Goal: Task Accomplishment & Management: Manage account settings

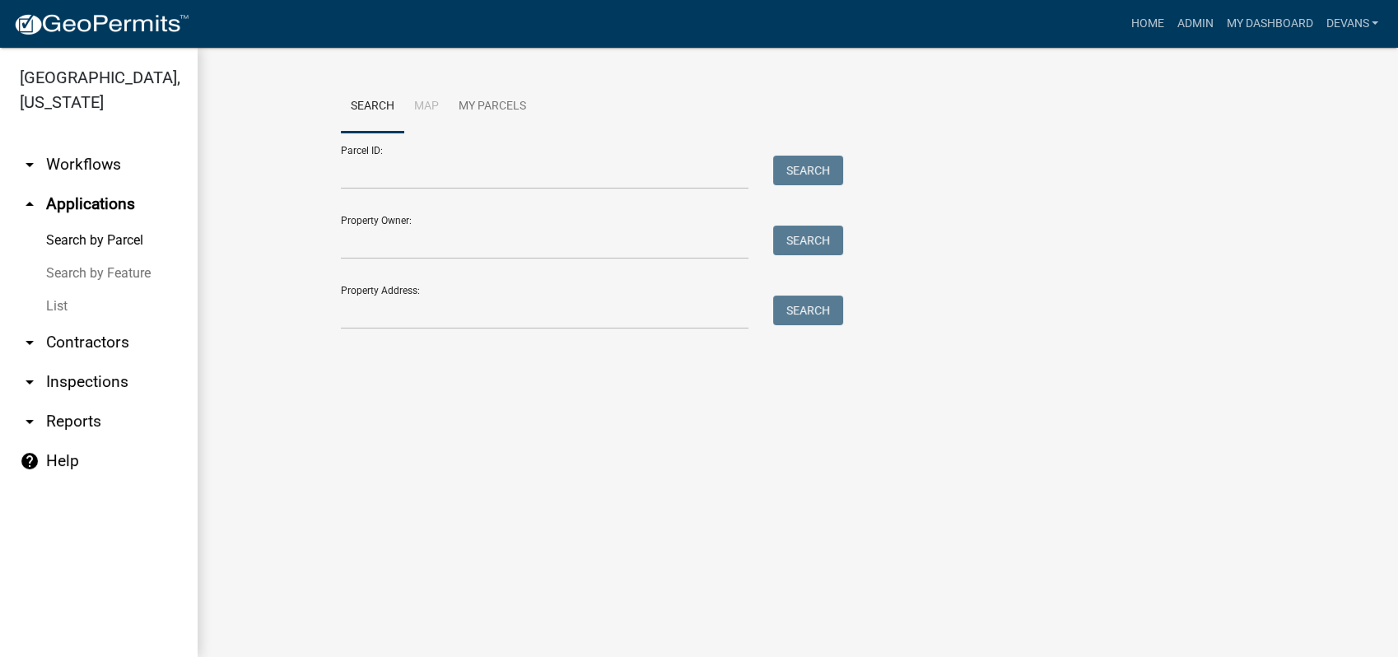
drag, startPoint x: 52, startPoint y: 307, endPoint x: 77, endPoint y: 287, distance: 32.3
click at [52, 307] on link "List" at bounding box center [99, 306] width 198 height 33
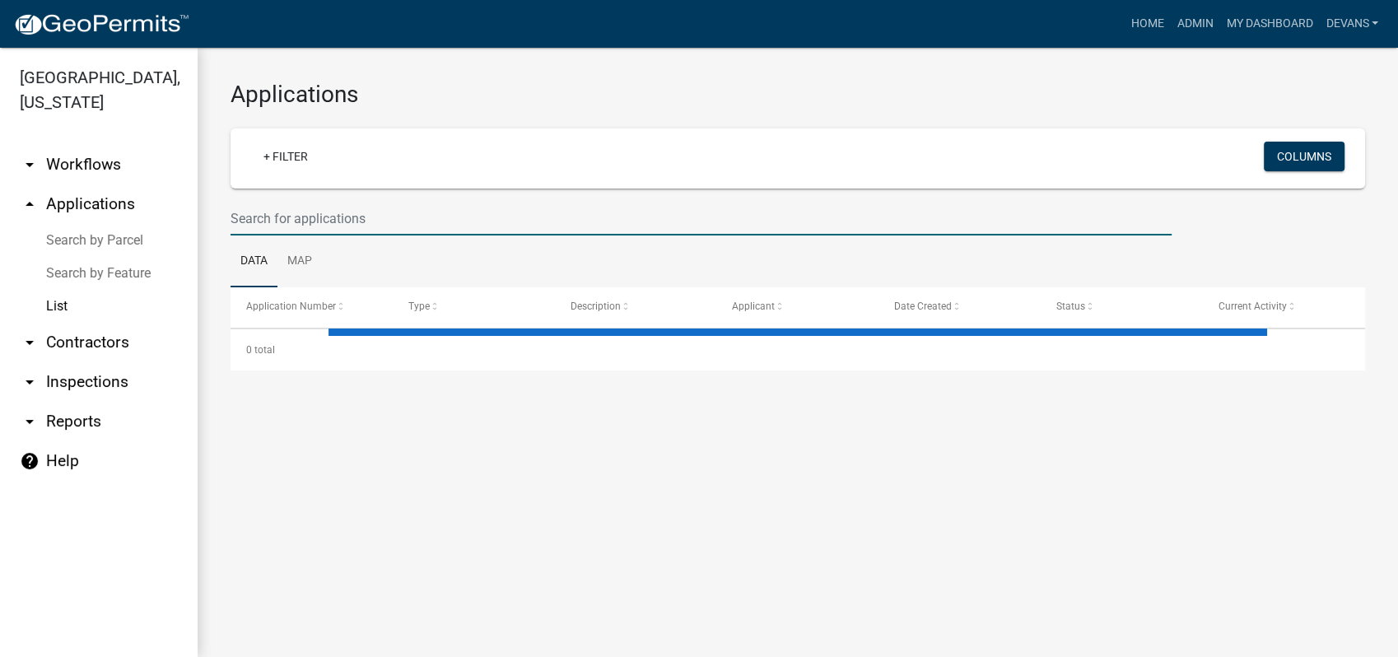
click at [325, 215] on input "text" at bounding box center [700, 219] width 941 height 34
select select "1: 25"
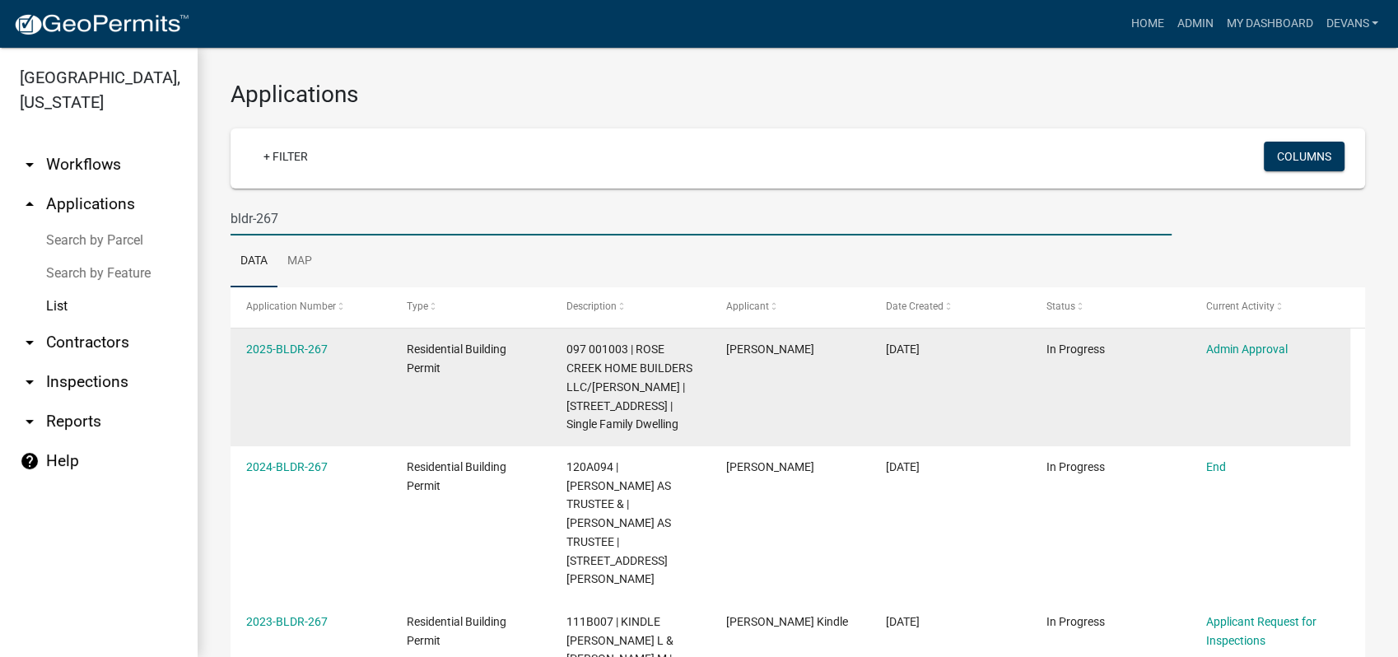
type input "bldr-267"
click at [305, 341] on div "2025-BLDR-267" at bounding box center [310, 349] width 128 height 19
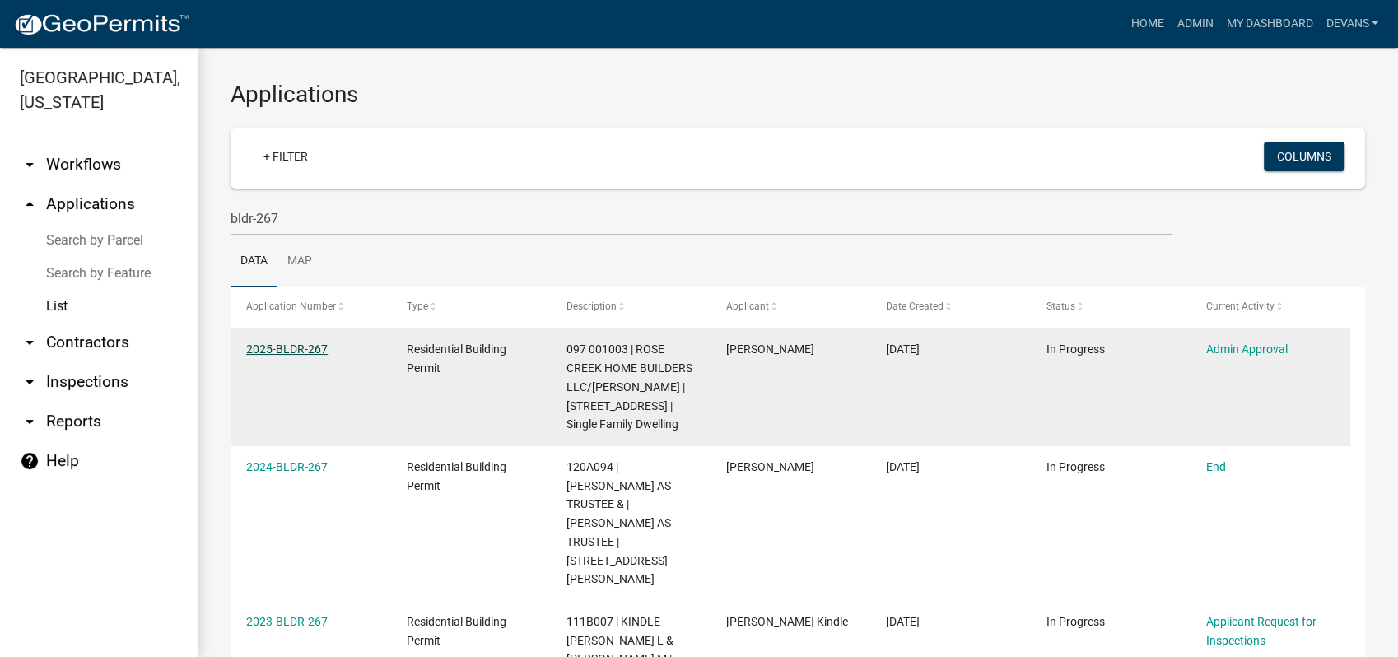
click at [274, 342] on link "2025-BLDR-267" at bounding box center [286, 348] width 81 height 13
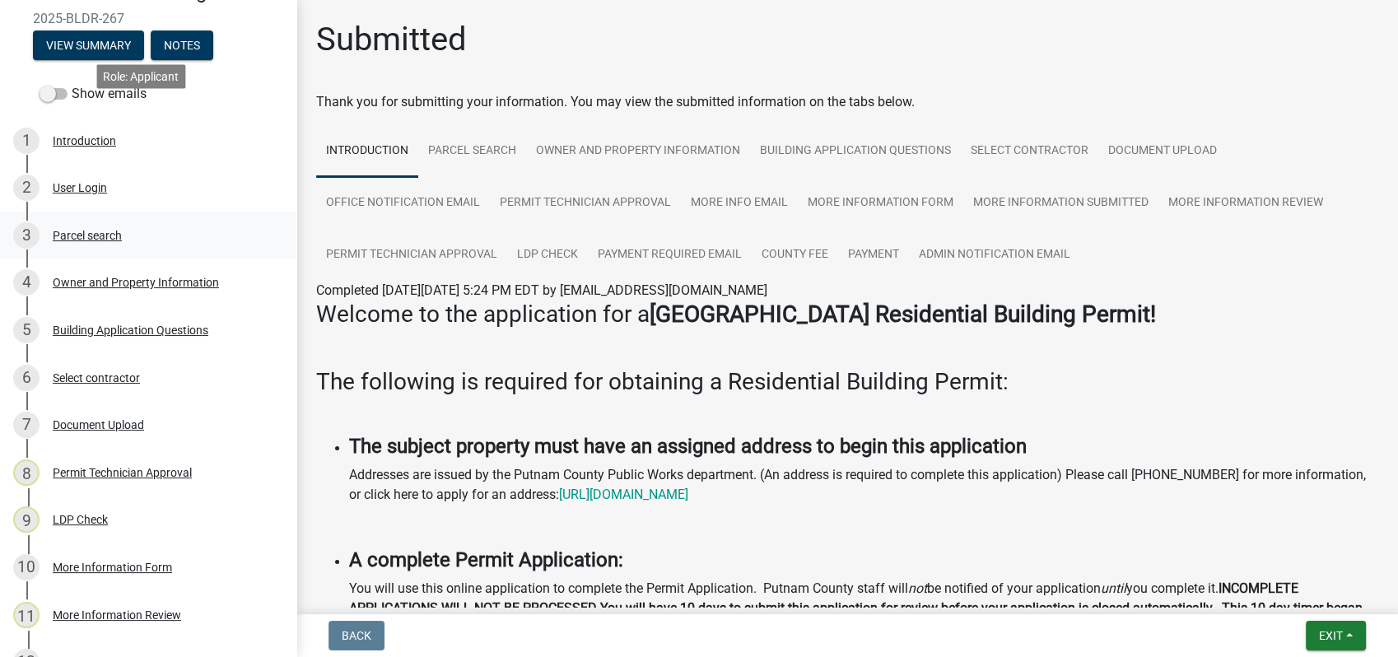
scroll to position [274, 0]
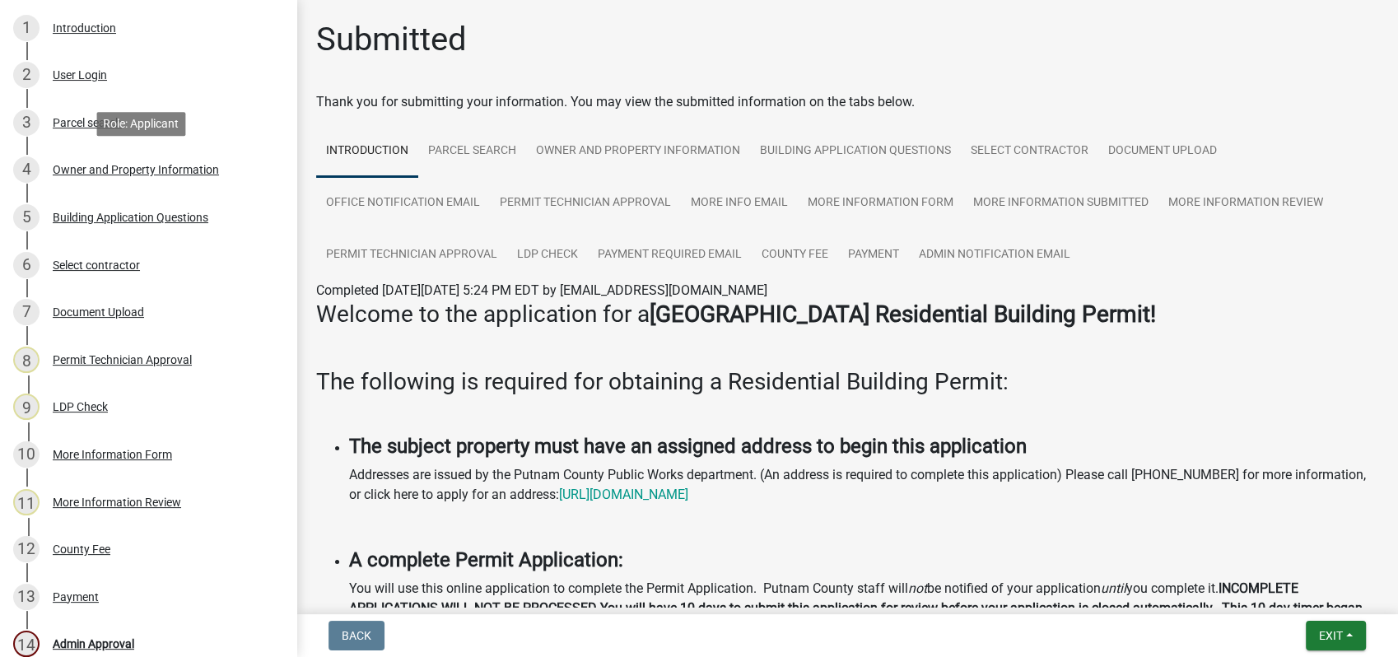
click at [125, 165] on div "Owner and Property Information" at bounding box center [136, 170] width 166 height 12
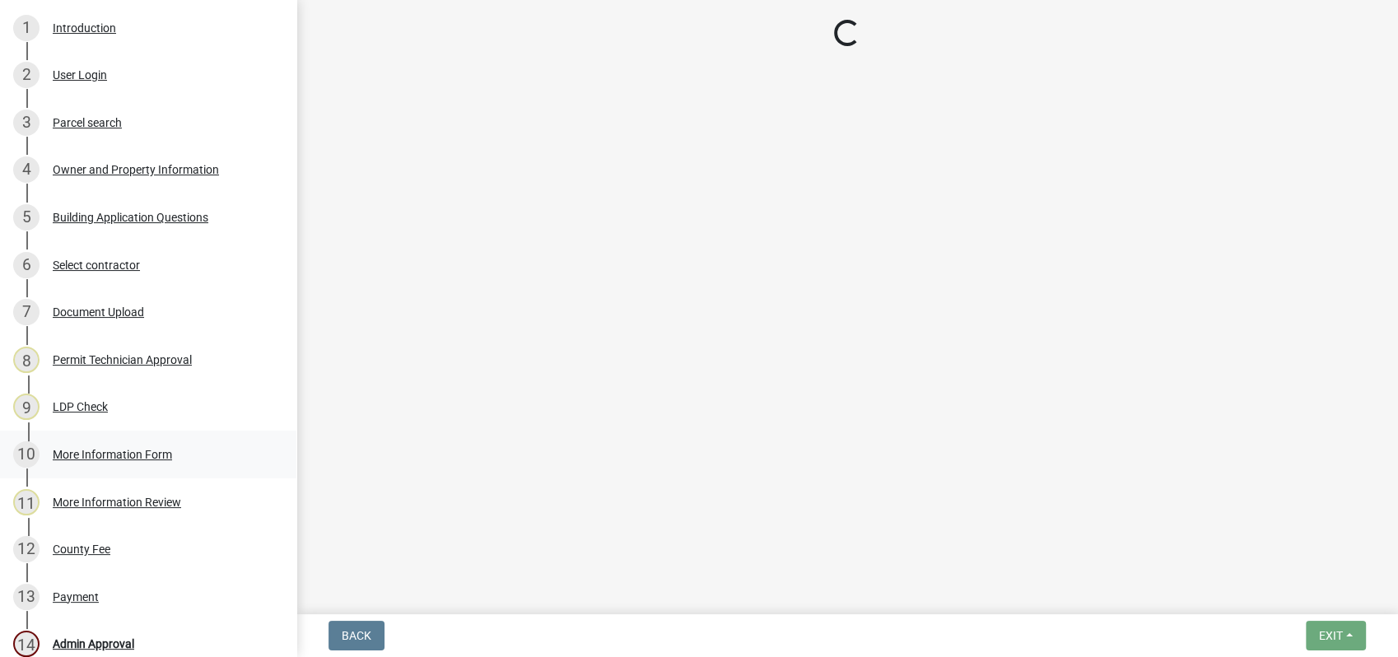
select select "34fe85c2-5f76-4343-b6bb-8ca387e0bed7"
select select "83394b22-4a11-496c-8e5c-75ade2e72faf"
select select "ece5c1a9-df30-4702-9587-5deee23533b7"
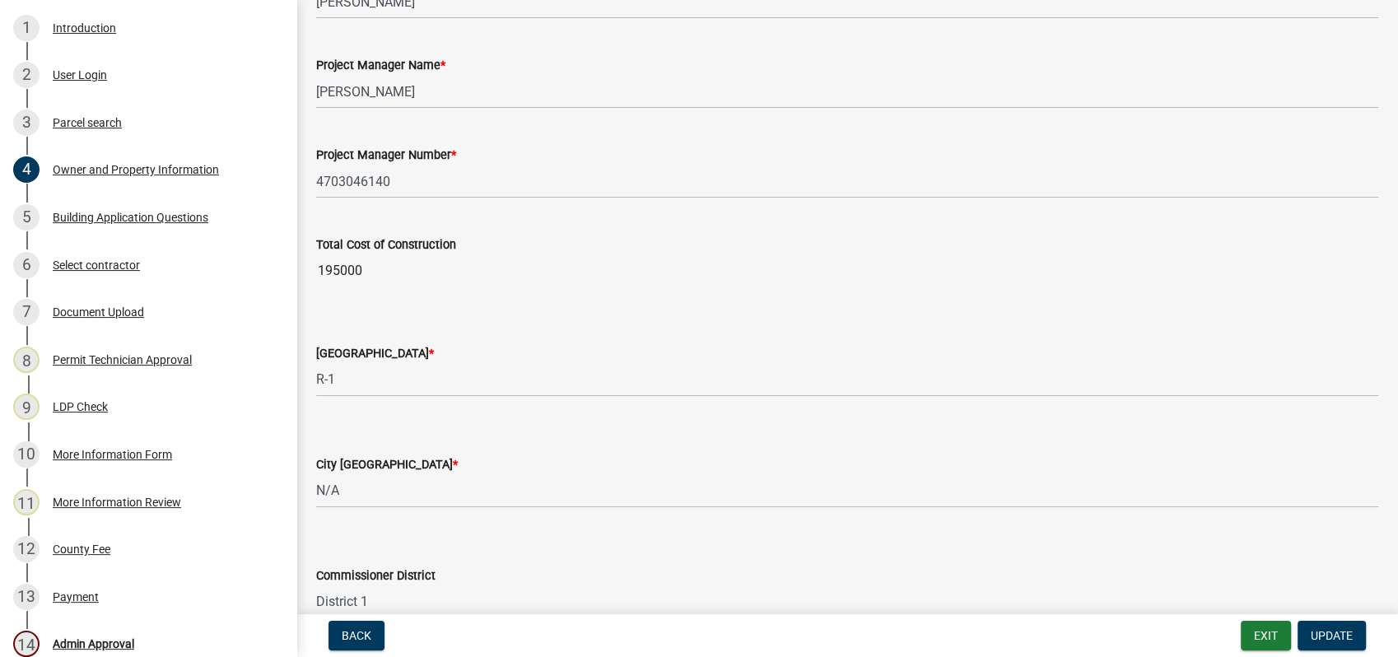
scroll to position [2785, 0]
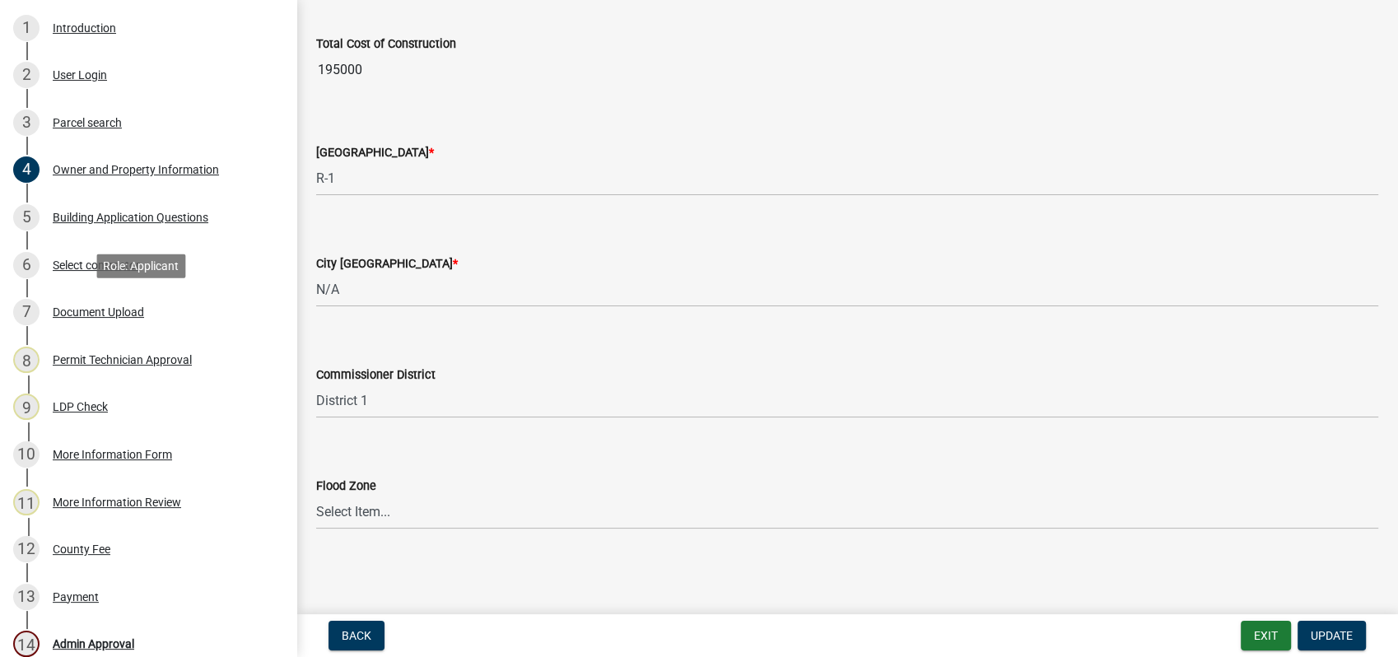
click at [87, 314] on div "Document Upload" at bounding box center [98, 312] width 91 height 12
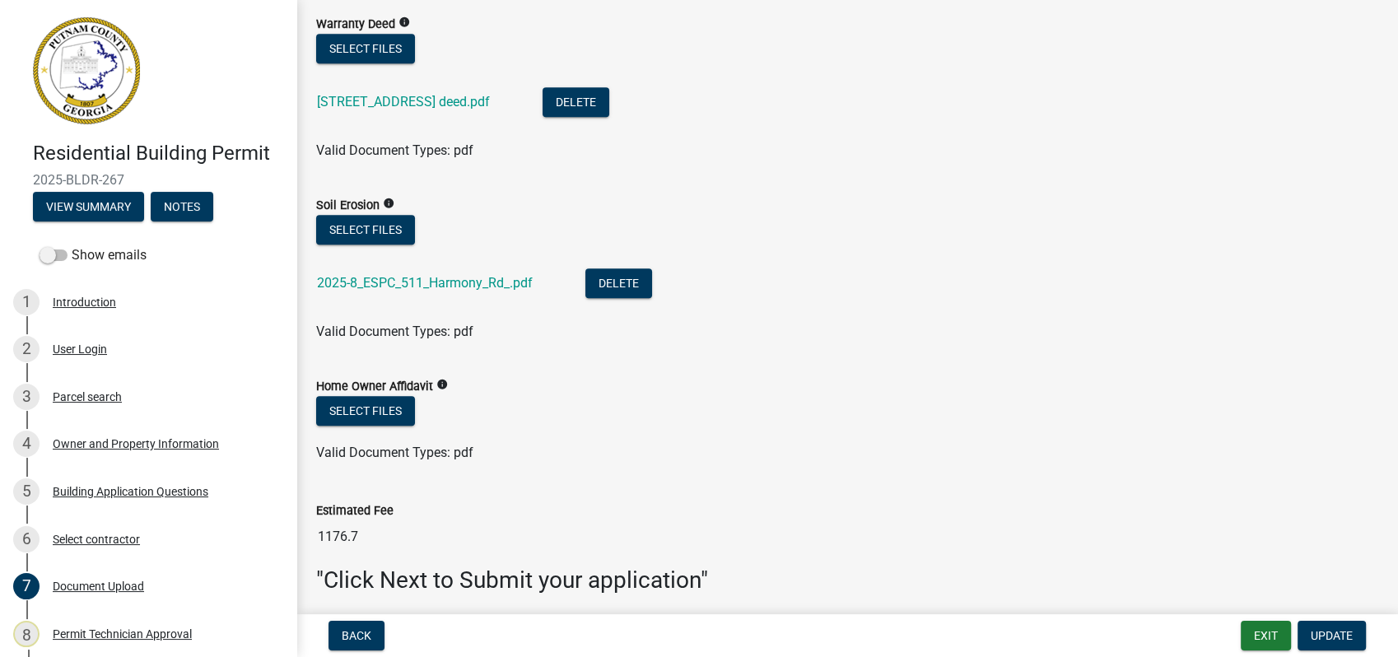
scroll to position [1308, 0]
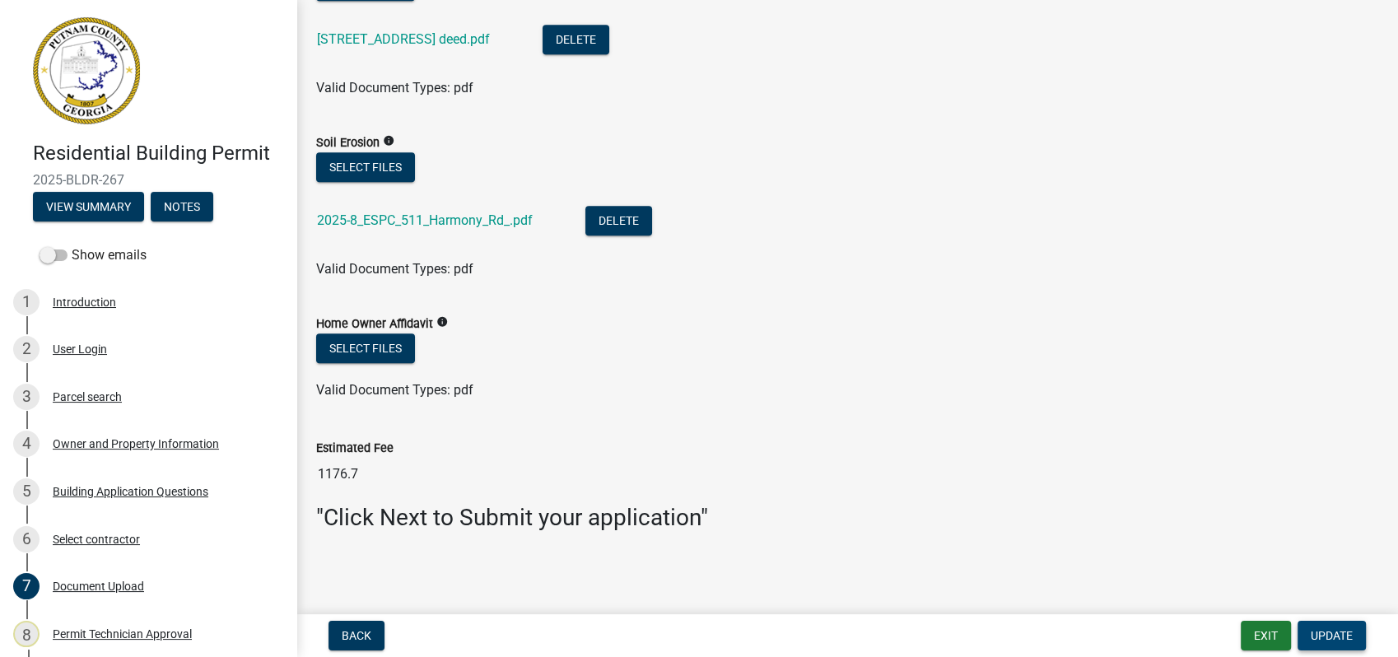
click at [1331, 631] on span "Update" at bounding box center [1331, 635] width 42 height 13
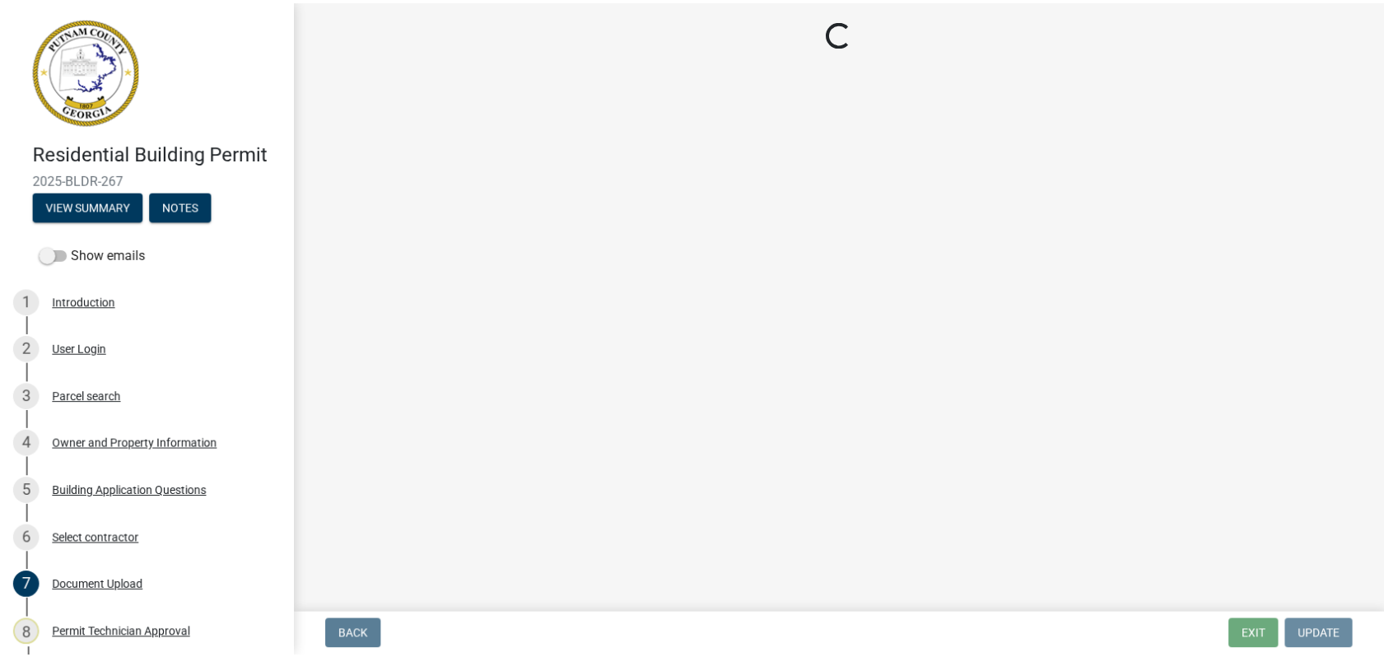
scroll to position [0, 0]
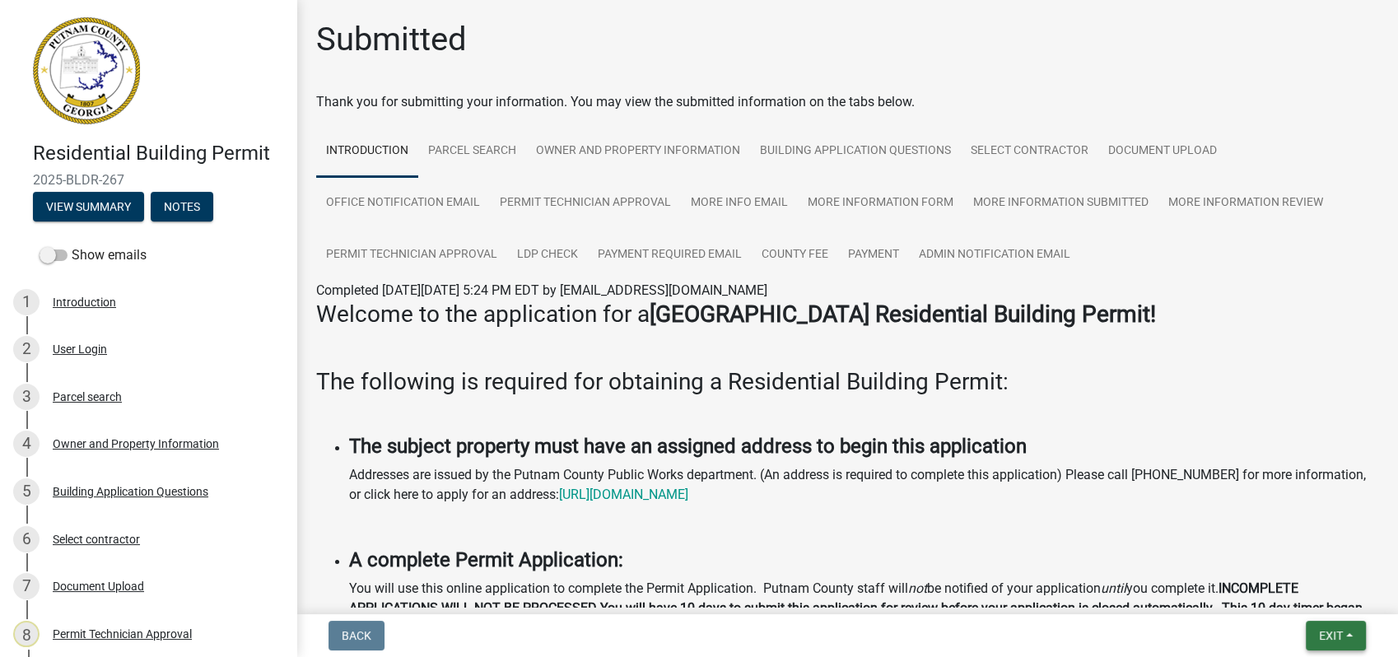
click at [1340, 633] on span "Exit" at bounding box center [1331, 635] width 24 height 13
click at [1291, 585] on button "Save & Exit" at bounding box center [1300, 593] width 132 height 40
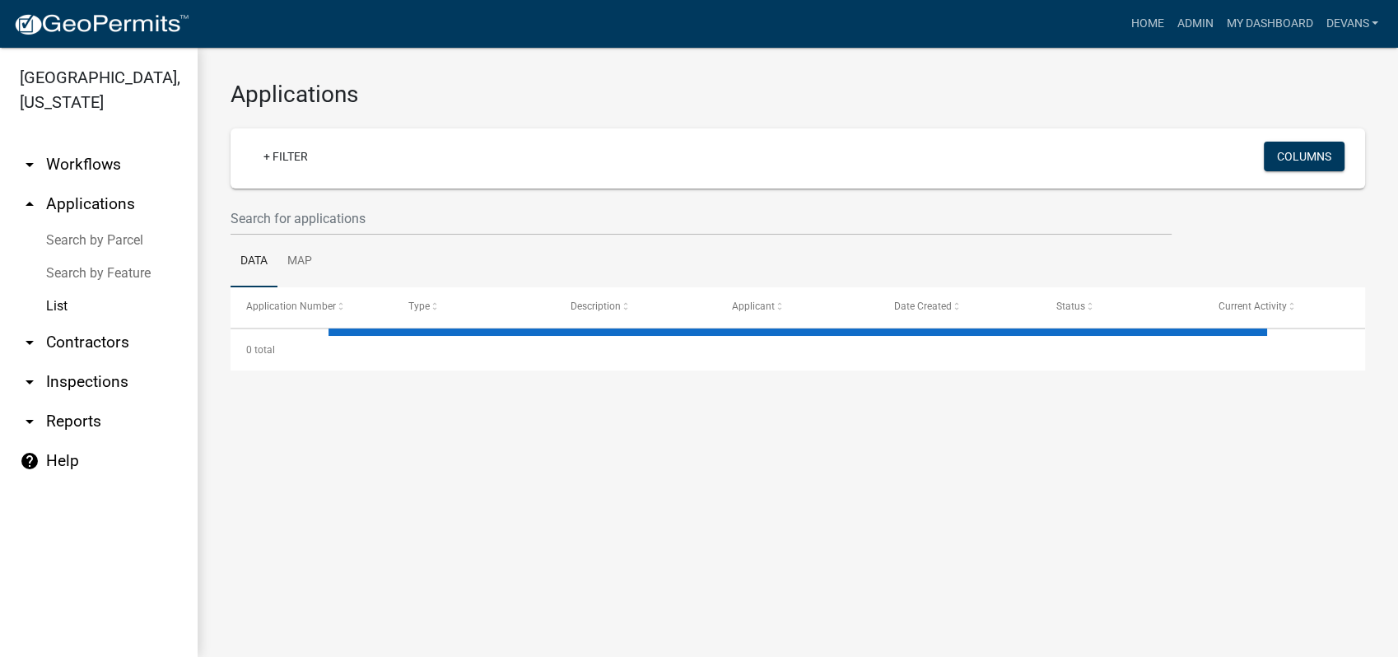
select select "1: 25"
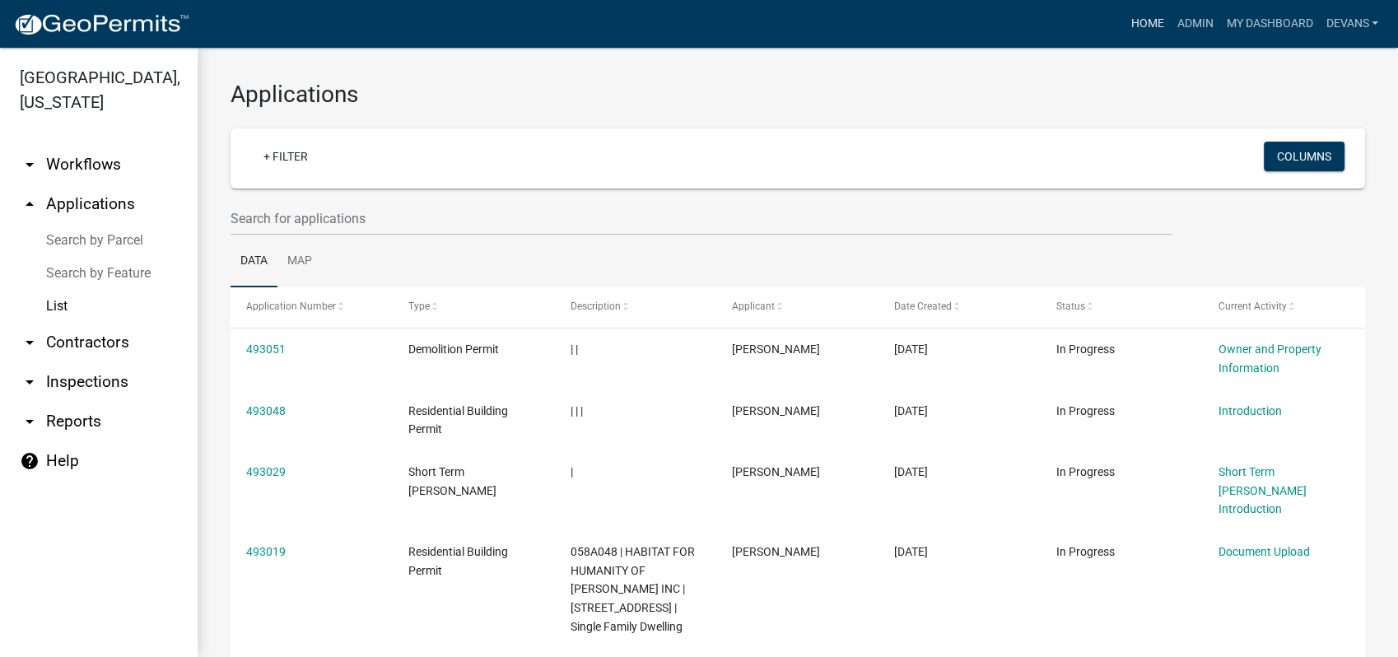
click at [1142, 26] on link "Home" at bounding box center [1147, 23] width 46 height 31
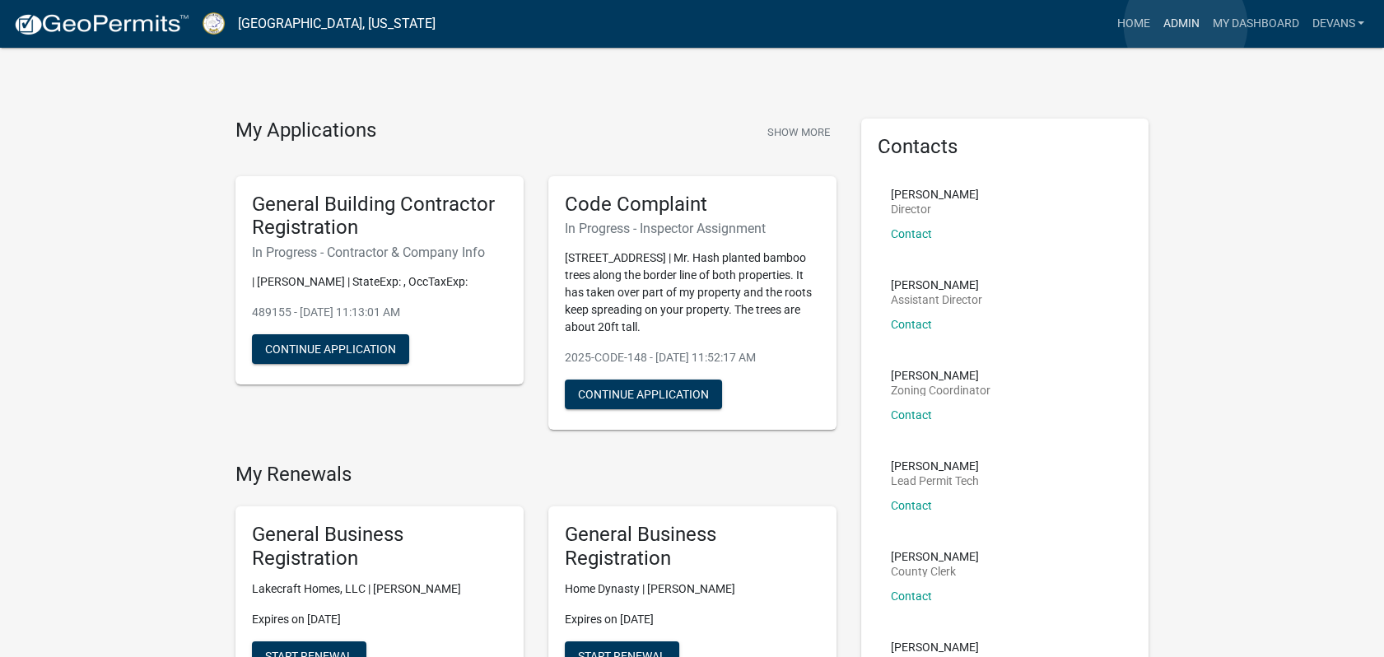
click at [1185, 26] on link "Admin" at bounding box center [1180, 23] width 49 height 31
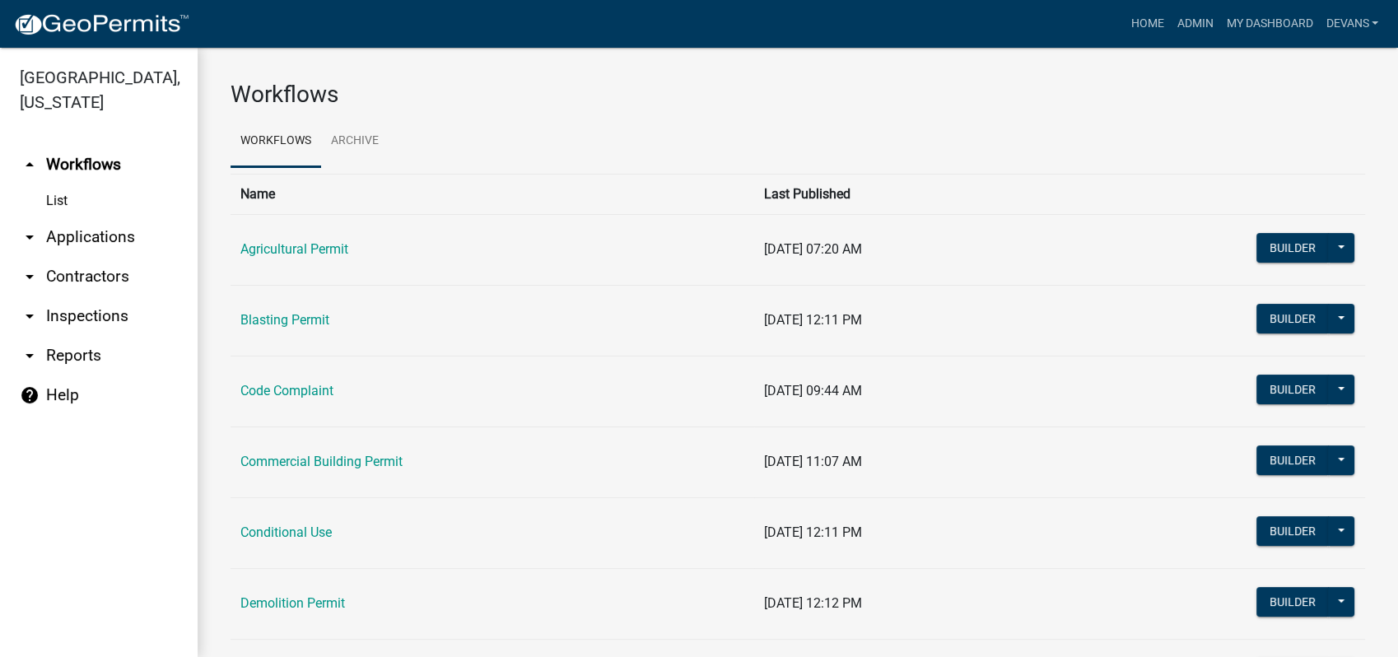
click at [1128, 2] on nav "Toggle drawer menu more_horiz Home Admin My Dashboard devans Admin Account Cont…" at bounding box center [699, 24] width 1398 height 48
click at [1133, 18] on link "Home" at bounding box center [1147, 23] width 46 height 31
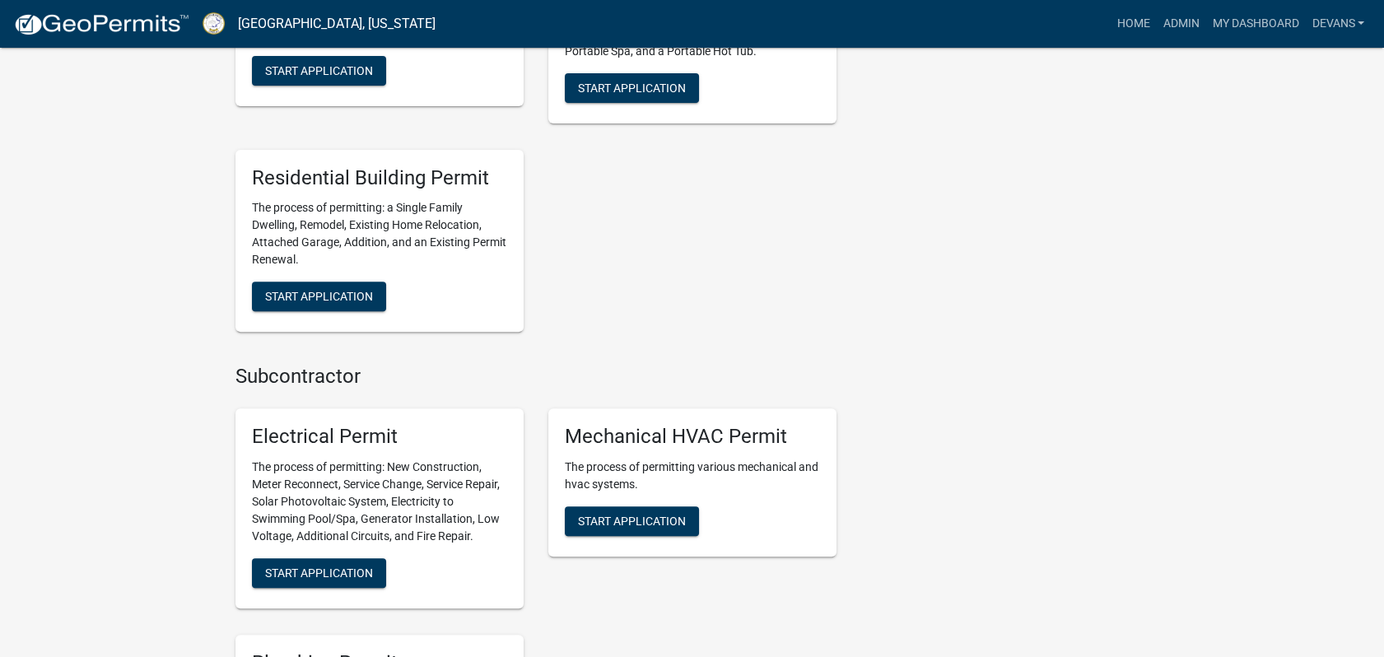
scroll to position [1006, 0]
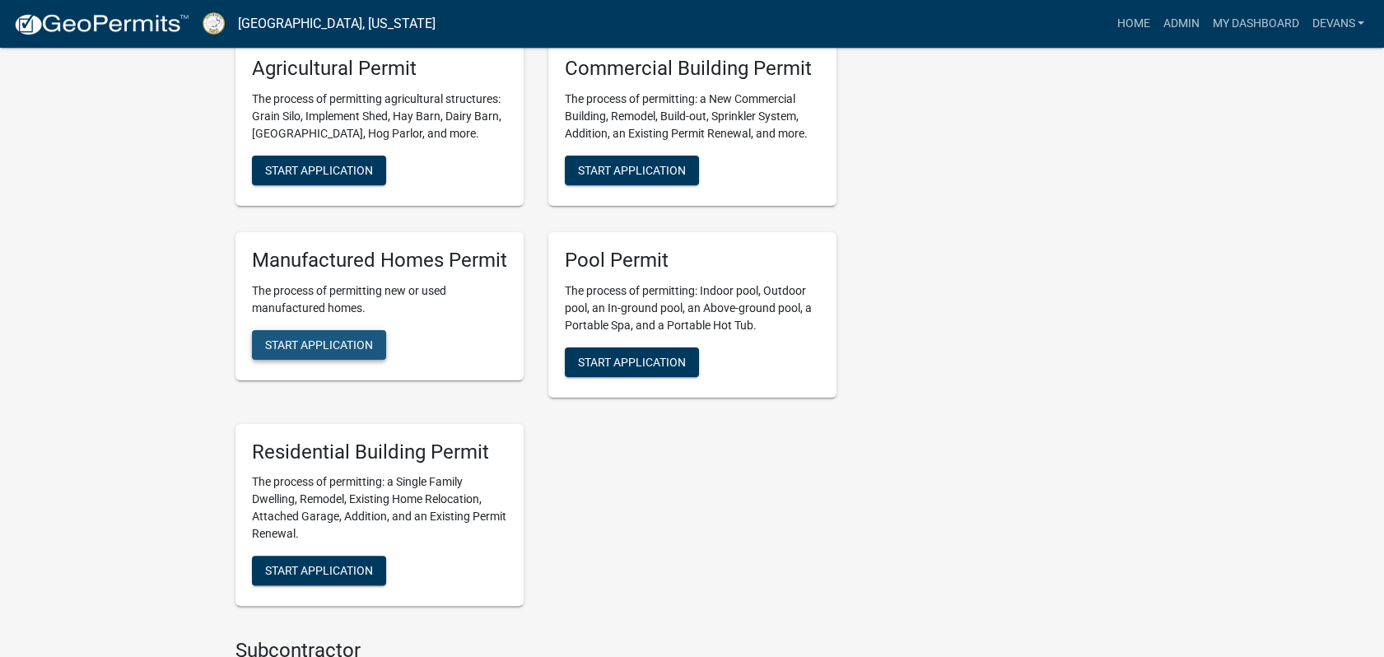
click at [335, 351] on button "Start Application" at bounding box center [319, 345] width 134 height 30
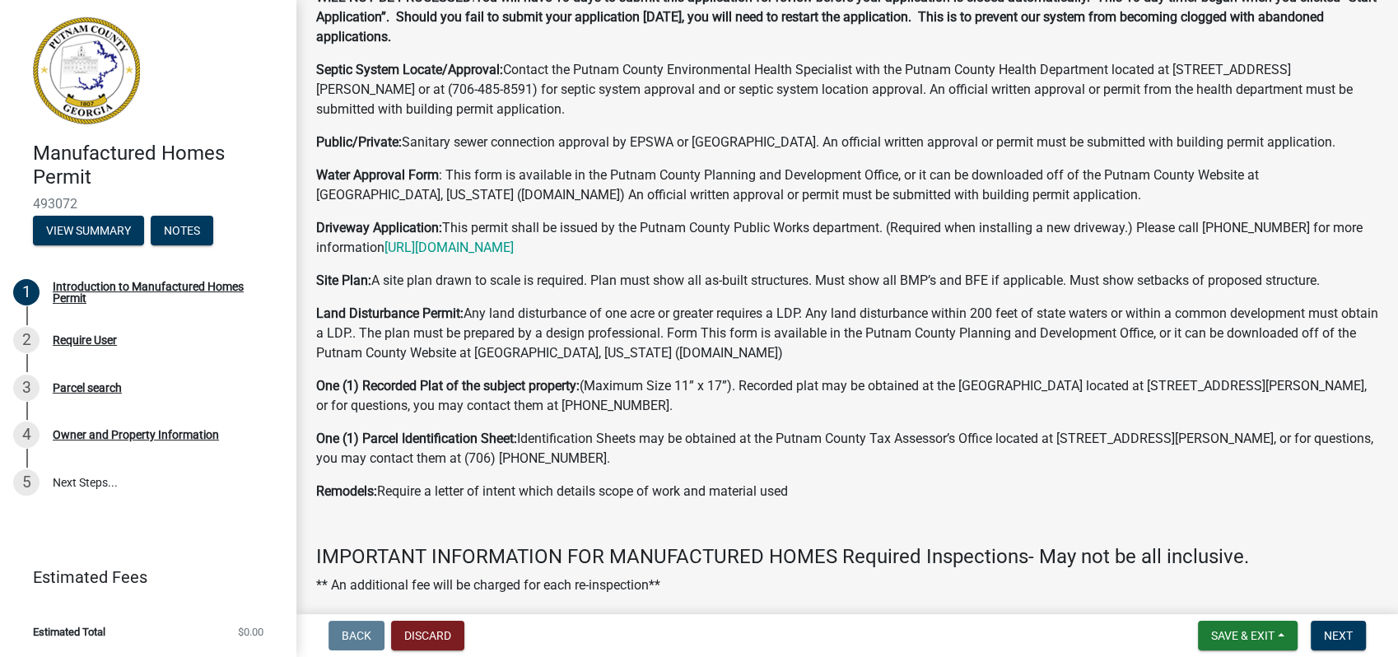
scroll to position [274, 0]
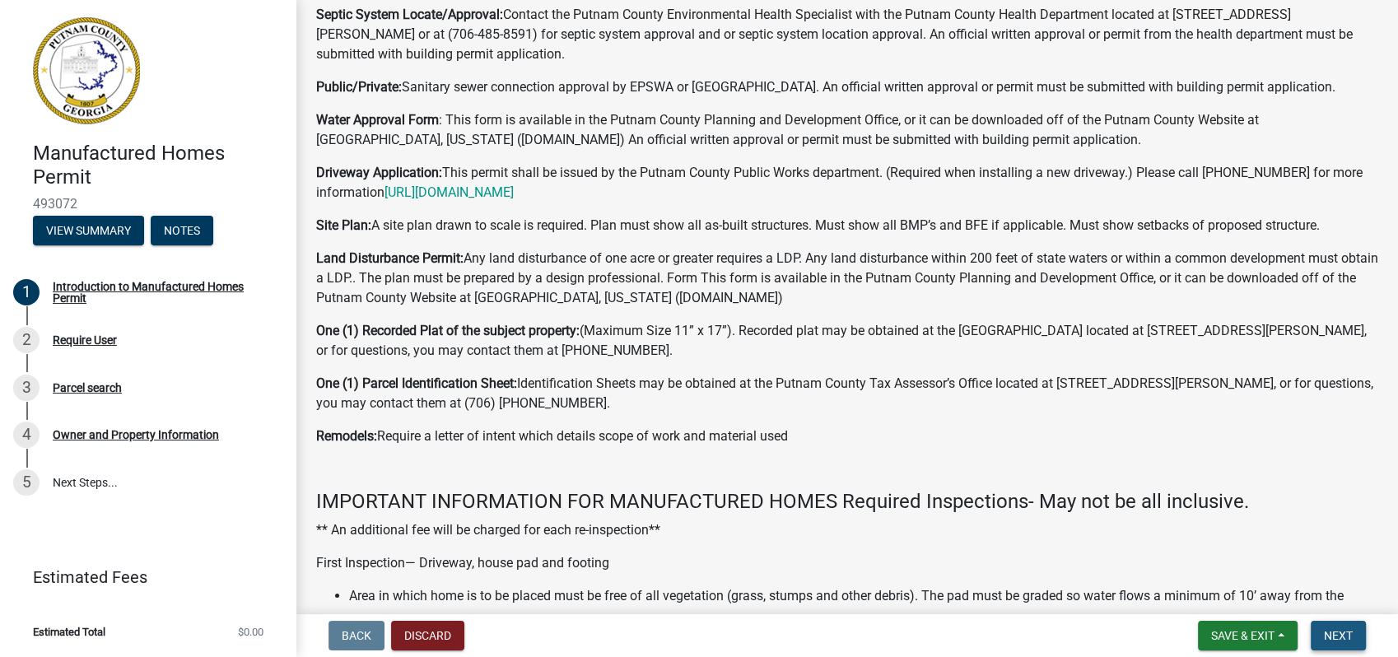
click at [1349, 630] on span "Next" at bounding box center [1338, 635] width 29 height 13
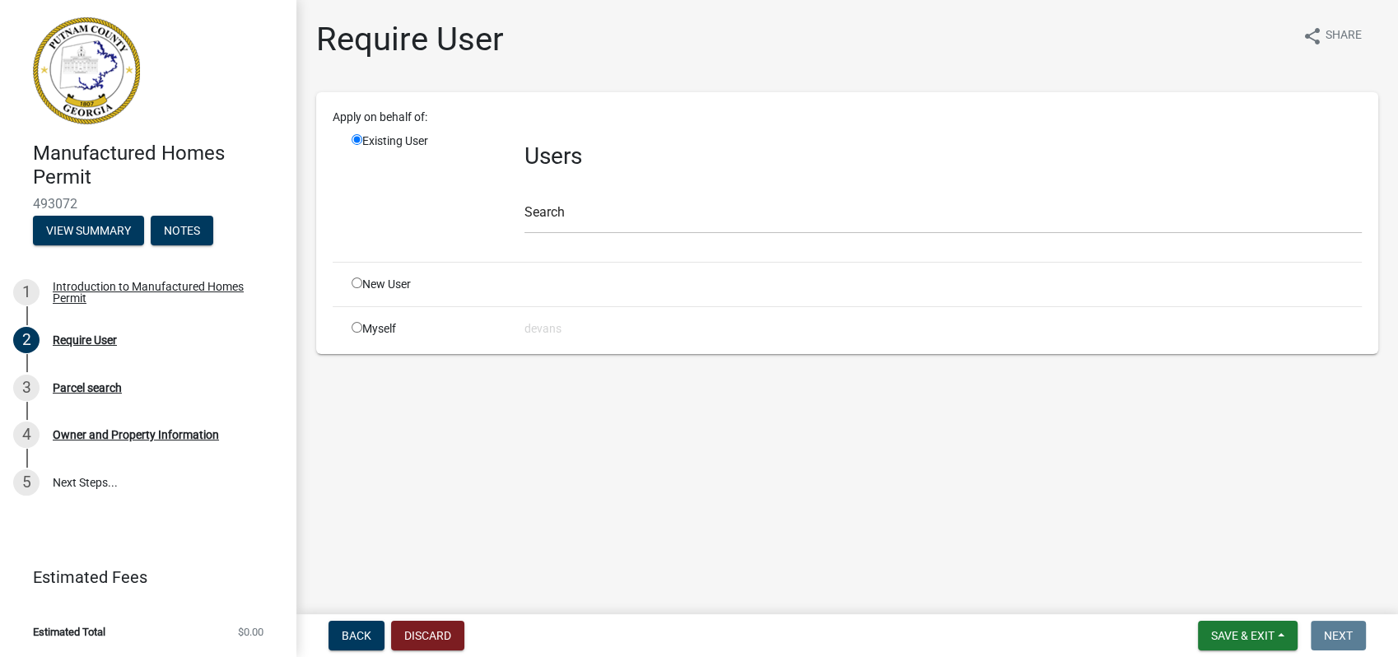
click at [361, 280] on input "radio" at bounding box center [356, 282] width 11 height 11
radio input "true"
radio input "false"
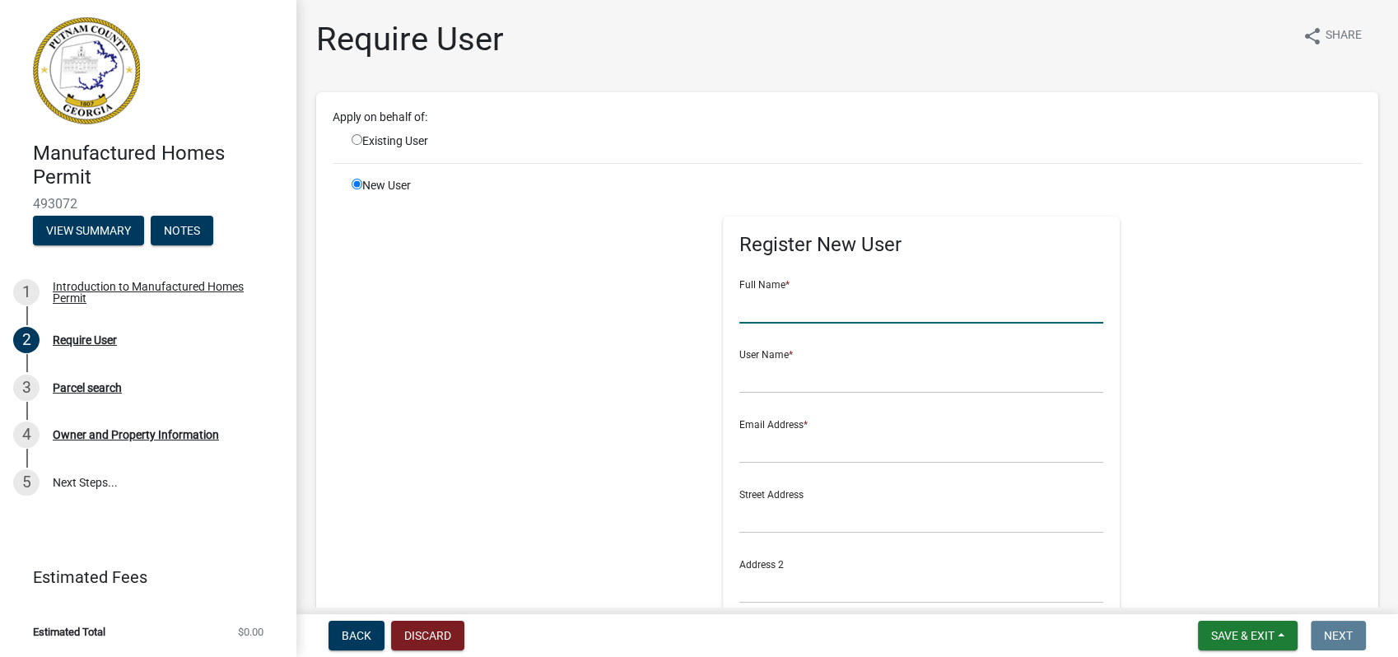
click at [803, 307] on input "text" at bounding box center [921, 307] width 365 height 34
click at [849, 320] on input "Robert" at bounding box center [921, 307] width 365 height 34
type input "[PERSON_NAME]"
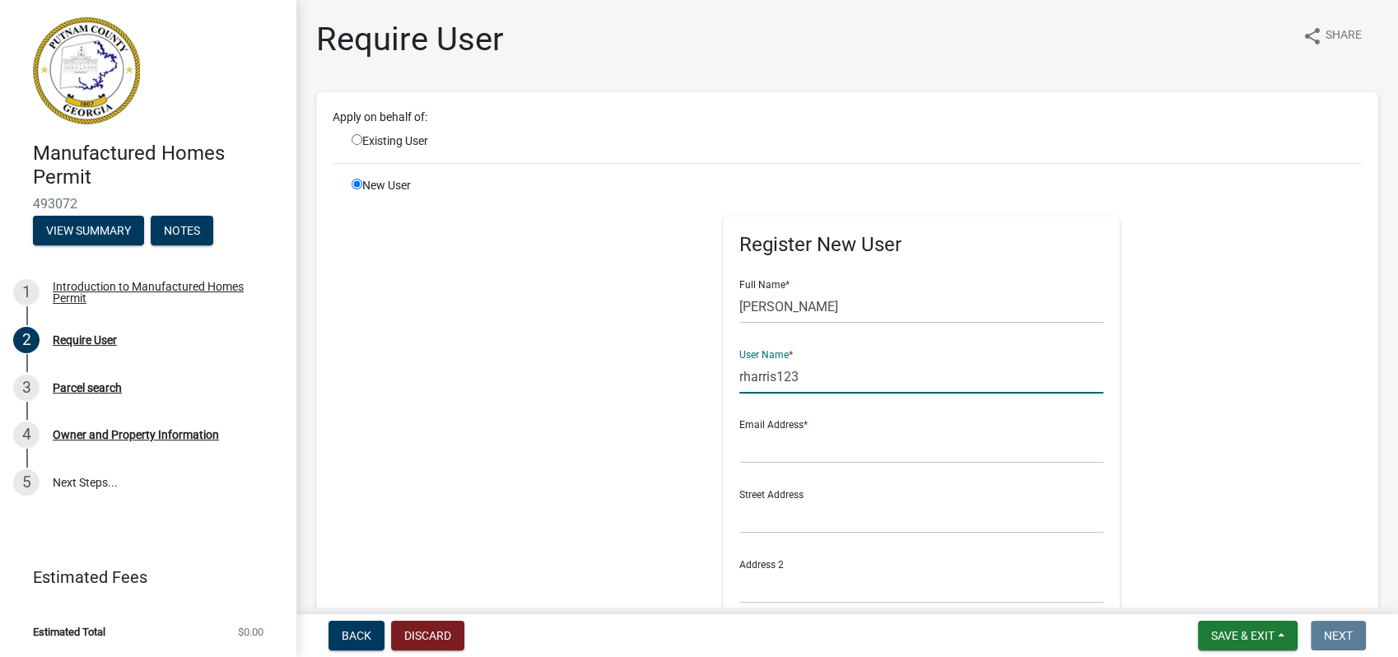
type input "rharris123"
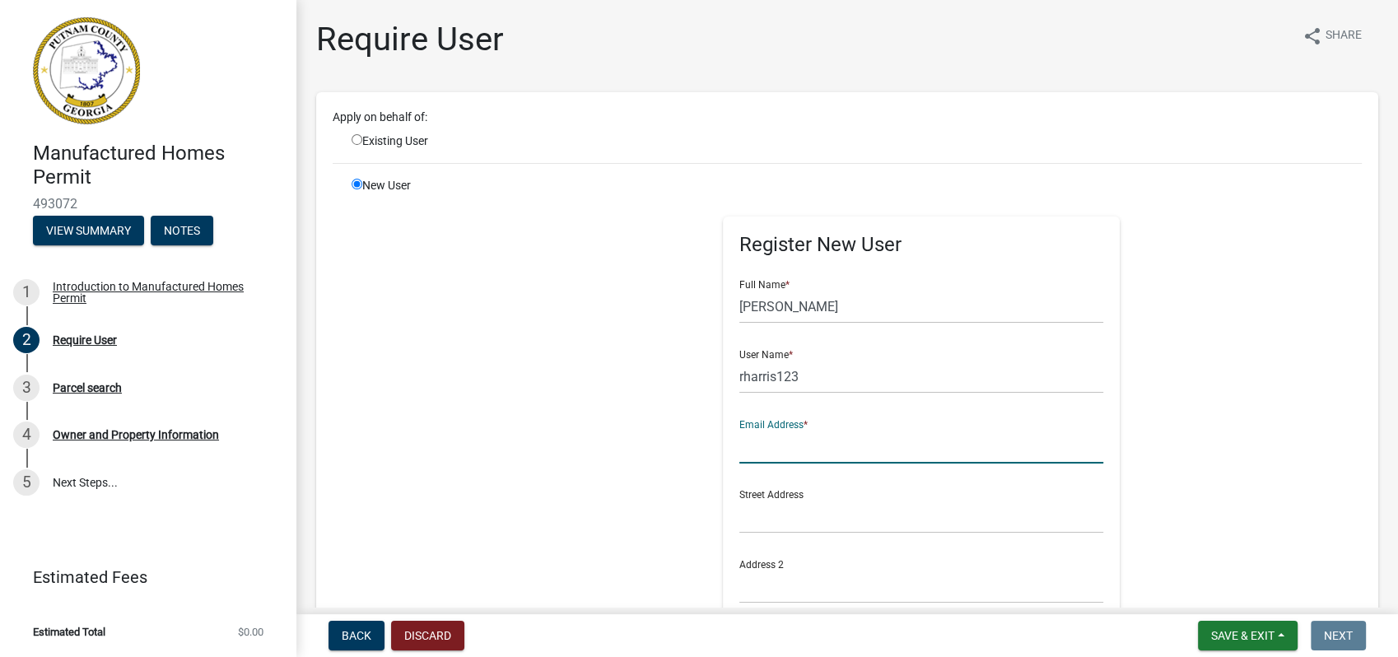
click at [748, 443] on input "text" at bounding box center [921, 447] width 365 height 34
type input "beeharriswaterman@gmail.com"
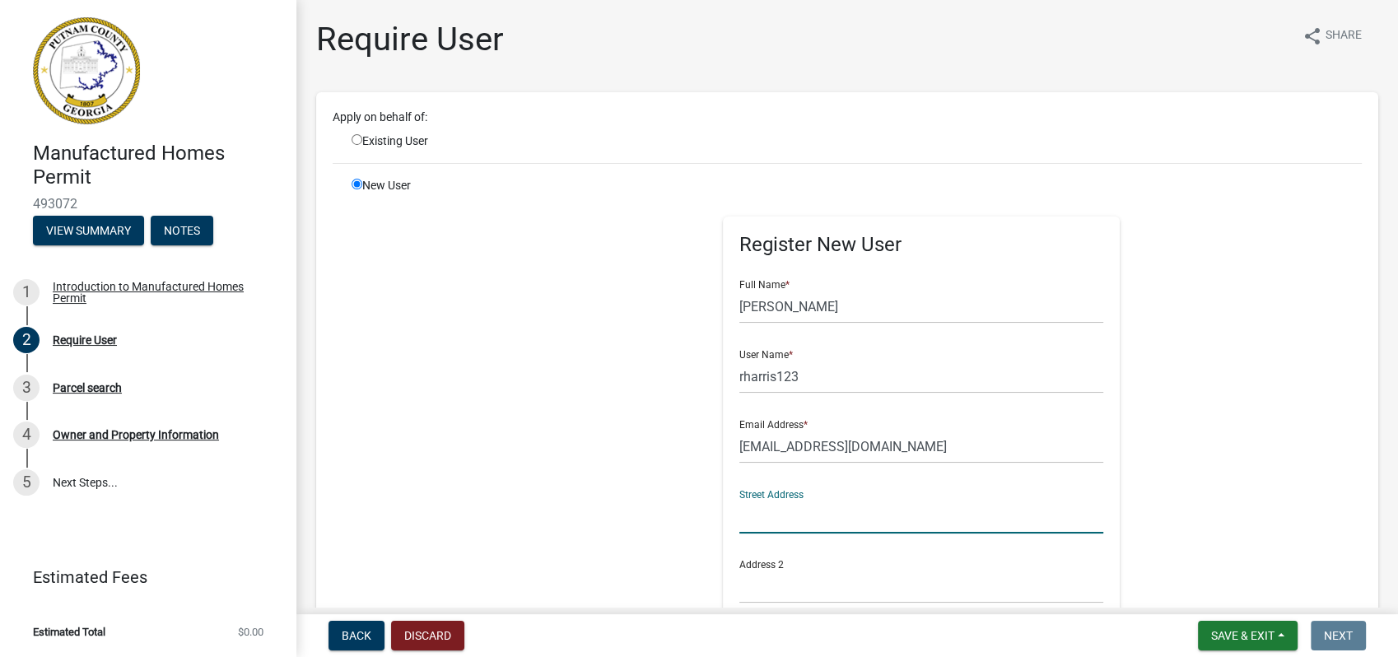
click at [805, 523] on input "text" at bounding box center [921, 517] width 365 height 34
type input "317 Gray Rd"
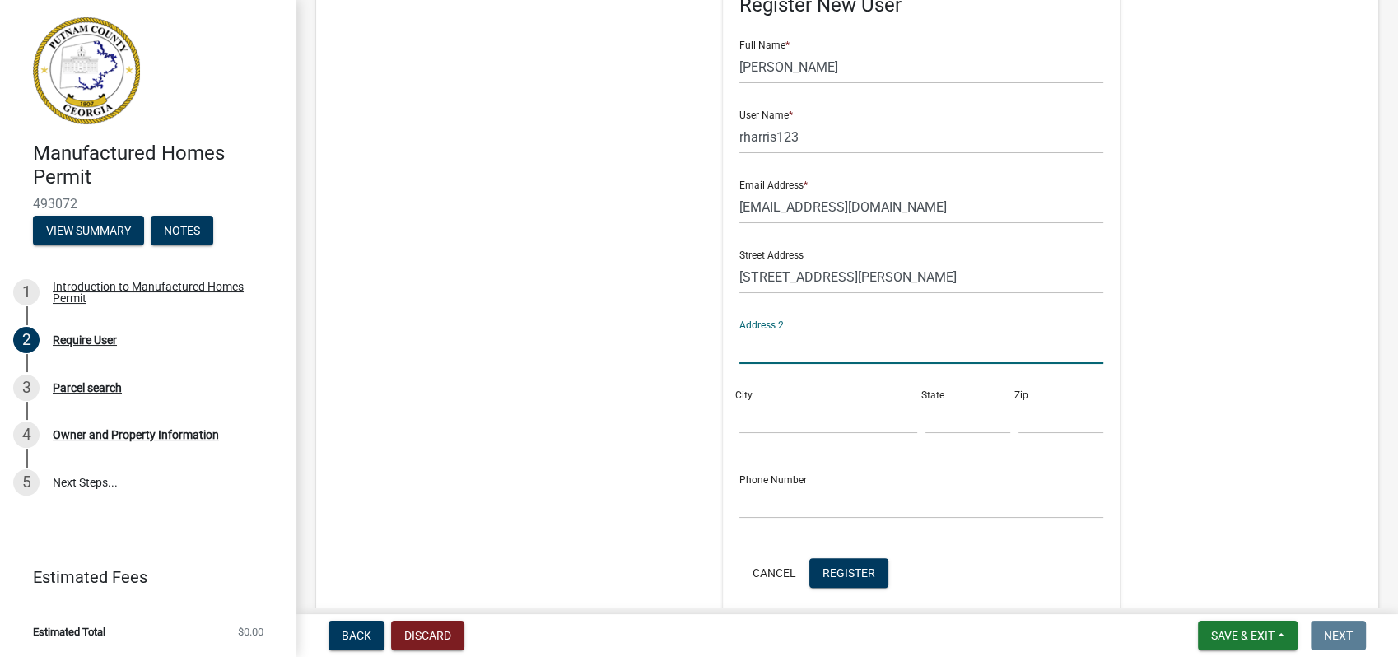
scroll to position [274, 0]
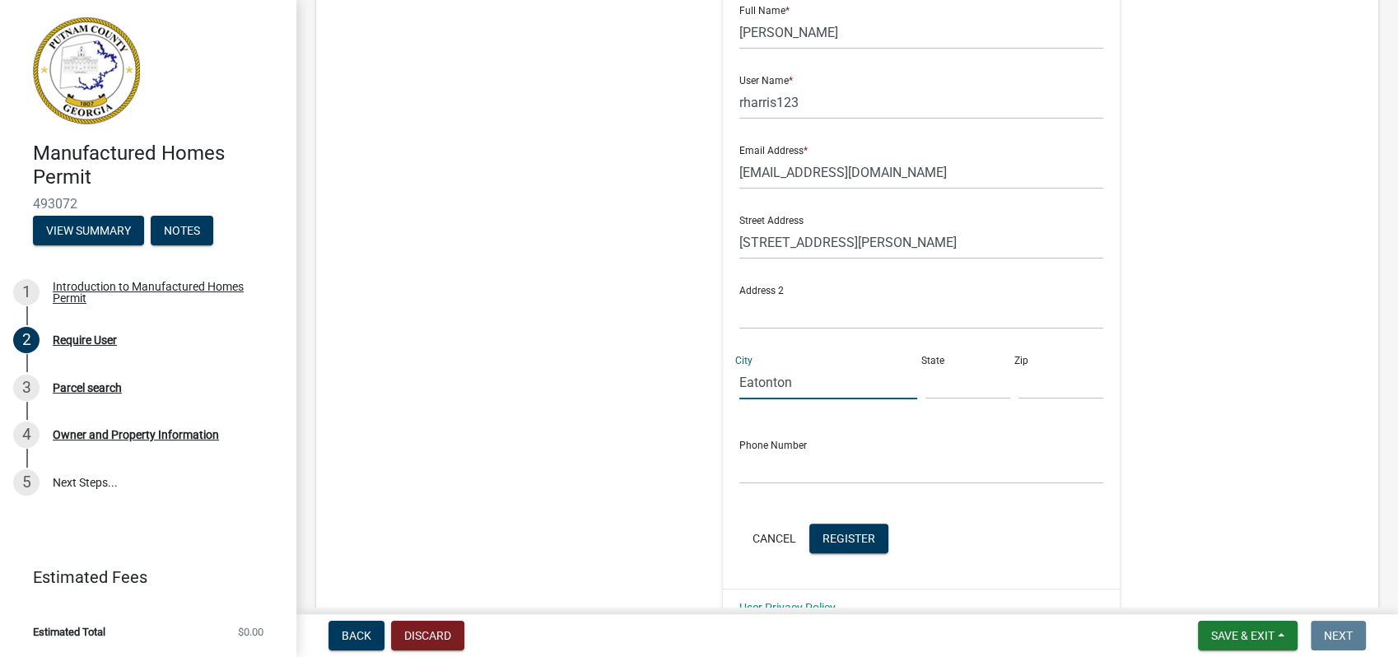
type input "Eatonton"
type input "GA"
type input "31024"
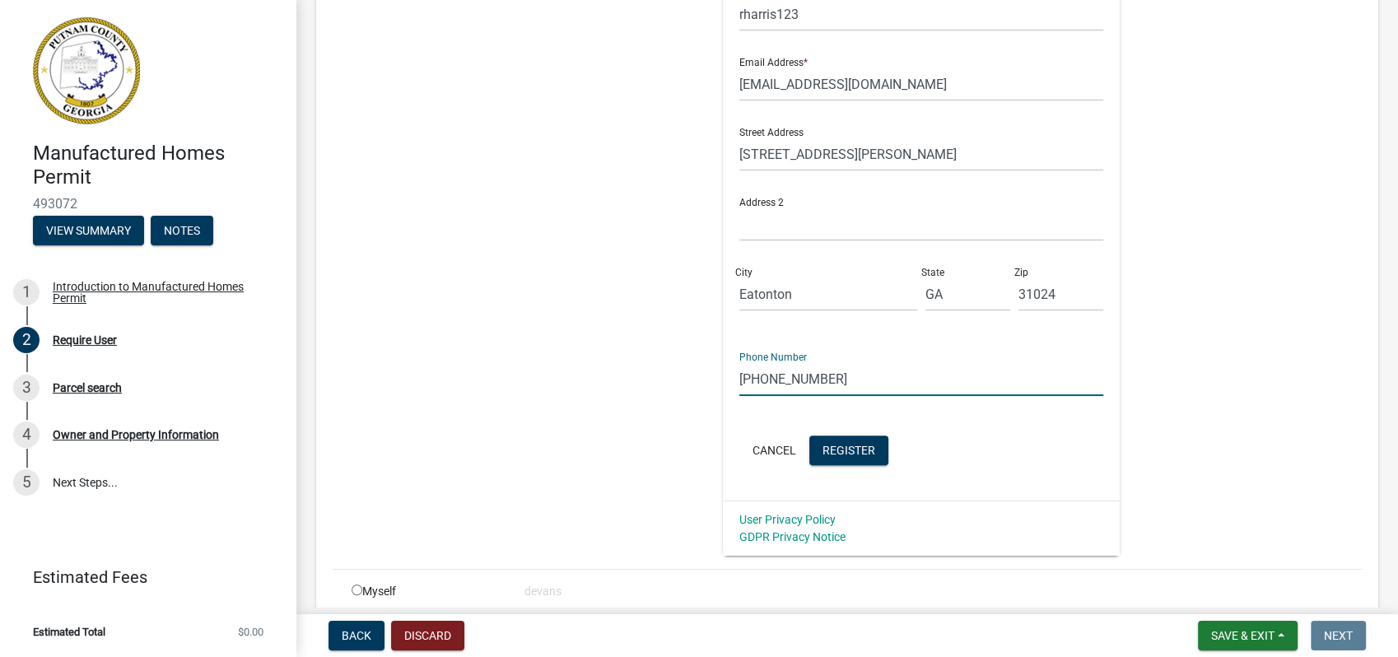
scroll to position [435, 0]
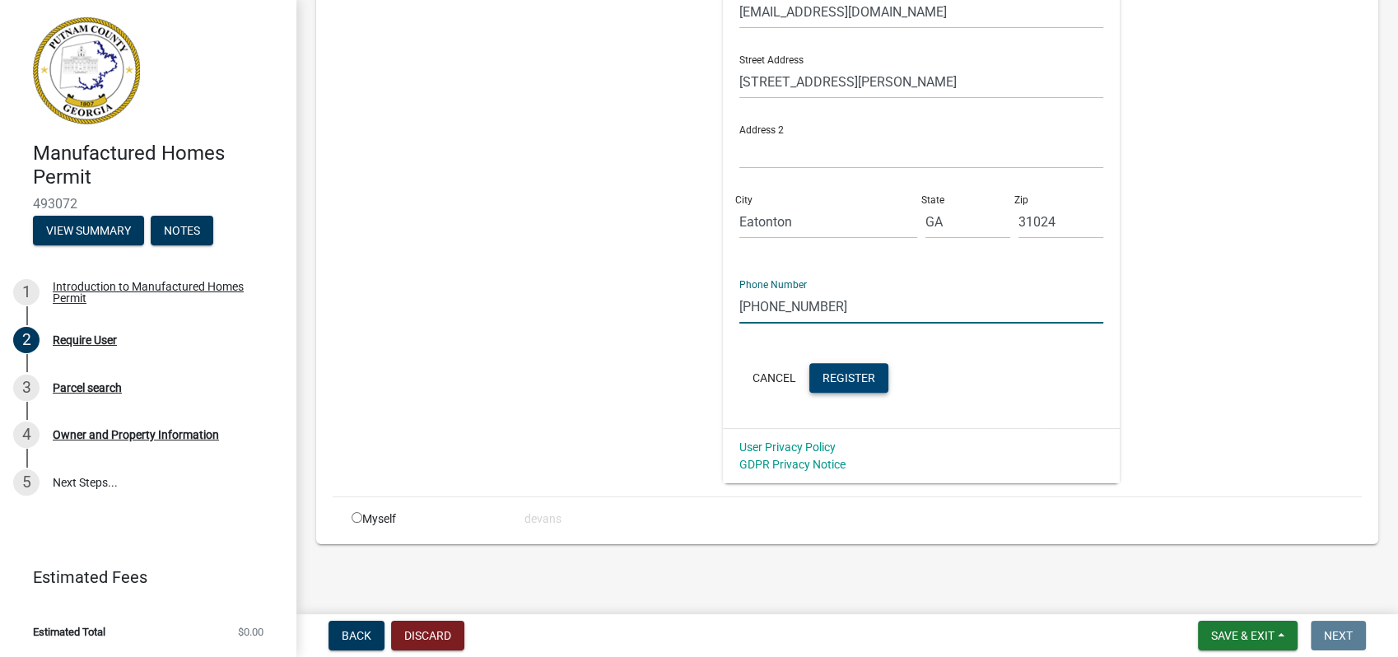
type input "706-816-0571"
click at [822, 380] on span "Register" at bounding box center [848, 376] width 53 height 13
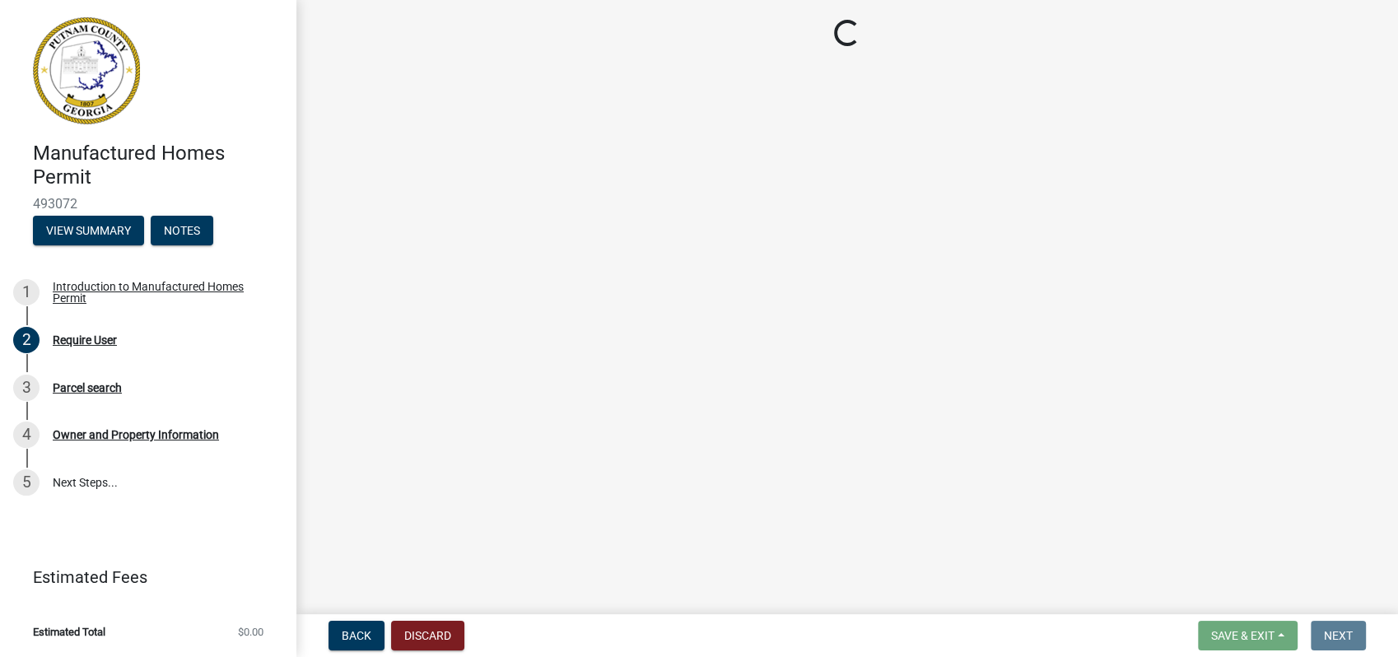
scroll to position [0, 0]
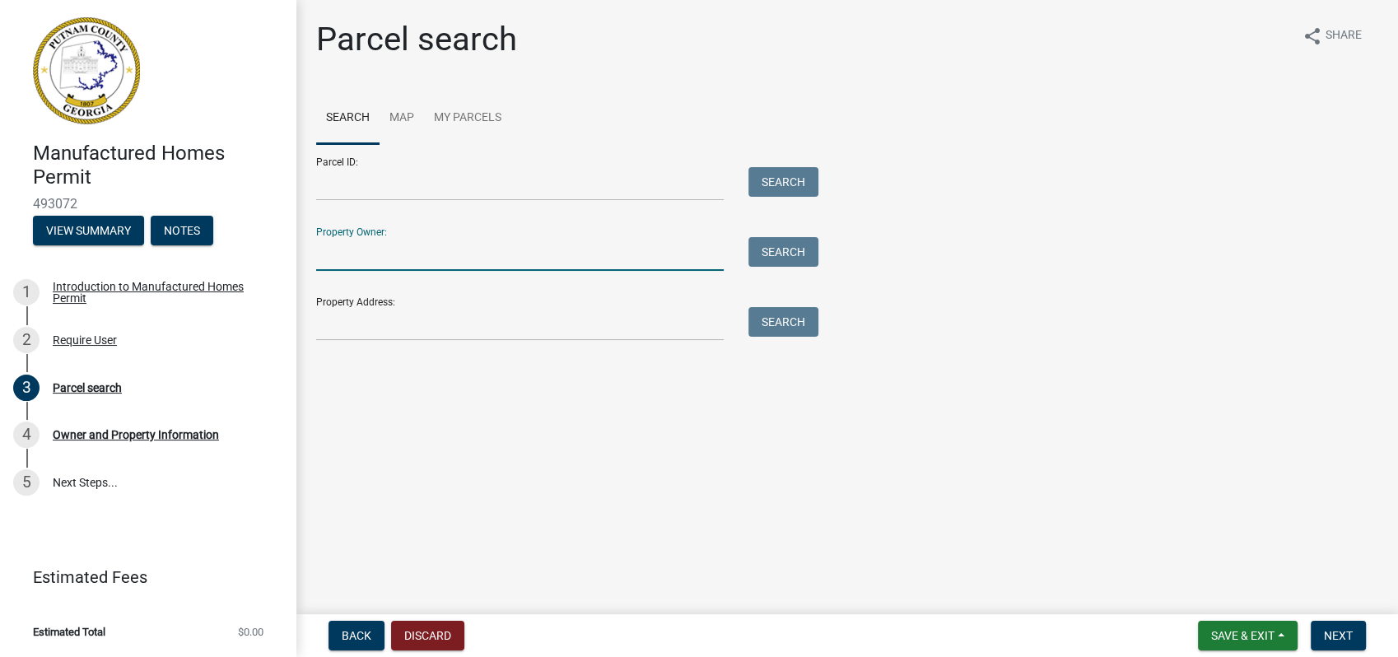
click at [411, 248] on input "Property Owner:" at bounding box center [519, 254] width 407 height 34
click at [409, 188] on input "Parcel ID:" at bounding box center [519, 184] width 407 height 34
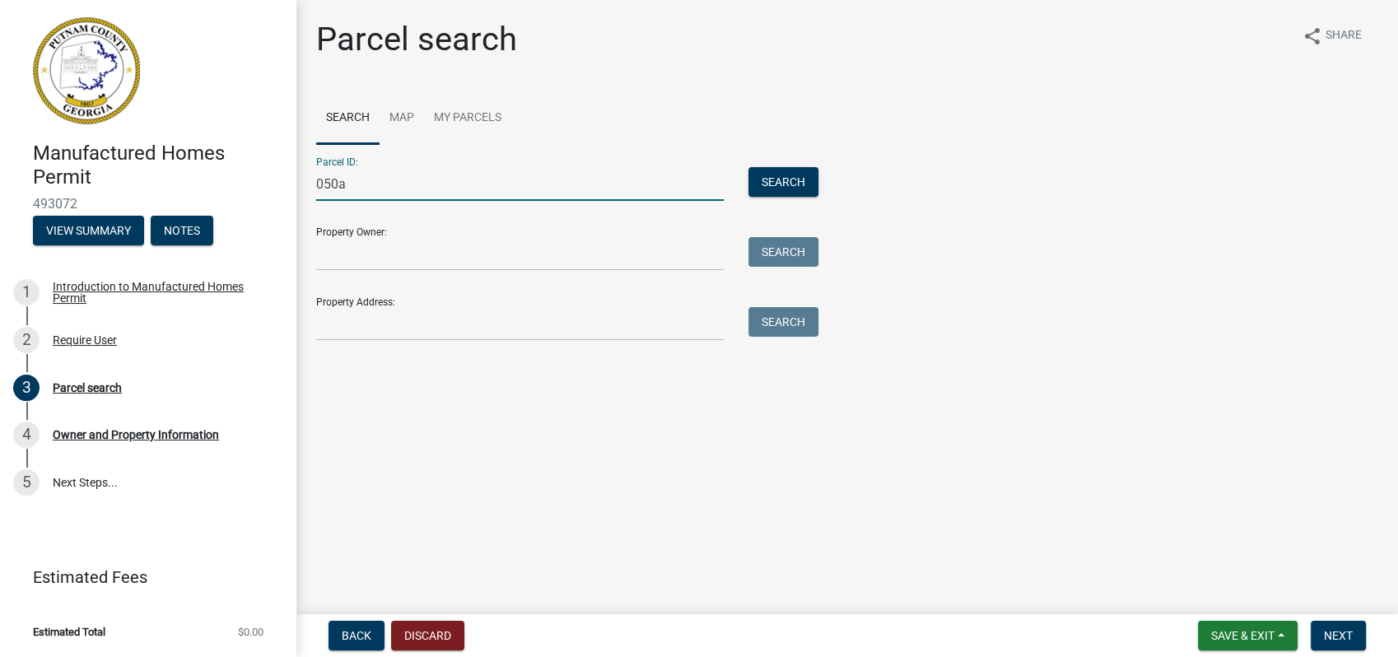
type input "050a061"
click at [762, 184] on button "Search" at bounding box center [783, 182] width 70 height 30
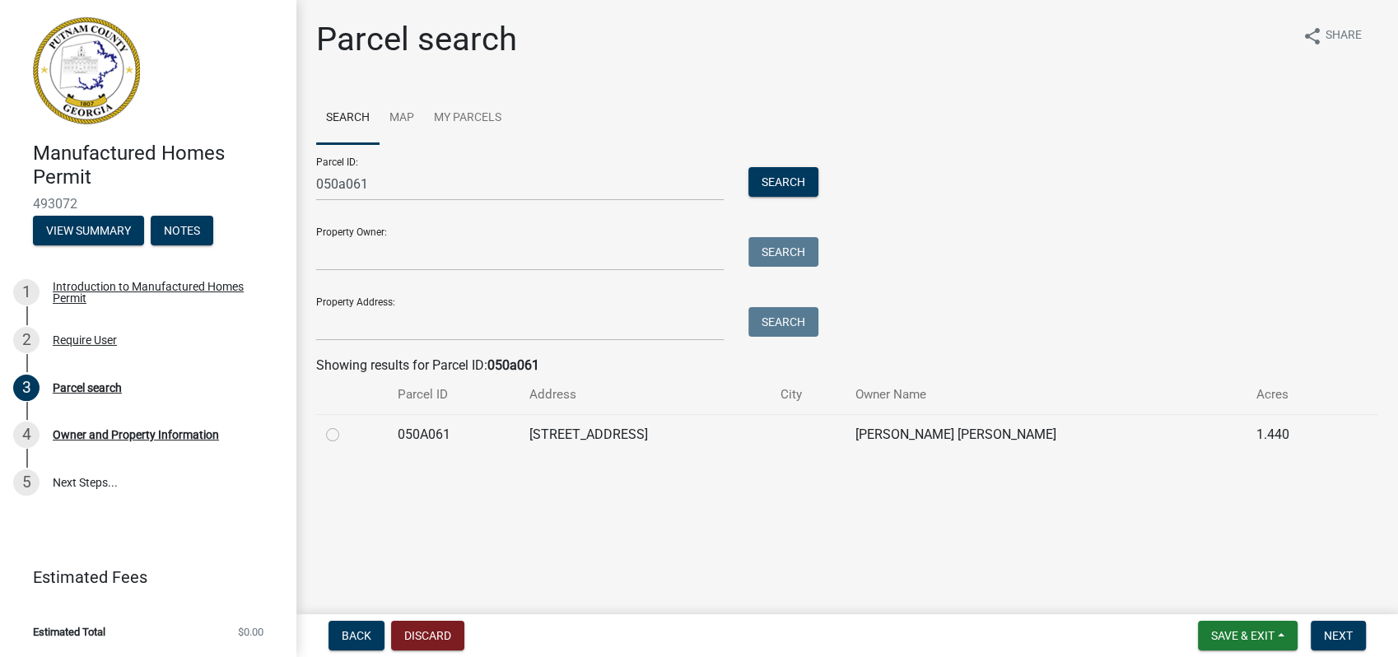
click at [346, 425] on label at bounding box center [346, 425] width 0 height 0
click at [346, 435] on input "radio" at bounding box center [351, 430] width 11 height 11
radio input "true"
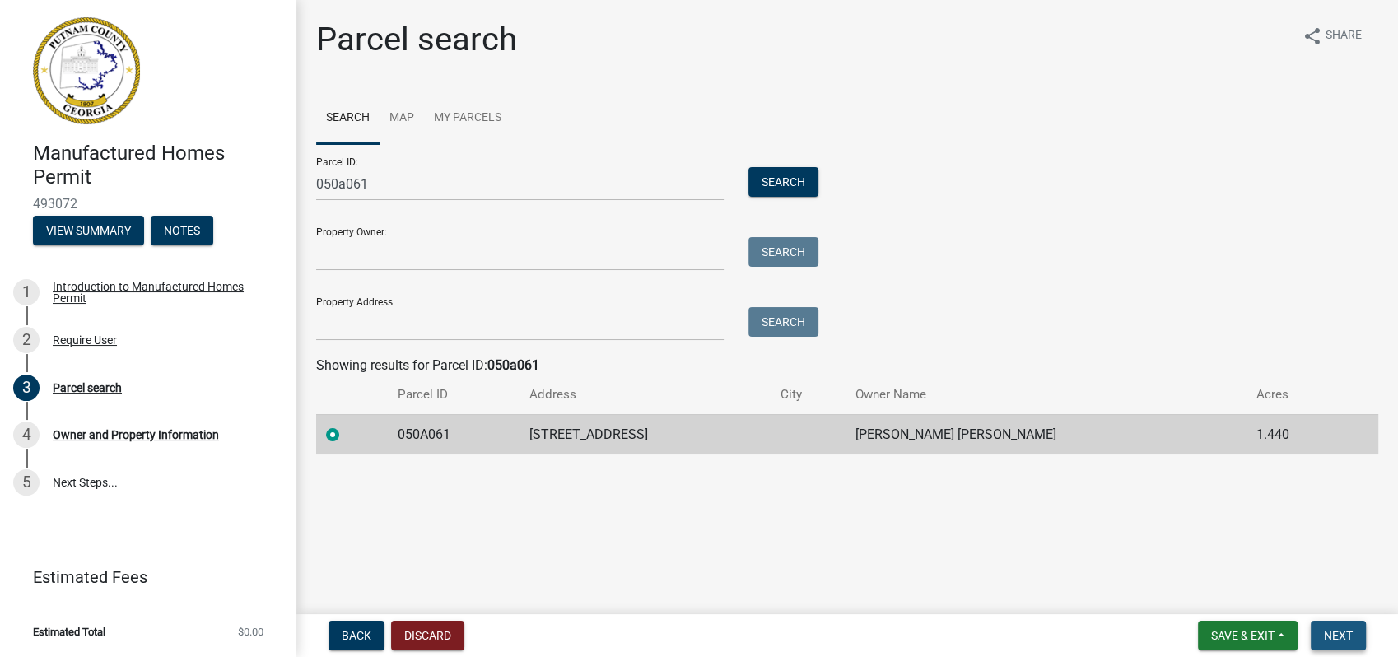
click at [1338, 630] on span "Next" at bounding box center [1338, 635] width 29 height 13
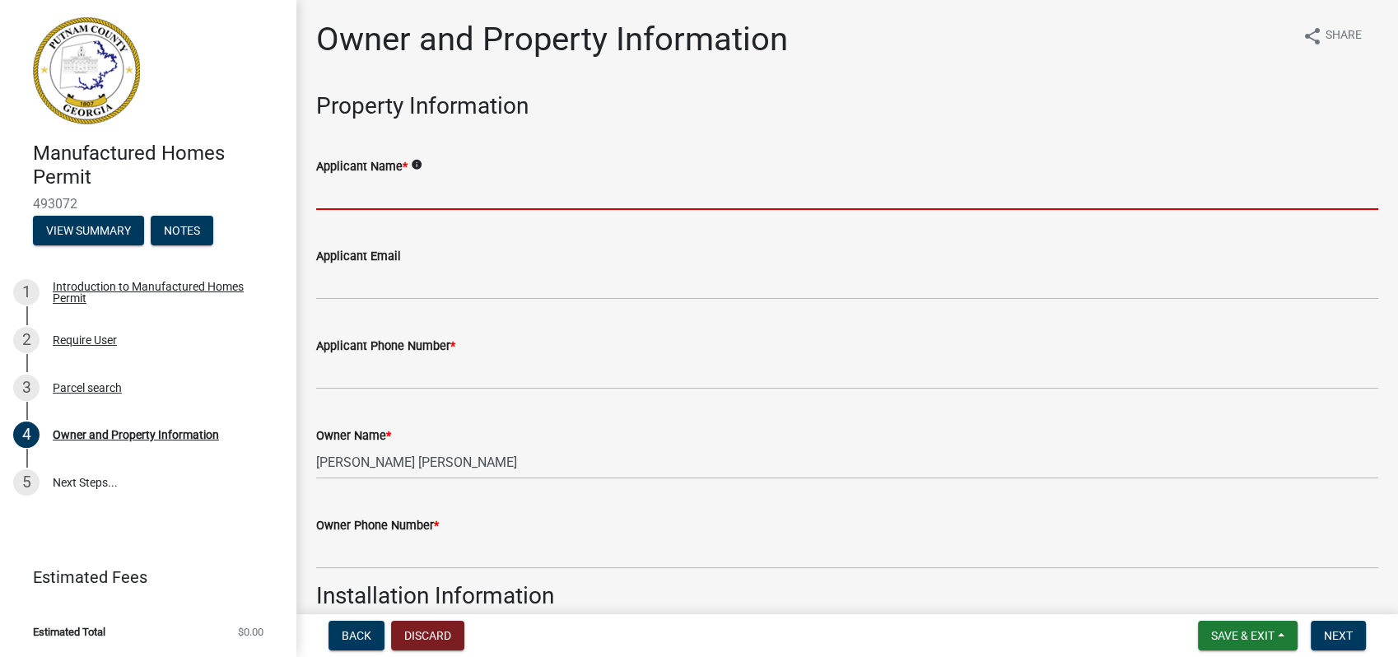
click at [367, 193] on input "Applicant Name *" at bounding box center [847, 193] width 1062 height 34
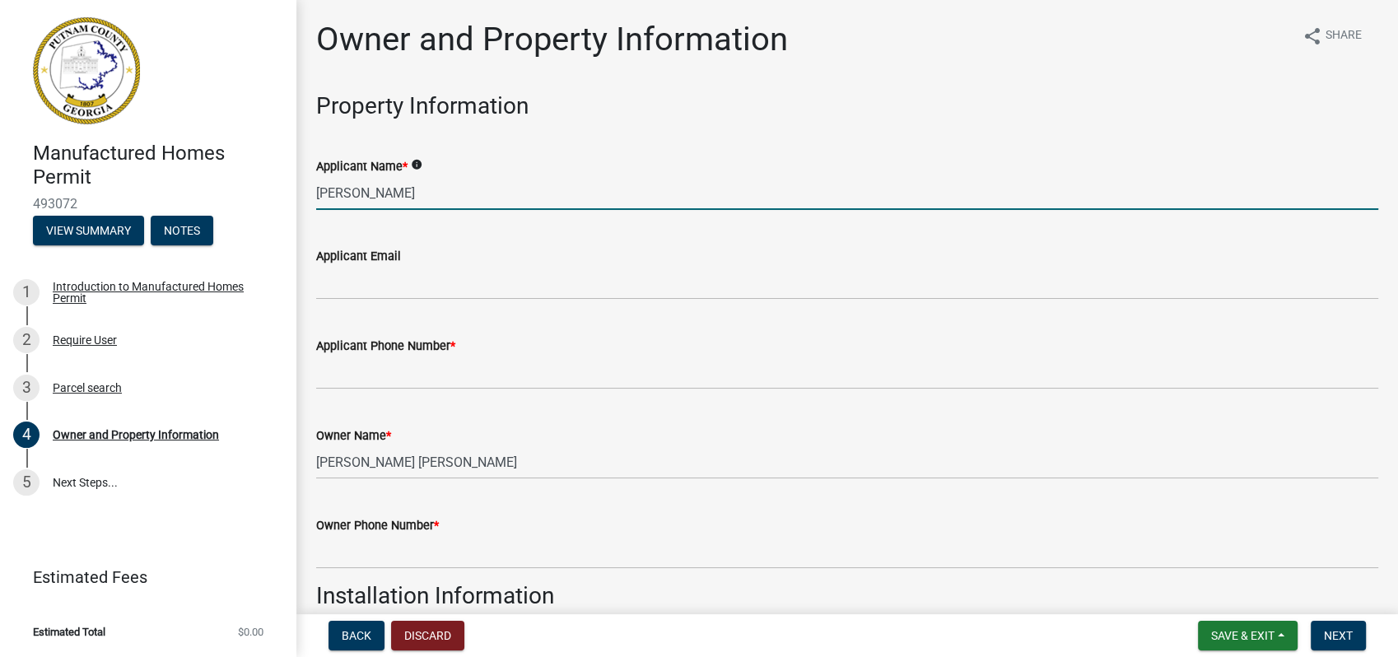
type input "[PERSON_NAME]"
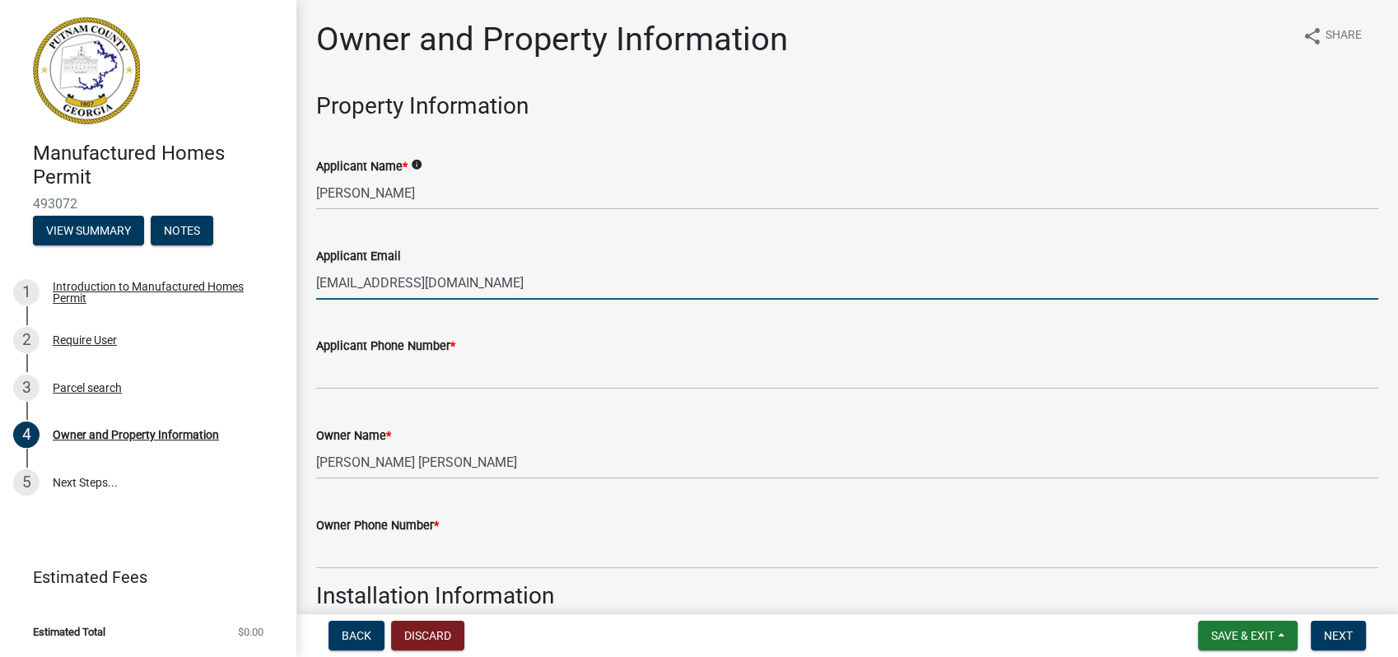
type input "beeharriswaterman@gmail.com"
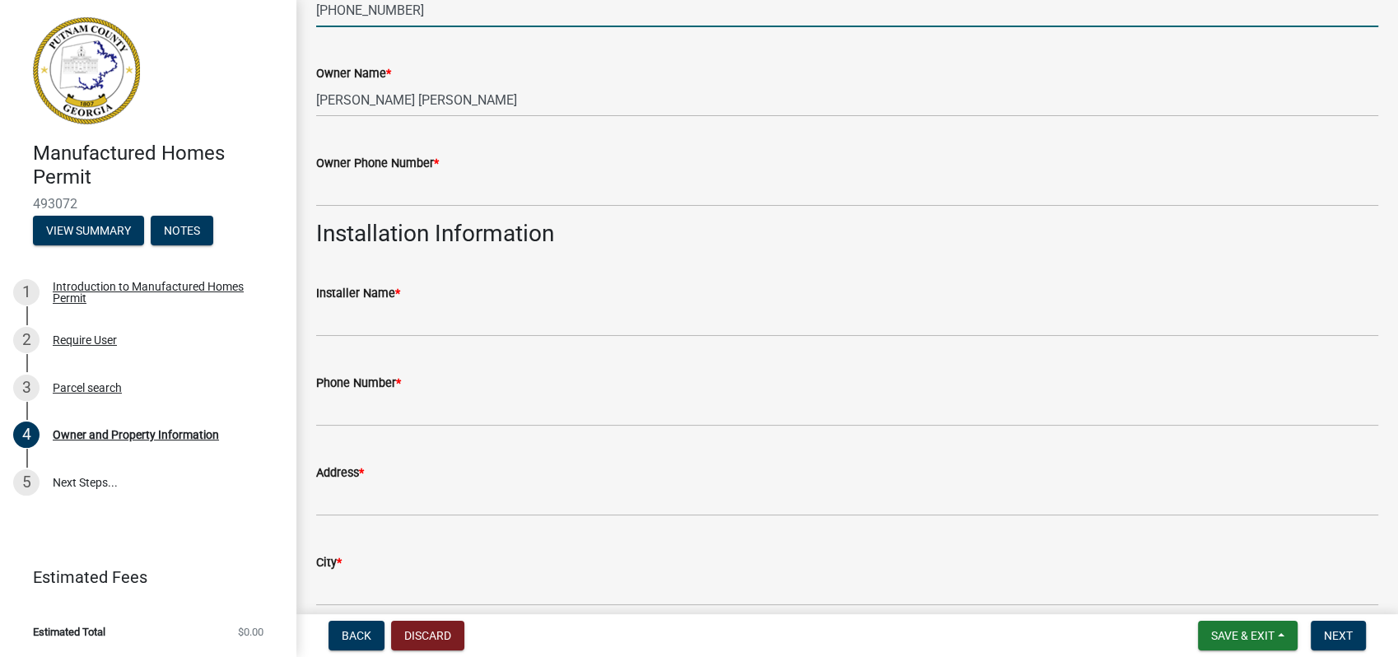
scroll to position [365, 0]
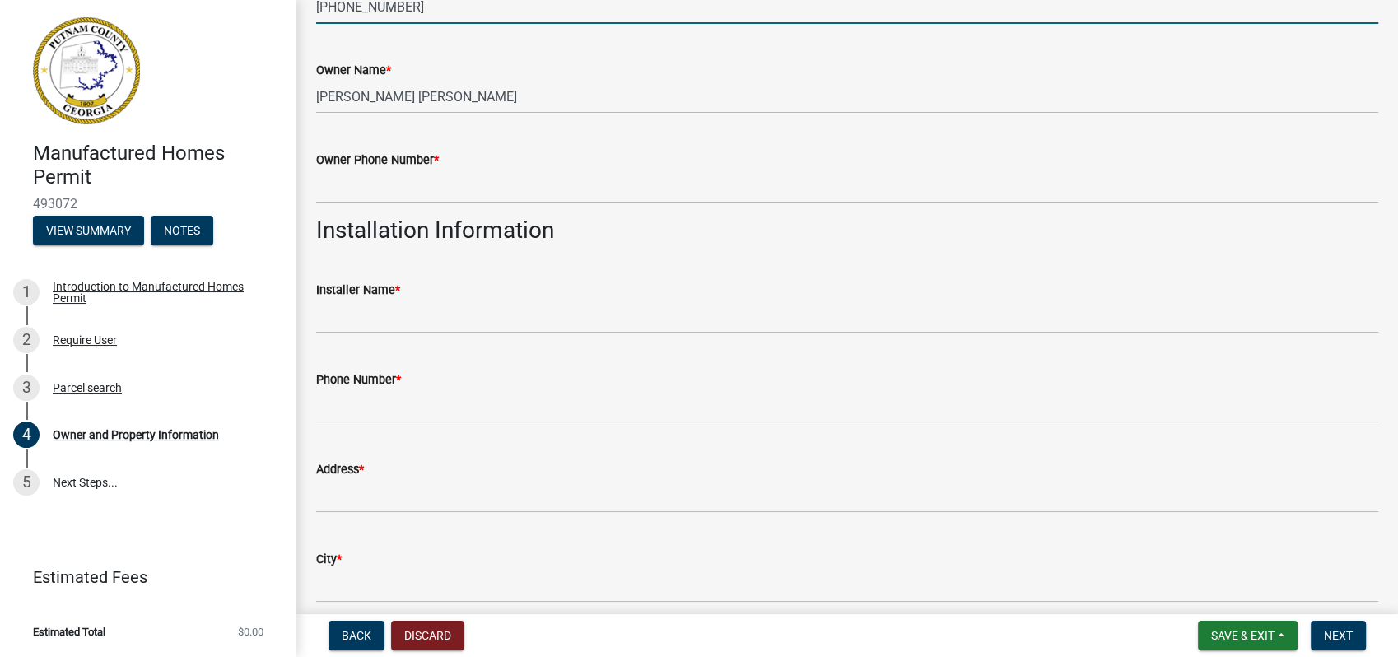
type input "706-816-0571"
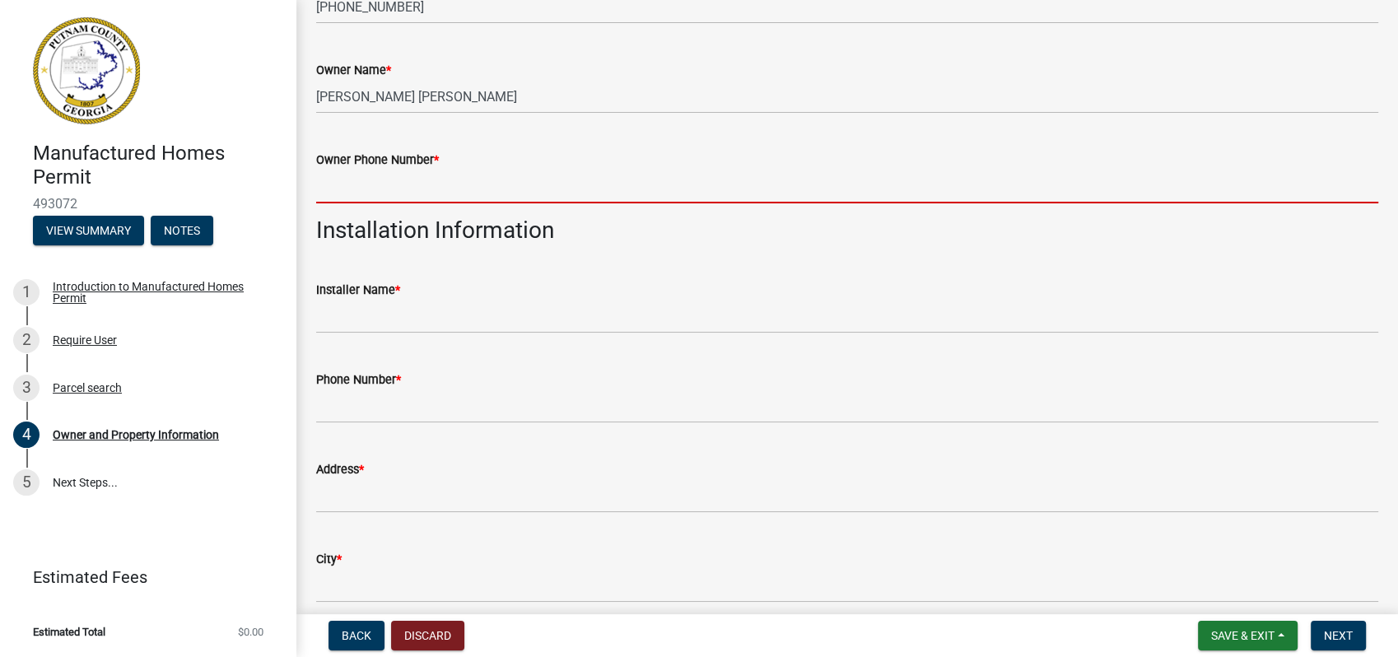
click at [373, 185] on input "Owner Phone Number *" at bounding box center [847, 187] width 1062 height 34
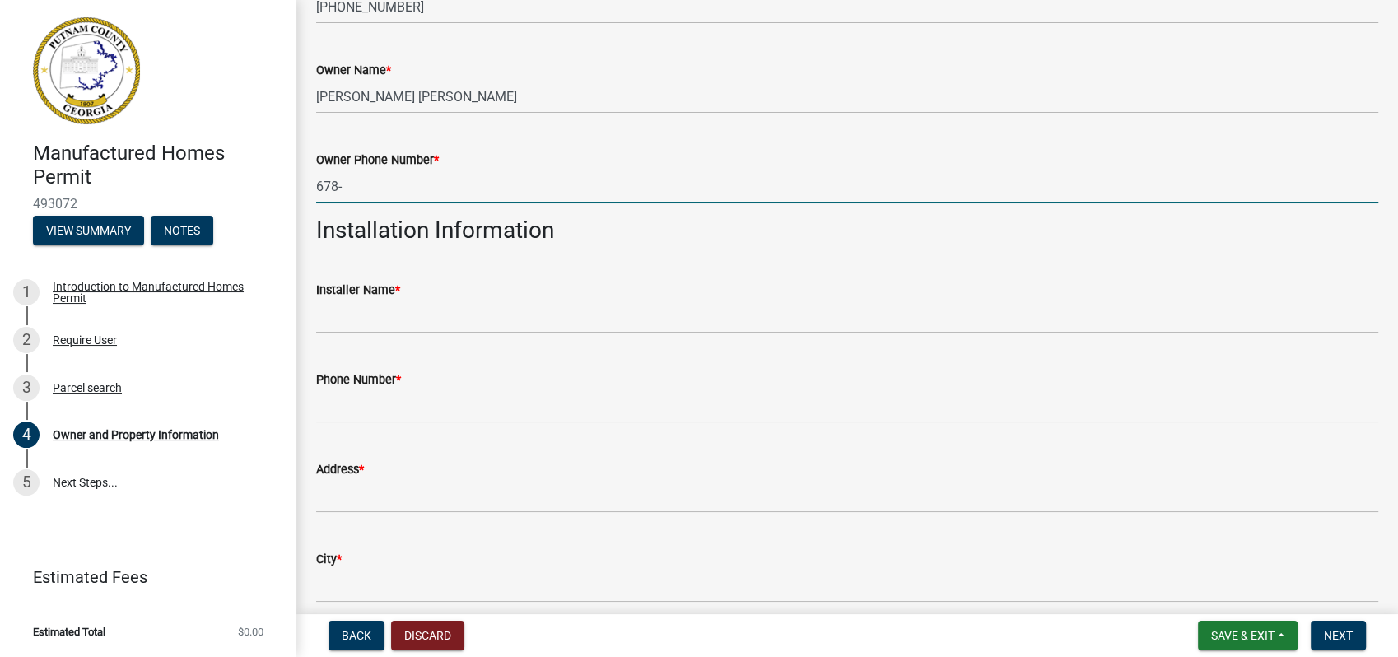
type input "678-230-7376"
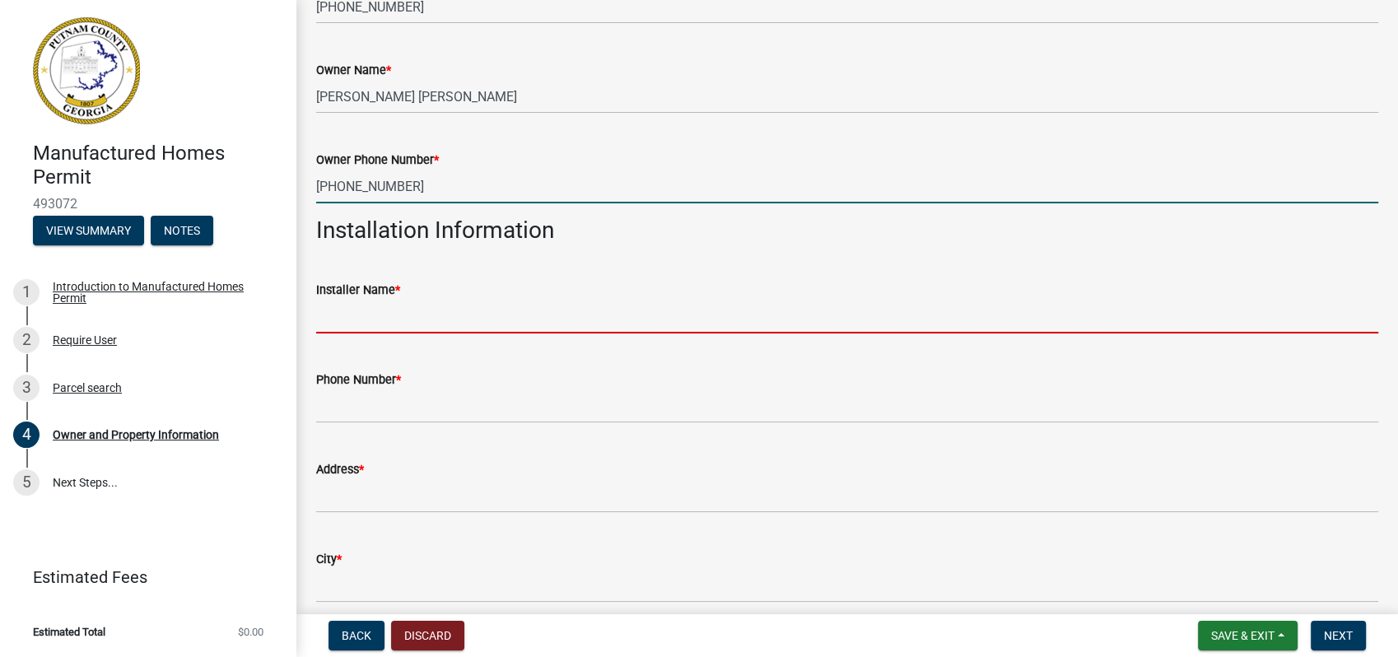
click at [356, 300] on input "Installer Name *" at bounding box center [847, 317] width 1062 height 34
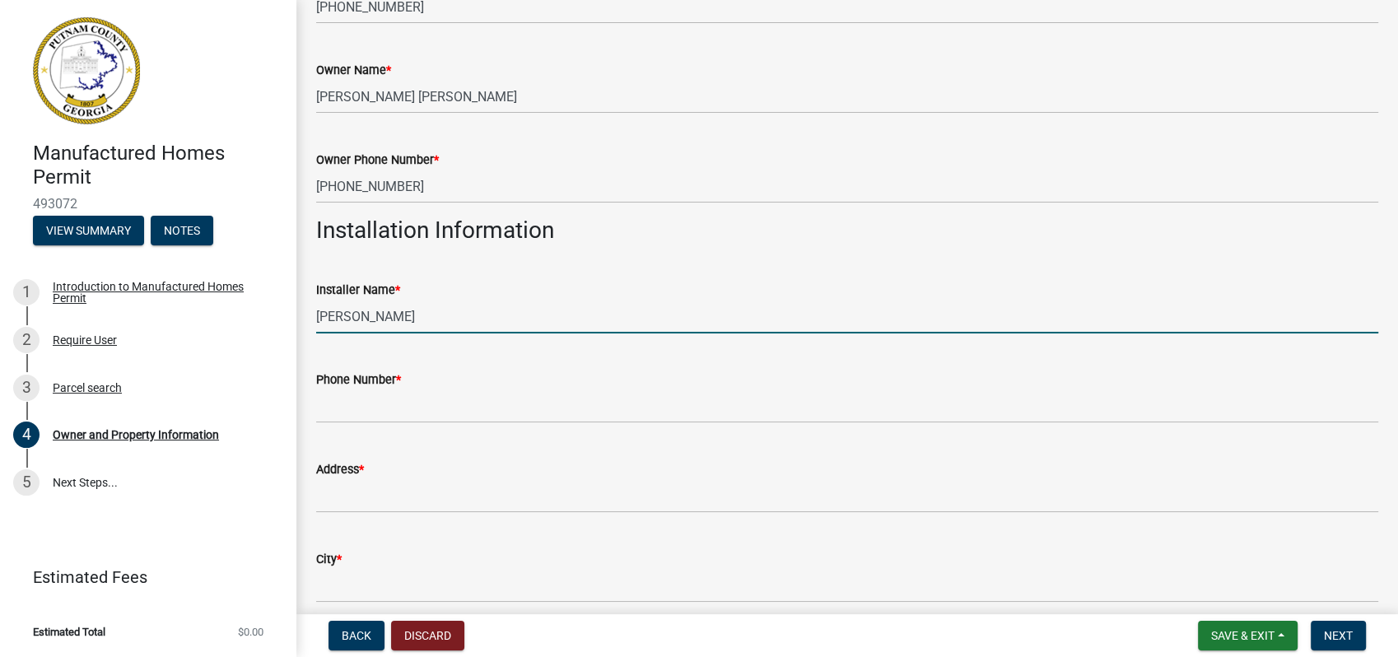
type input "Joe Ward"
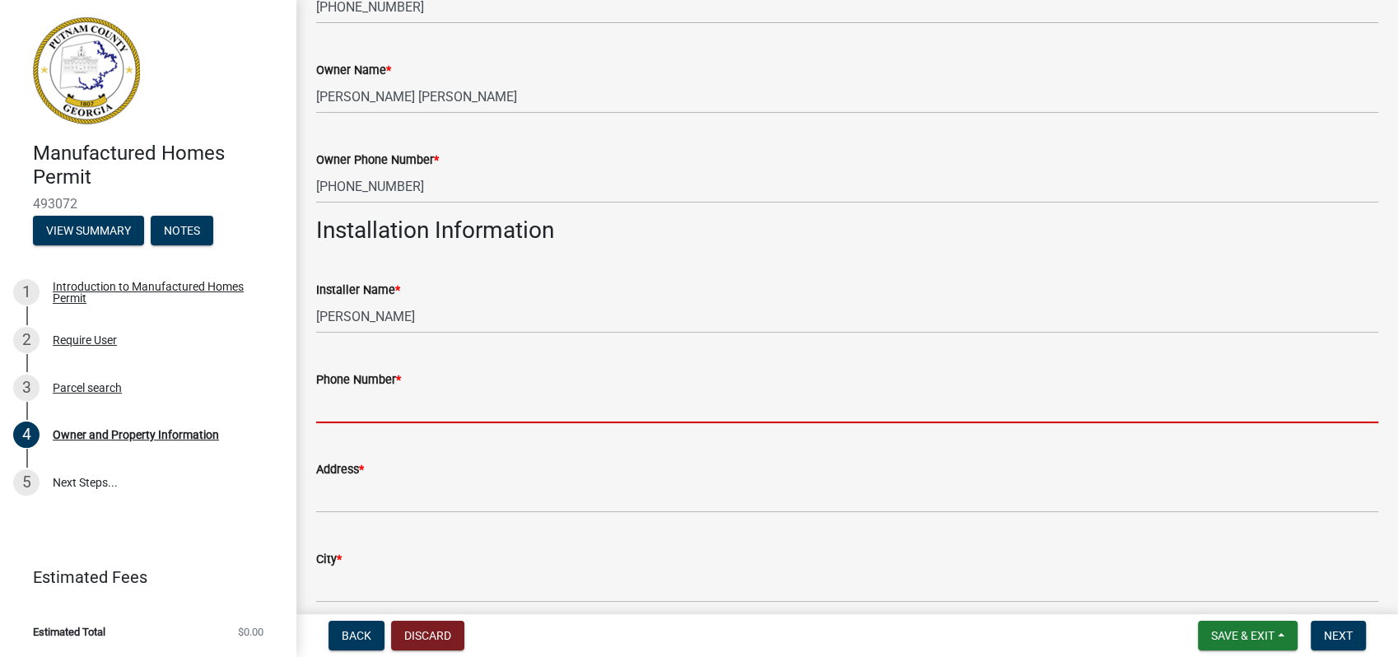
click at [334, 416] on input "Phone Number *" at bounding box center [847, 406] width 1062 height 34
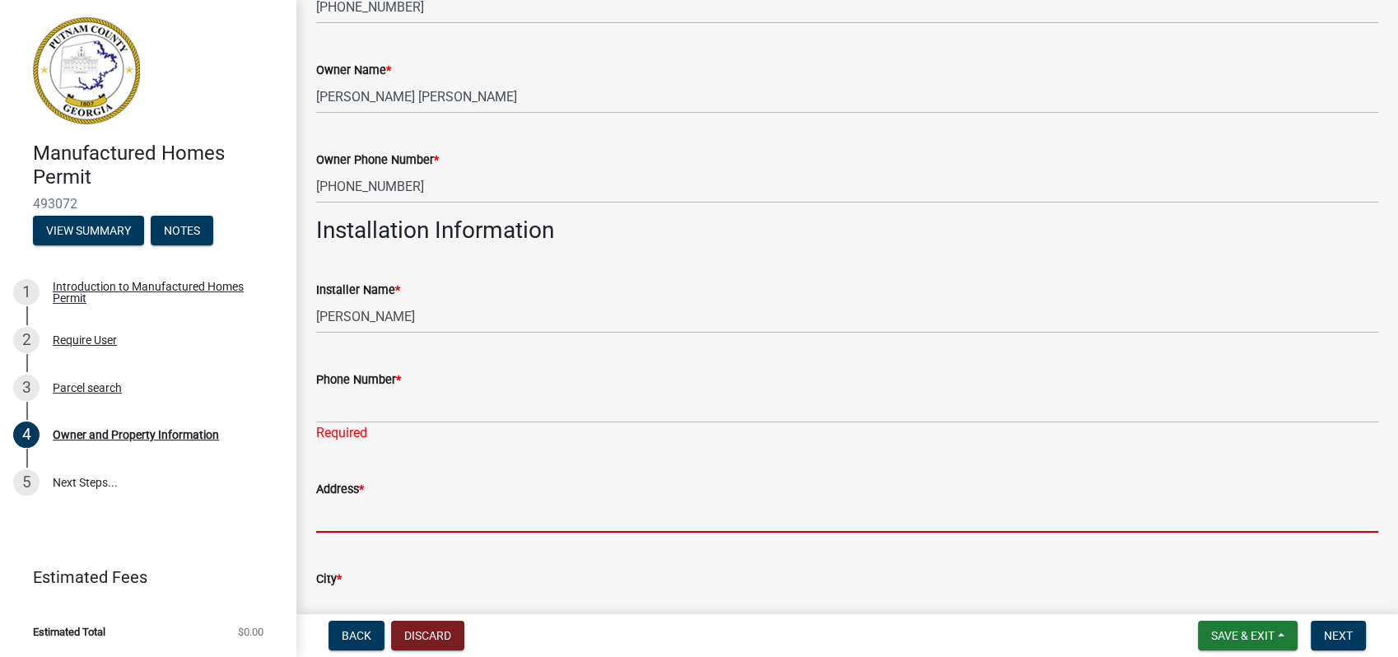
click at [350, 505] on input "Address *" at bounding box center [847, 516] width 1062 height 34
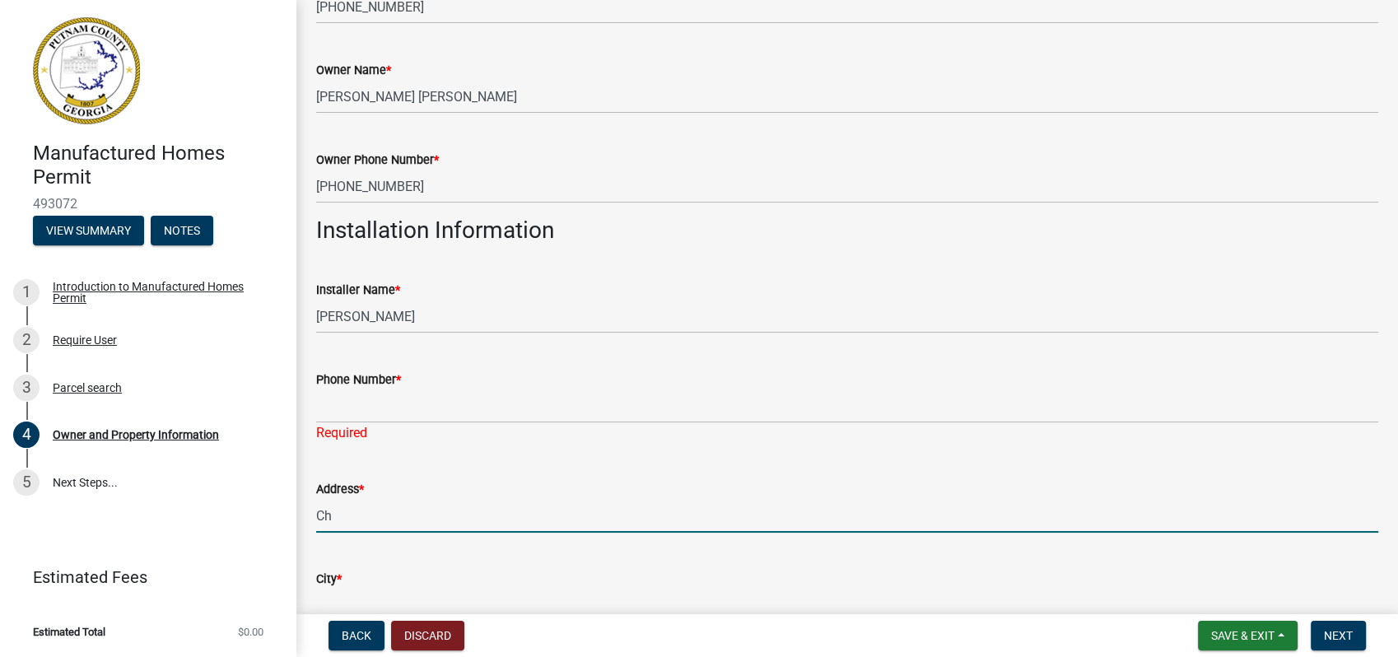
type input "C"
type input "110 Chase Circle"
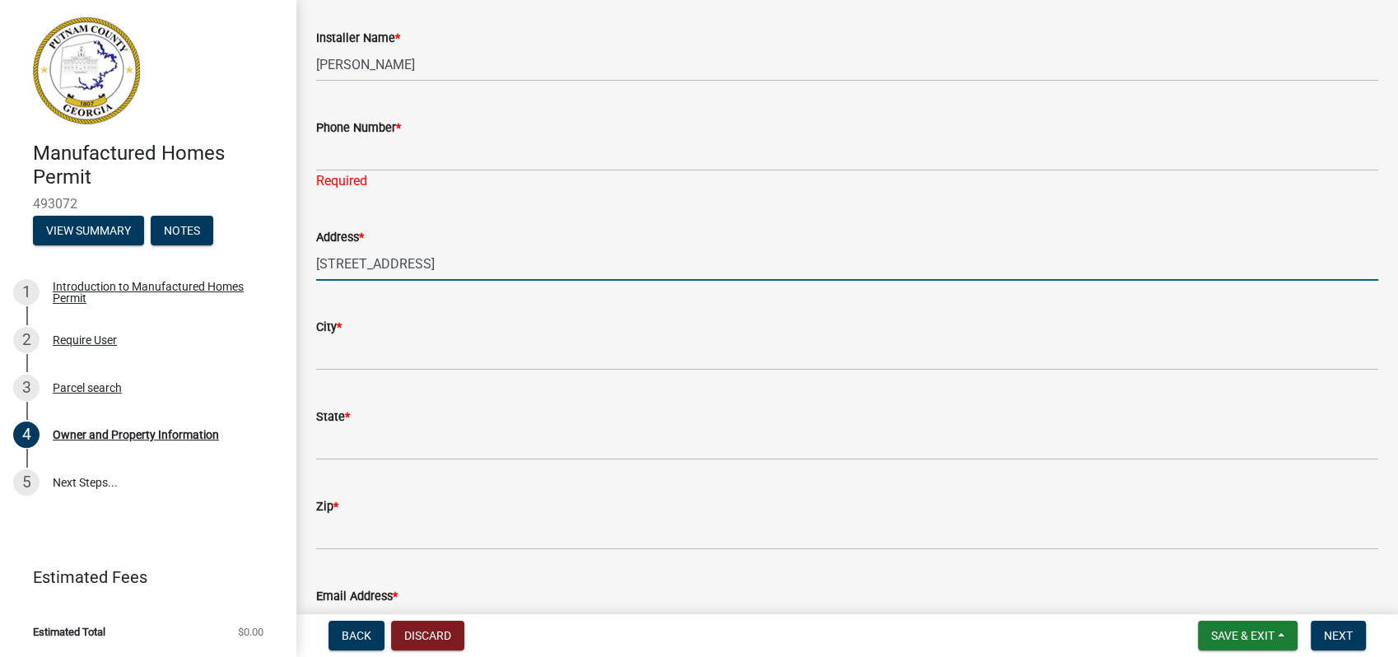
scroll to position [731, 0]
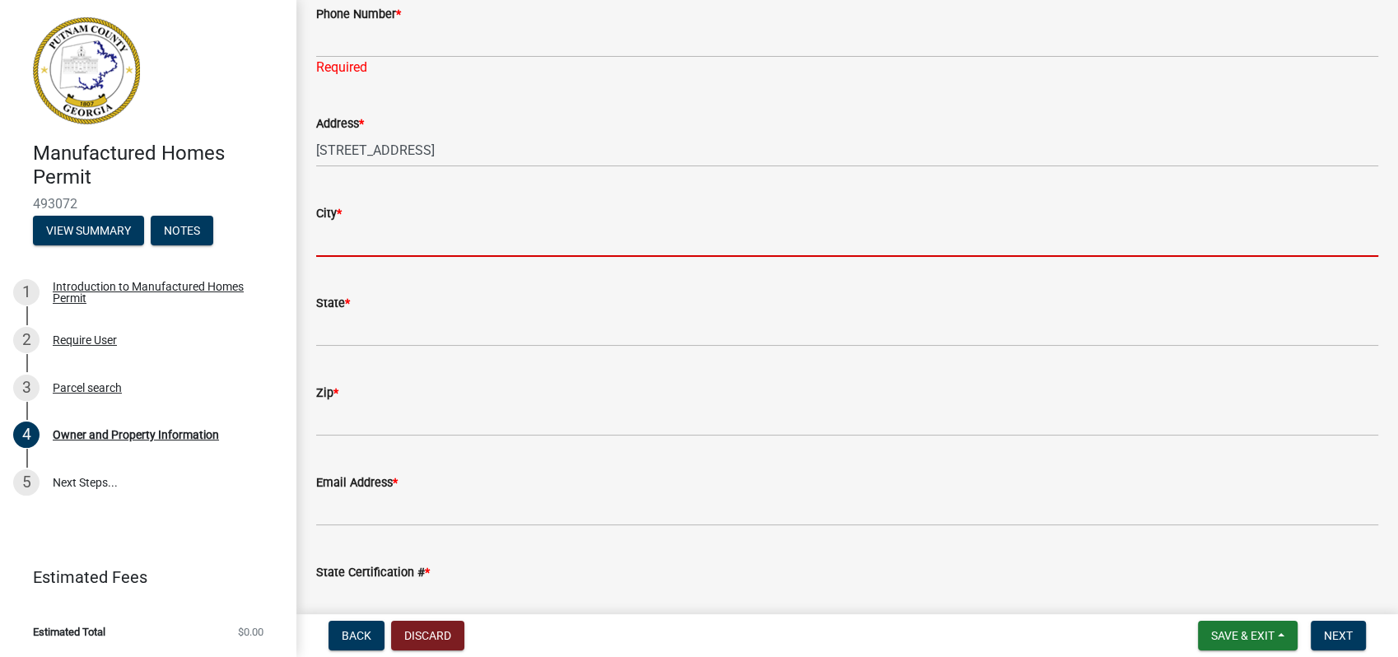
click at [402, 237] on input "City *" at bounding box center [847, 240] width 1062 height 34
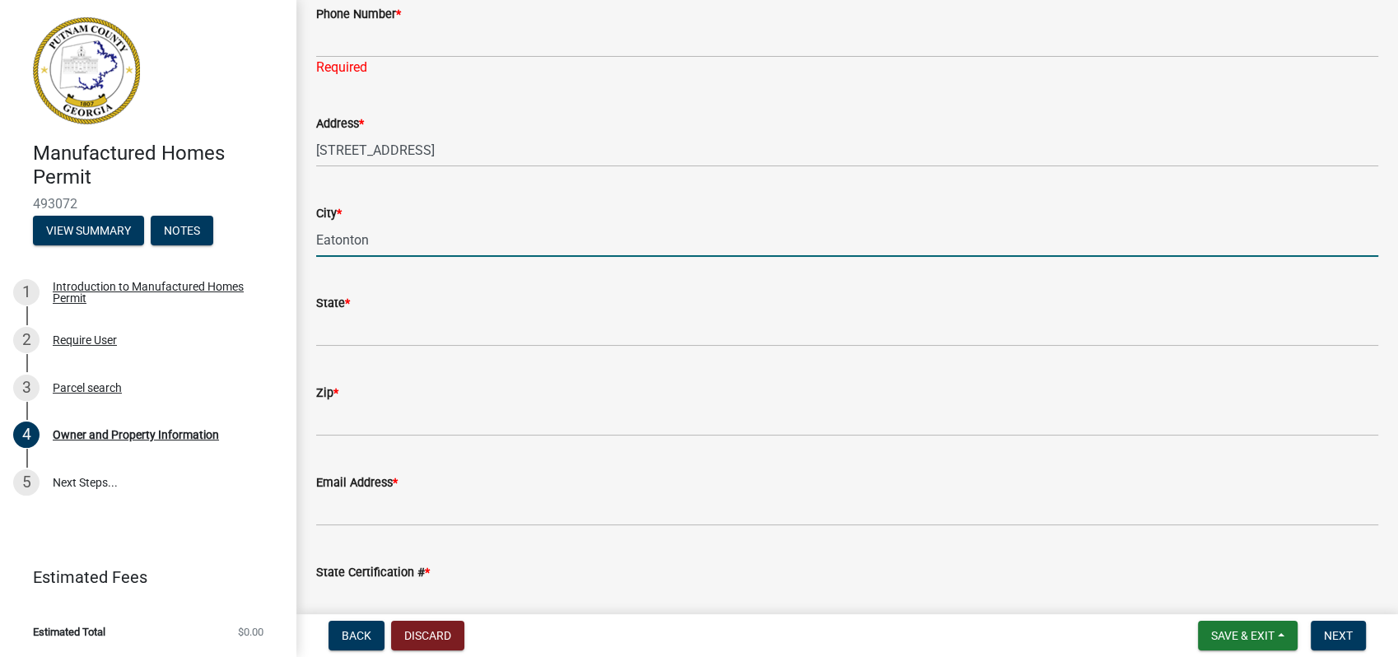
type input "Eatonton"
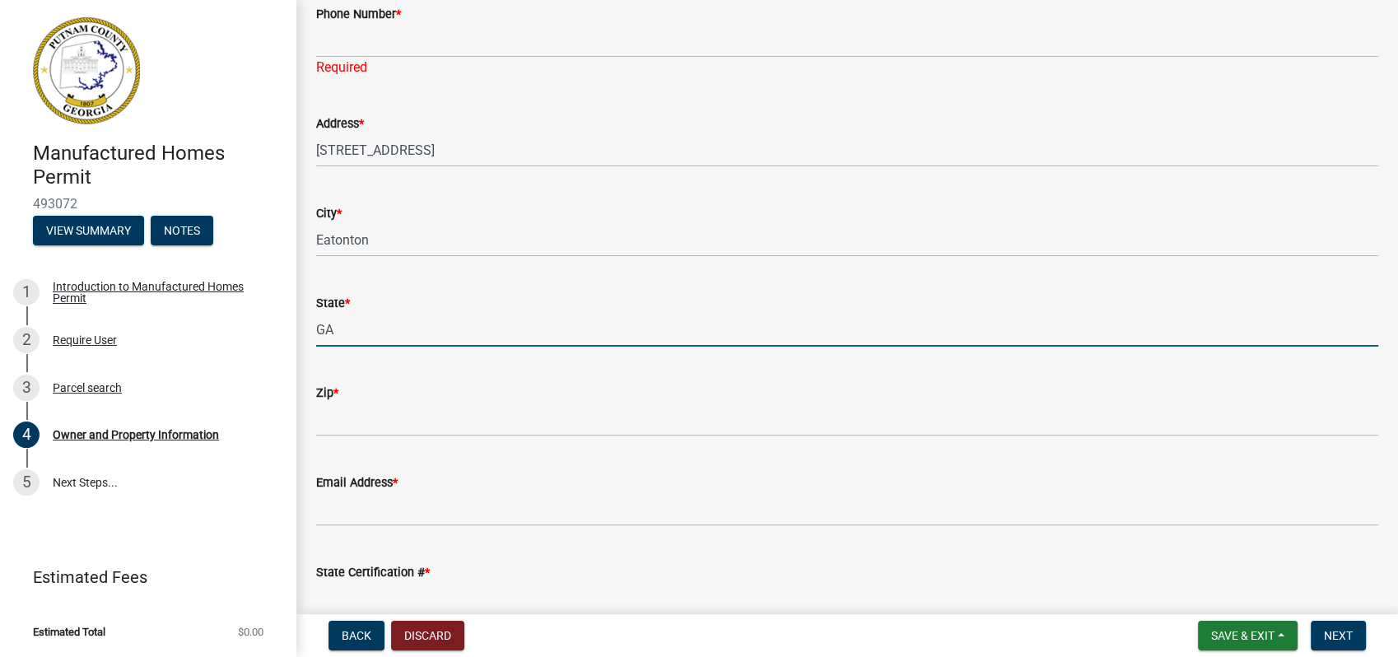
type input "GA"
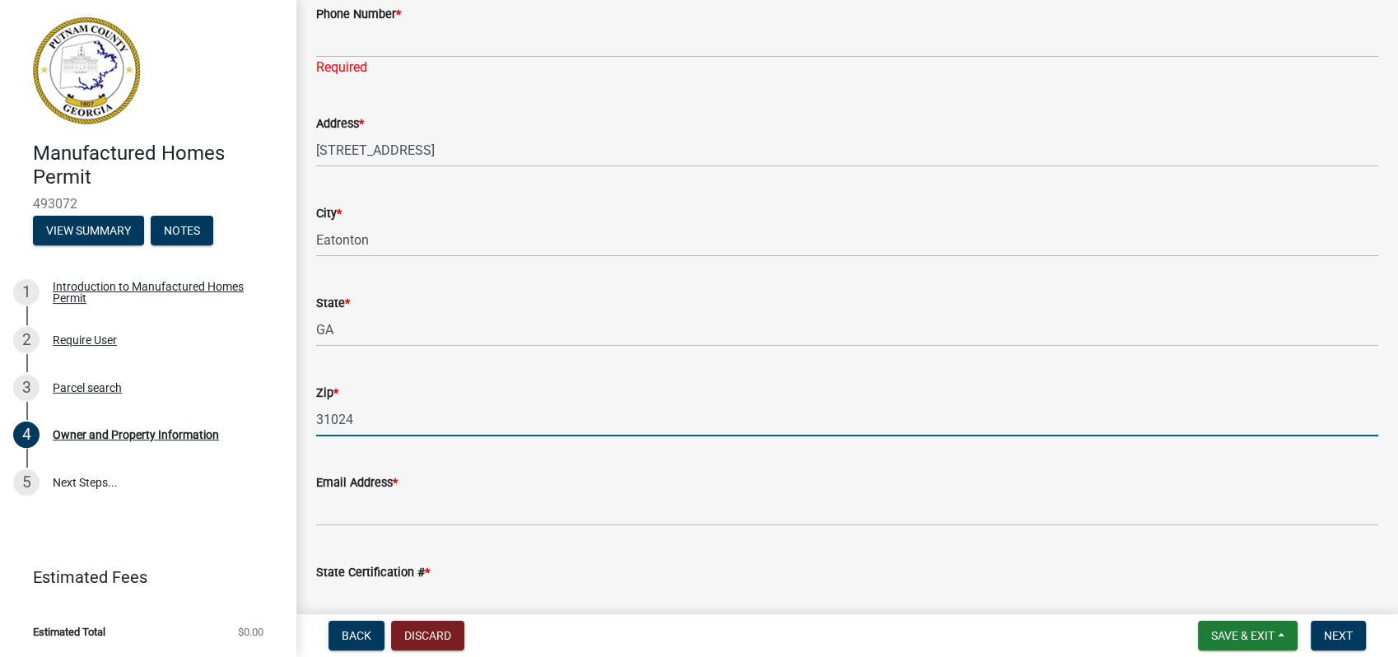
type input "31024"
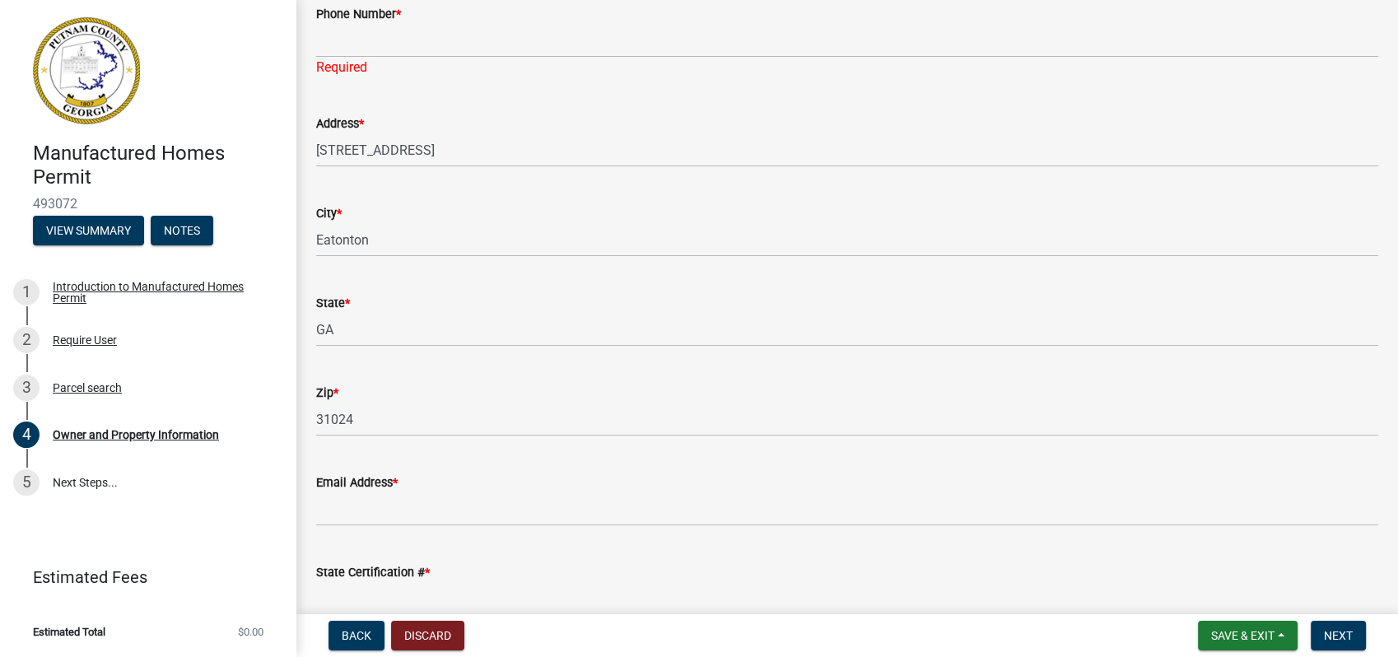
click at [701, 349] on wm-data-entity-input "State * GA" at bounding box center [847, 315] width 1062 height 90
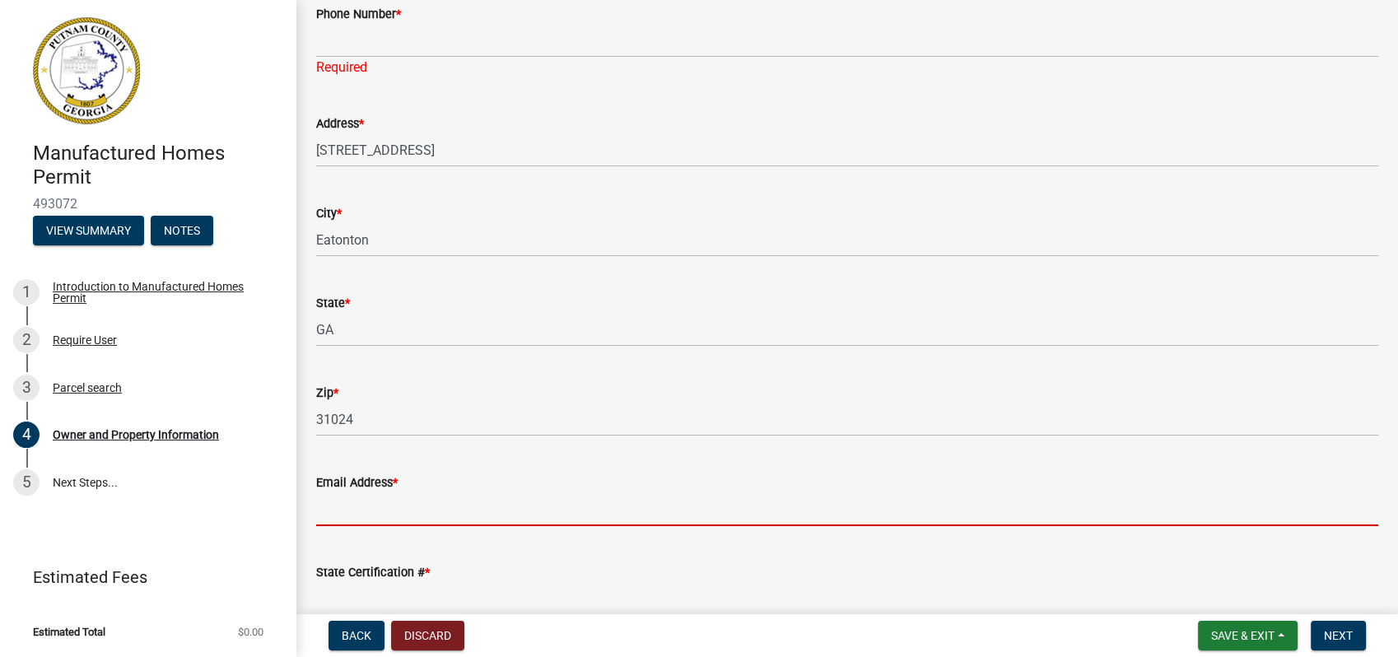
click at [384, 504] on input "Email Address *" at bounding box center [847, 509] width 1062 height 34
click at [435, 510] on input "Email Address *" at bounding box center [847, 509] width 1062 height 34
type input "n"
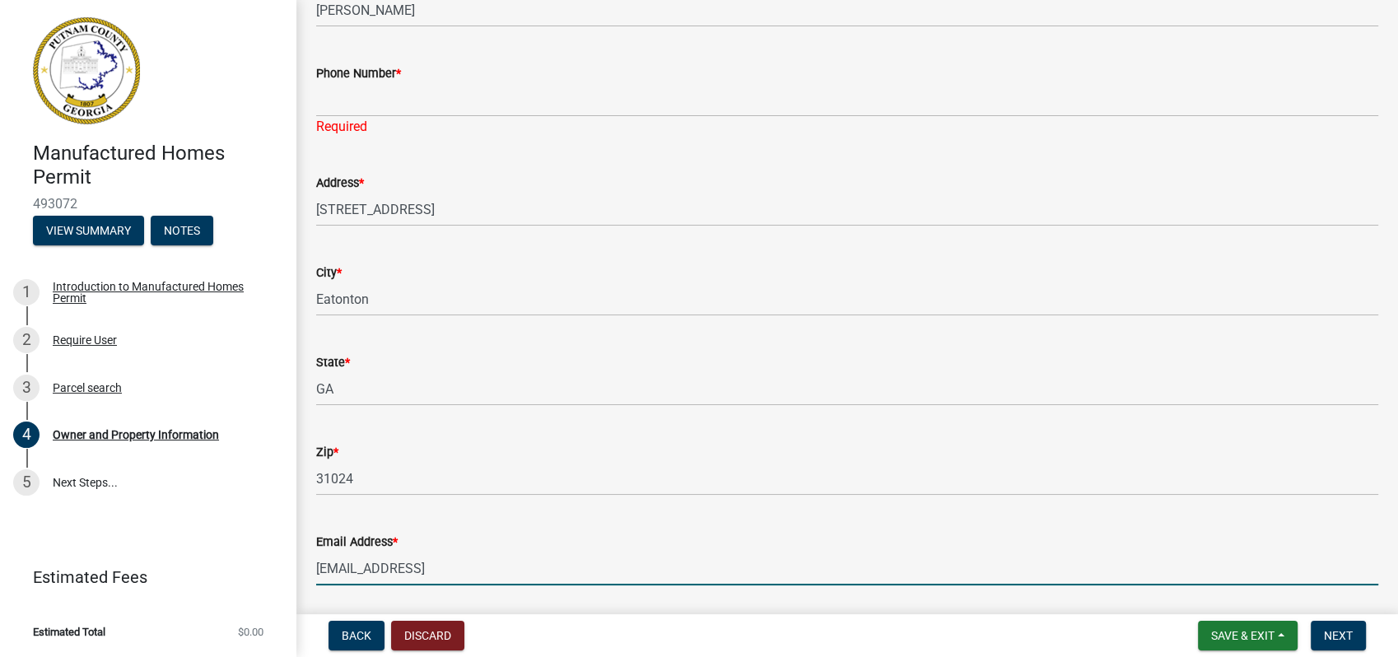
scroll to position [548, 0]
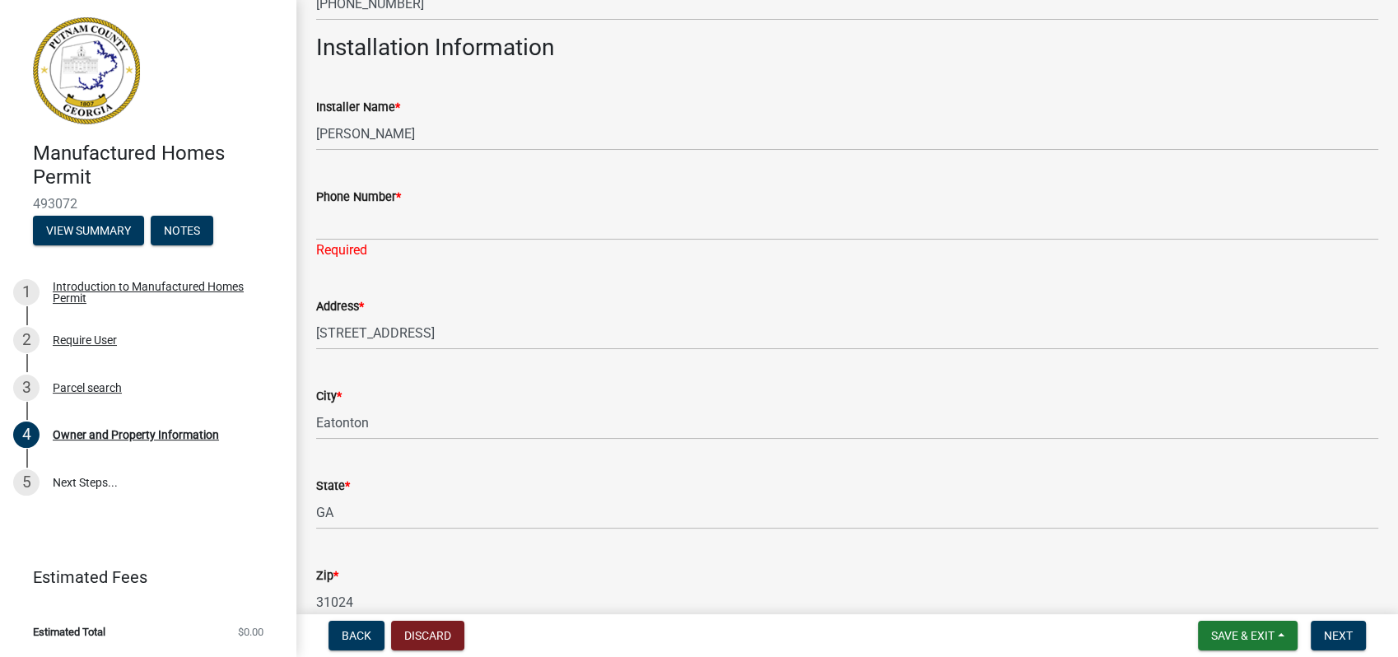
type input "beeharriswaterman@gmail.vom"
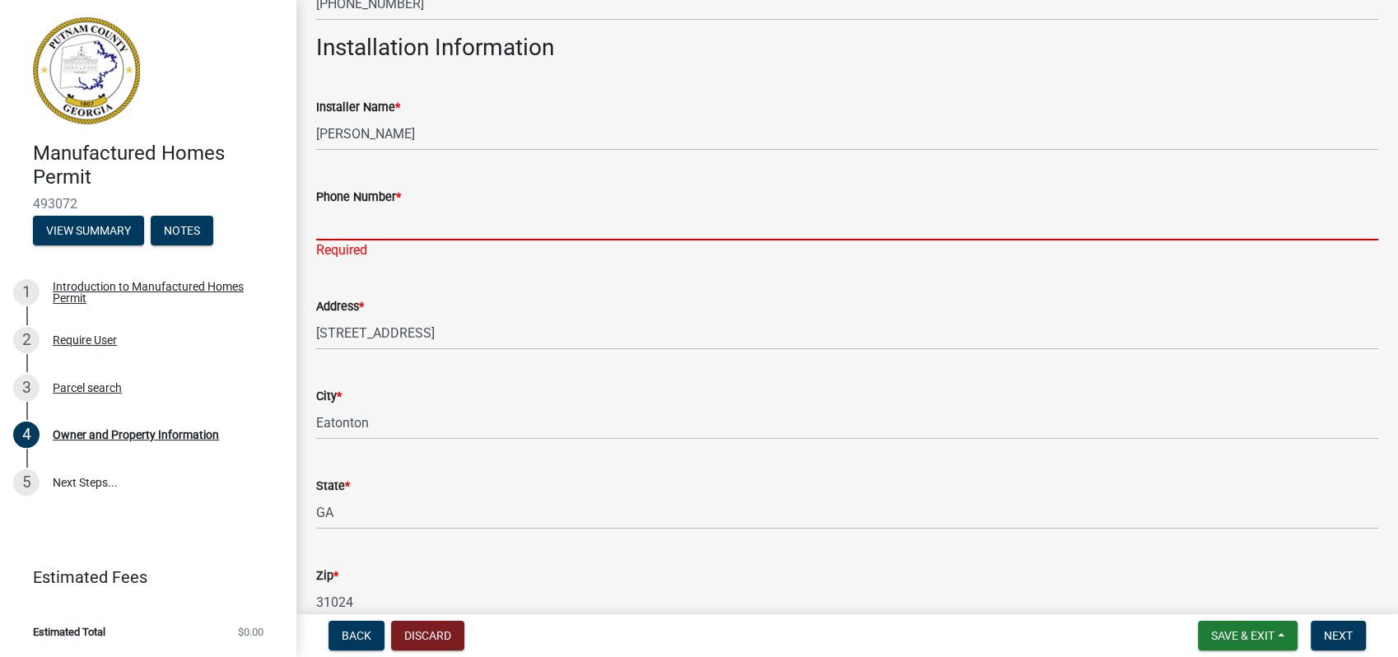
click at [356, 225] on input "Phone Number *" at bounding box center [847, 224] width 1062 height 34
type input "4"
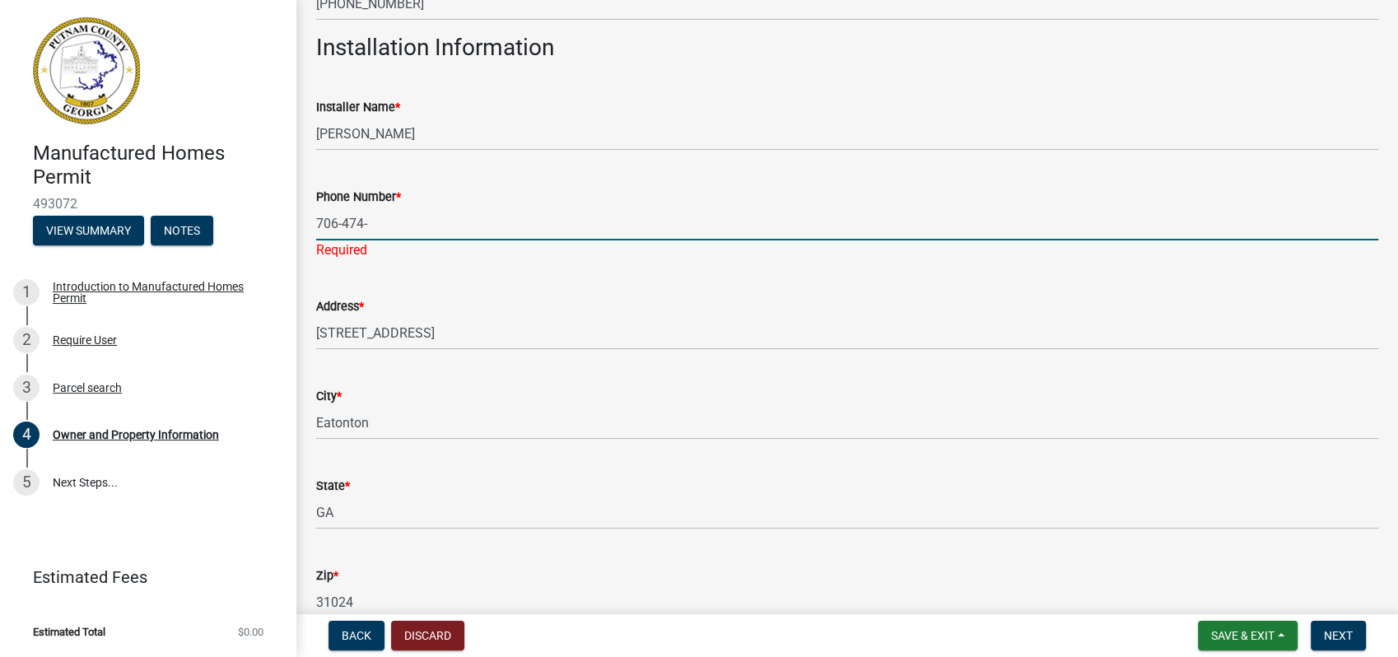
type input "706-474-0510"
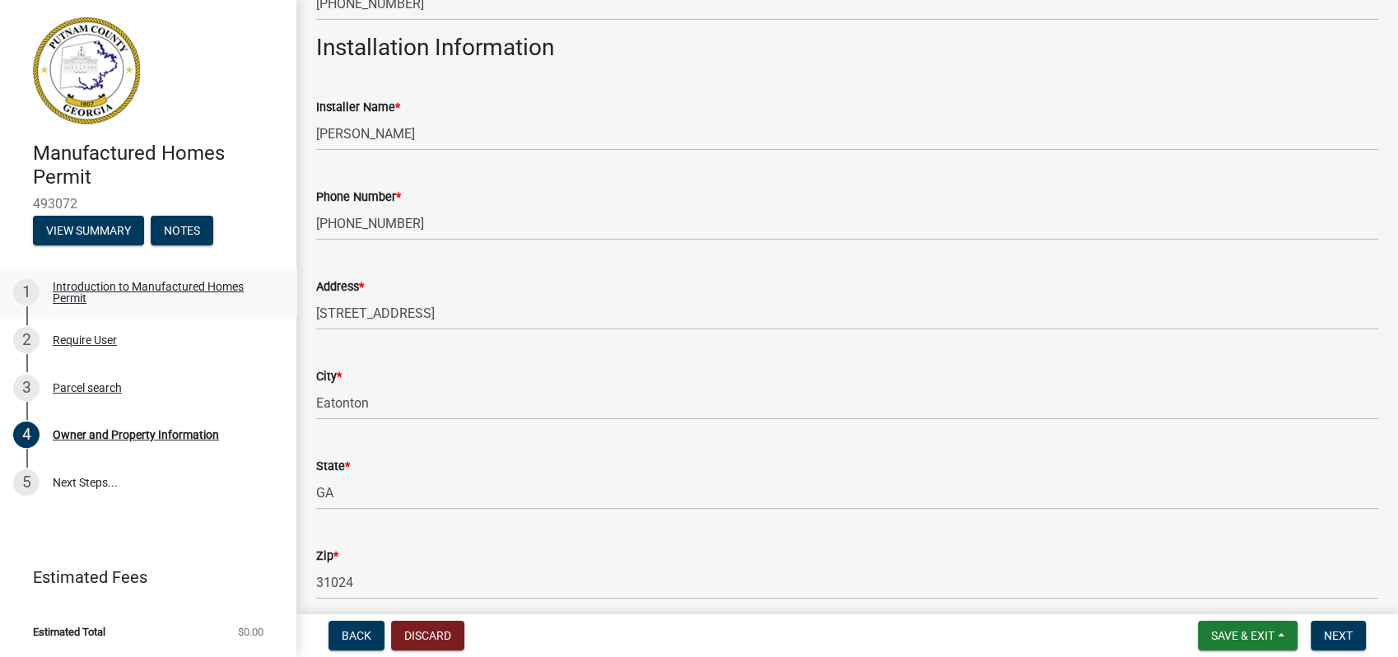
drag, startPoint x: 78, startPoint y: 263, endPoint x: 67, endPoint y: 296, distance: 35.4
click at [72, 291] on div "Manufactured Homes Permit 493072 View Summary Notes 1 Introduction to Manufactu…" at bounding box center [148, 328] width 296 height 657
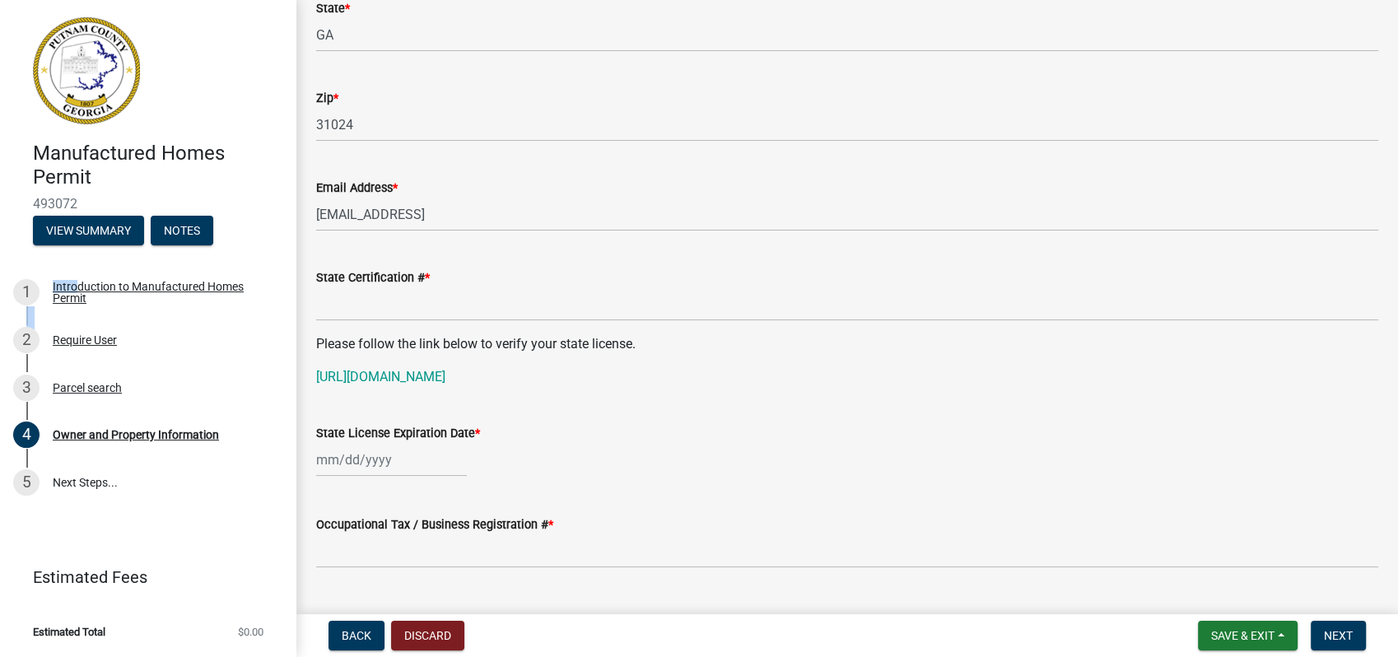
scroll to position [1097, 0]
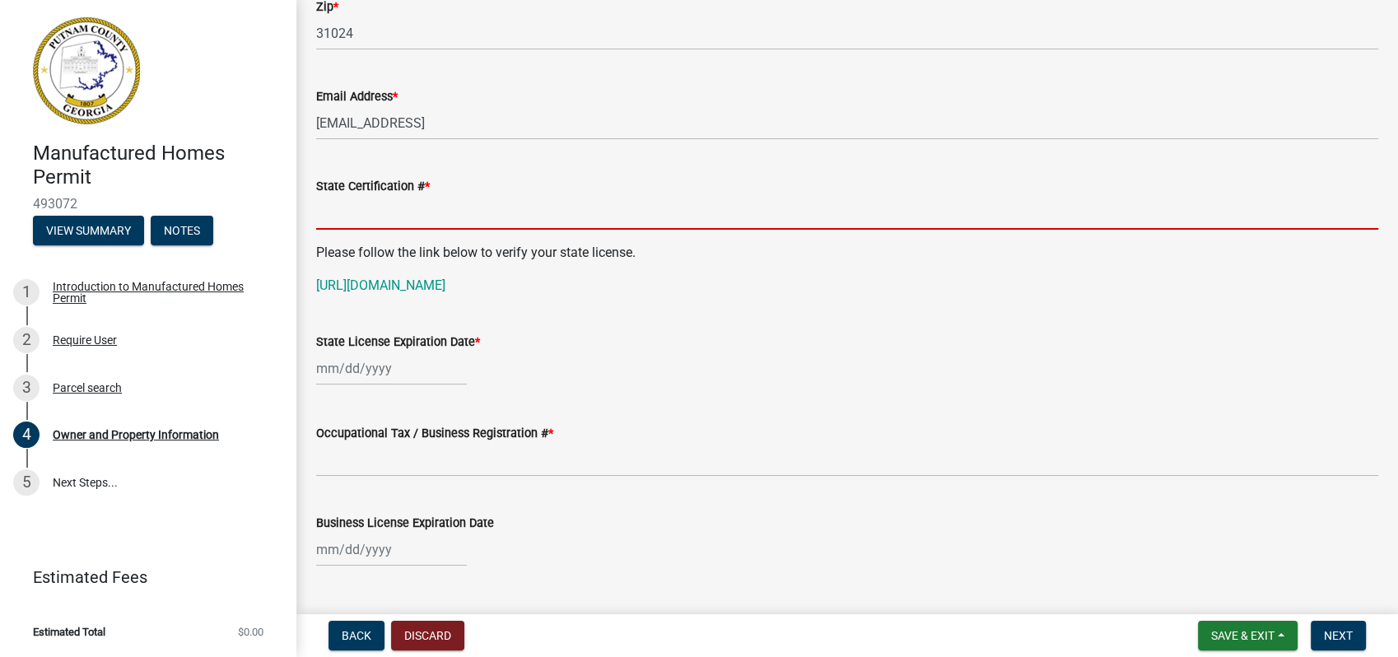
click at [431, 204] on input "State Certification # *" at bounding box center [847, 213] width 1062 height 34
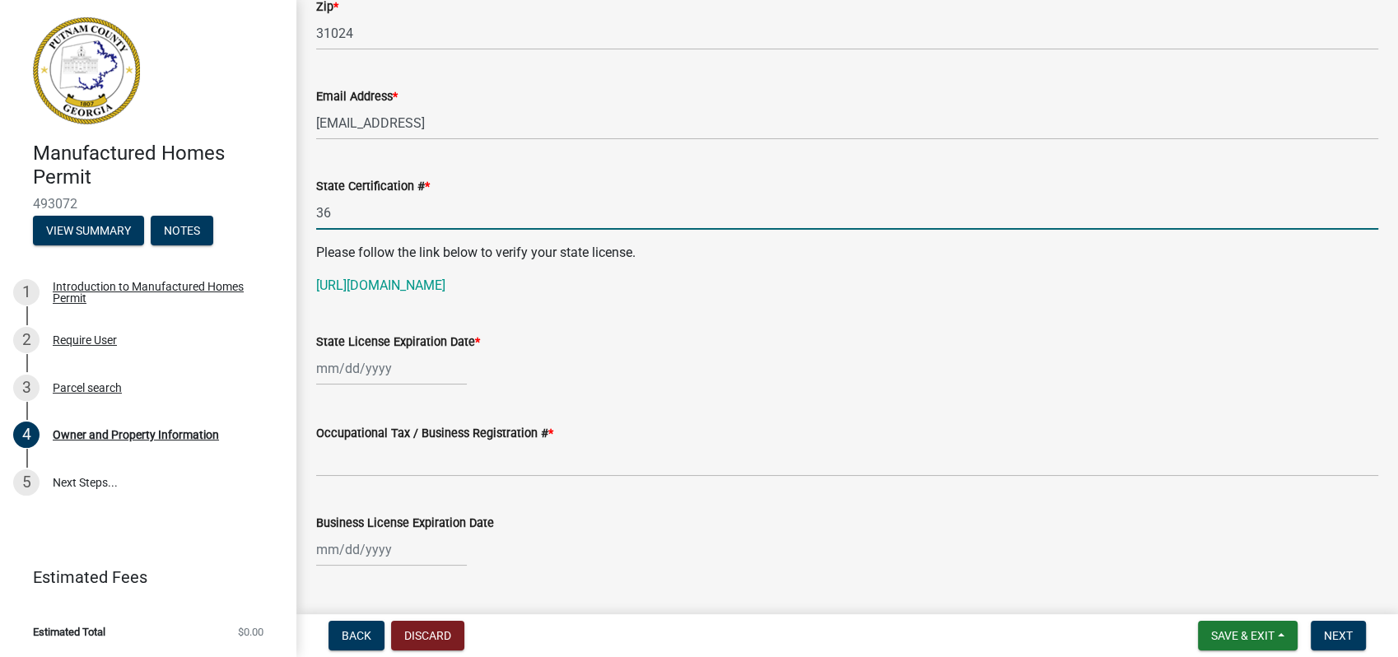
type input "36961"
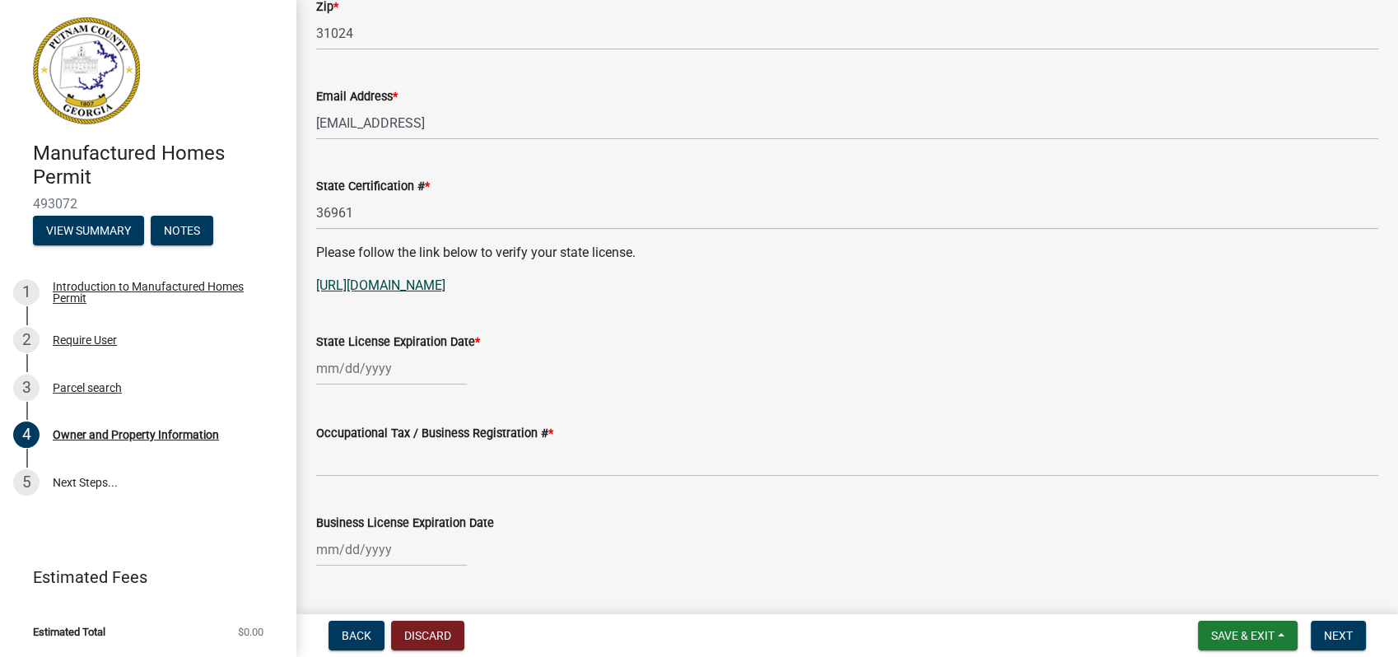
click at [445, 281] on link "https://www4.citizenserve.com/Portal/PortalController?Action=getQuery&portalPag…" at bounding box center [380, 285] width 129 height 16
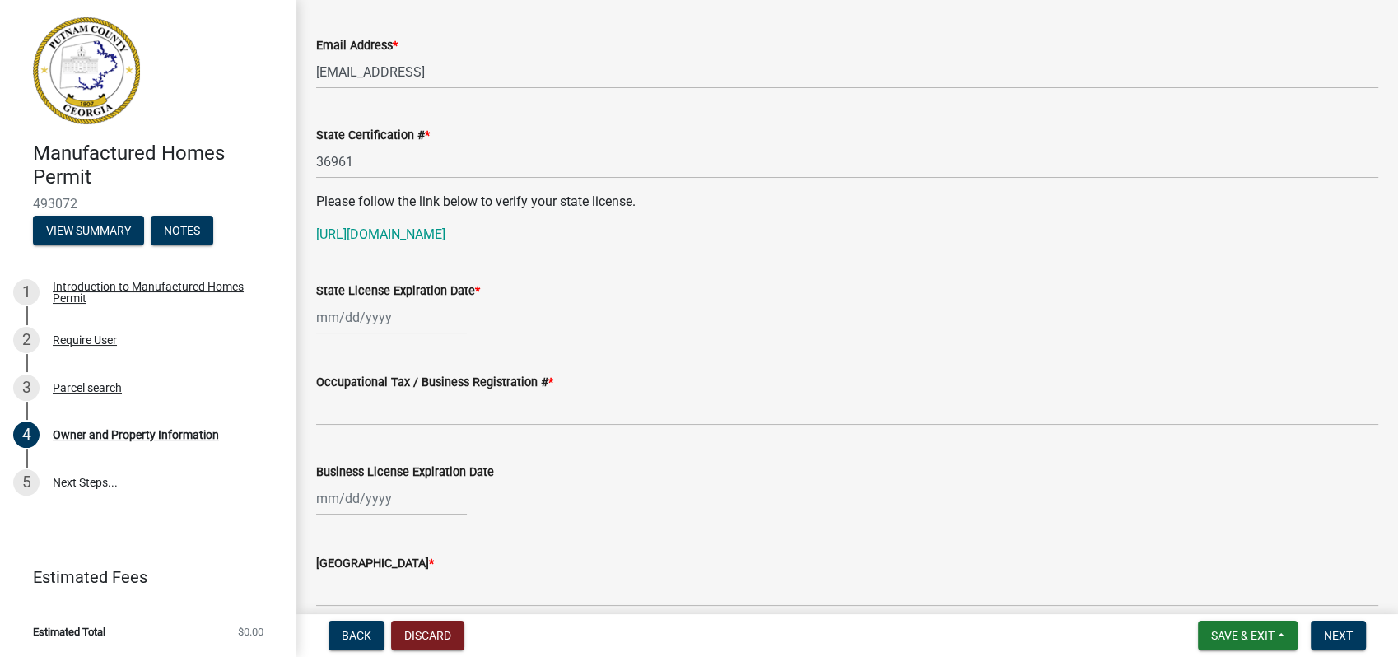
scroll to position [1189, 0]
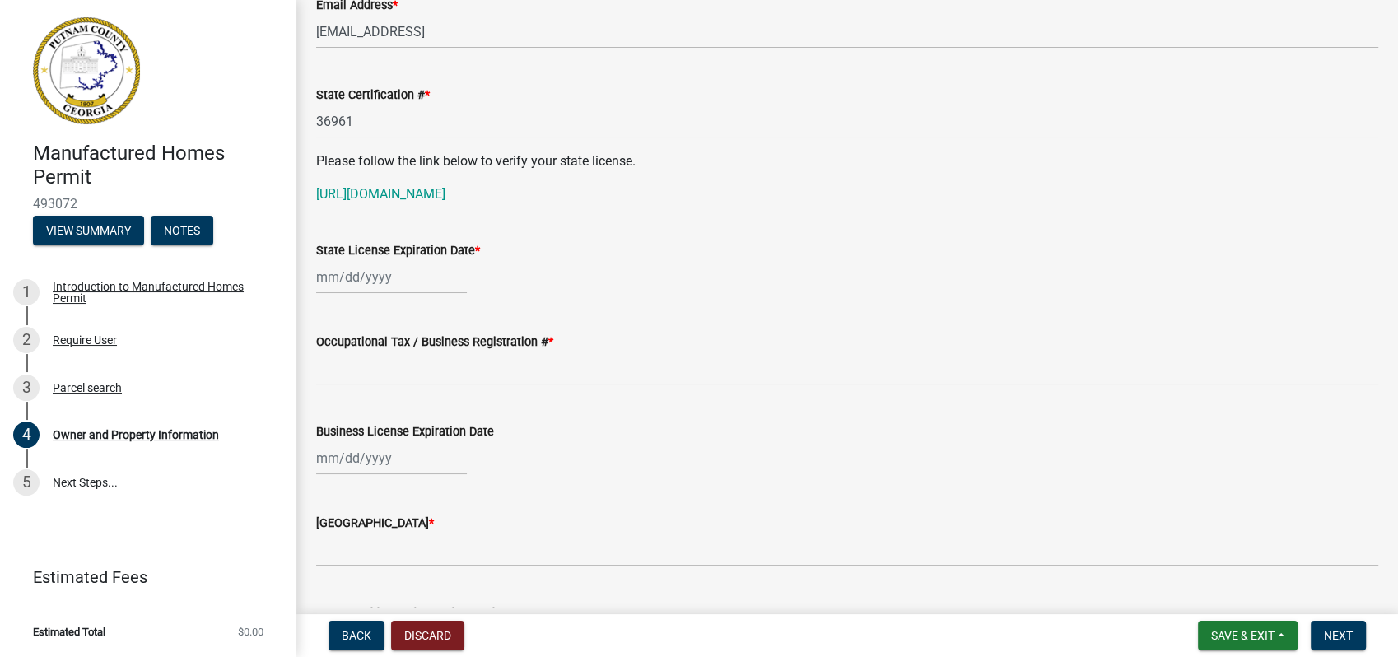
select select "10"
select select "2025"
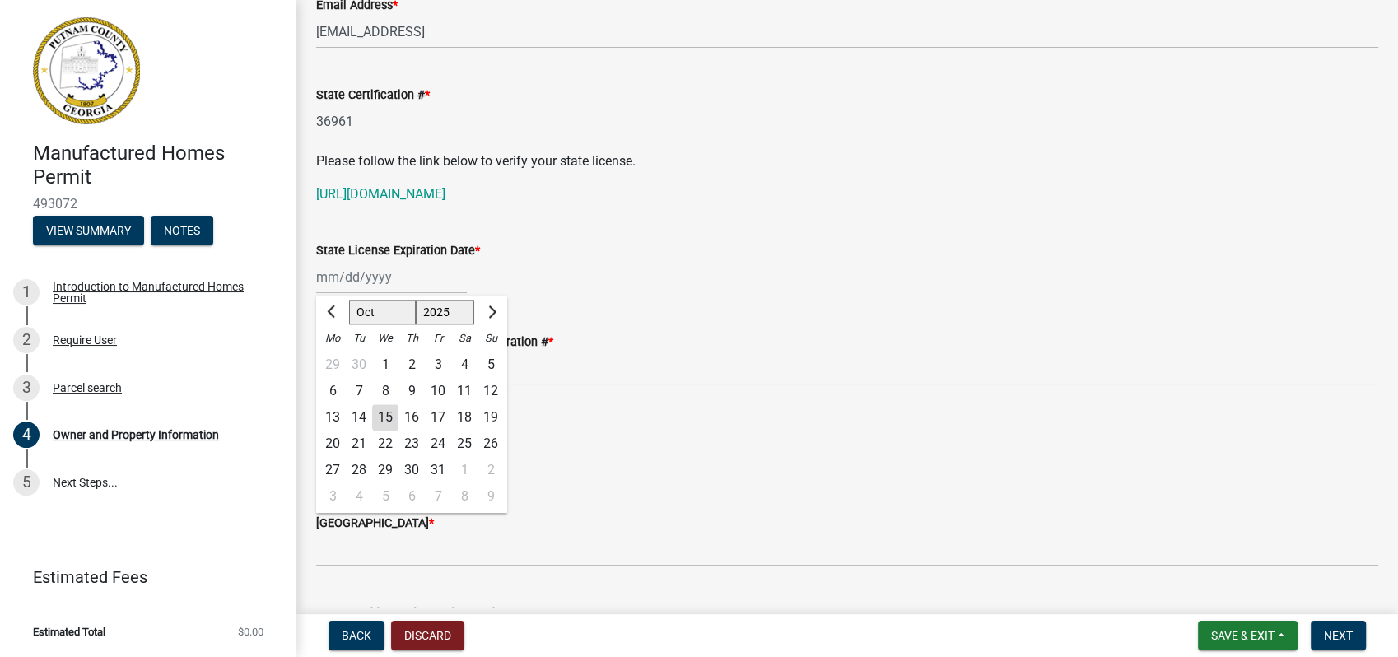
click at [374, 285] on div "Jan Feb Mar Apr May Jun Jul Aug Sep Oct Nov Dec 1525 1526 1527 1528 1529 1530 1…" at bounding box center [391, 277] width 151 height 34
click at [634, 277] on div "Jan Feb Mar Apr May Jun Jul Aug Sep Oct Nov Dec 1525 1526 1527 1528 1529 1530 1…" at bounding box center [847, 277] width 1062 height 34
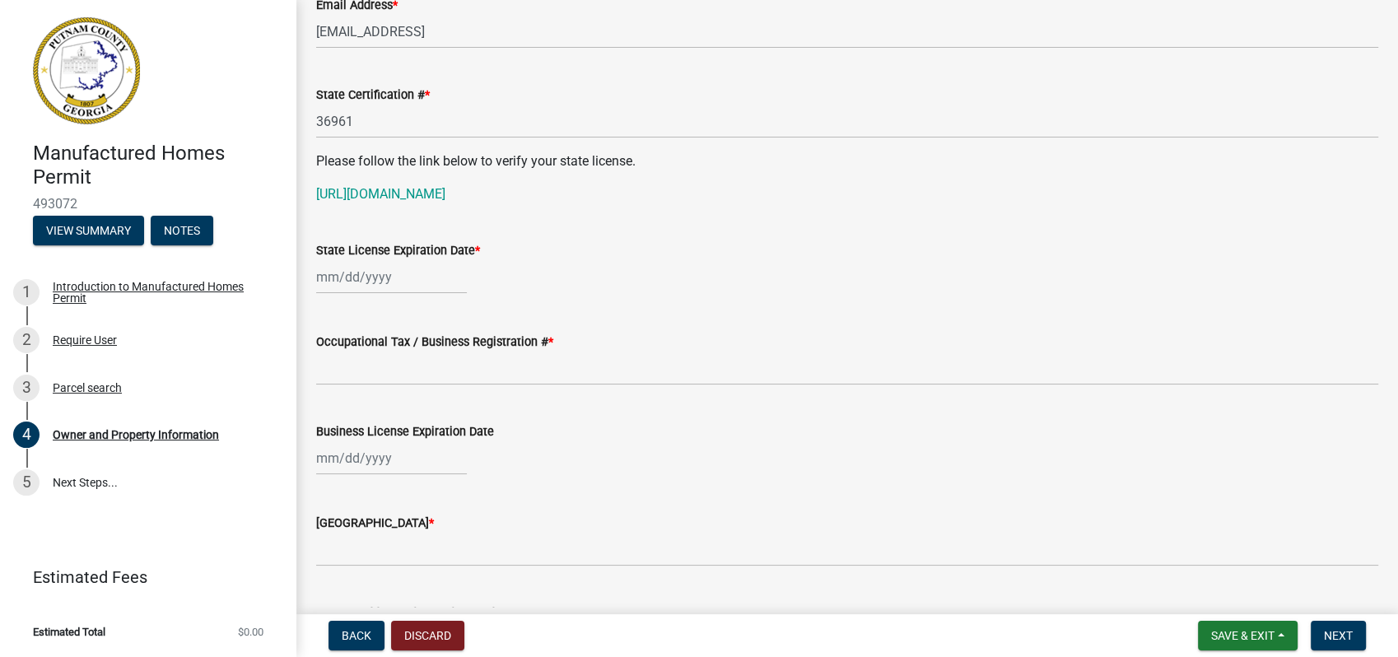
select select "10"
select select "2025"
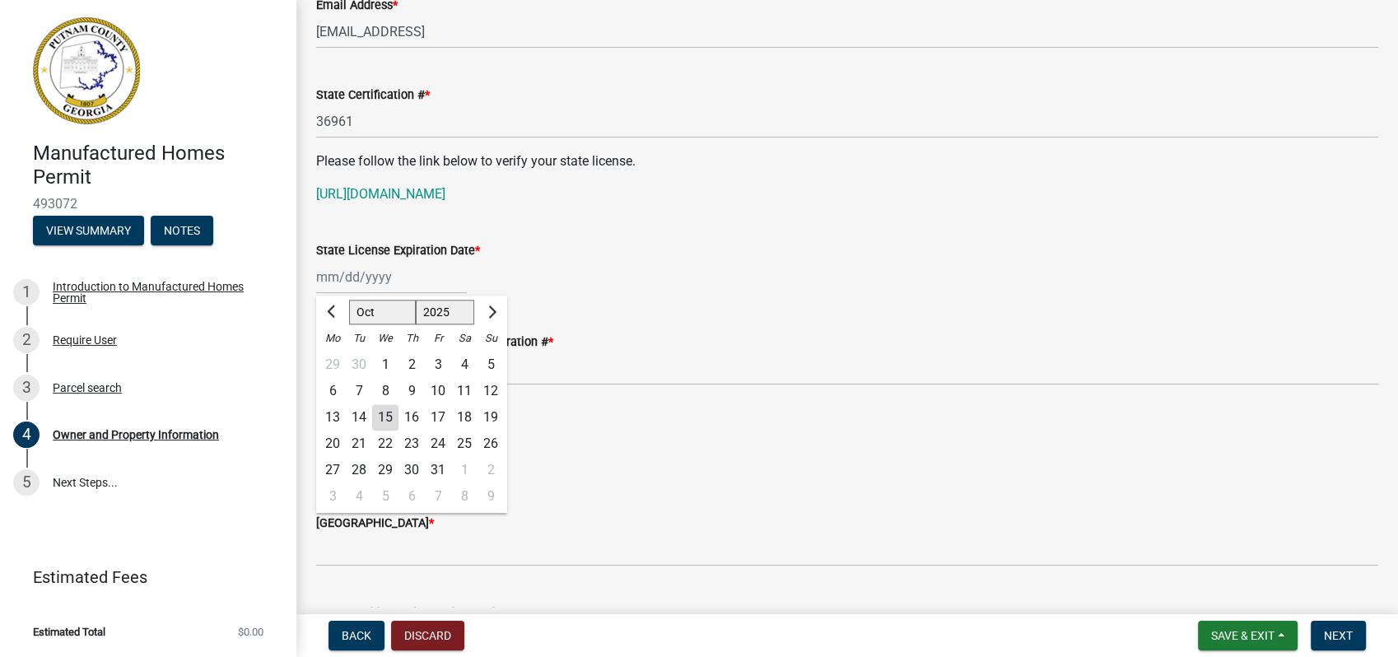
click at [357, 274] on div "Jan Feb Mar Apr May Jun Jul Aug Sep Oct Nov Dec 1525 1526 1527 1528 1529 1530 1…" at bounding box center [391, 277] width 151 height 34
click at [398, 313] on select "Jan Feb Mar Apr May Jun Jul Aug Sep Oct Nov Dec" at bounding box center [382, 312] width 67 height 25
select select "12"
click at [349, 300] on select "Jan Feb Mar Apr May Jun Jul Aug Sep Oct Nov Dec" at bounding box center [382, 312] width 67 height 25
click at [380, 468] on div "31" at bounding box center [385, 470] width 26 height 26
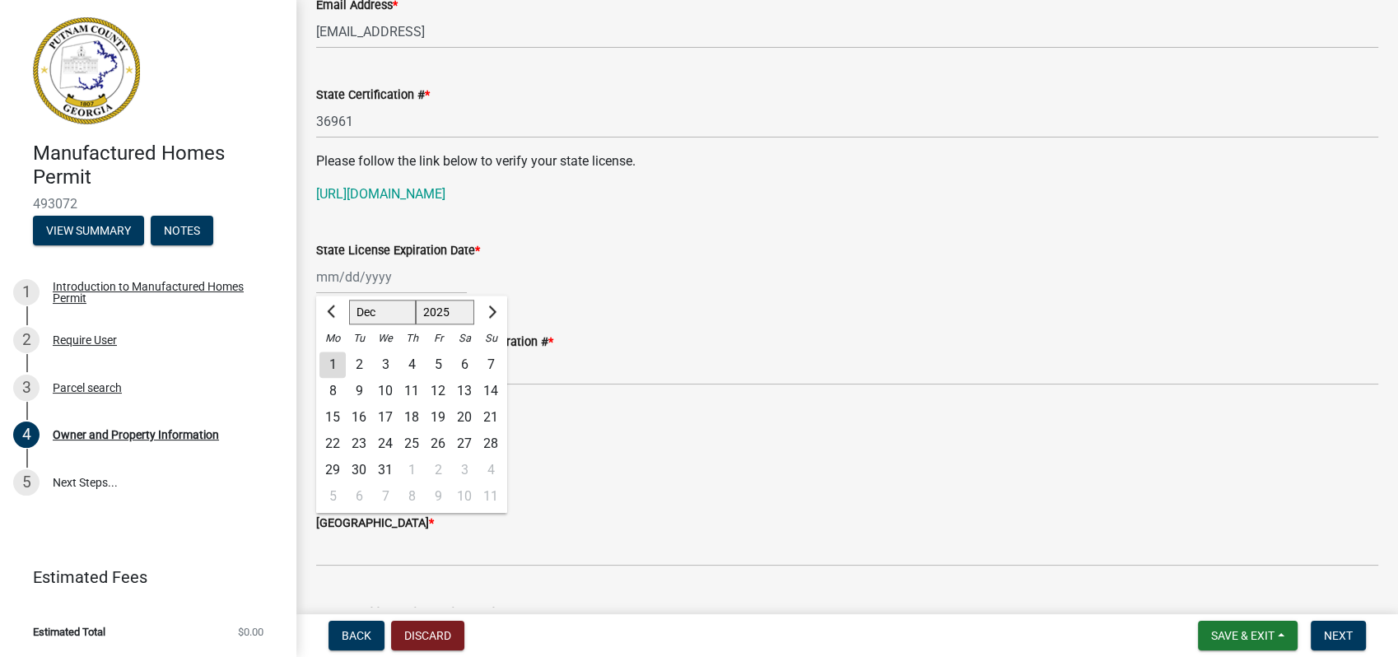
type input "12/31/2025"
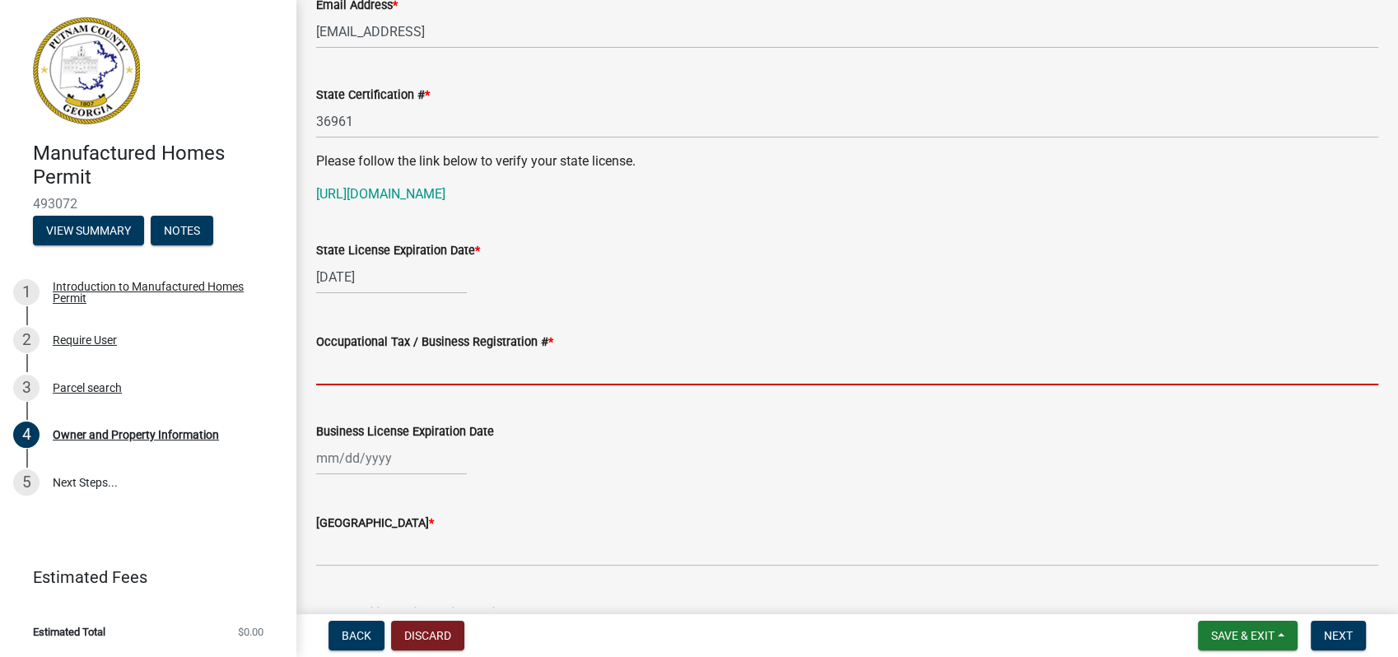
click at [336, 361] on input "Occupational Tax / Business Registration # *" at bounding box center [847, 368] width 1062 height 34
type input "1403"
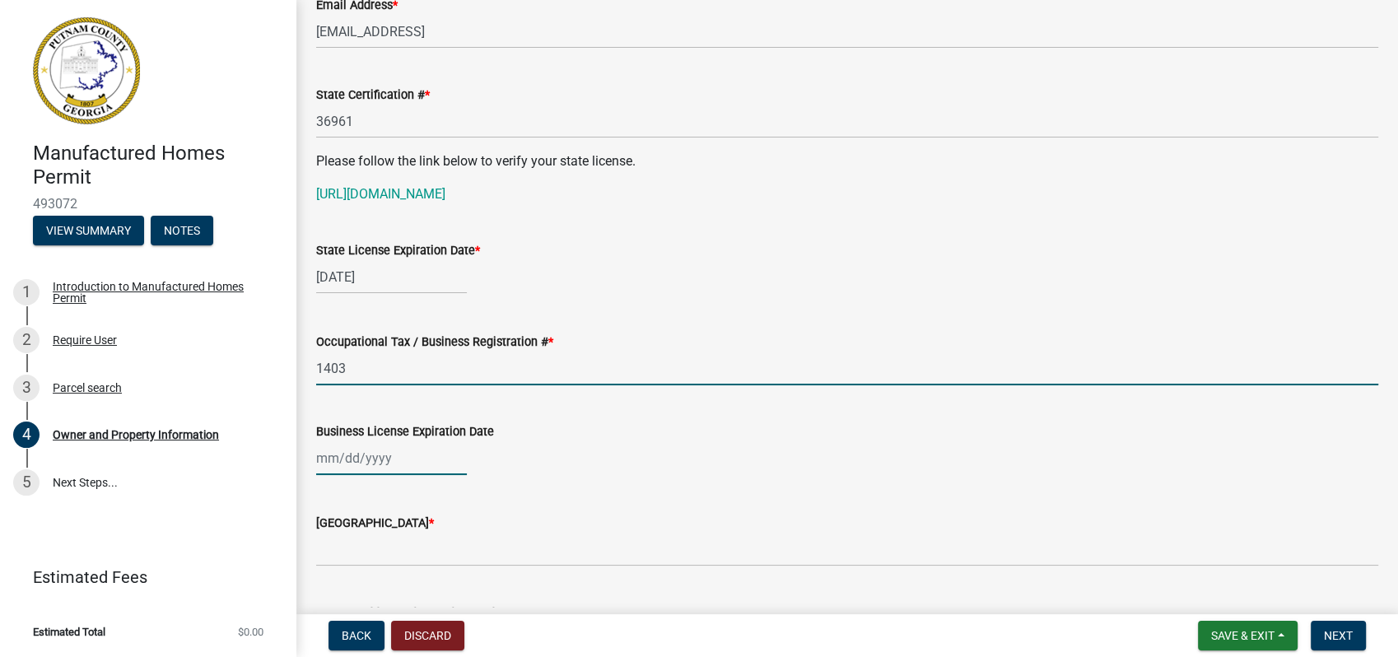
type input "12/31/2025"
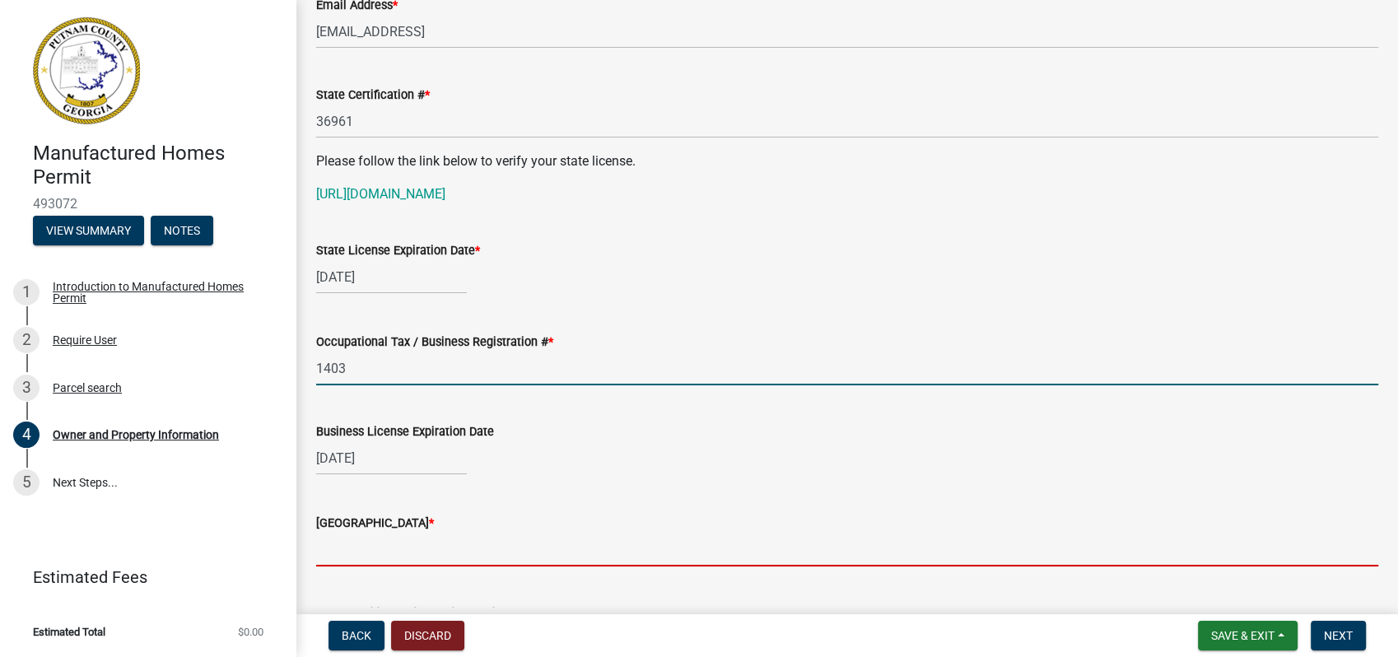
type input "barrow"
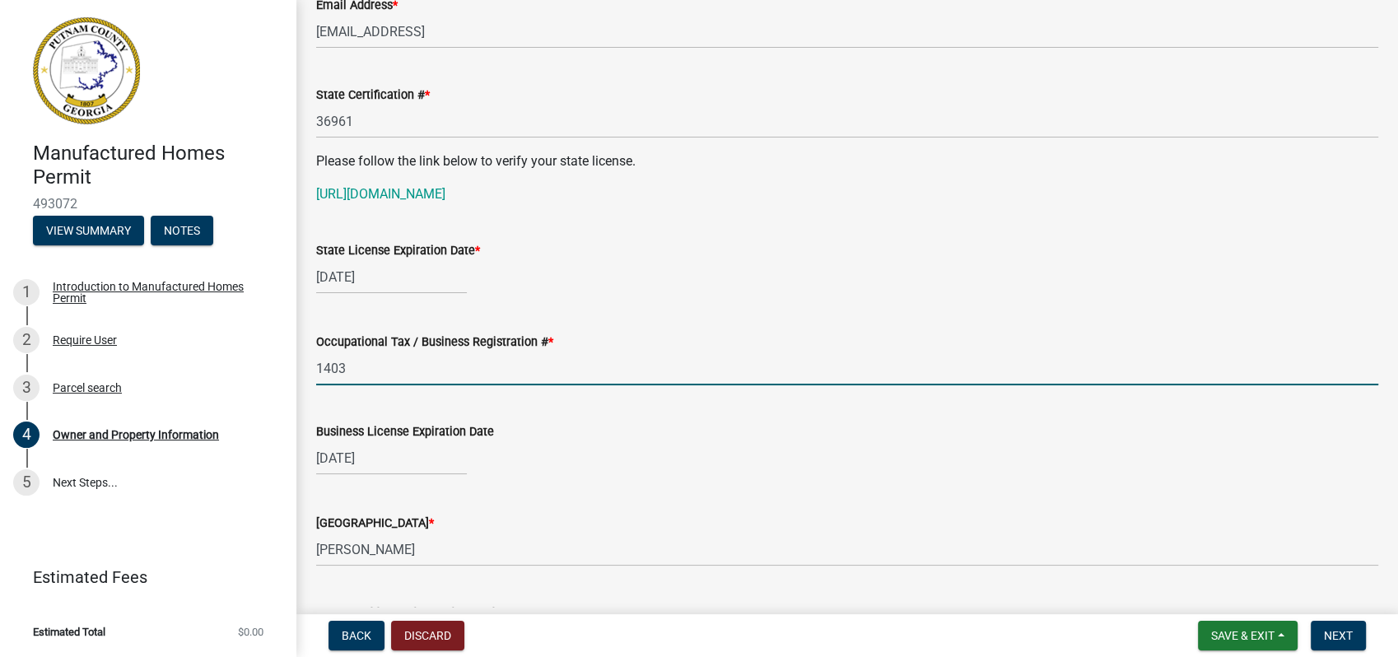
select select "10"
select select "2025"
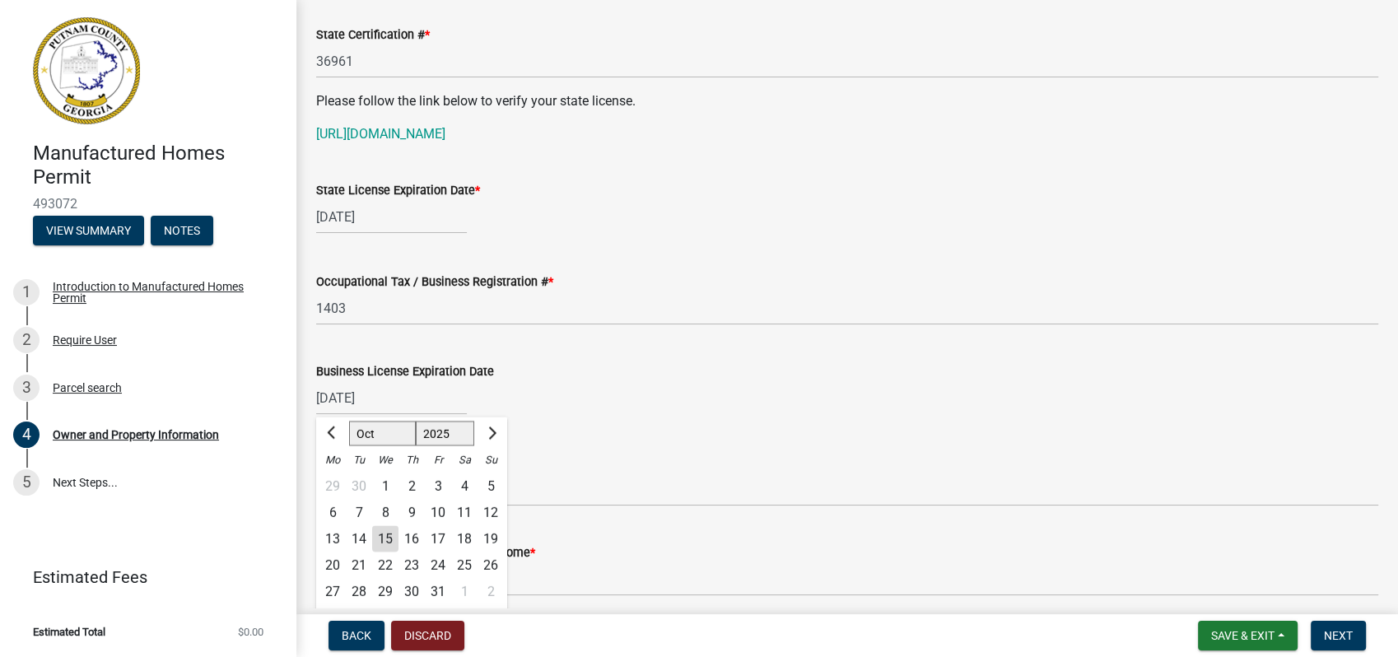
scroll to position [1280, 0]
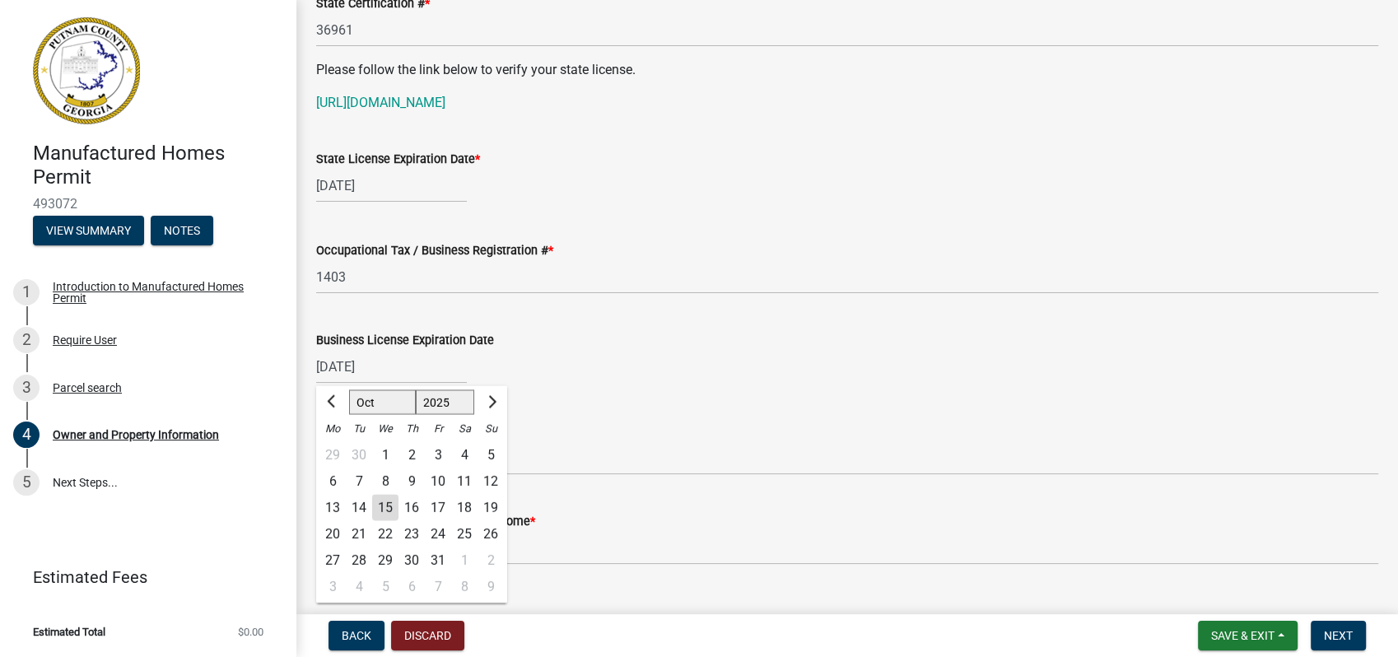
click at [723, 257] on div "Occupational Tax / Business Registration # *" at bounding box center [847, 250] width 1062 height 20
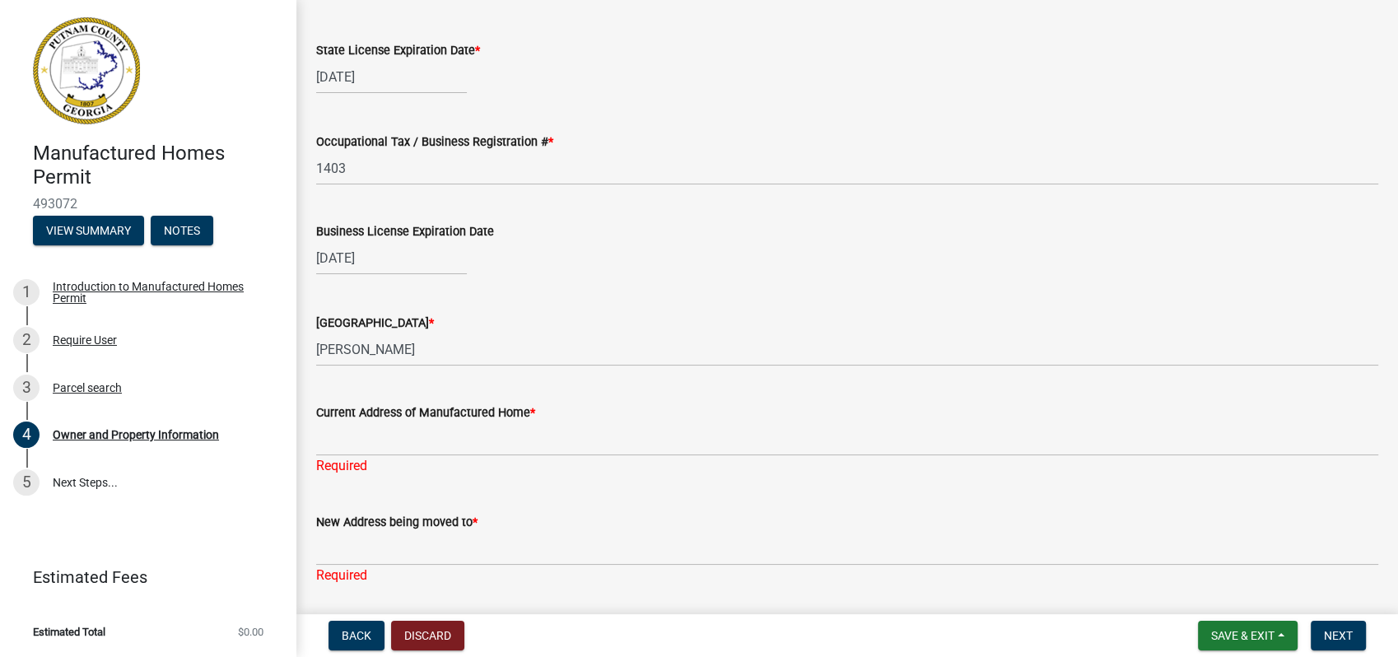
scroll to position [1554, 0]
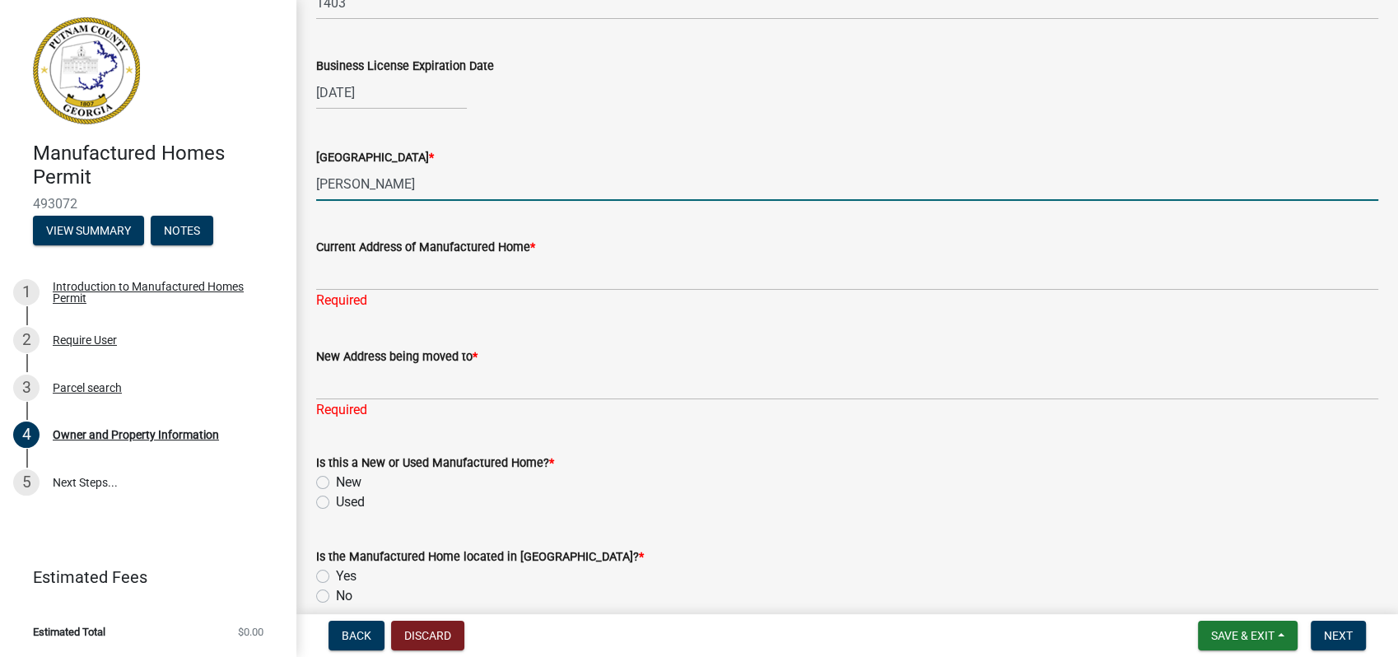
drag, startPoint x: 373, startPoint y: 175, endPoint x: 272, endPoint y: 176, distance: 101.2
click at [279, 176] on div "Manufactured Homes Permit 493072 View Summary Notes 1 Introduction to Manufactu…" at bounding box center [699, 328] width 1398 height 657
type input "City of [GEOGRAPHIC_DATA]"
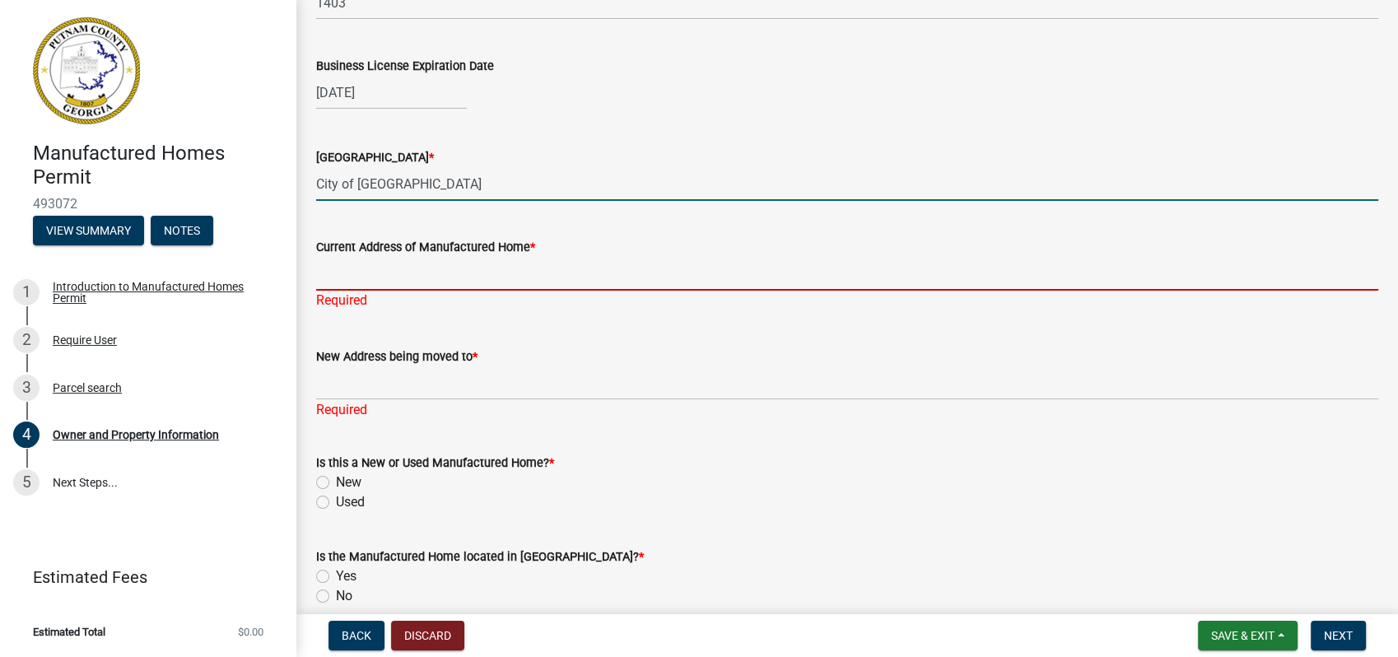
drag, startPoint x: 370, startPoint y: 263, endPoint x: 401, endPoint y: 263, distance: 30.5
click at [399, 263] on input "Current Address of Manufactured Home *" at bounding box center [847, 274] width 1062 height 34
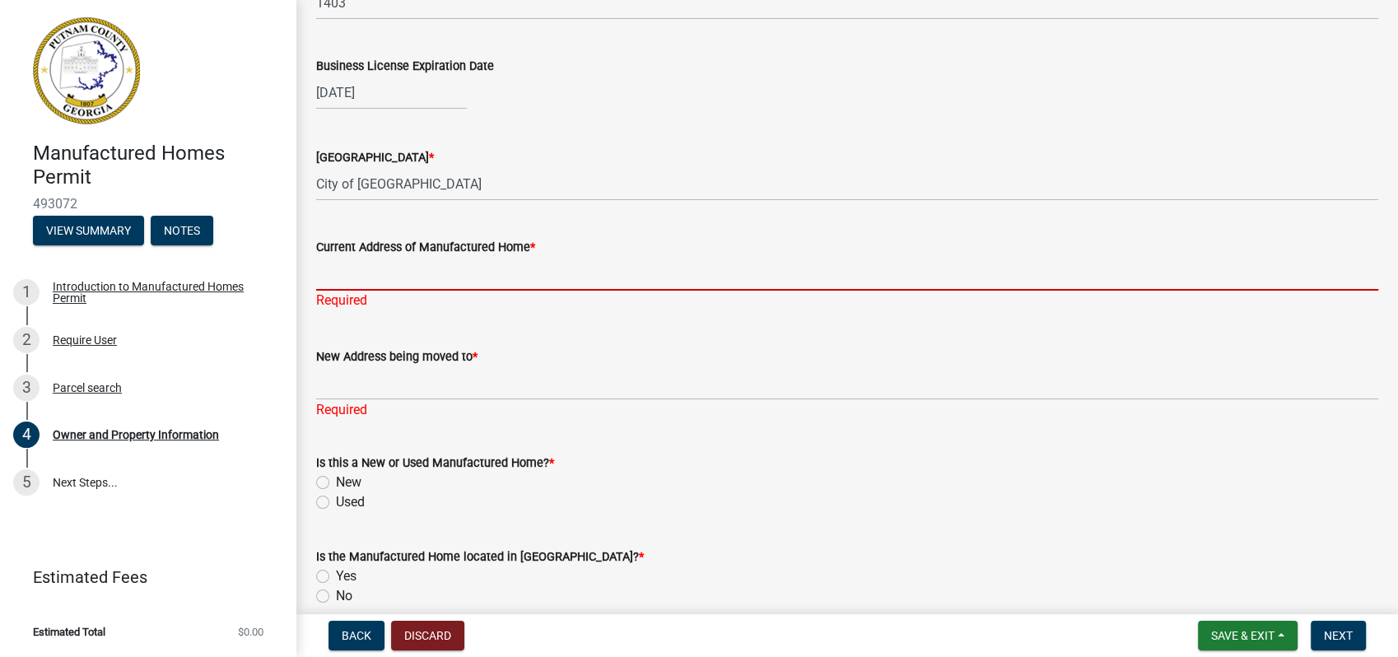
click at [554, 233] on div "Current Address of Manufactured Home * Required" at bounding box center [847, 262] width 1062 height 96
click at [393, 271] on input "Current Address of Manufactured Home *" at bounding box center [847, 274] width 1062 height 34
click at [364, 264] on input "Current Address of Manufactured Home *" at bounding box center [847, 274] width 1062 height 34
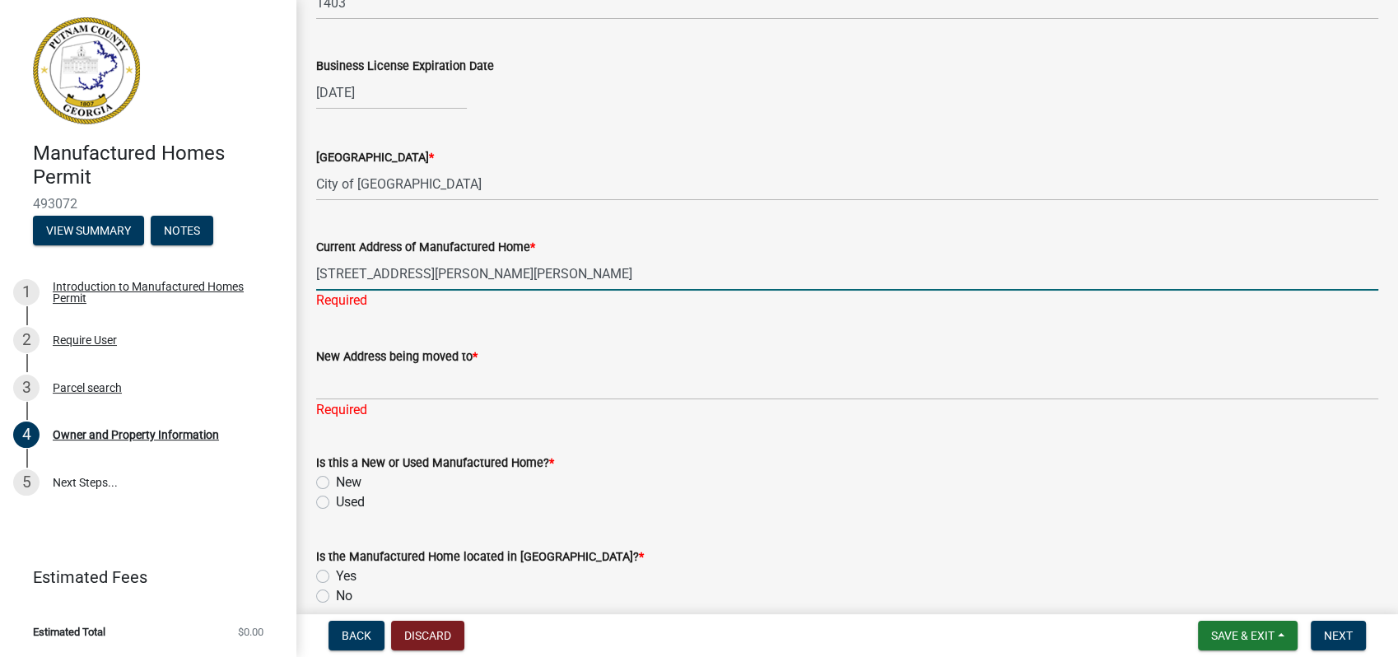
type input "2708 Simms Kidd Rd"
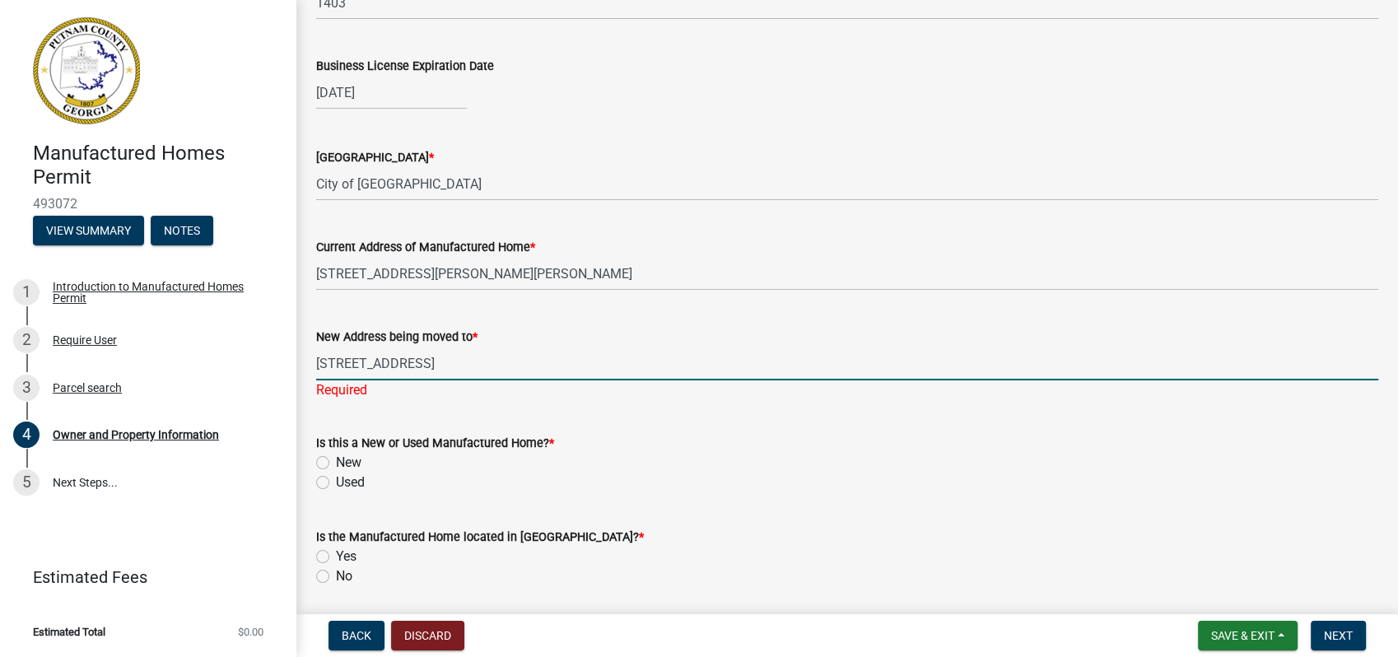
type input "266 A Glenwood Springs Rd"
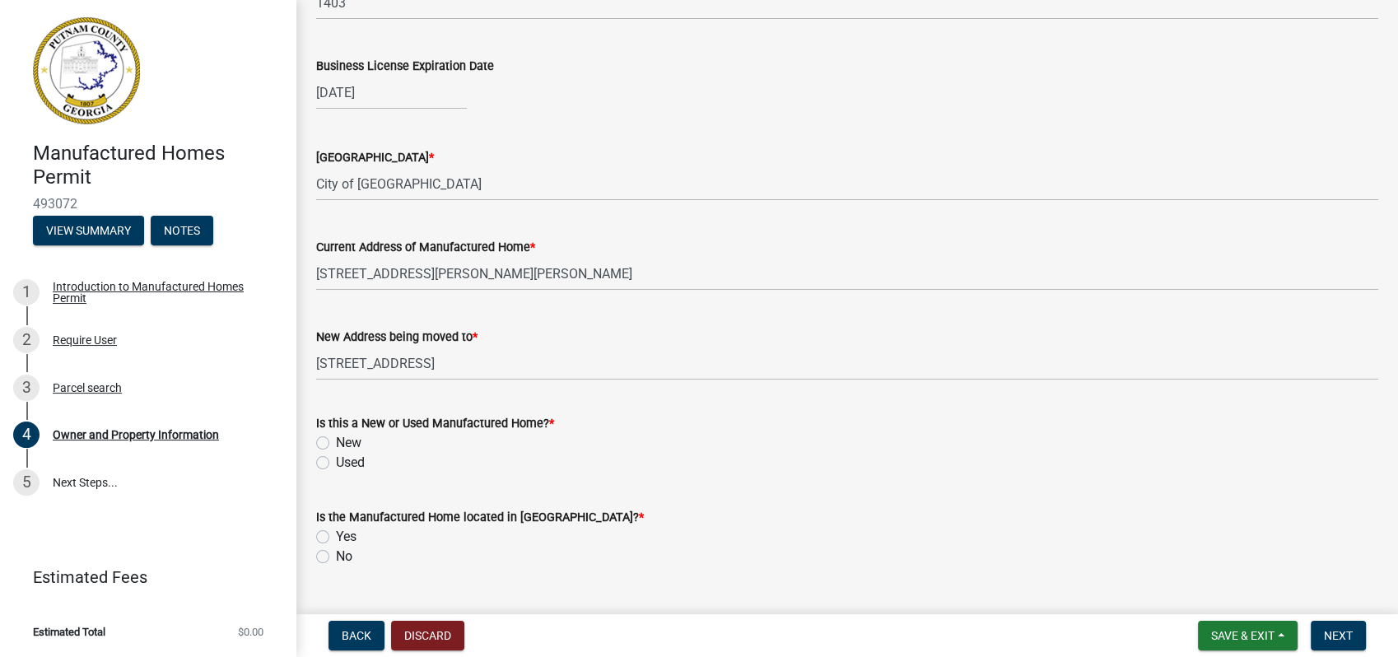
click at [325, 475] on wm-data-entity-input "Is this a New or Used Manufactured Home? * New Used" at bounding box center [847, 440] width 1062 height 94
click at [336, 463] on label "Used" at bounding box center [350, 463] width 29 height 20
click at [336, 463] on input "Used" at bounding box center [341, 458] width 11 height 11
radio input "true"
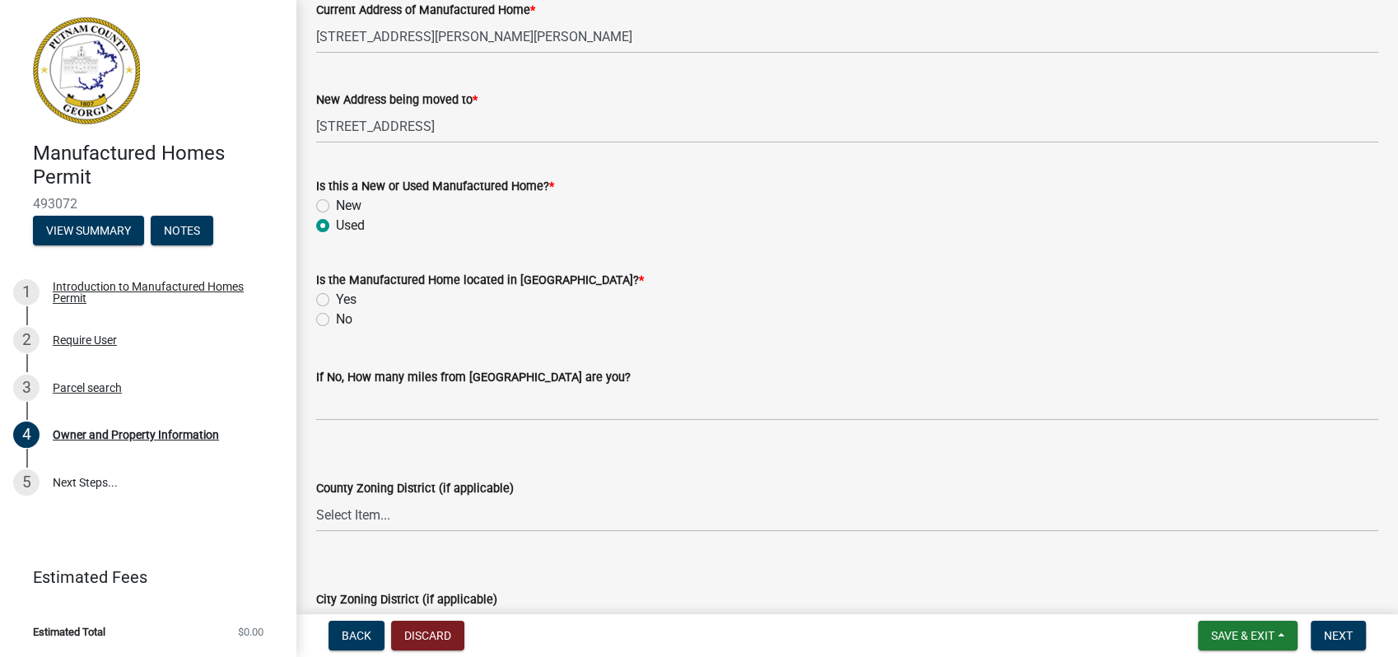
scroll to position [1829, 0]
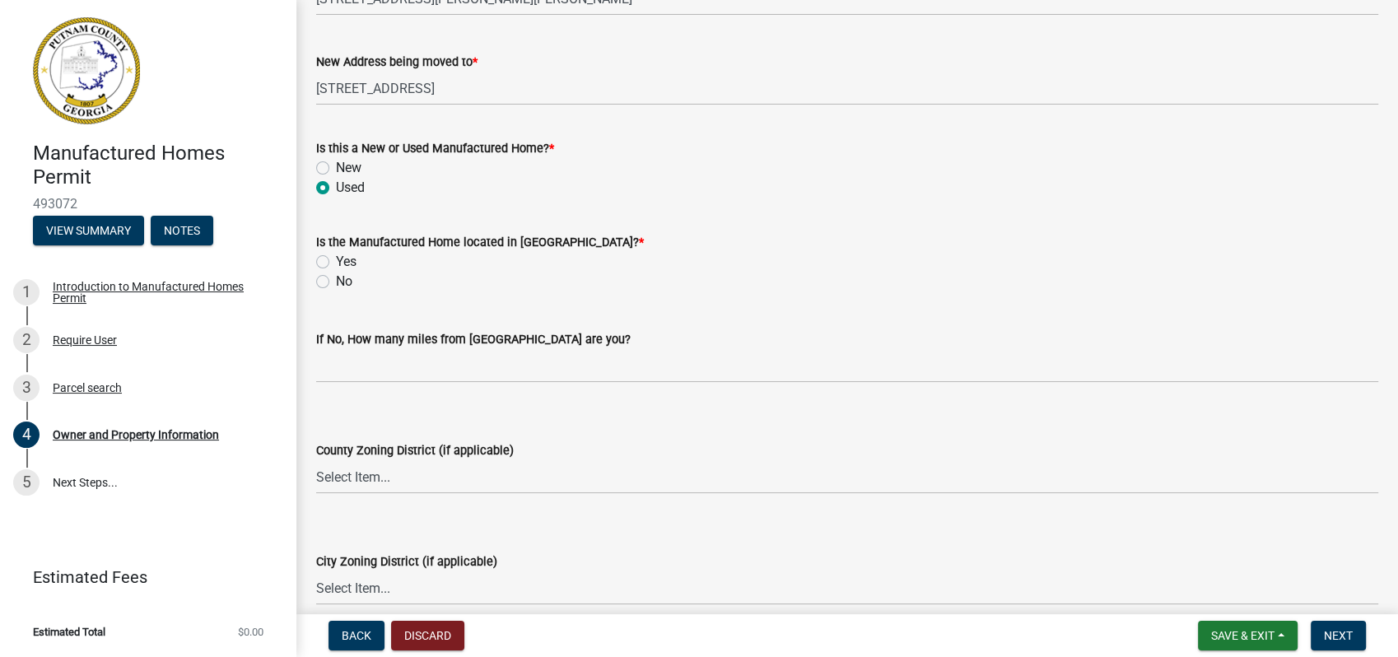
click at [336, 279] on label "No" at bounding box center [344, 282] width 16 height 20
click at [336, 279] on input "No" at bounding box center [341, 277] width 11 height 11
radio input "true"
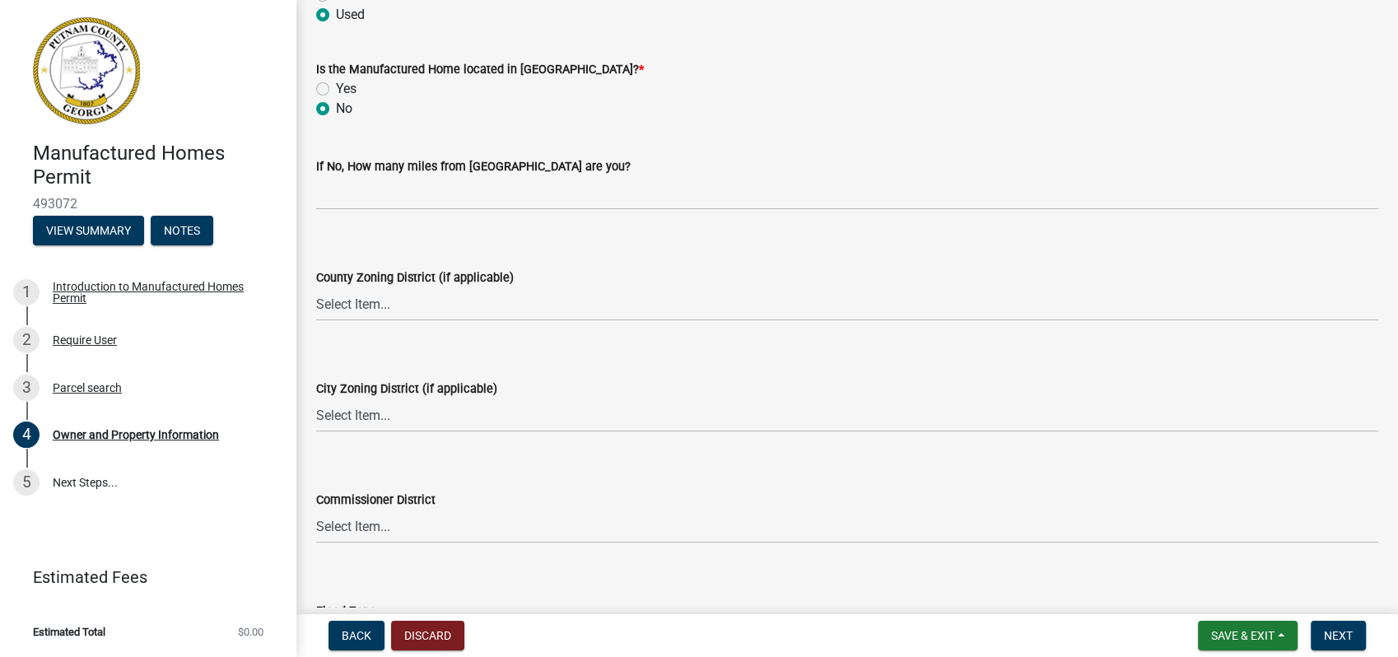
scroll to position [2012, 0]
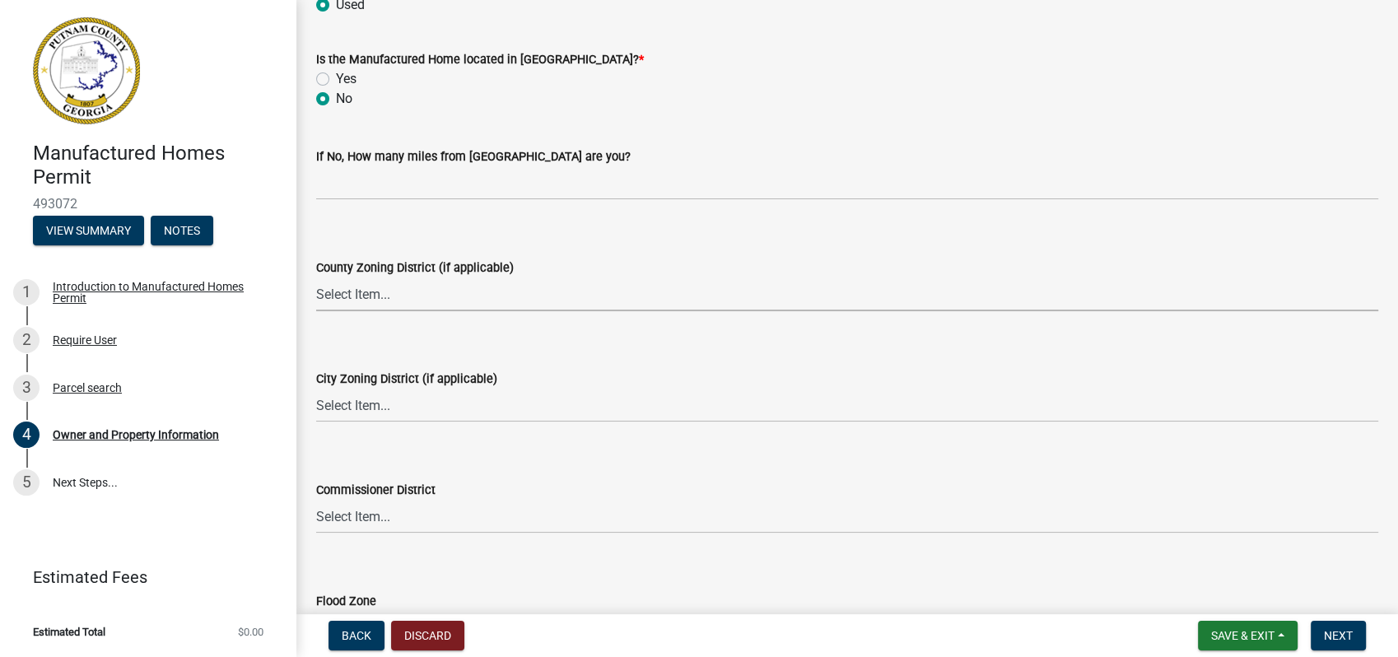
click at [338, 288] on select "Select Item... AG-1 R-1R R-1 R-2 MHP RM-1 RM-3 C-1 C-2 I-M PUD N/A" at bounding box center [847, 294] width 1062 height 34
click at [316, 277] on select "Select Item... AG-1 R-1R R-1 R-2 MHP RM-1 RM-3 C-1 C-2 I-M PUD N/A" at bounding box center [847, 294] width 1062 height 34
select select "ef7a1fc2-7a7a-426d-b1f0-c9b9b6ca7ff4"
click at [369, 393] on select "Select Item... A-1 A-2 R-1 R-2 R-3 R-4 MHP C-1 C-2 I-1 I-2 DB FH H-P N/A" at bounding box center [847, 405] width 1062 height 34
click at [316, 388] on select "Select Item... A-1 A-2 R-1 R-2 R-3 R-4 MHP C-1 C-2 I-1 I-2 DB FH H-P N/A" at bounding box center [847, 405] width 1062 height 34
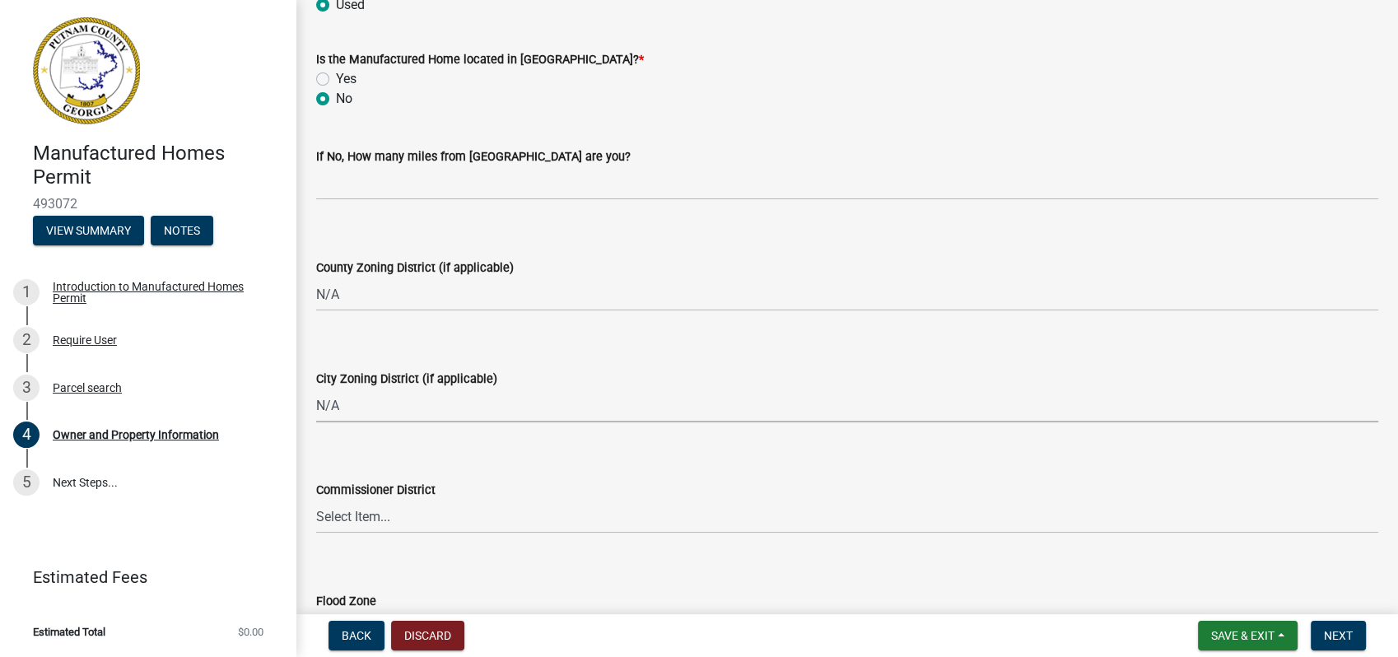
select select "83394b22-4a11-496c-8e5c-75ade2e72faf"
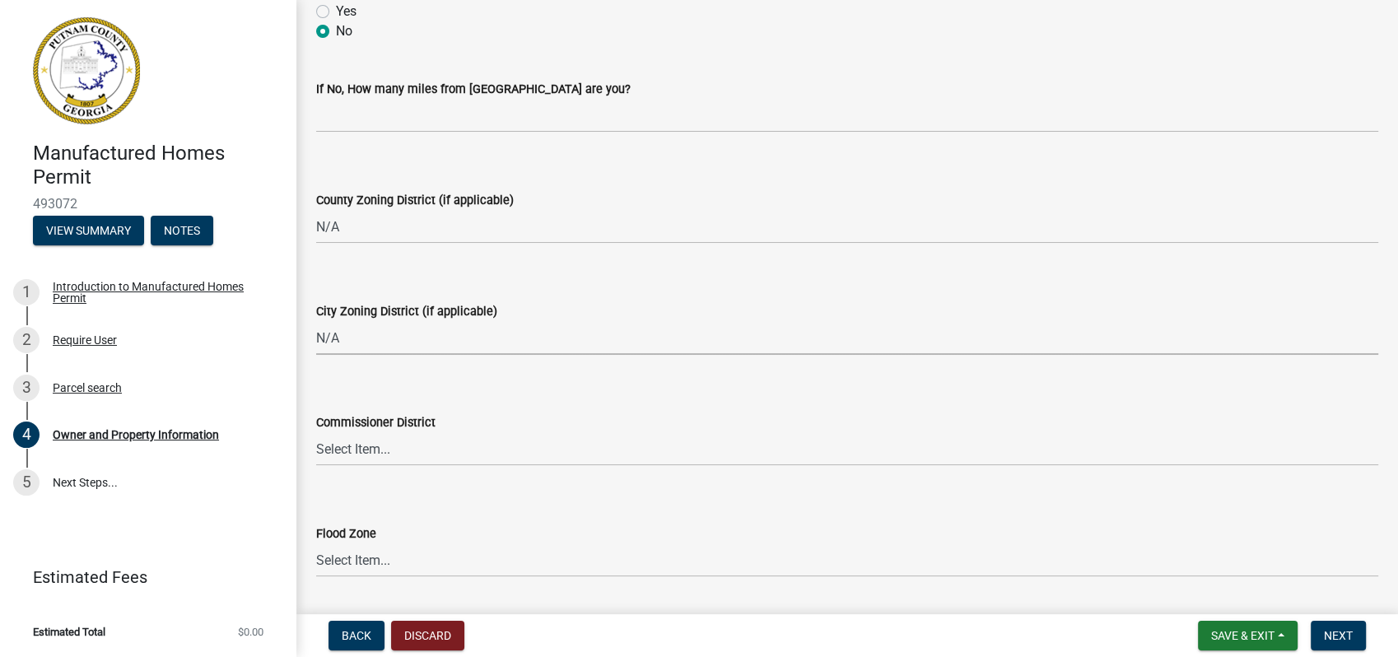
scroll to position [2140, 0]
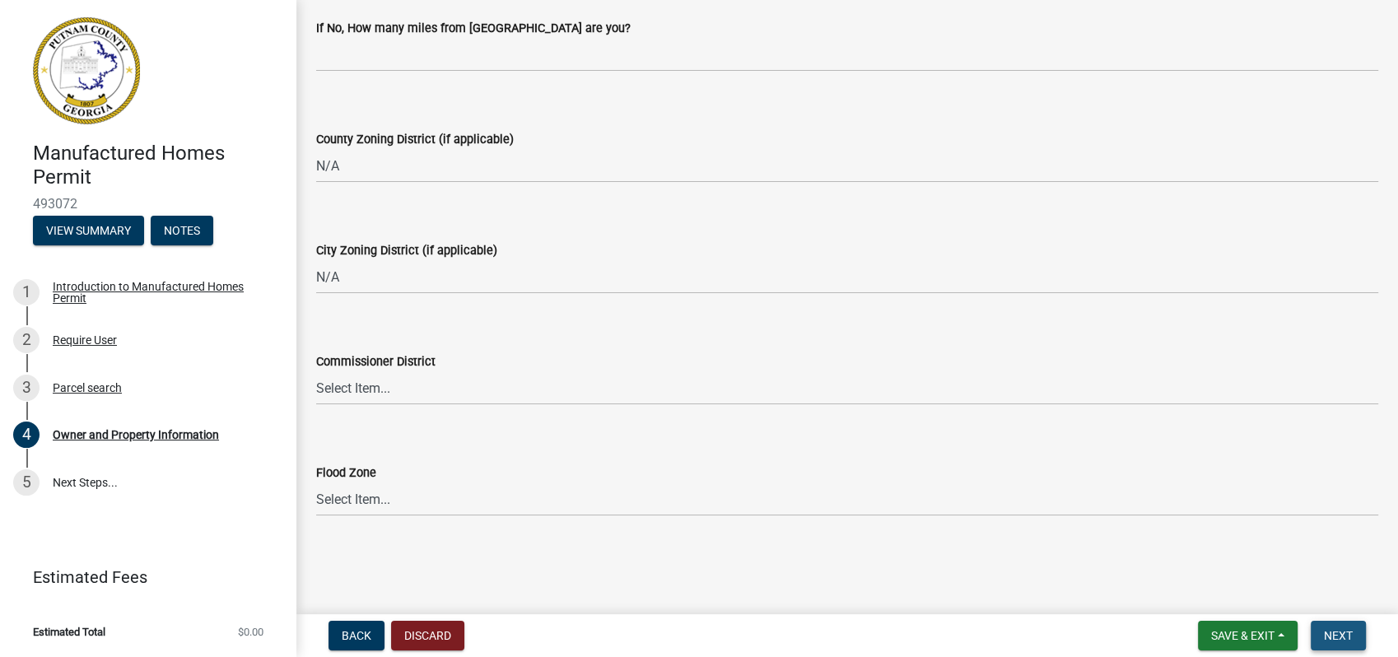
click at [1335, 633] on span "Next" at bounding box center [1338, 635] width 29 height 13
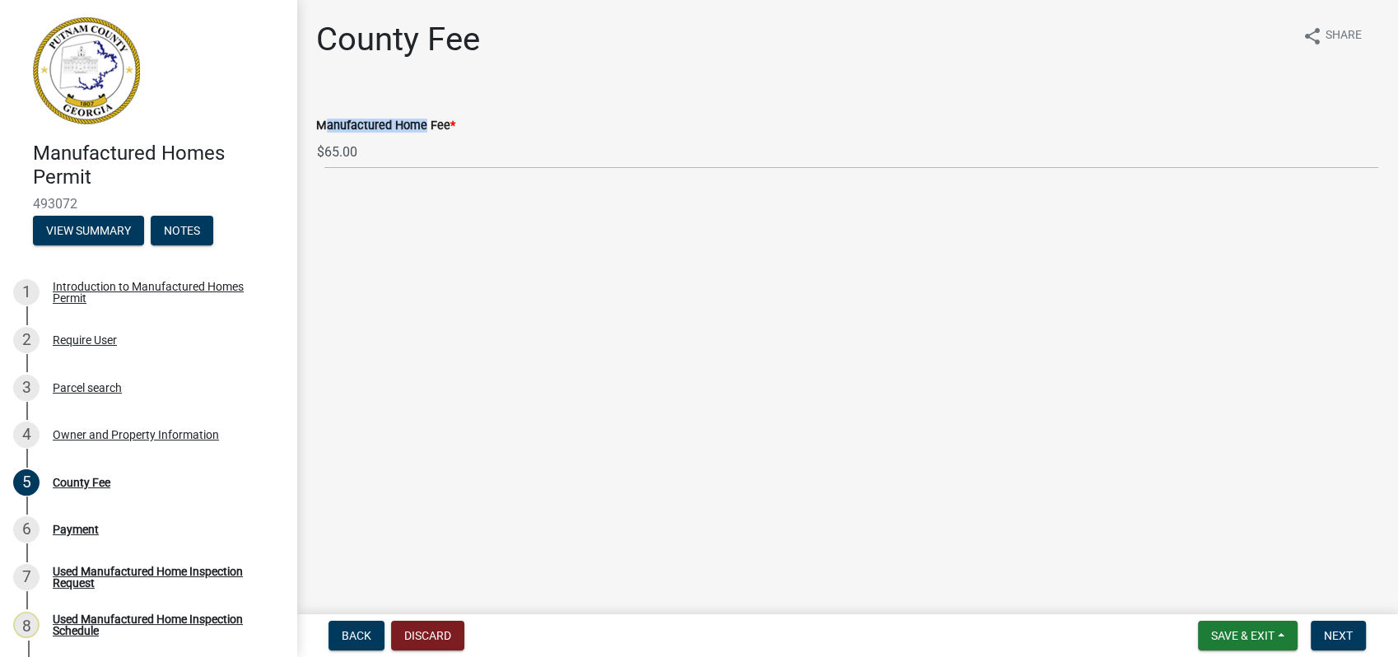
drag, startPoint x: 417, startPoint y: 129, endPoint x: 306, endPoint y: 133, distance: 111.2
click at [306, 133] on div "Manufactured Home Fee * $ 65.00" at bounding box center [847, 130] width 1086 height 77
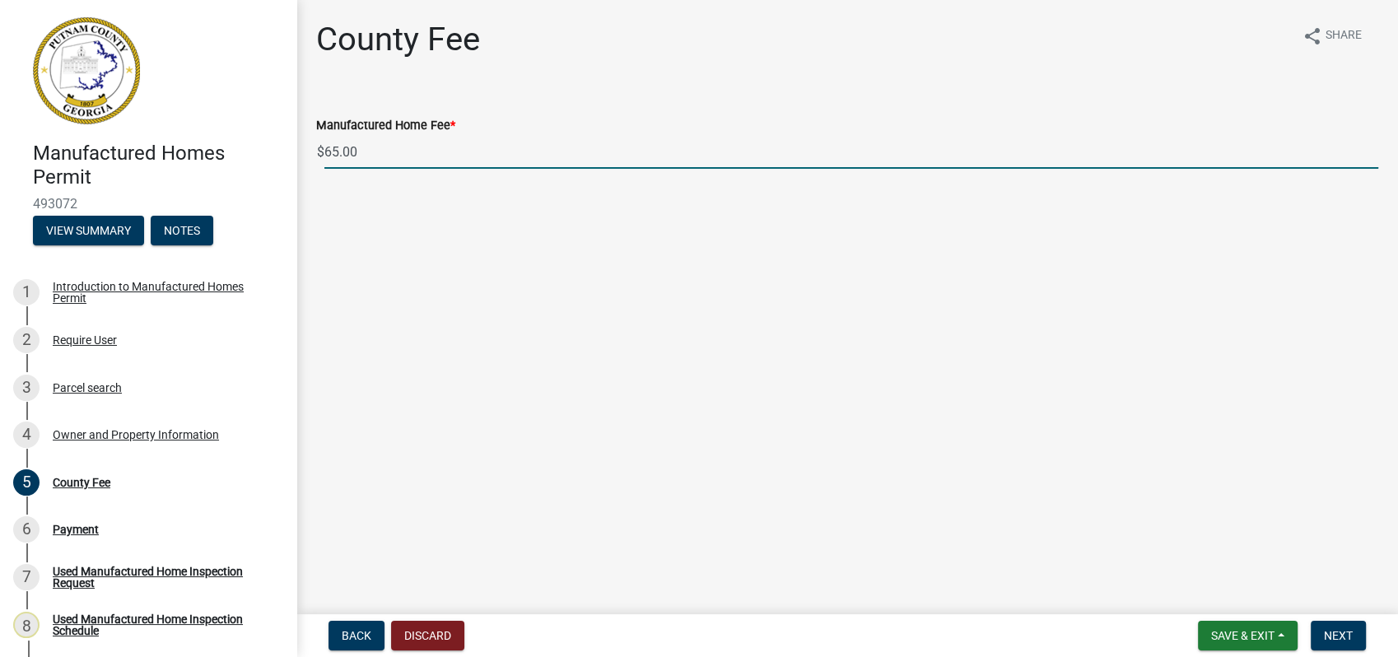
drag, startPoint x: 306, startPoint y: 133, endPoint x: 251, endPoint y: 127, distance: 55.4
click at [272, 132] on div "Manufactured Homes Permit 493072 View Summary Notes 1 Introduction to Manufactu…" at bounding box center [699, 328] width 1398 height 657
type input "0"
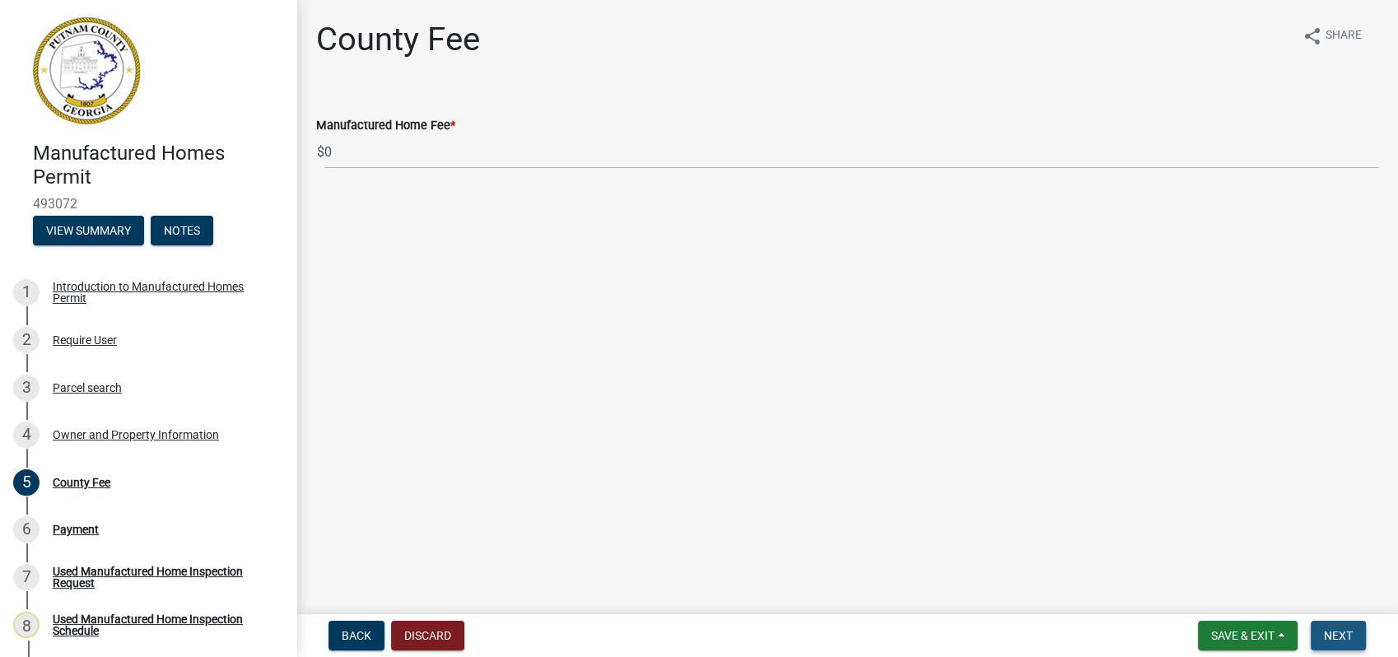
click at [1330, 631] on span "Next" at bounding box center [1338, 635] width 29 height 13
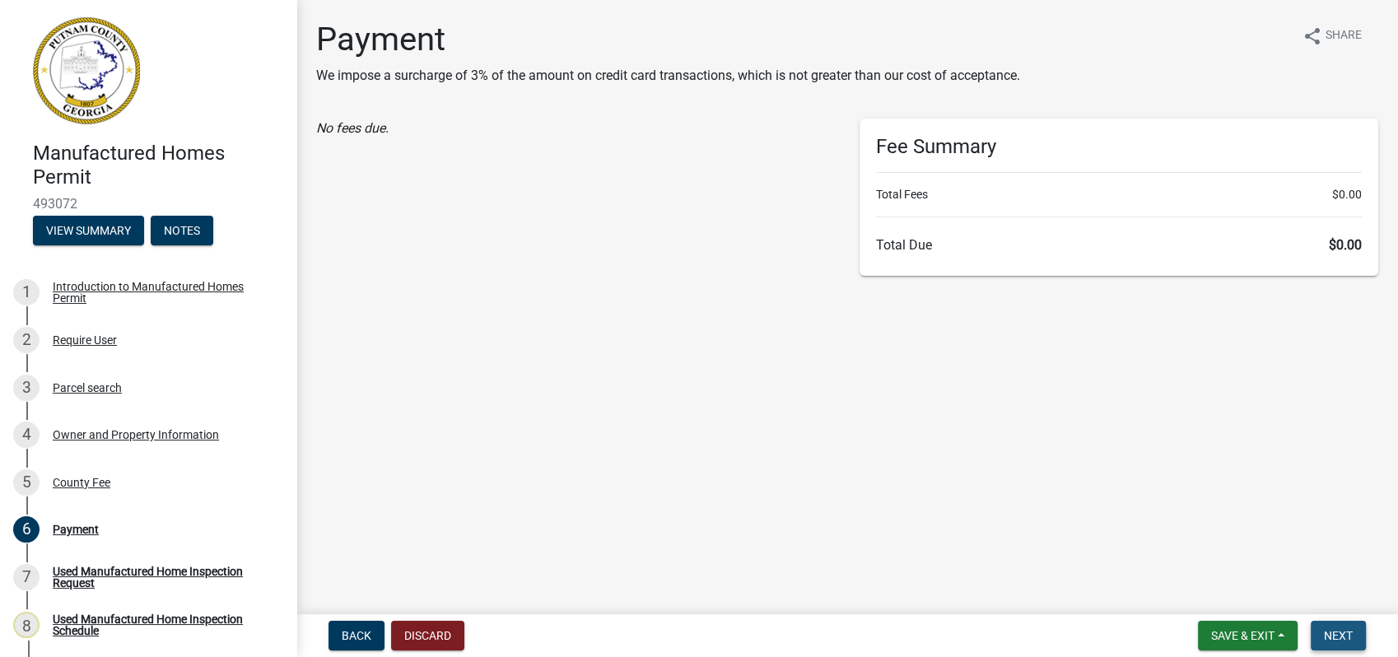
click at [1327, 633] on span "Next" at bounding box center [1338, 635] width 29 height 13
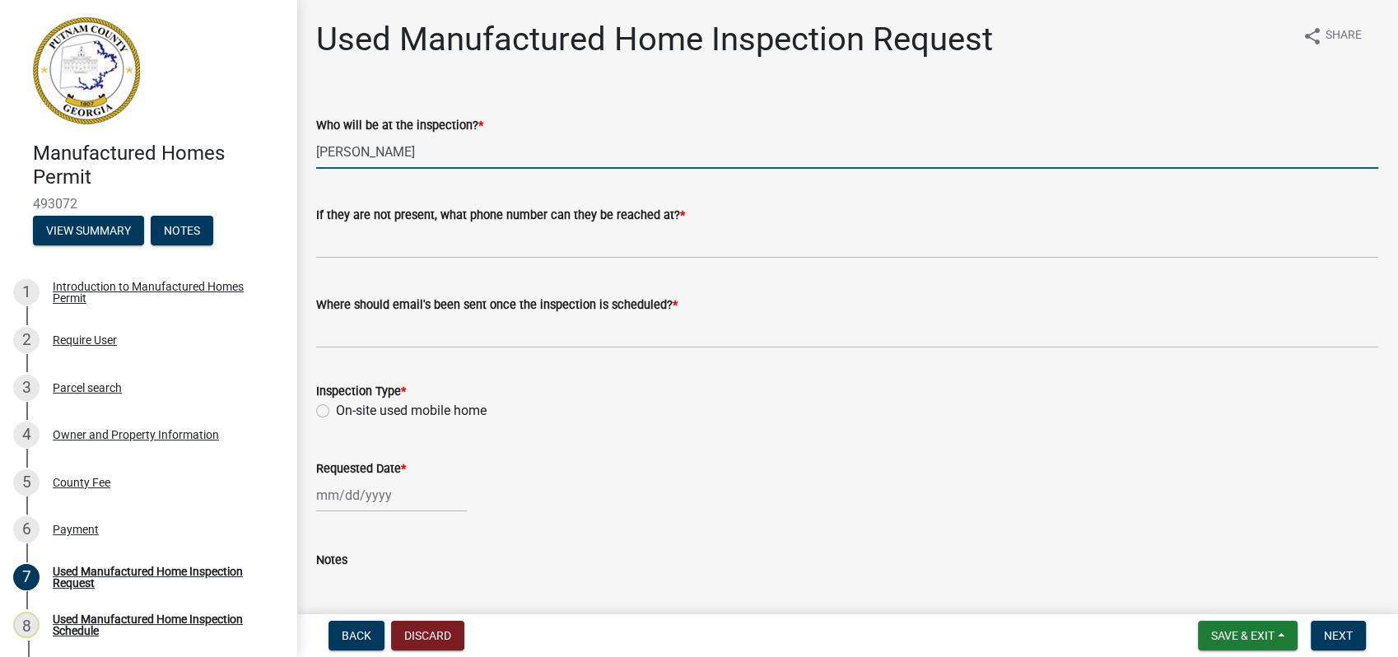
drag, startPoint x: 428, startPoint y: 149, endPoint x: 270, endPoint y: 147, distance: 158.1
click at [273, 147] on div "Manufactured Homes Permit 493072 View Summary Notes 1 Introduction to Manufactu…" at bounding box center [699, 328] width 1398 height 657
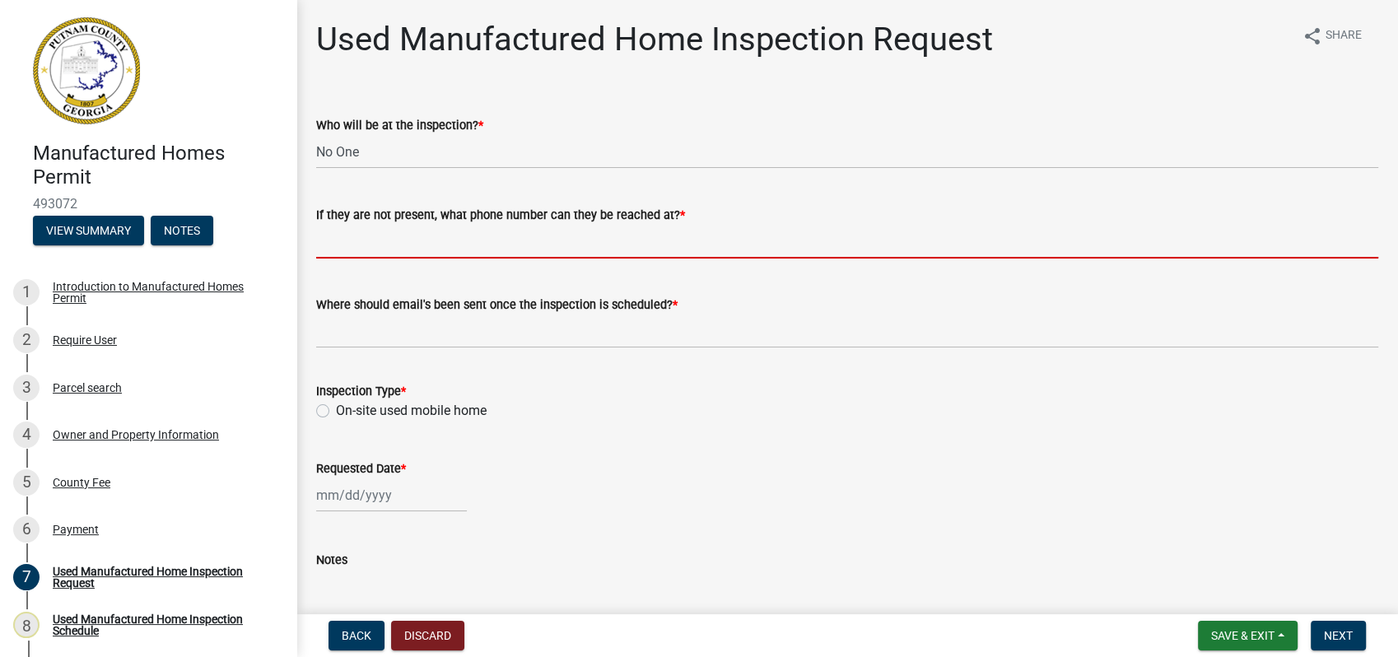
click at [464, 237] on input "If they are not present, what phone number can they be reached at? *" at bounding box center [847, 242] width 1062 height 34
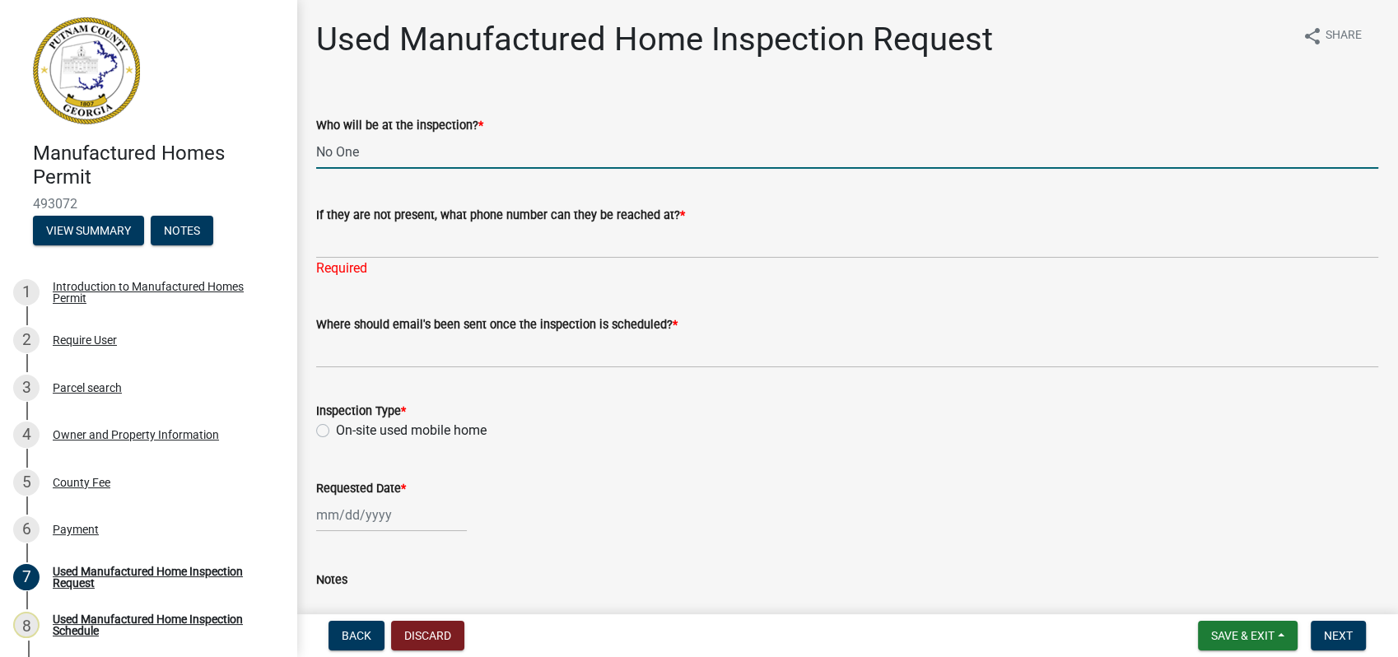
drag, startPoint x: 392, startPoint y: 161, endPoint x: 239, endPoint y: 157, distance: 153.1
click at [258, 158] on div "Manufactured Homes Permit 493072 View Summary Notes 1 Introduction to Manufactu…" at bounding box center [699, 328] width 1398 height 657
type input "Robert Harris"
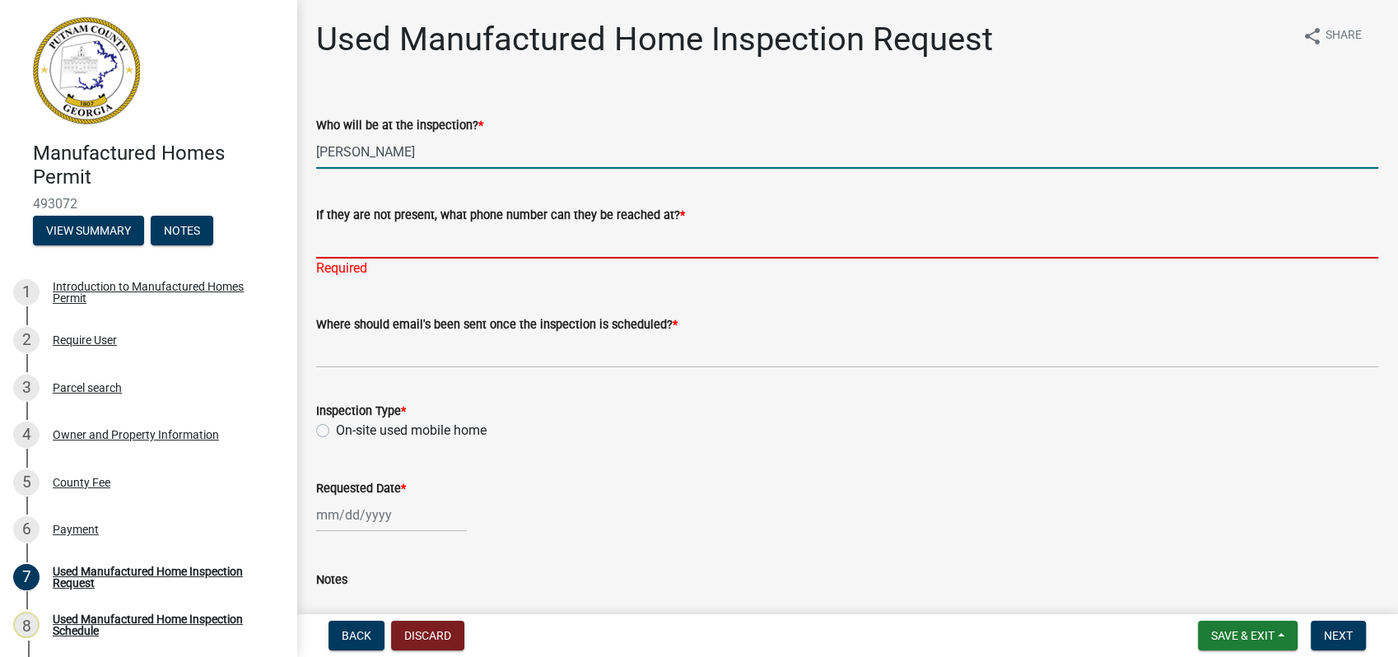
click at [401, 244] on input "If they are not present, what phone number can they be reached at? *" at bounding box center [847, 242] width 1062 height 34
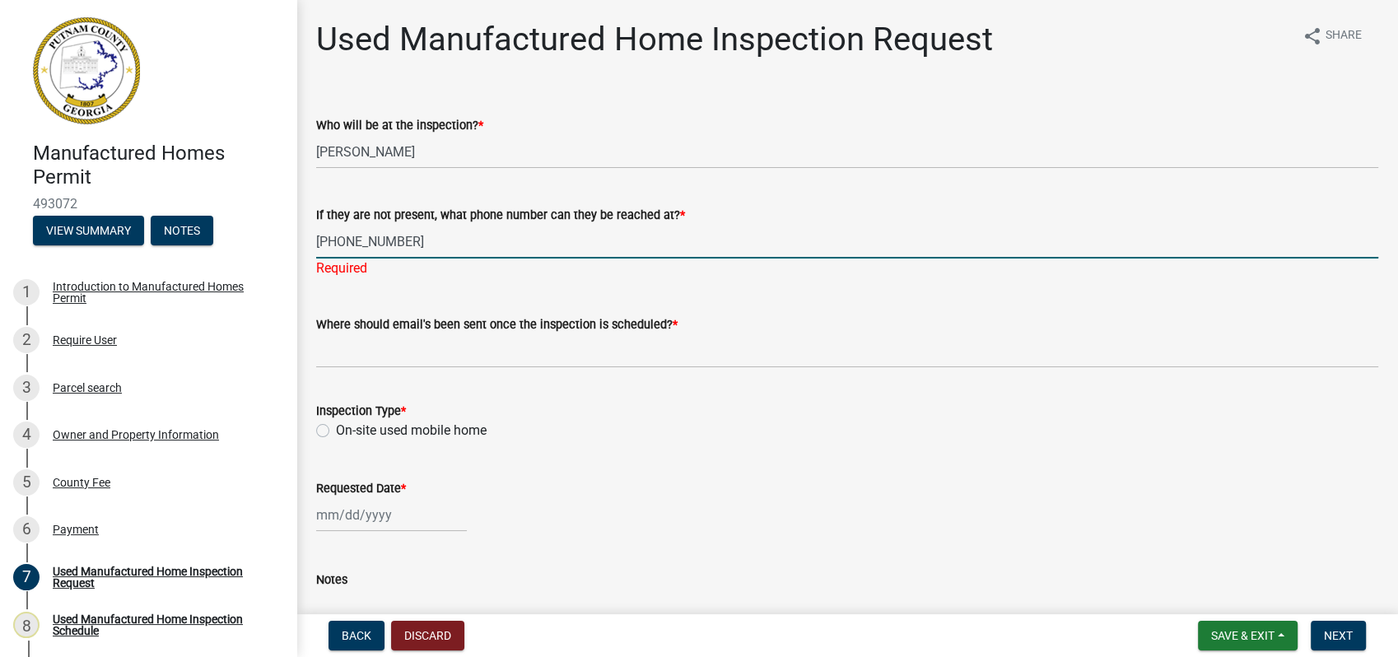
type input "706-816-0571"
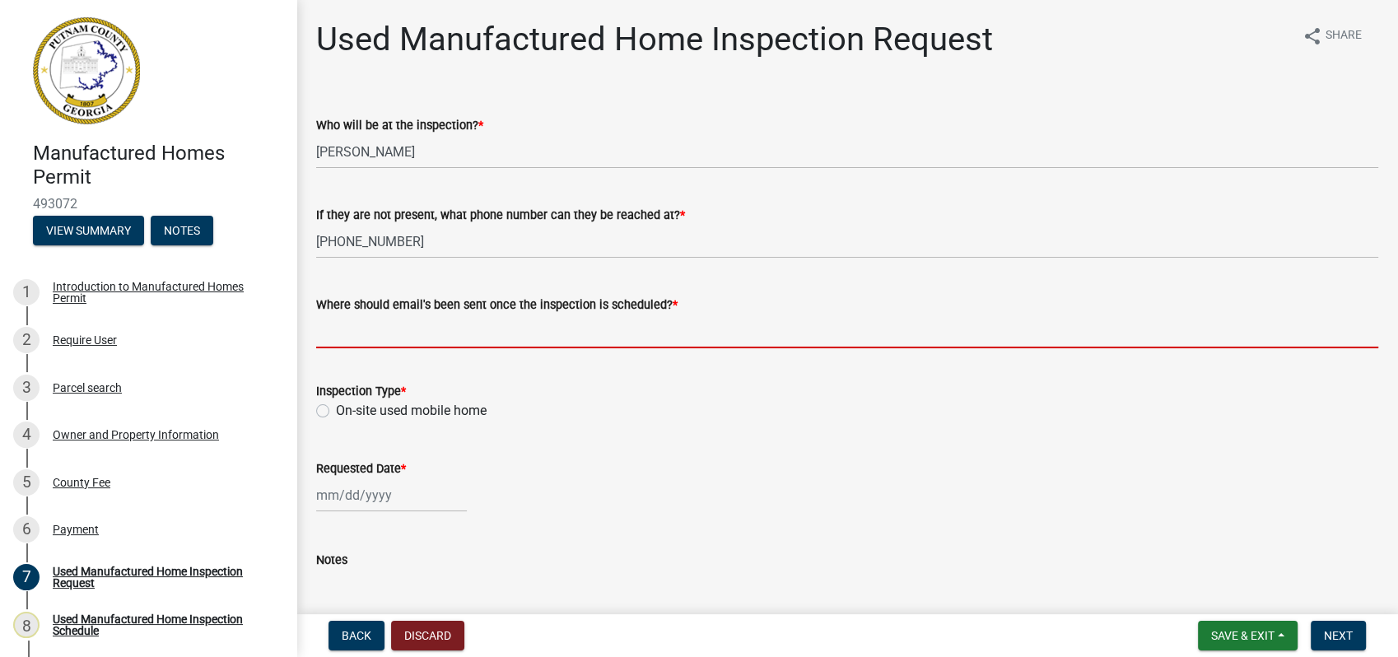
click at [454, 356] on wm-data-entity-input "Where should email's been sent once the inspection is scheduled? *" at bounding box center [847, 317] width 1062 height 90
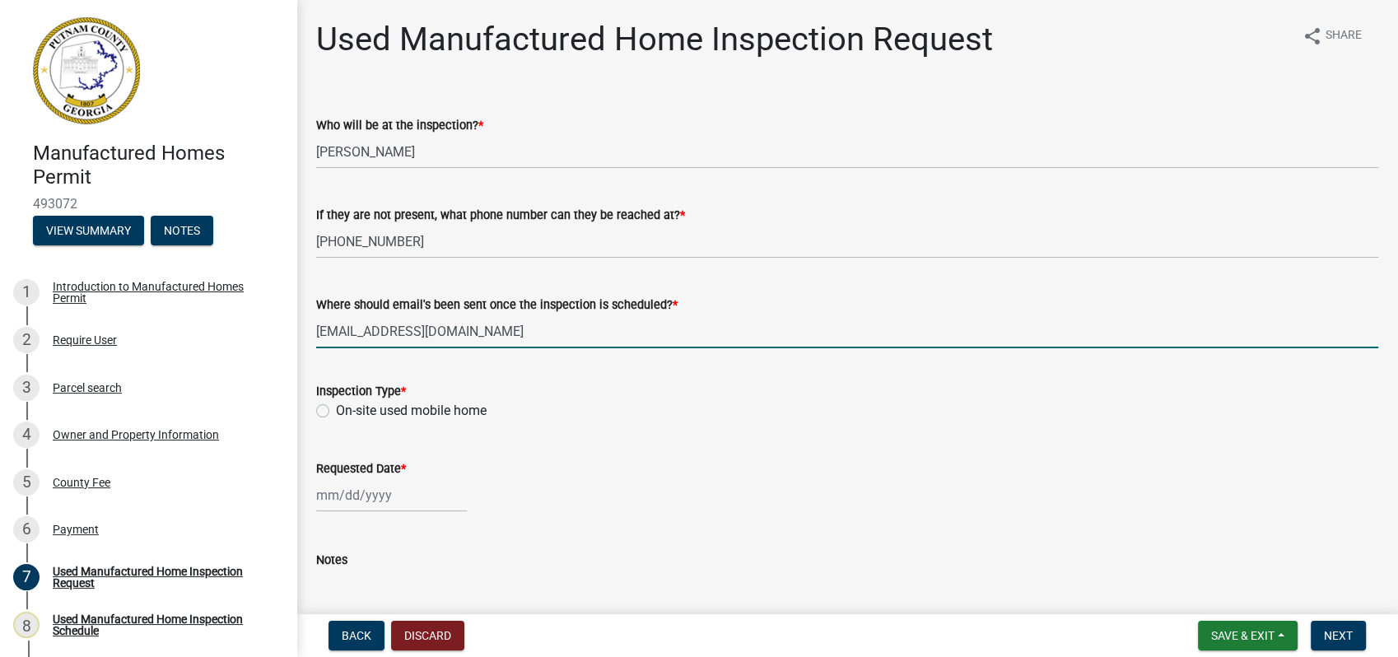
type input "beeharriswaterman@gmail.com"
click at [336, 409] on label "On-site used mobile home" at bounding box center [411, 411] width 151 height 20
click at [336, 409] on input "On-site used mobile home" at bounding box center [341, 406] width 11 height 11
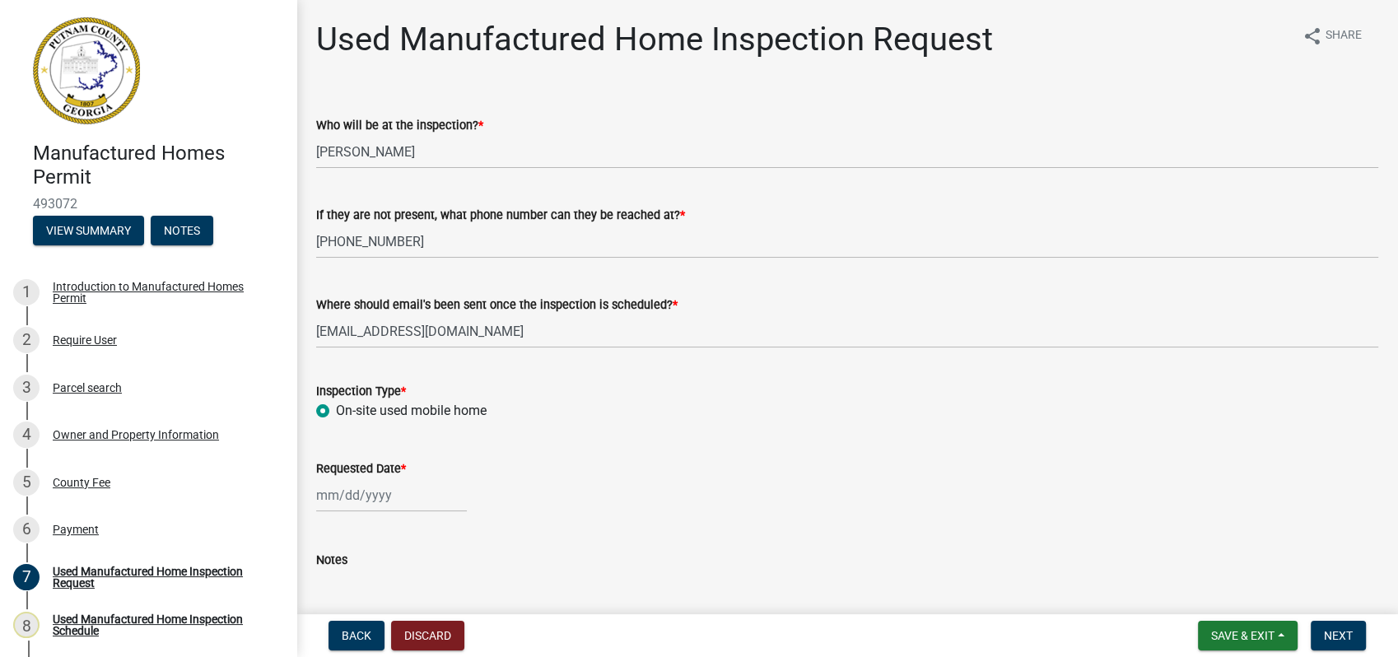
radio input "true"
select select "10"
select select "2025"
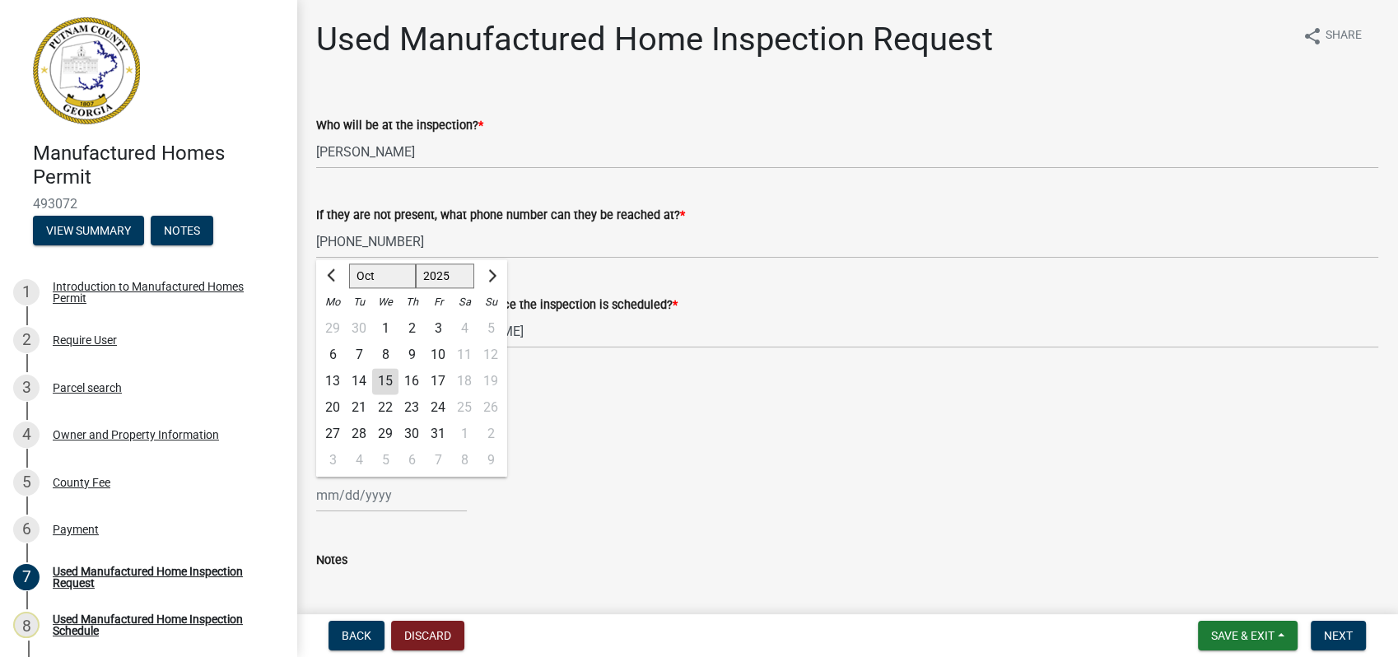
click at [354, 494] on input "Requested Date *" at bounding box center [391, 495] width 151 height 34
click at [760, 361] on wm-data-entity-input-list "Who will be at the inspection? * Robert Harris If they are not present, what ph…" at bounding box center [847, 376] width 1062 height 568
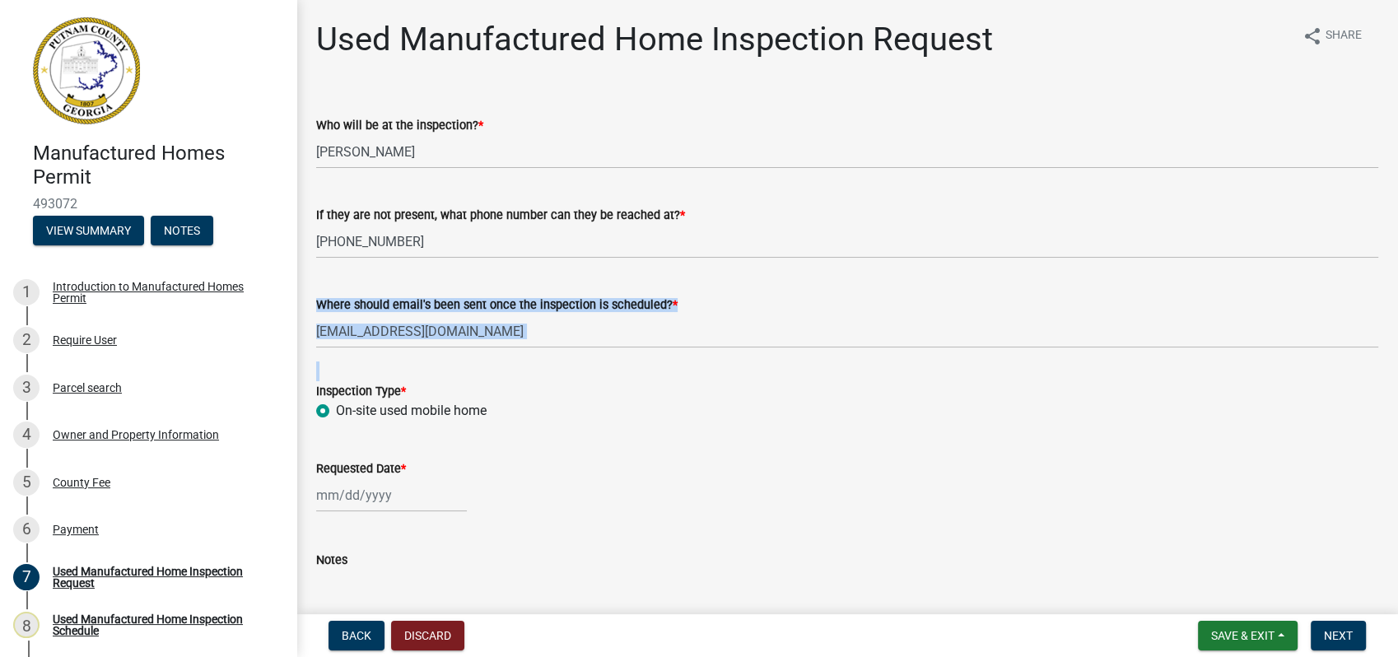
select select "10"
select select "2025"
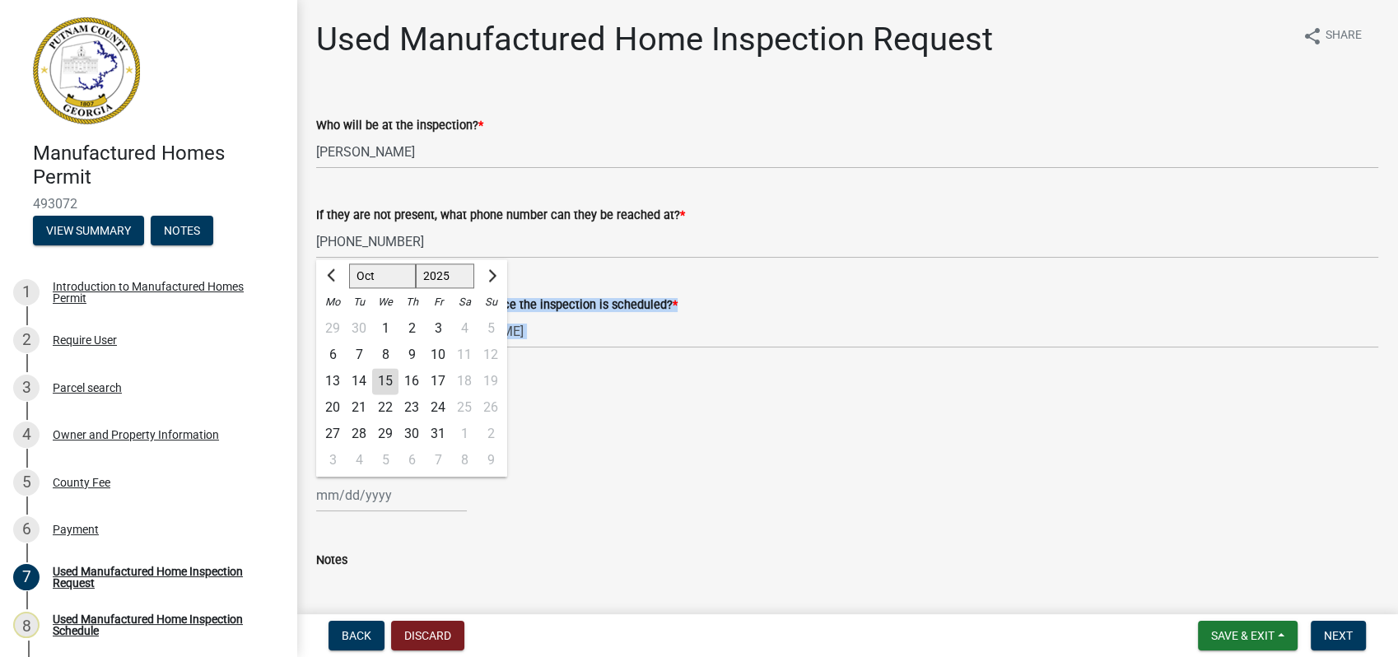
click at [369, 501] on div "Jan Feb Mar Apr May Jun Jul Aug Sep Oct Nov Dec 1525 1526 1527 1528 1529 1530 1…" at bounding box center [391, 495] width 151 height 34
click at [329, 272] on span "Previous month" at bounding box center [333, 275] width 12 height 12
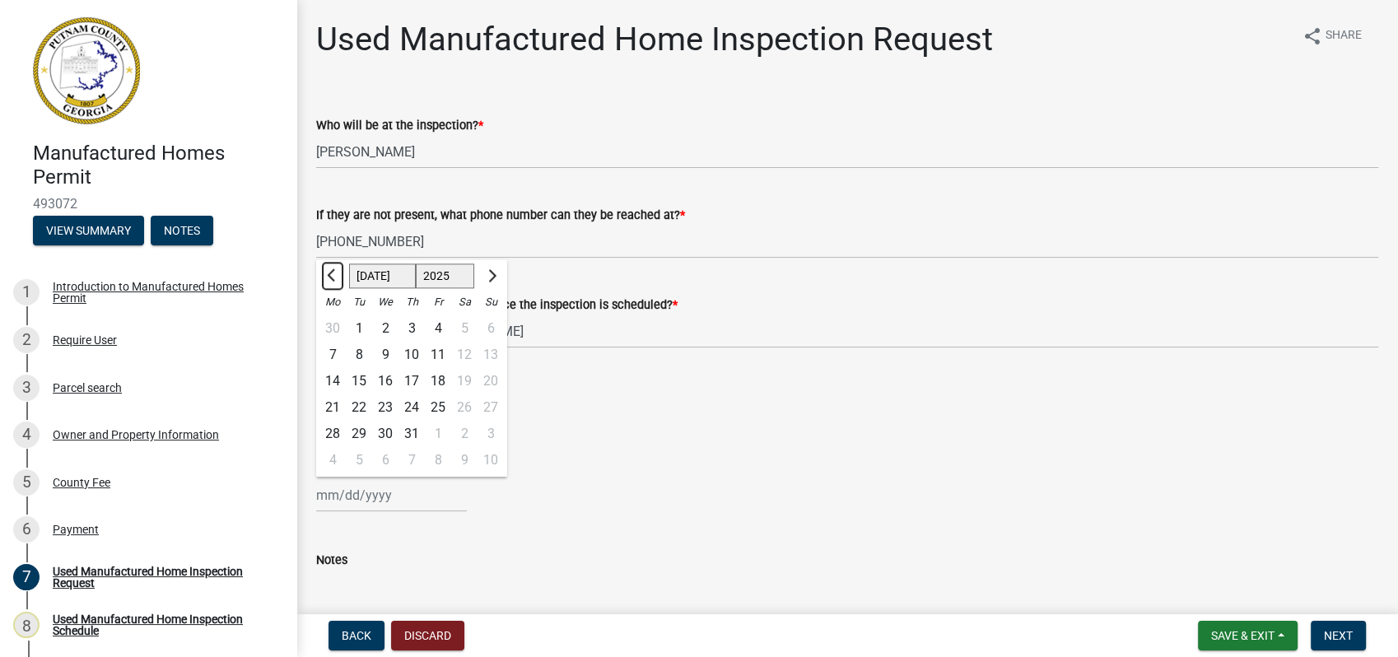
select select "6"
click at [361, 356] on div "3" at bounding box center [359, 355] width 26 height 26
type input "06/03/2025"
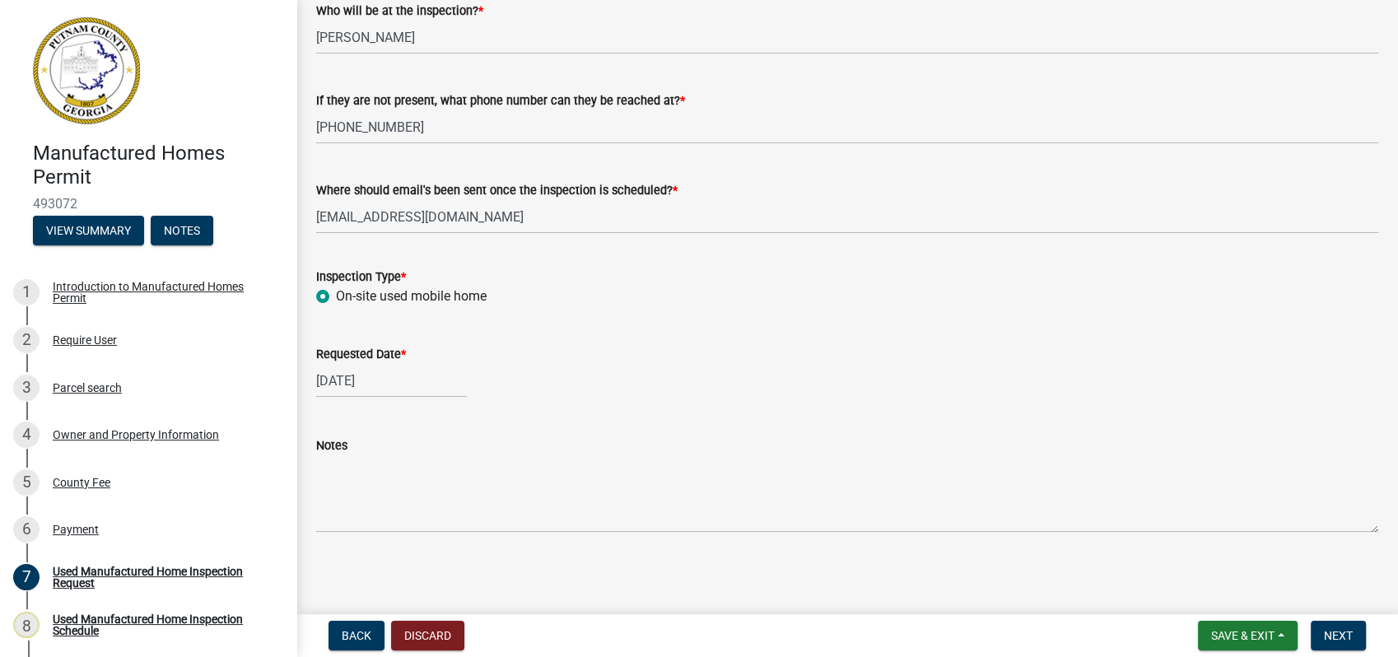
scroll to position [116, 0]
click at [1336, 635] on span "Next" at bounding box center [1338, 635] width 29 height 13
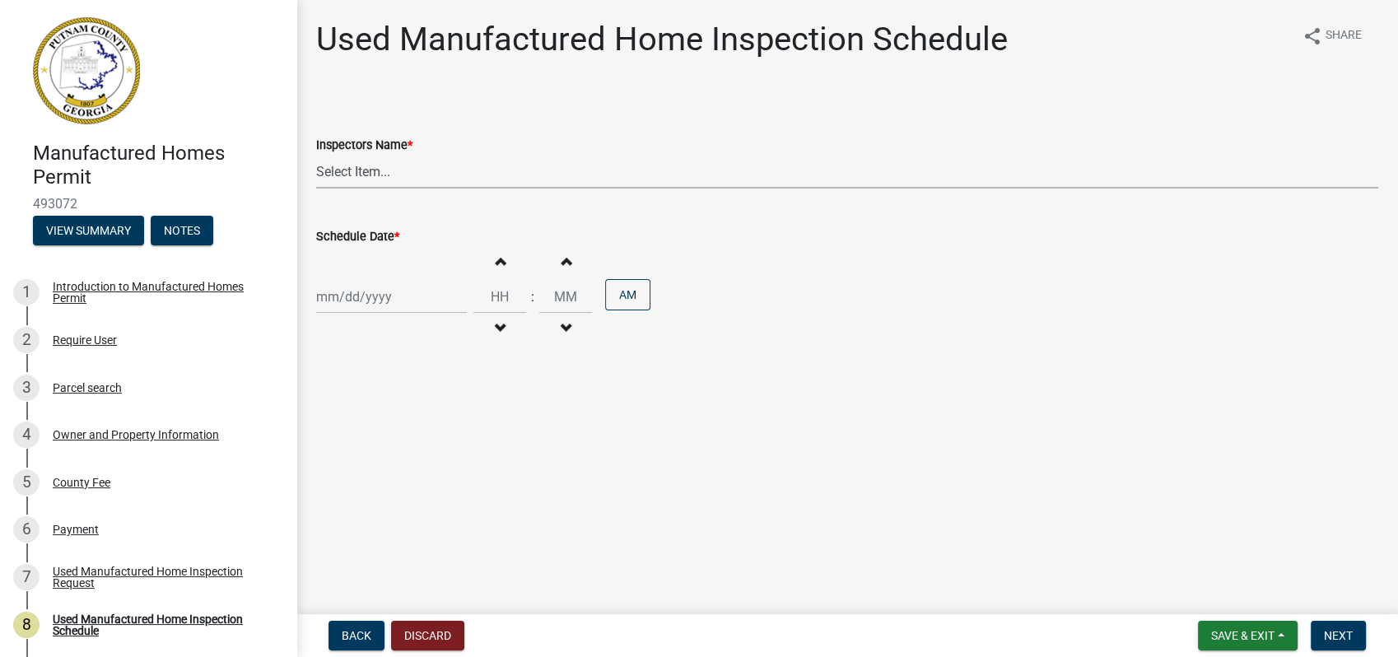
click at [357, 167] on select "Select Item... mrivera (Michele Rivera) StephanieM (Stephanie Morris ) QGrissom…" at bounding box center [847, 172] width 1062 height 34
select select "a0ea4169-8540-4a2c-b9f4-cf4c1ffdeb95"
click at [316, 155] on select "Select Item... mrivera (Michele Rivera) StephanieM (Stephanie Morris ) QGrissom…" at bounding box center [847, 172] width 1062 height 34
click at [400, 165] on select "Select Item... mrivera (Michele Rivera) StephanieM (Stephanie Morris ) QGrissom…" at bounding box center [847, 172] width 1062 height 34
click at [469, 437] on main "Used Manufactured Home Inspection Schedule share Share Inspectors Name * Select…" at bounding box center [846, 303] width 1101 height 607
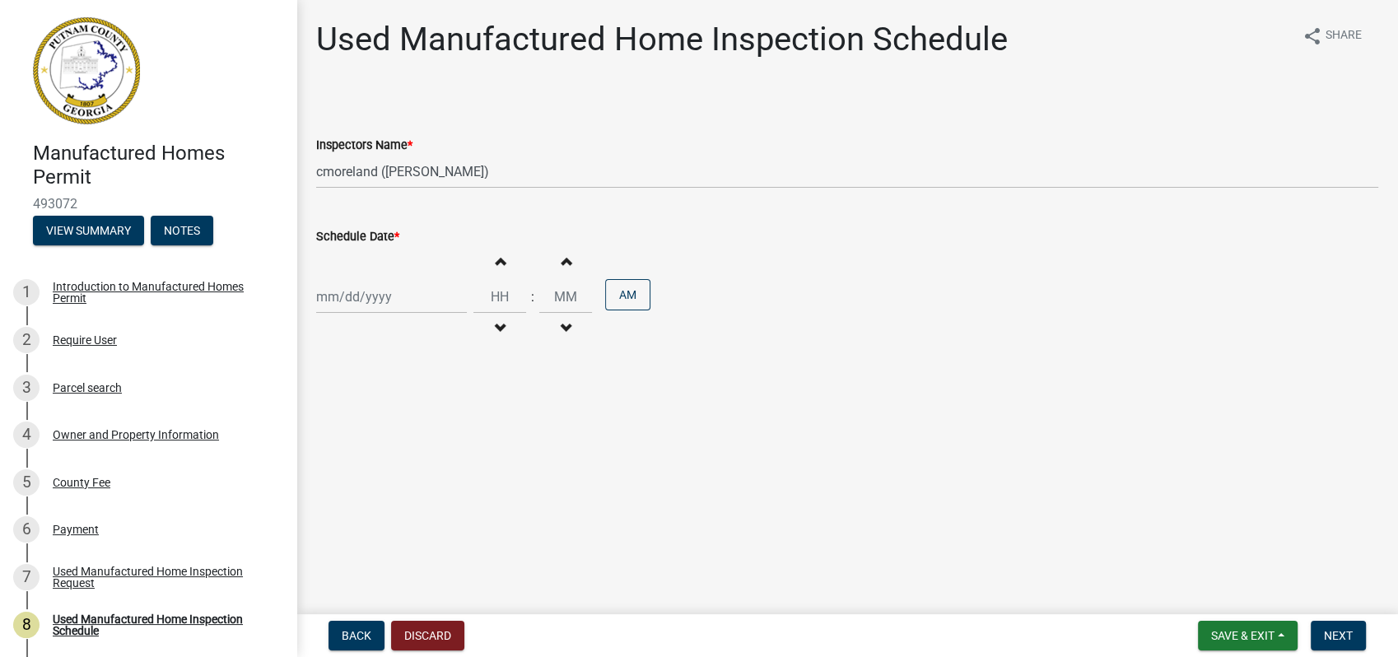
select select "10"
select select "2025"
click at [373, 286] on input "Schedule Date *" at bounding box center [391, 297] width 151 height 34
click at [492, 328] on span "Next month" at bounding box center [490, 331] width 12 height 12
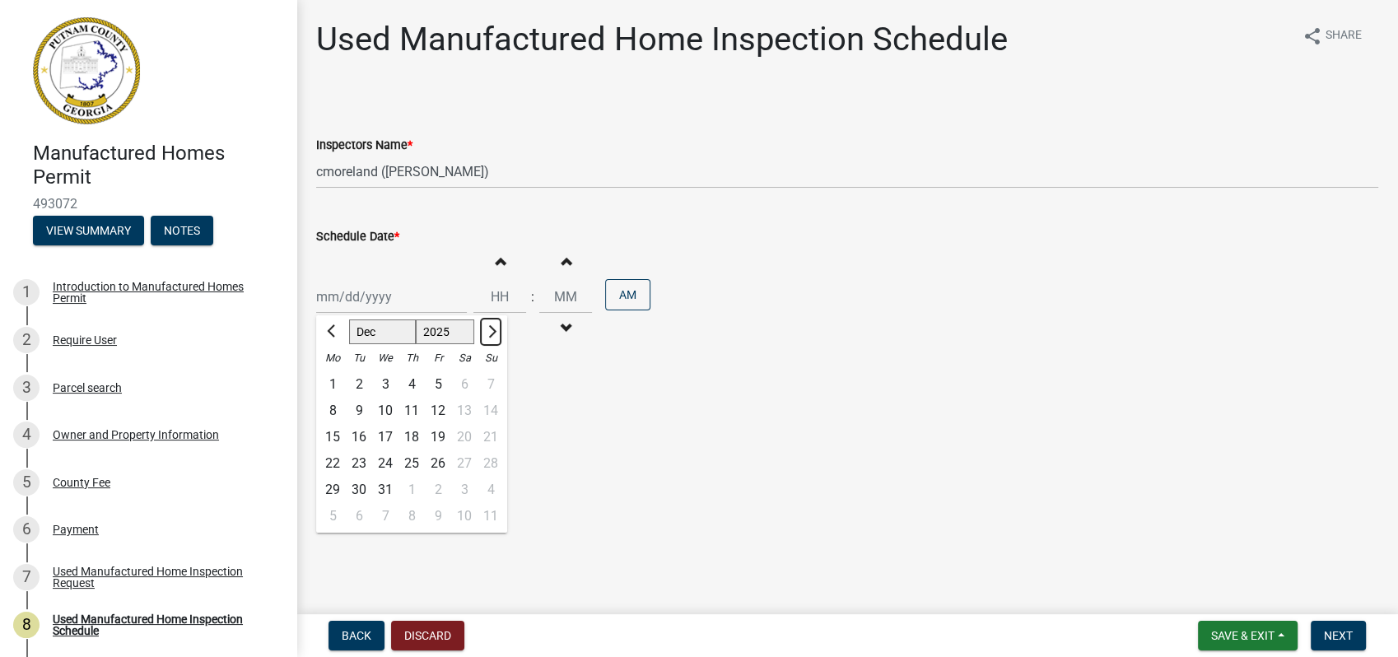
click at [492, 328] on span "Next month" at bounding box center [490, 331] width 12 height 12
select select "1"
select select "2026"
click at [335, 330] on span "Previous month" at bounding box center [333, 331] width 12 height 12
select select "12"
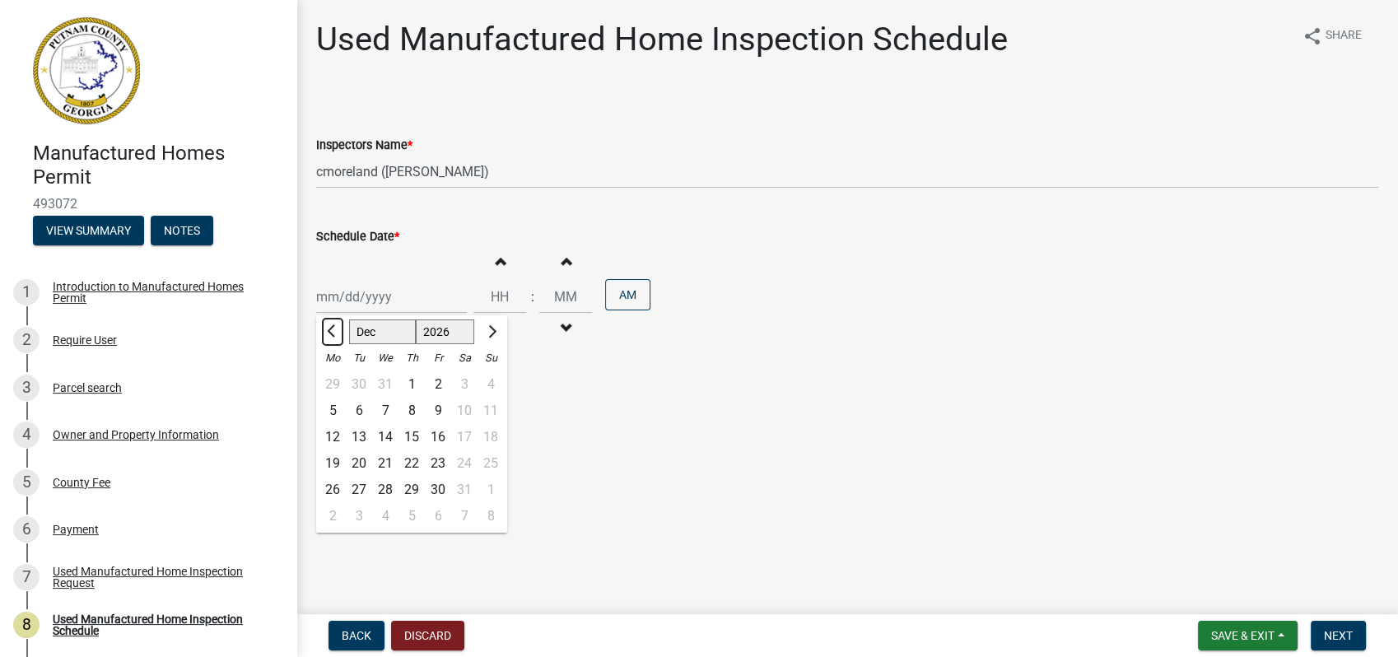
select select "2025"
click at [335, 330] on span "Previous month" at bounding box center [333, 331] width 12 height 12
click at [329, 329] on span "Previous month" at bounding box center [333, 331] width 12 height 12
click at [334, 334] on span "Previous month" at bounding box center [333, 331] width 12 height 12
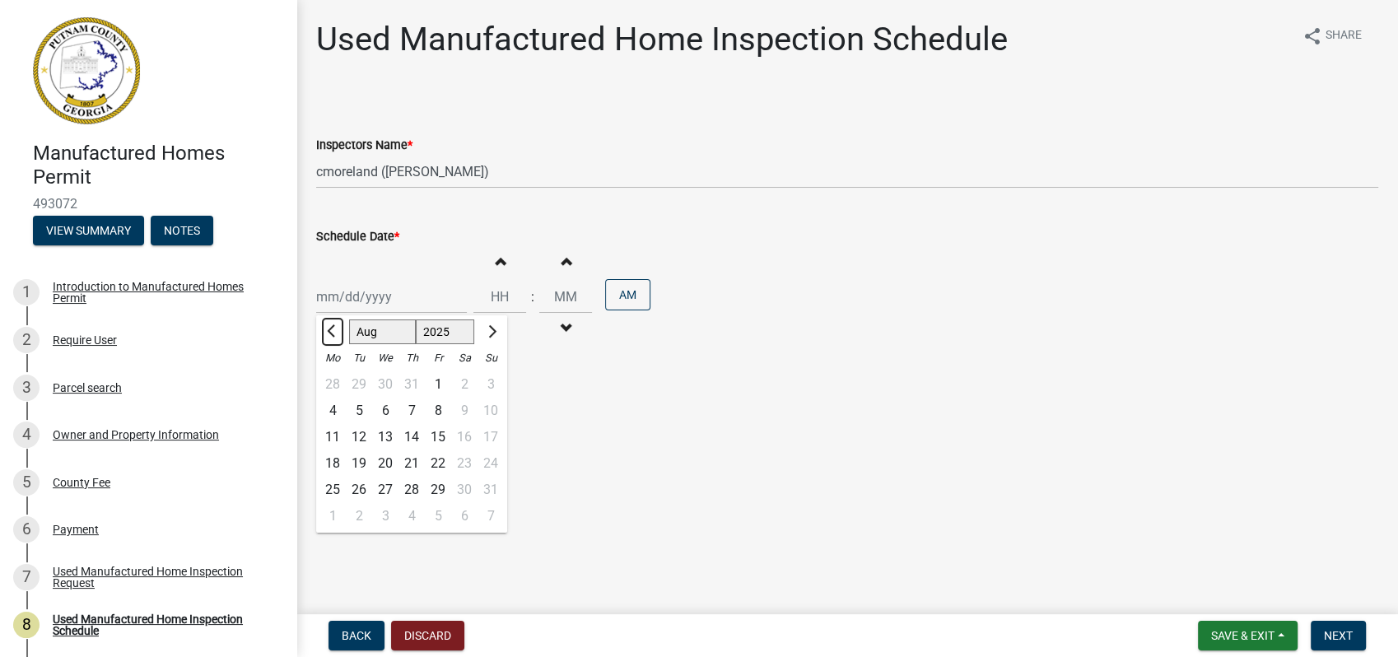
click at [334, 334] on span "Previous month" at bounding box center [333, 331] width 12 height 12
click at [495, 332] on button "Next month" at bounding box center [491, 332] width 20 height 26
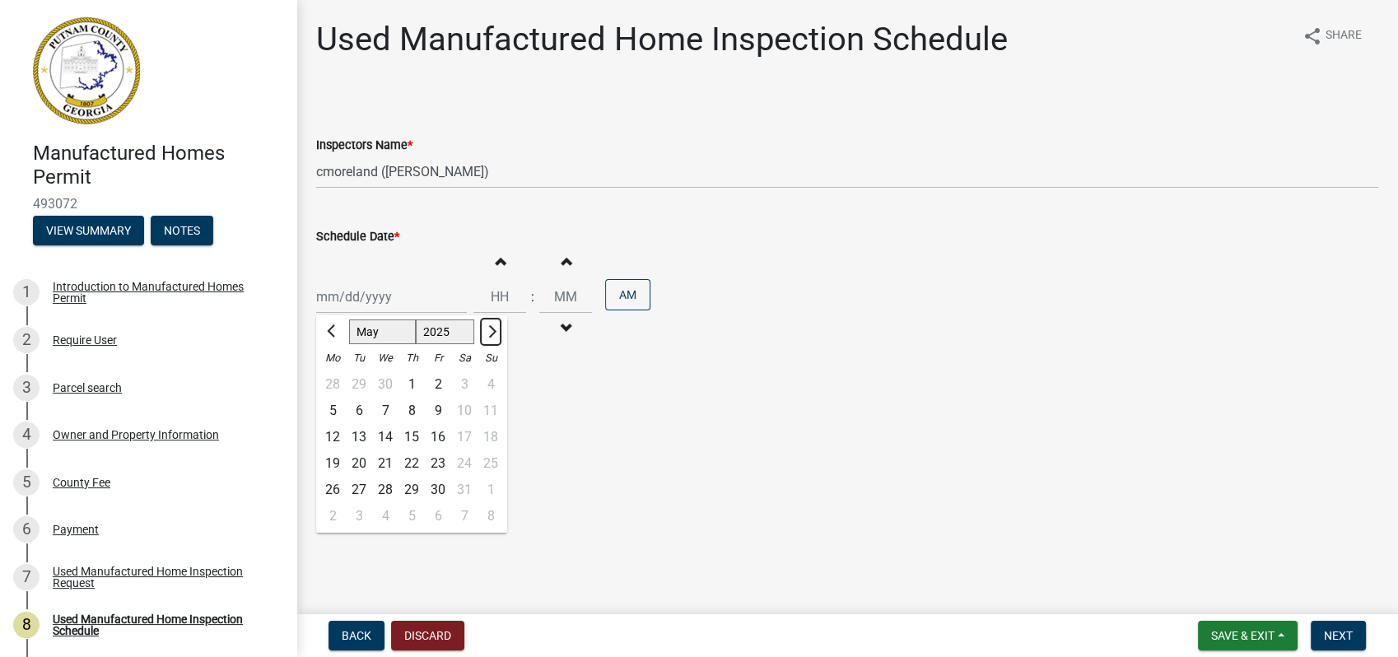
click at [495, 332] on button "Next month" at bounding box center [491, 332] width 20 height 26
select select "7"
click at [357, 379] on div "1" at bounding box center [359, 384] width 26 height 26
type input "07/01/2025"
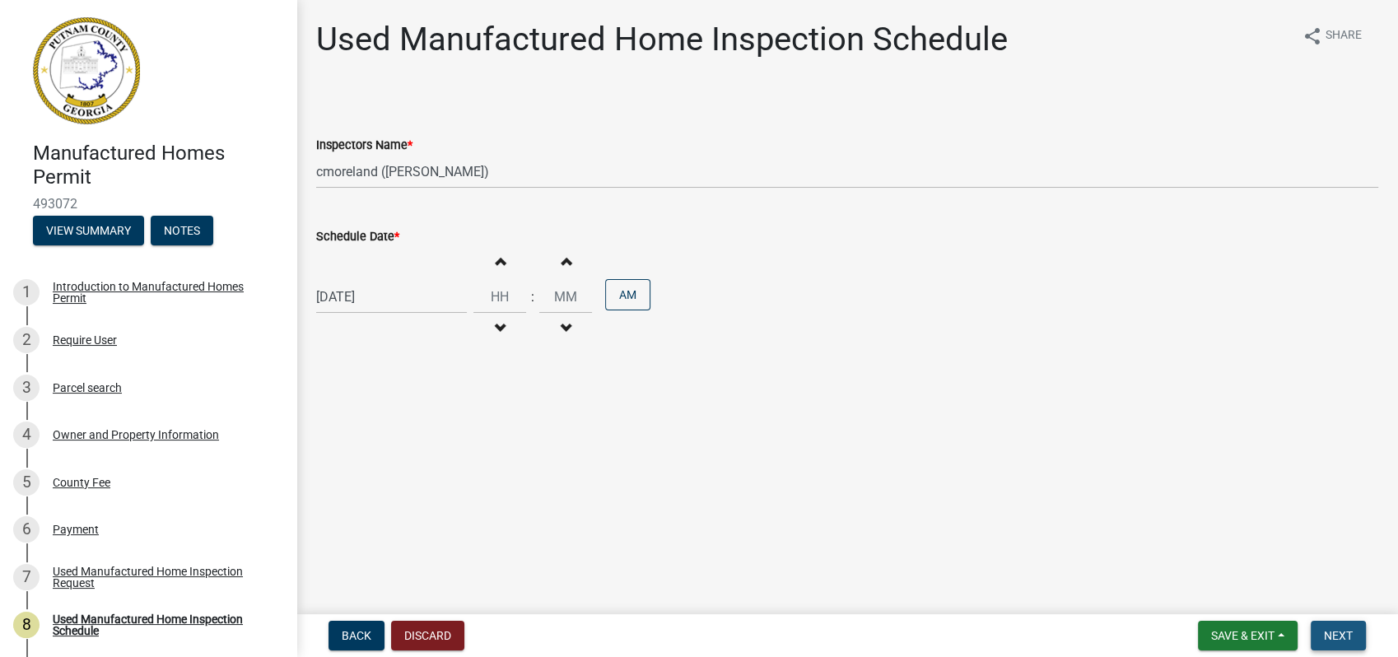
click at [1343, 639] on span "Next" at bounding box center [1338, 635] width 29 height 13
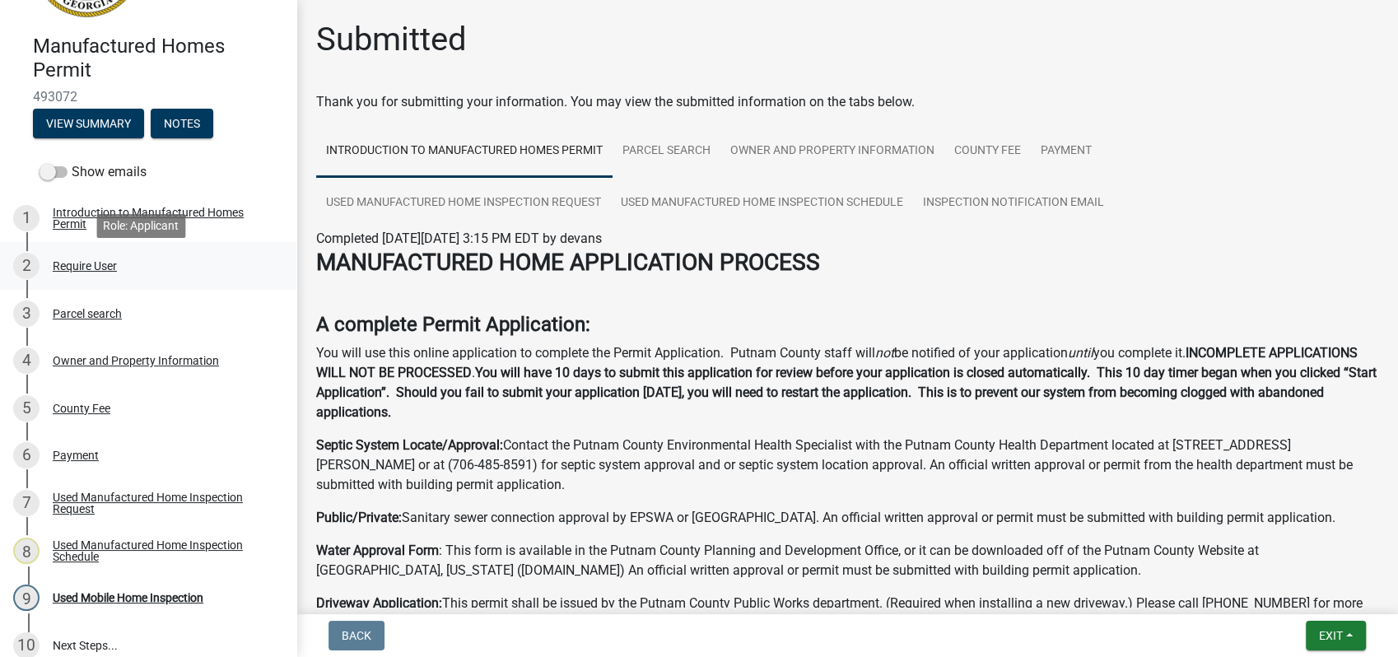
scroll to position [235, 0]
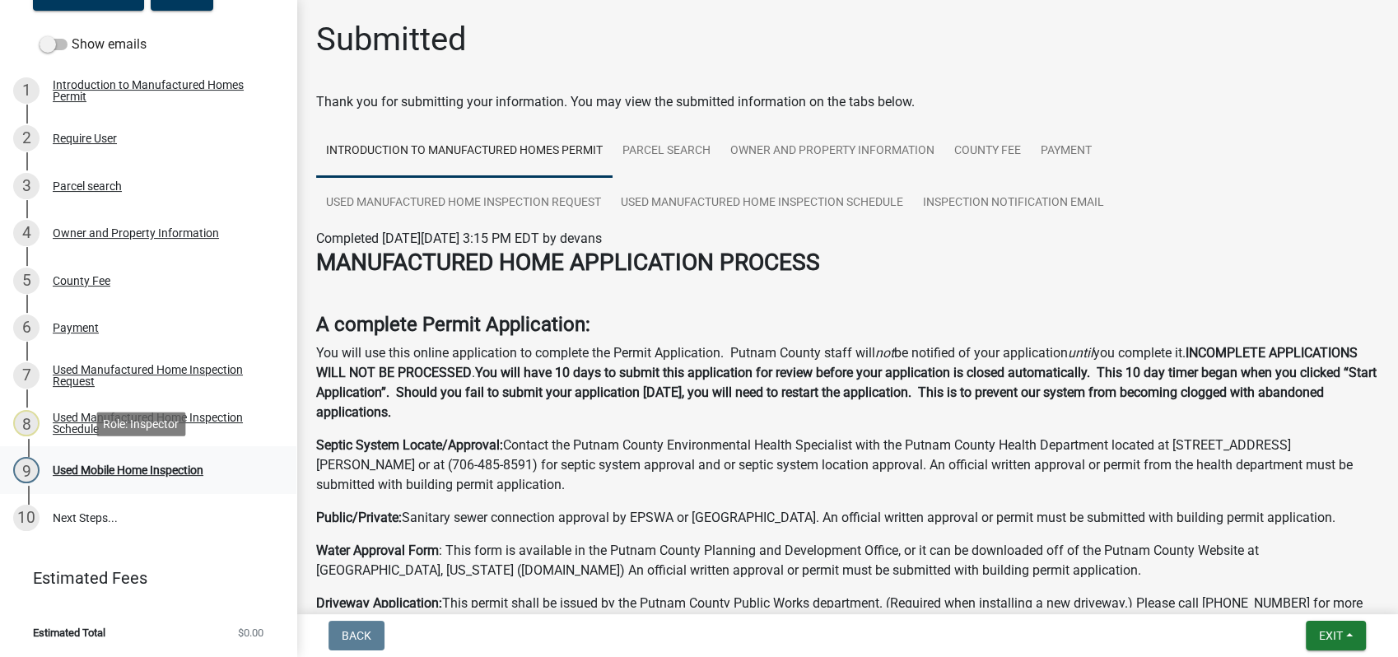
click at [107, 464] on div "Used Mobile Home Inspection" at bounding box center [128, 470] width 151 height 12
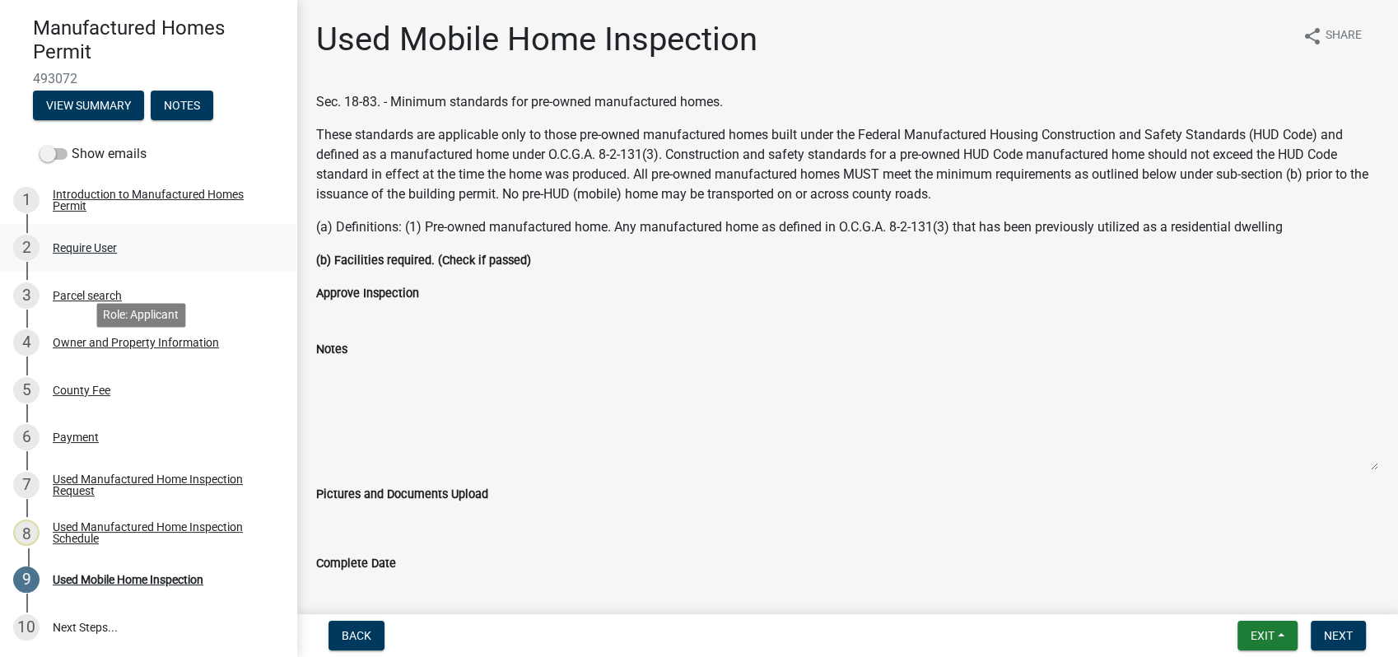
scroll to position [0, 0]
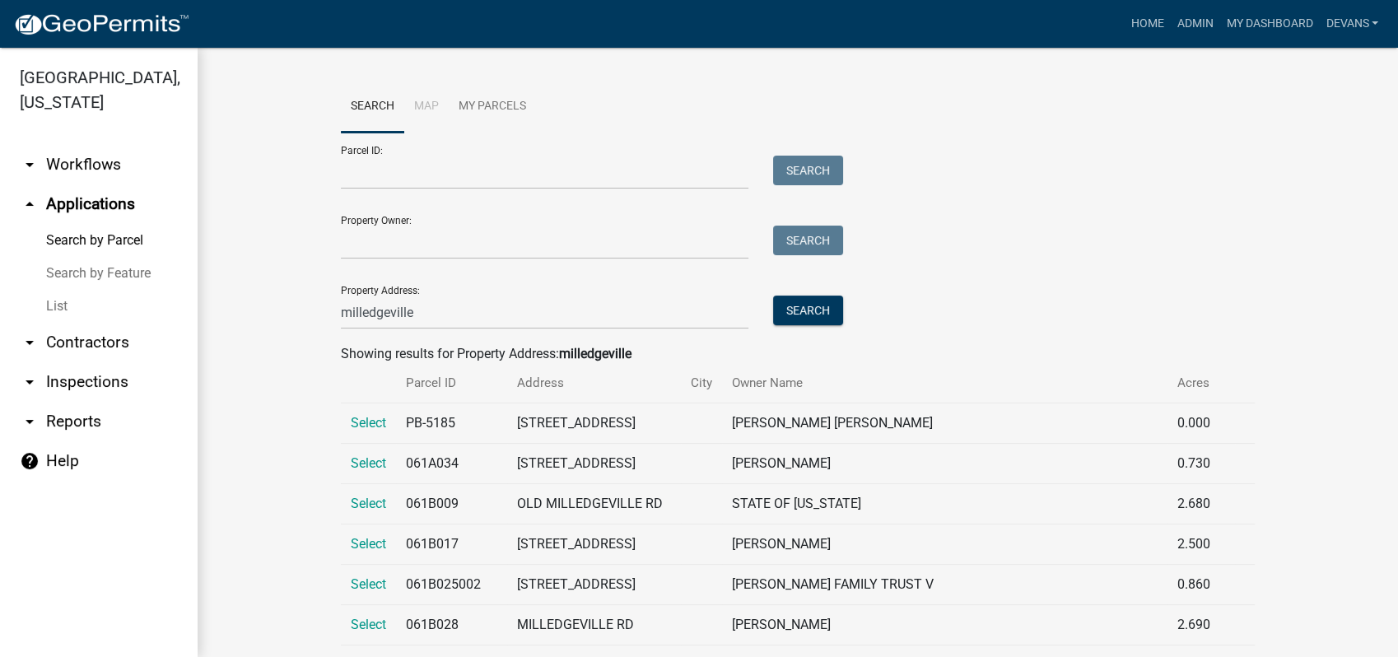
scroll to position [274, 0]
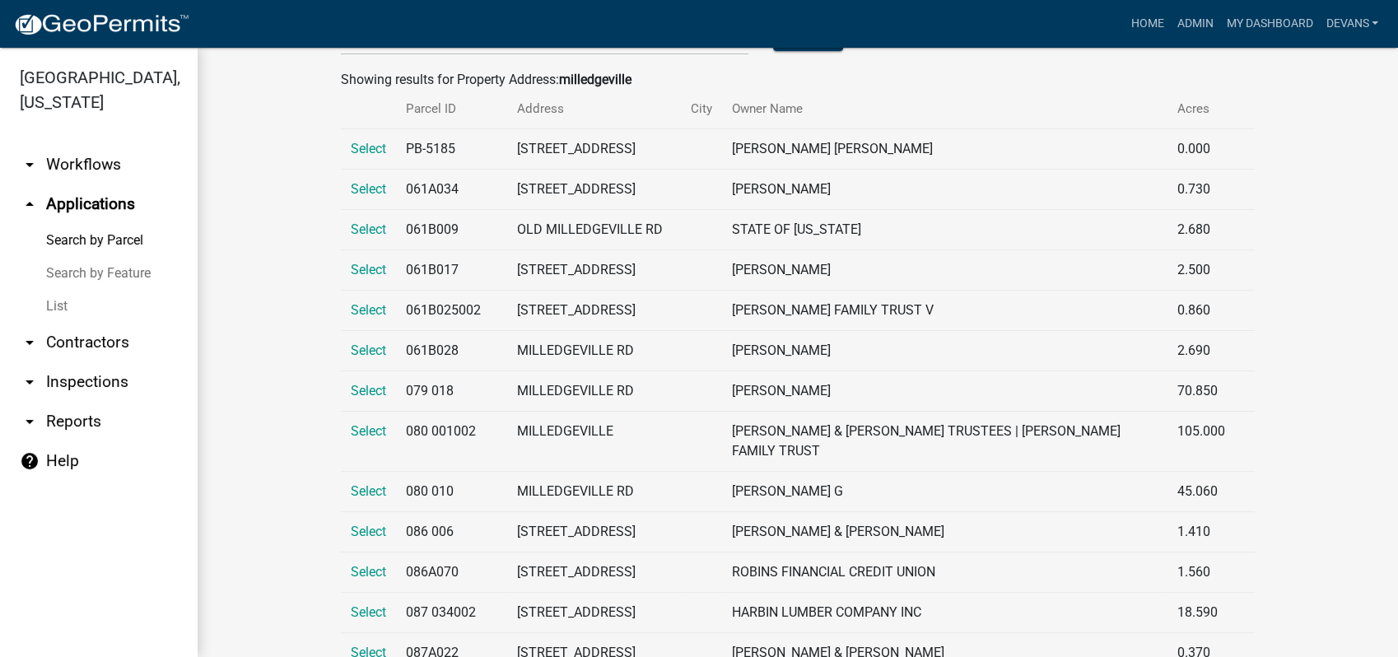
click at [96, 203] on link "arrow_drop_up Applications" at bounding box center [99, 204] width 198 height 40
click at [92, 165] on link "arrow_drop_down Workflows" at bounding box center [99, 165] width 198 height 40
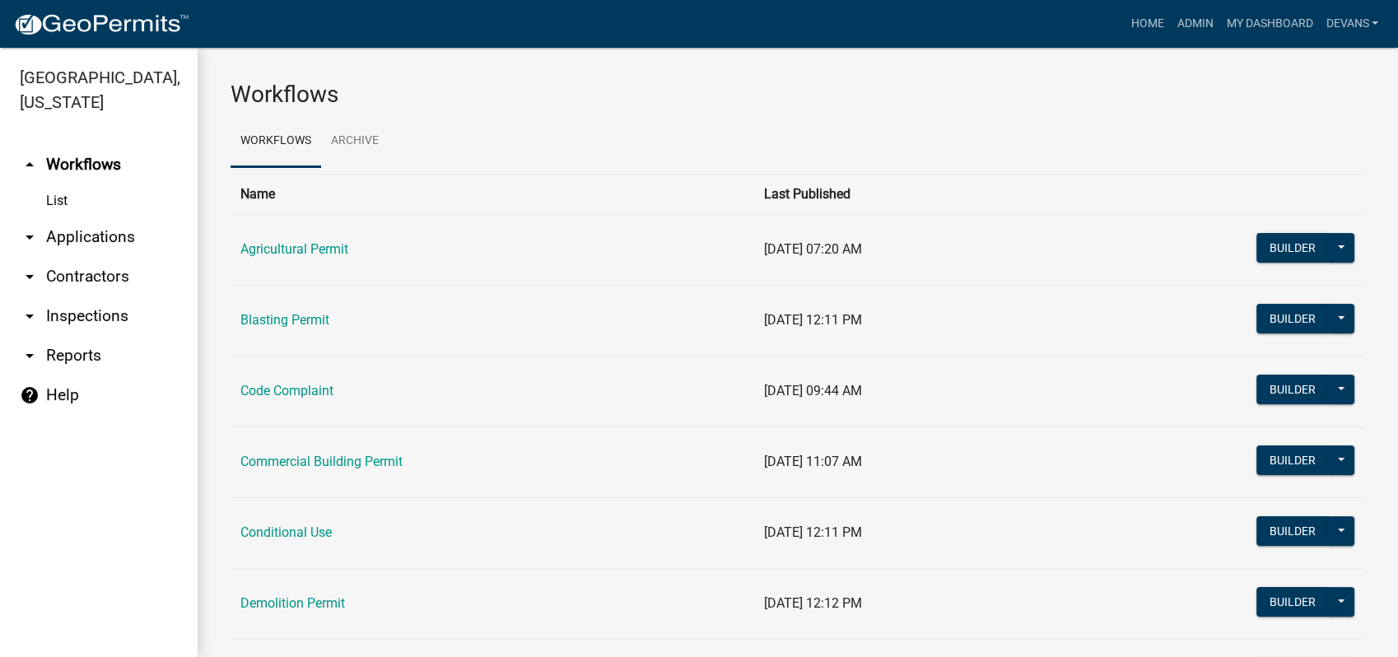
click at [66, 230] on link "arrow_drop_down Applications" at bounding box center [99, 237] width 198 height 40
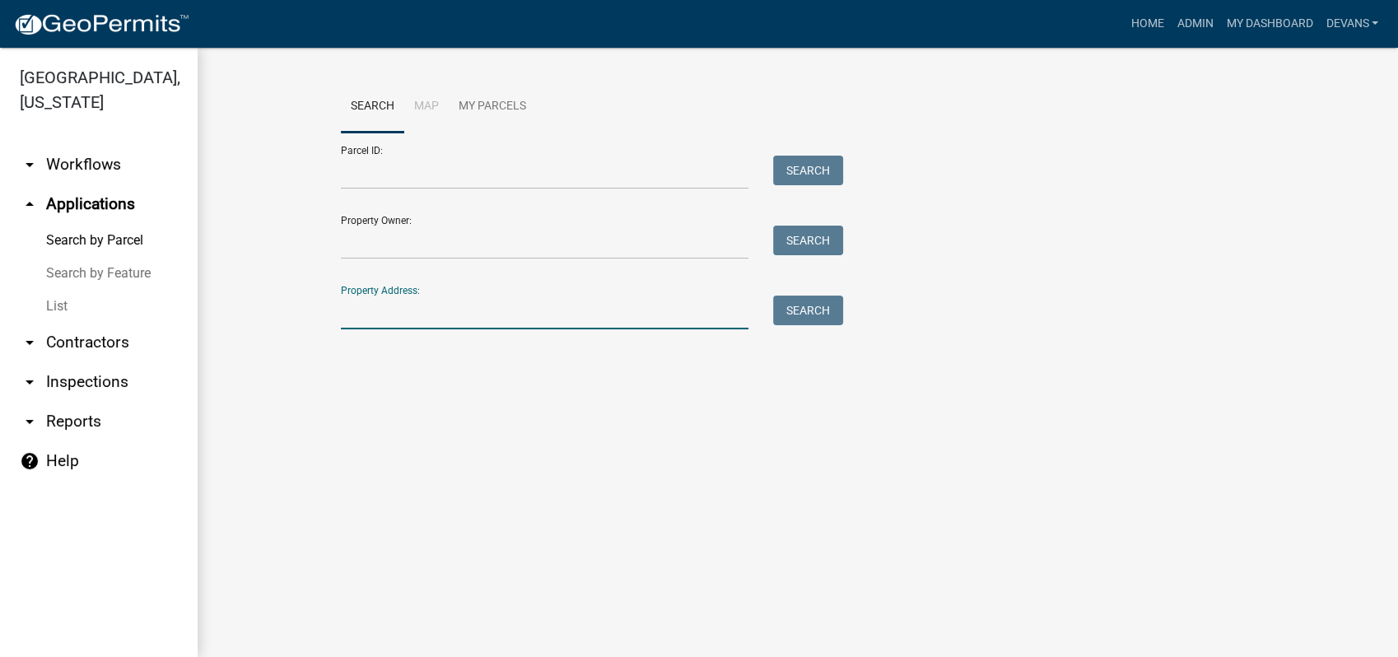
click at [362, 316] on input "Property Address:" at bounding box center [544, 312] width 407 height 34
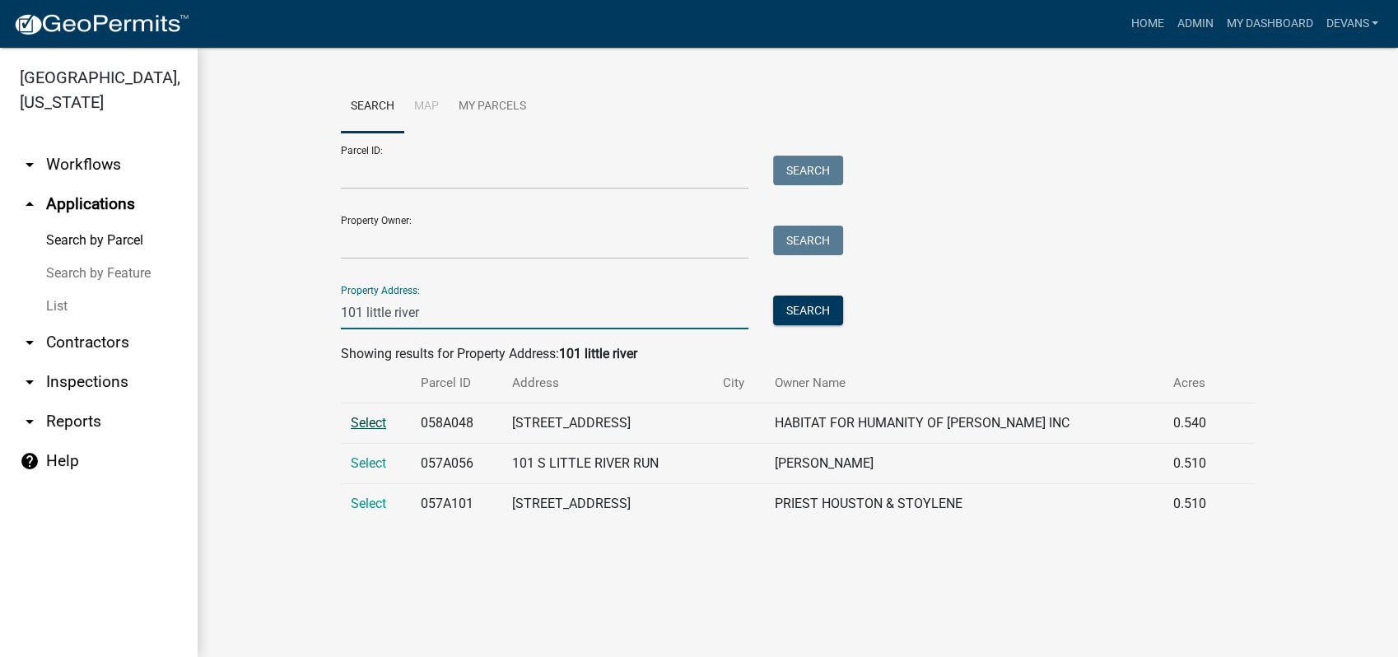
type input "101 little river"
click at [368, 424] on span "Select" at bounding box center [368, 423] width 35 height 16
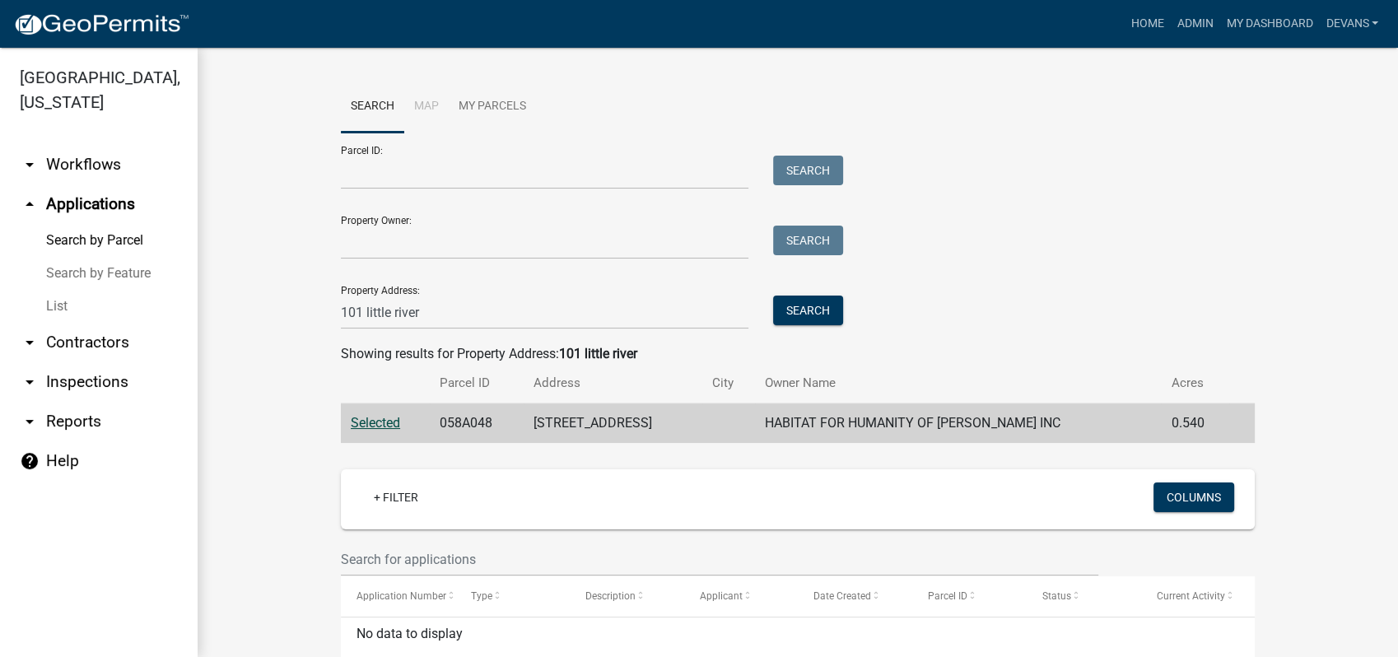
click at [359, 417] on span "Selected" at bounding box center [375, 423] width 49 height 16
click at [1187, 24] on link "Admin" at bounding box center [1194, 23] width 49 height 31
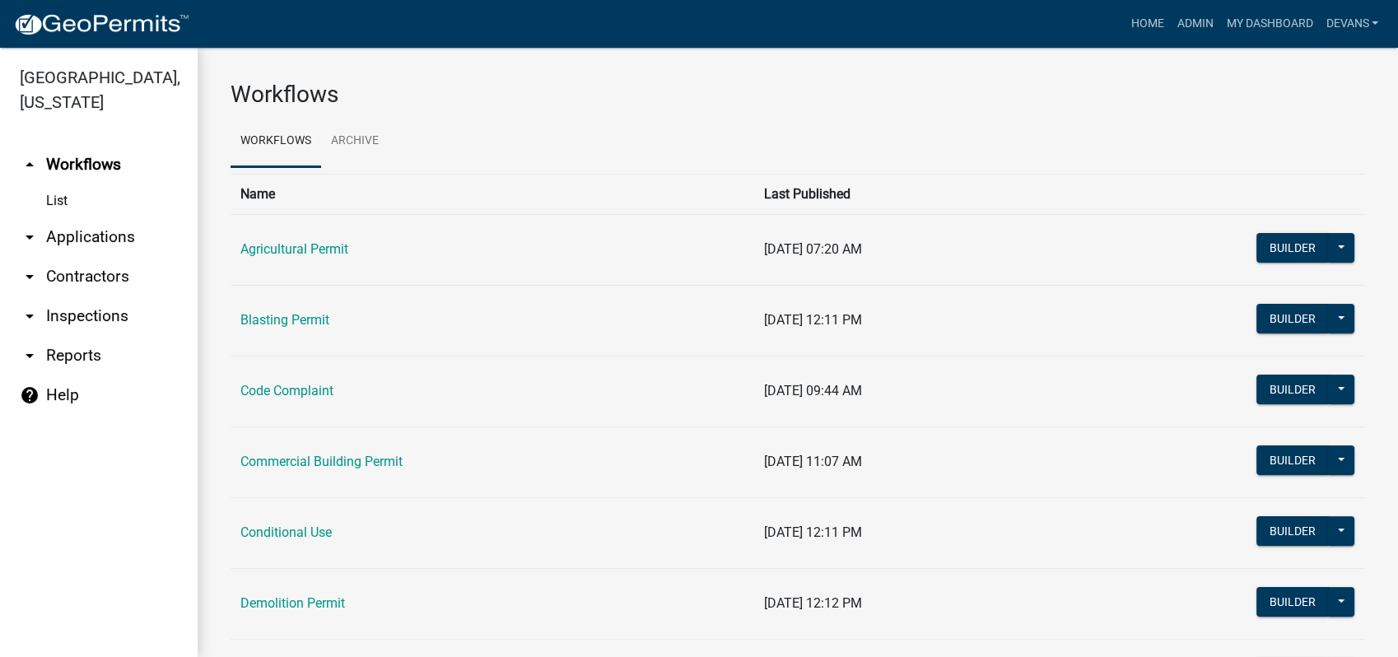
click at [93, 236] on link "arrow_drop_down Applications" at bounding box center [99, 237] width 198 height 40
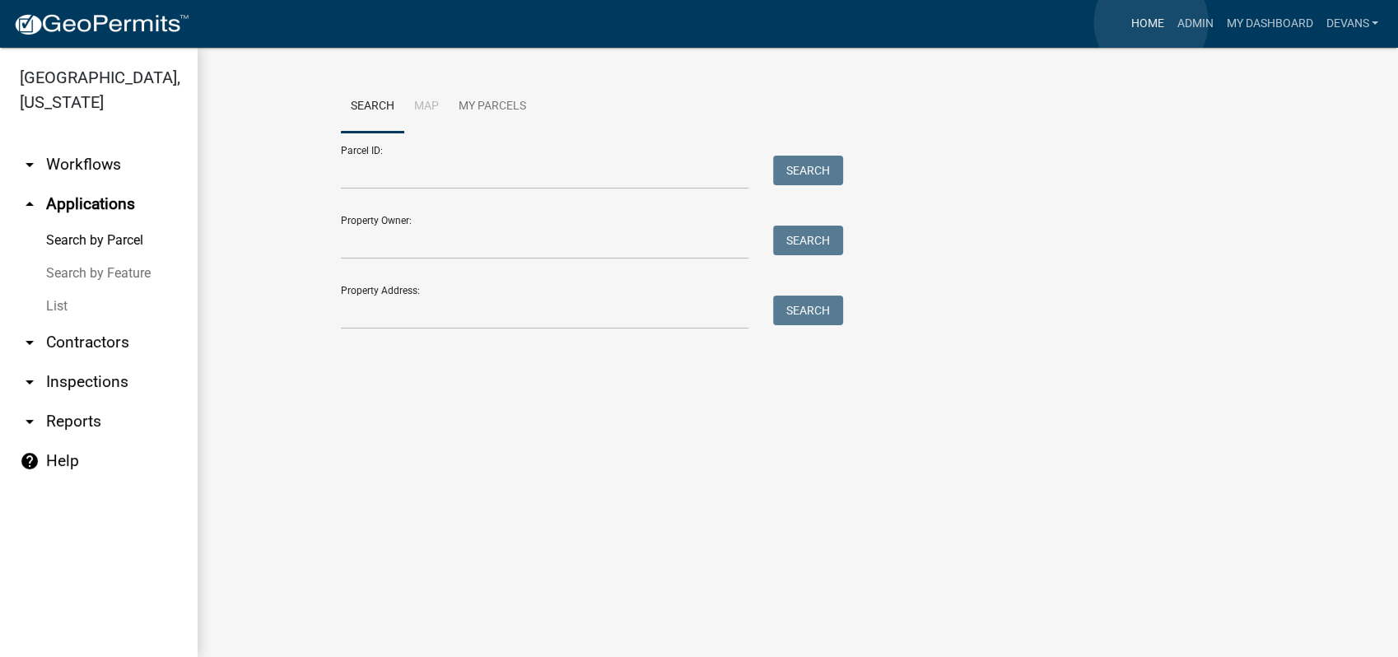
click at [1149, 22] on link "Home" at bounding box center [1147, 23] width 46 height 31
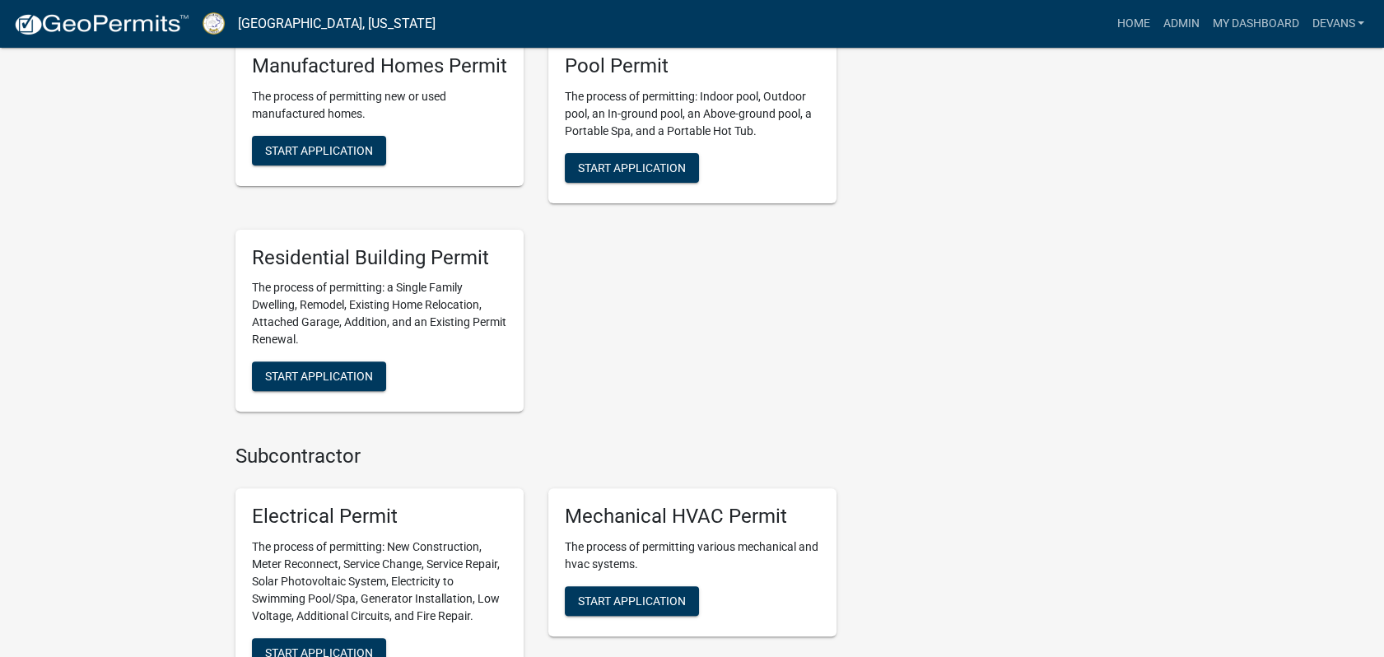
scroll to position [1189, 0]
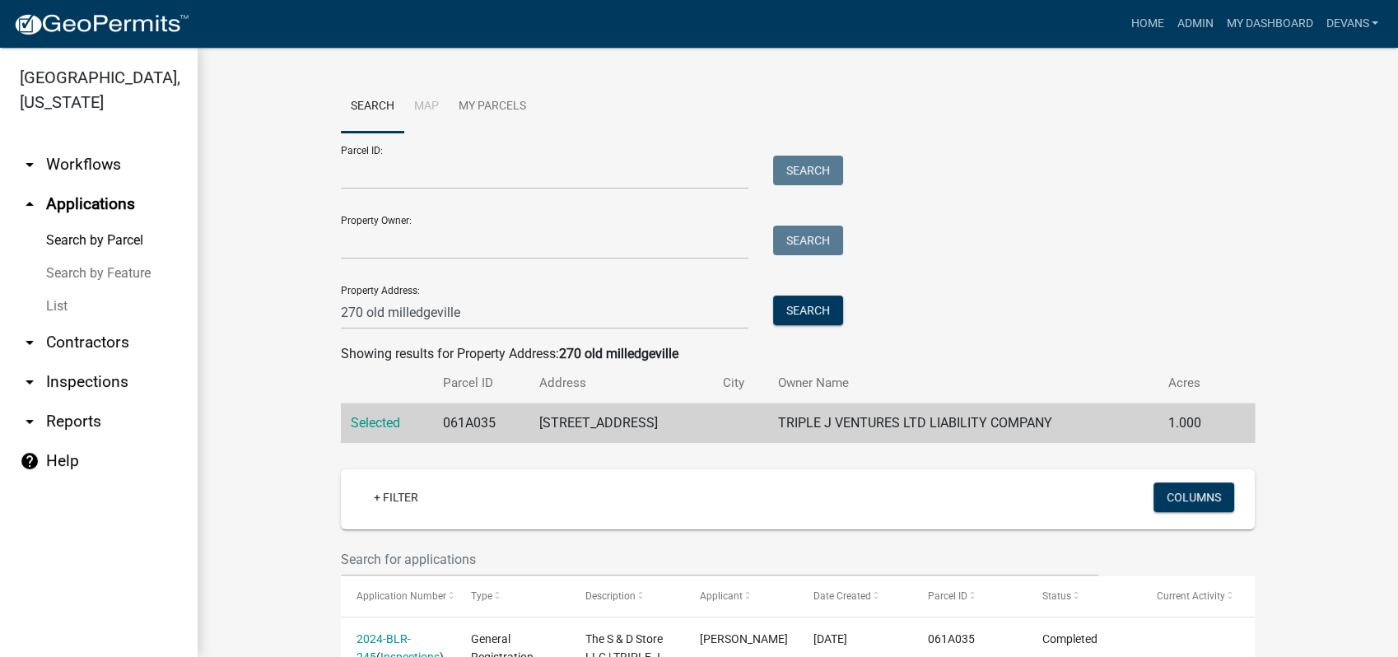
scroll to position [356, 0]
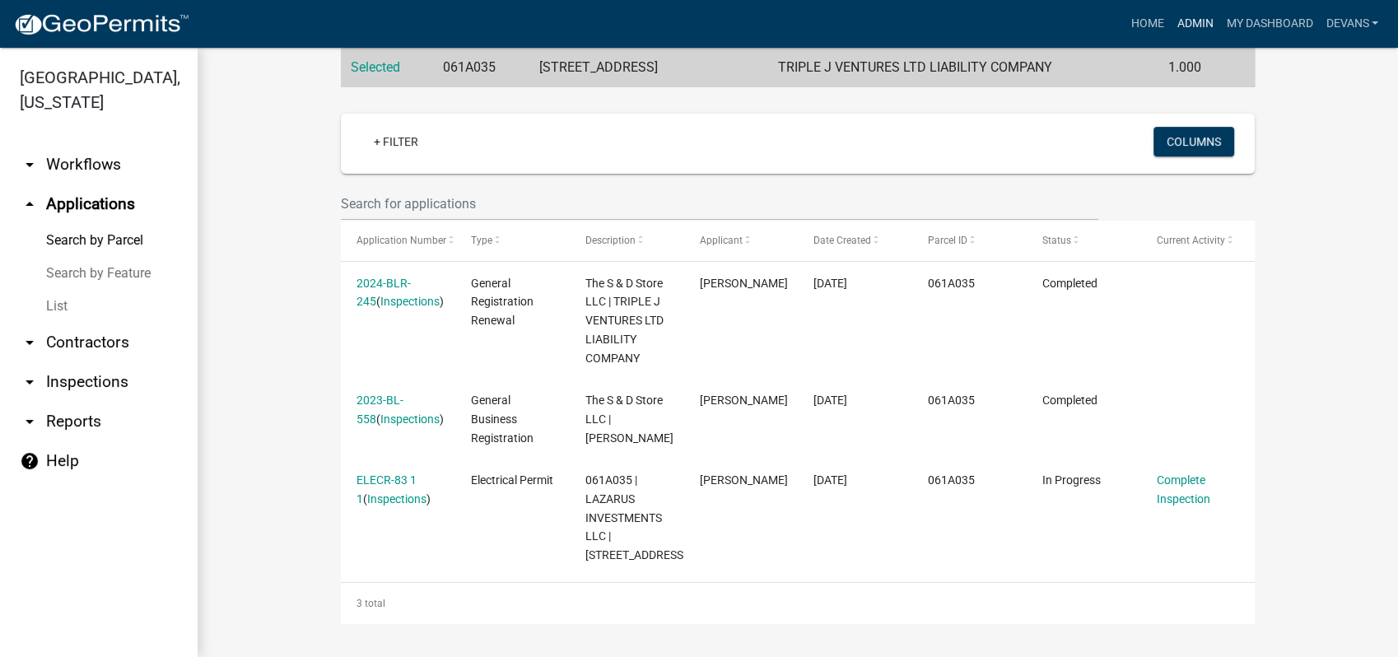
click at [1198, 19] on link "Admin" at bounding box center [1194, 23] width 49 height 31
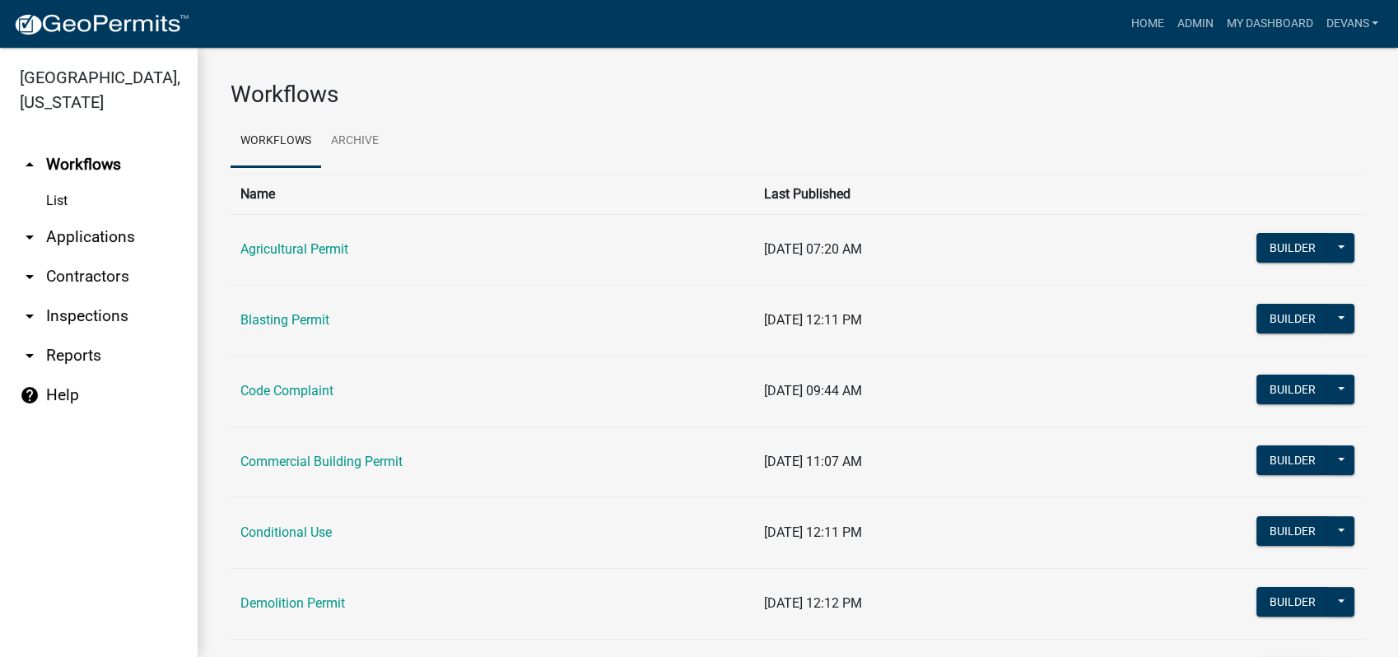
click at [83, 232] on link "arrow_drop_down Applications" at bounding box center [99, 237] width 198 height 40
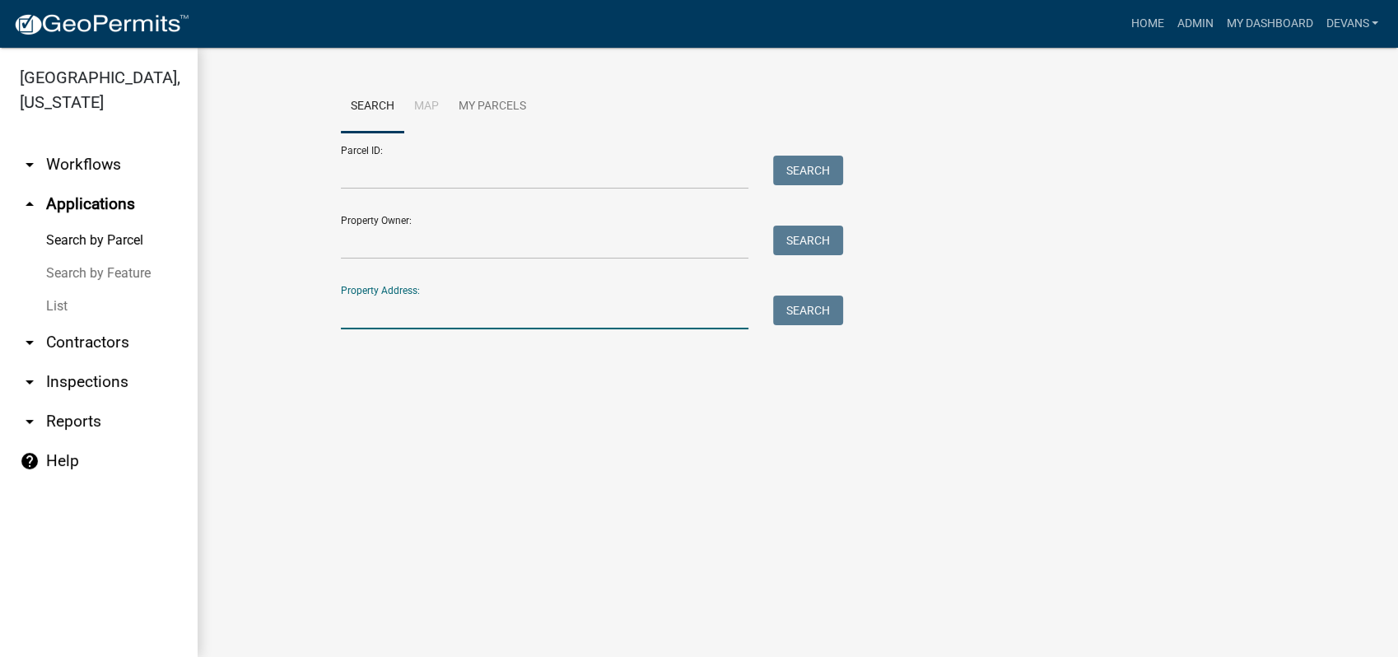
click at [385, 305] on input "Property Address:" at bounding box center [544, 312] width 407 height 34
type input "2"
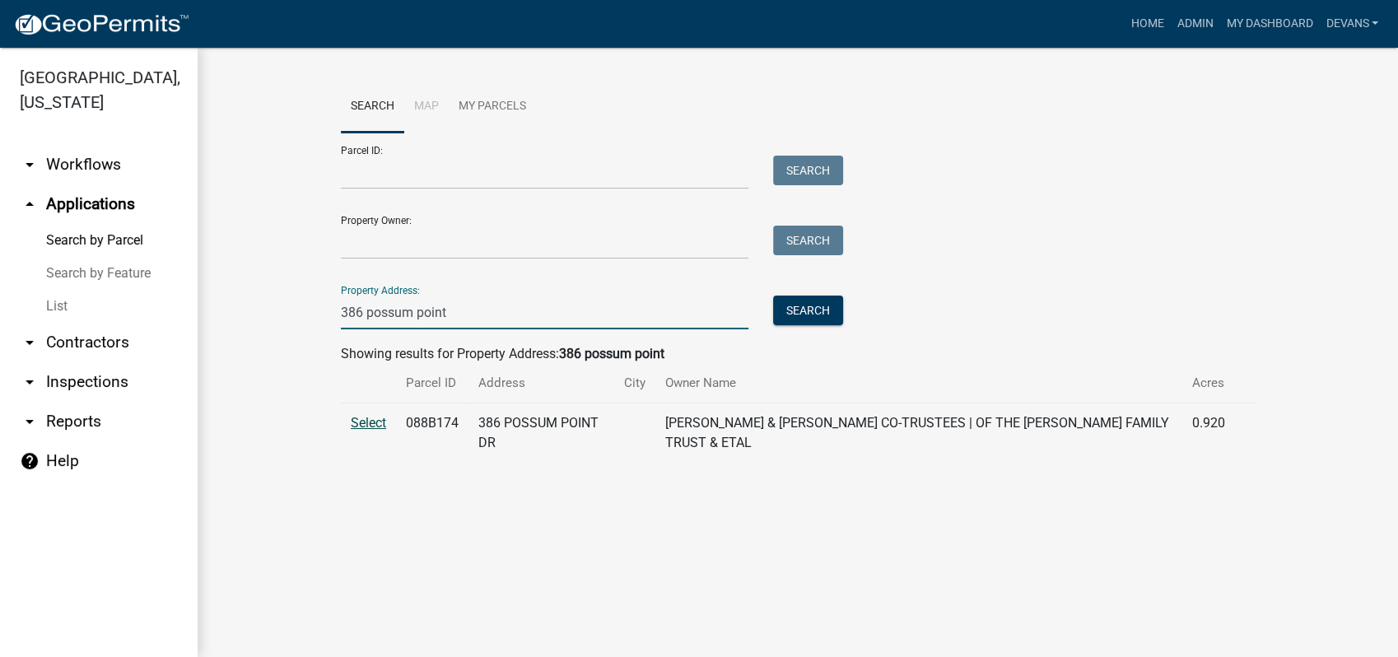
type input "386 possum point"
click at [378, 423] on span "Select" at bounding box center [368, 423] width 35 height 16
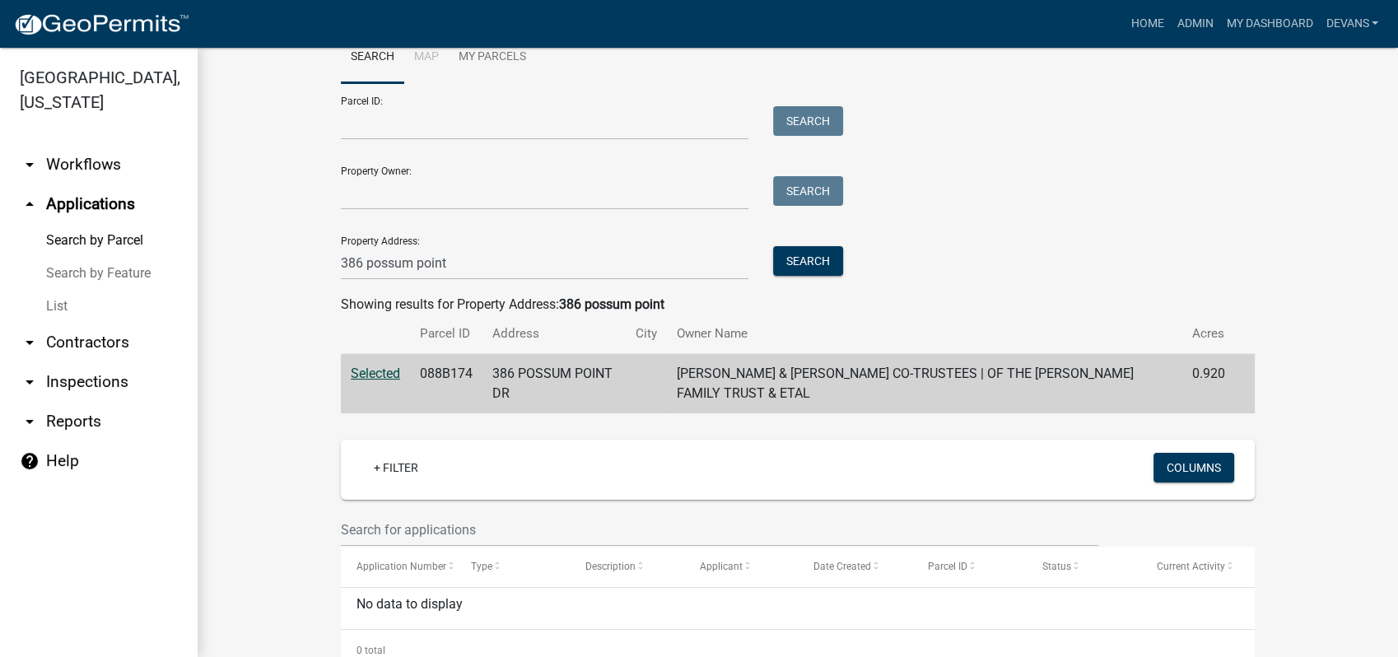
scroll to position [95, 0]
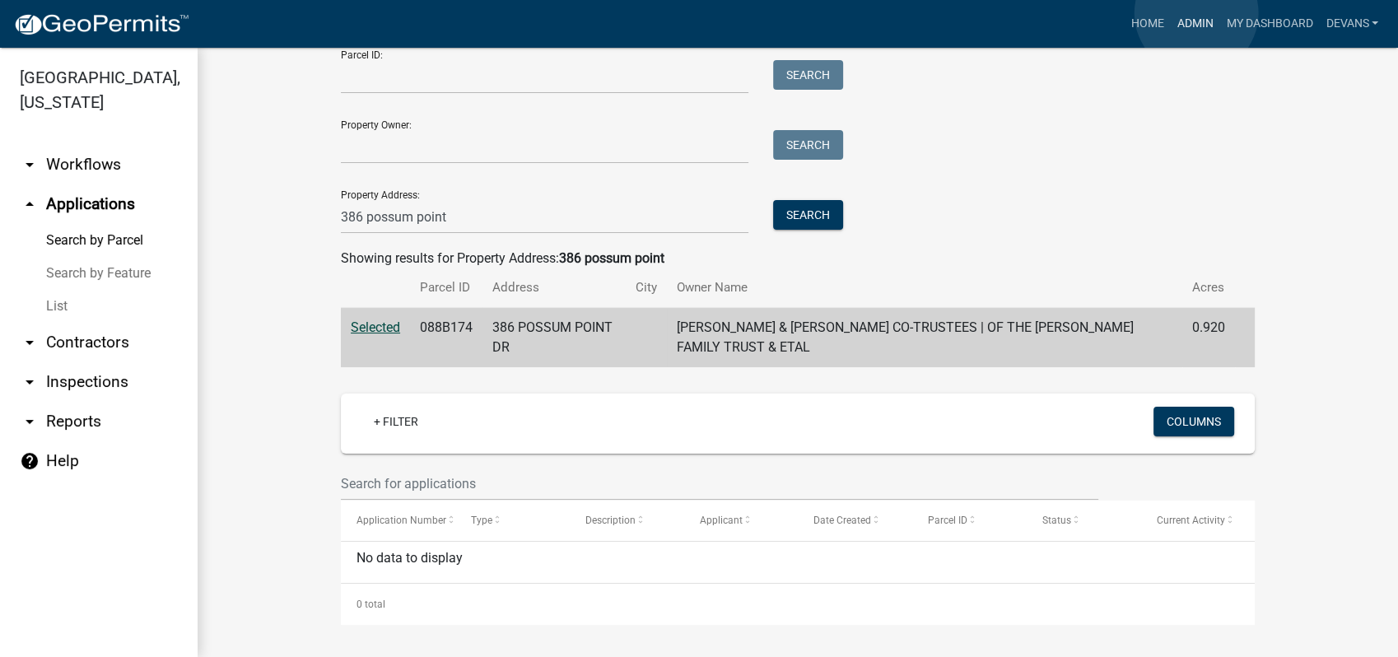
click at [1196, 20] on link "Admin" at bounding box center [1194, 23] width 49 height 31
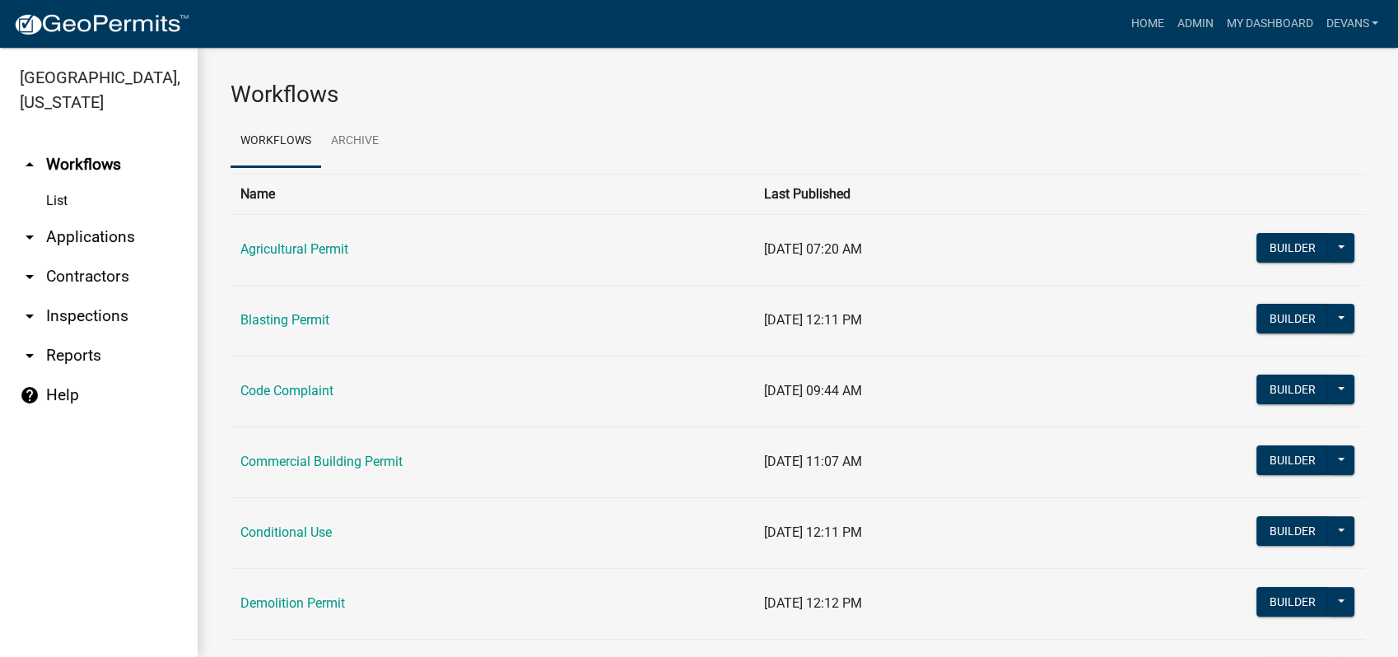
click at [108, 230] on link "arrow_drop_down Applications" at bounding box center [99, 237] width 198 height 40
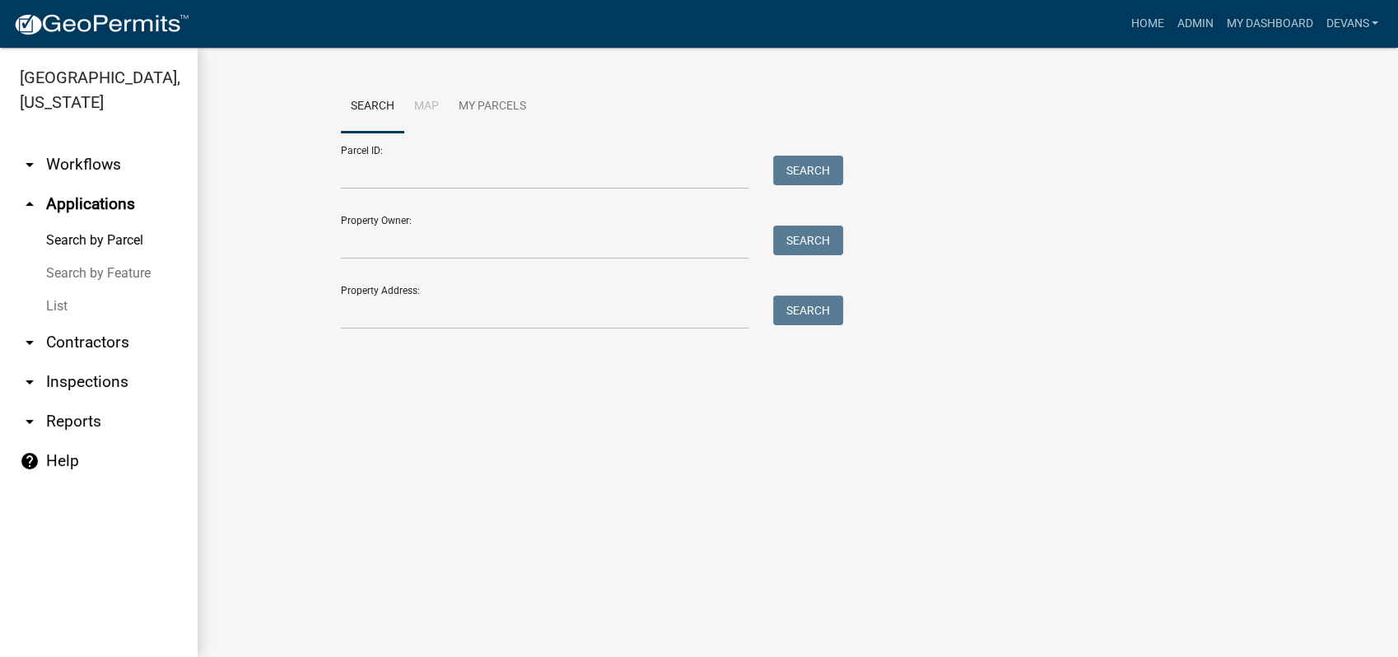
click at [58, 300] on link "List" at bounding box center [99, 306] width 198 height 33
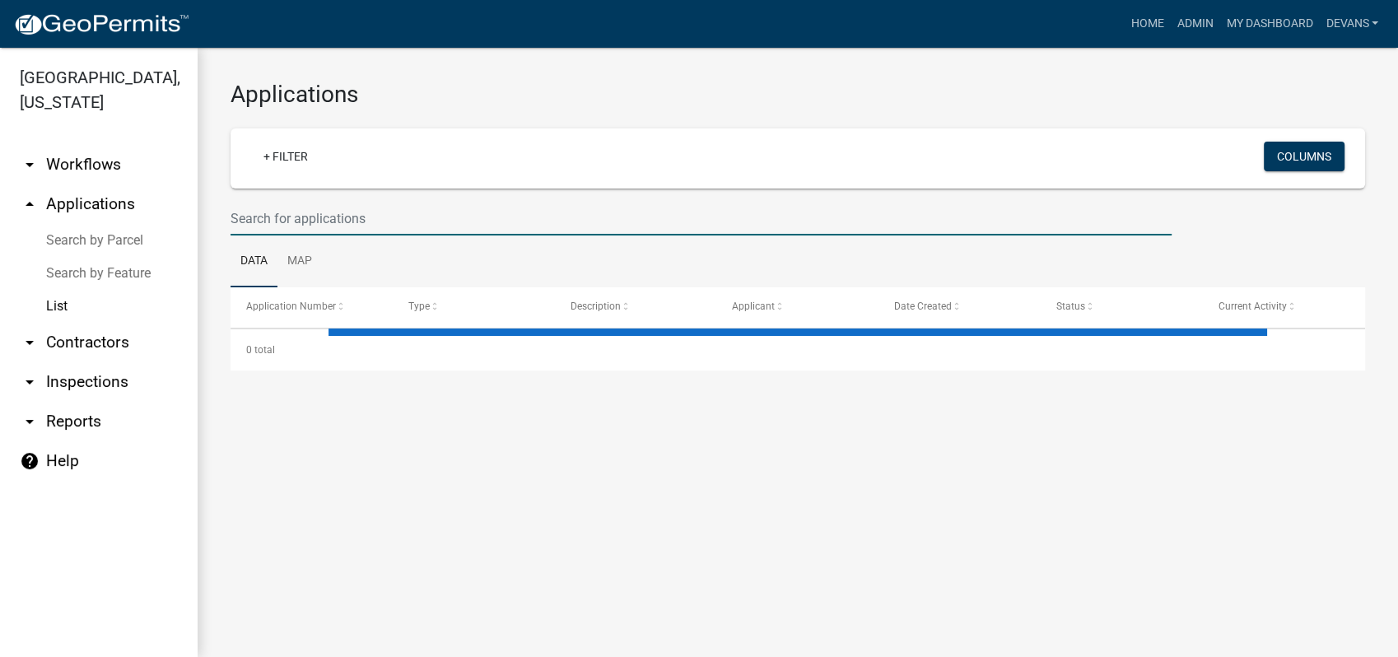
click at [365, 224] on input "text" at bounding box center [700, 219] width 941 height 34
type input "2"
select select "1: 25"
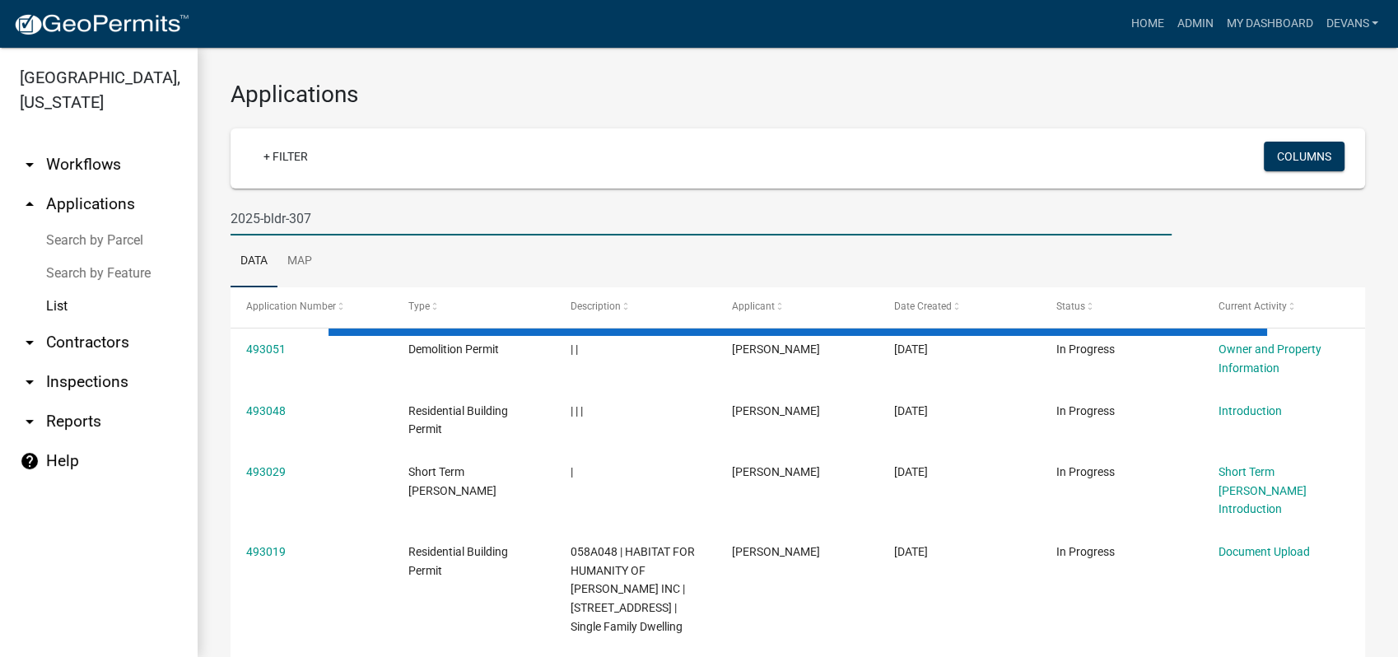
type input "2025-bldr-307"
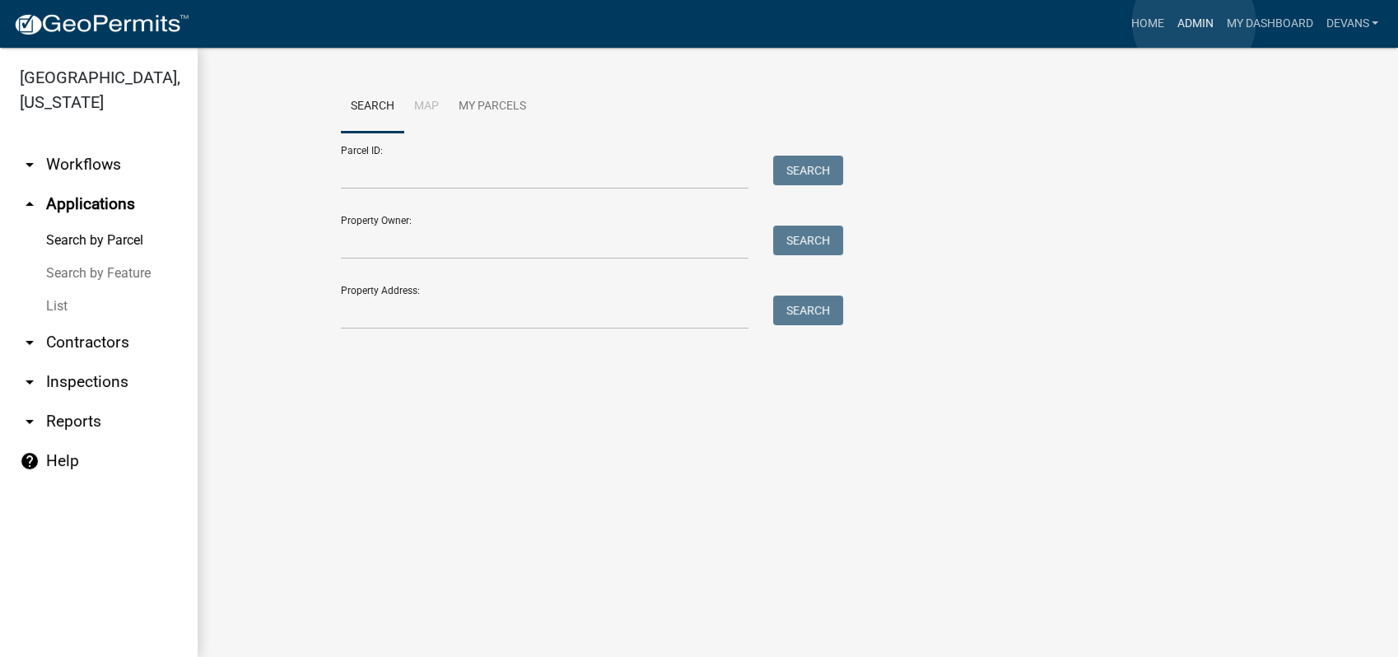
click at [1193, 22] on link "Admin" at bounding box center [1194, 23] width 49 height 31
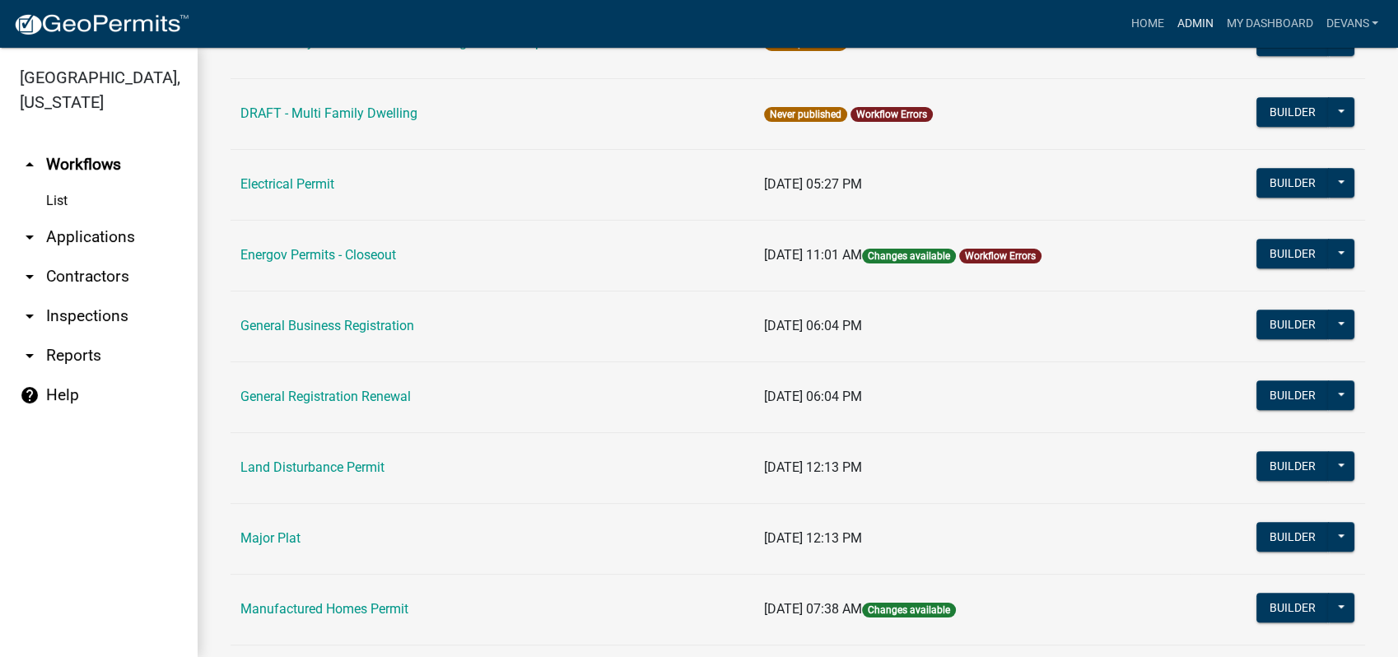
scroll to position [1280, 0]
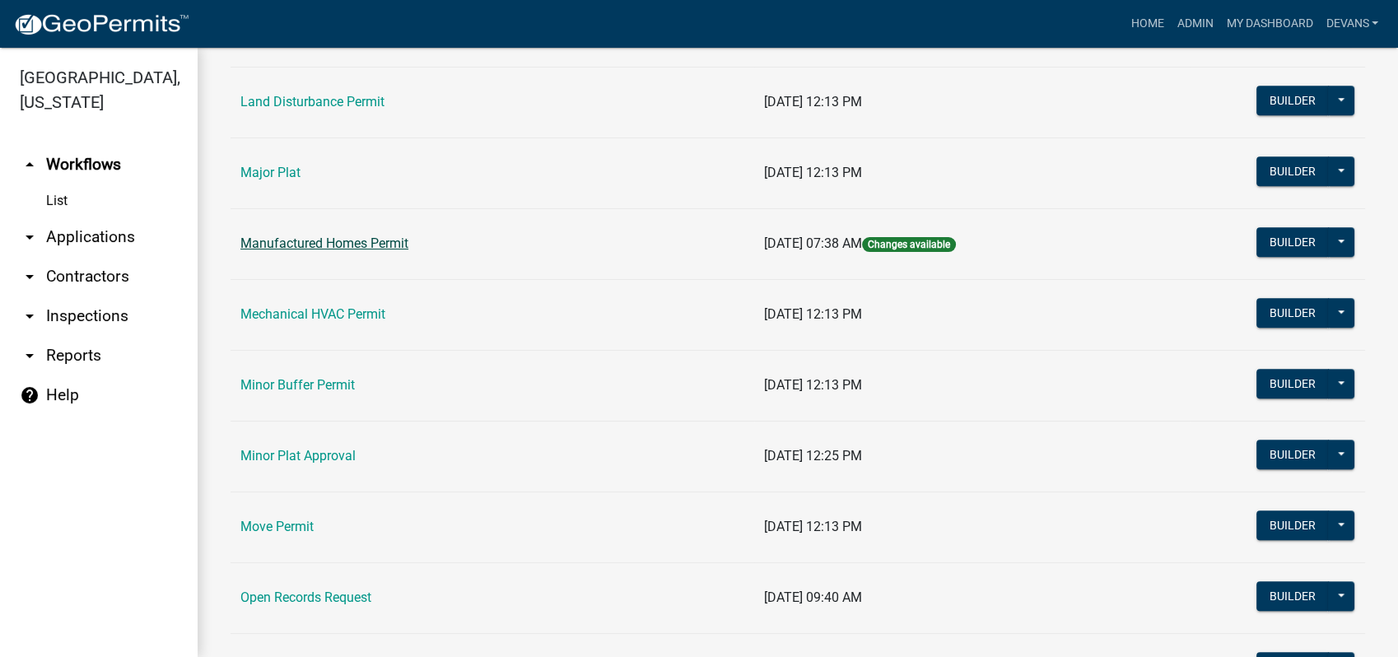
click at [286, 237] on link "Manufactured Homes Permit" at bounding box center [324, 243] width 168 height 16
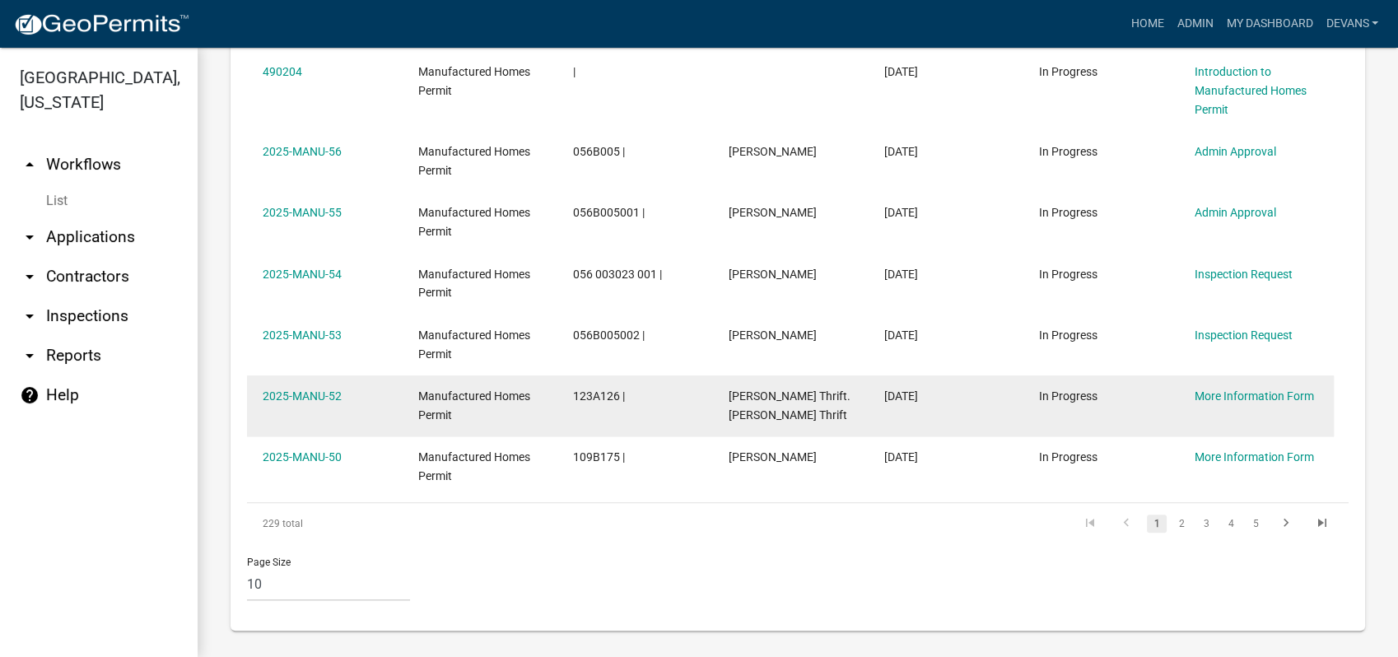
scroll to position [1749, 0]
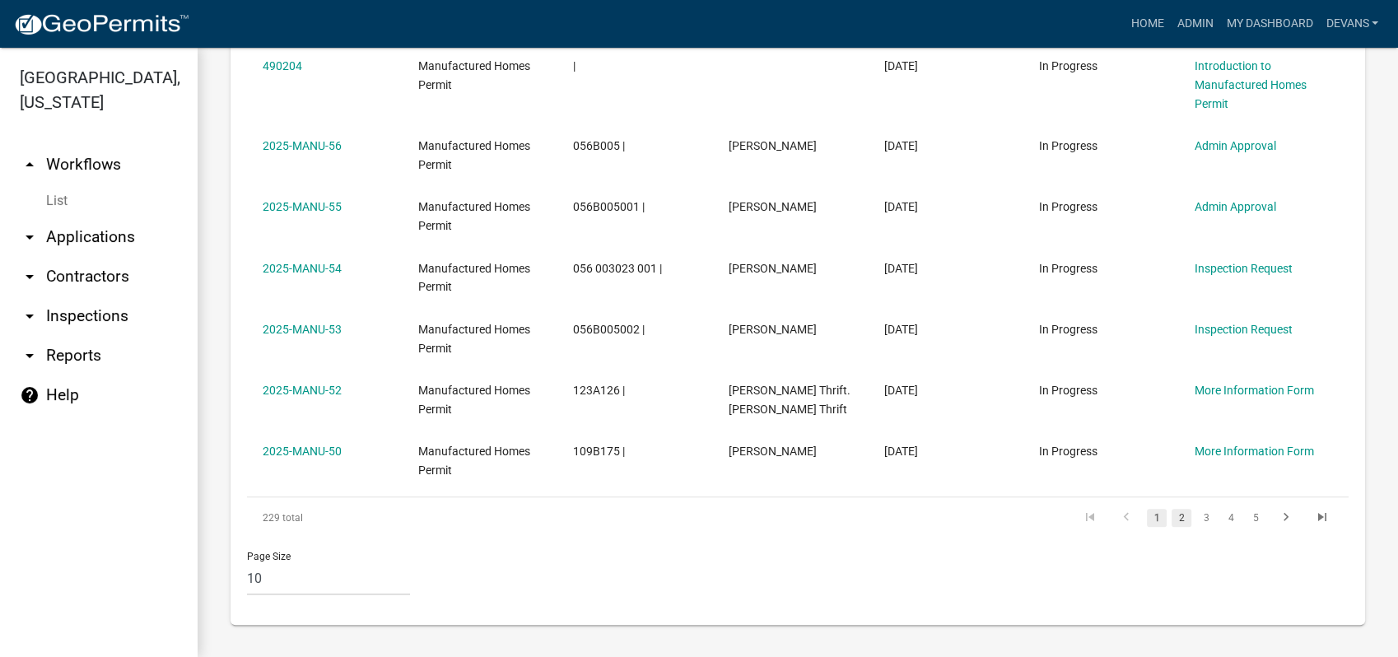
click at [1171, 517] on link "2" at bounding box center [1181, 518] width 20 height 18
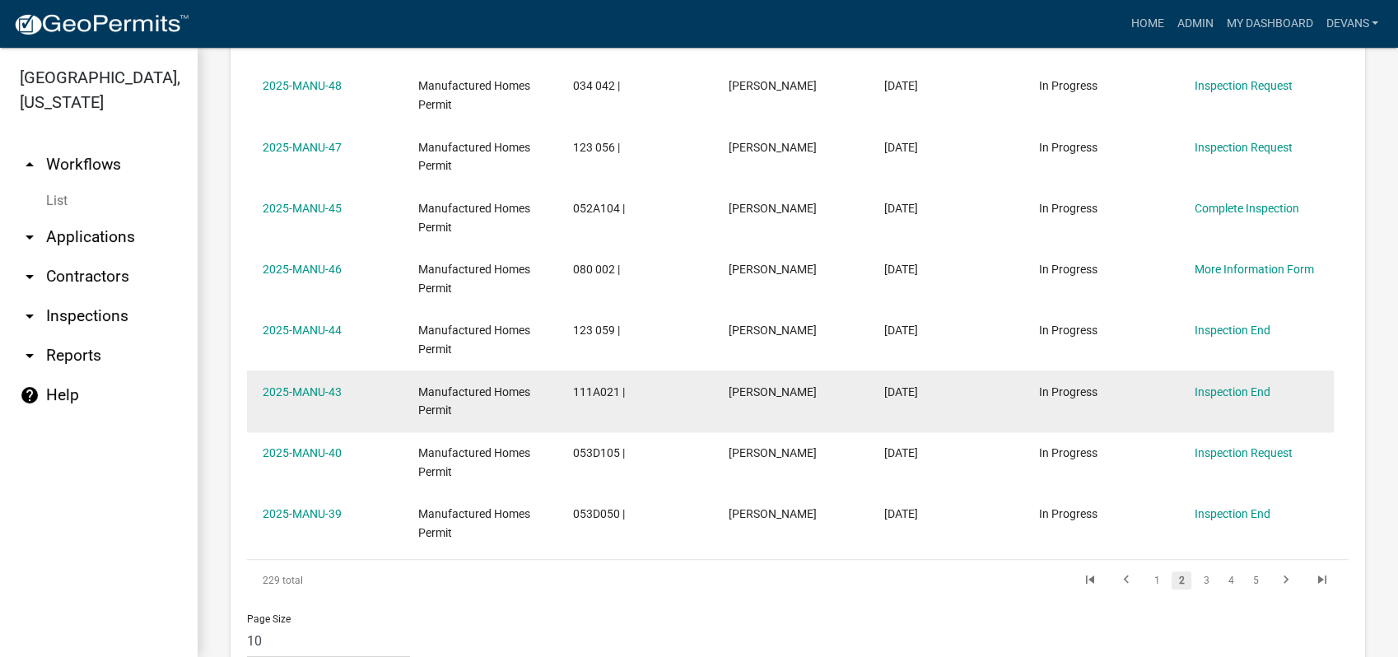
scroll to position [1601, 0]
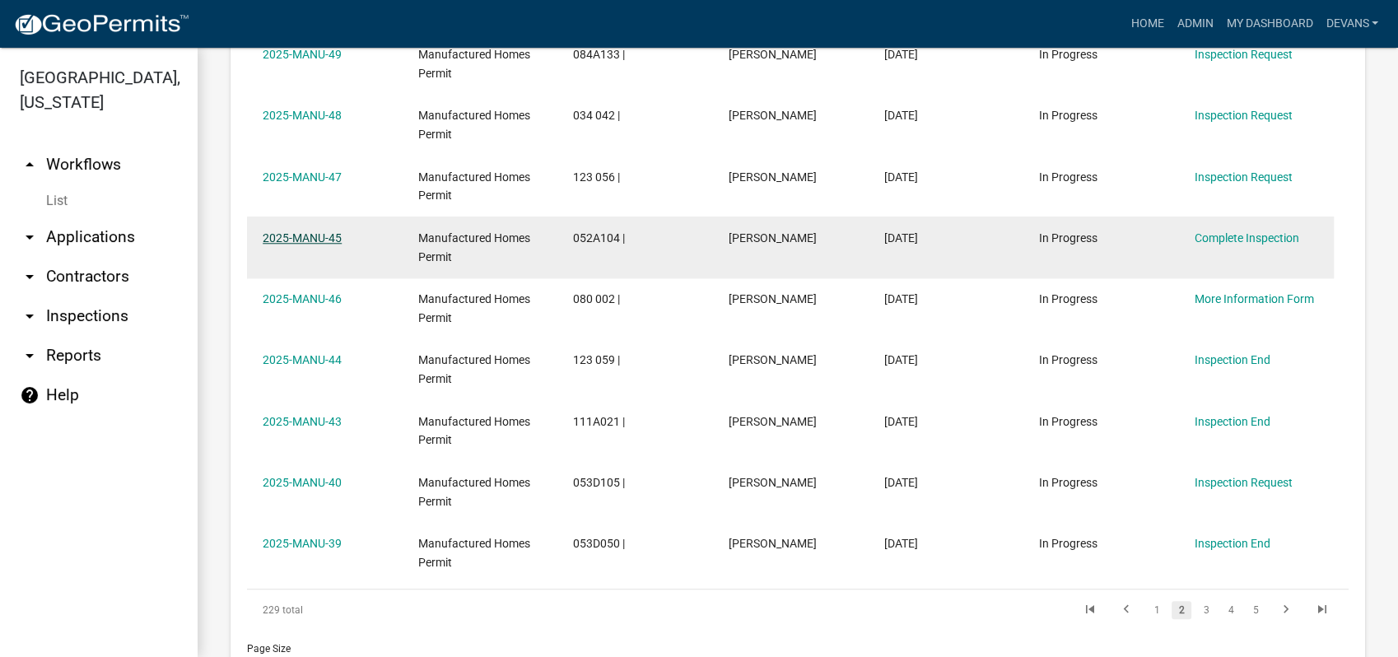
click at [289, 232] on link "2025-MANU-45" at bounding box center [302, 237] width 79 height 13
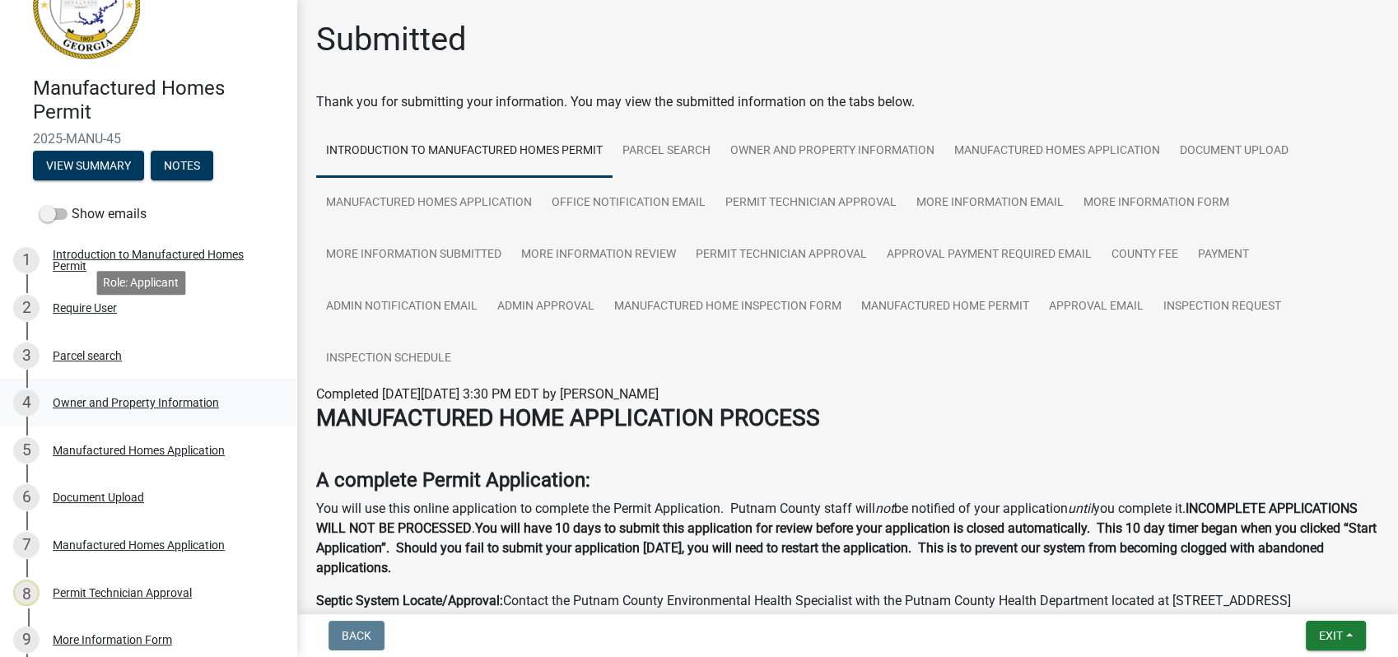
scroll to position [91, 0]
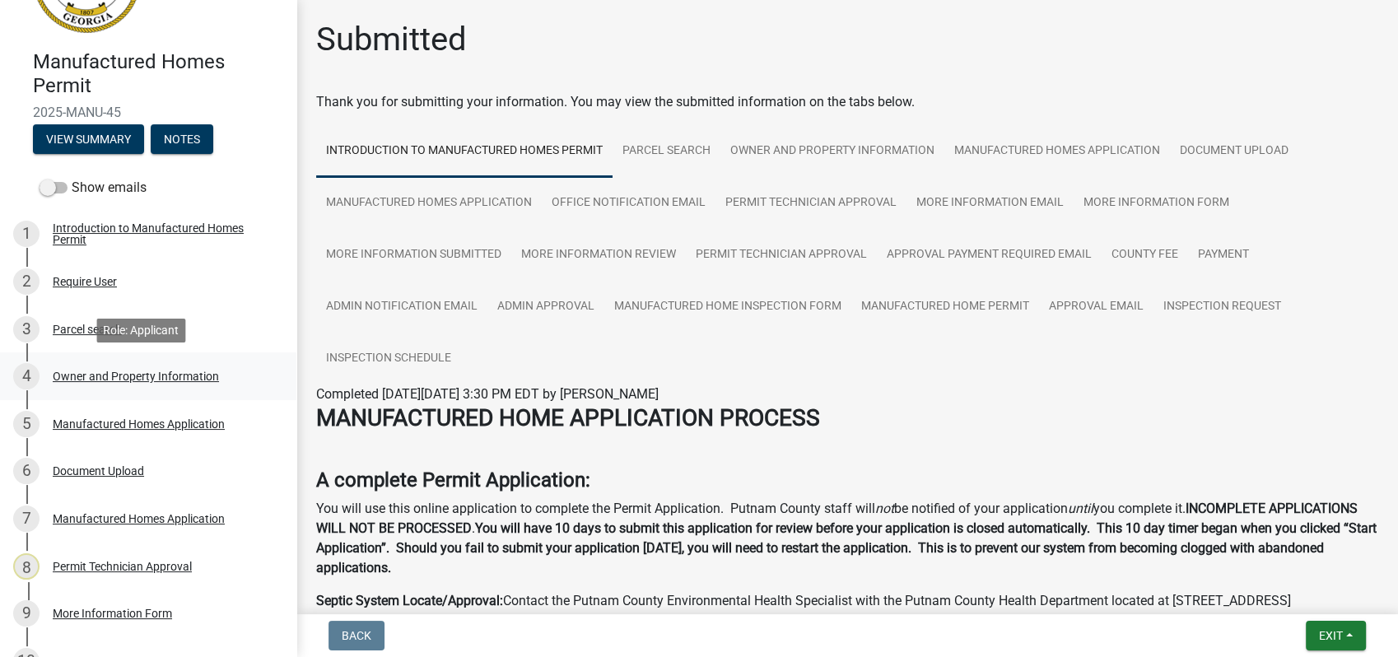
click at [86, 375] on div "Owner and Property Information" at bounding box center [136, 376] width 166 height 12
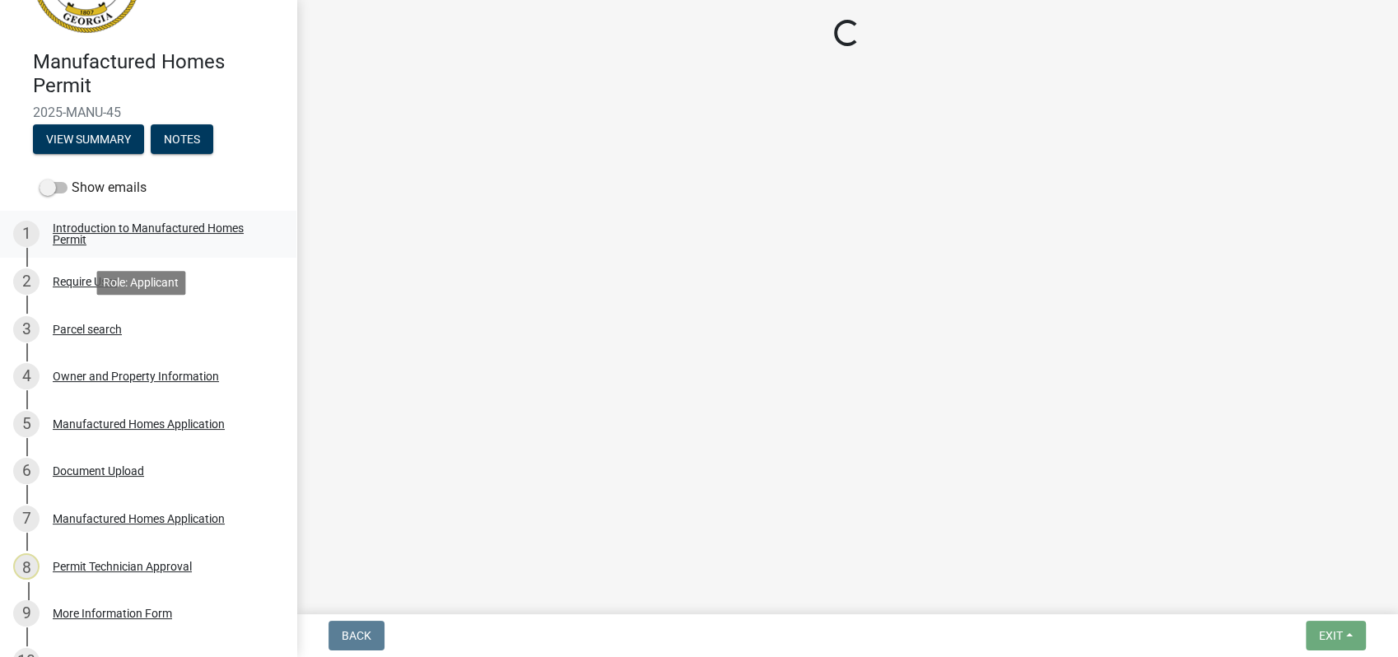
select select "78bfdc44-73ff-456e-a557-d4c99b9c08be"
select select "83394b22-4a11-496c-8e5c-75ade2e72faf"
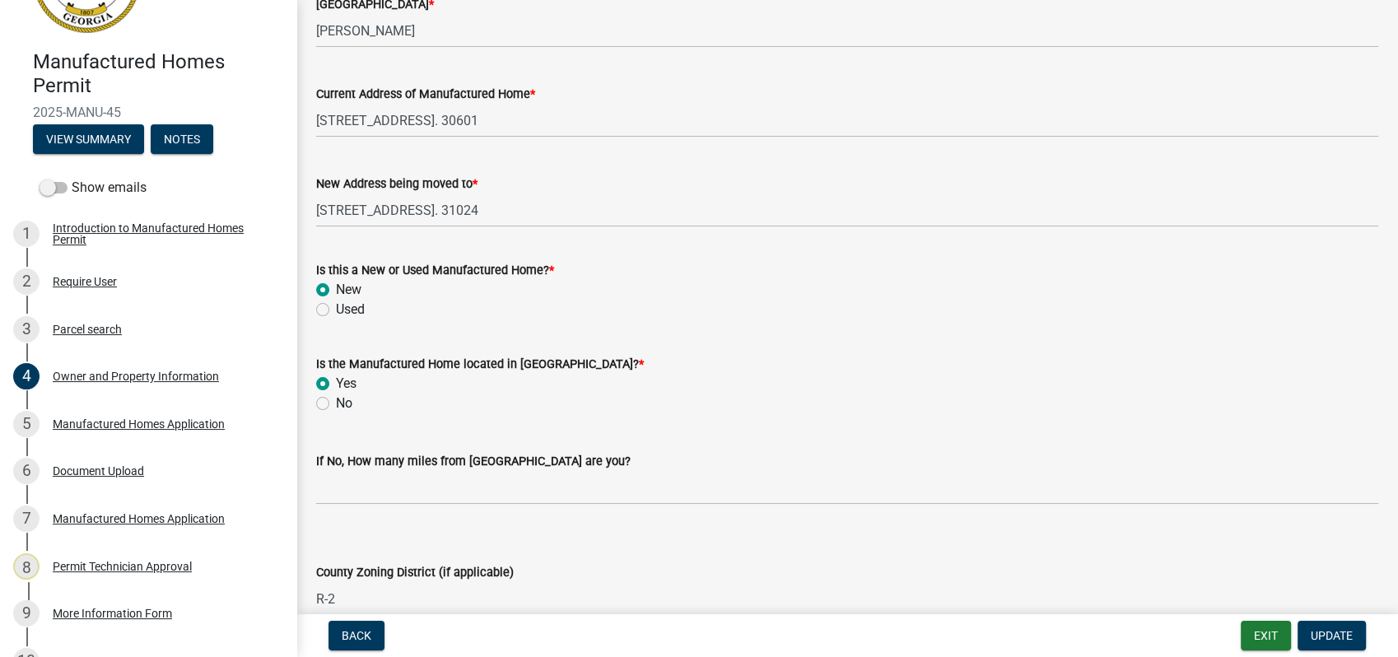
scroll to position [1738, 0]
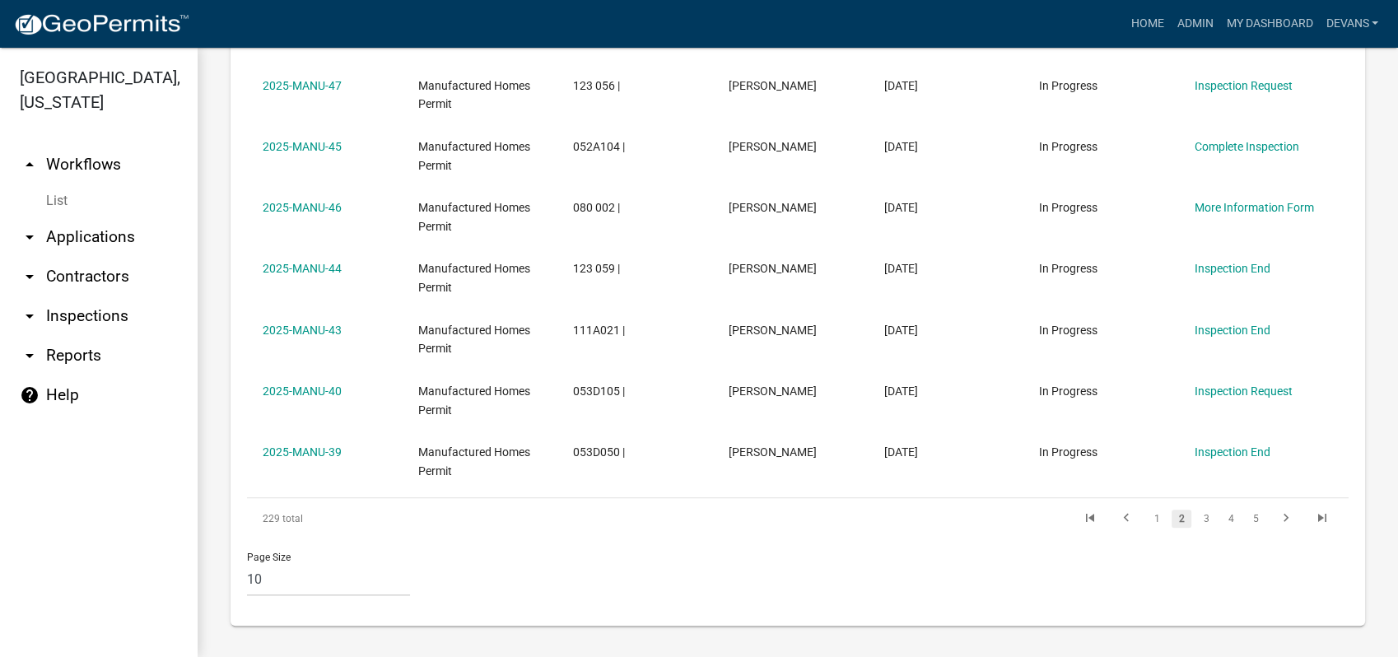
scroll to position [1692, 0]
click at [1197, 513] on link "3" at bounding box center [1206, 518] width 20 height 18
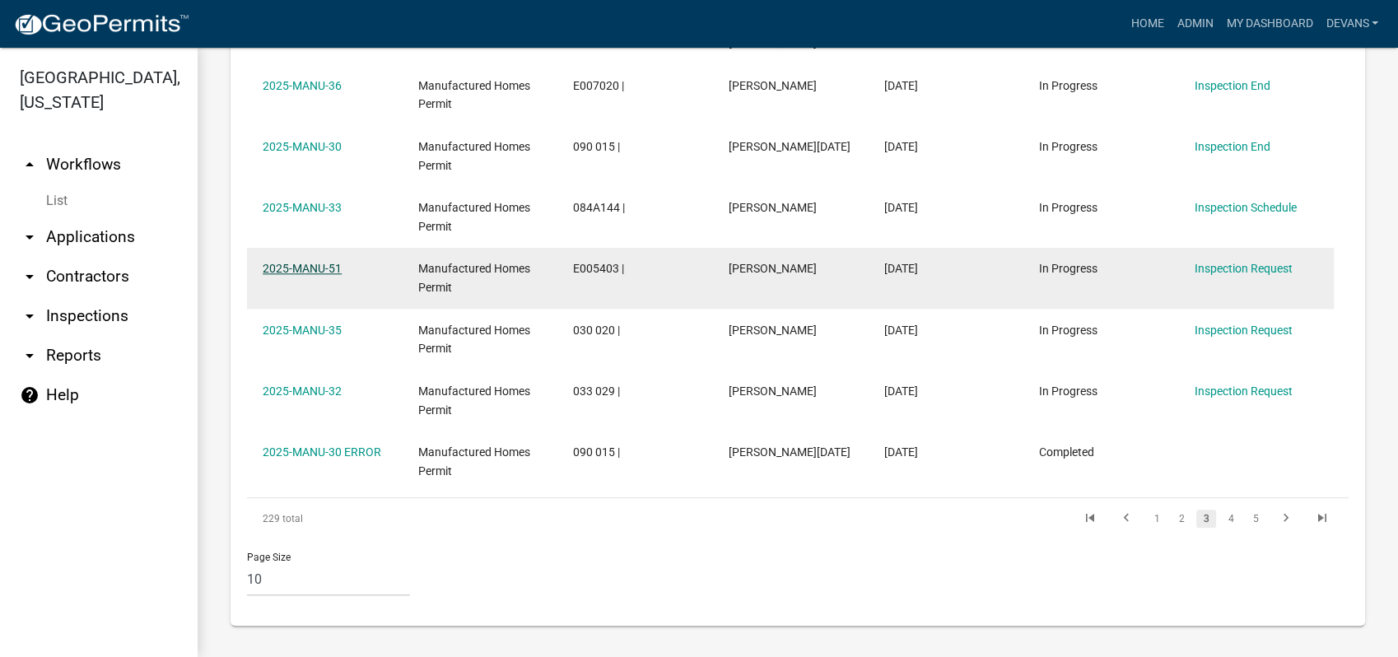
click at [275, 263] on link "2025-MANU-51" at bounding box center [302, 268] width 79 height 13
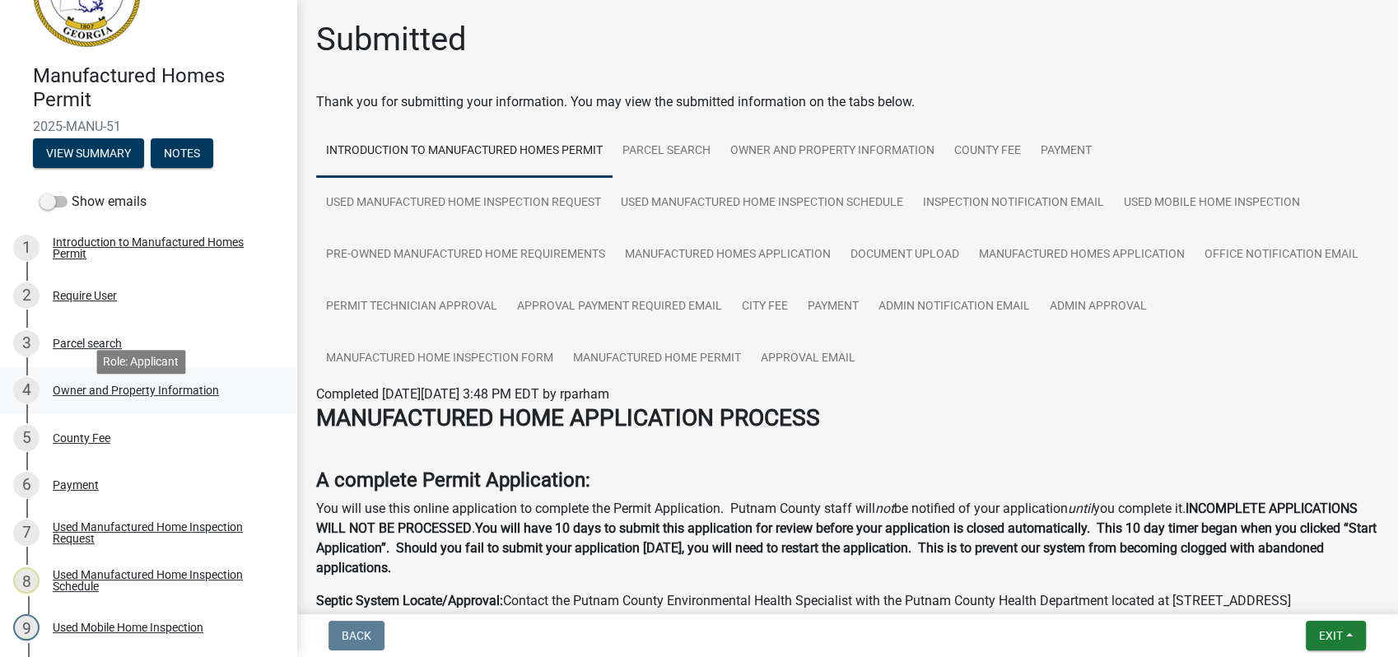
scroll to position [274, 0]
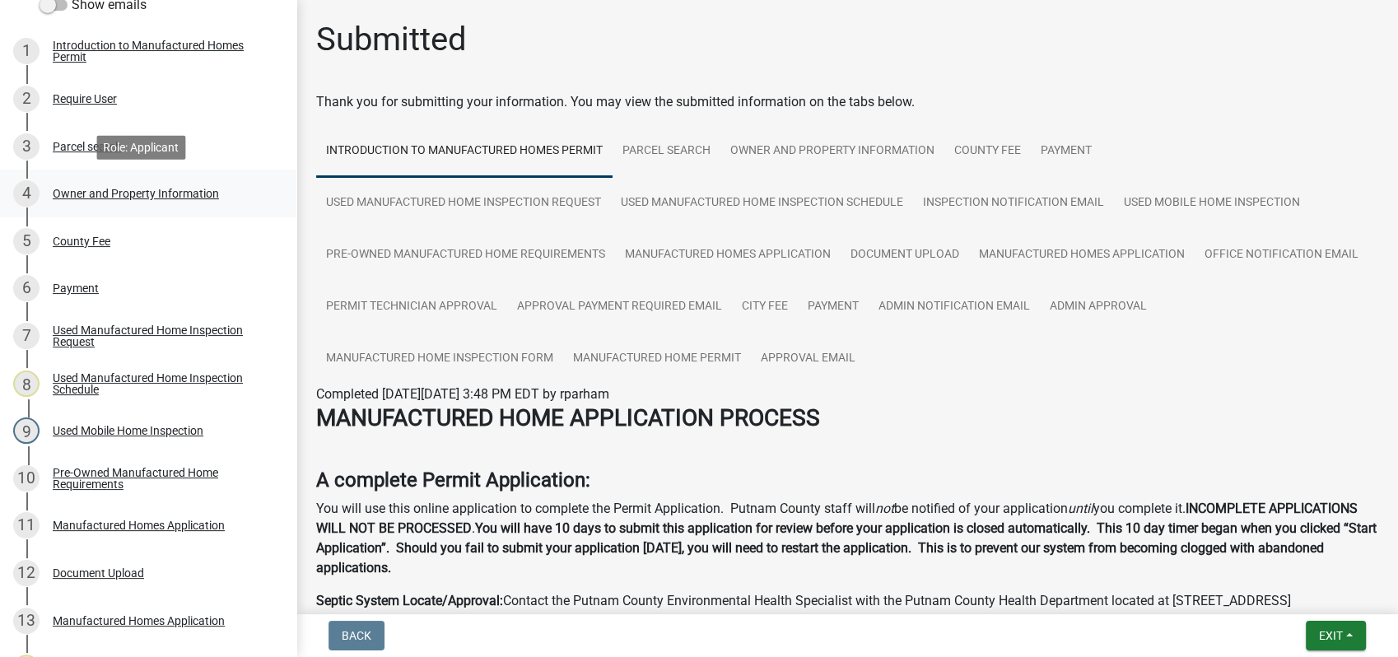
click at [123, 188] on div "Owner and Property Information" at bounding box center [136, 194] width 166 height 12
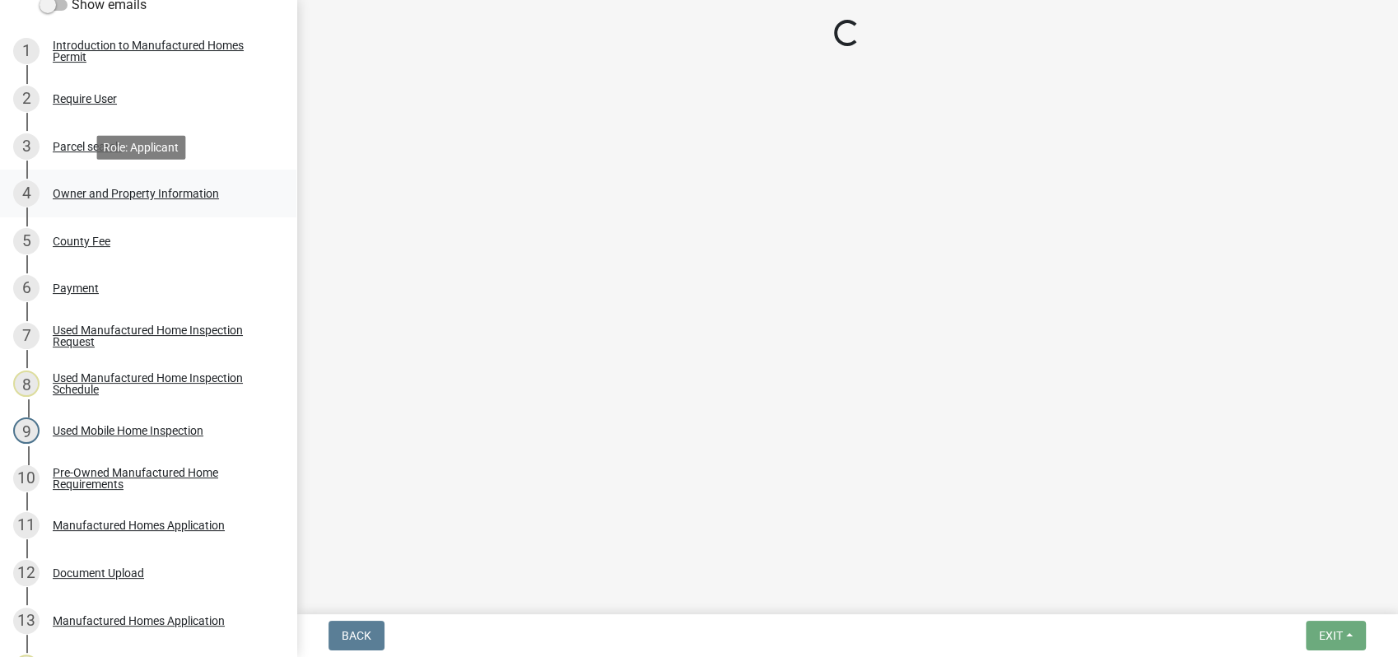
select select "7eb8553c-806a-4bdf-b4b6-2711153129c5"
select select "95c2f08d-bd21-40ac-acc0-bf0ad2ba7c20"
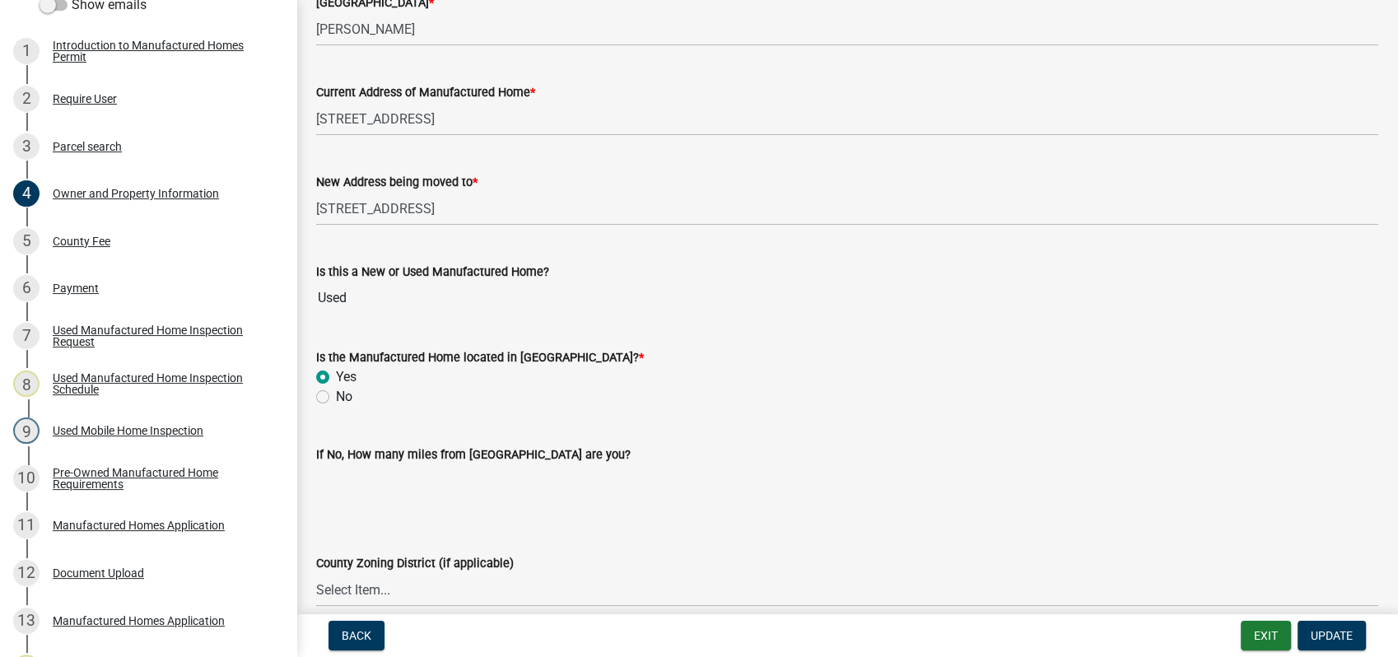
scroll to position [1738, 0]
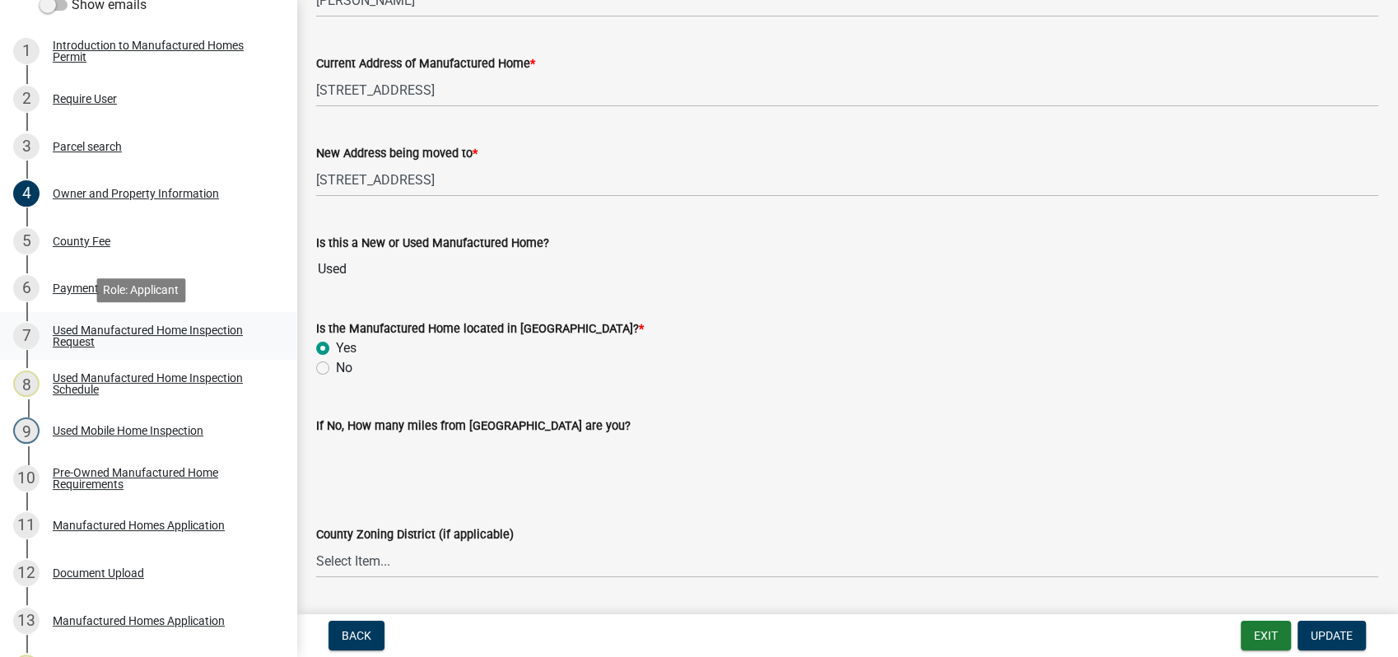
click at [161, 333] on div "Used Manufactured Home Inspection Request" at bounding box center [161, 335] width 217 height 23
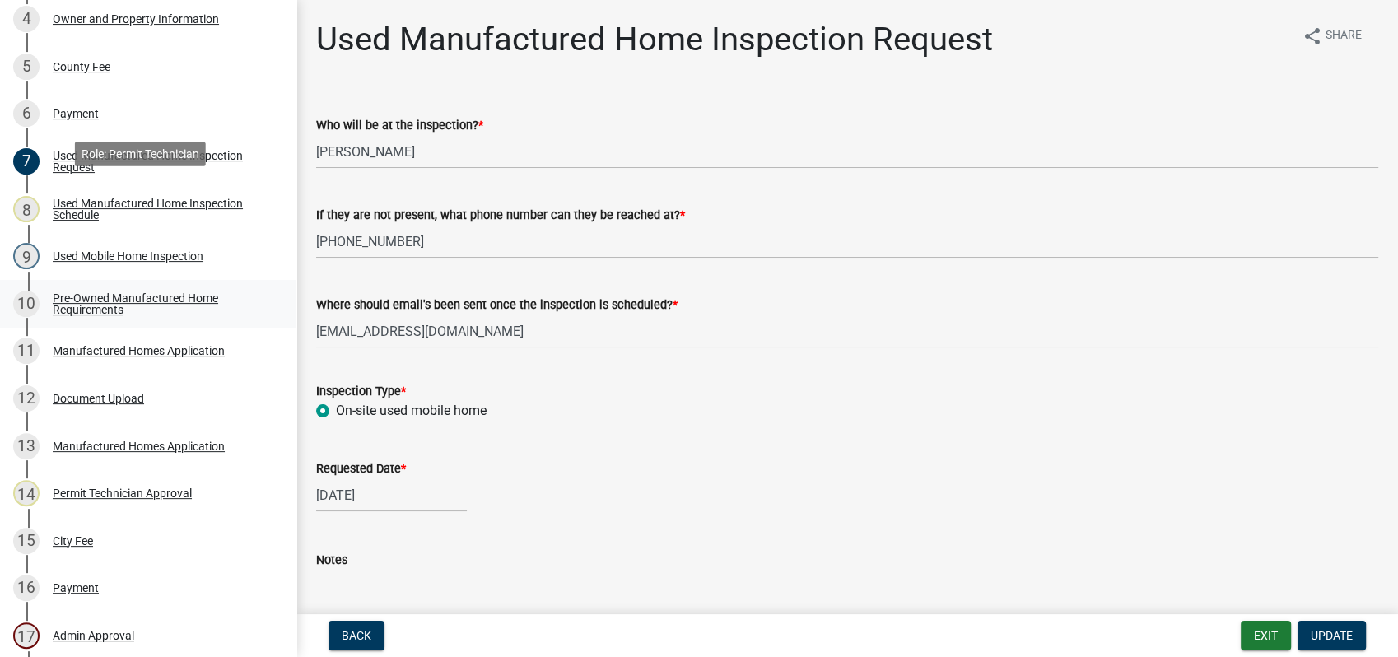
scroll to position [457, 0]
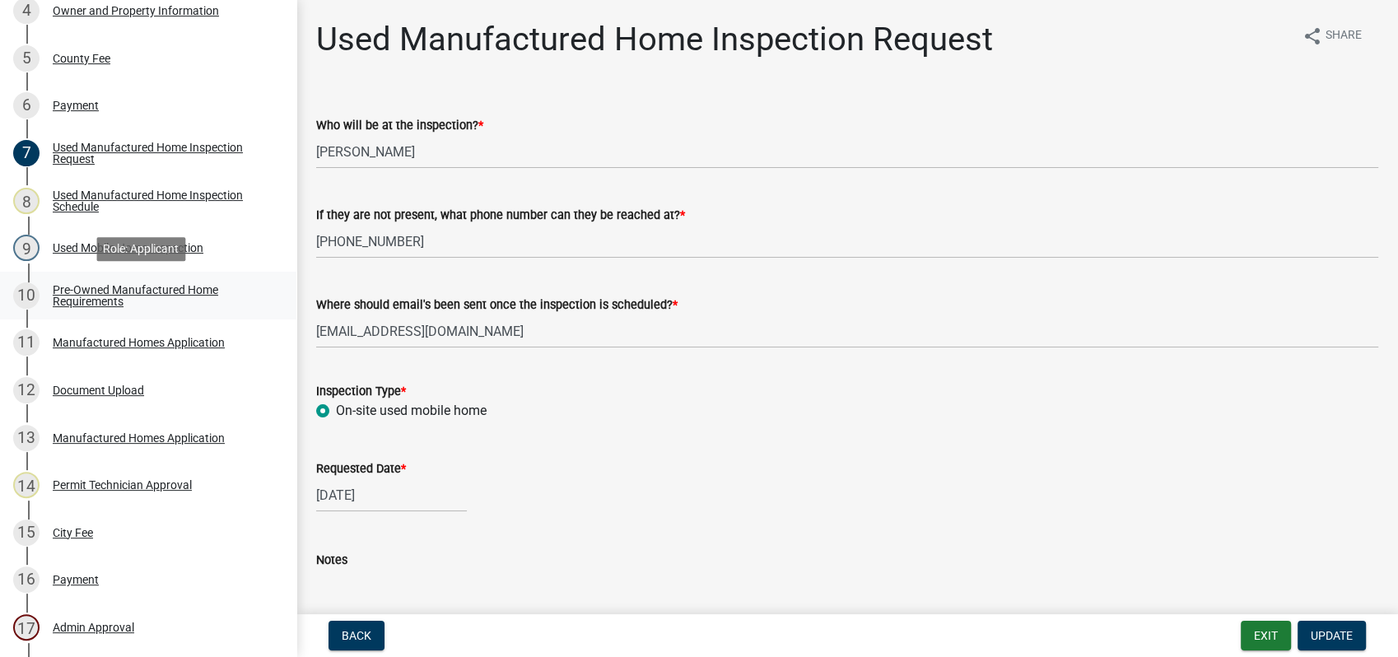
click at [136, 293] on div "Pre-Owned Manufactured Home Requirements" at bounding box center [161, 295] width 217 height 23
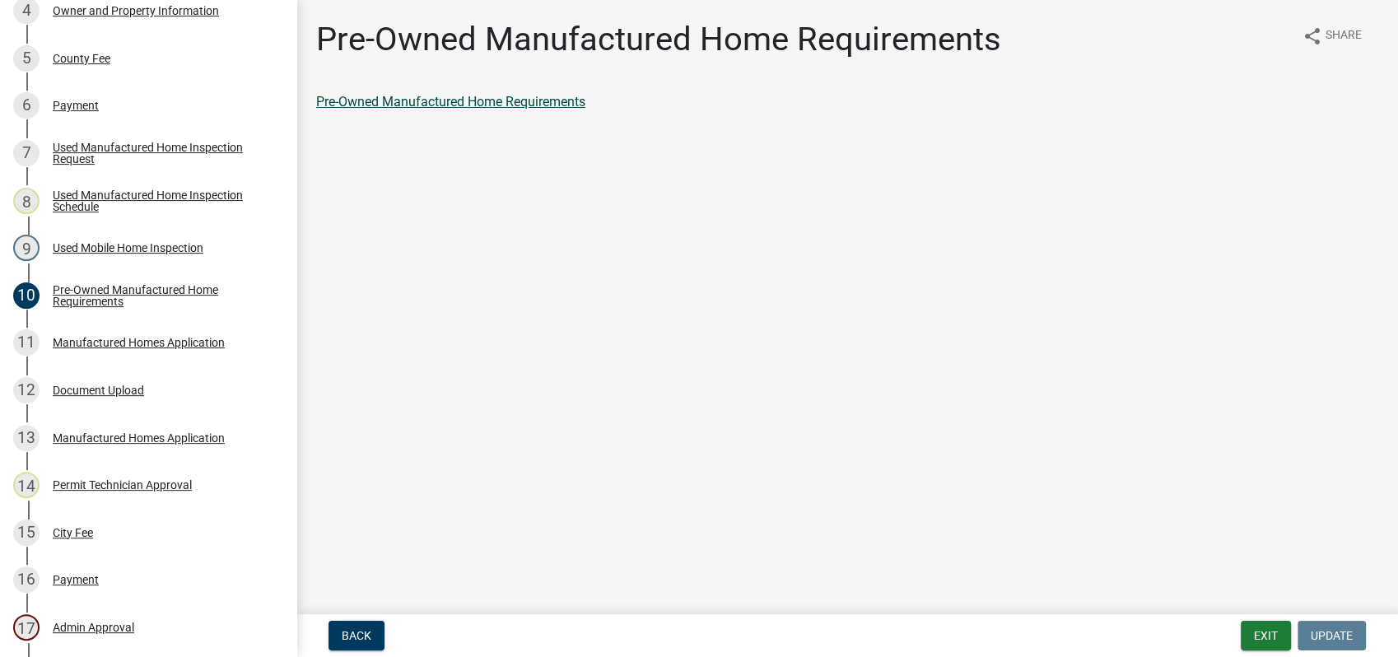
click at [434, 102] on link "Pre-Owned Manufactured Home Requirements" at bounding box center [450, 102] width 269 height 16
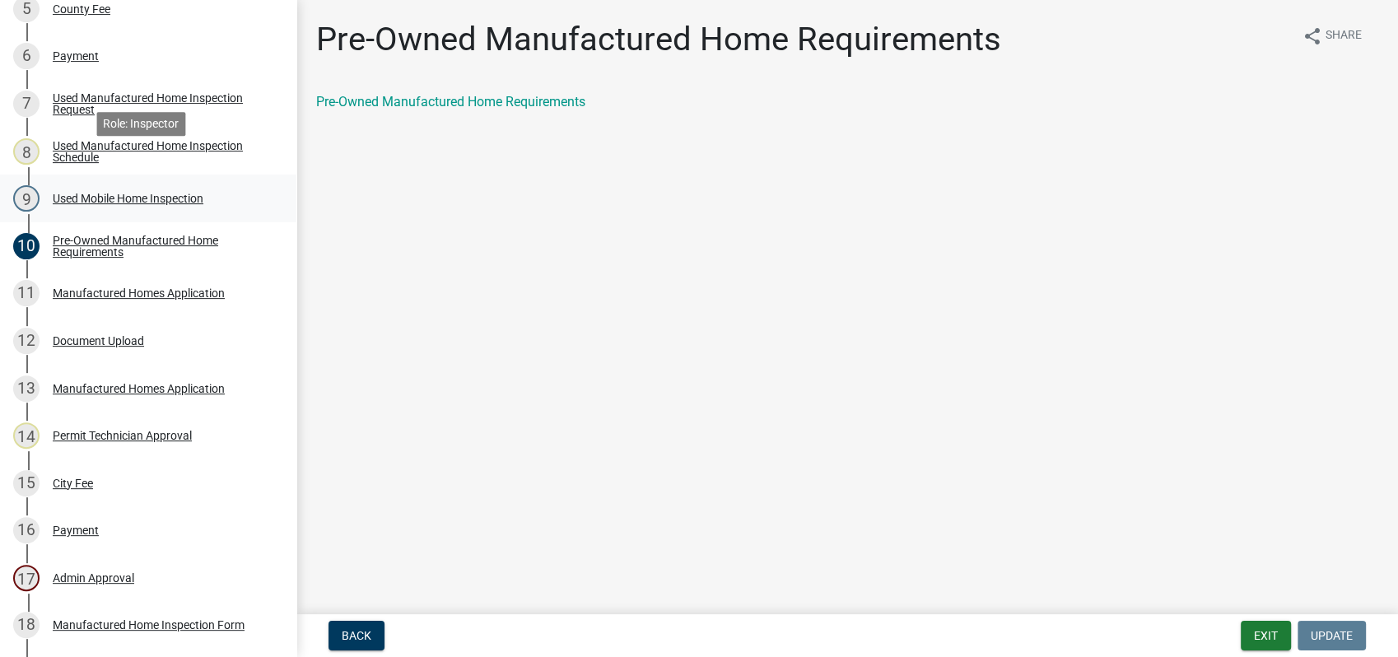
scroll to position [640, 0]
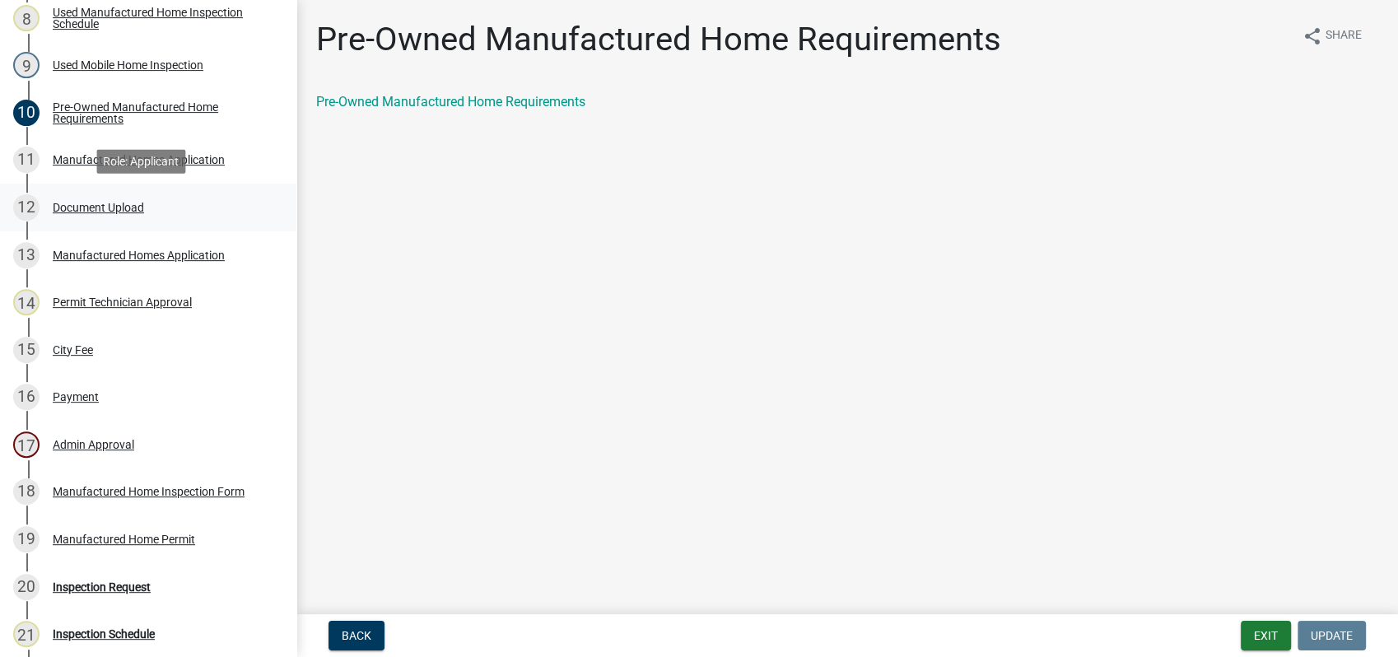
click at [91, 203] on div "Document Upload" at bounding box center [98, 208] width 91 height 12
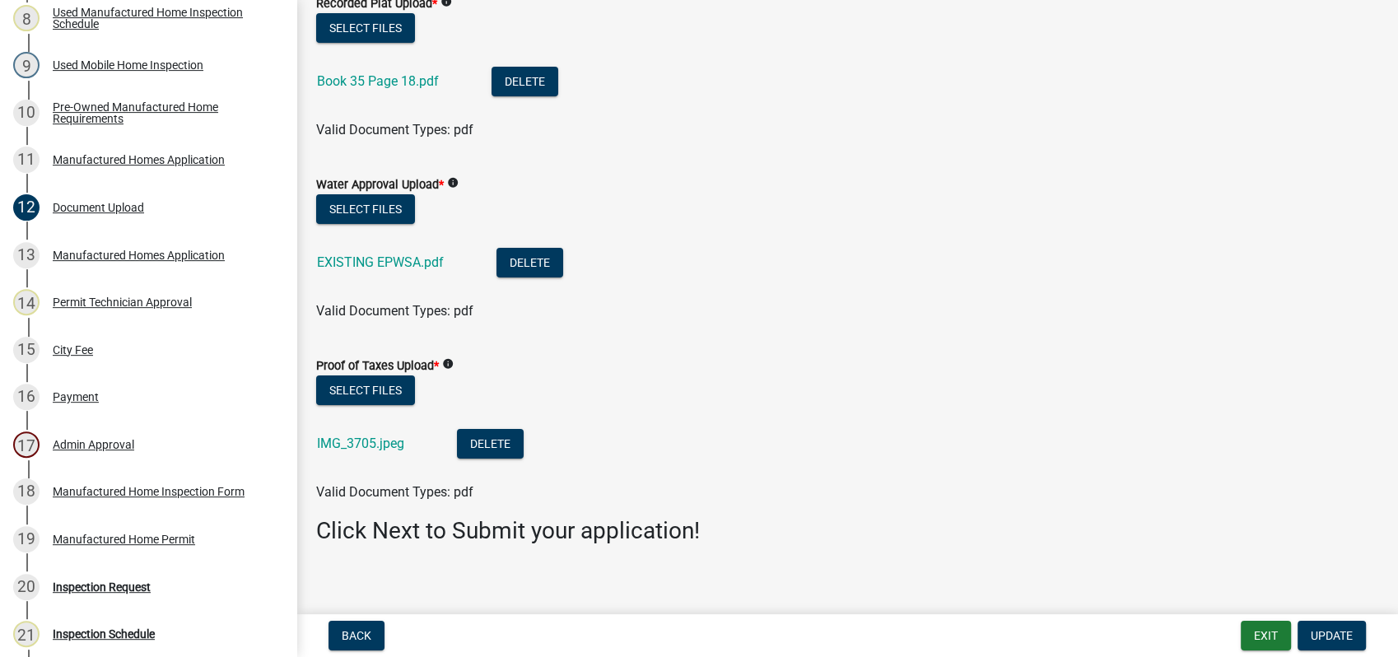
scroll to position [314, 0]
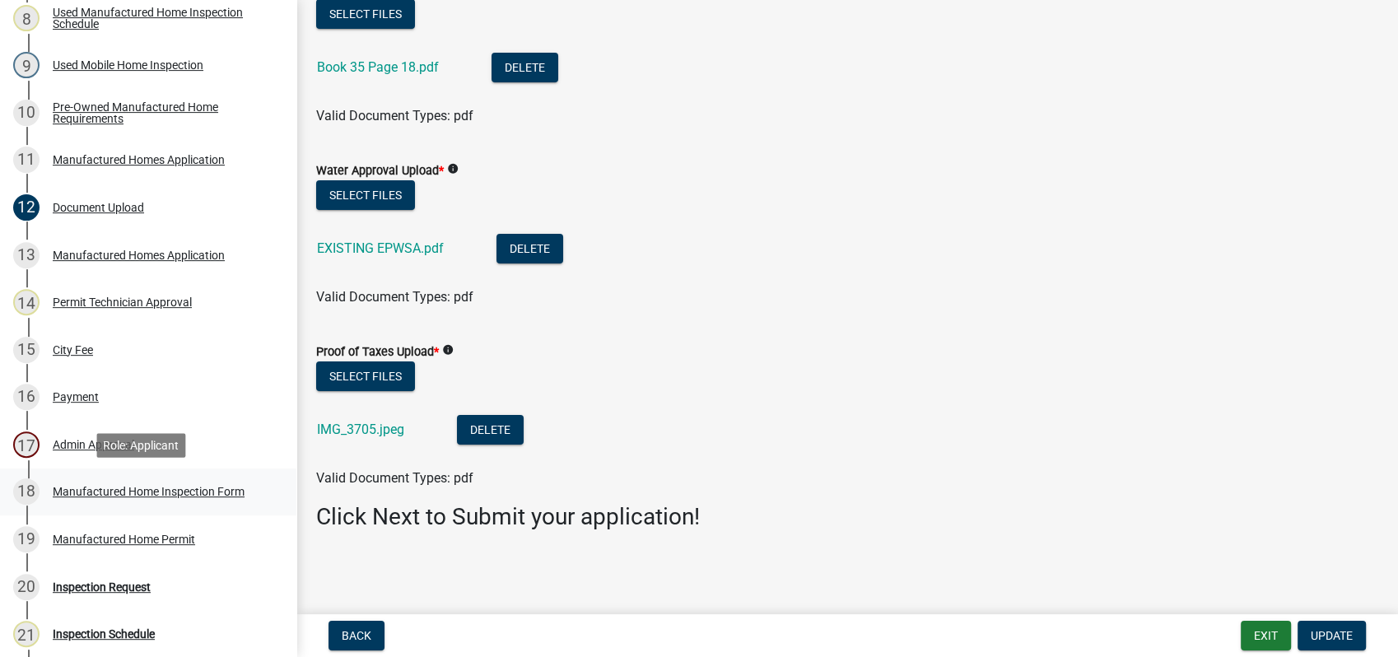
click at [130, 486] on div "Manufactured Home Inspection Form" at bounding box center [149, 492] width 192 height 12
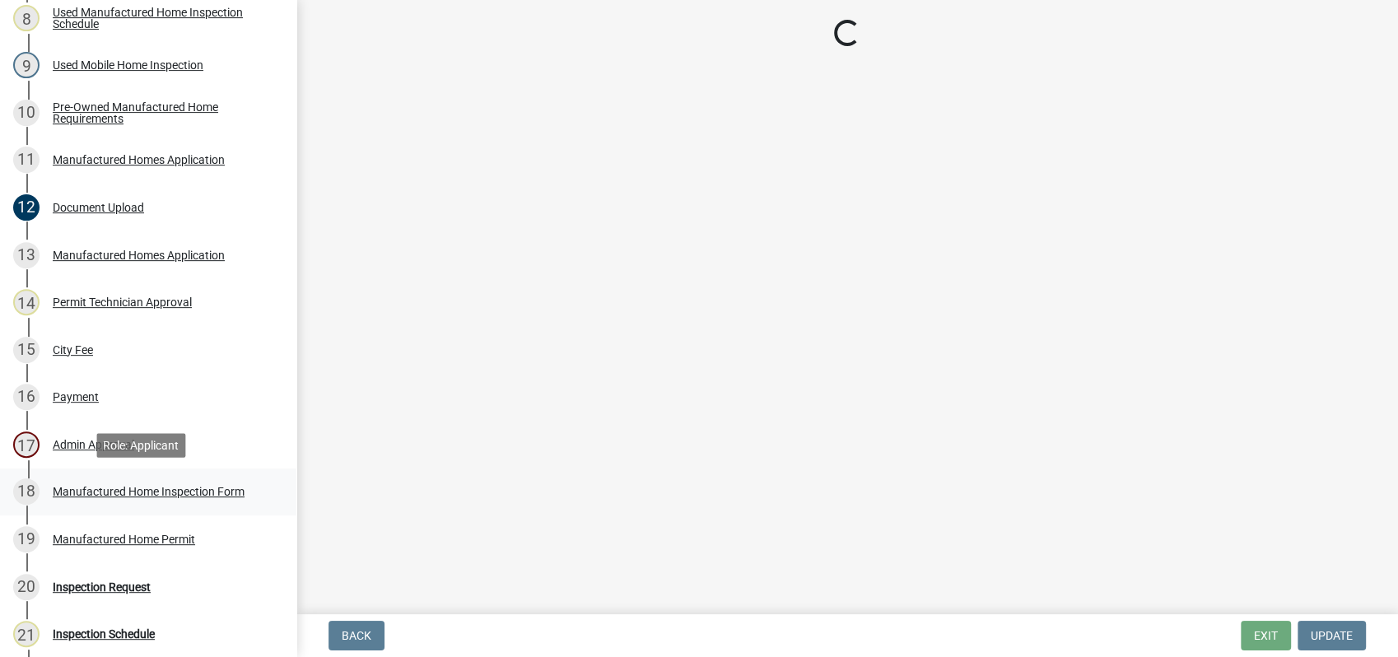
scroll to position [0, 0]
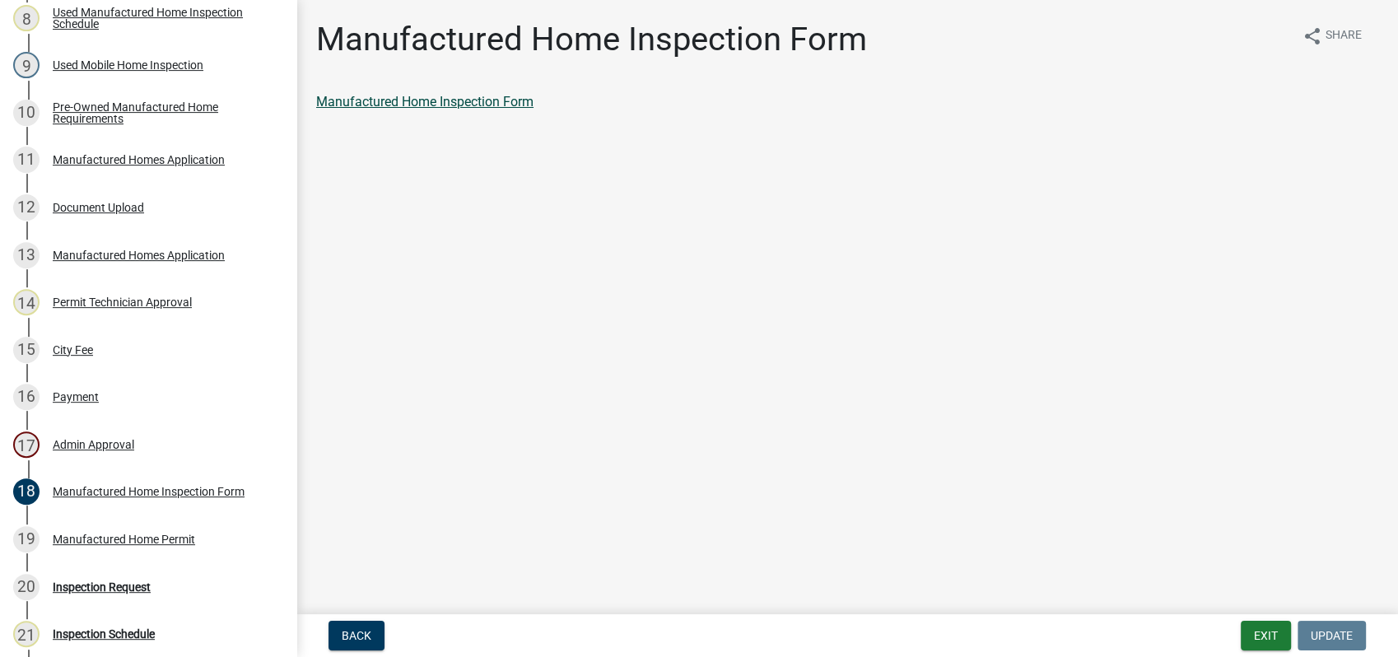
click at [388, 101] on link "Manufactured Home Inspection Form" at bounding box center [424, 102] width 217 height 16
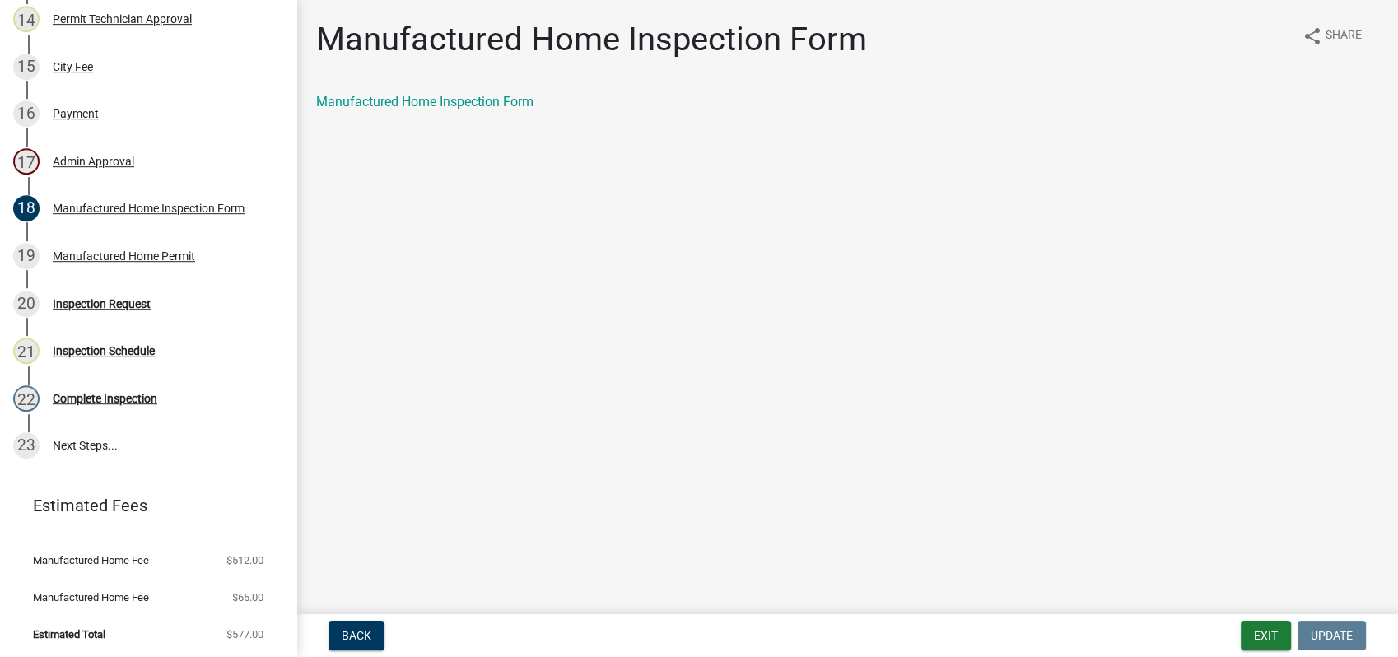
scroll to position [924, 0]
click at [1264, 642] on button "Exit" at bounding box center [1265, 636] width 50 height 30
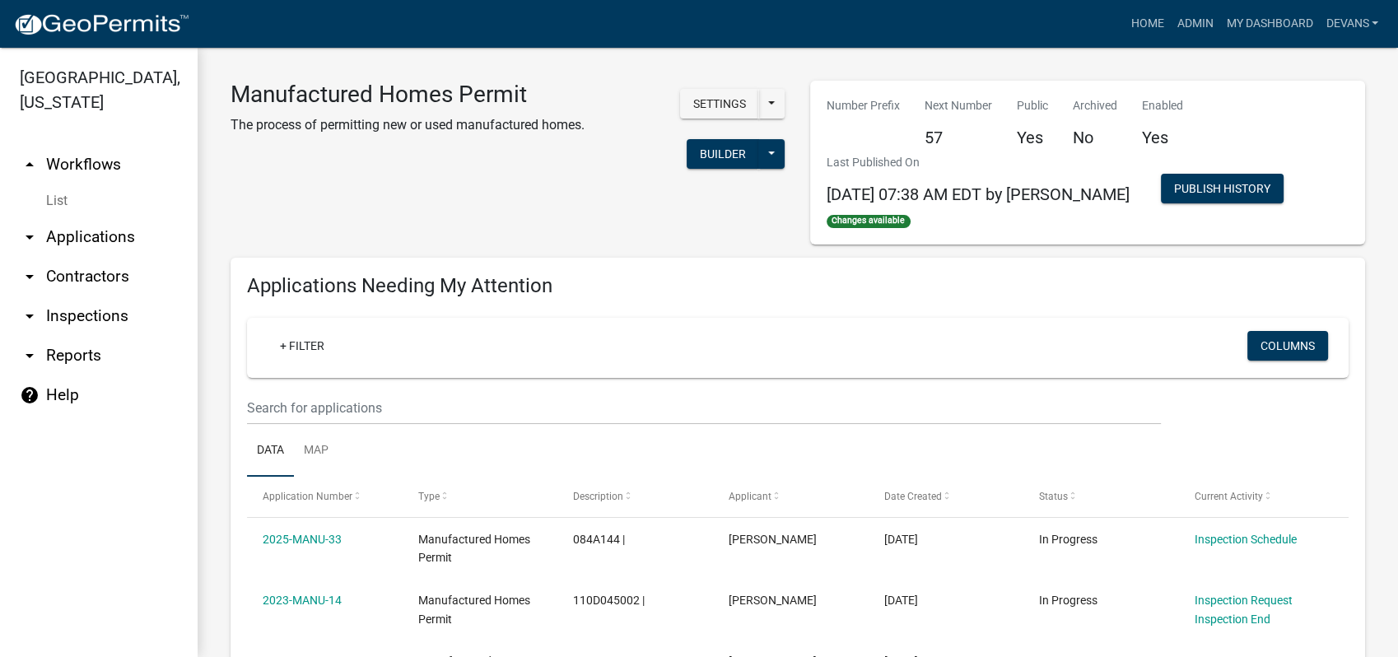
click at [83, 227] on link "arrow_drop_down Applications" at bounding box center [99, 237] width 198 height 40
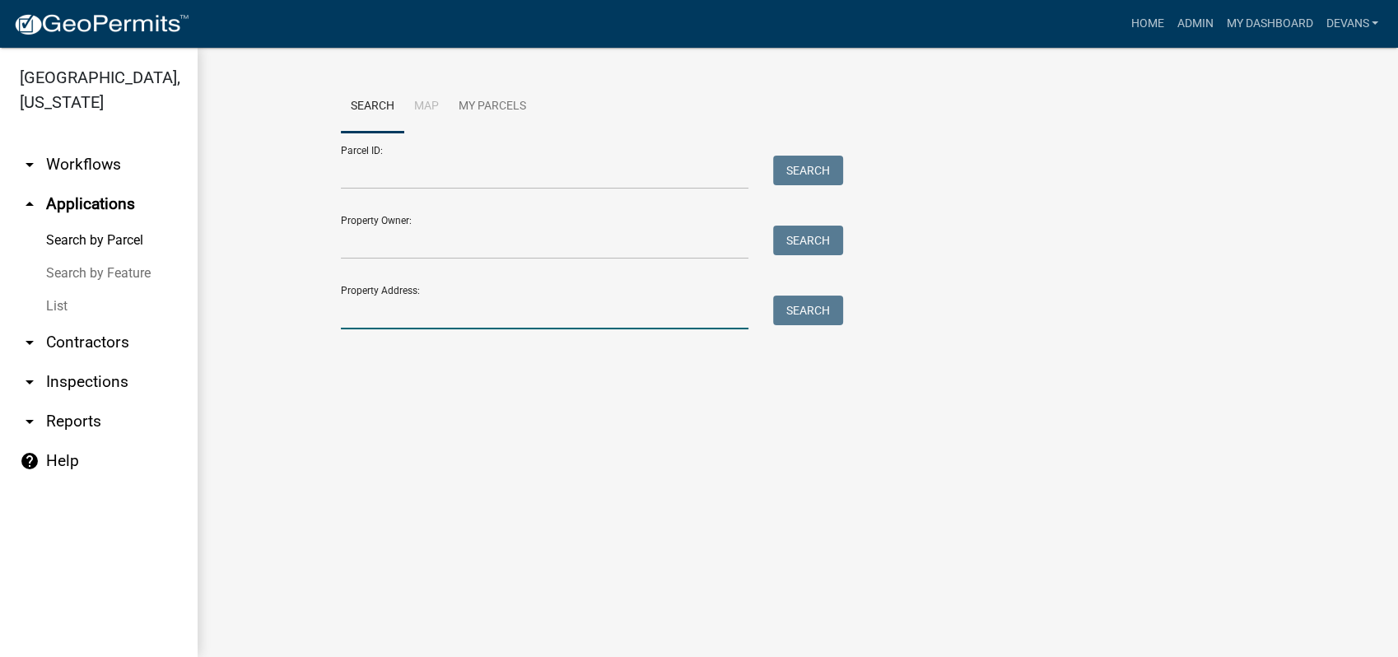
click at [444, 324] on input "Property Address:" at bounding box center [544, 312] width 407 height 34
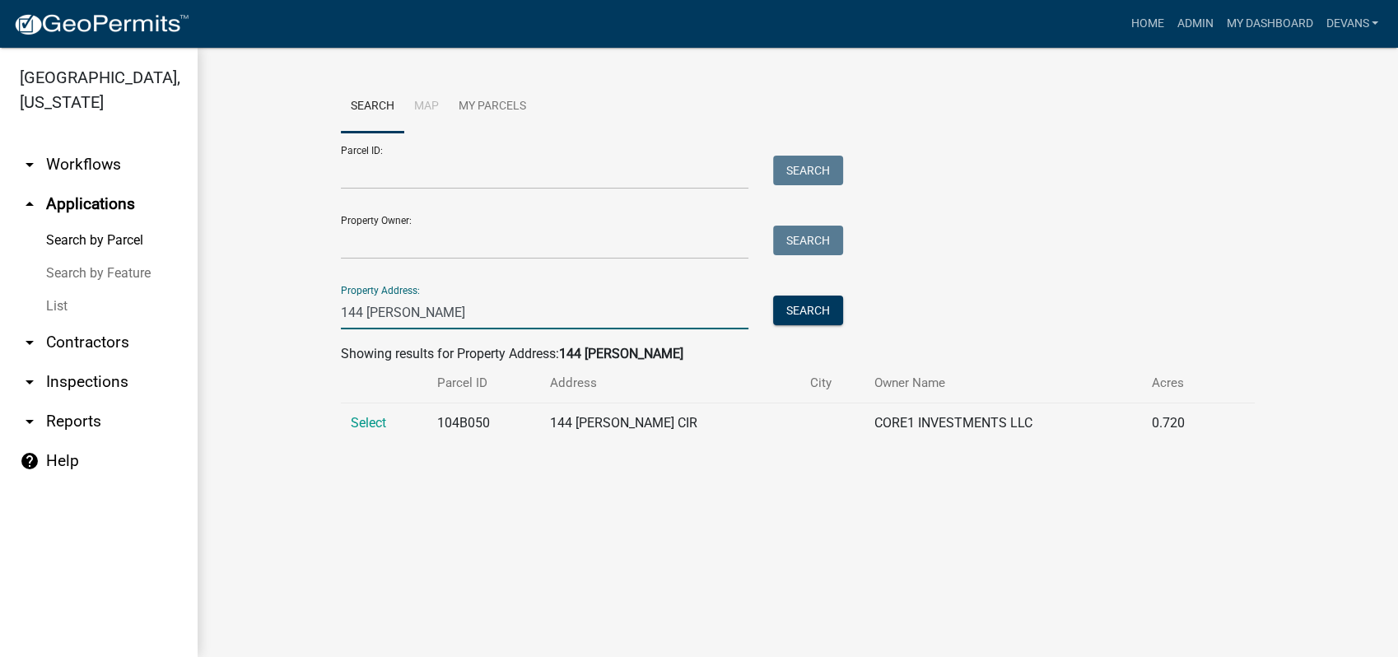
type input "144 collis"
drag, startPoint x: 1119, startPoint y: 499, endPoint x: 1102, endPoint y: 514, distance: 22.8
click at [1112, 509] on main "Search Map My Parcels Parcel ID: Search Property Owner: Search Property Address…" at bounding box center [798, 352] width 1200 height 609
click at [370, 426] on span "Select" at bounding box center [368, 423] width 35 height 16
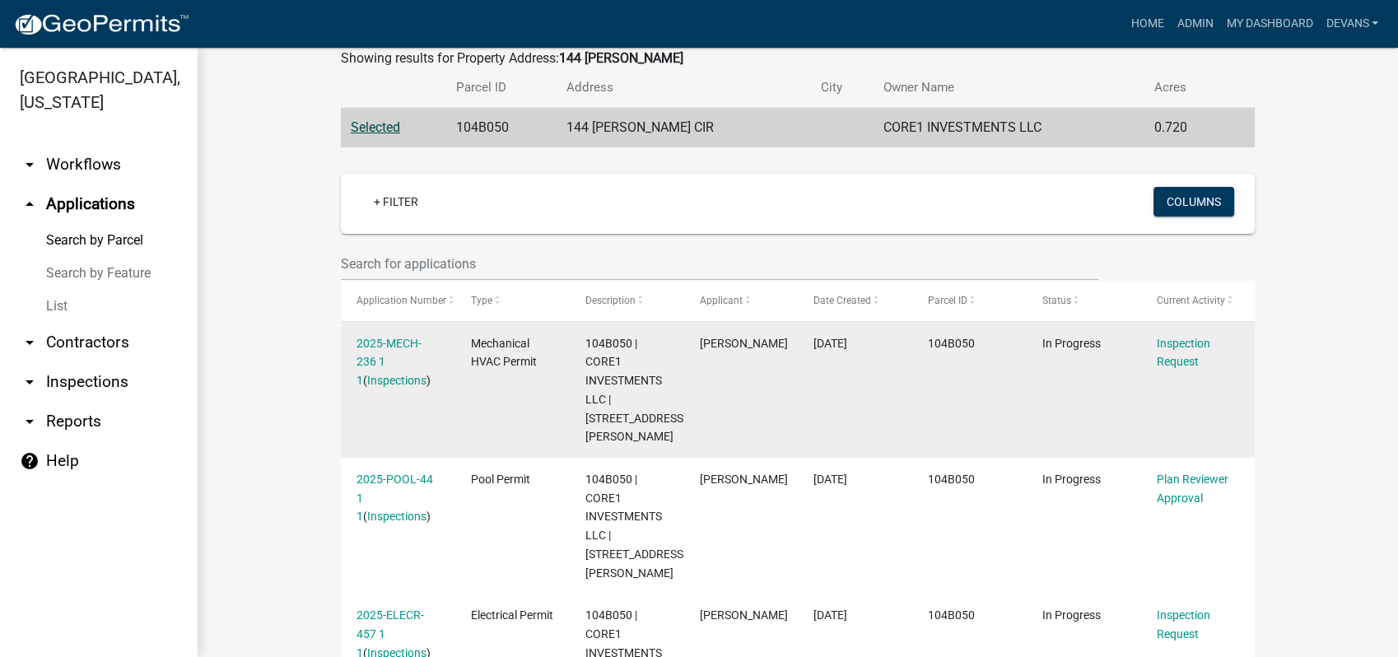
scroll to position [365, 0]
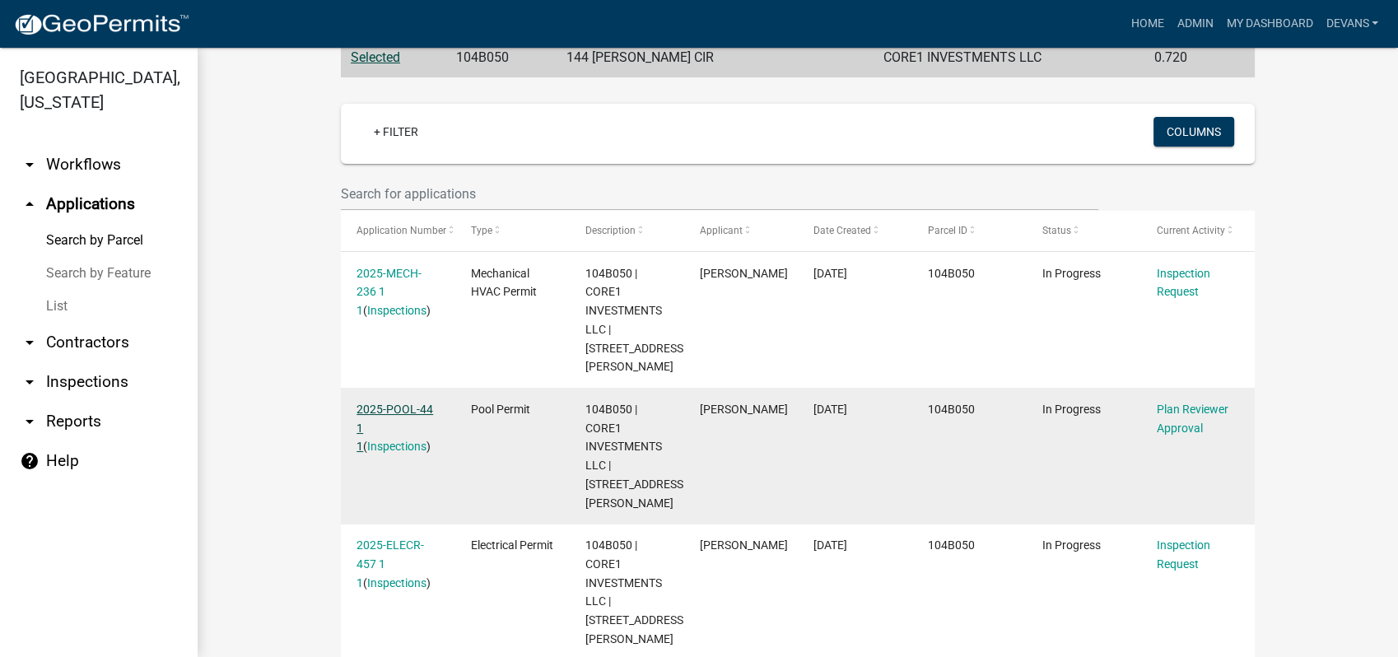
click at [373, 402] on link "2025-POOL-44 1 1" at bounding box center [394, 427] width 77 height 51
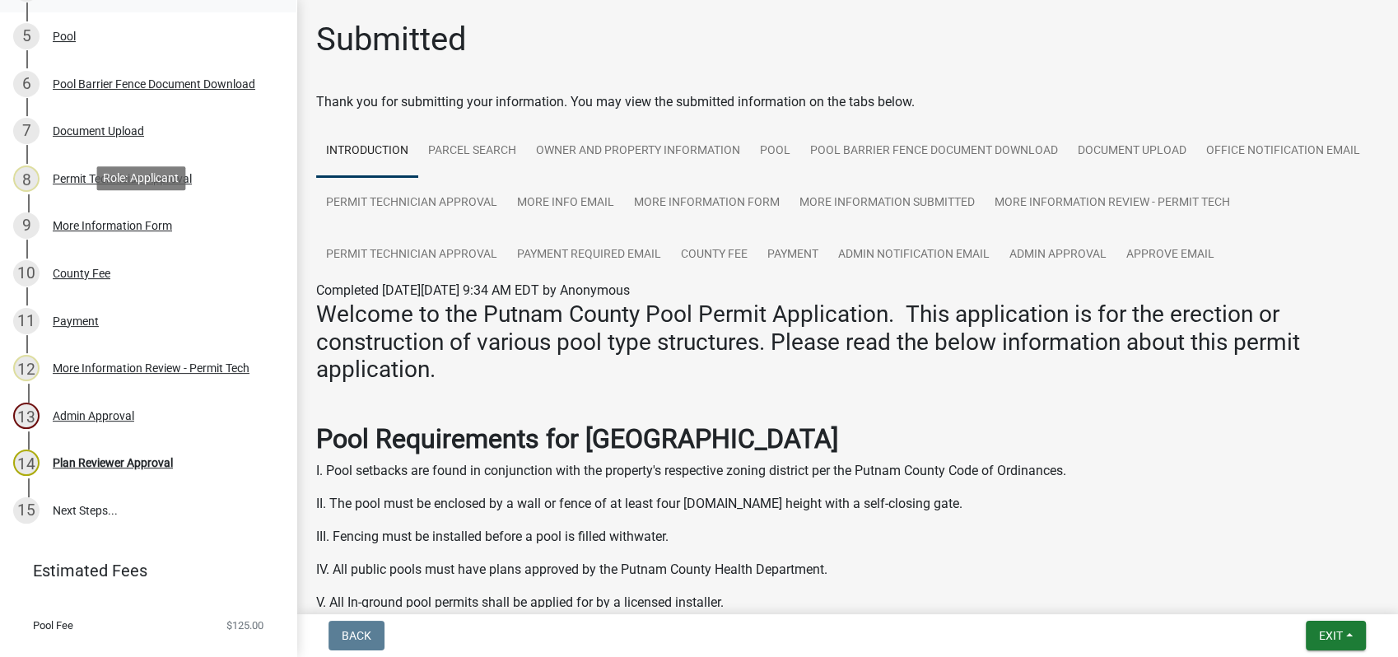
scroll to position [457, 0]
click at [73, 412] on div "Admin Approval" at bounding box center [93, 414] width 81 height 12
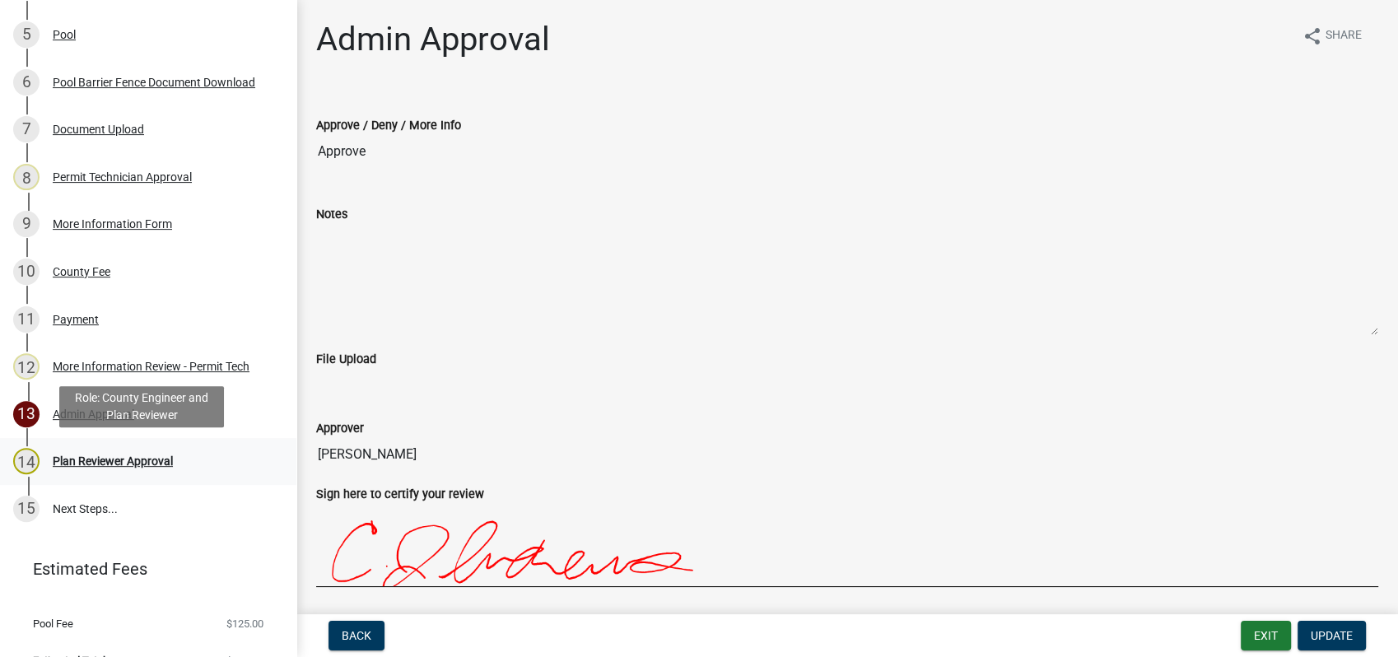
click at [112, 461] on div "Plan Reviewer Approval" at bounding box center [113, 461] width 120 height 12
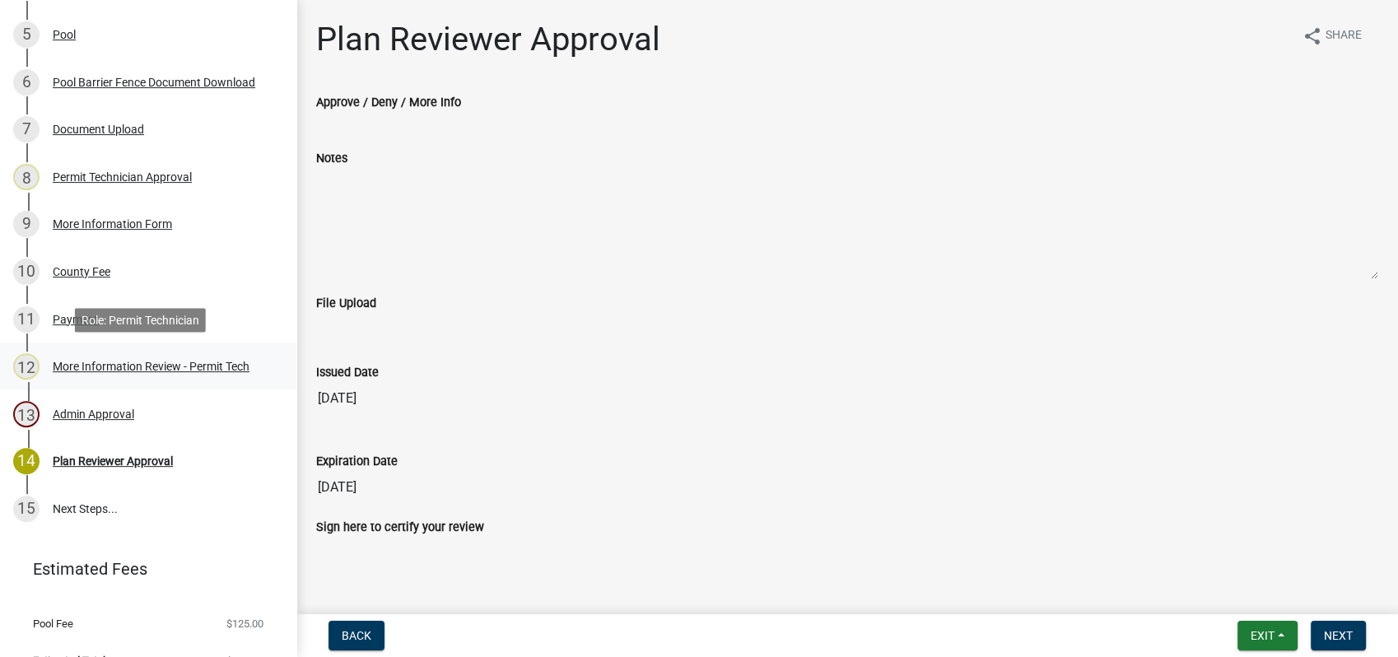
click at [82, 356] on div "12 More Information Review - Permit Tech" at bounding box center [141, 366] width 257 height 26
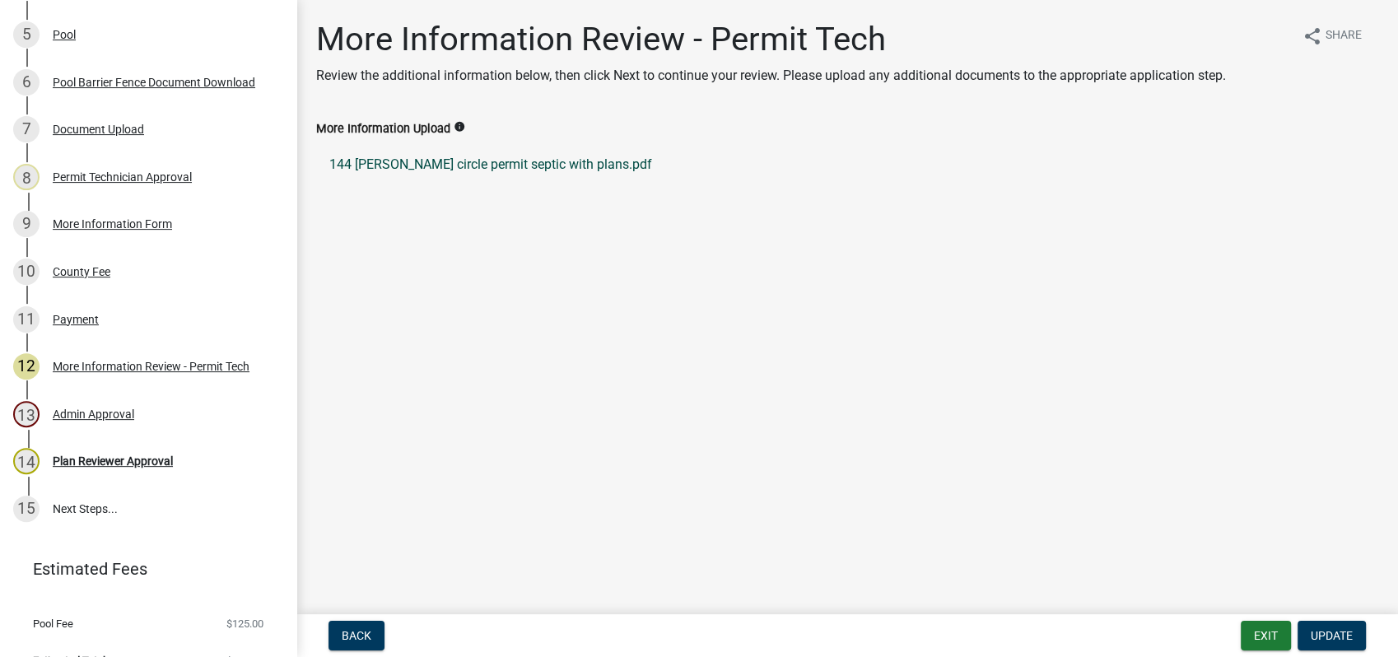
click at [482, 159] on link "144 collis circle permit septic with plans.pdf" at bounding box center [847, 165] width 1062 height 40
click at [137, 177] on div "Permit Technician Approval" at bounding box center [122, 177] width 139 height 12
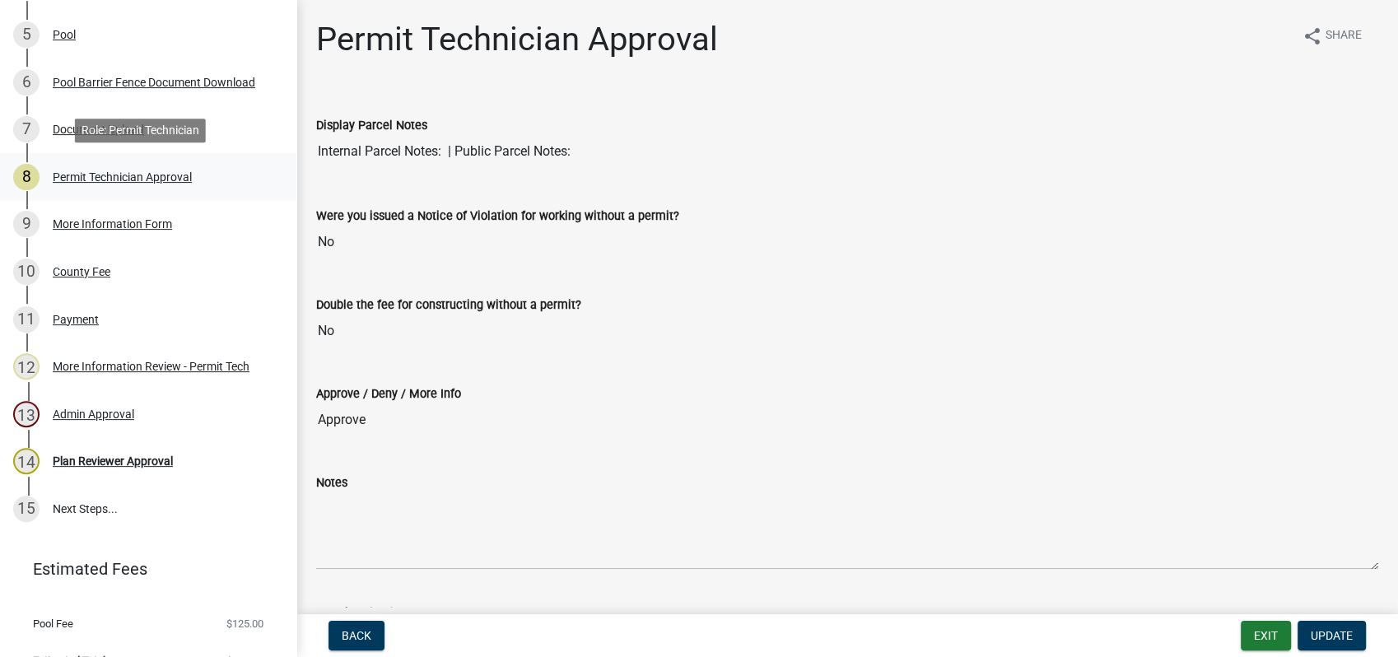
click at [124, 179] on div "Permit Technician Approval" at bounding box center [122, 177] width 139 height 12
click at [151, 128] on div "7 Document Upload" at bounding box center [141, 129] width 257 height 26
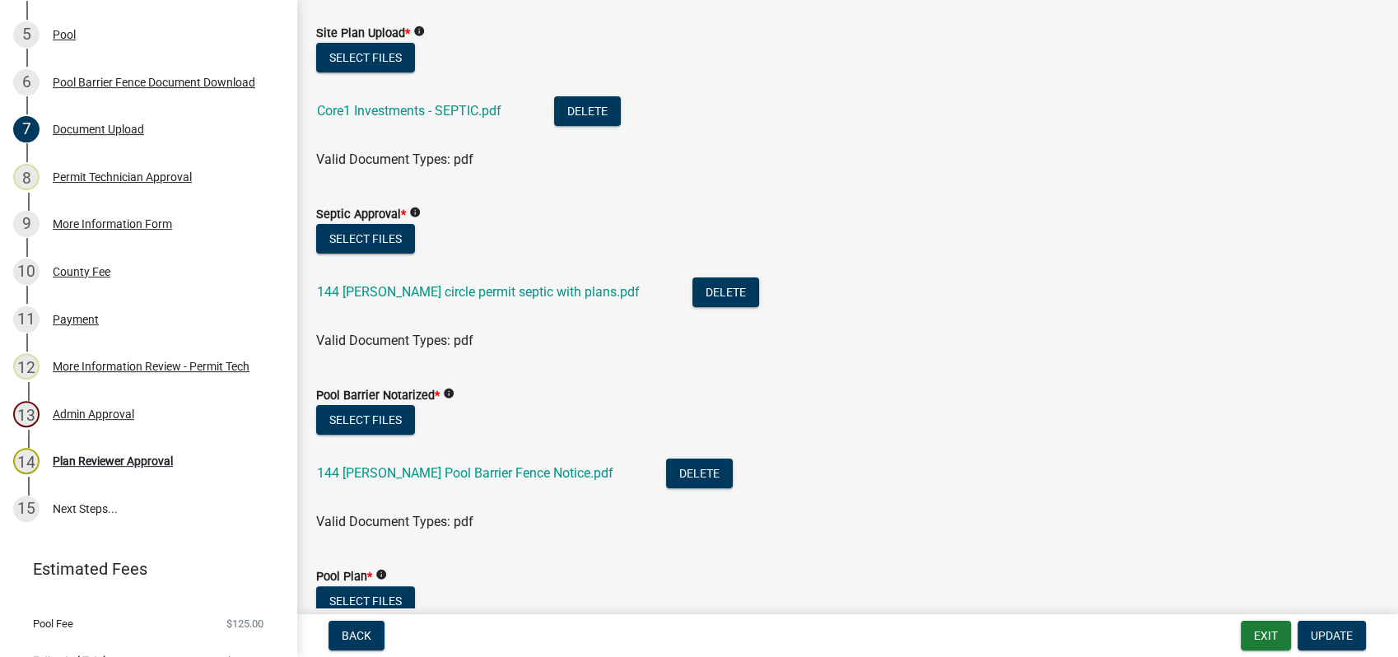
scroll to position [274, 0]
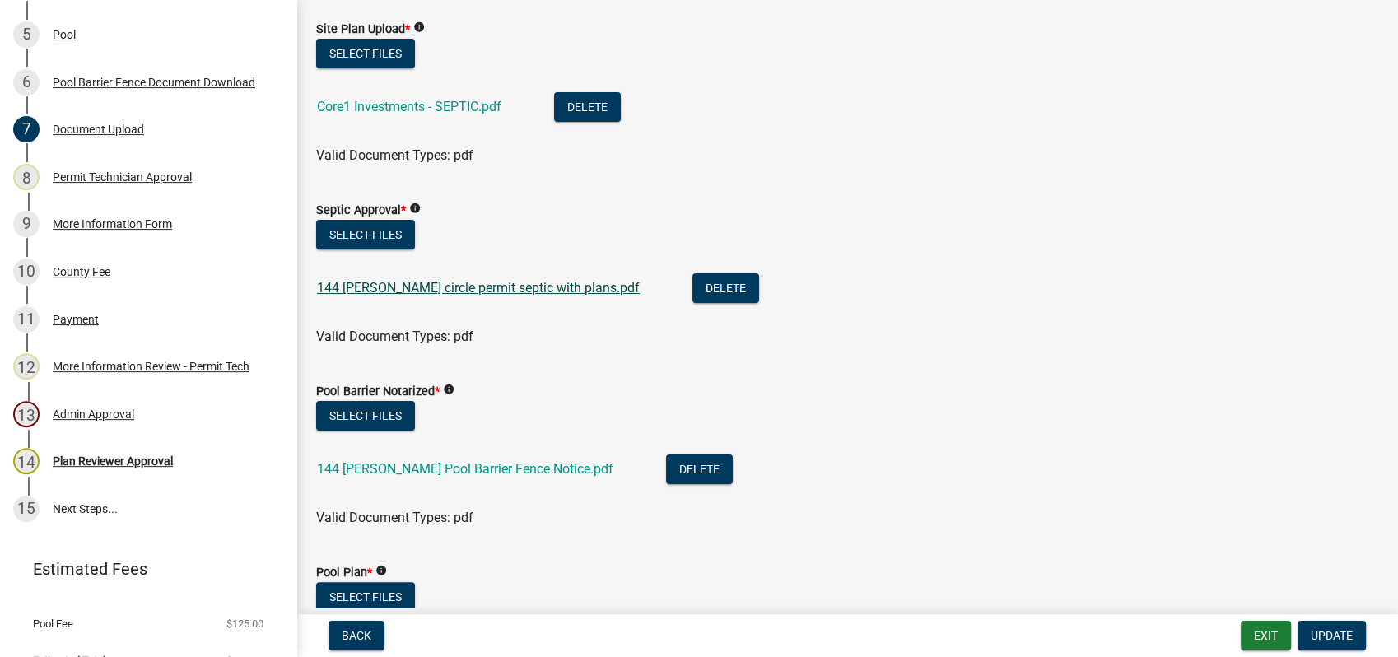
click at [376, 285] on link "144 collis circle permit septic with plans.pdf" at bounding box center [478, 288] width 323 height 16
click at [406, 466] on link "144 Collis Pool Barrier Fence Notice.pdf" at bounding box center [465, 469] width 296 height 16
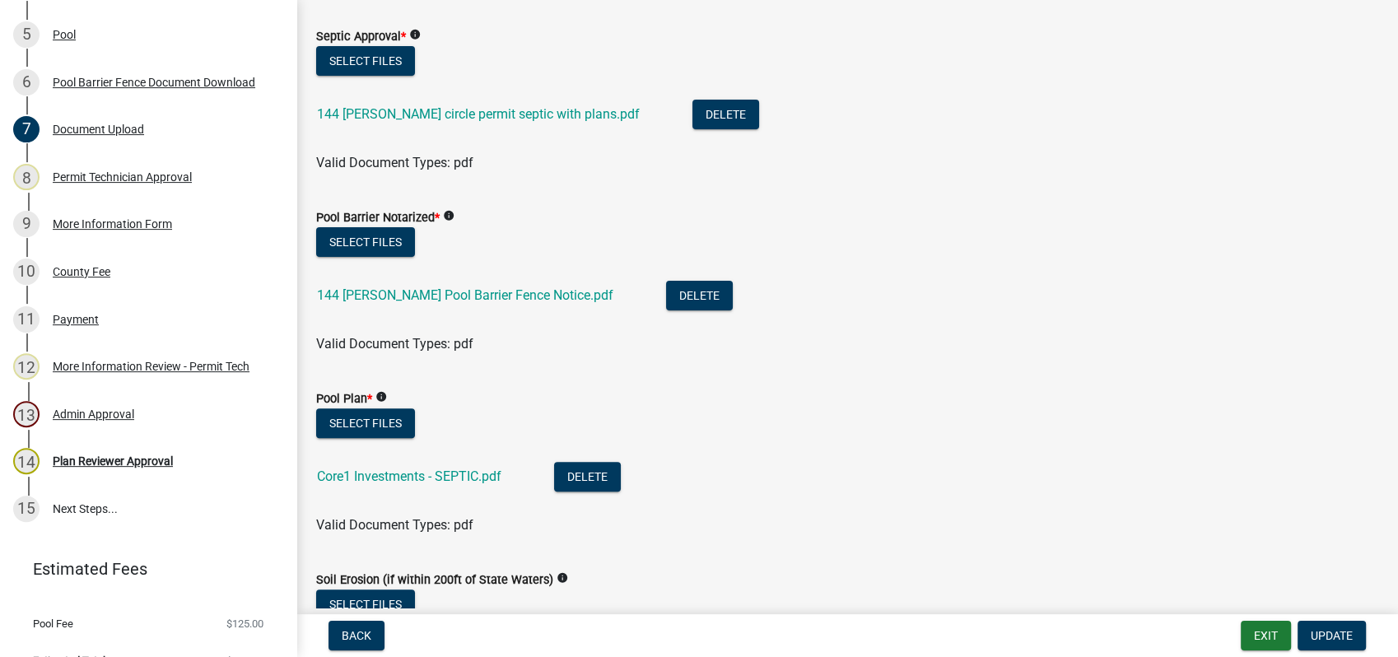
scroll to position [640, 0]
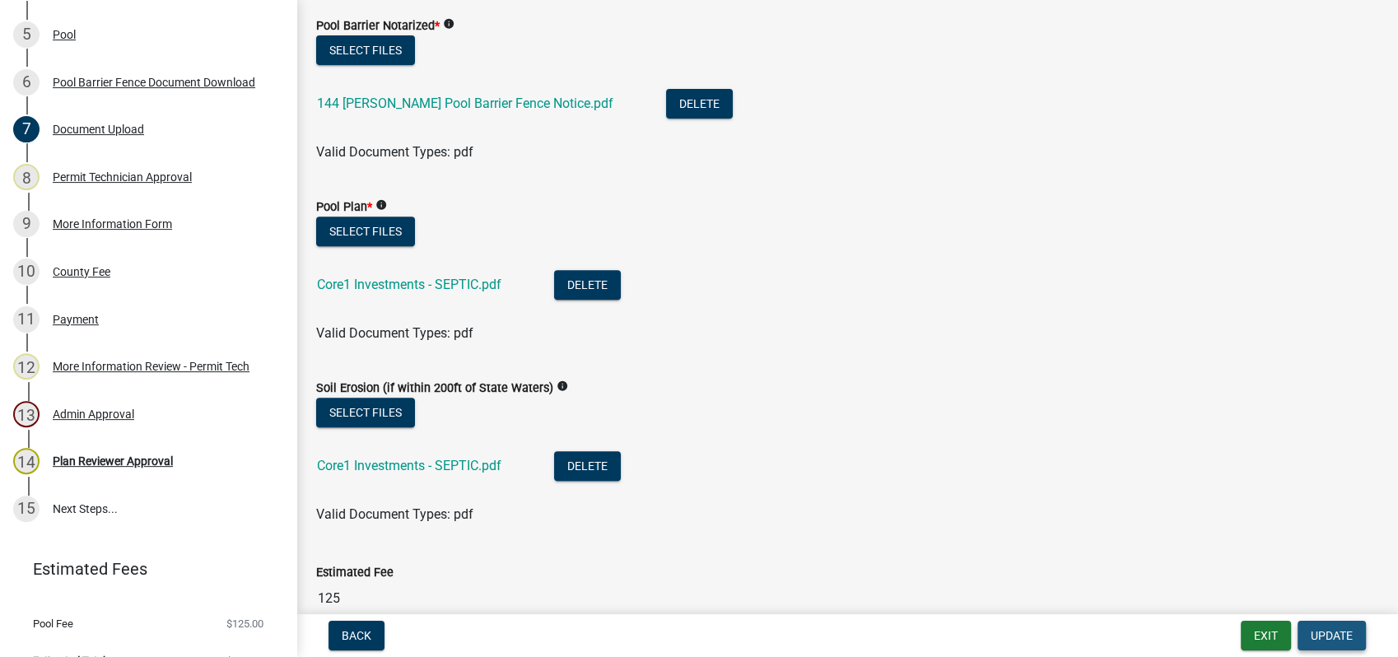
click at [1333, 635] on span "Update" at bounding box center [1331, 635] width 42 height 13
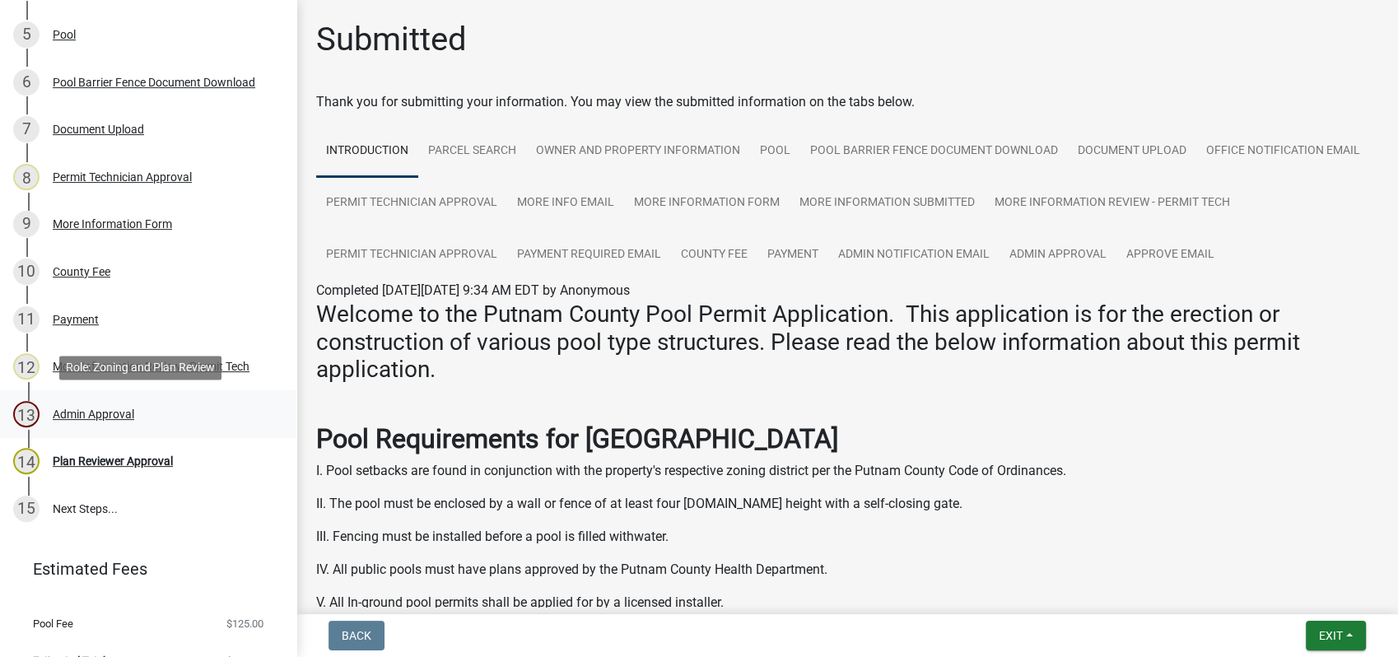
click at [112, 395] on link "13 Admin Approval" at bounding box center [148, 414] width 296 height 48
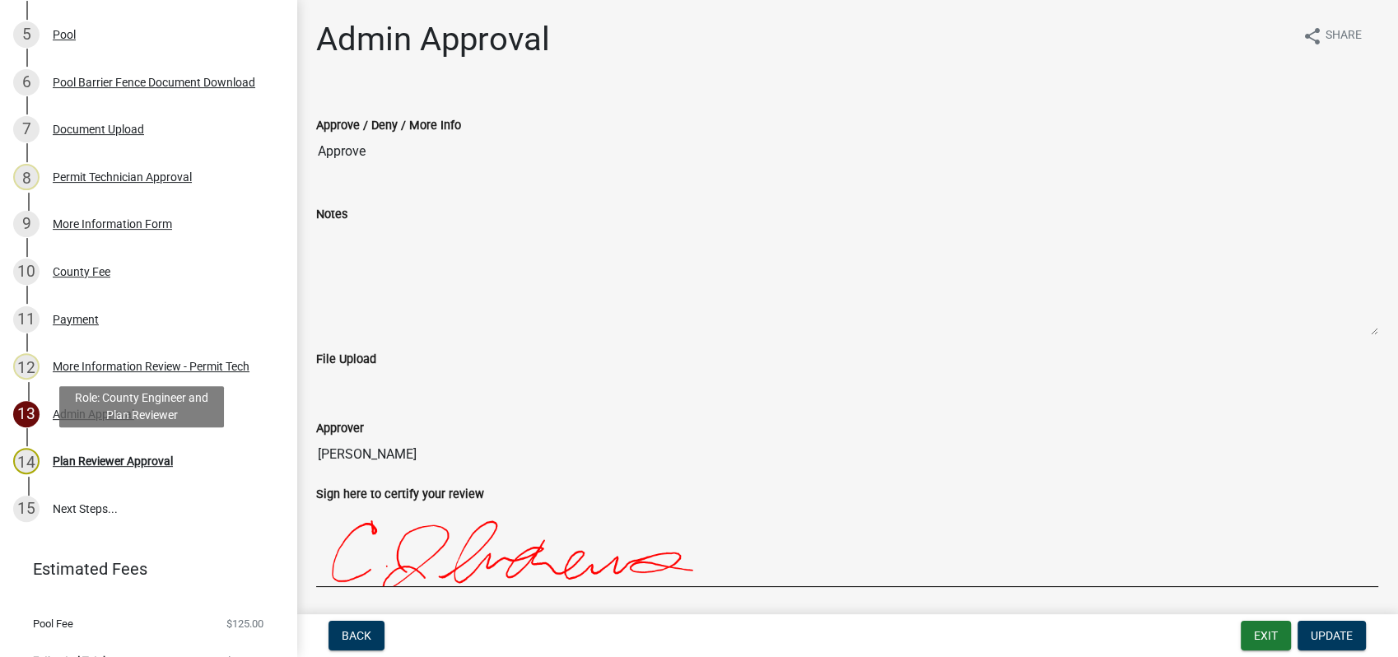
drag, startPoint x: 132, startPoint y: 455, endPoint x: 207, endPoint y: 402, distance: 91.6
click at [133, 455] on div "Plan Reviewer Approval" at bounding box center [113, 461] width 120 height 12
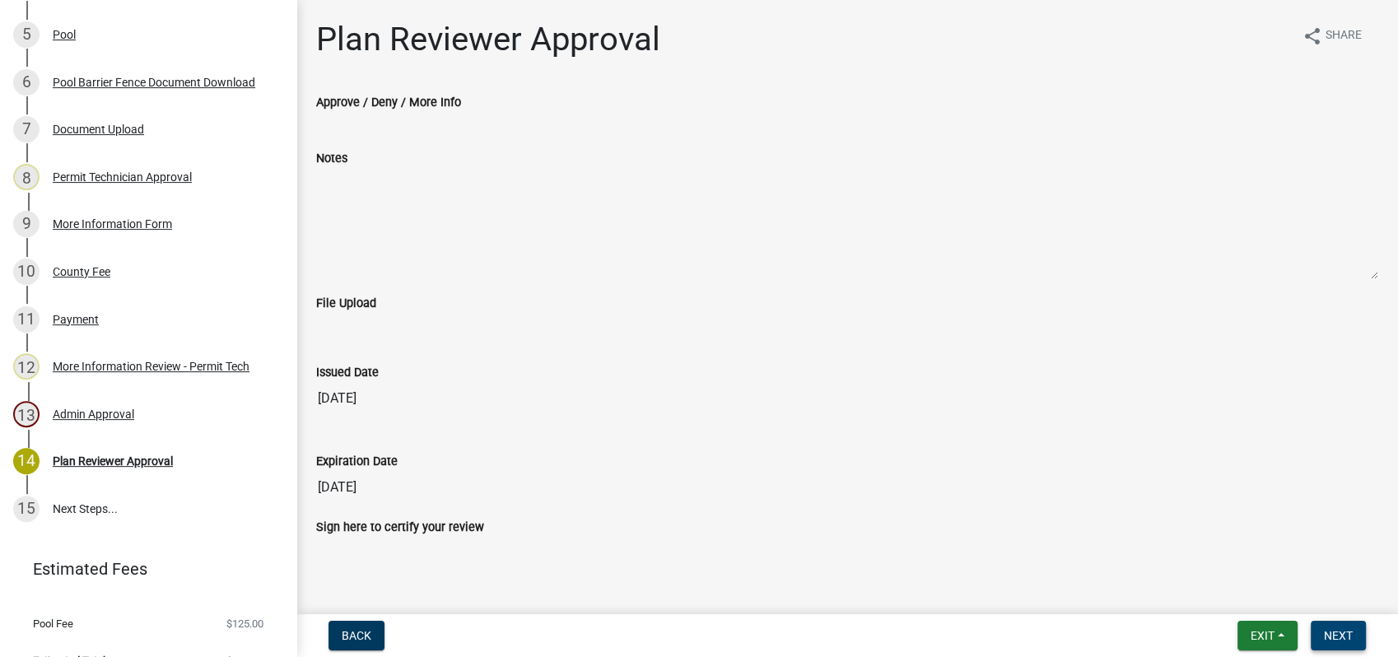
click at [1325, 647] on button "Next" at bounding box center [1337, 636] width 55 height 30
click at [1333, 632] on span "Next" at bounding box center [1338, 635] width 29 height 13
click at [114, 459] on div "Plan Reviewer Approval" at bounding box center [113, 461] width 120 height 12
click at [1268, 640] on span "Exit" at bounding box center [1262, 635] width 24 height 13
click at [1254, 594] on button "Save & Exit" at bounding box center [1231, 593] width 132 height 40
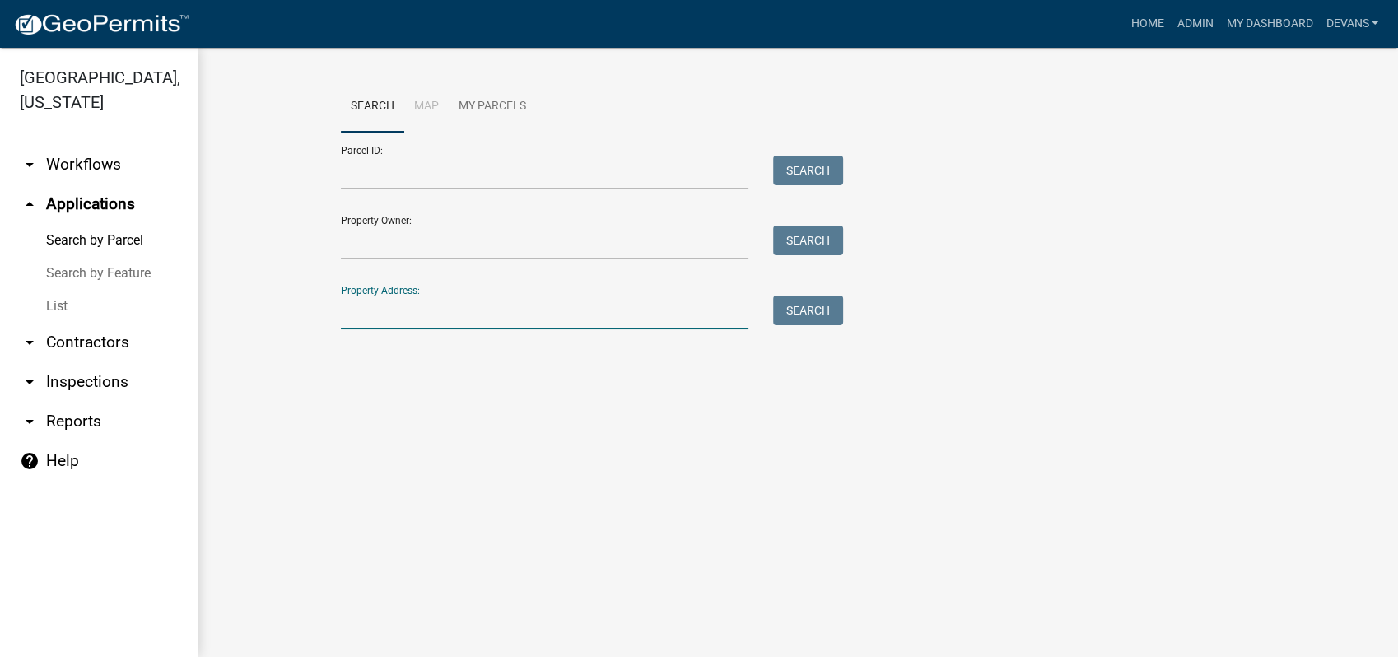
click at [455, 321] on input "Property Address:" at bounding box center [544, 312] width 407 height 34
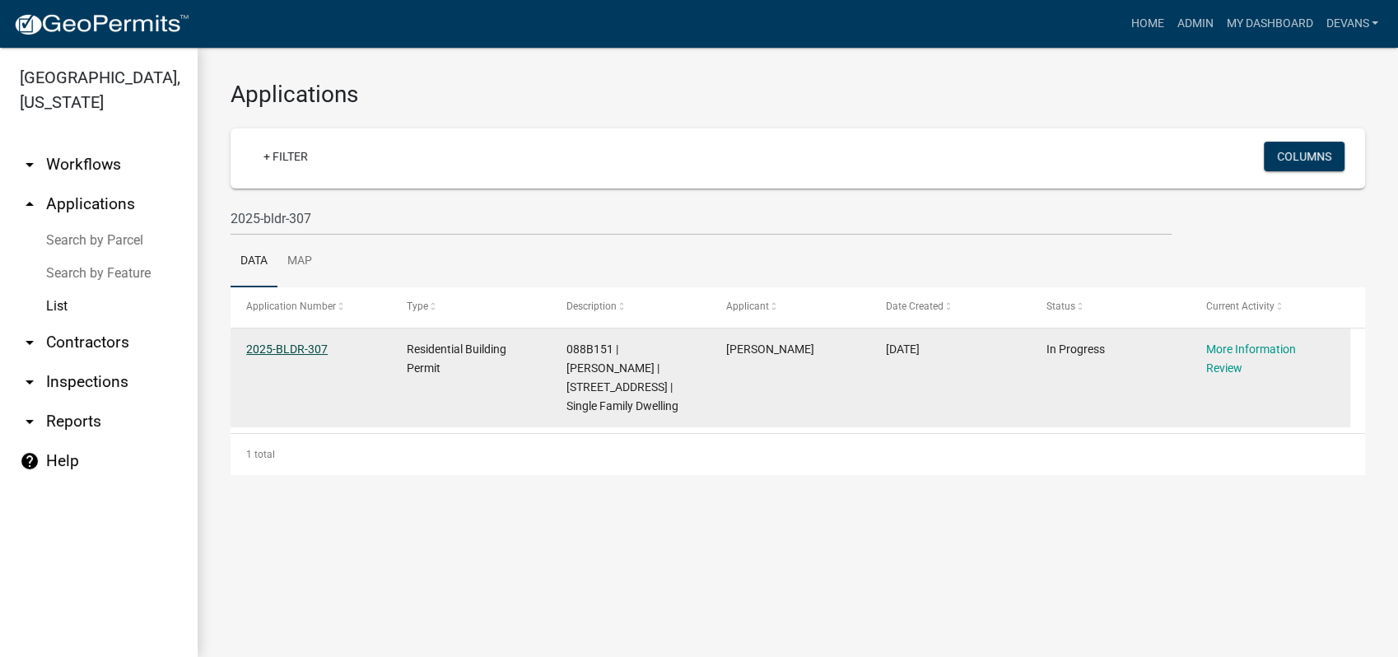
click at [291, 347] on link "2025-BLDR-307" at bounding box center [286, 348] width 81 height 13
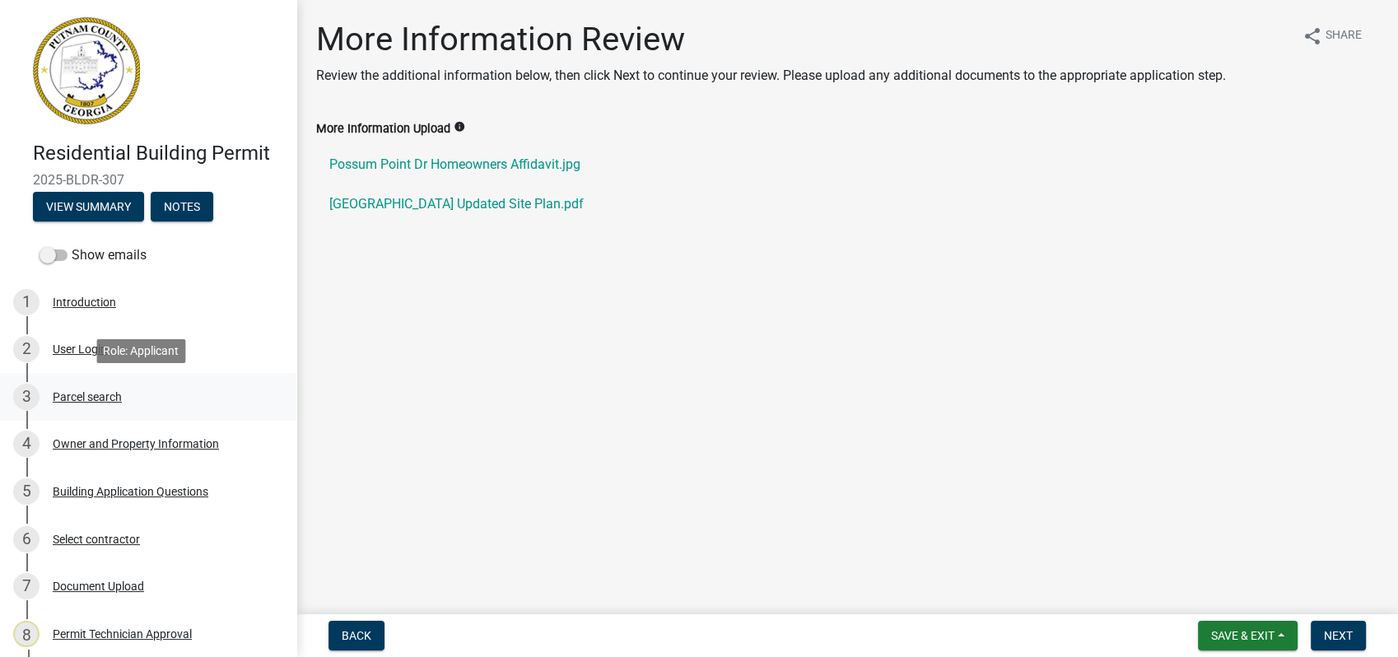
click at [96, 394] on div "Parcel search" at bounding box center [87, 397] width 69 height 12
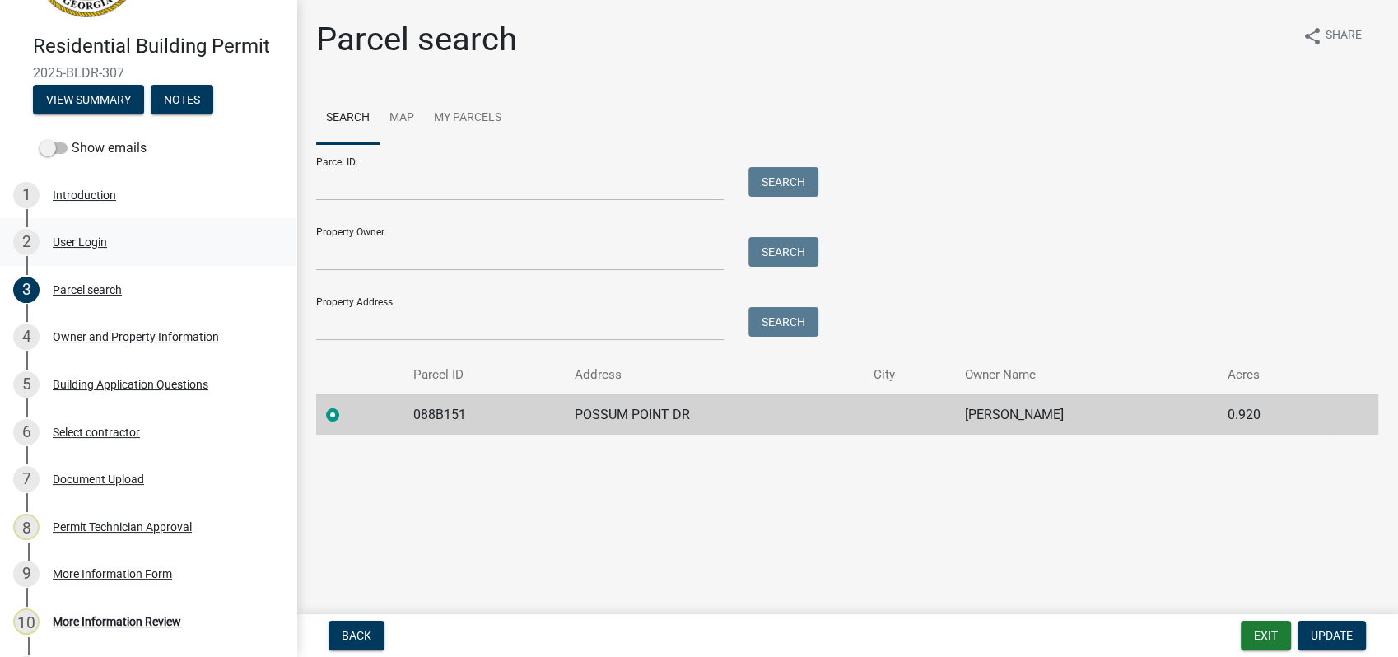
scroll to position [258, 0]
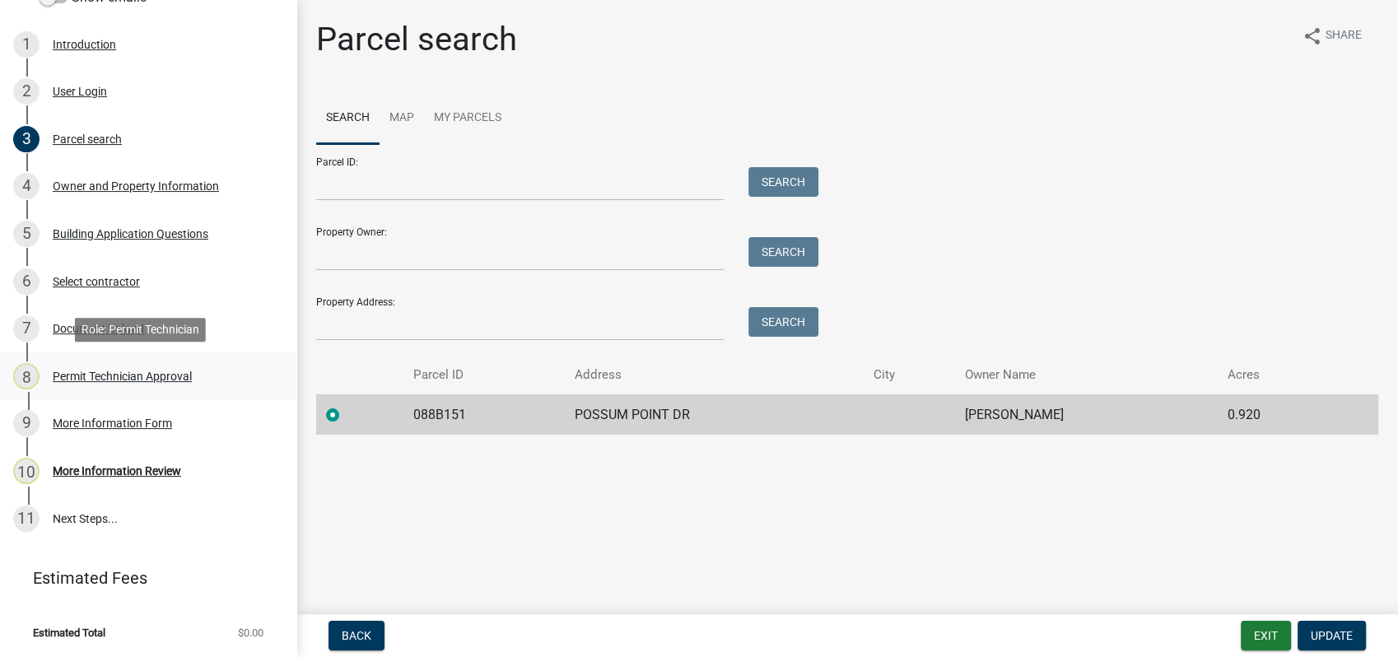
click at [125, 374] on div "Permit Technician Approval" at bounding box center [122, 376] width 139 height 12
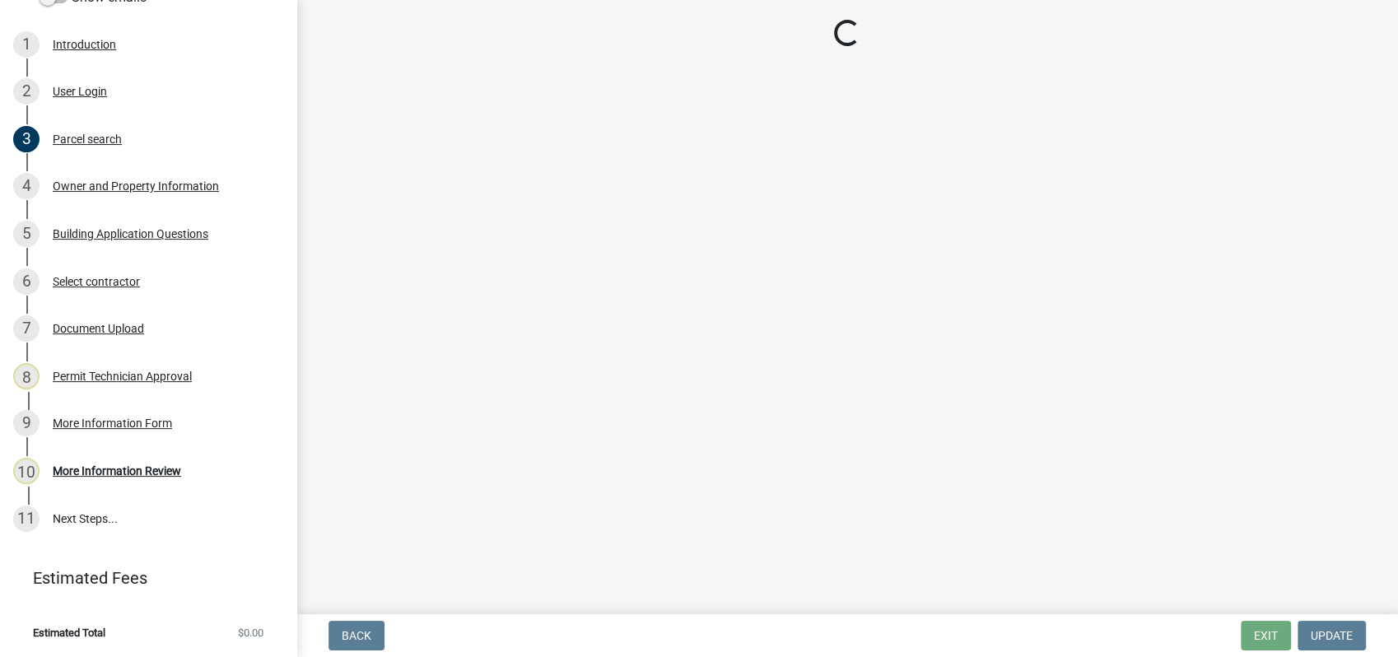
select select "78bfdc44-73ff-456e-a557-d4c99b9c08be"
select select "83394b22-4a11-496c-8e5c-75ade2e72faf"
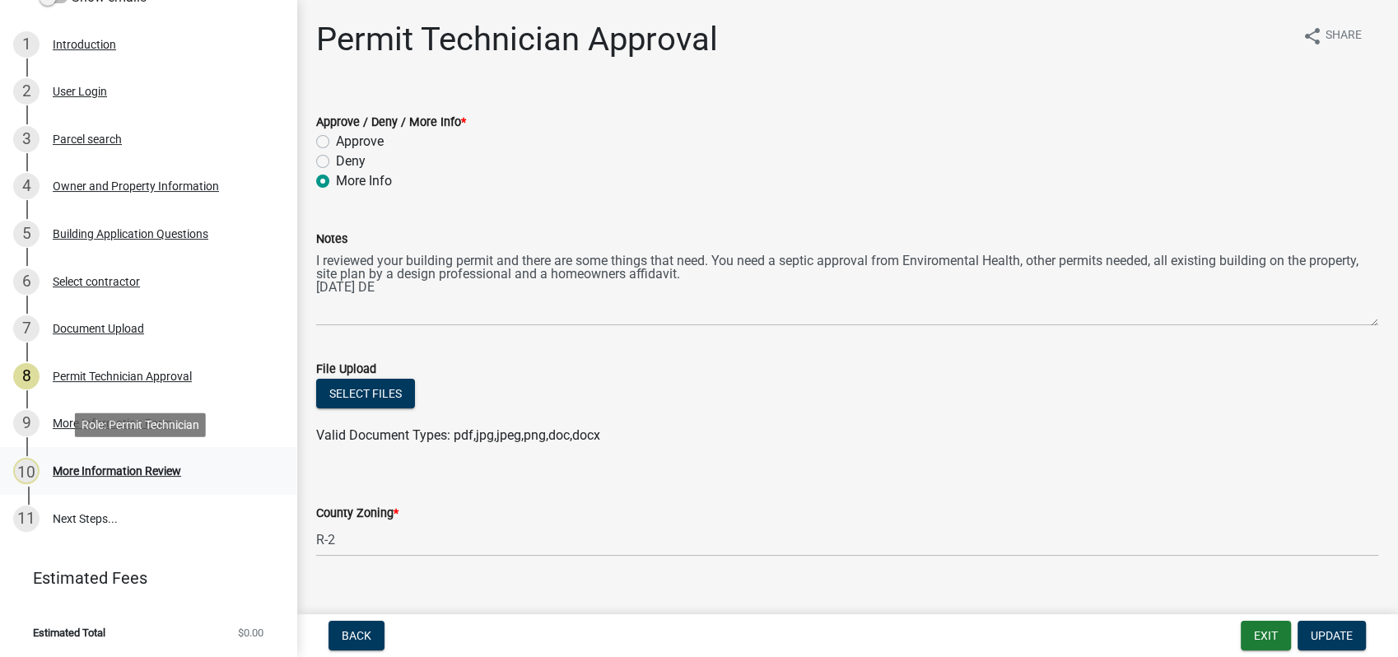
click at [115, 469] on div "More Information Review" at bounding box center [117, 471] width 128 height 12
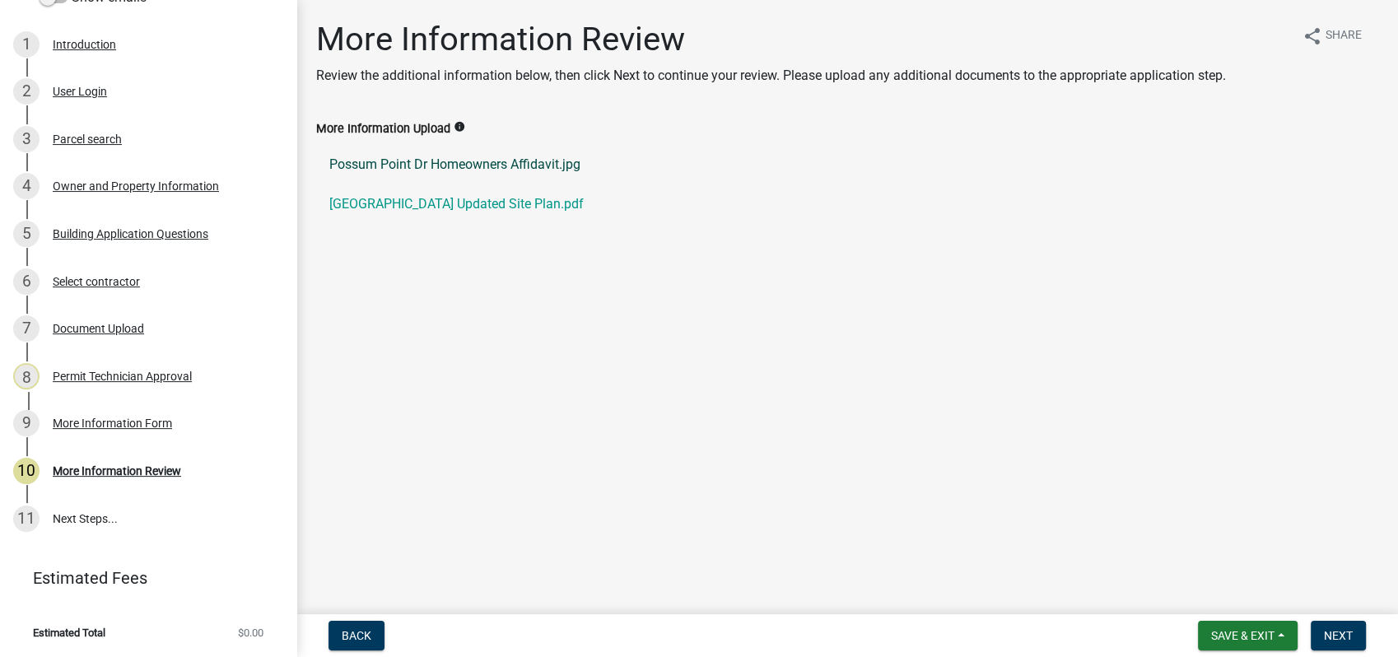
click at [394, 164] on link "Possum Point Dr Homeowners Affidavit.jpg" at bounding box center [847, 165] width 1062 height 40
click at [384, 208] on link "[GEOGRAPHIC_DATA] Updated Site Plan.pdf" at bounding box center [847, 204] width 1062 height 40
click at [133, 238] on div "Building Application Questions" at bounding box center [131, 234] width 156 height 12
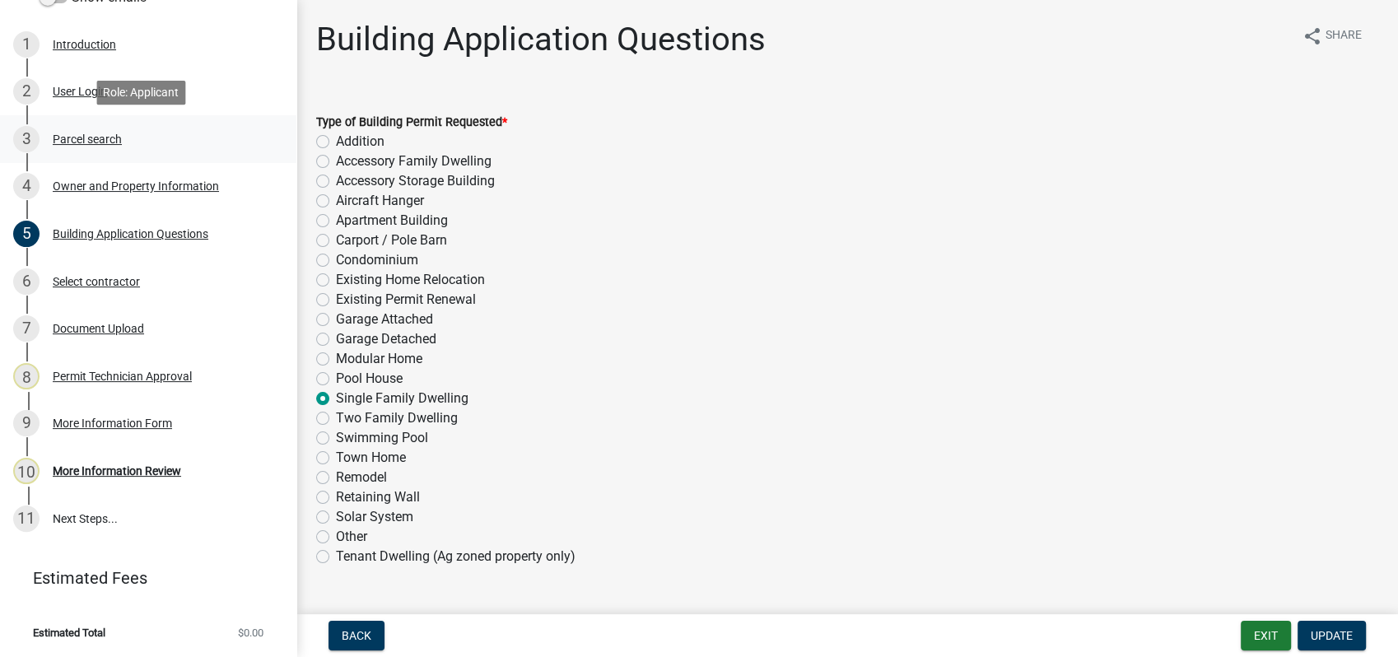
click at [107, 126] on div "3 Parcel search" at bounding box center [141, 139] width 257 height 26
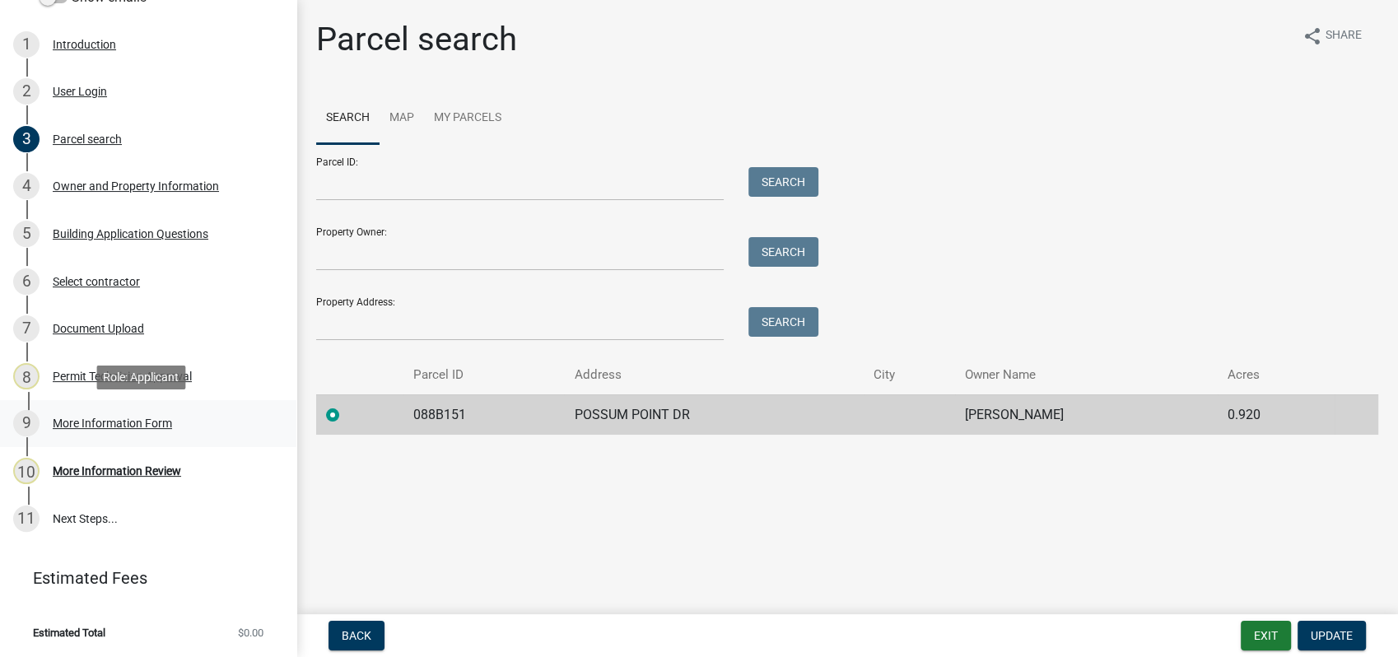
click at [151, 422] on div "More Information Form" at bounding box center [112, 423] width 119 height 12
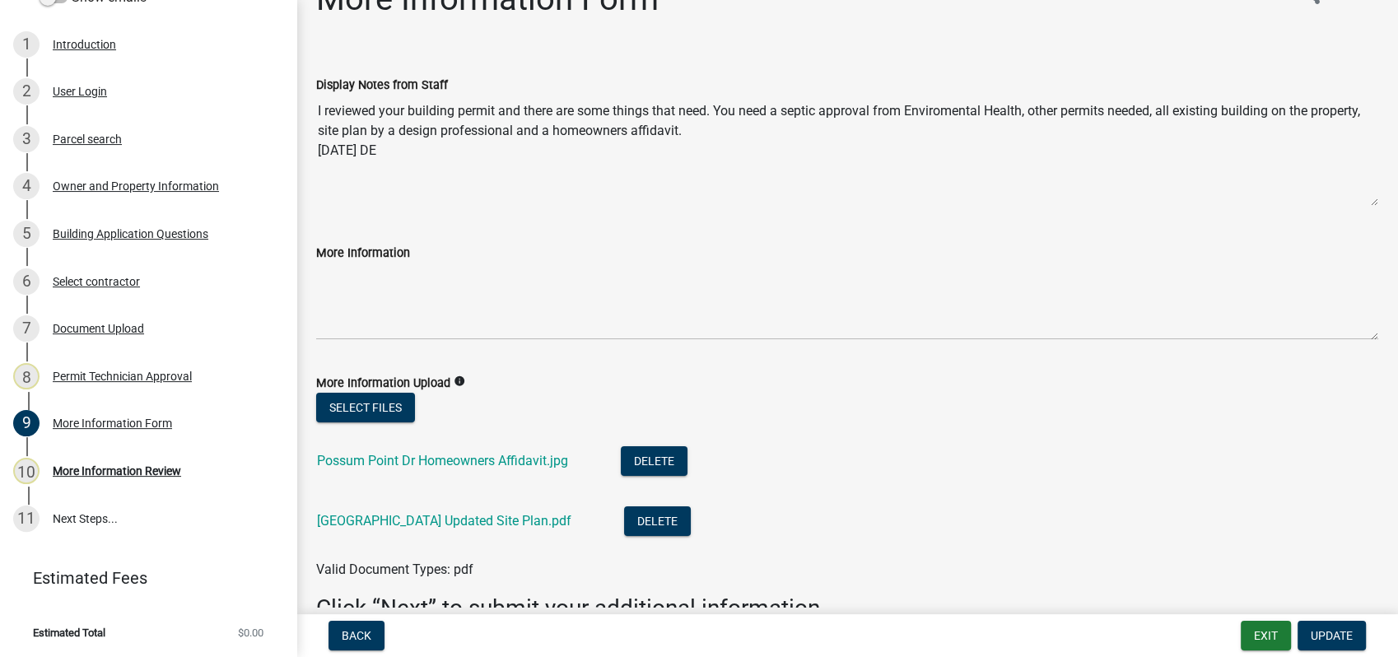
scroll to position [40, 0]
click at [105, 323] on div "Document Upload" at bounding box center [98, 329] width 91 height 12
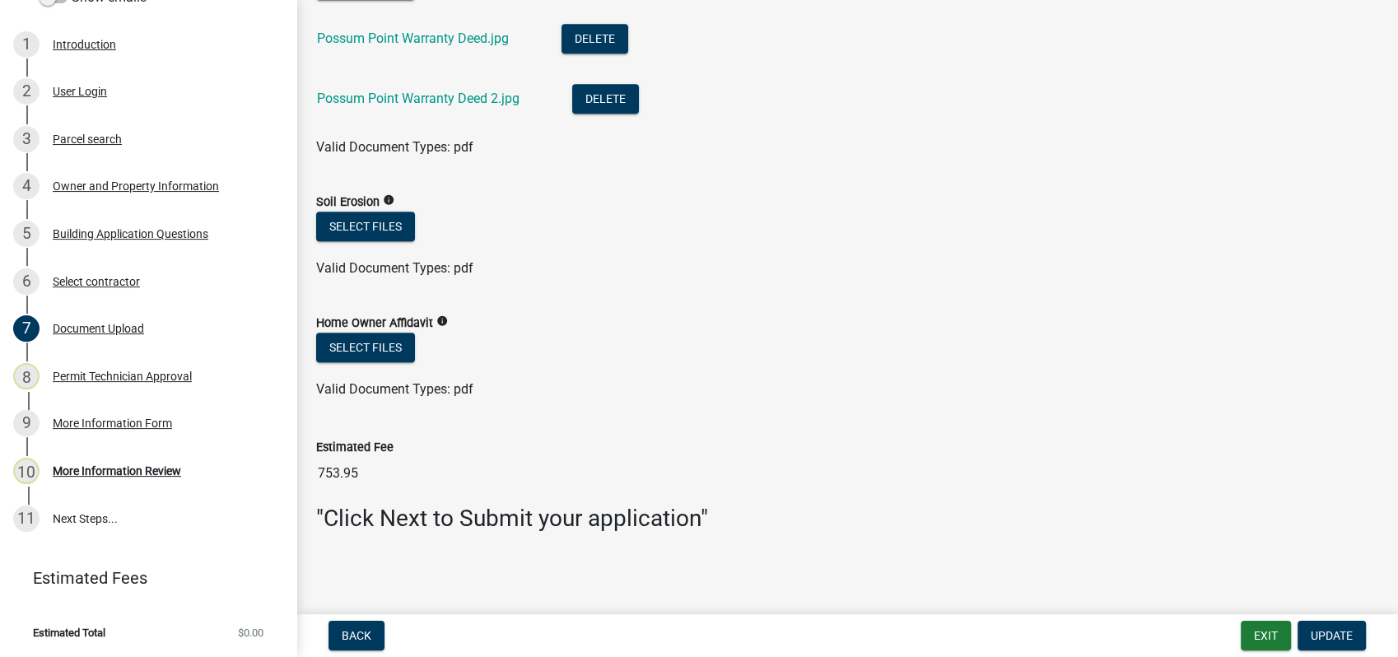
scroll to position [1250, 0]
click at [345, 345] on button "Select files" at bounding box center [365, 346] width 99 height 30
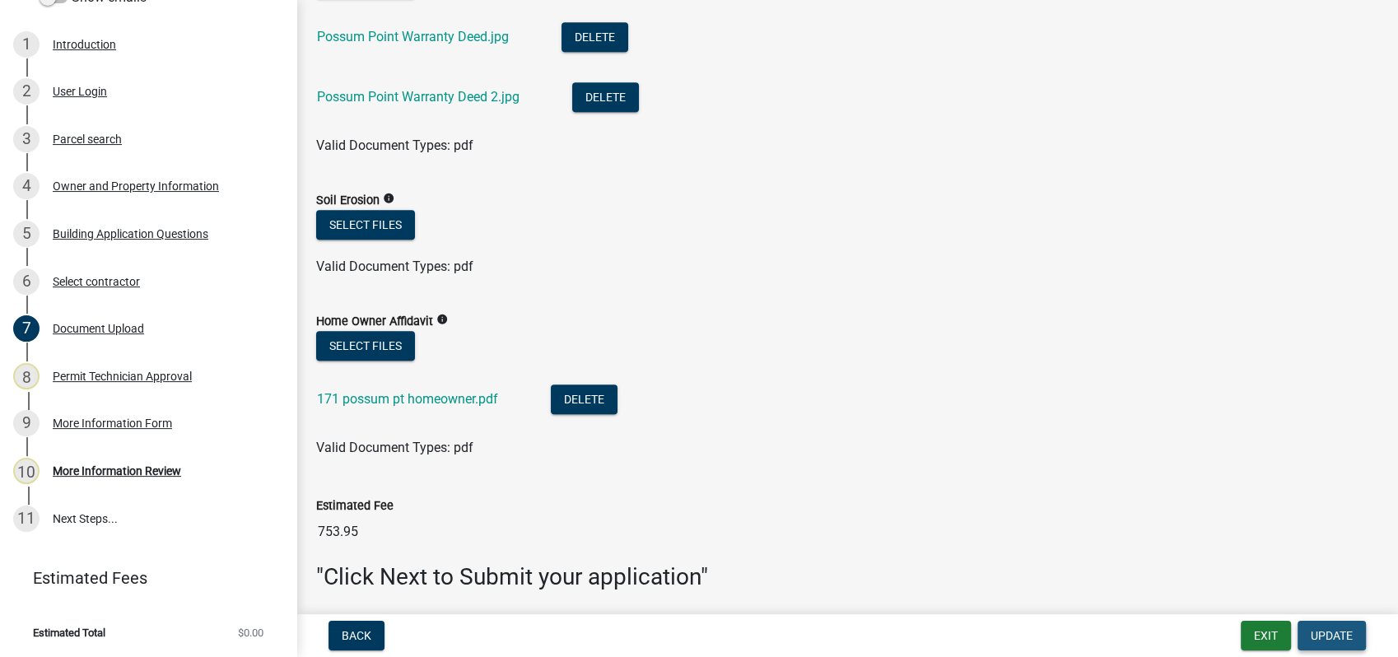
click at [1328, 632] on span "Update" at bounding box center [1331, 635] width 42 height 13
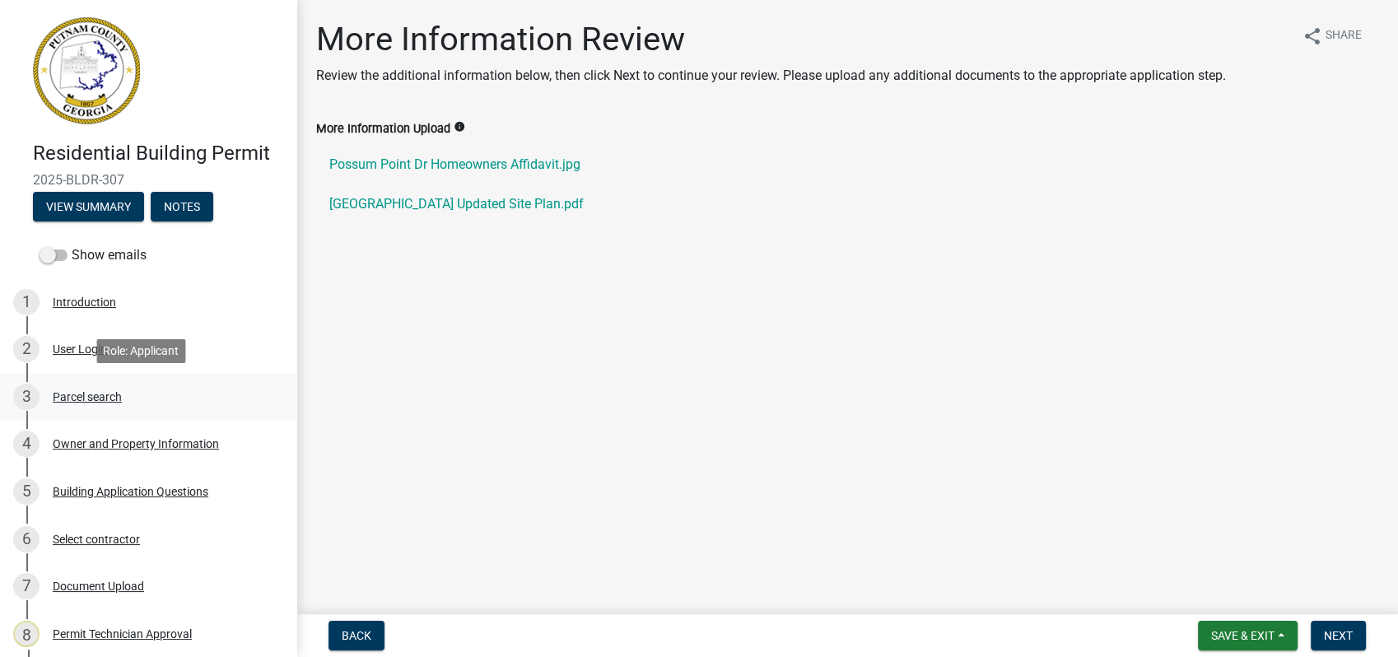
scroll to position [183, 0]
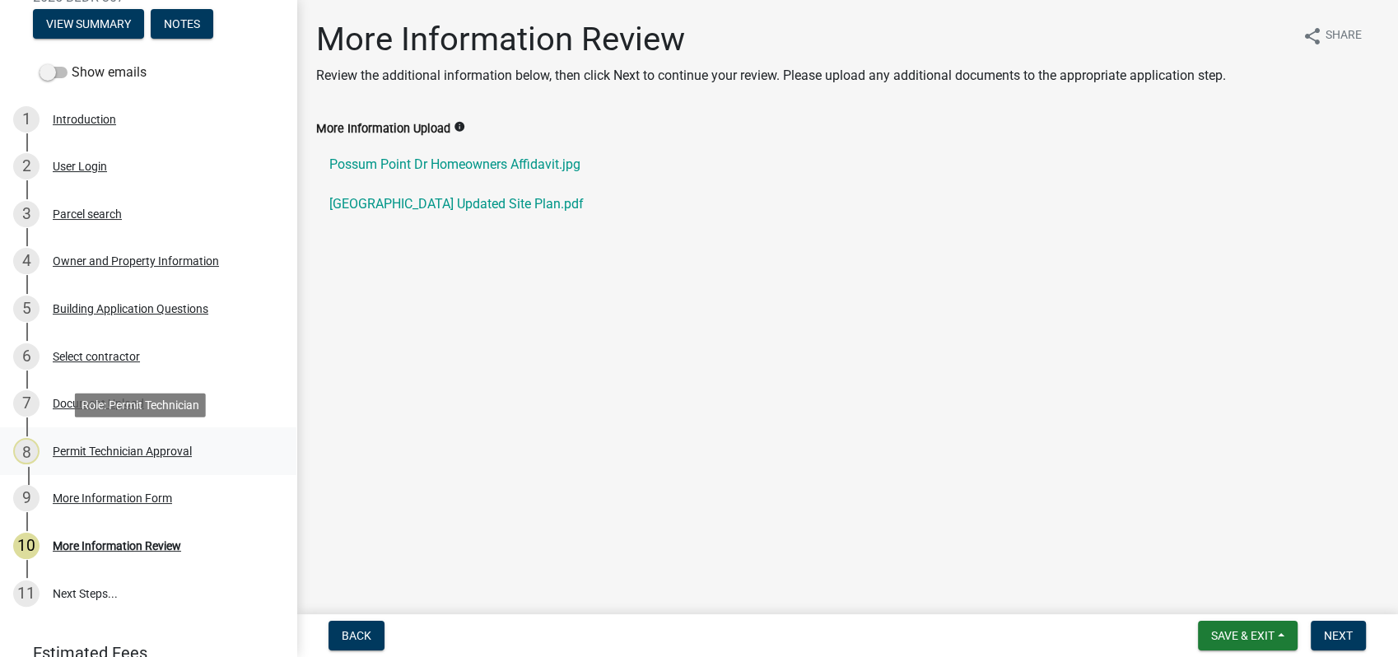
click at [104, 451] on div "Permit Technician Approval" at bounding box center [122, 451] width 139 height 12
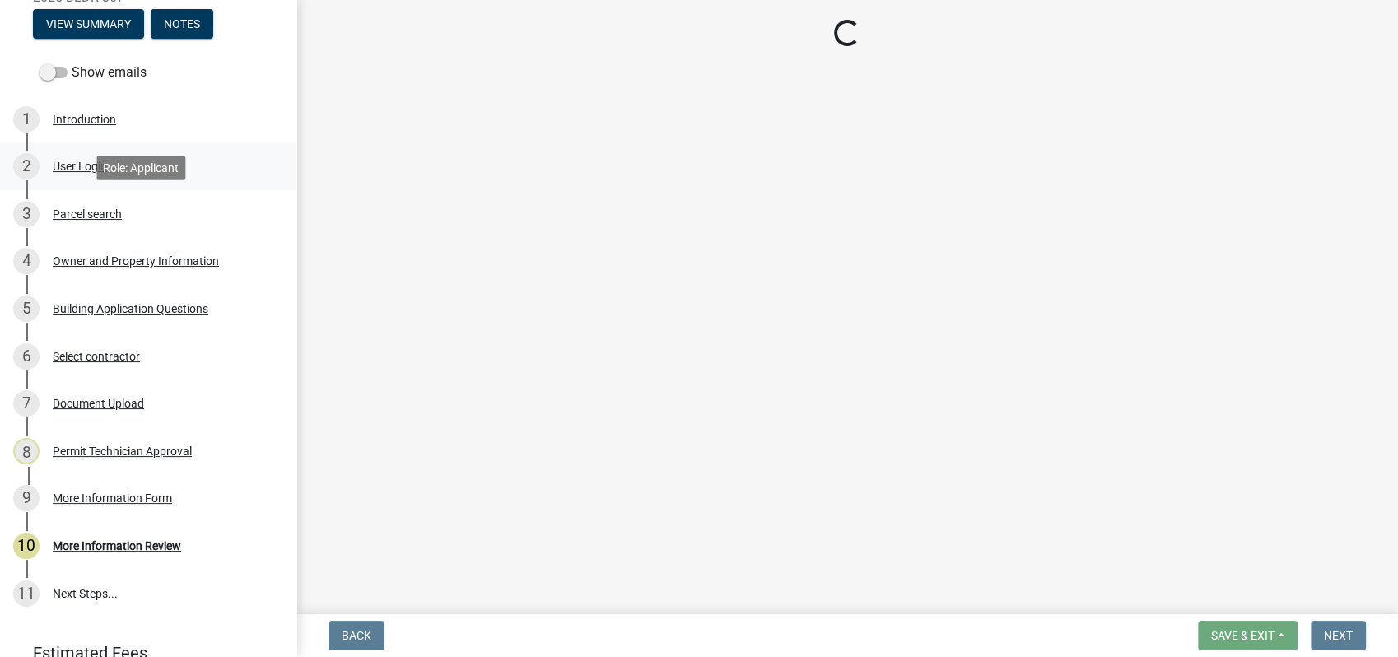
select select "78bfdc44-73ff-456e-a557-d4c99b9c08be"
select select "83394b22-4a11-496c-8e5c-75ade2e72faf"
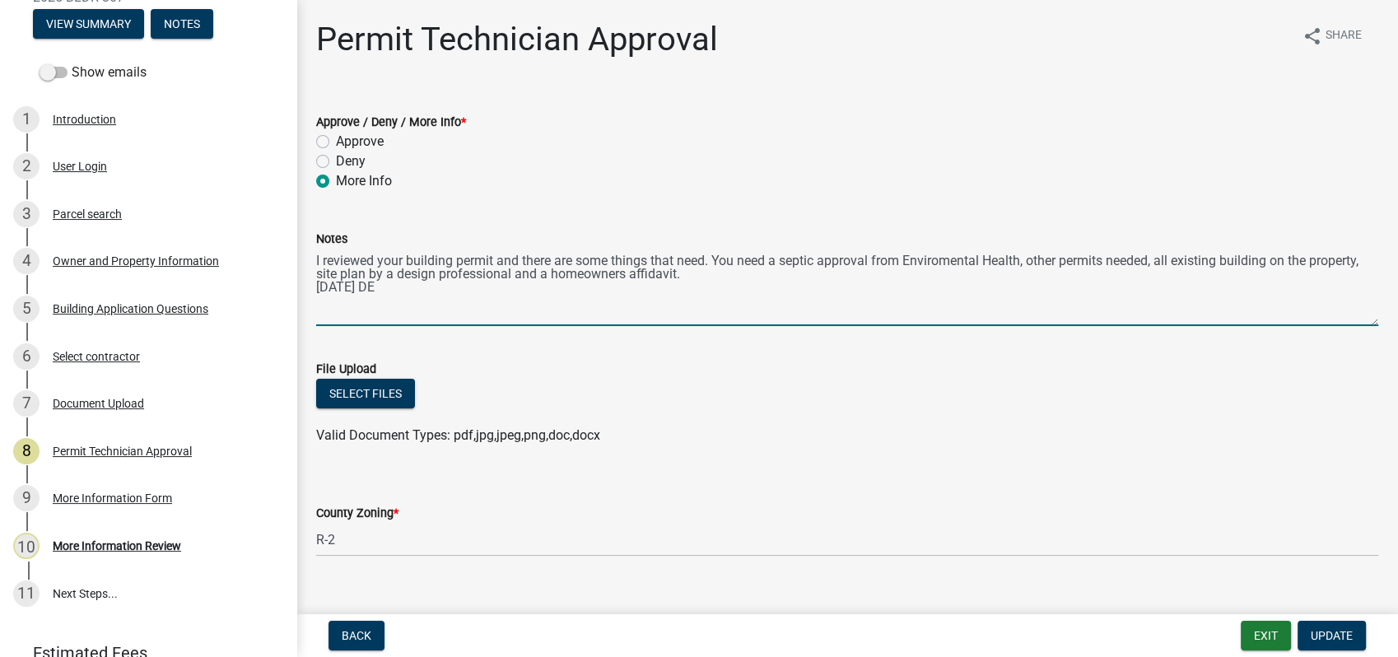
drag, startPoint x: 569, startPoint y: 276, endPoint x: 747, endPoint y: 277, distance: 178.6
click at [747, 277] on textarea "I reviewed your building permit and there are some things that need. You need a…" at bounding box center [847, 287] width 1062 height 77
drag, startPoint x: 405, startPoint y: 293, endPoint x: 296, endPoint y: 308, distance: 109.7
click at [309, 299] on div "Notes I reviewed your building permit and there are some things that need. You …" at bounding box center [847, 266] width 1086 height 120
drag, startPoint x: 605, startPoint y: 280, endPoint x: 593, endPoint y: 295, distance: 19.9
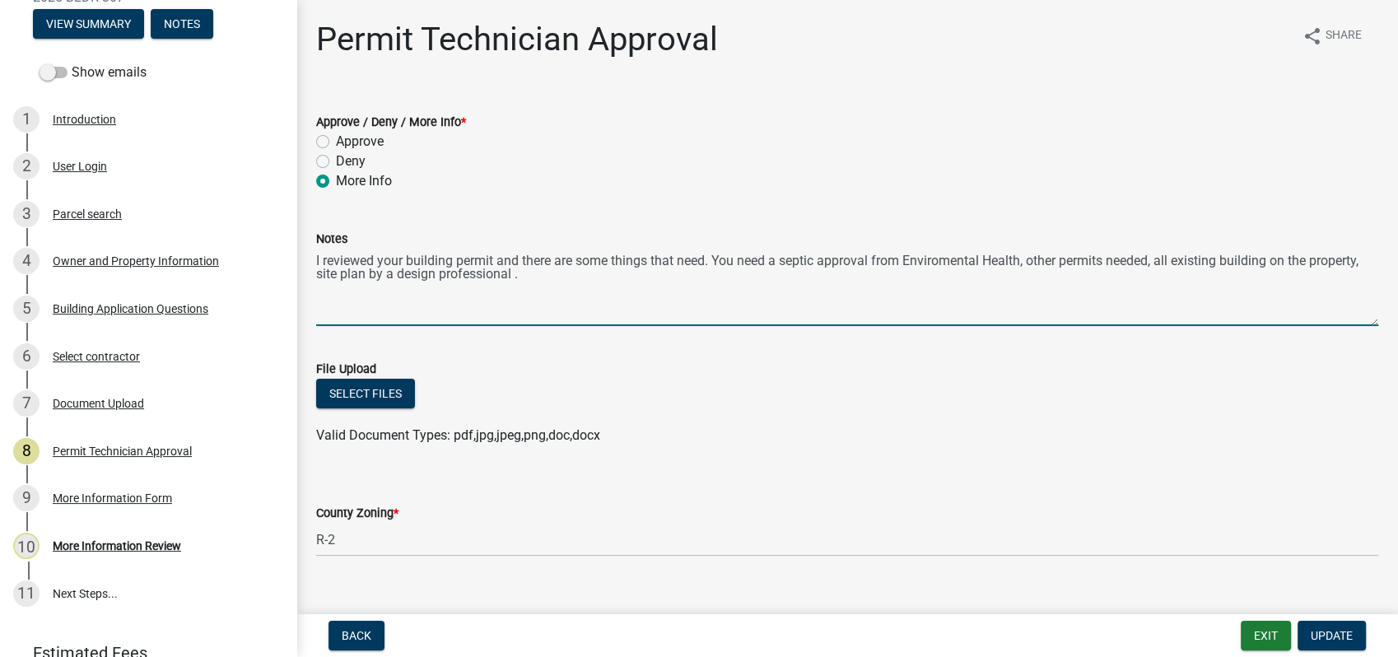
click at [602, 282] on textarea "I reviewed your building permit and there are some things that need. You need a…" at bounding box center [847, 287] width 1062 height 77
click at [369, 281] on textarea "I reviewed your building permit and there are some things that need. You need a…" at bounding box center [847, 287] width 1062 height 77
type textarea "I reviewed your building permit and there are some things that need. You need a…"
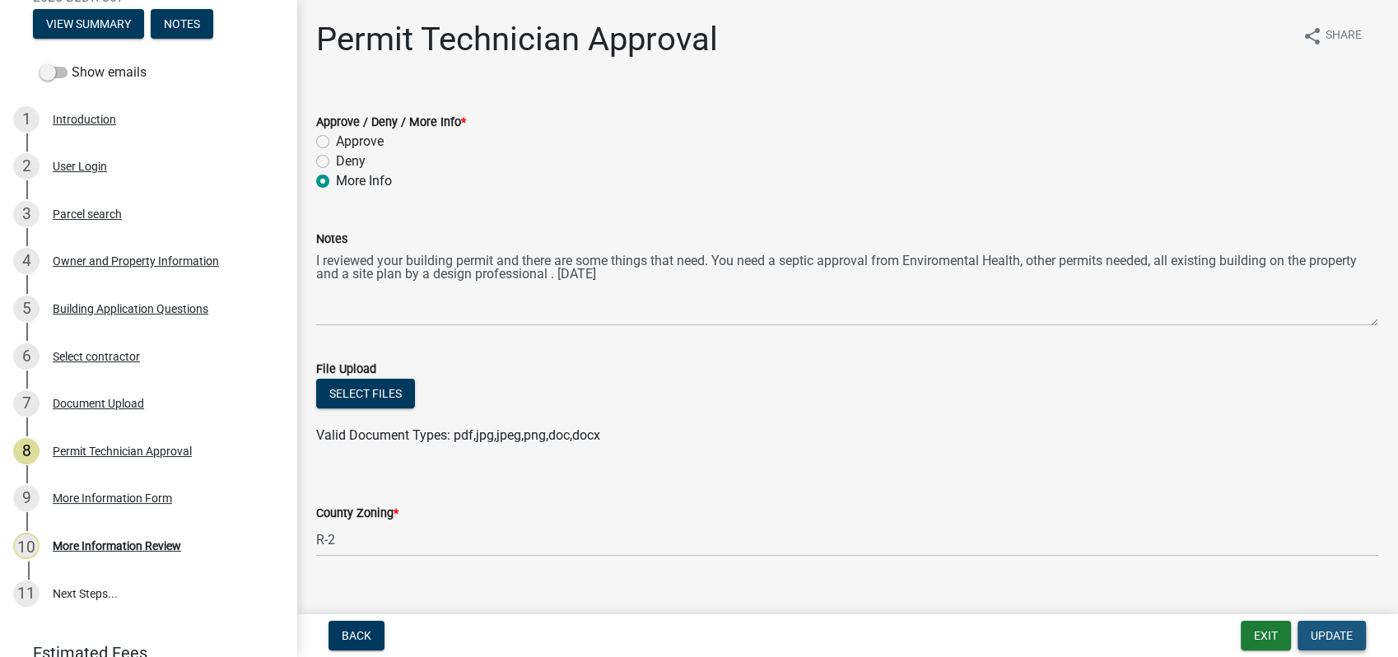
click at [1324, 630] on span "Update" at bounding box center [1331, 635] width 42 height 13
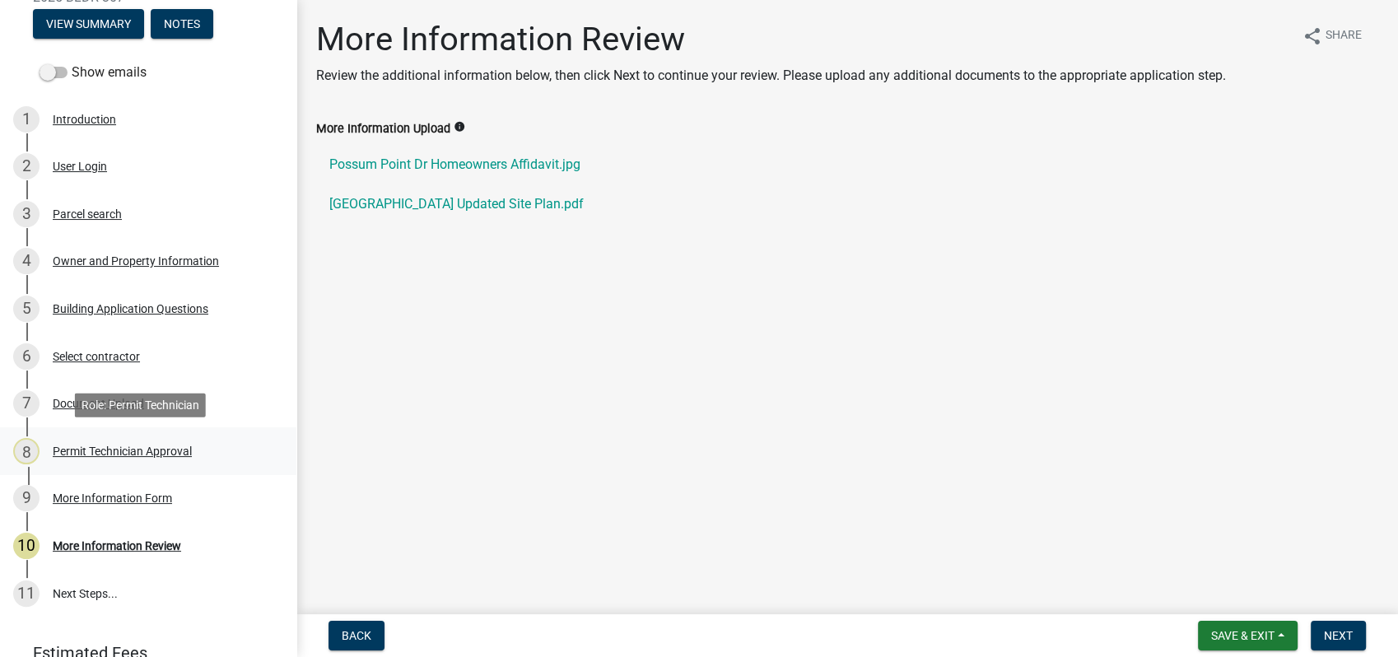
click at [122, 445] on div "Permit Technician Approval" at bounding box center [122, 451] width 139 height 12
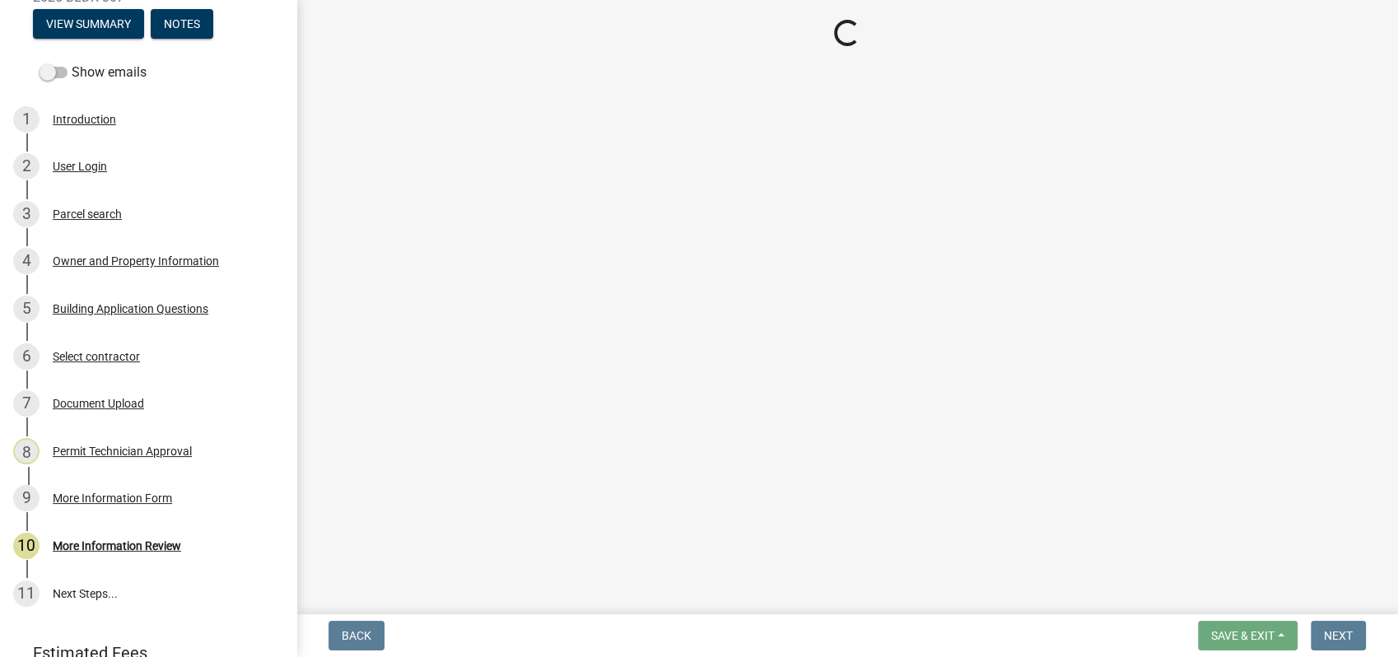
select select "78bfdc44-73ff-456e-a557-d4c99b9c08be"
select select "83394b22-4a11-496c-8e5c-75ade2e72faf"
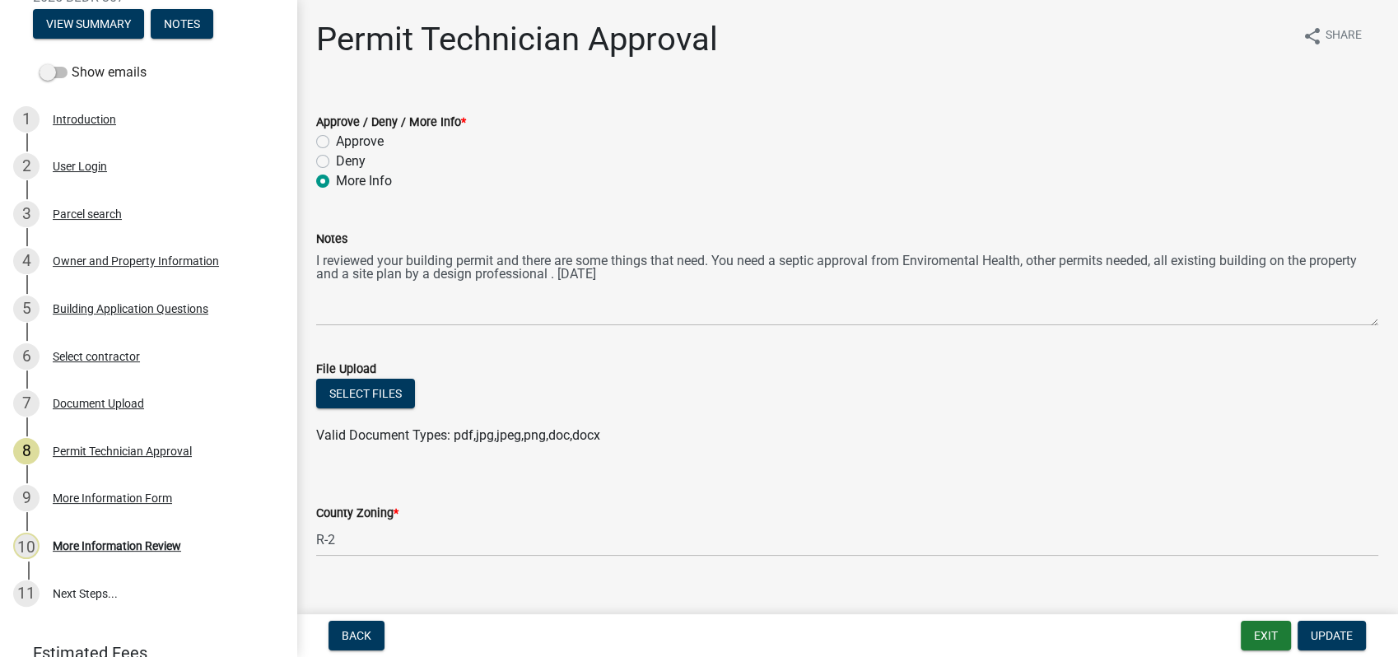
drag, startPoint x: 314, startPoint y: 263, endPoint x: 474, endPoint y: 274, distance: 160.9
click at [474, 274] on div "Notes I reviewed your building permit and there are some things that need. You …" at bounding box center [847, 266] width 1086 height 120
drag, startPoint x: 315, startPoint y: 264, endPoint x: 500, endPoint y: 270, distance: 185.3
click at [500, 270] on div "Notes I reviewed your building permit and there are some things that need. You …" at bounding box center [847, 266] width 1086 height 120
click at [314, 262] on div "Notes I reviewed your building permit and there are some things that need. You …" at bounding box center [847, 266] width 1086 height 120
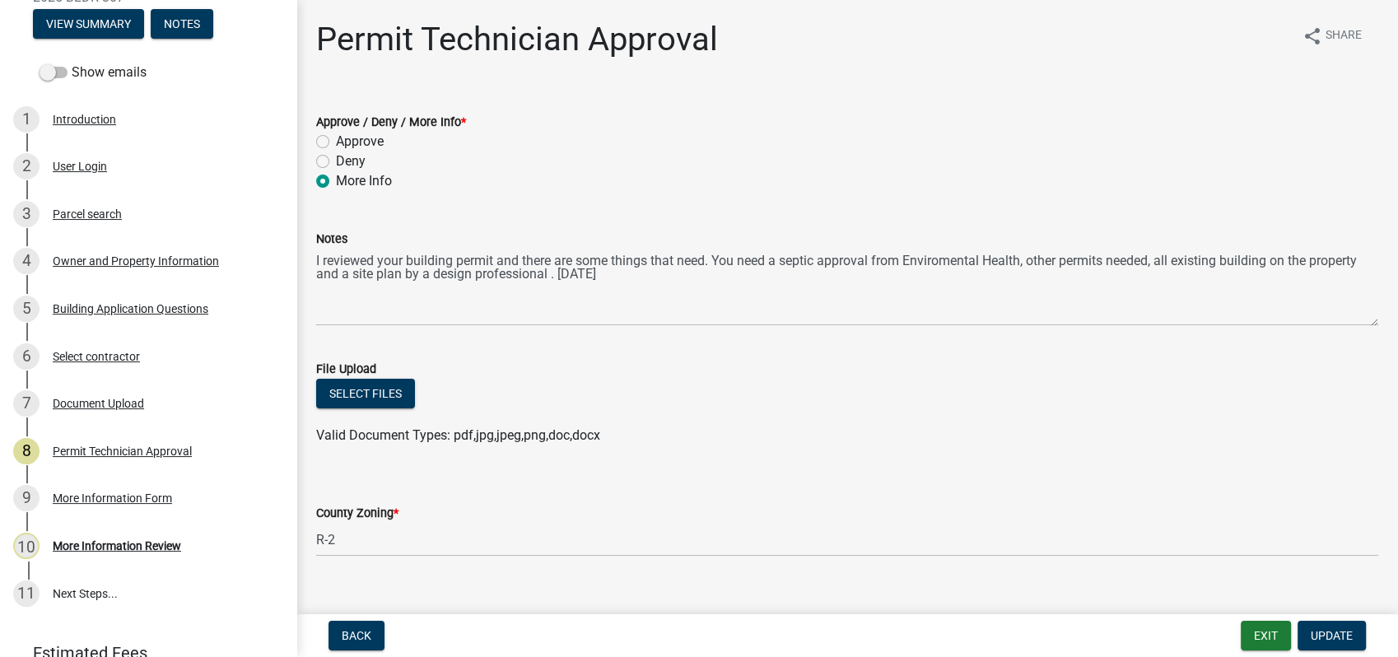
click at [316, 263] on div "Notes I reviewed your building permit and there are some things that need. You …" at bounding box center [847, 266] width 1086 height 120
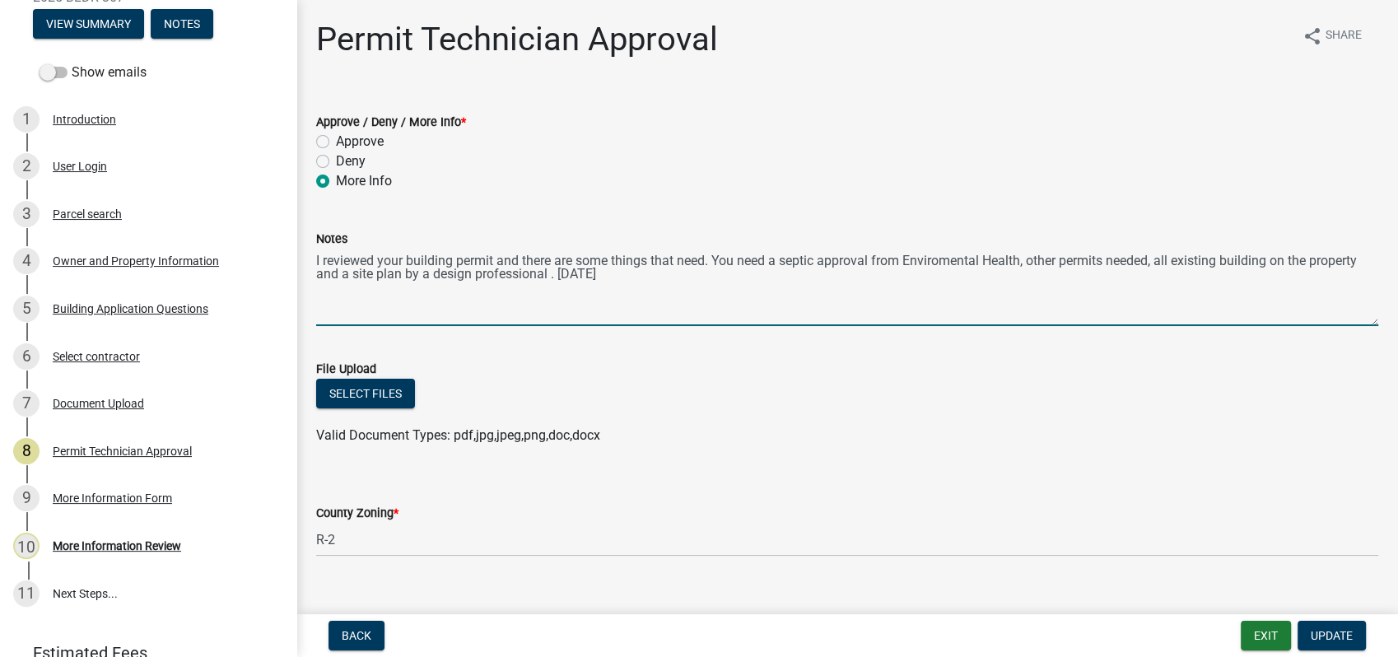
drag, startPoint x: 316, startPoint y: 261, endPoint x: 1331, endPoint y: 270, distance: 1014.9
click at [1331, 270] on textarea "I reviewed your building permit and there are some things that need. You need a…" at bounding box center [847, 287] width 1062 height 77
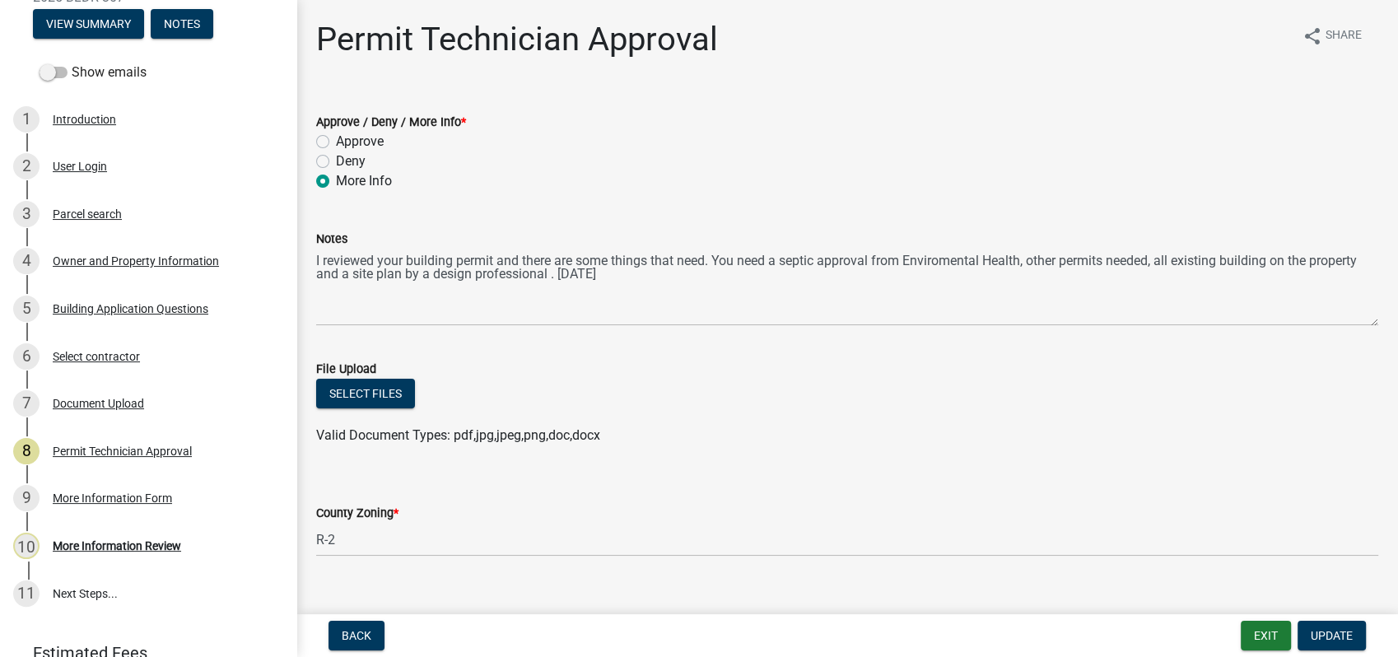
drag, startPoint x: 462, startPoint y: 263, endPoint x: 876, endPoint y: 402, distance: 436.8
click at [876, 402] on div "Select files" at bounding box center [847, 396] width 1062 height 34
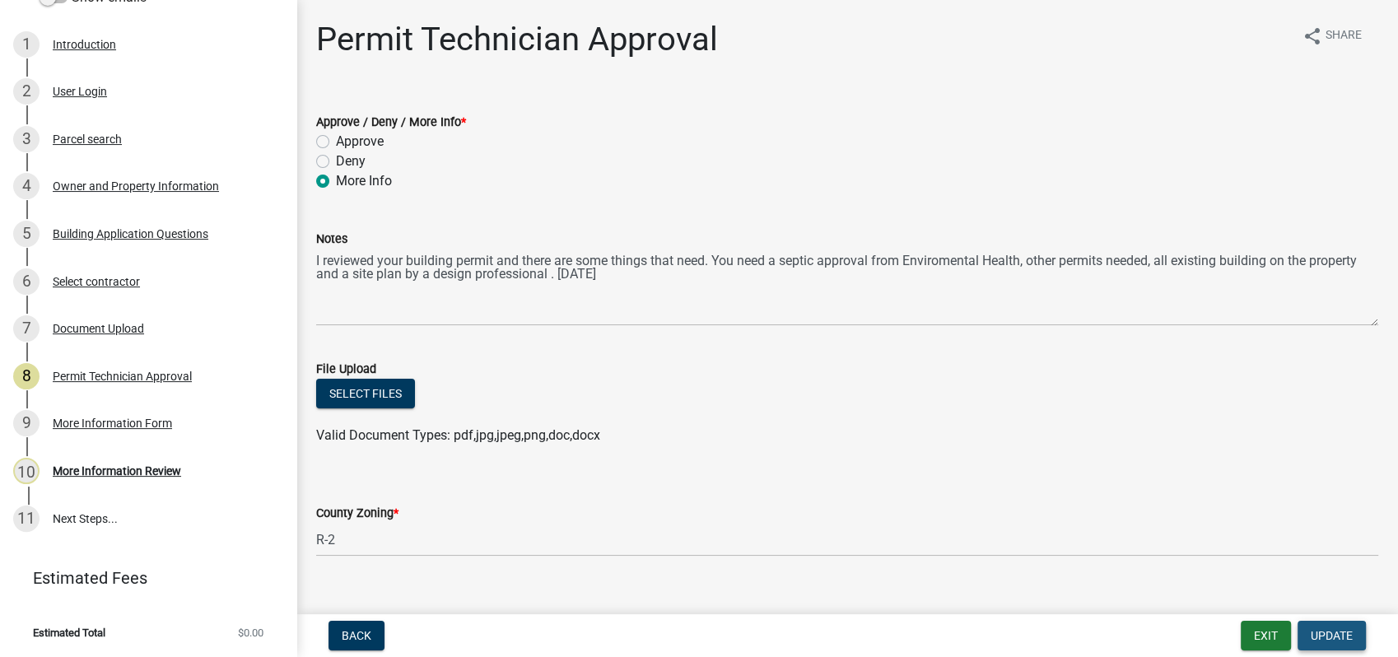
click at [1319, 636] on span "Update" at bounding box center [1331, 635] width 42 height 13
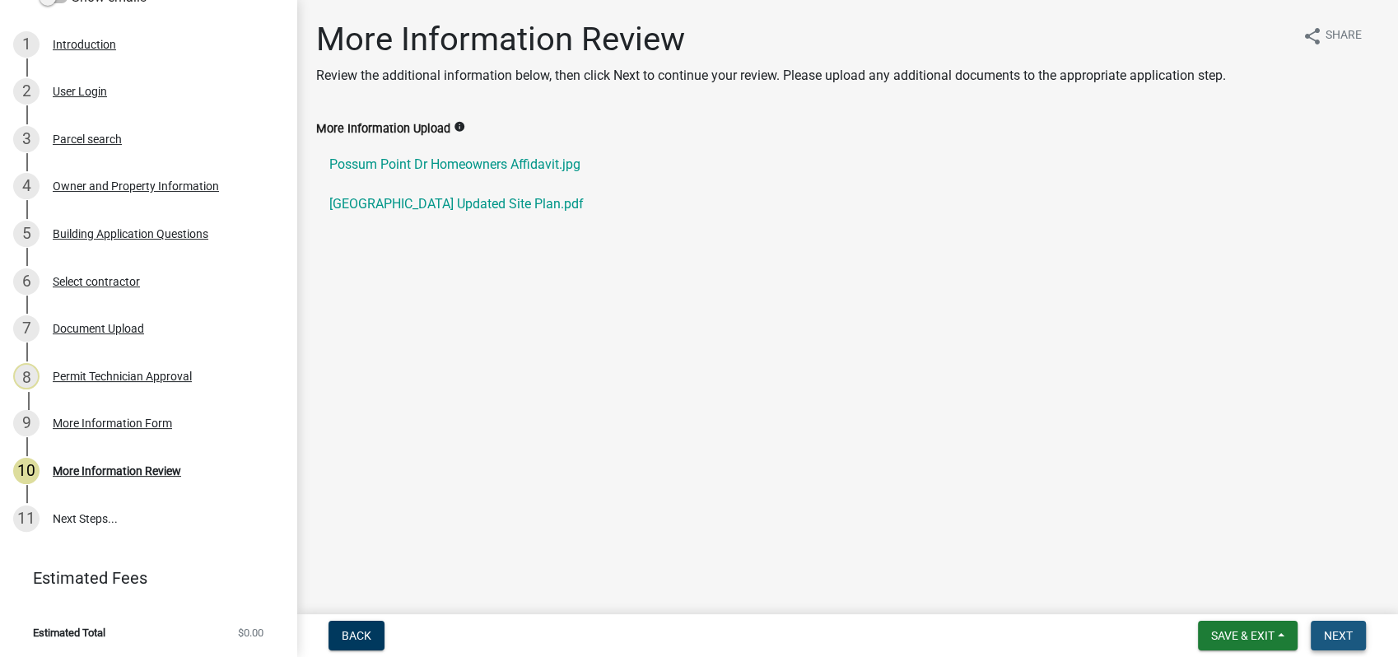
click at [1319, 643] on button "Next" at bounding box center [1337, 636] width 55 height 30
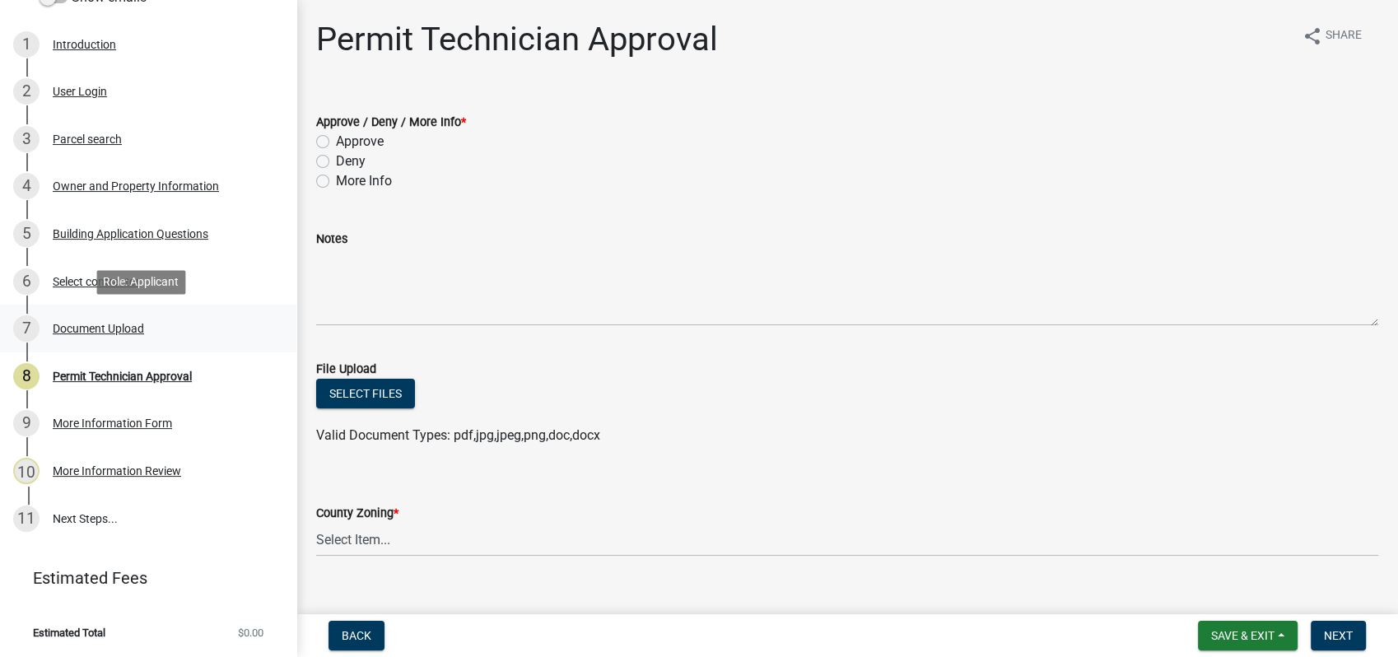
click at [98, 325] on div "Document Upload" at bounding box center [98, 329] width 91 height 12
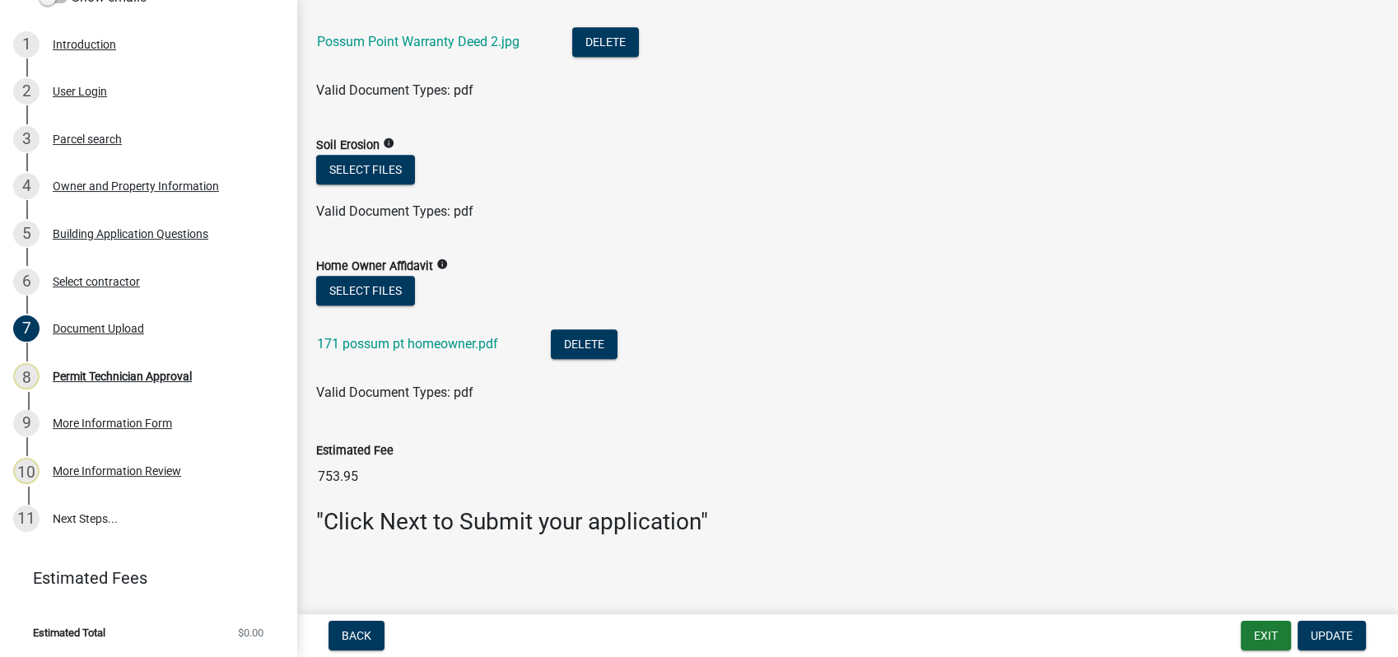
scroll to position [1310, 0]
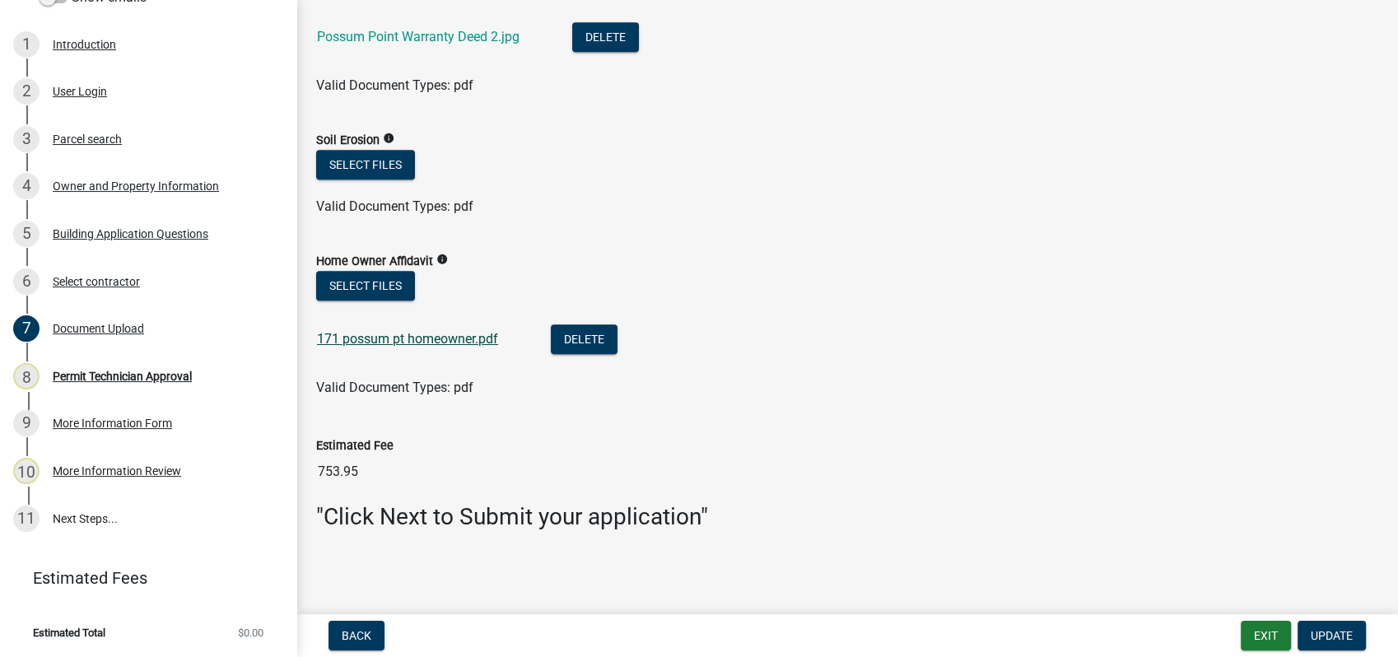
click at [388, 337] on link "171 possum pt homeowner.pdf" at bounding box center [407, 339] width 181 height 16
click at [125, 327] on div "Document Upload" at bounding box center [98, 329] width 91 height 12
click at [150, 375] on div "Permit Technician Approval" at bounding box center [122, 376] width 139 height 12
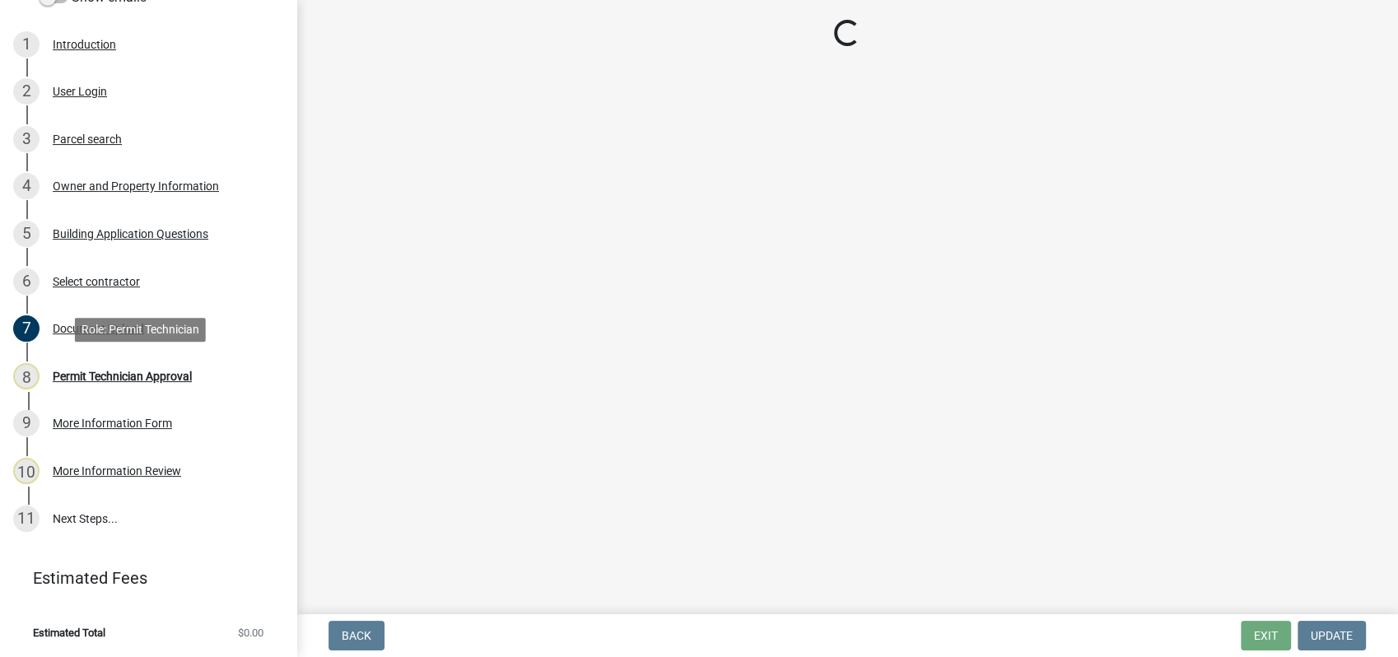
scroll to position [0, 0]
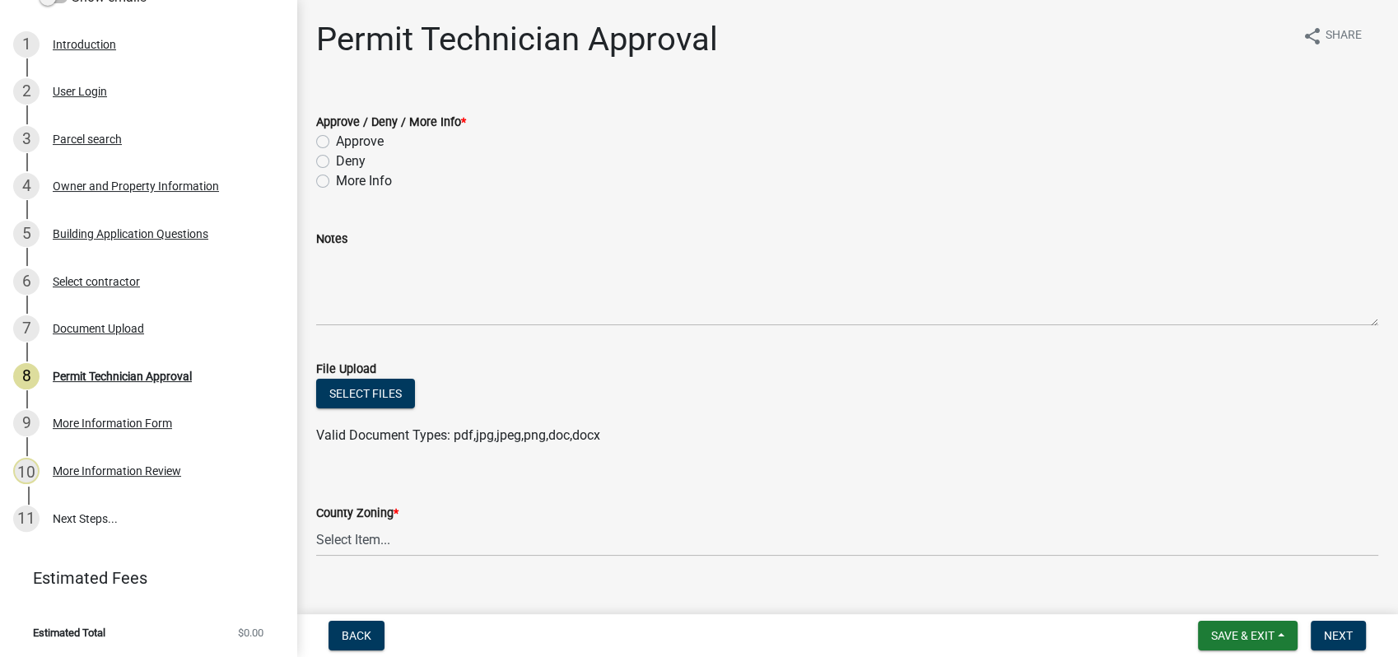
drag, startPoint x: 325, startPoint y: 177, endPoint x: 430, endPoint y: 241, distance: 123.4
click at [336, 178] on label "More Info" at bounding box center [364, 181] width 56 height 20
click at [336, 178] on input "More Info" at bounding box center [341, 176] width 11 height 11
radio input "true"
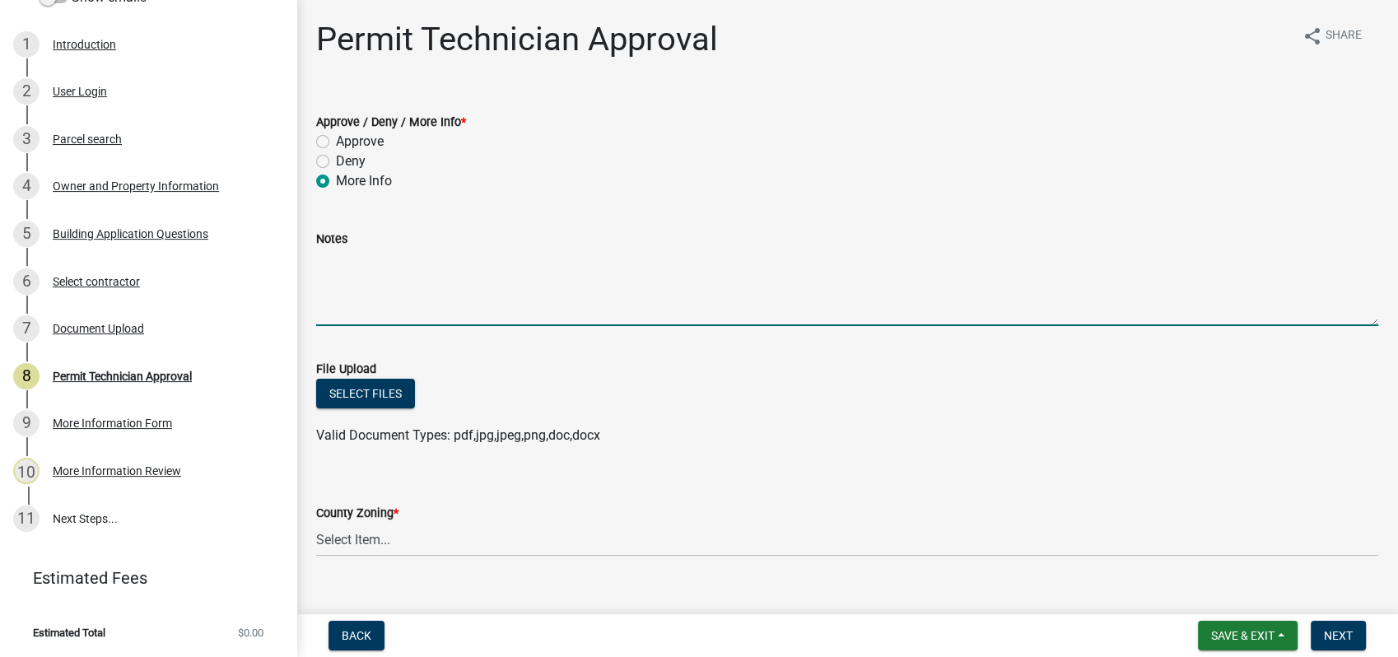
paste textarea "I reviewed your building permit and there are some things that need. You need a…"
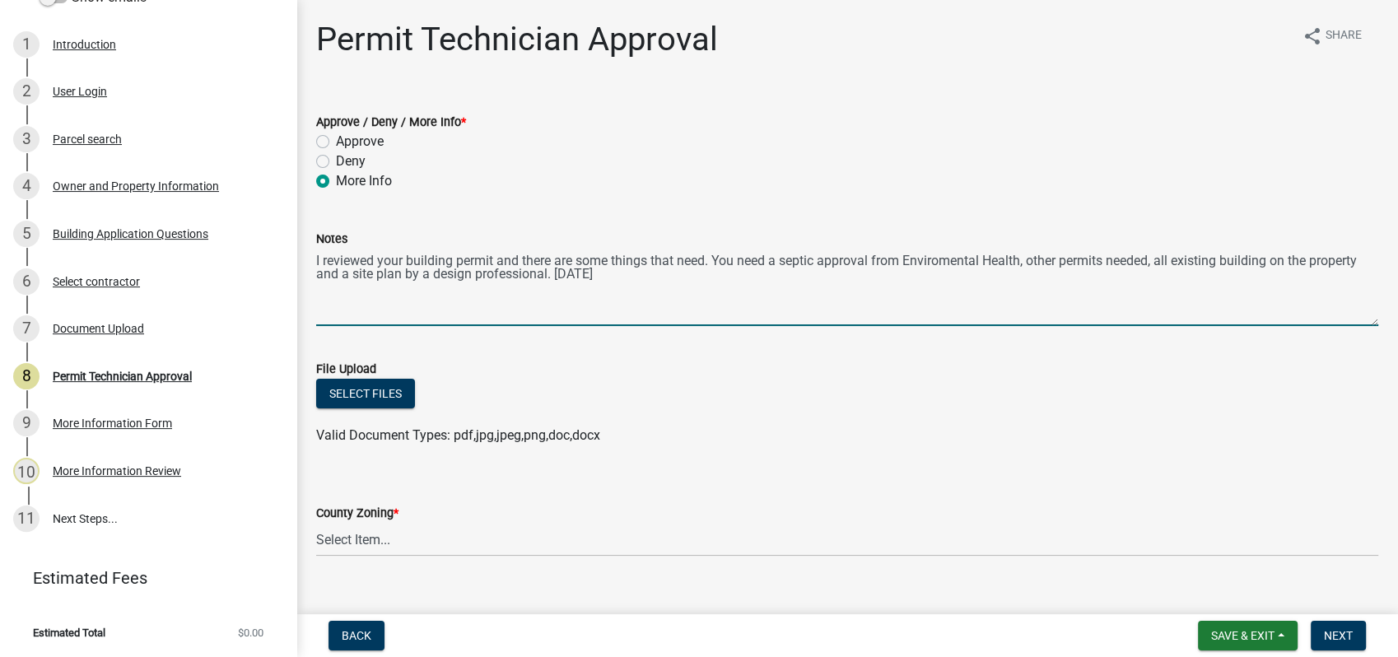
click at [684, 279] on textarea "I reviewed your building permit and there are some things that need. You need a…" at bounding box center [847, 287] width 1062 height 77
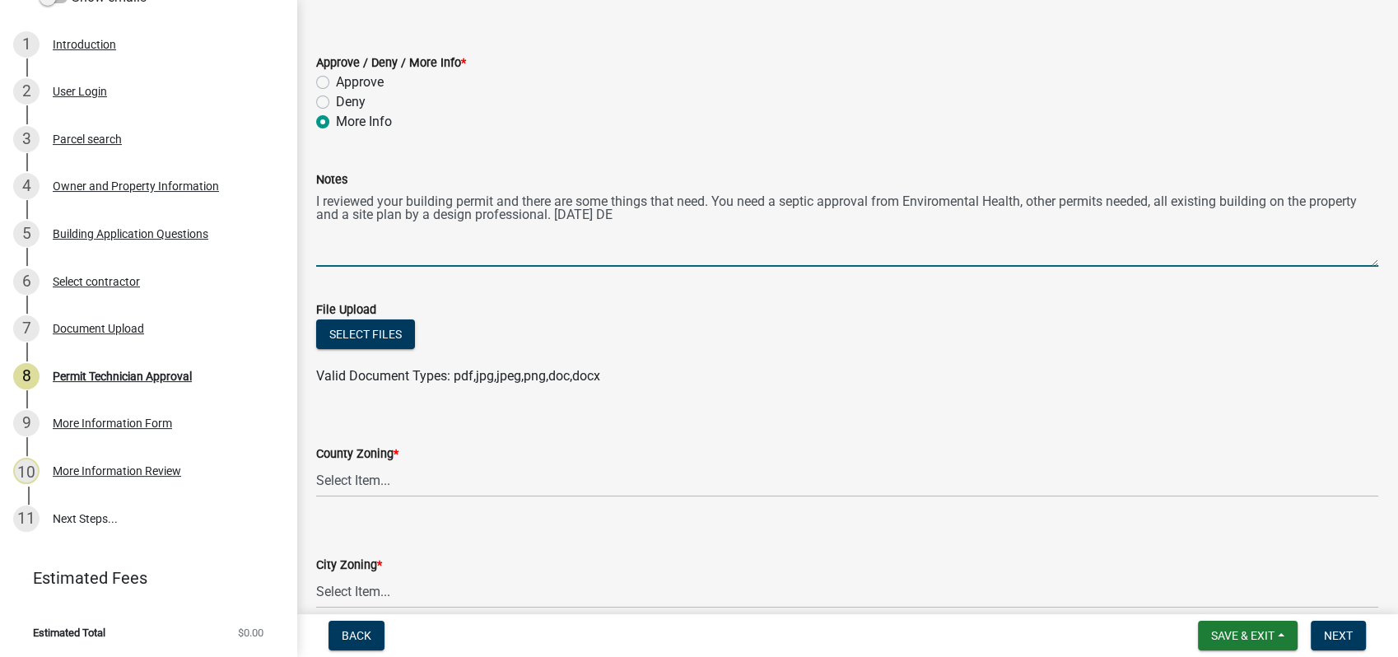
scroll to position [91, 0]
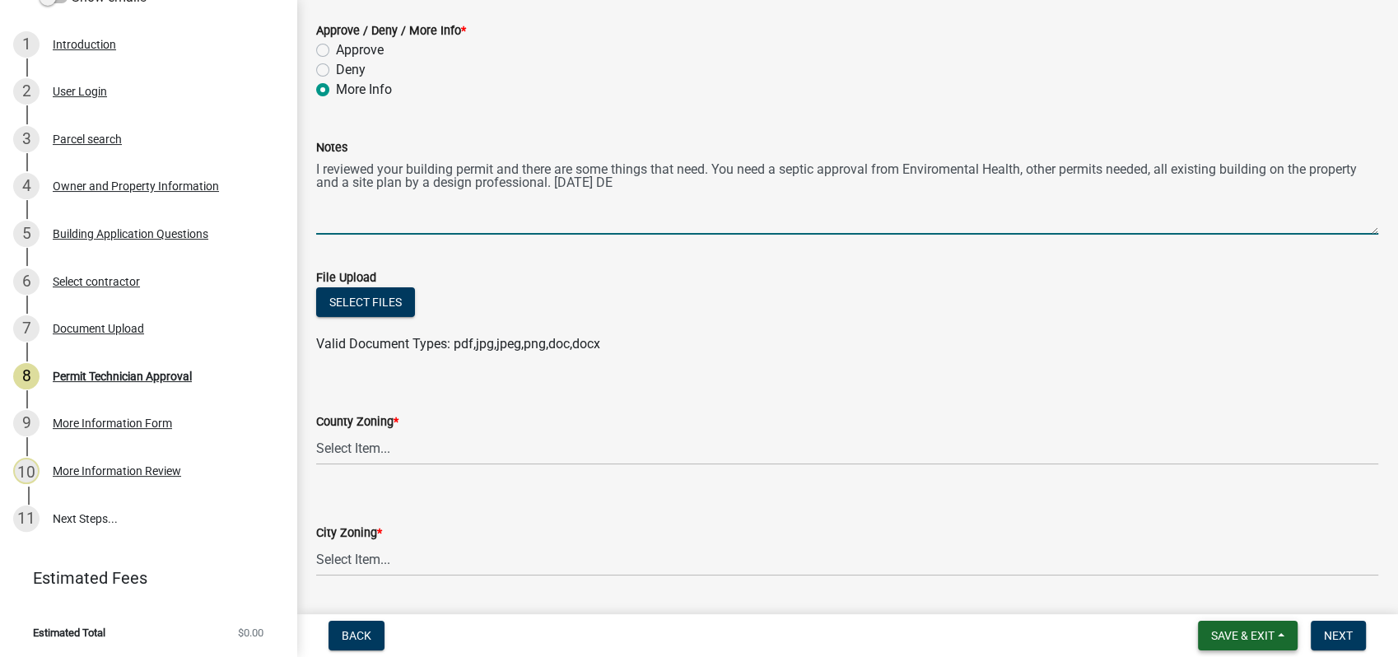
type textarea "I reviewed your building permit and there are some things that need. You need a…"
click at [1228, 632] on span "Save & Exit" at bounding box center [1242, 635] width 63 height 13
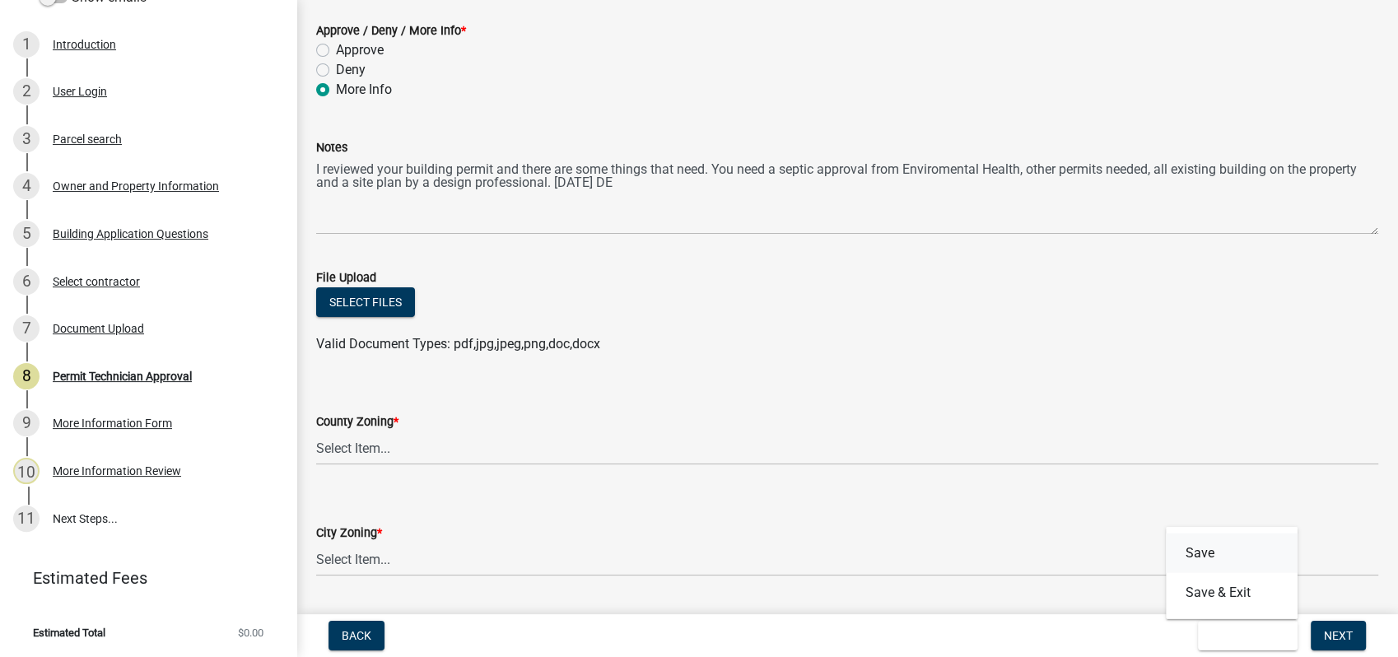
click at [1213, 553] on button "Save" at bounding box center [1231, 553] width 132 height 40
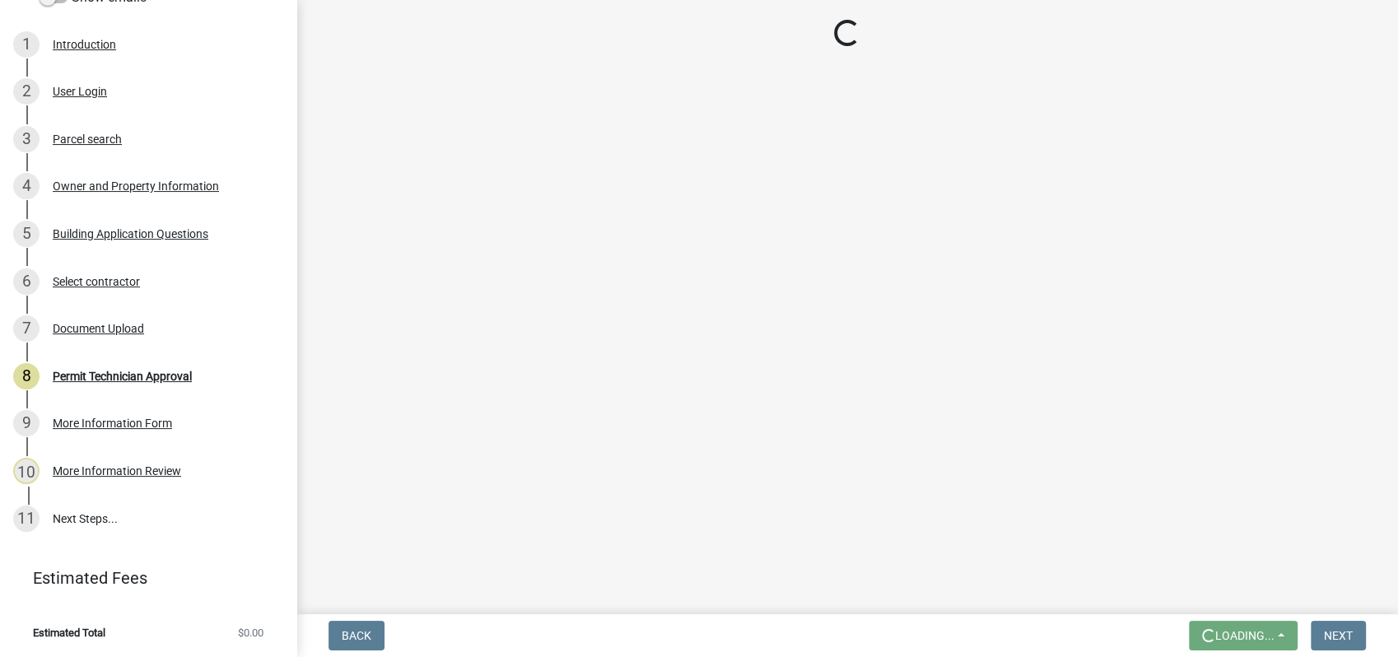
scroll to position [0, 0]
click at [150, 217] on link "5 Building Application Questions" at bounding box center [148, 234] width 296 height 48
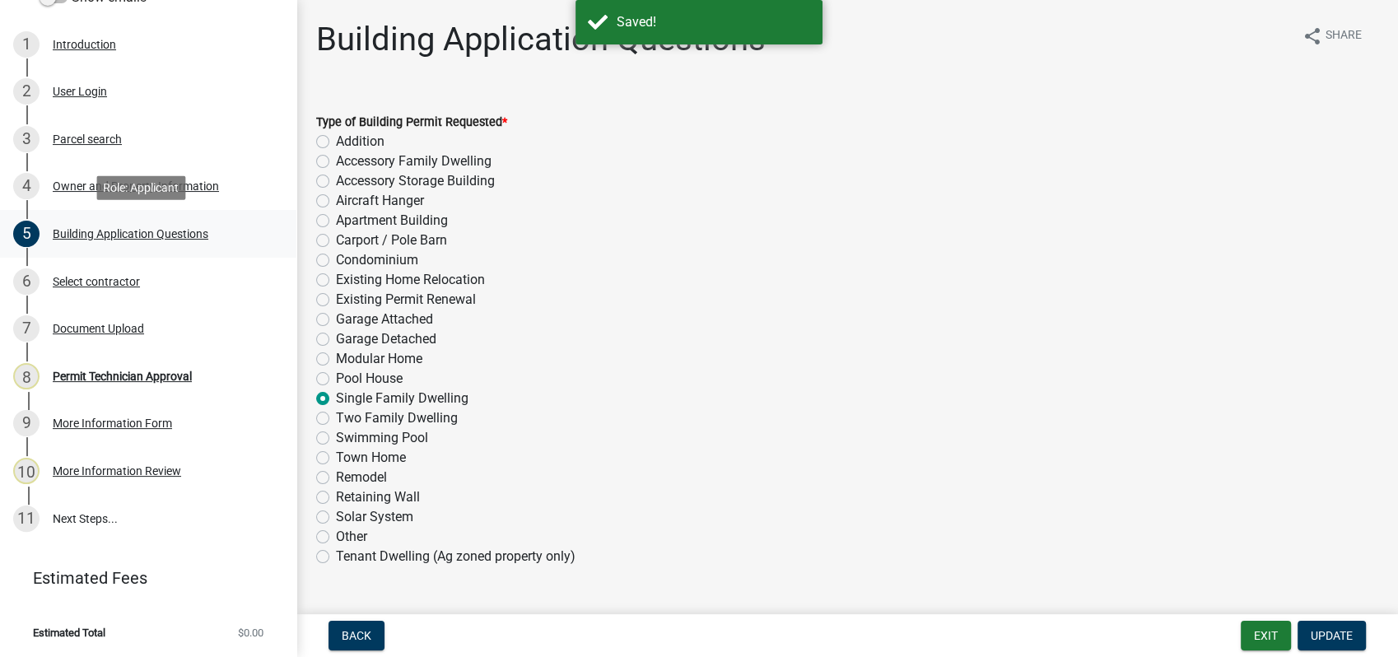
click at [149, 228] on div "Building Application Questions" at bounding box center [131, 234] width 156 height 12
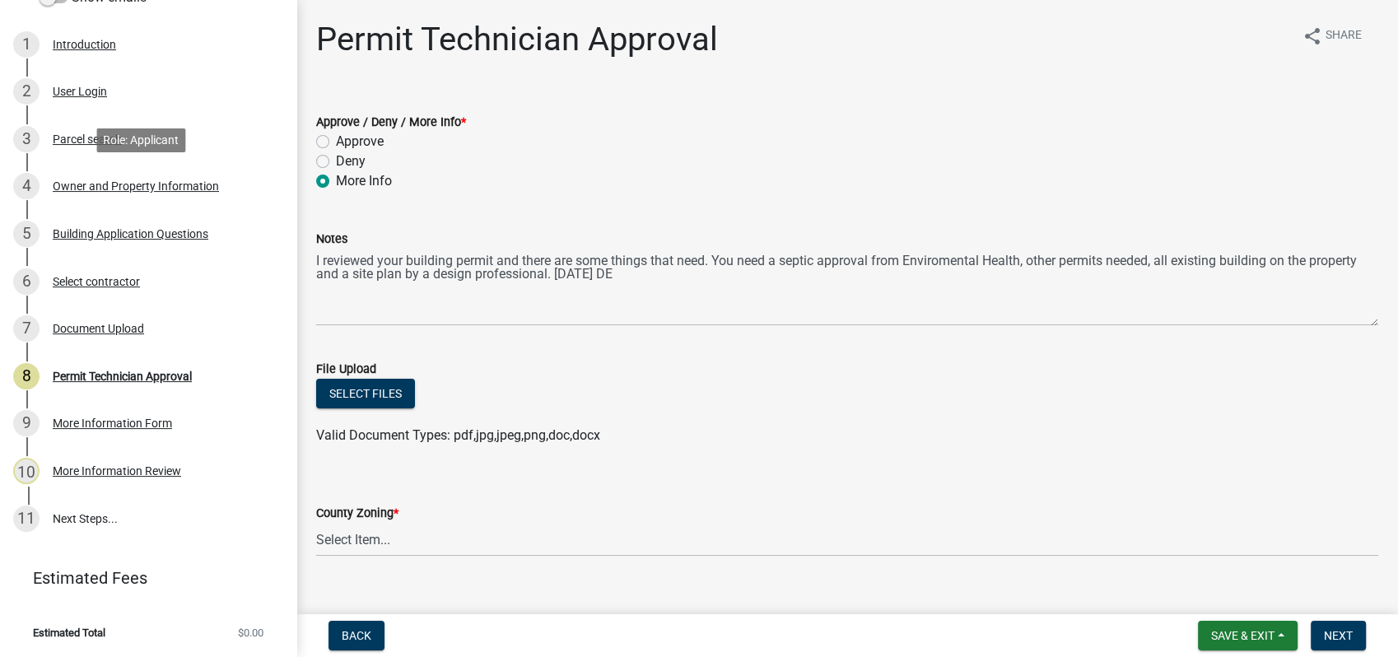
click at [110, 184] on div "Owner and Property Information" at bounding box center [136, 186] width 166 height 12
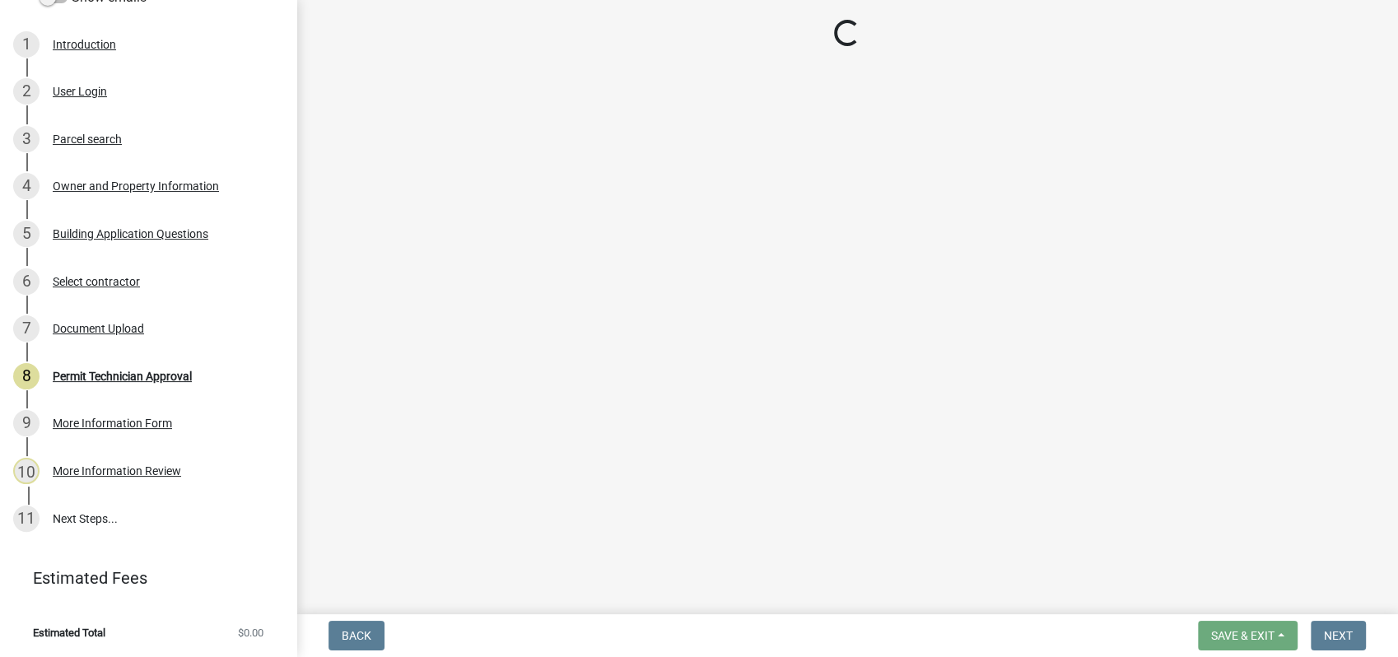
select select "78bfdc44-73ff-456e-a557-d4c99b9c08be"
select select "83394b22-4a11-496c-8e5c-75ade2e72faf"
select select "295c155f-de53-4b68-9fdd-08c8883e9b6f"
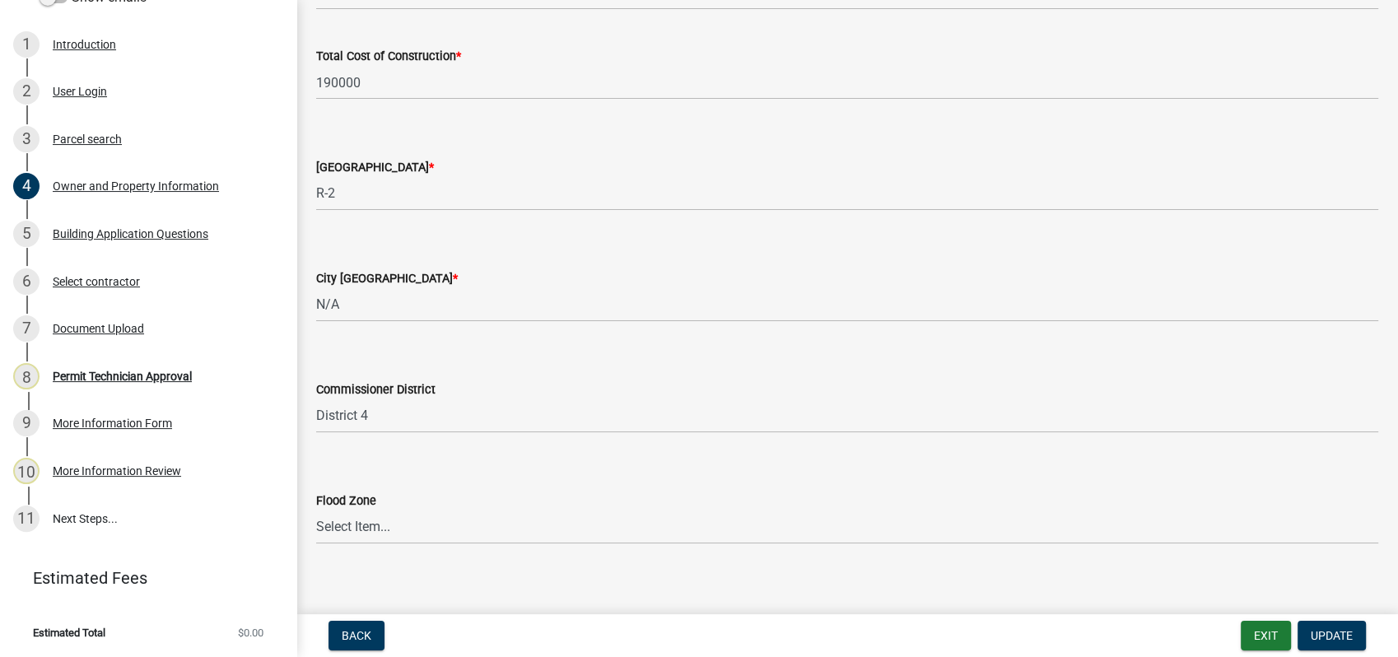
scroll to position [2788, 0]
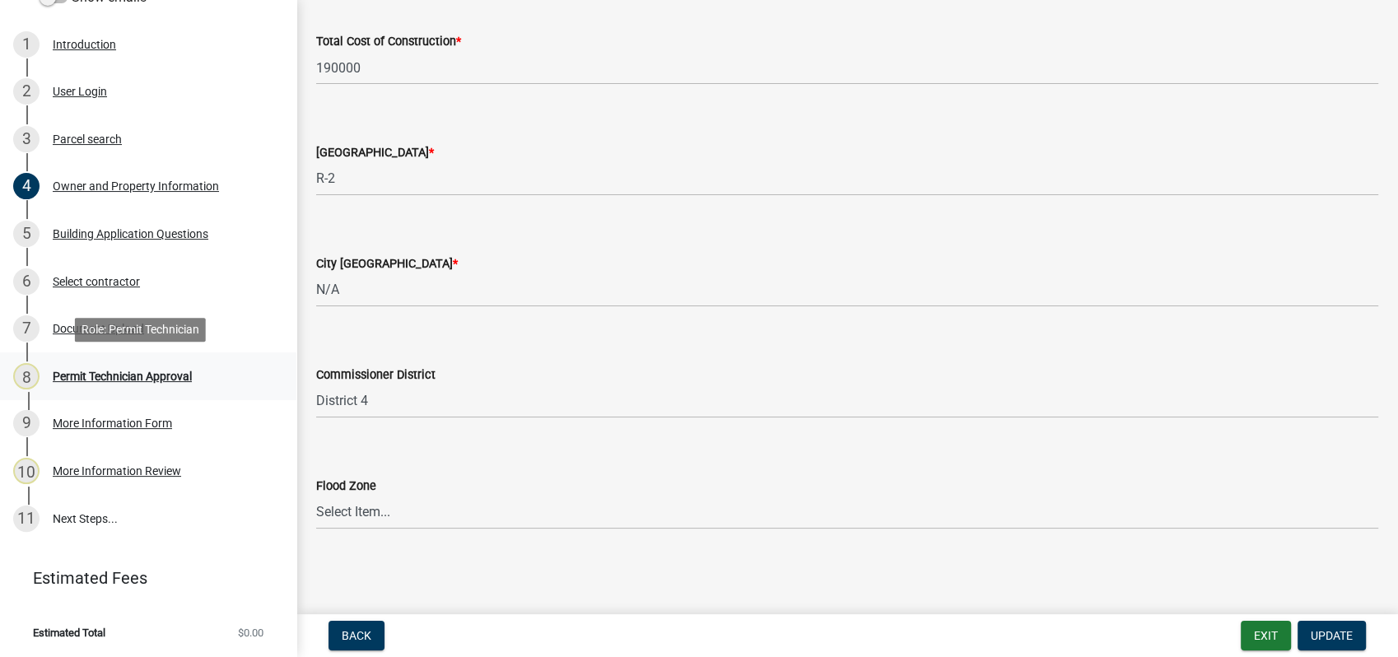
click at [128, 372] on div "Permit Technician Approval" at bounding box center [122, 376] width 139 height 12
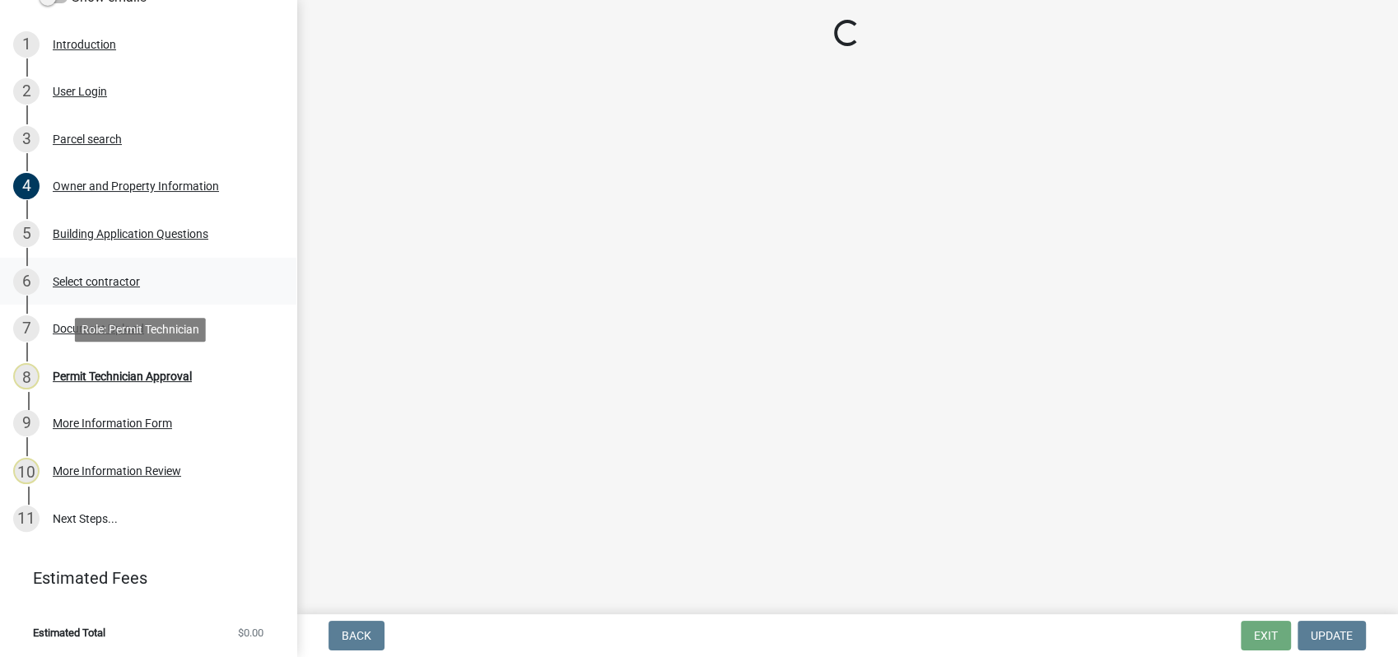
scroll to position [0, 0]
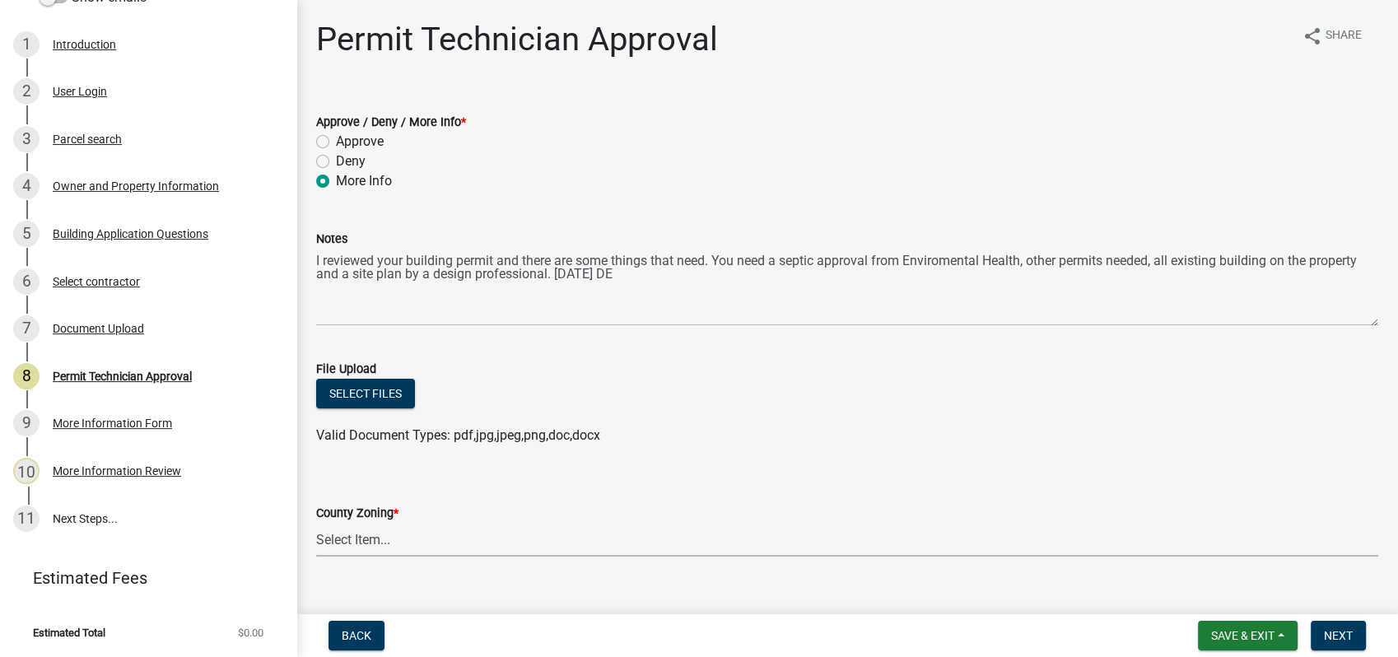
click at [351, 537] on select "Select Item... AG-1 R-1R R-1 R-2 MHP RM-1 RM-3 C-1 C-2 I-M PUD N/A" at bounding box center [847, 540] width 1062 height 34
click at [316, 523] on select "Select Item... AG-1 R-1R R-1 R-2 MHP RM-1 RM-3 C-1 C-2 I-M PUD N/A" at bounding box center [847, 540] width 1062 height 34
select select "78bfdc44-73ff-456e-a557-d4c99b9c08be"
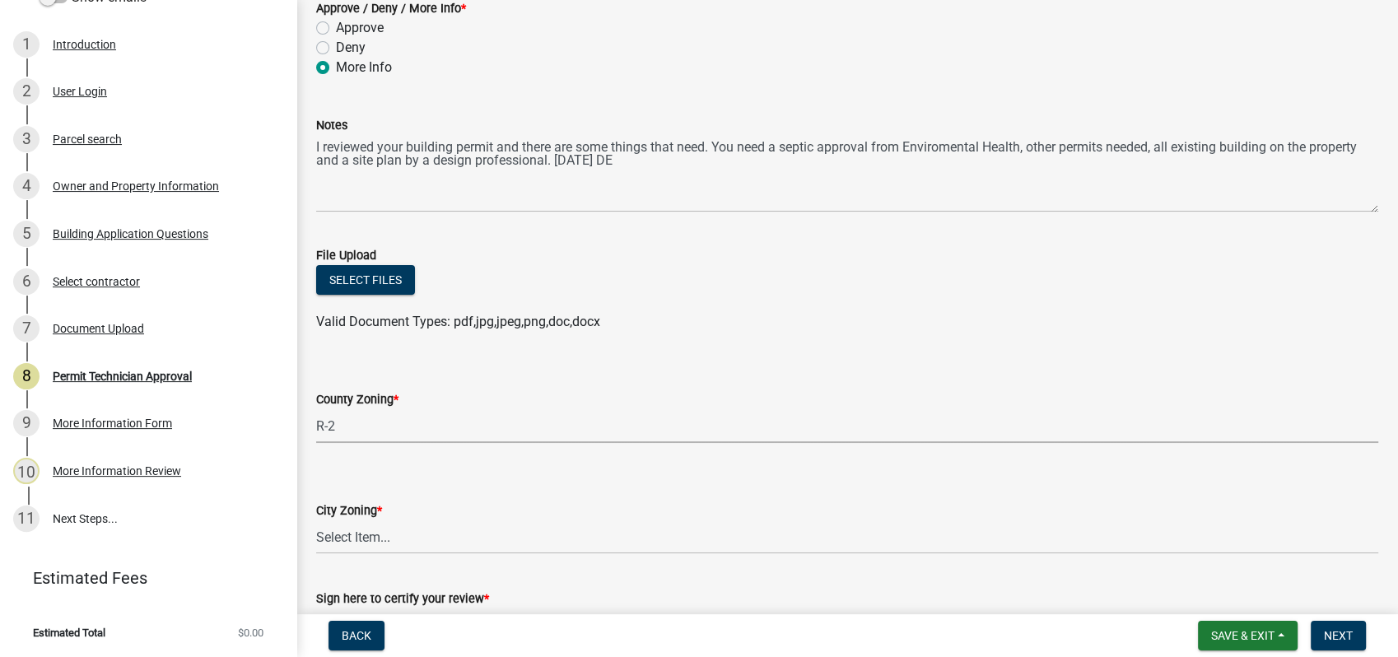
scroll to position [349, 0]
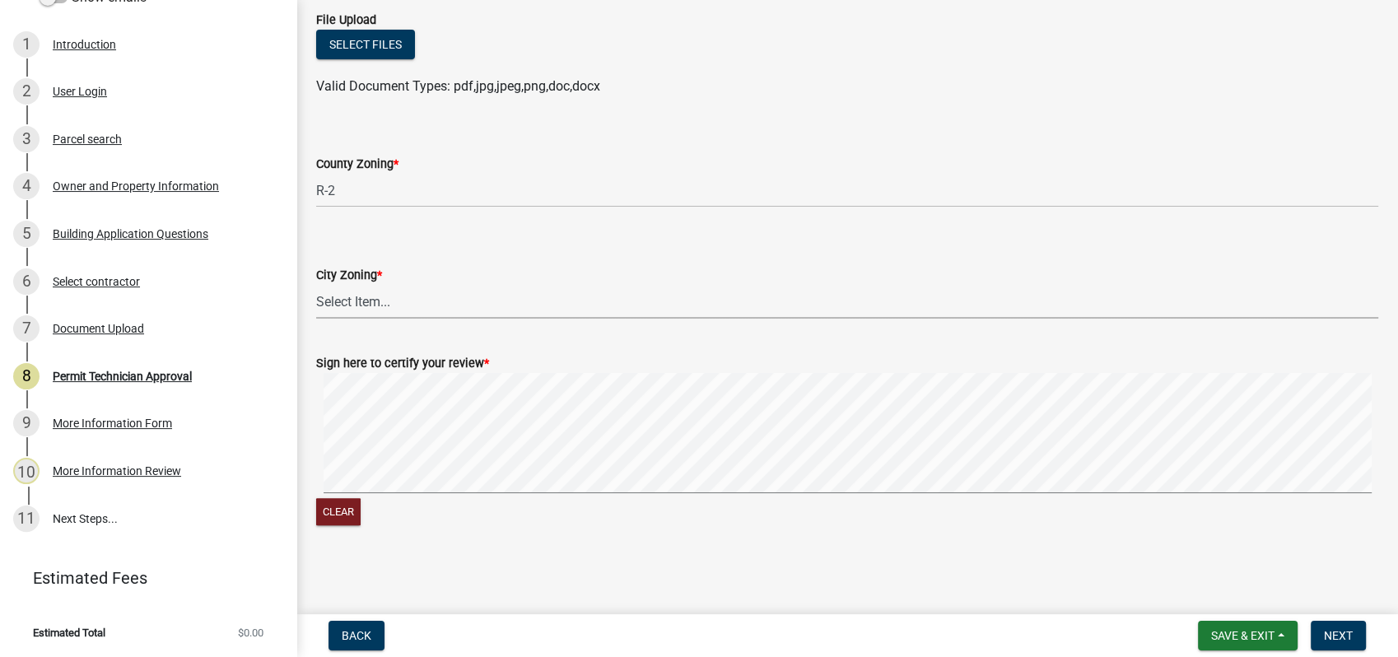
click at [345, 303] on select "Select Item... A-1 A-2 R-1 R-2 R-3 R-4 MHP C-1 C-2 I-1 I-2 DB FH H-P N/A" at bounding box center [847, 302] width 1062 height 34
click at [316, 285] on select "Select Item... A-1 A-2 R-1 R-2 R-3 R-4 MHP C-1 C-2 I-1 I-2 DB FH H-P N/A" at bounding box center [847, 302] width 1062 height 34
select select "83394b22-4a11-496c-8e5c-75ade2e72faf"
click at [1341, 633] on span "Next" at bounding box center [1338, 635] width 29 height 13
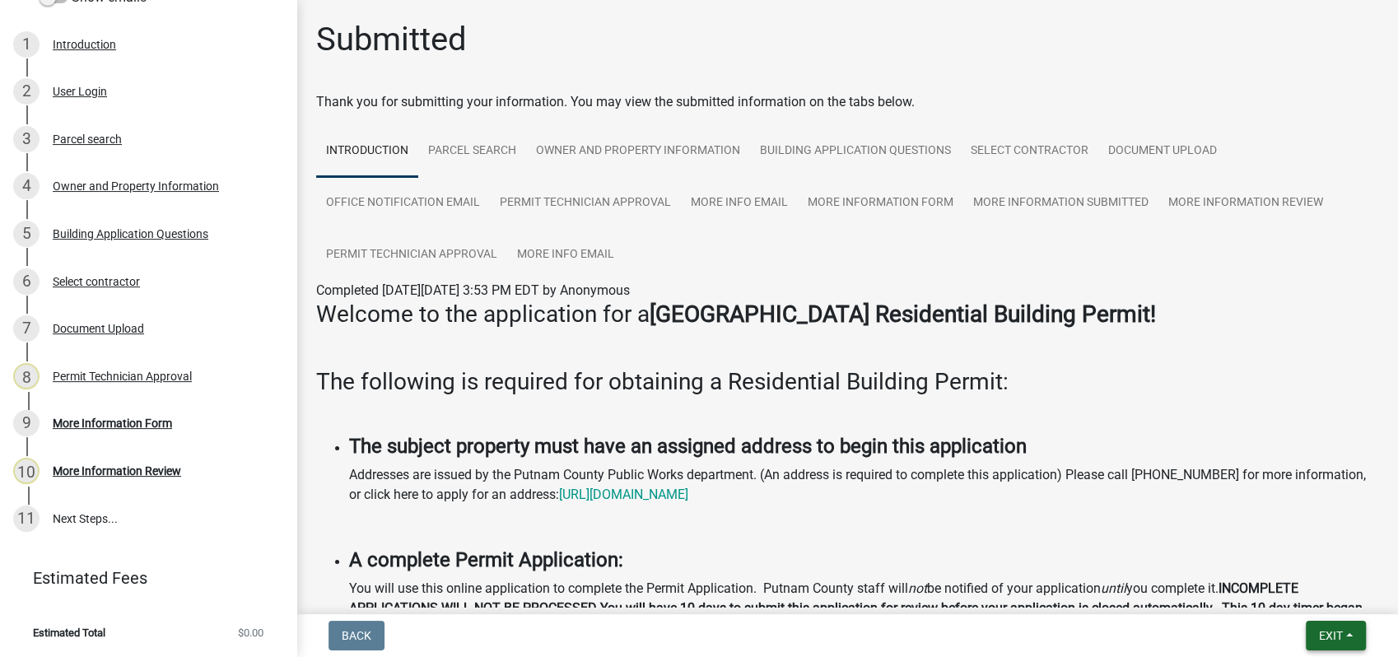
click at [1334, 640] on span "Exit" at bounding box center [1331, 635] width 24 height 13
click at [1297, 606] on button "Save & Exit" at bounding box center [1300, 593] width 132 height 40
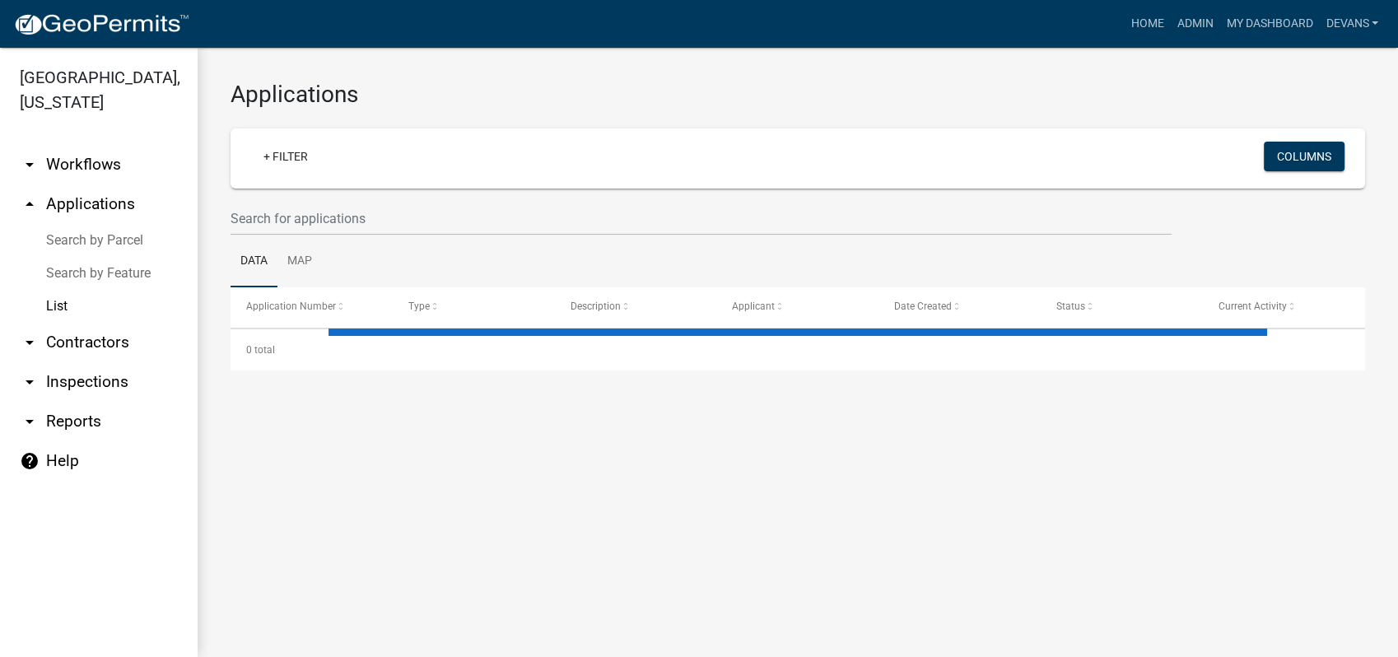
select select "1: 25"
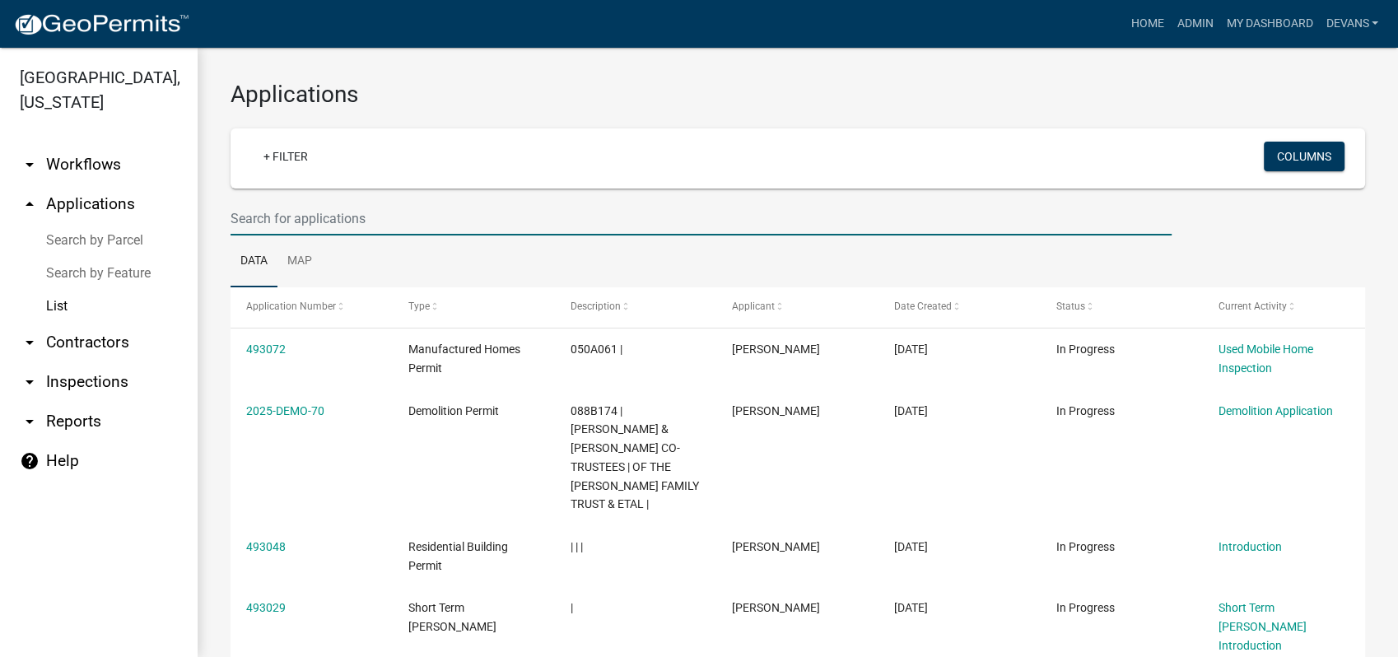
click at [330, 226] on input "text" at bounding box center [700, 219] width 941 height 34
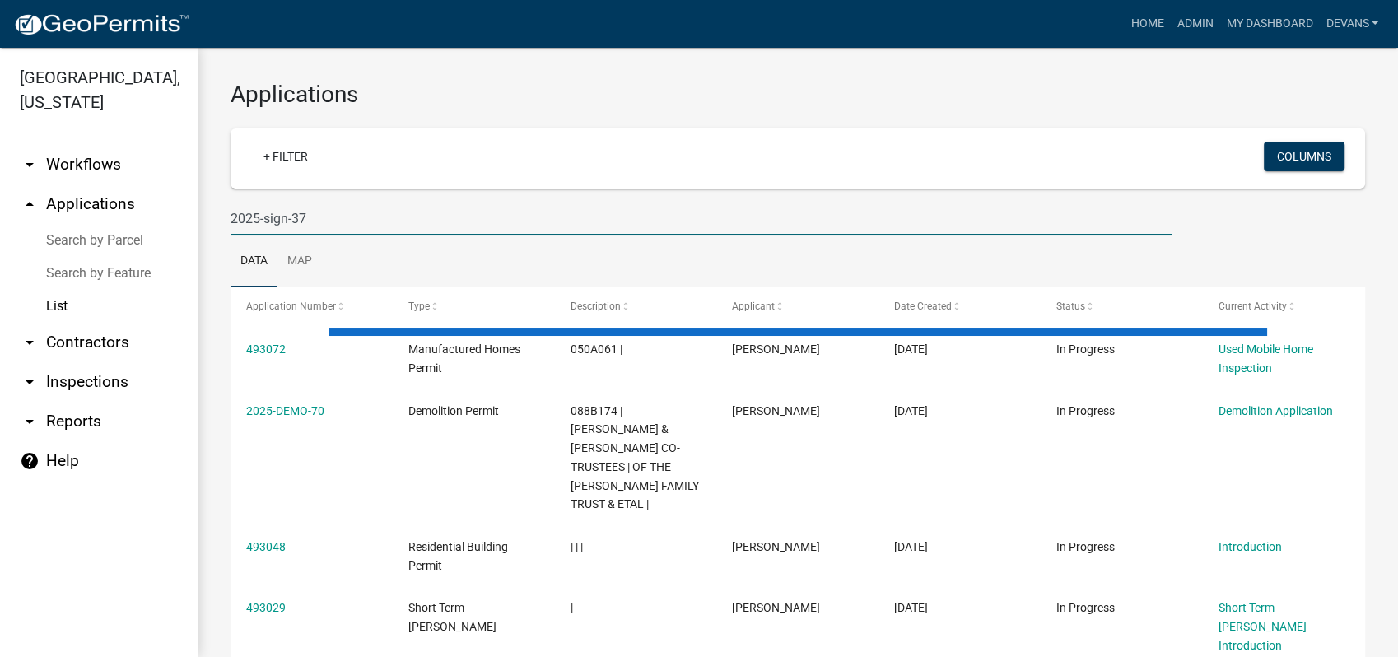
type input "2025-sign-37"
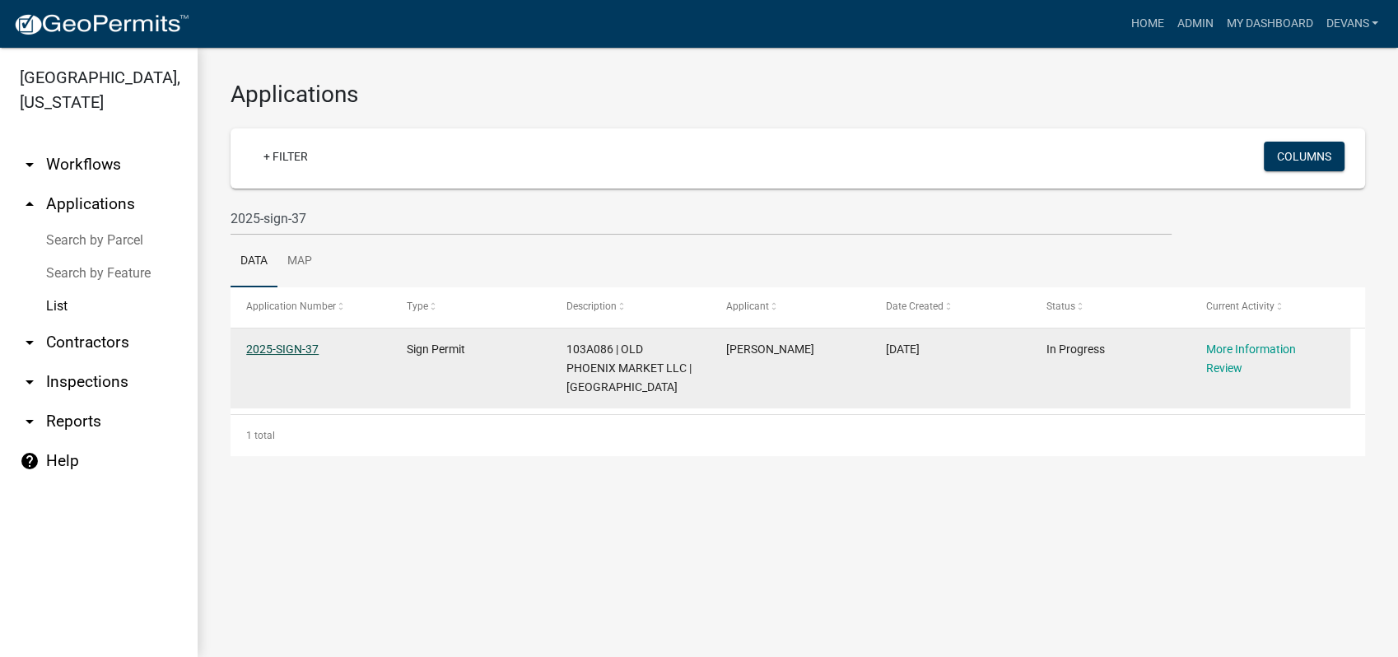
click at [269, 346] on link "2025-SIGN-37" at bounding box center [282, 348] width 72 height 13
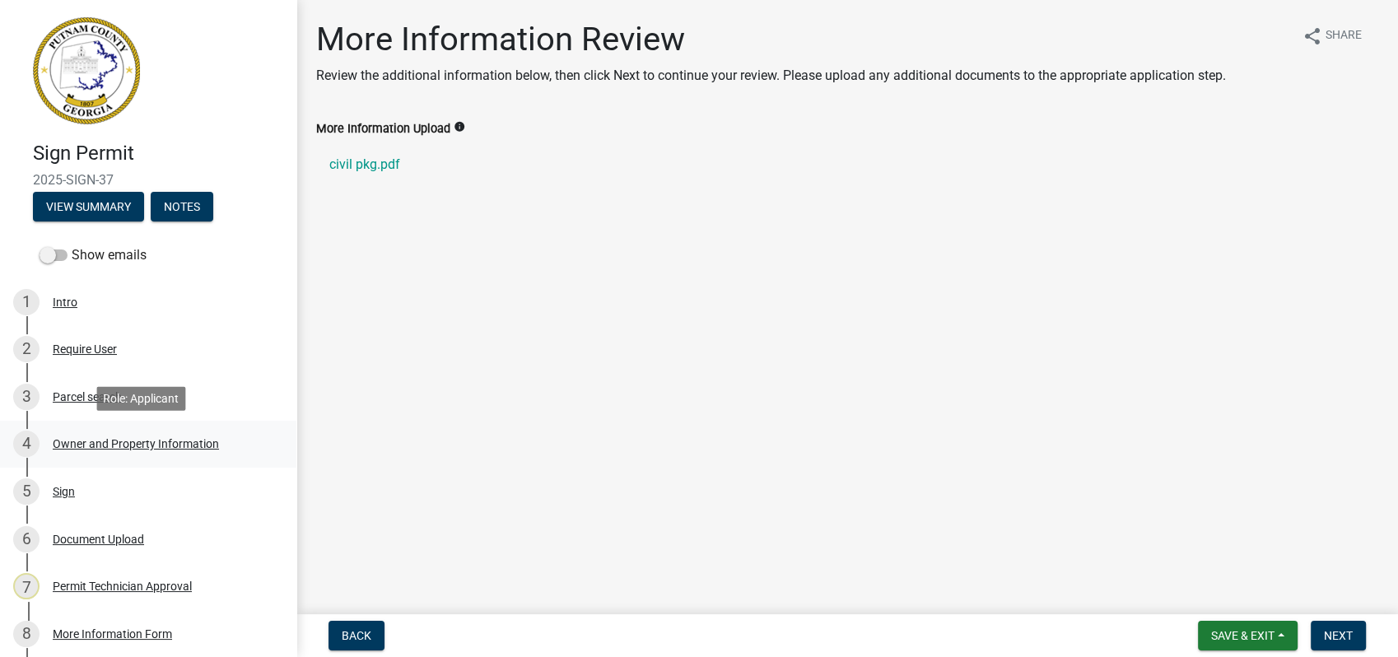
scroll to position [211, 0]
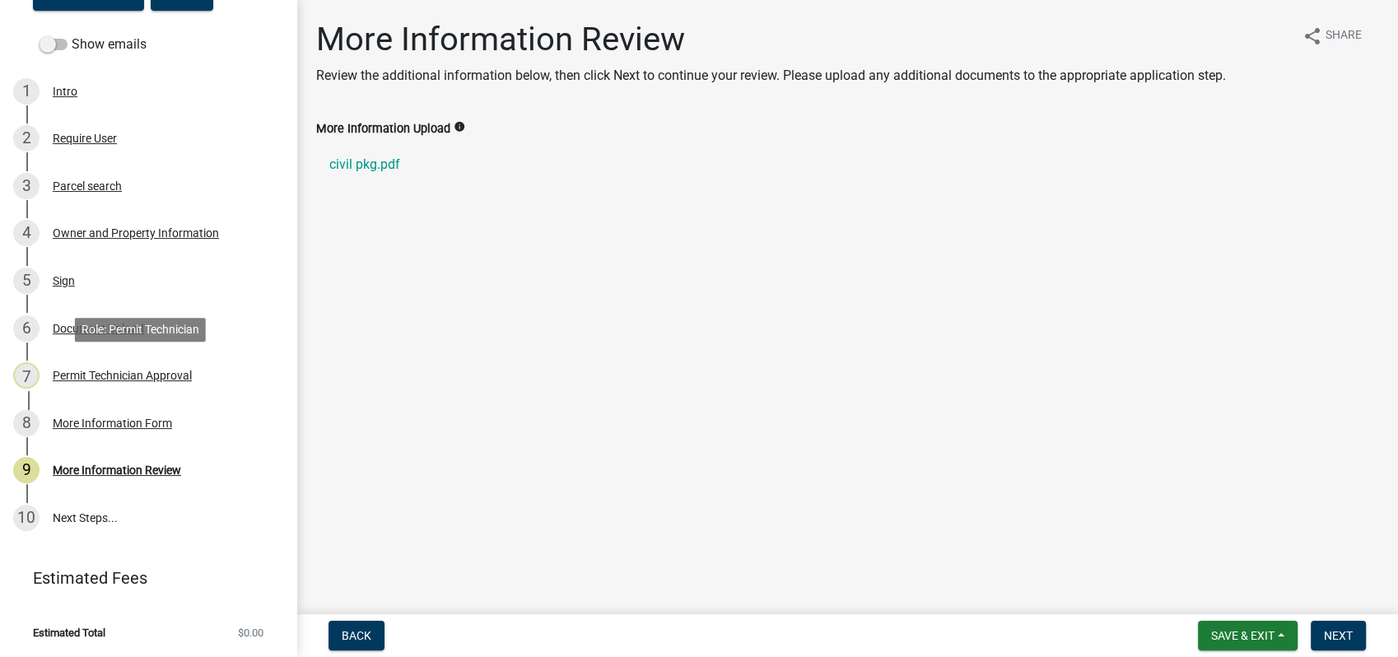
click at [112, 382] on div "7 Permit Technician Approval" at bounding box center [141, 375] width 257 height 26
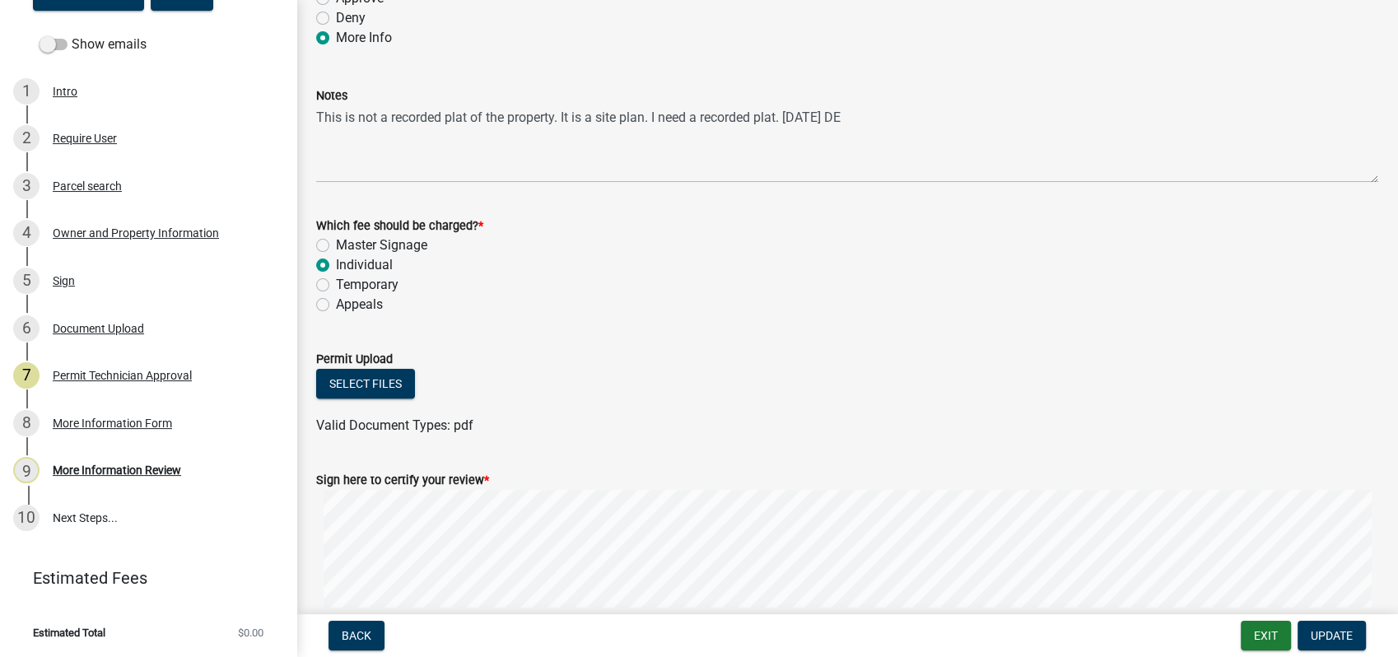
scroll to position [533, 0]
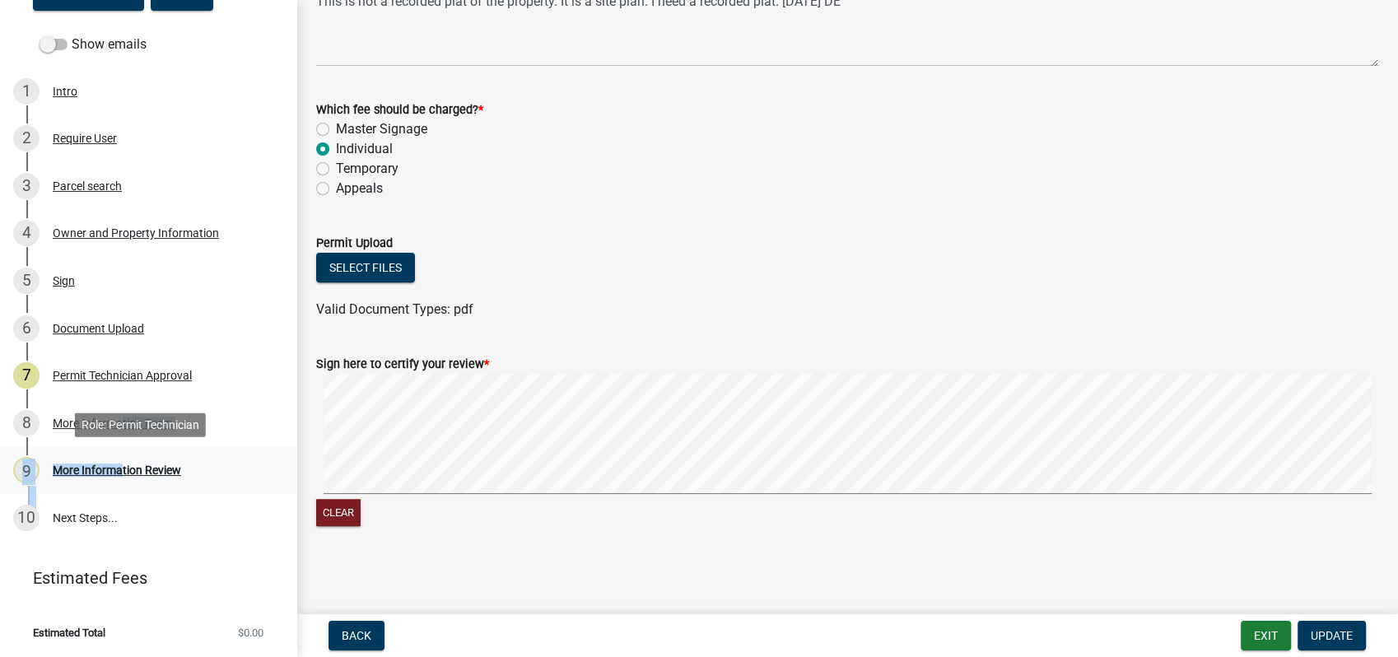
click at [112, 480] on ul "1 Intro 2 Require User 3 Parcel search 4 Owner and Property Information 5 Sign …" at bounding box center [148, 304] width 296 height 487
click at [112, 472] on div "More Information Review" at bounding box center [117, 470] width 128 height 12
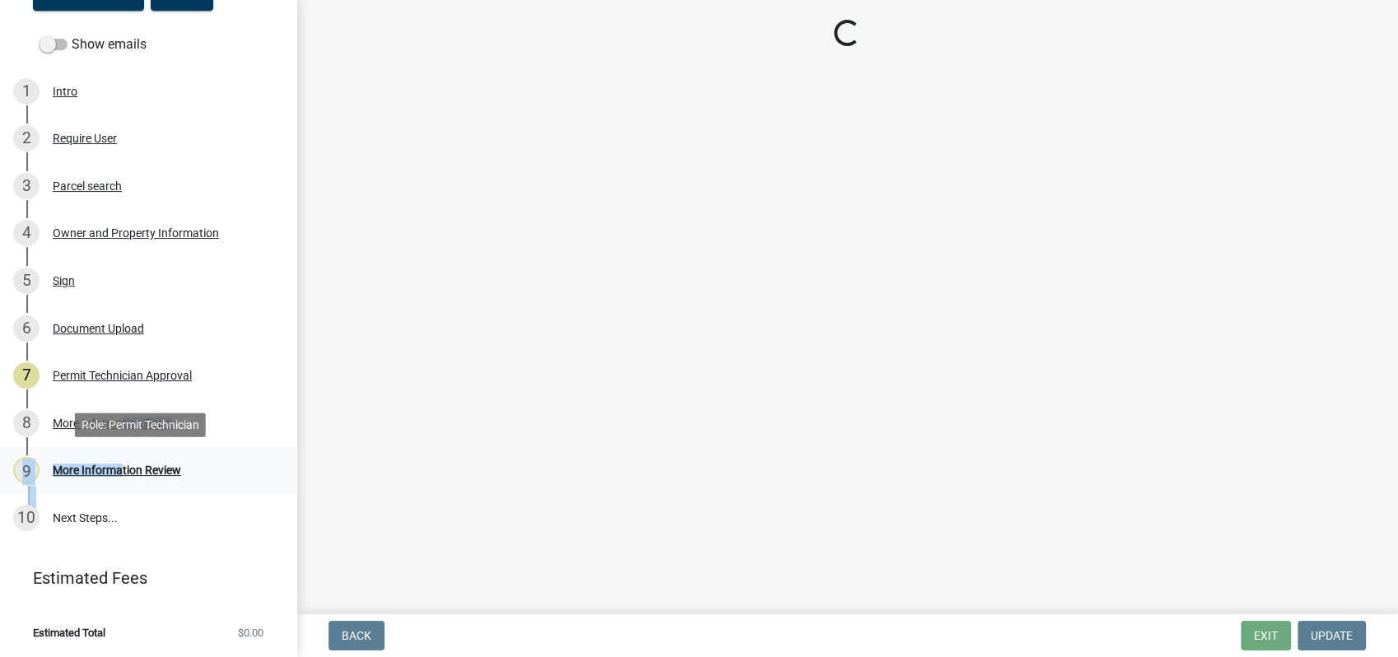
scroll to position [0, 0]
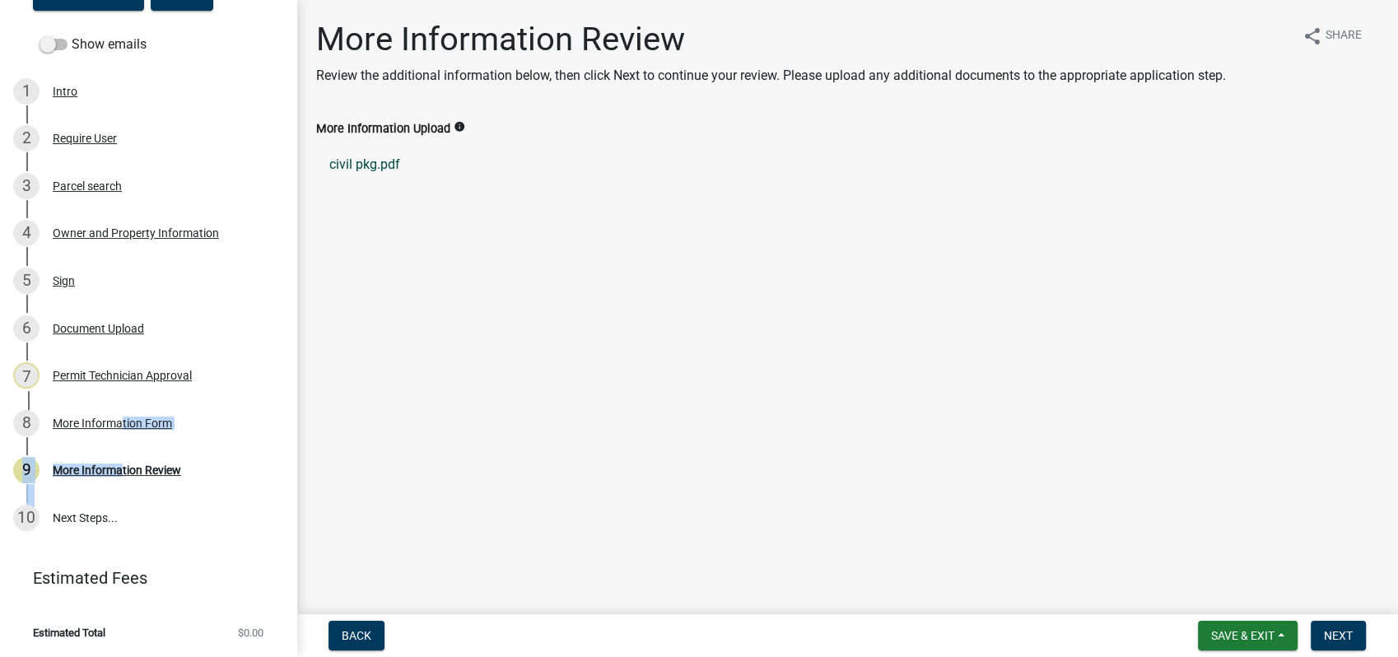
click at [347, 166] on link "civil pkg.pdf" at bounding box center [847, 165] width 1062 height 40
click at [267, 323] on link "6 Document Upload" at bounding box center [148, 329] width 296 height 48
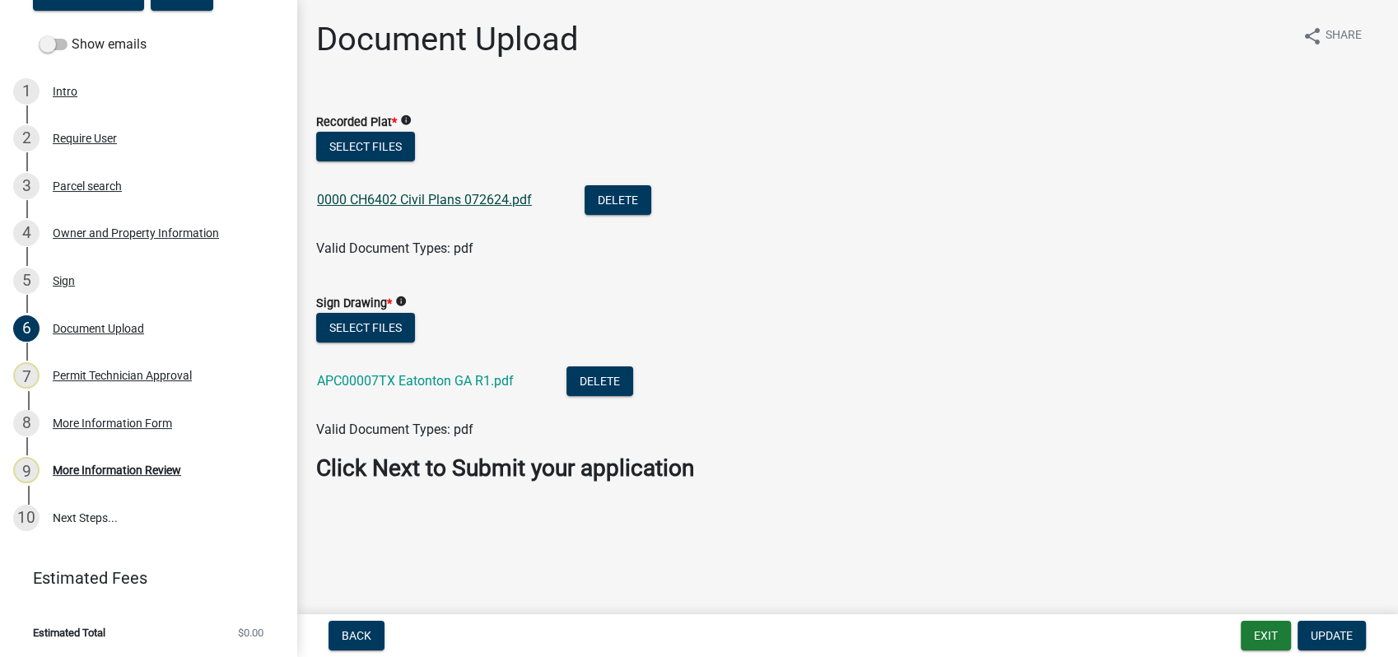
click at [364, 195] on link "0000 CH6402 Civil Plans 072624.pdf" at bounding box center [424, 200] width 215 height 16
click at [119, 468] on div "More Information Review" at bounding box center [117, 470] width 128 height 12
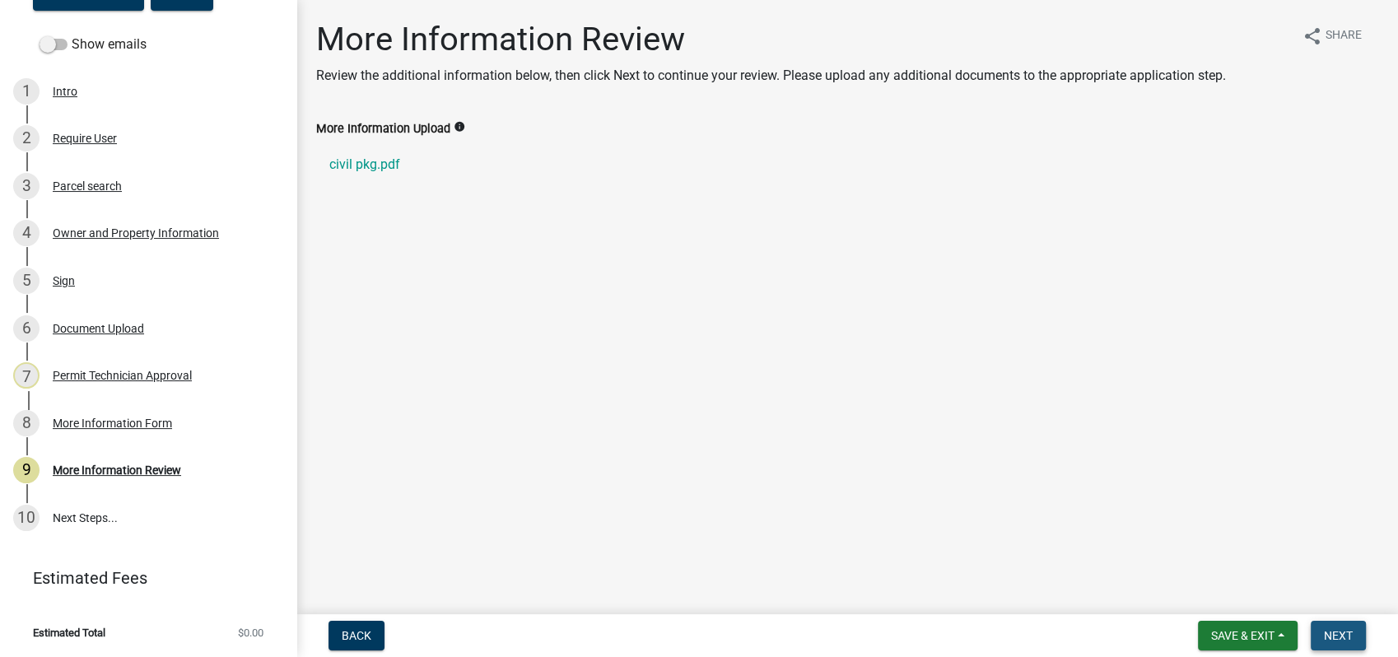
click at [1326, 638] on span "Next" at bounding box center [1338, 635] width 29 height 13
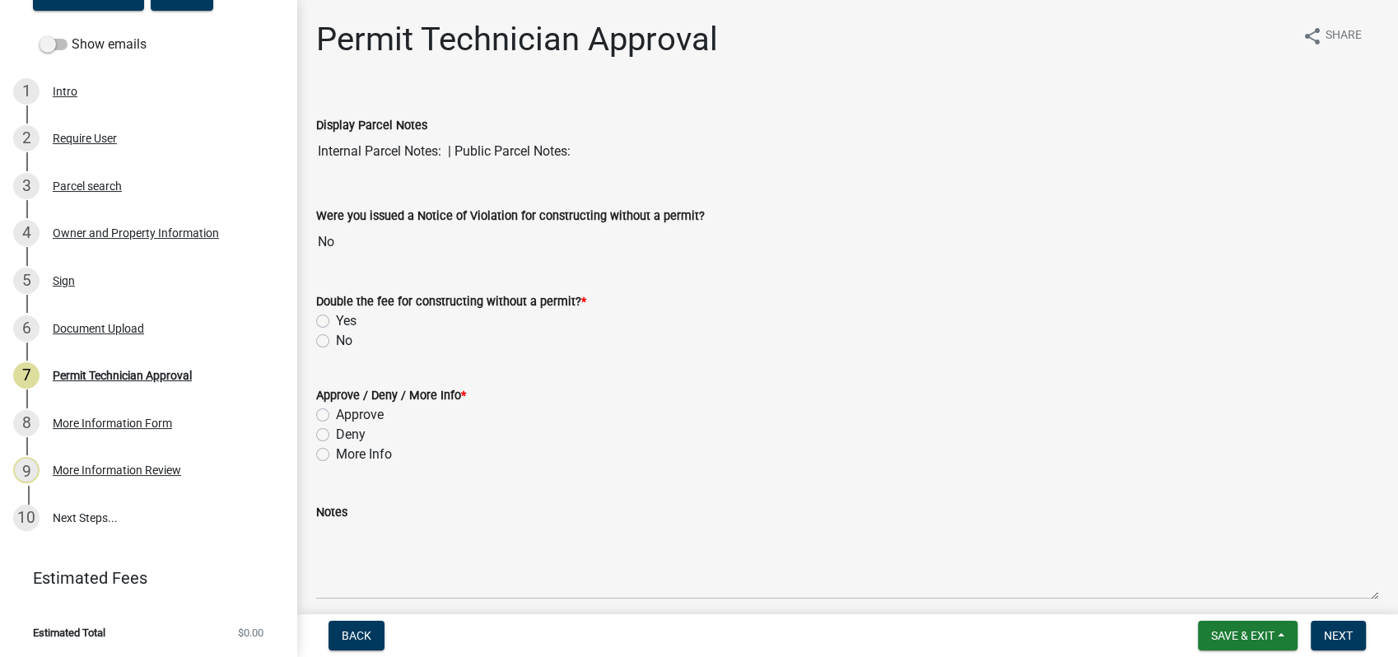
click at [336, 343] on label "No" at bounding box center [344, 341] width 16 height 20
click at [336, 342] on input "No" at bounding box center [341, 336] width 11 height 11
radio input "true"
click at [336, 460] on label "More Info" at bounding box center [364, 454] width 56 height 20
click at [336, 455] on input "More Info" at bounding box center [341, 449] width 11 height 11
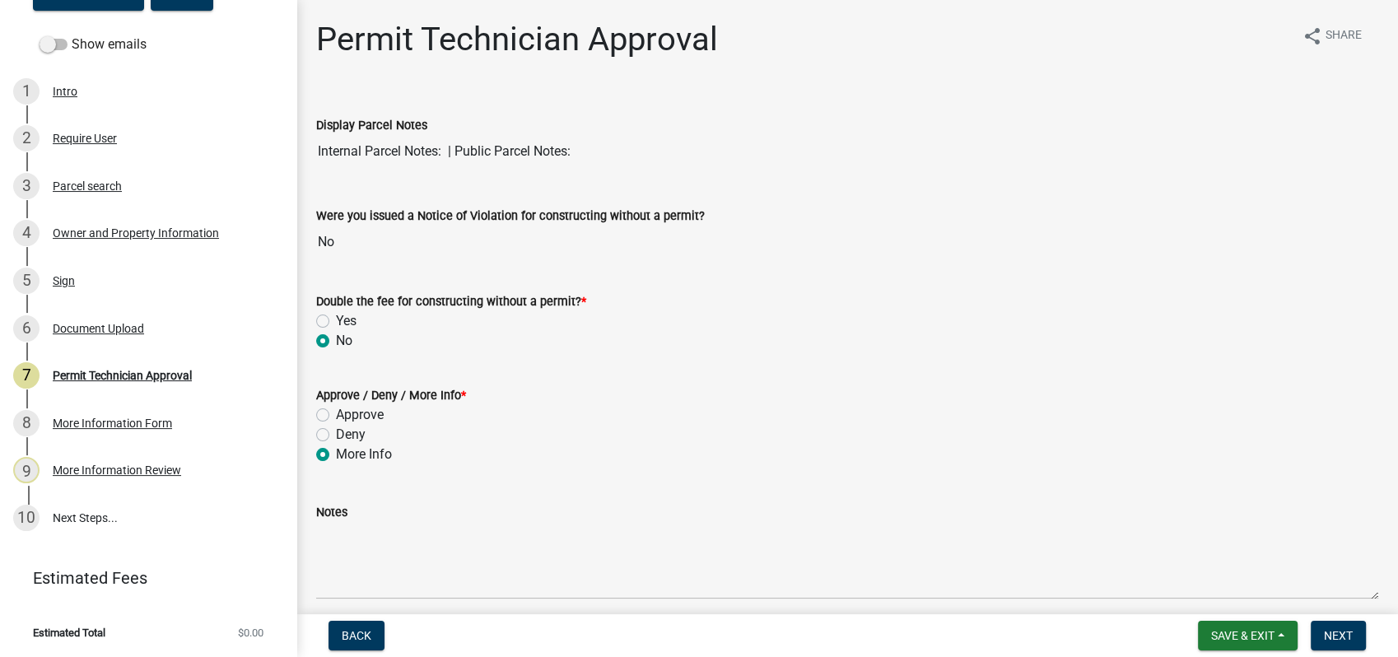
radio input "true"
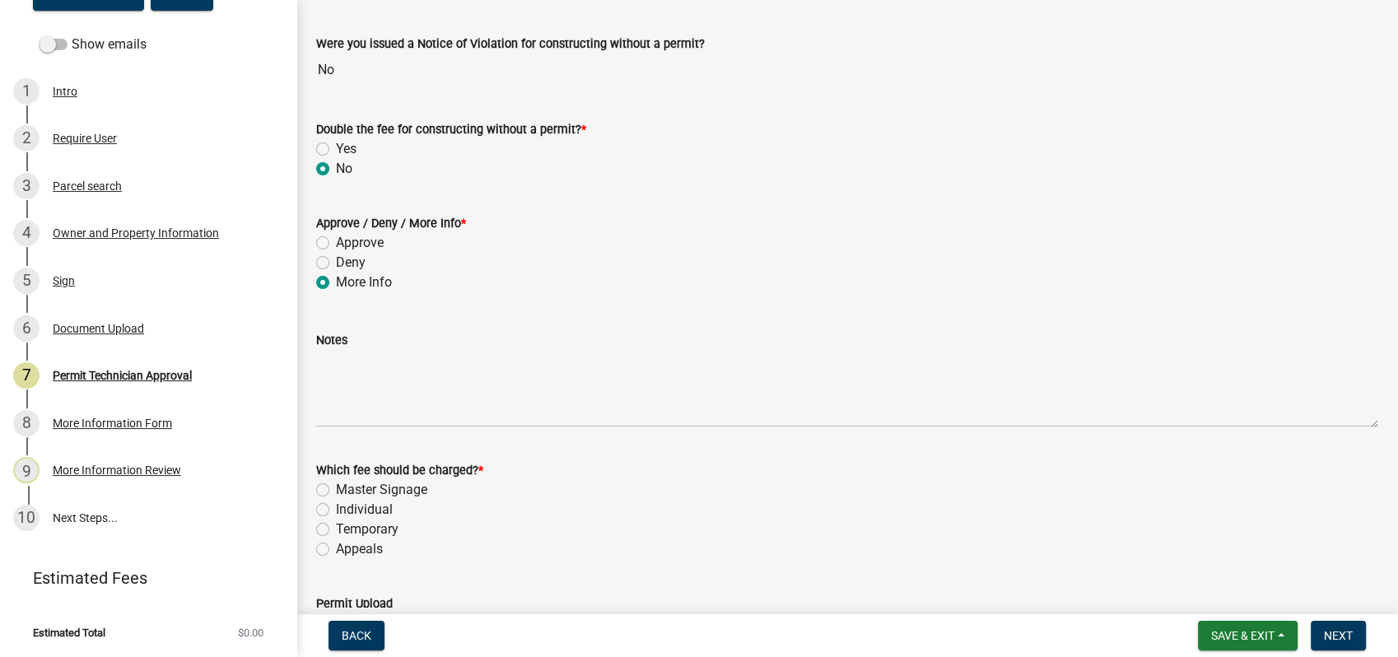
scroll to position [457, 0]
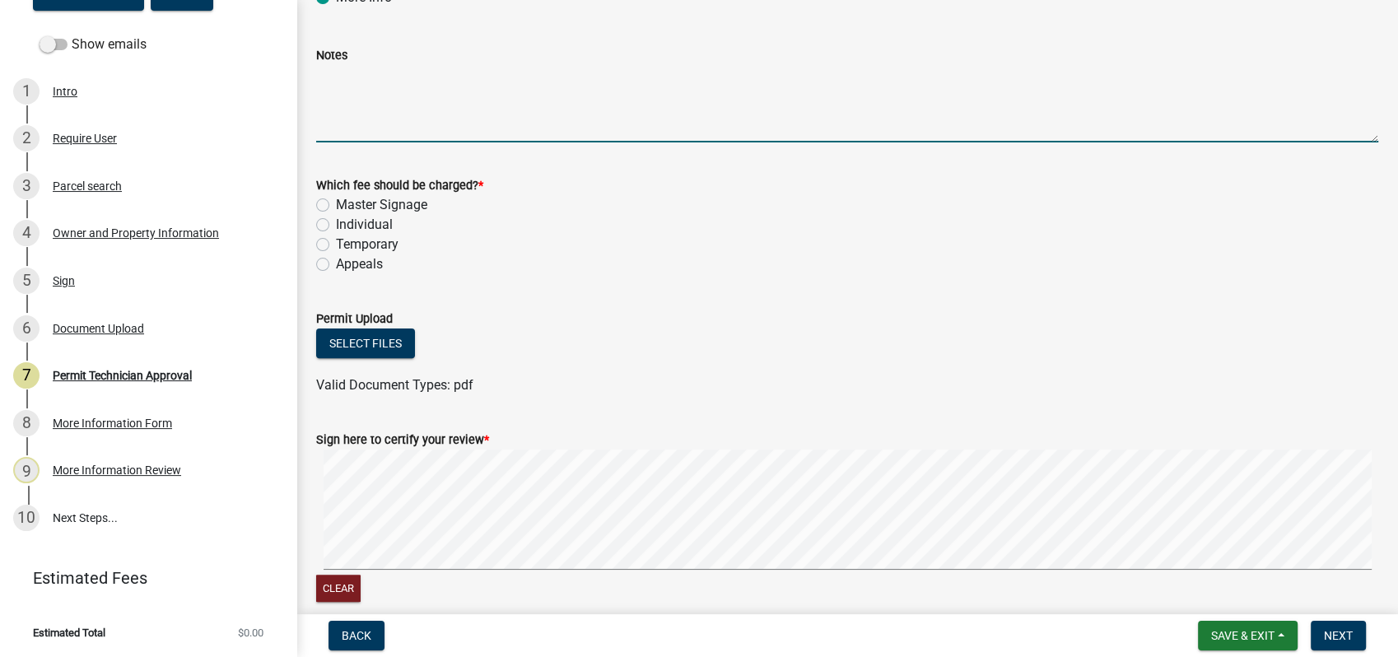
click at [351, 72] on textarea "Notes" at bounding box center [847, 103] width 1062 height 77
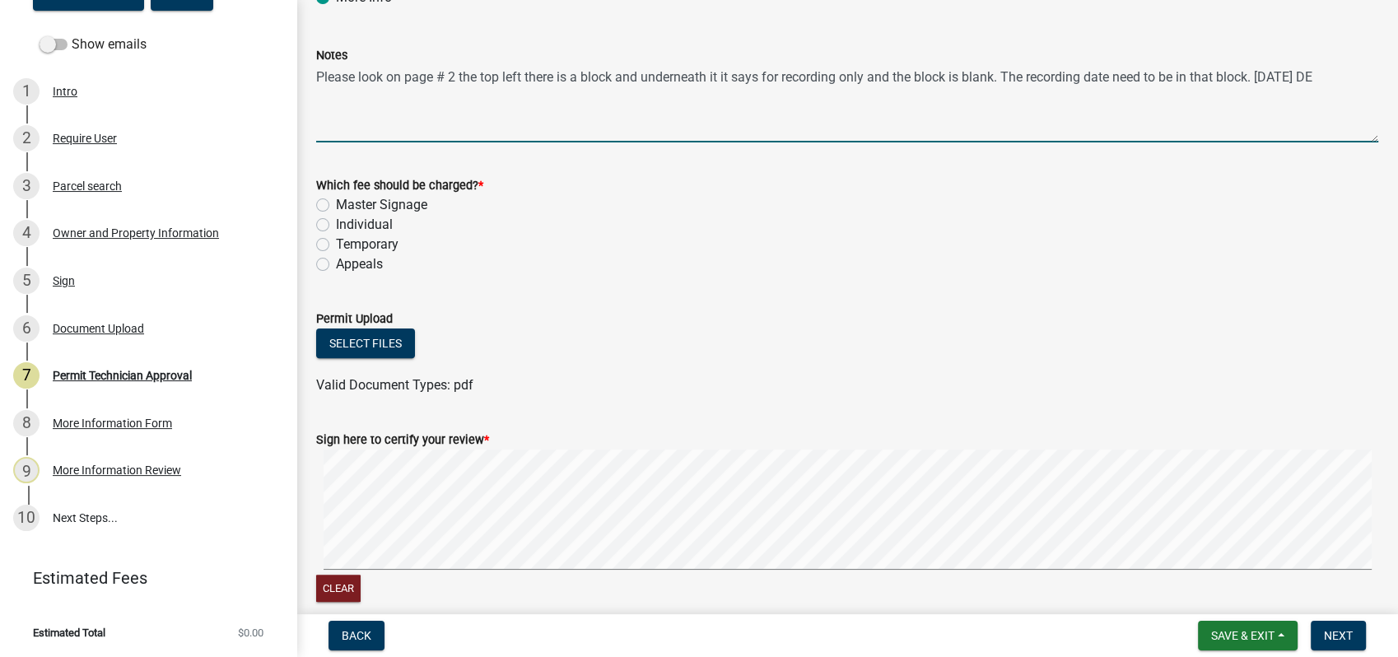
click at [522, 78] on textarea "Please look on page # 2 the top left there is a block and underneath it it says…" at bounding box center [847, 103] width 1062 height 77
click at [517, 86] on textarea "Please look on page # 2 the top left hand corner there is a block and underneat…" at bounding box center [847, 103] width 1062 height 77
click at [520, 80] on textarea "Please look on page # 2 the top left hand corner there is a block and underneat…" at bounding box center [847, 103] width 1062 height 77
drag, startPoint x: 807, startPoint y: 73, endPoint x: 789, endPoint y: 83, distance: 19.9
click at [789, 83] on textarea "Please look on page # 2 the top left-hand corner there is a block and underneat…" at bounding box center [847, 103] width 1062 height 77
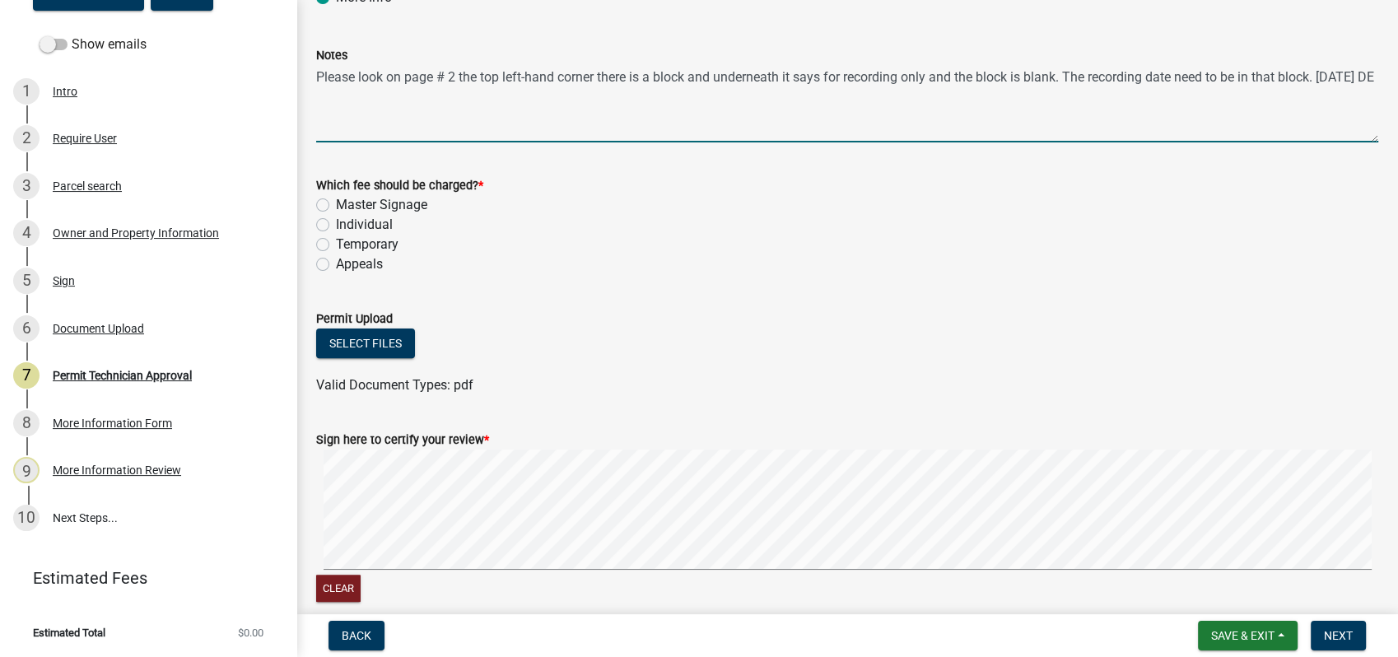
click at [797, 77] on textarea "Please look on page # 2 the top left-hand corner there is a block and underneat…" at bounding box center [847, 103] width 1062 height 77
click at [793, 76] on textarea "Please look on page # 2 the top left-hand corner there is a block and underneat…" at bounding box center [847, 103] width 1062 height 77
click at [844, 40] on div "Notes Please look on page # 2 the top left-hand corner there is a block and und…" at bounding box center [847, 82] width 1062 height 120
drag, startPoint x: 858, startPoint y: 106, endPoint x: 827, endPoint y: 105, distance: 30.5
click at [848, 106] on textarea "Please look on page # 2 the top left-hand corner there is a block and underneat…" at bounding box center [847, 103] width 1062 height 77
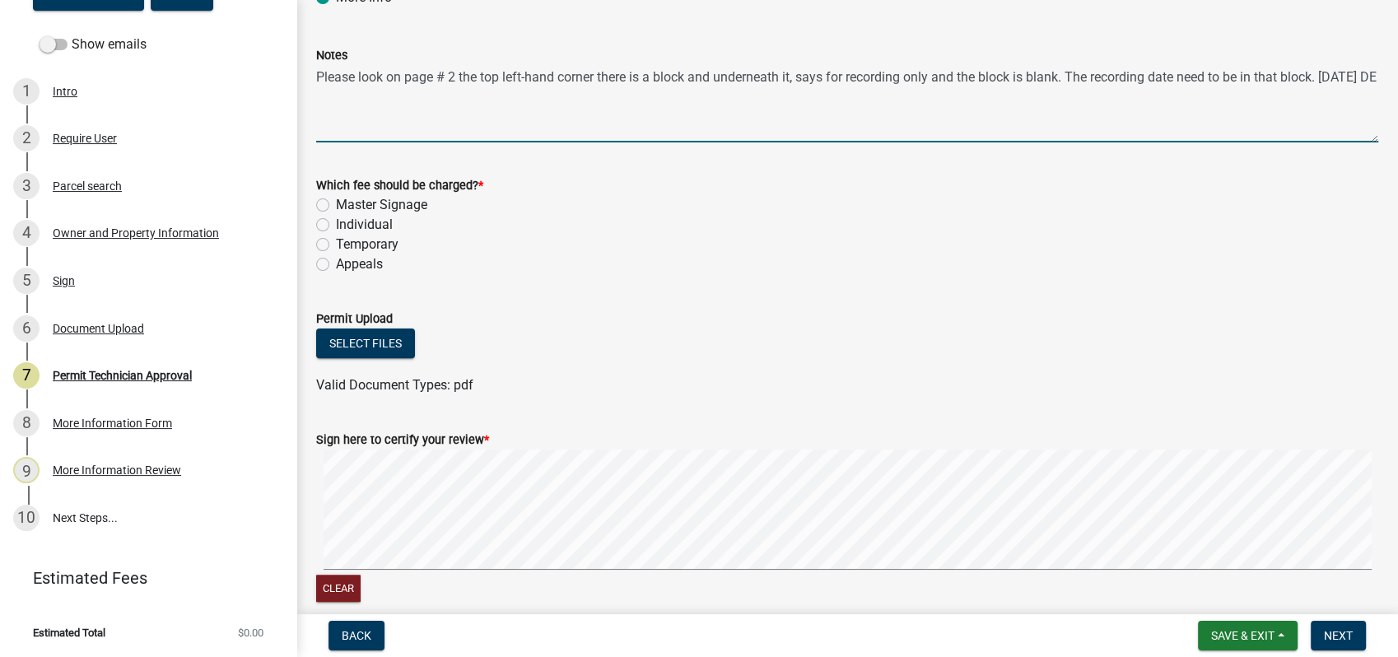
click at [796, 81] on textarea "Please look on page # 2 the top left-hand corner there is a block and underneat…" at bounding box center [847, 103] width 1062 height 77
click at [790, 138] on textarea "Please look on page # 2 the top left-hand corner there is a block and underneat…" at bounding box center [847, 103] width 1062 height 77
type textarea "Please look on page # 2 the top left-hand corner there is a block and underneat…"
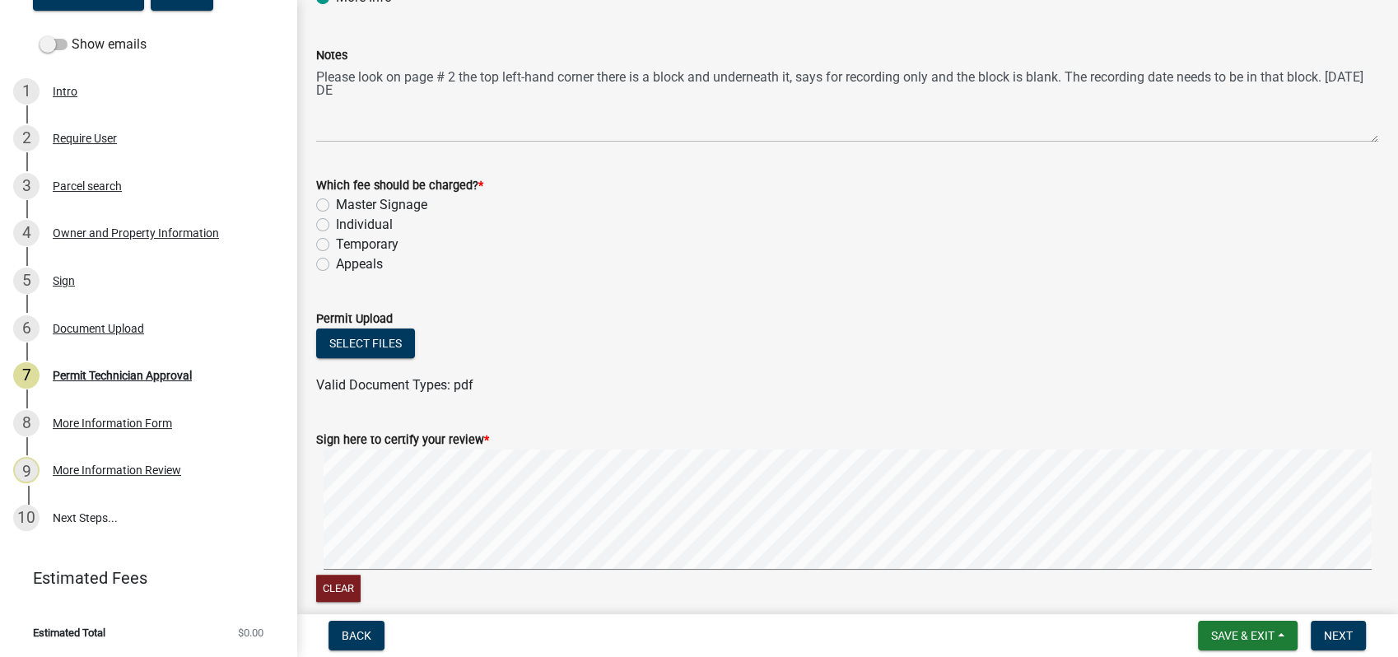
click at [336, 224] on label "Individual" at bounding box center [364, 225] width 57 height 20
click at [336, 224] on input "Individual" at bounding box center [341, 220] width 11 height 11
radio input "true"
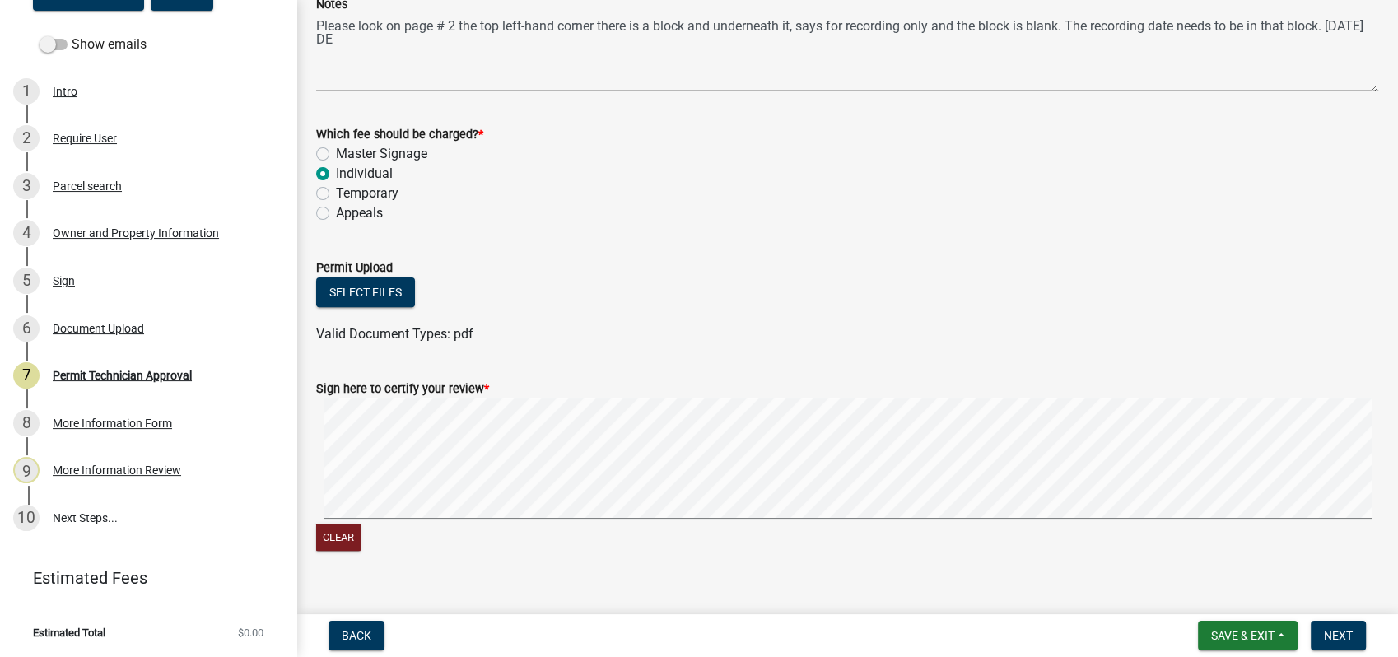
scroll to position [533, 0]
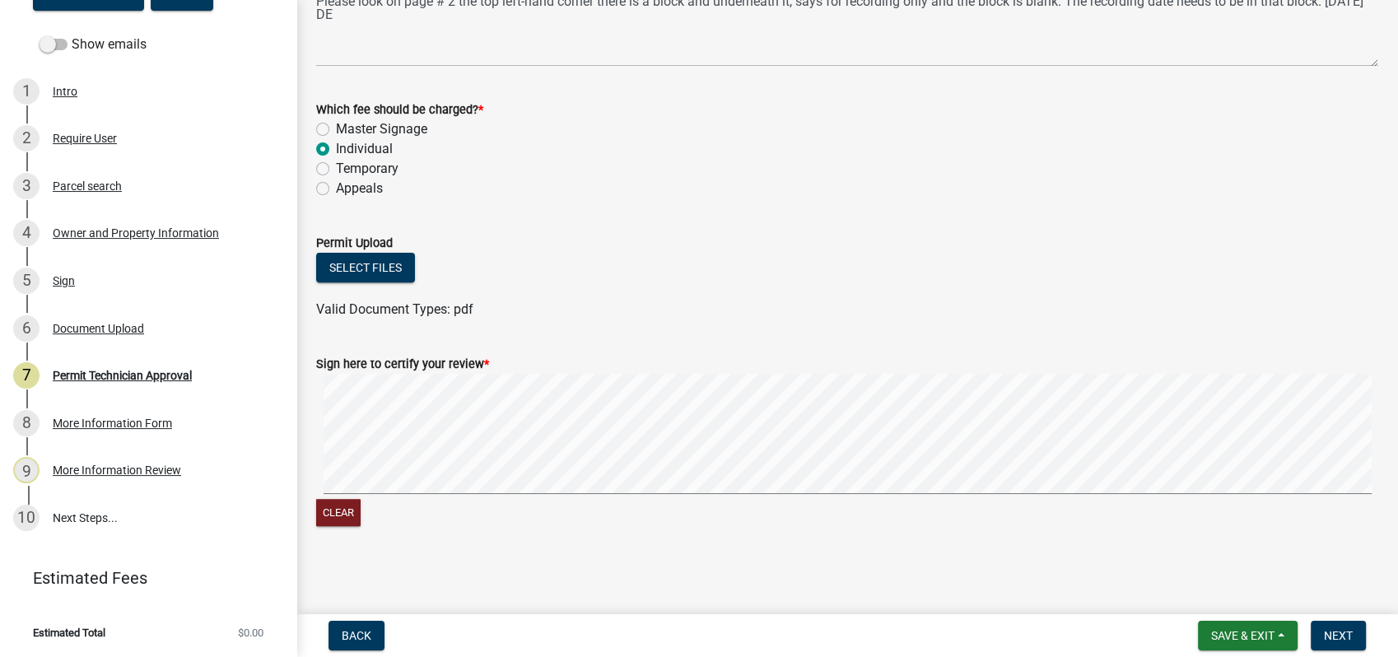
click at [1022, 513] on div "Clear" at bounding box center [847, 452] width 1062 height 156
click at [1340, 639] on span "Next" at bounding box center [1338, 635] width 29 height 13
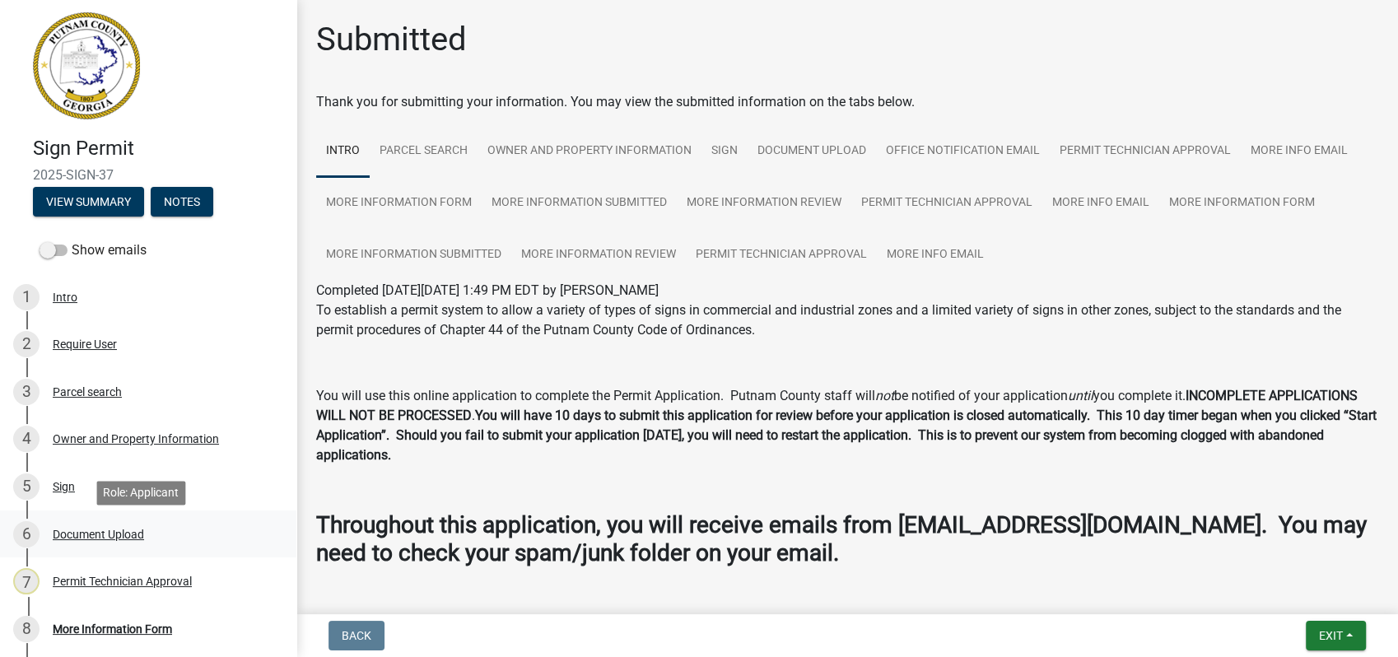
scroll to position [0, 0]
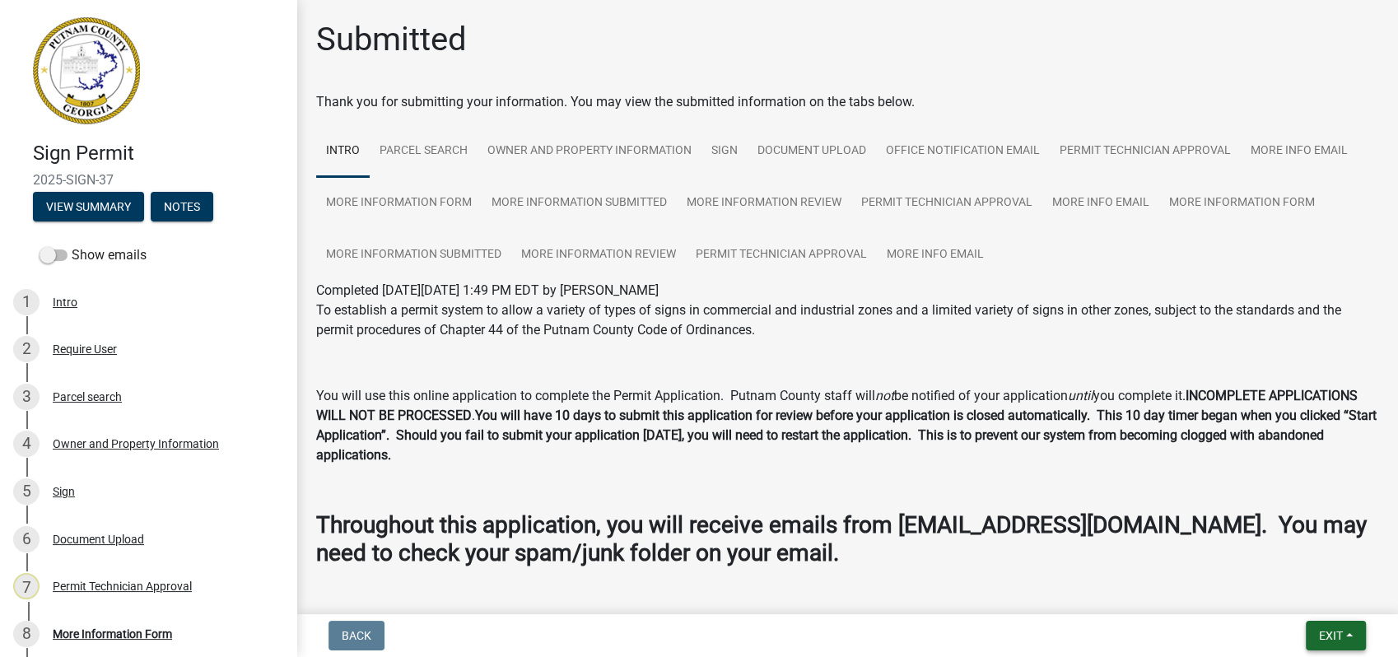
click at [1329, 633] on span "Exit" at bounding box center [1331, 635] width 24 height 13
click at [1248, 595] on button "Save & Exit" at bounding box center [1300, 593] width 132 height 40
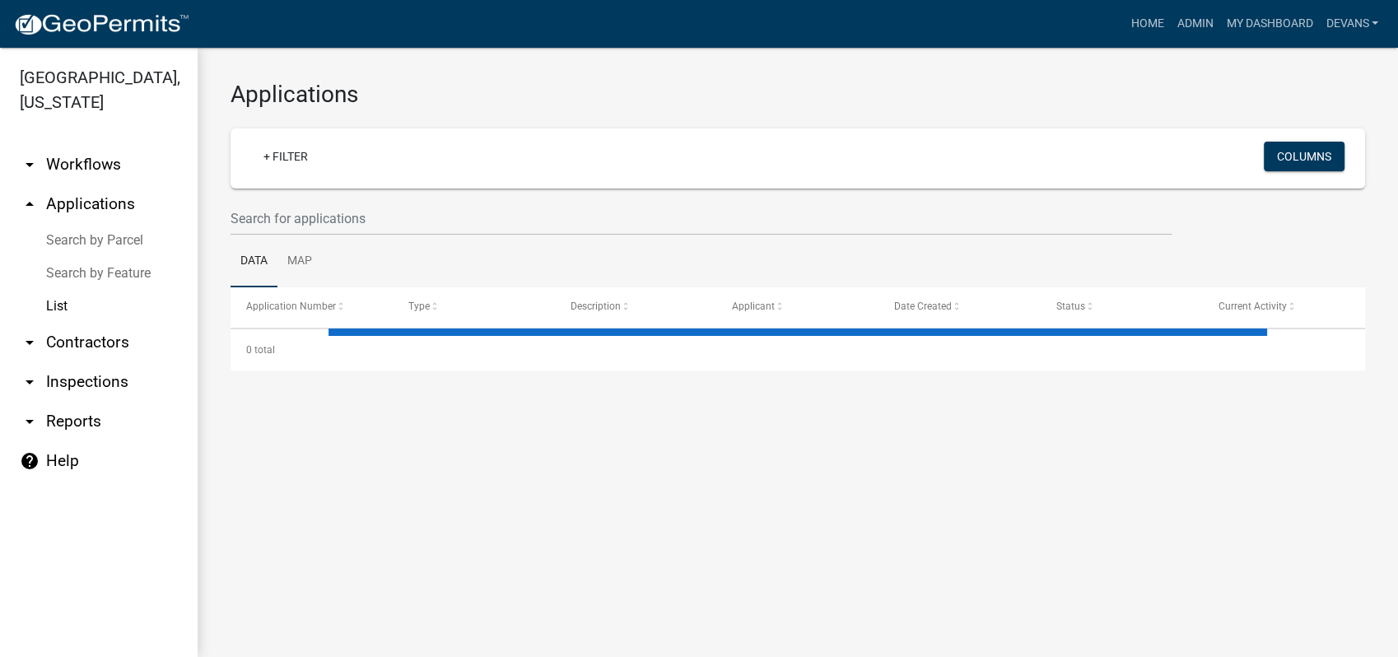
select select "1: 25"
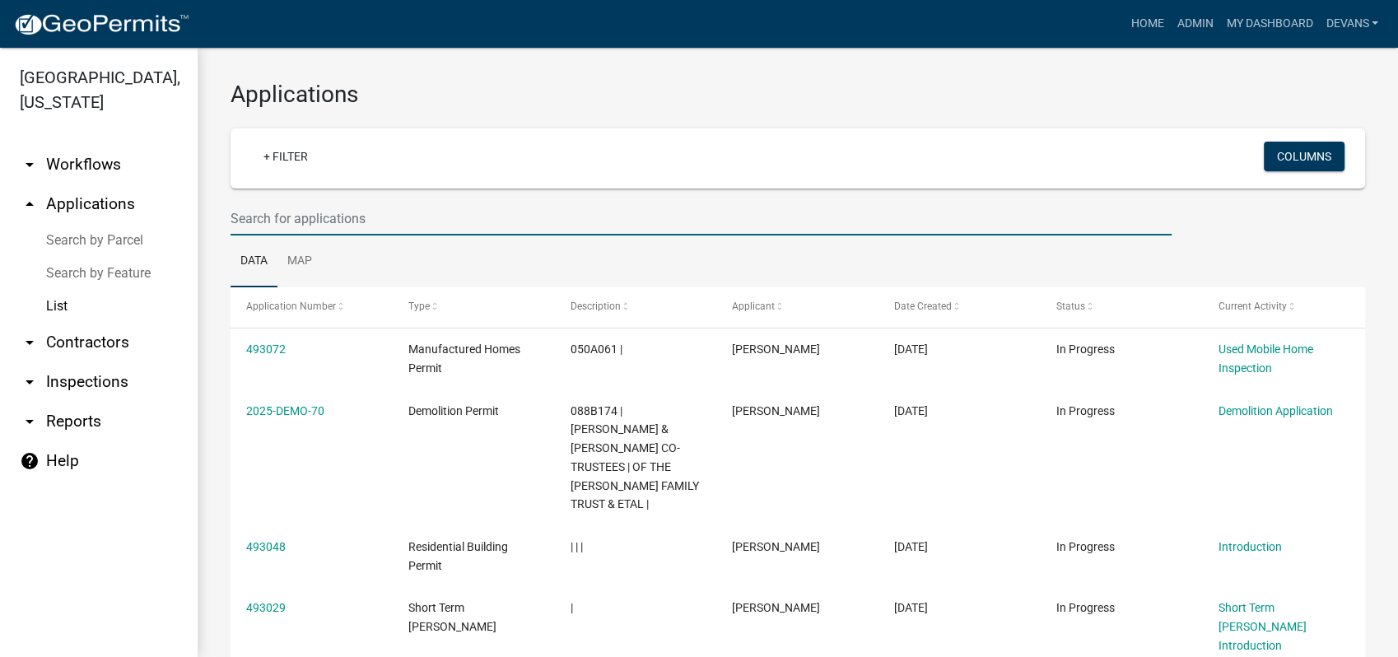
click at [301, 219] on input "text" at bounding box center [700, 219] width 941 height 34
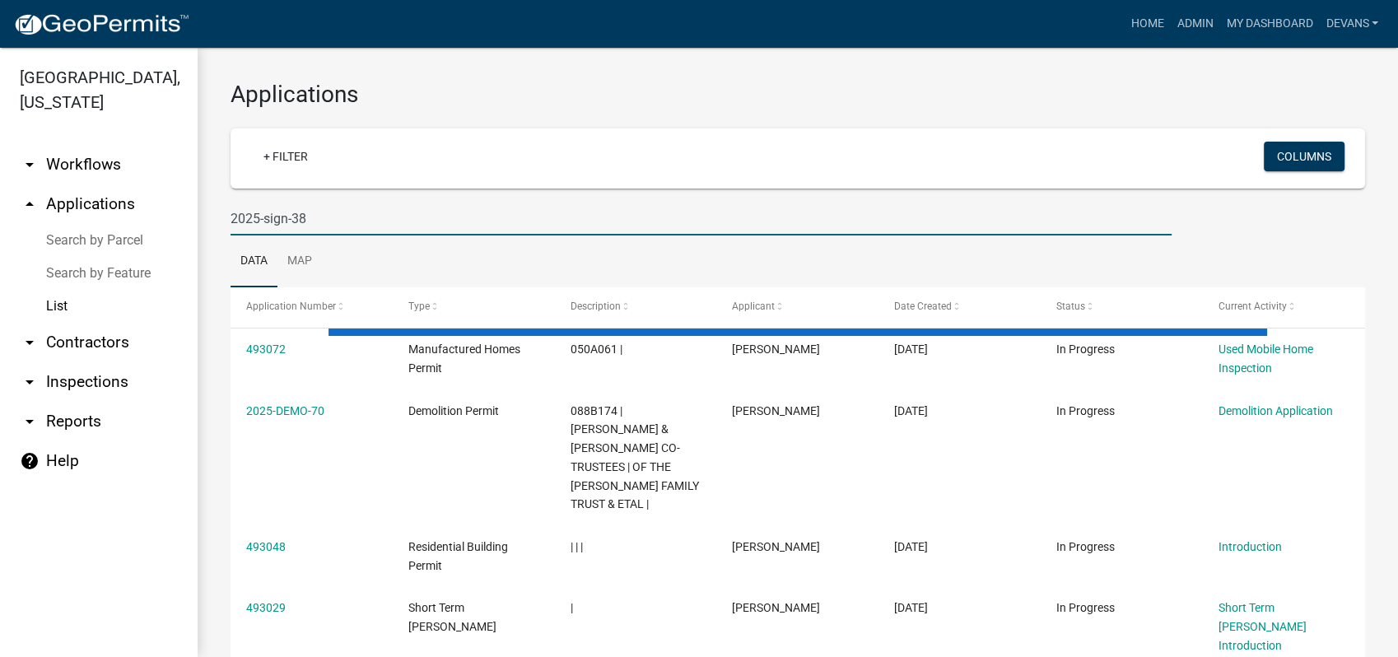
type input "2025-sign-38"
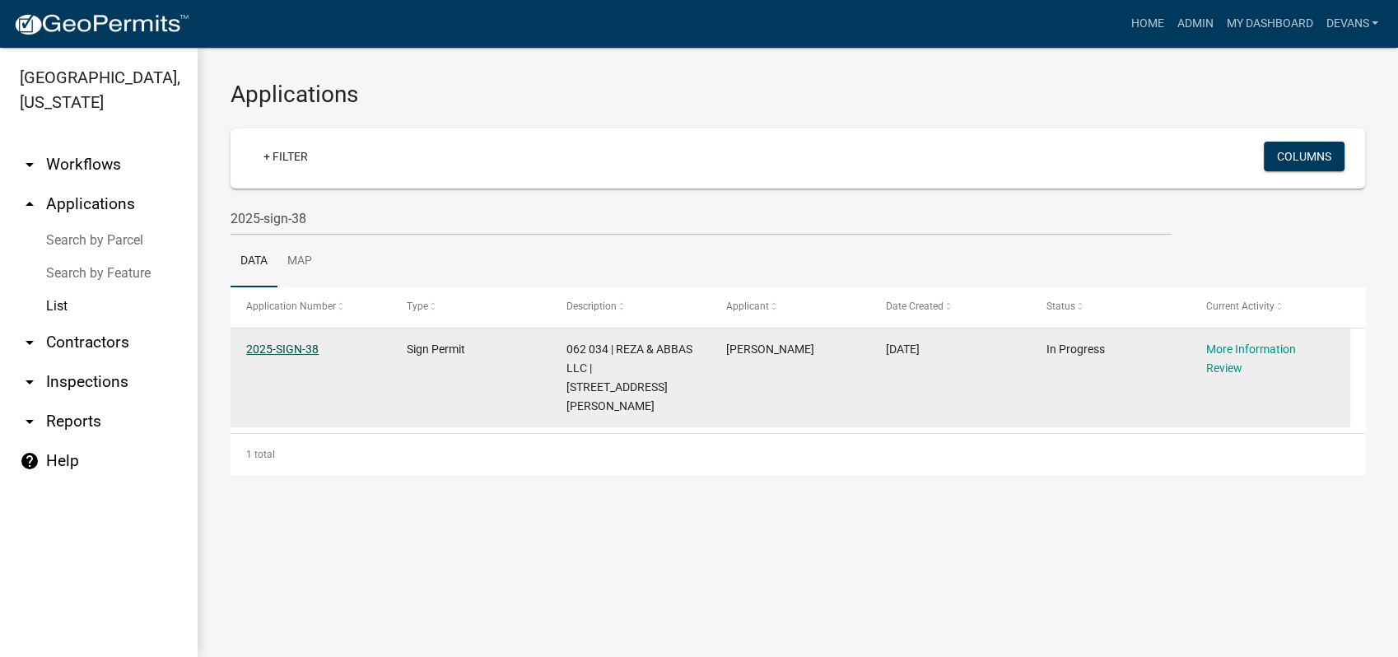
click at [262, 345] on link "2025-SIGN-38" at bounding box center [282, 348] width 72 height 13
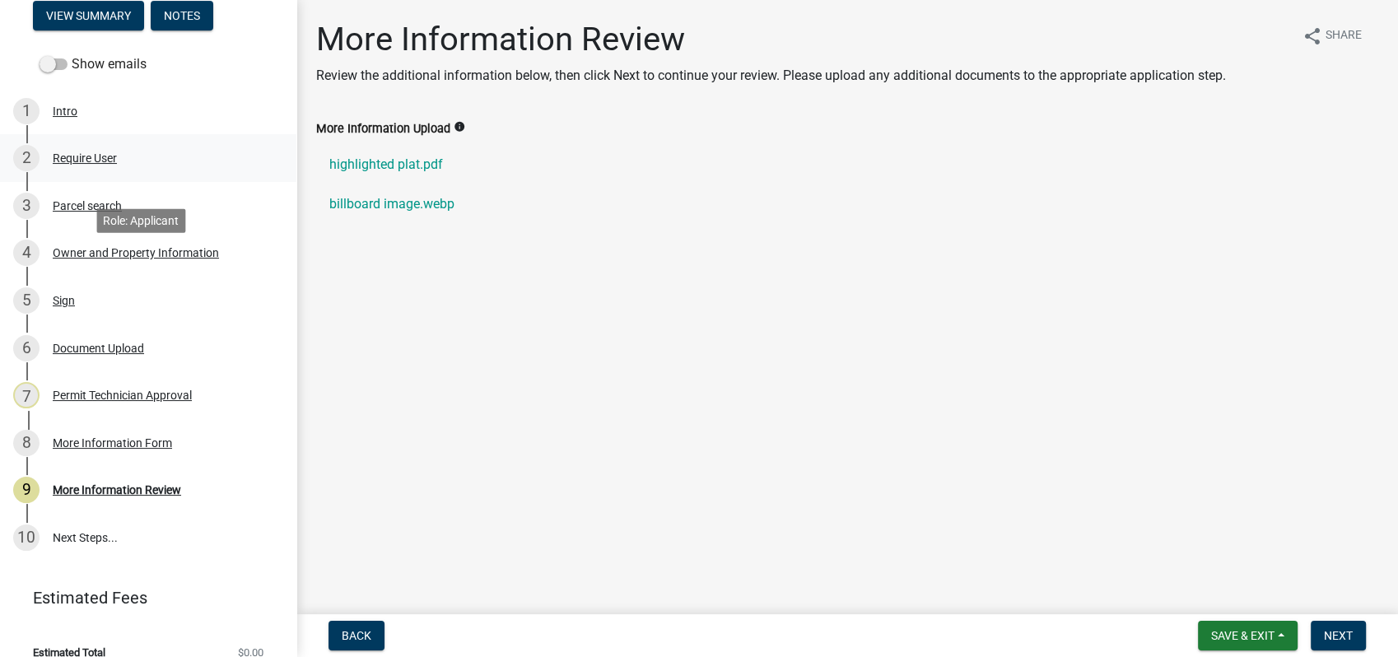
scroll to position [211, 0]
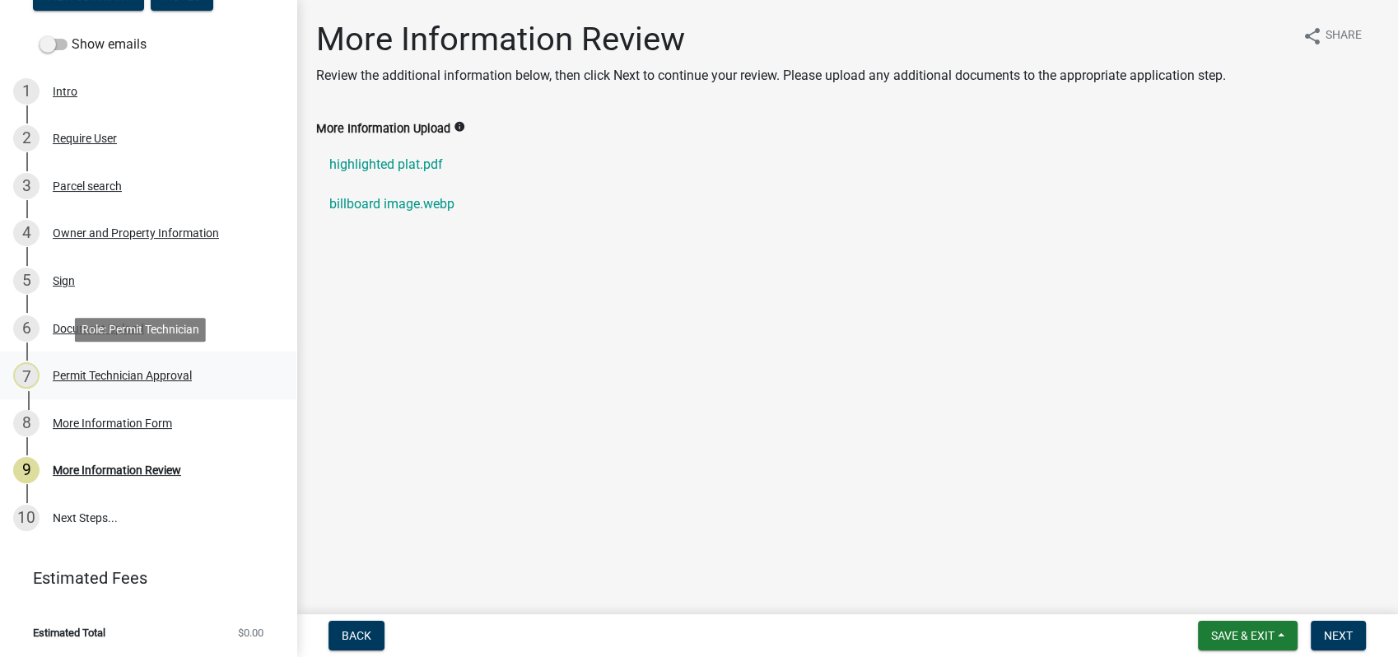
click at [151, 379] on div "Permit Technician Approval" at bounding box center [122, 376] width 139 height 12
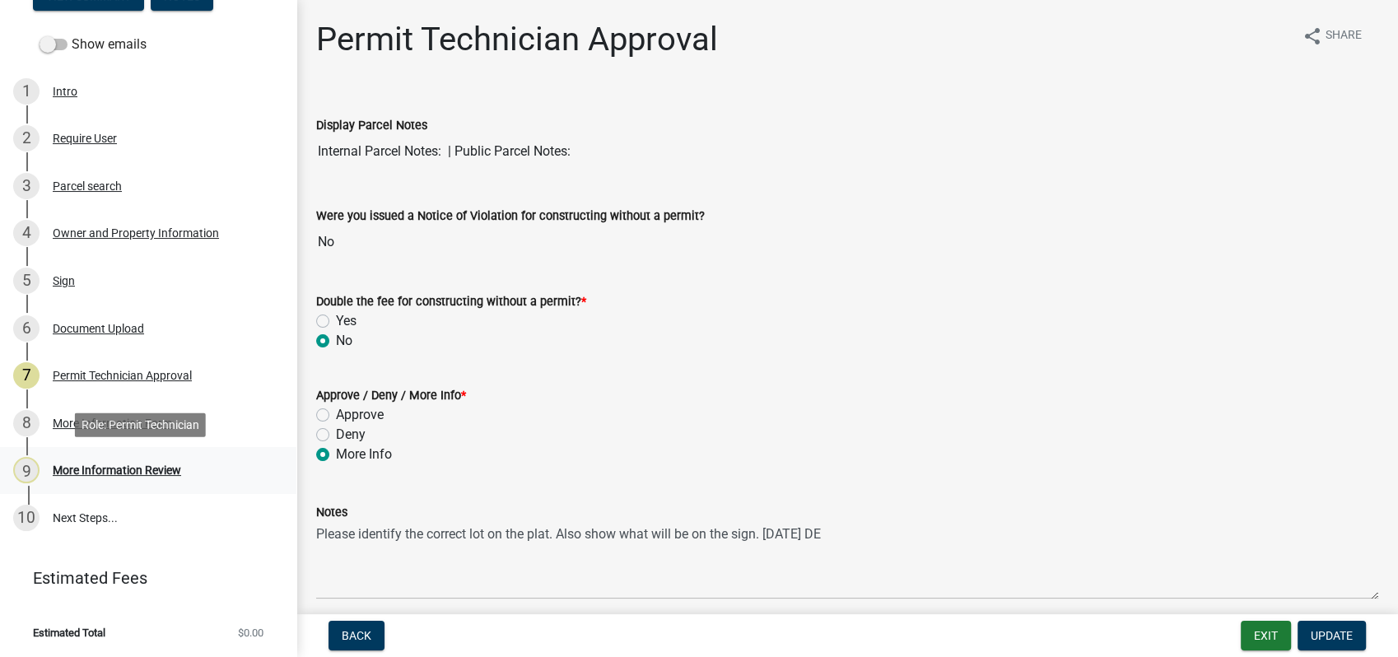
click at [146, 473] on div "More Information Review" at bounding box center [117, 470] width 128 height 12
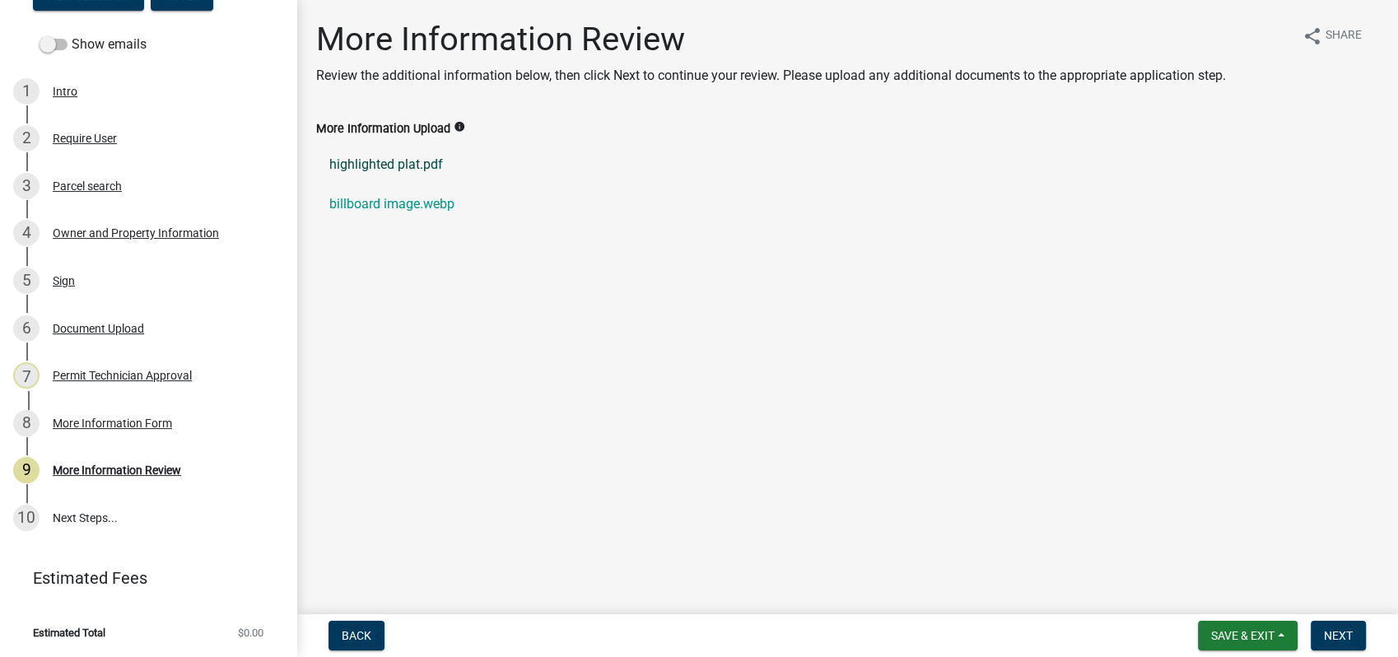
click at [395, 160] on link "highlighted plat.pdf" at bounding box center [847, 165] width 1062 height 40
click at [68, 180] on div "Parcel search" at bounding box center [87, 186] width 69 height 12
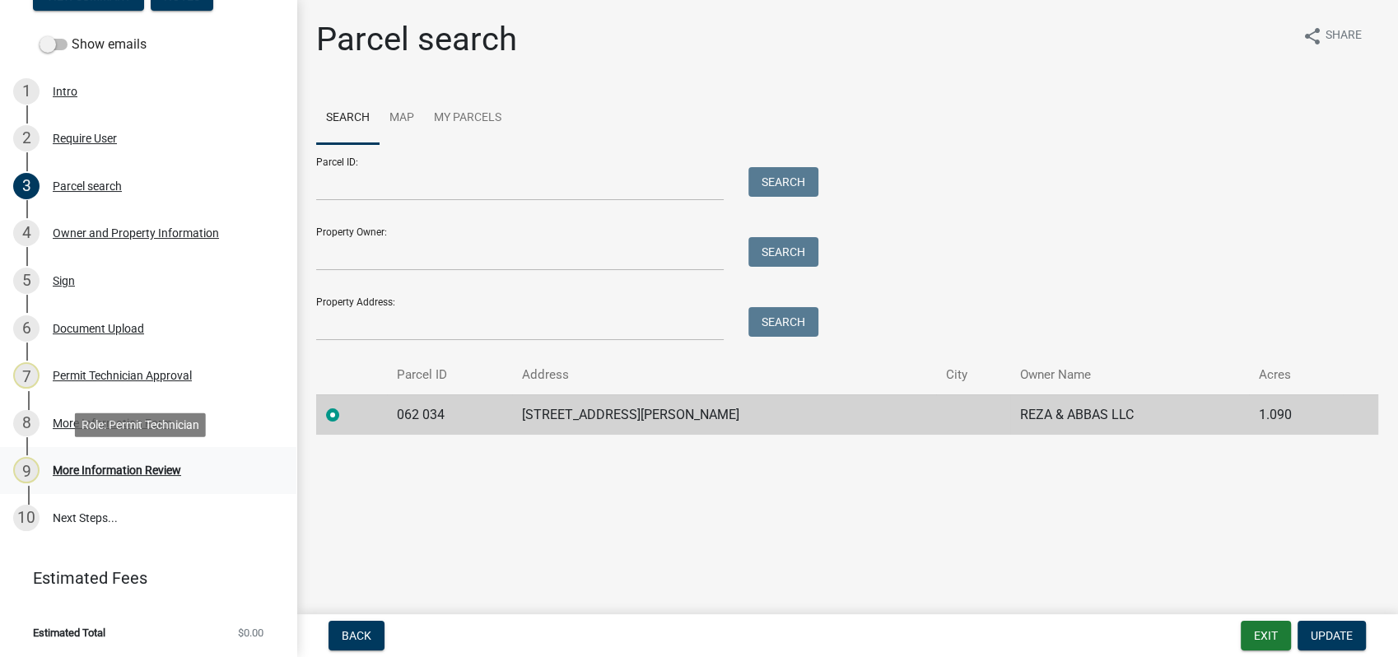
click at [158, 468] on div "More Information Review" at bounding box center [117, 470] width 128 height 12
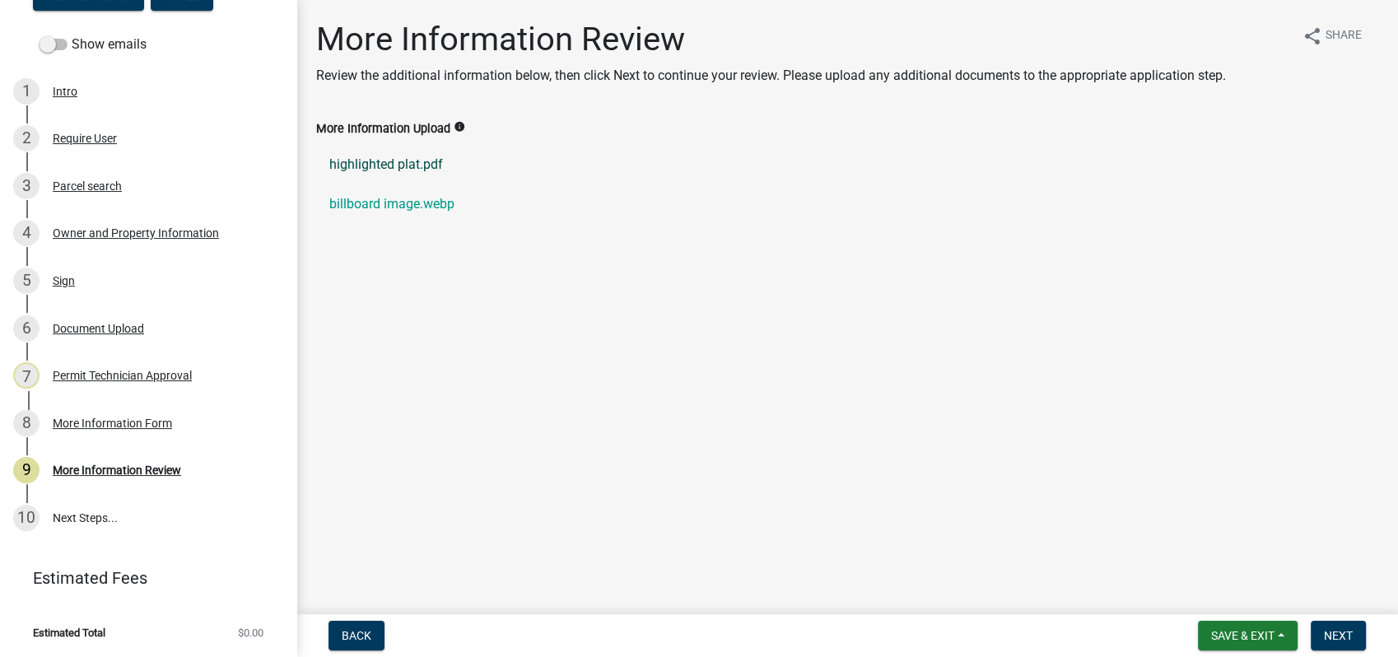
click at [366, 161] on link "highlighted plat.pdf" at bounding box center [847, 165] width 1062 height 40
click at [368, 202] on link "billboard image.webp" at bounding box center [847, 204] width 1062 height 40
click at [91, 323] on div "Document Upload" at bounding box center [98, 329] width 91 height 12
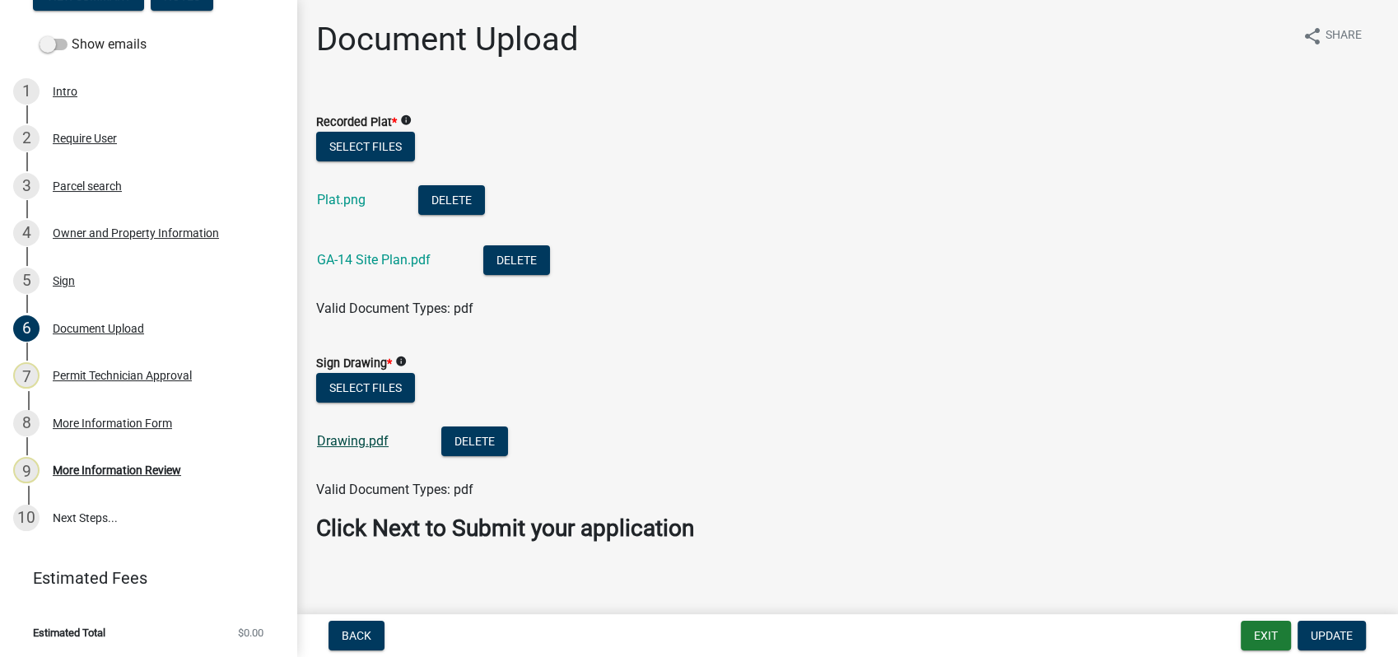
click at [343, 438] on link "Drawing.pdf" at bounding box center [353, 441] width 72 height 16
click at [351, 386] on button "Select files" at bounding box center [365, 388] width 99 height 30
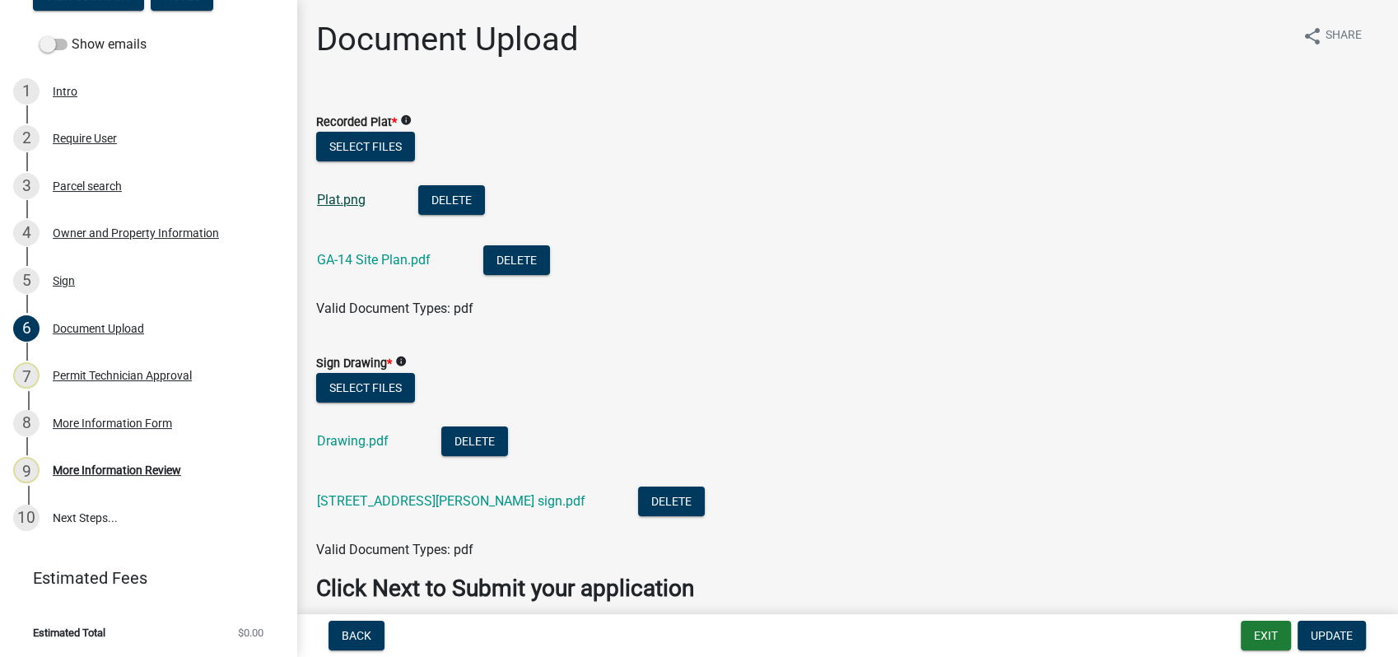
click at [347, 198] on link "Plat.png" at bounding box center [341, 200] width 49 height 16
click at [366, 259] on link "GA-14 Site Plan.pdf" at bounding box center [374, 260] width 114 height 16
click at [1328, 635] on span "Update" at bounding box center [1331, 635] width 42 height 13
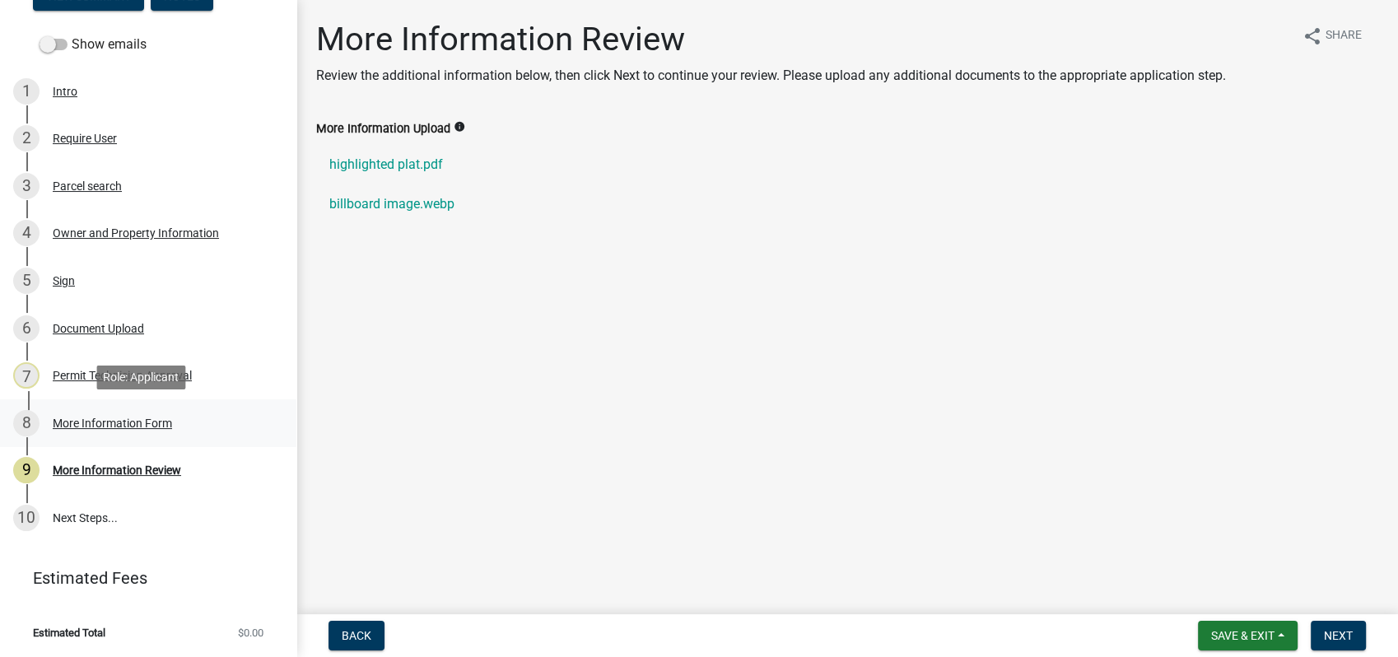
click at [114, 423] on div "More Information Form" at bounding box center [112, 423] width 119 height 12
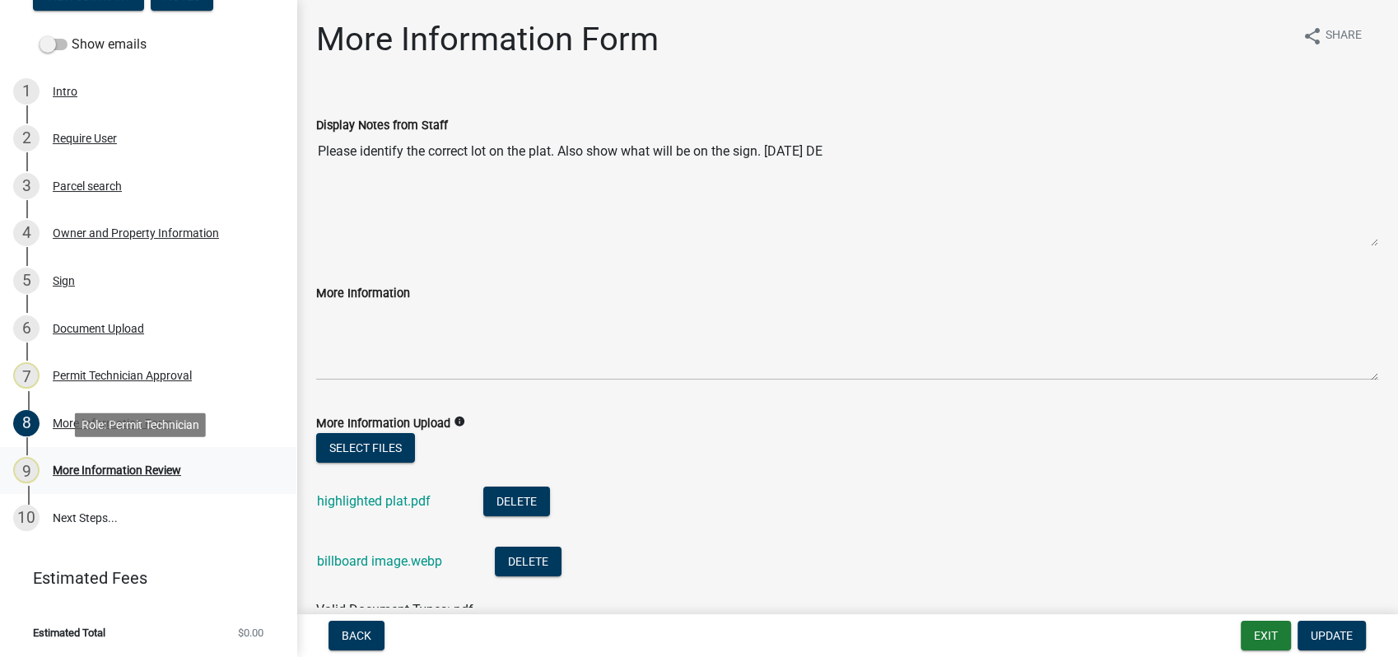
click at [112, 477] on div "9 More Information Review" at bounding box center [141, 470] width 257 height 26
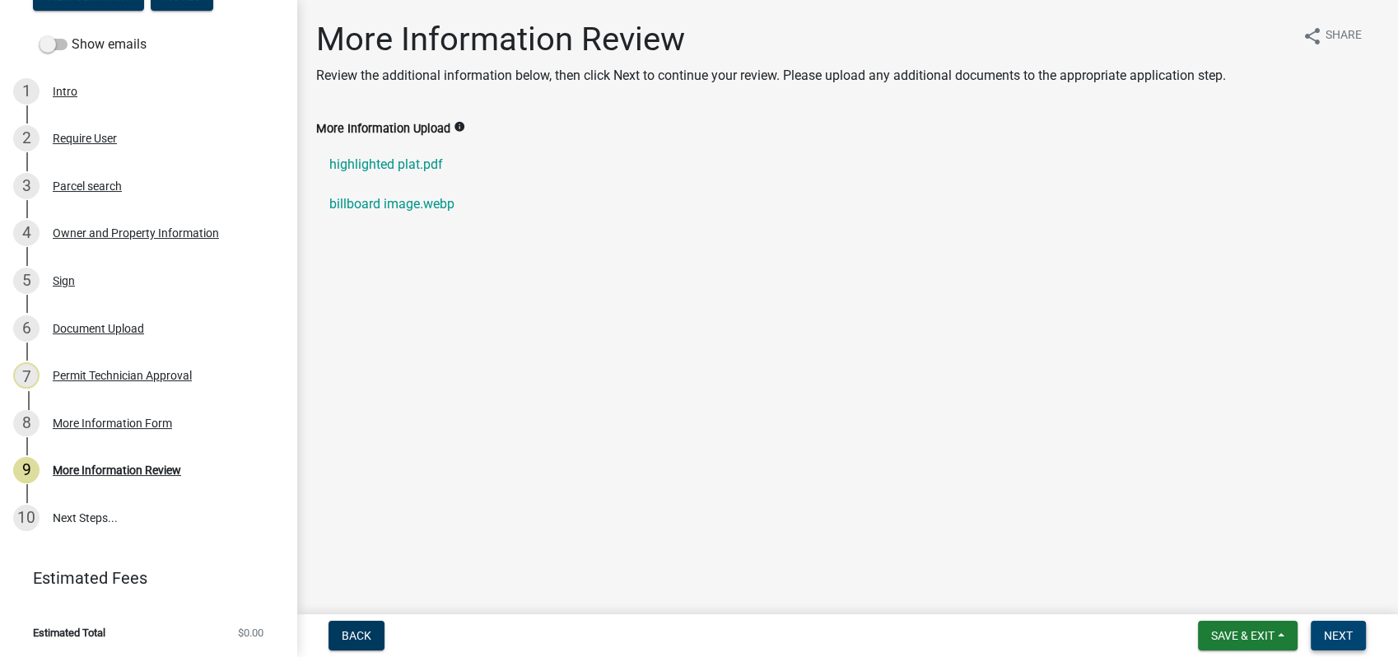
click at [1342, 638] on span "Next" at bounding box center [1338, 635] width 29 height 13
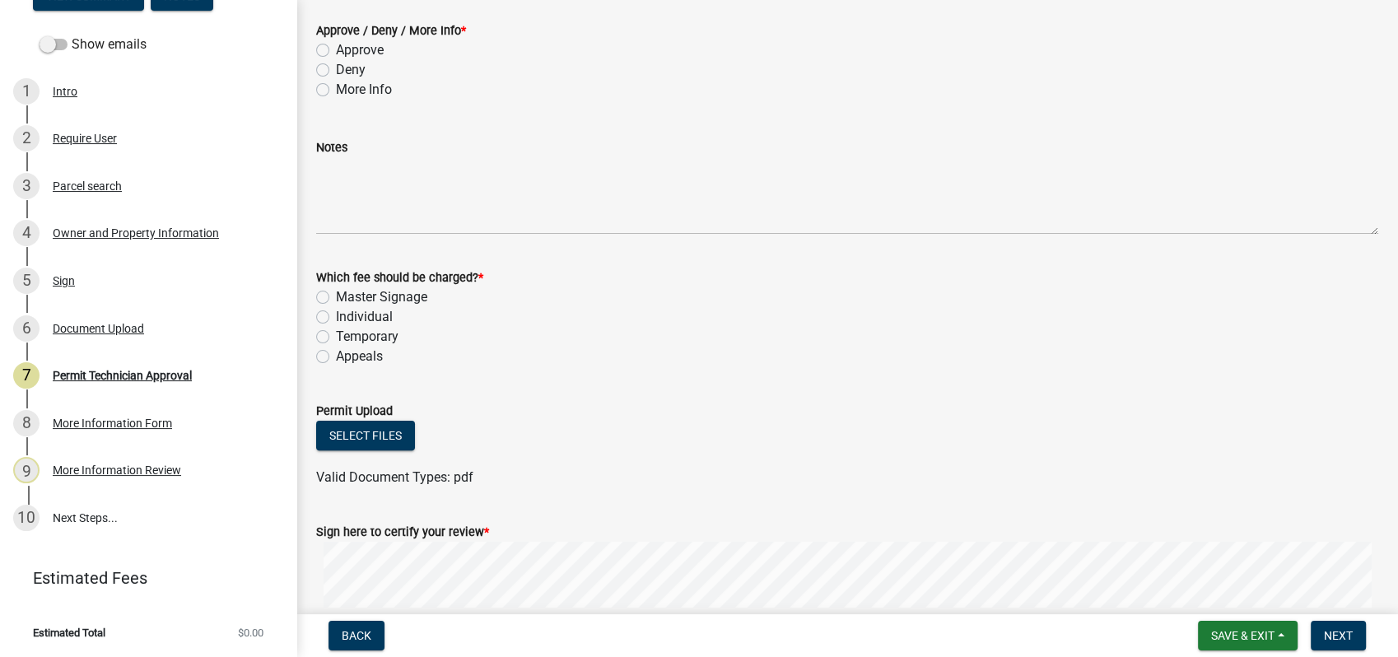
scroll to position [365, 0]
click at [102, 325] on div "Document Upload" at bounding box center [98, 329] width 91 height 12
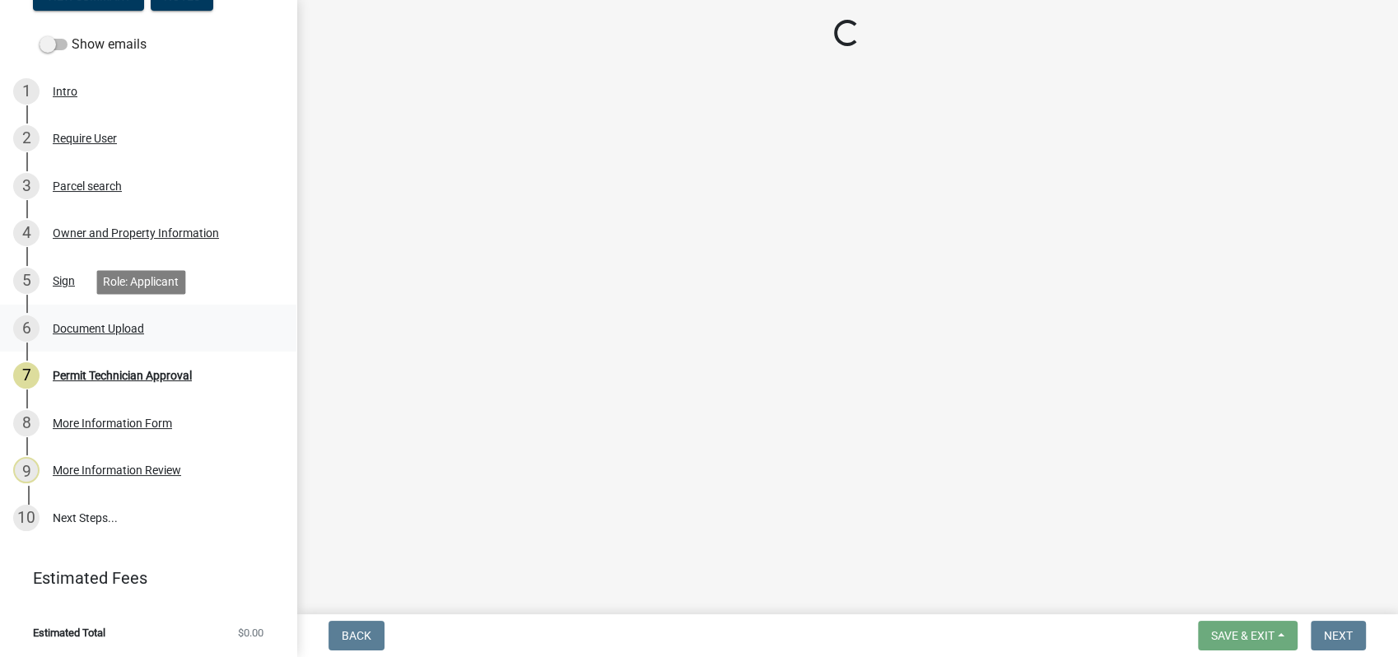
scroll to position [0, 0]
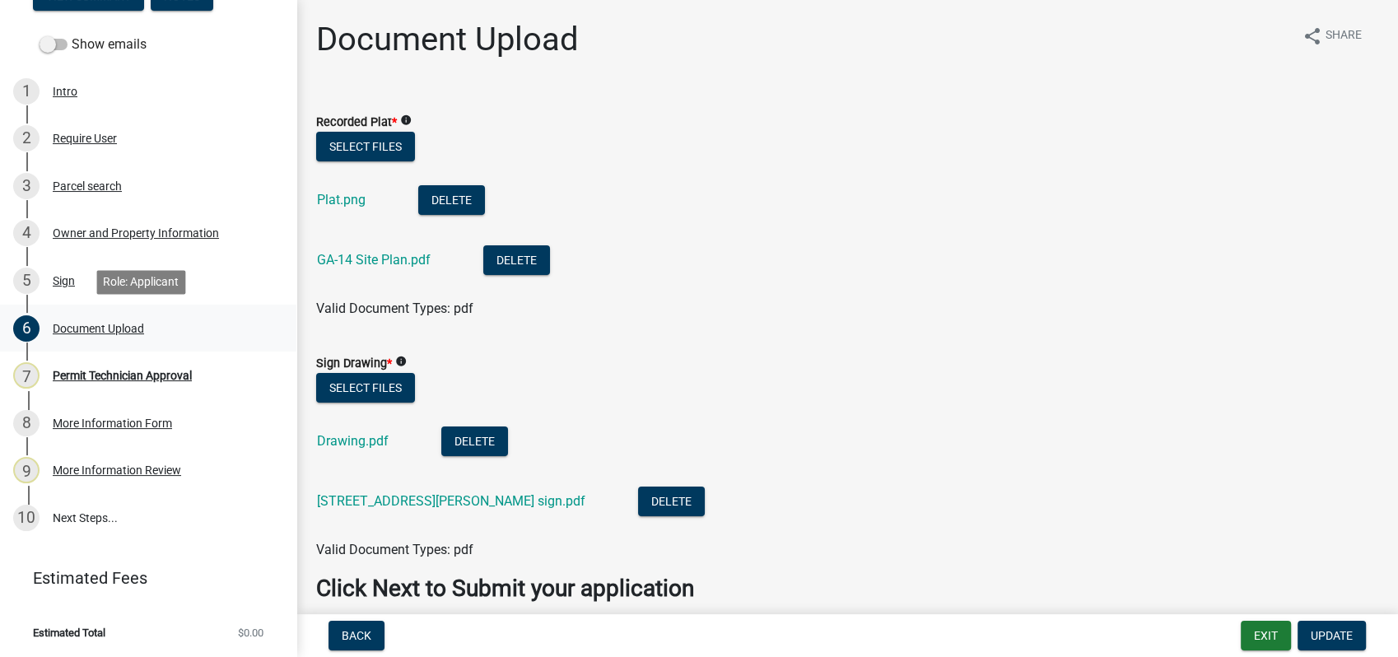
click at [89, 332] on div "Document Upload" at bounding box center [98, 329] width 91 height 12
click at [147, 373] on div "Permit Technician Approval" at bounding box center [122, 376] width 139 height 12
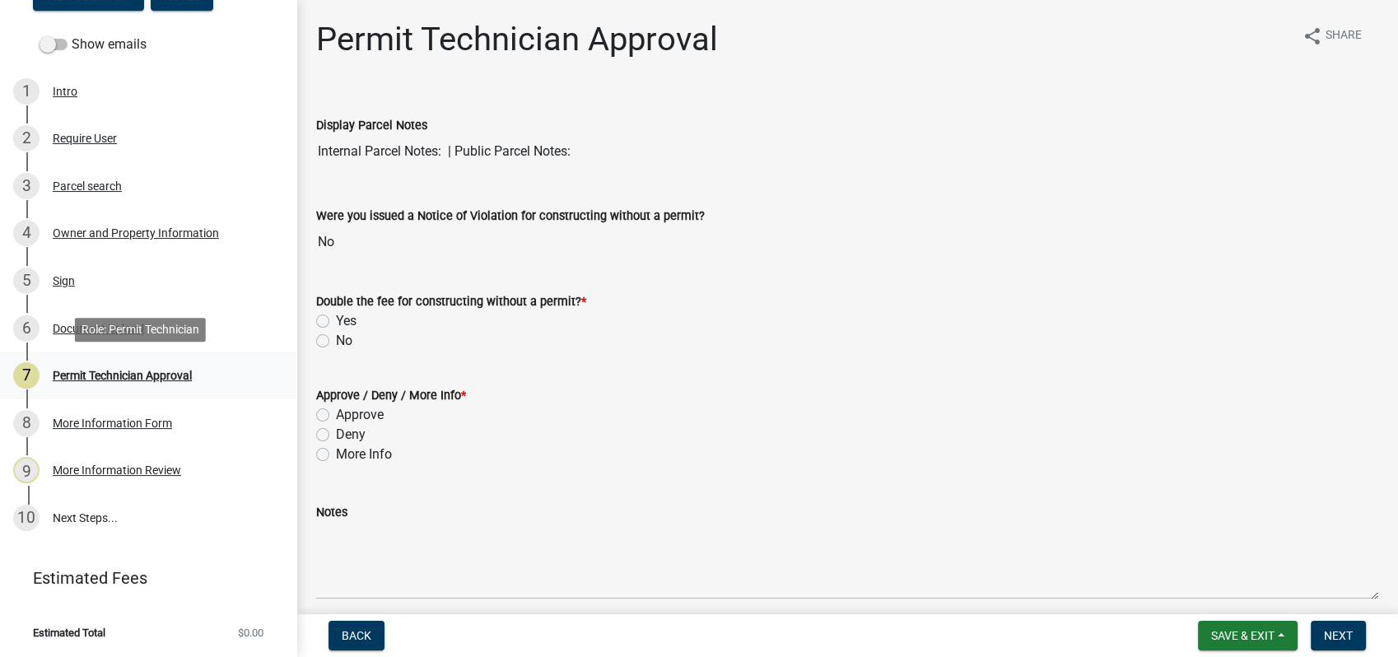
click at [132, 379] on div "Permit Technician Approval" at bounding box center [122, 376] width 139 height 12
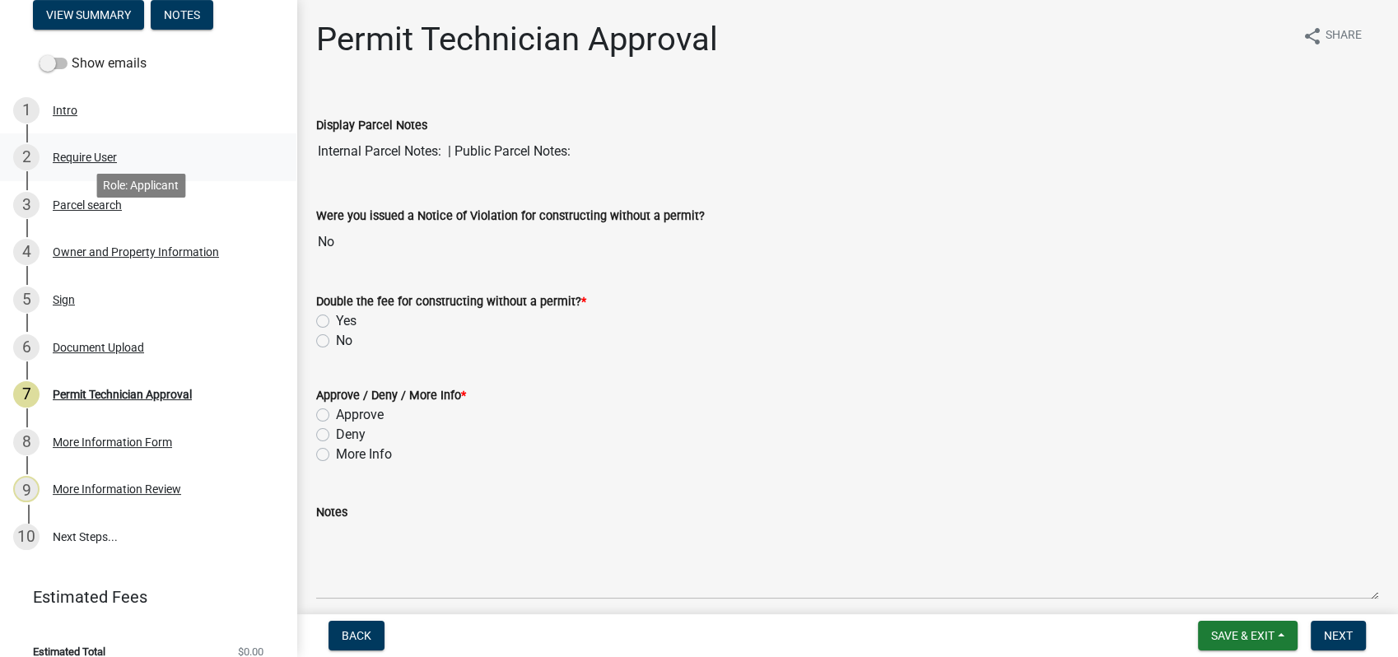
scroll to position [211, 0]
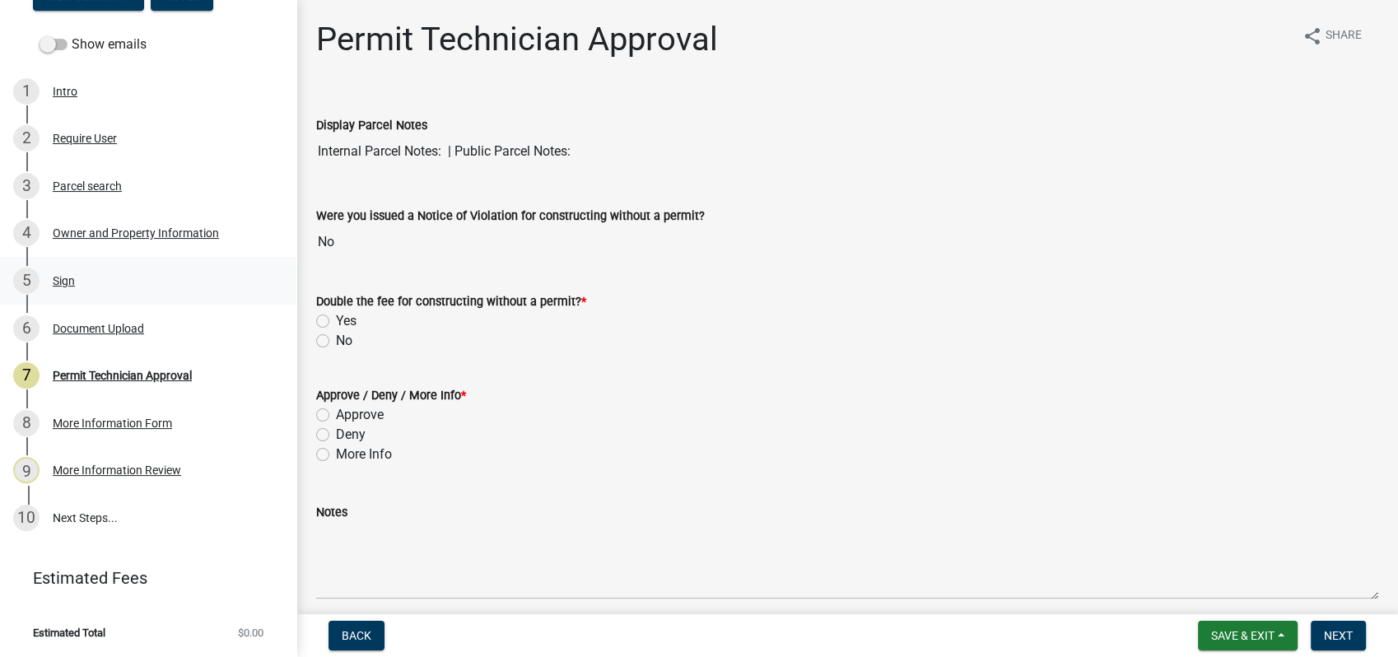
click at [66, 281] on div "Sign" at bounding box center [64, 281] width 22 height 12
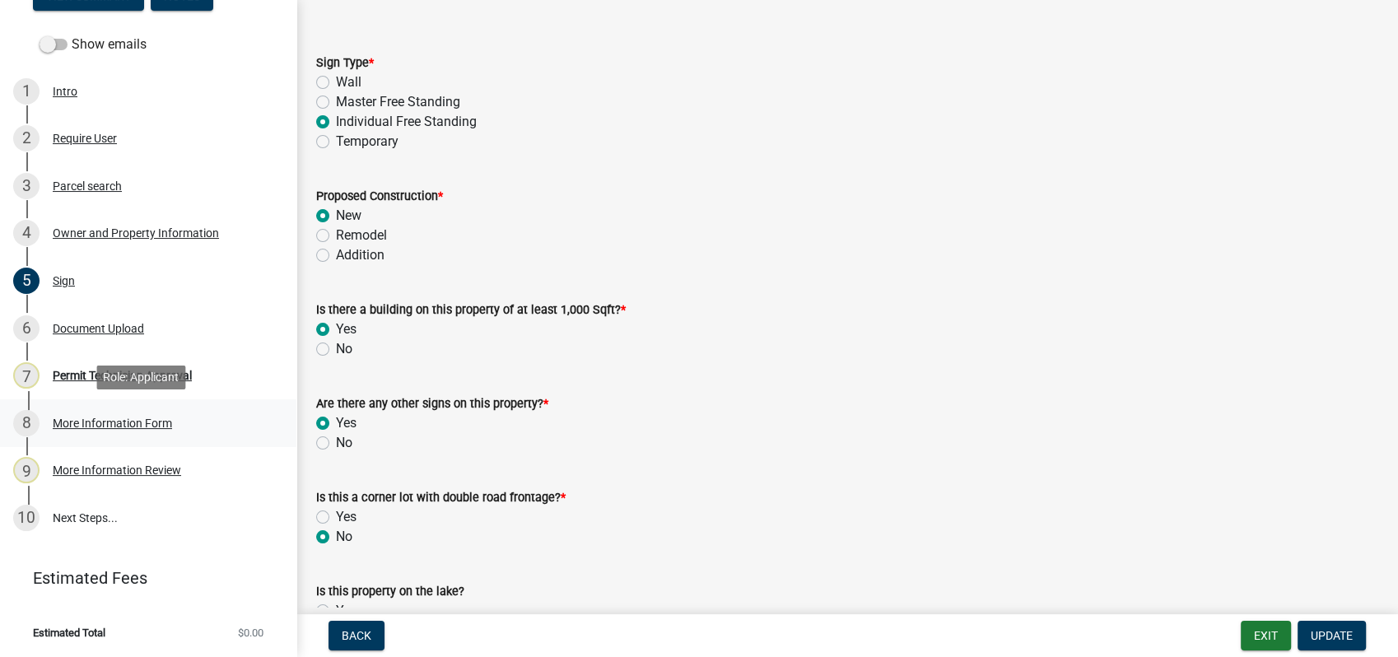
scroll to position [91, 0]
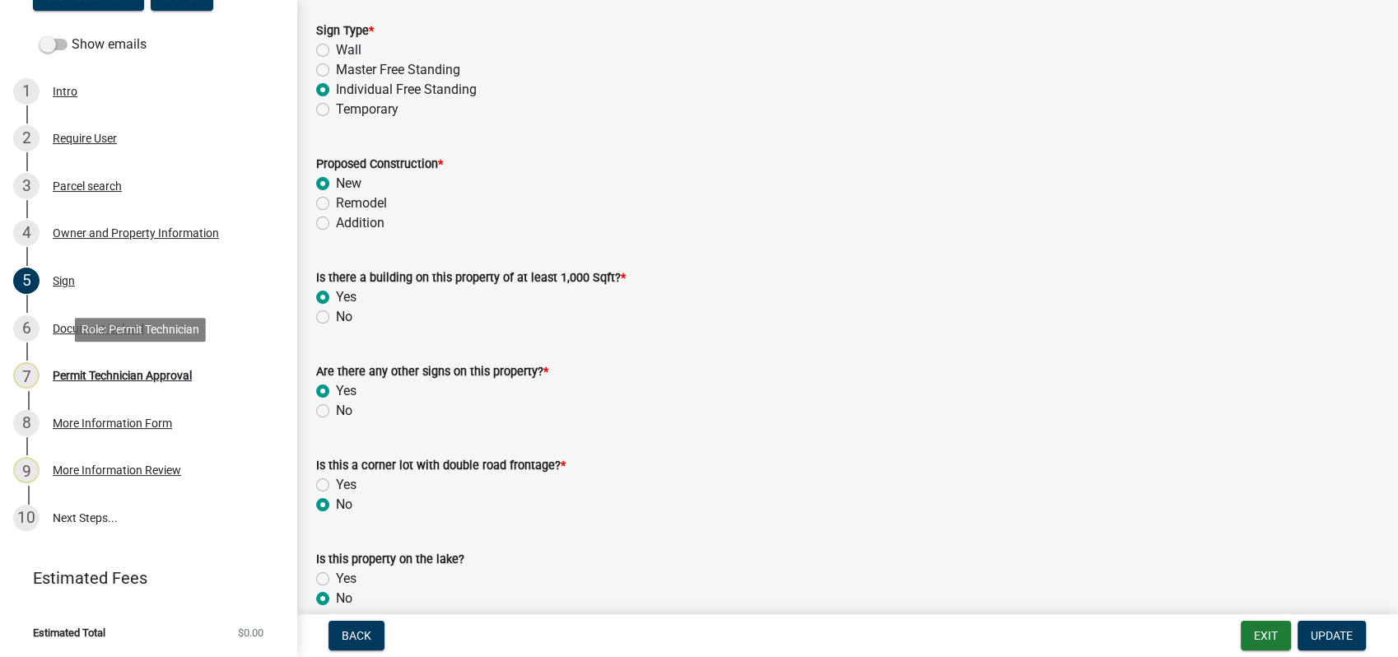
click at [131, 373] on div "Permit Technician Approval" at bounding box center [122, 376] width 139 height 12
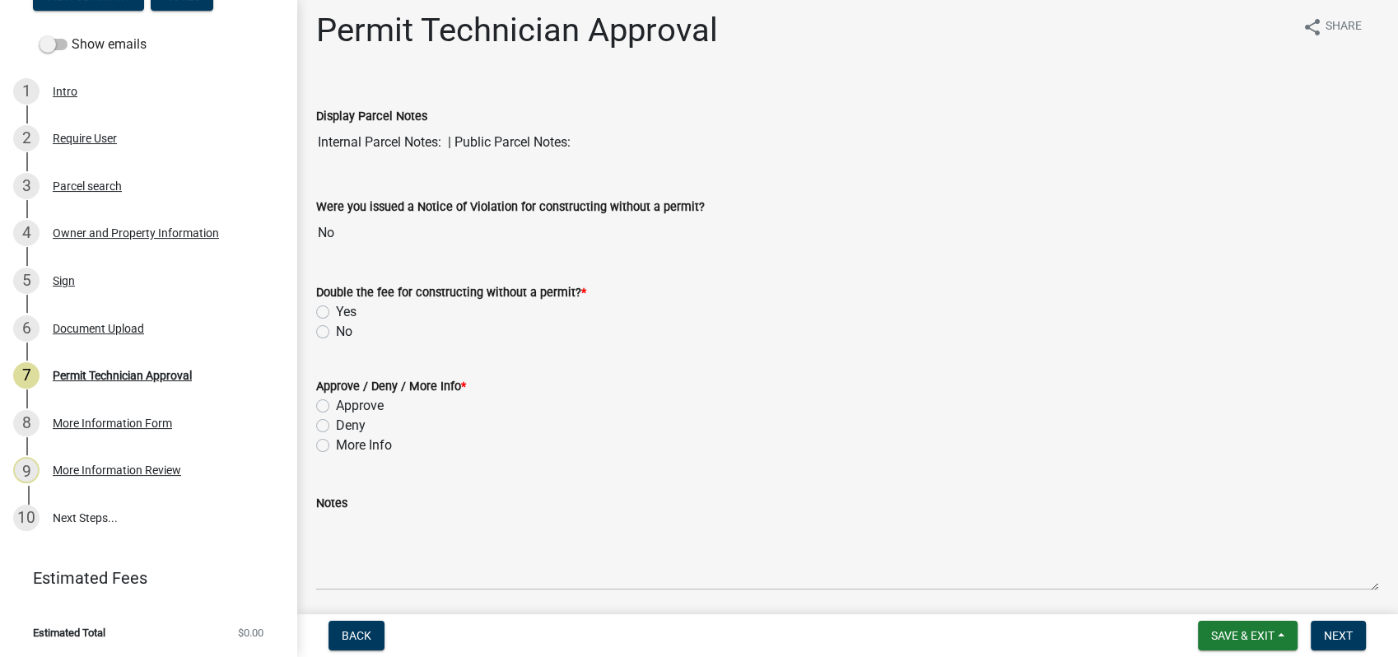
scroll to position [0, 0]
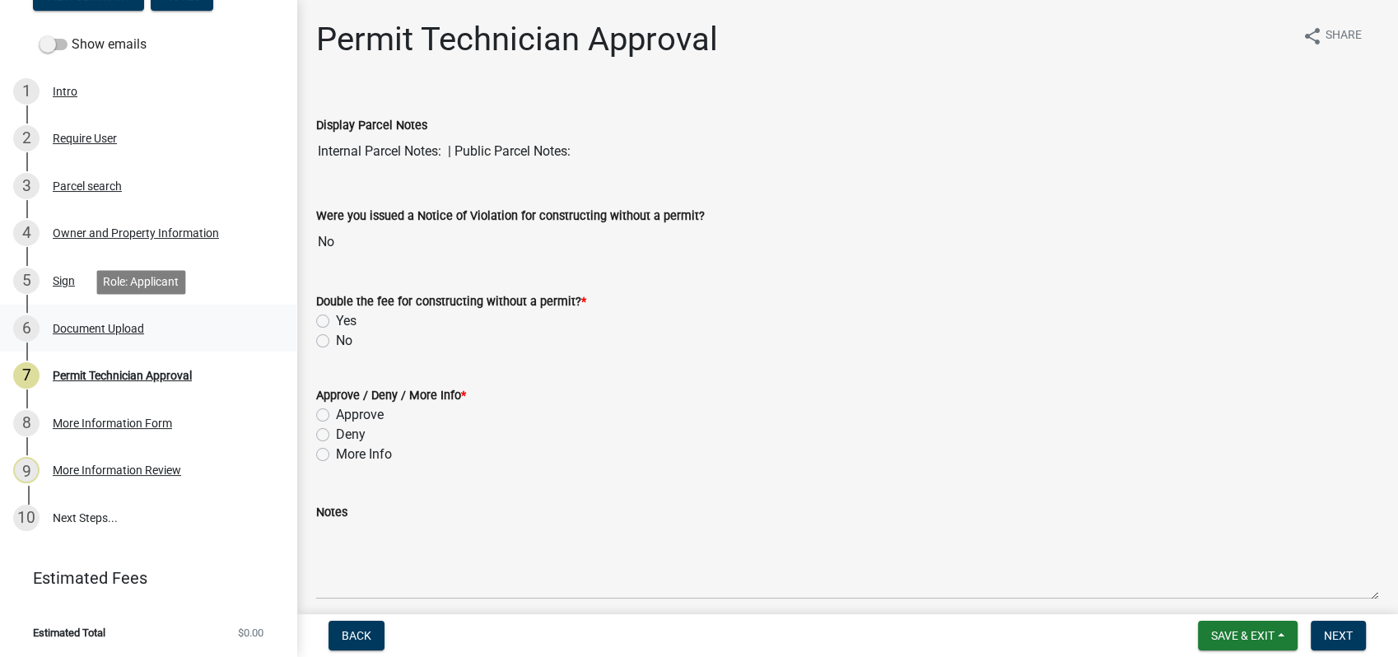
click at [110, 330] on div "Document Upload" at bounding box center [98, 329] width 91 height 12
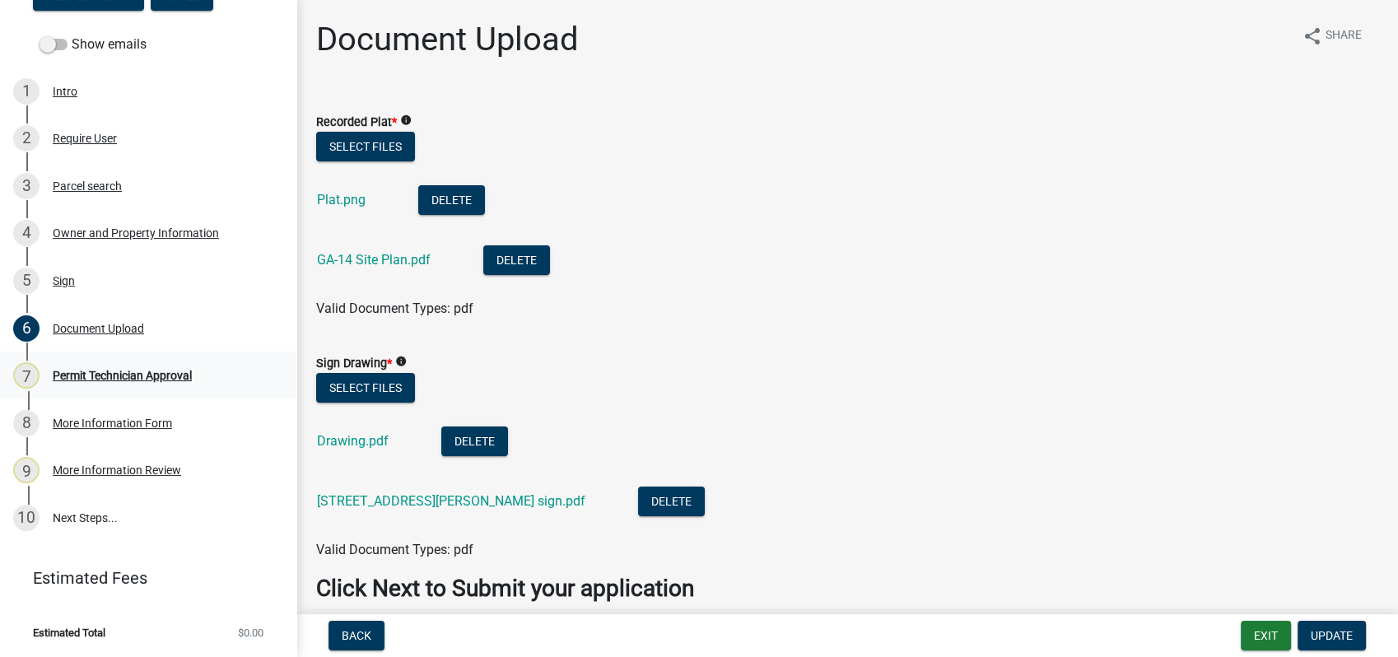
click at [122, 373] on div "Permit Technician Approval" at bounding box center [122, 376] width 139 height 12
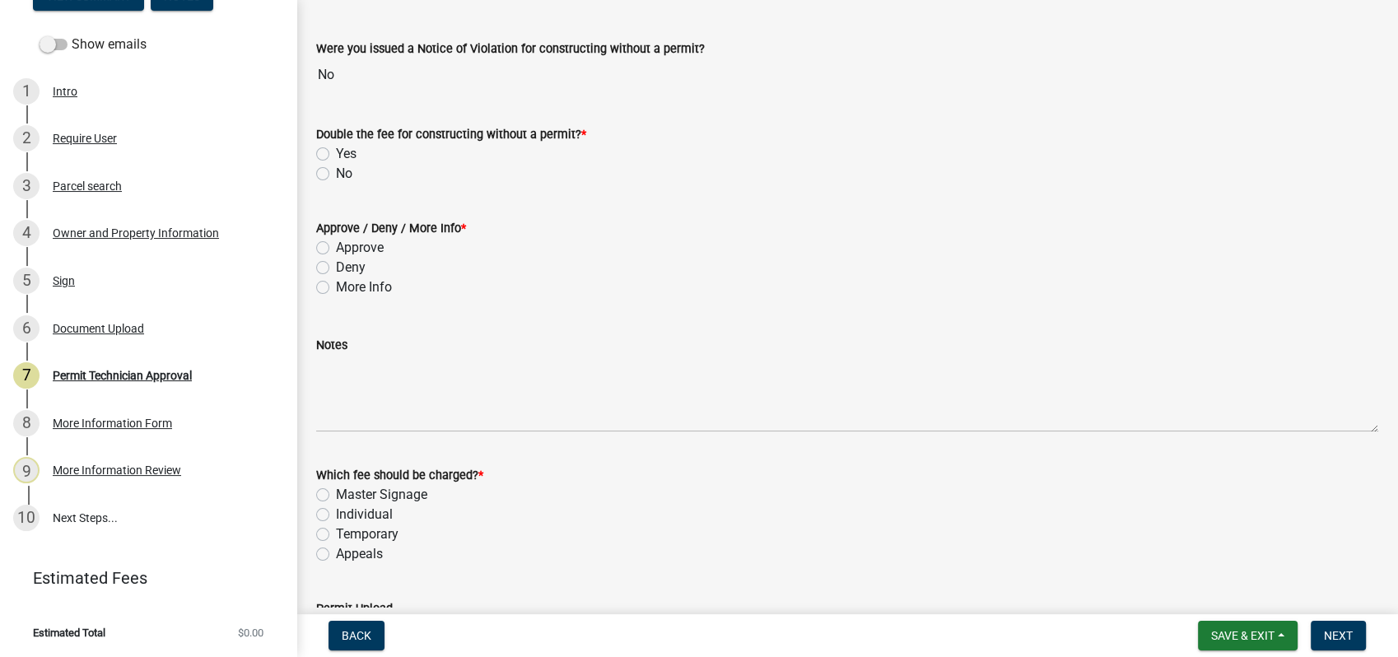
scroll to position [166, 0]
click at [111, 326] on div "Document Upload" at bounding box center [98, 329] width 91 height 12
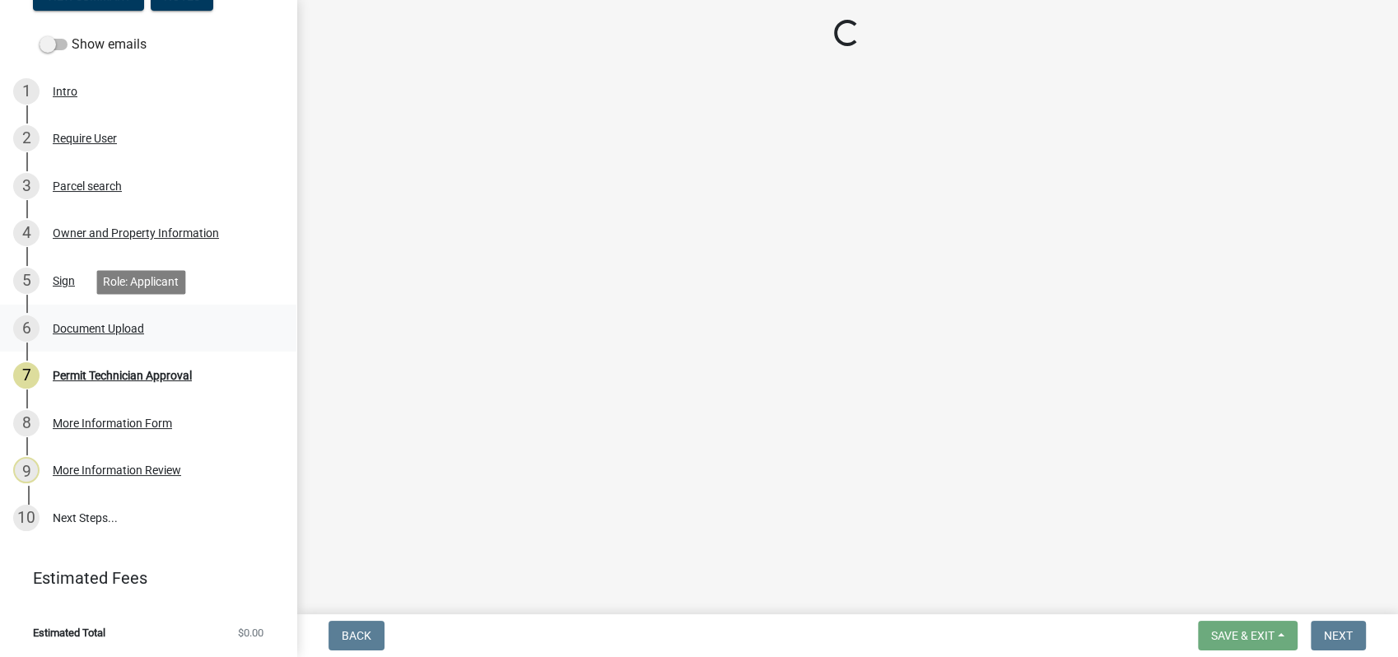
scroll to position [0, 0]
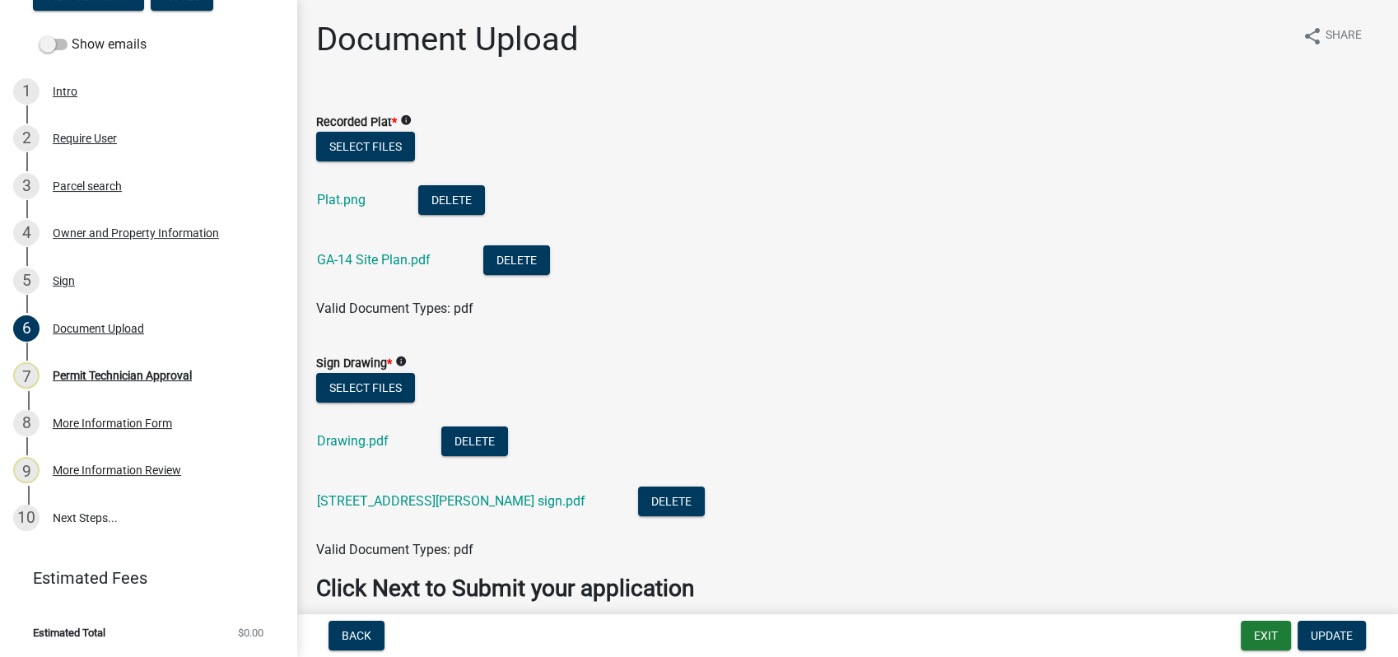
click at [873, 304] on div "Valid Document Types: pdf" at bounding box center [847, 309] width 1086 height 20
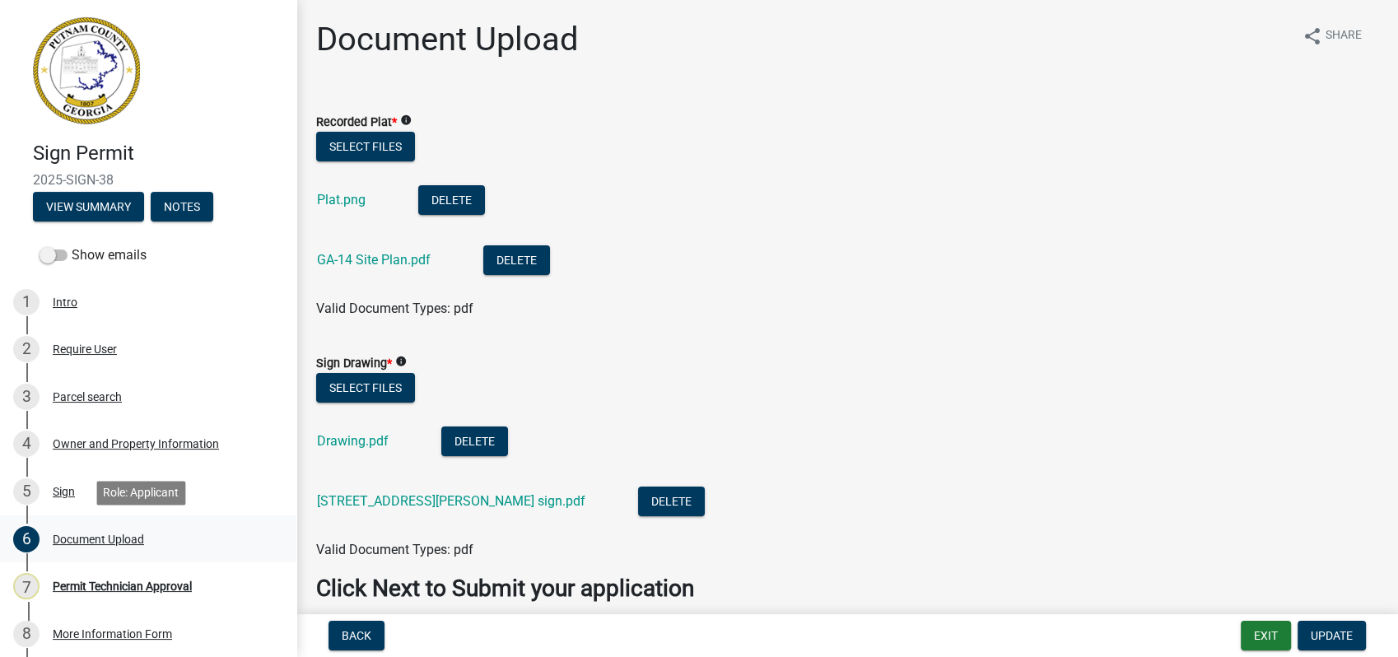
click at [102, 539] on div "Document Upload" at bounding box center [98, 539] width 91 height 12
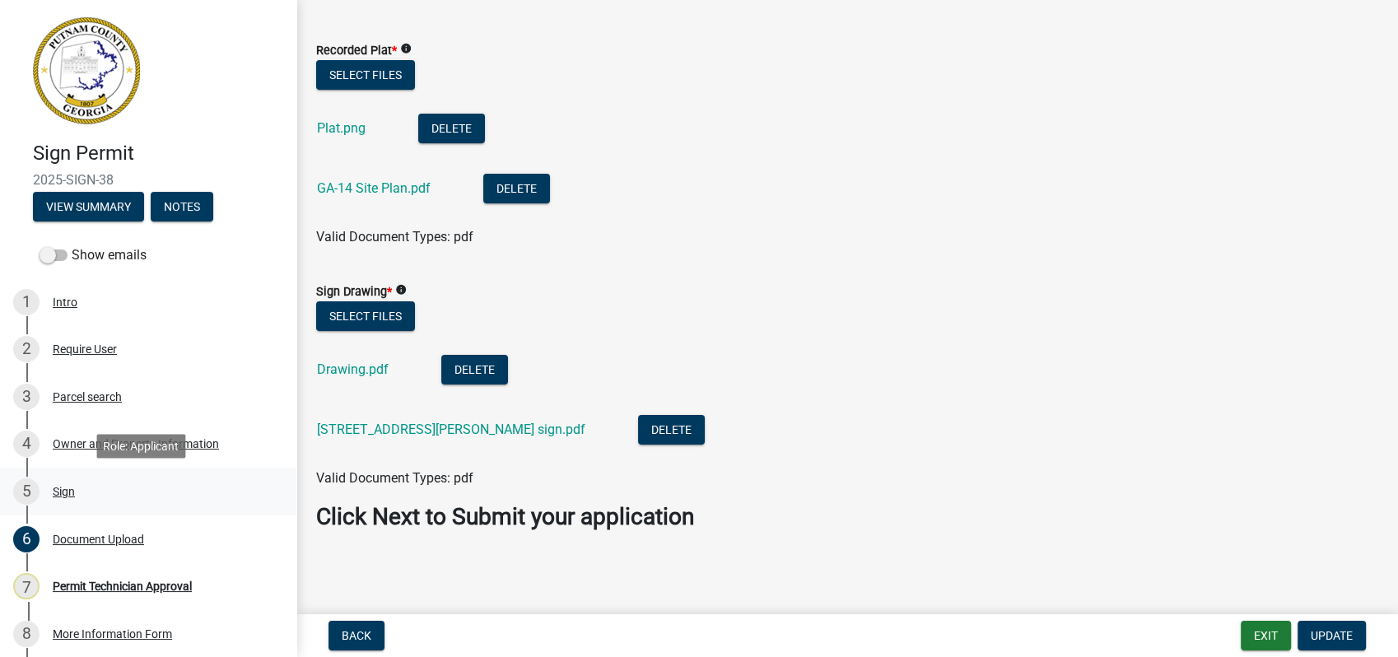
click at [58, 490] on div "Sign" at bounding box center [64, 492] width 22 height 12
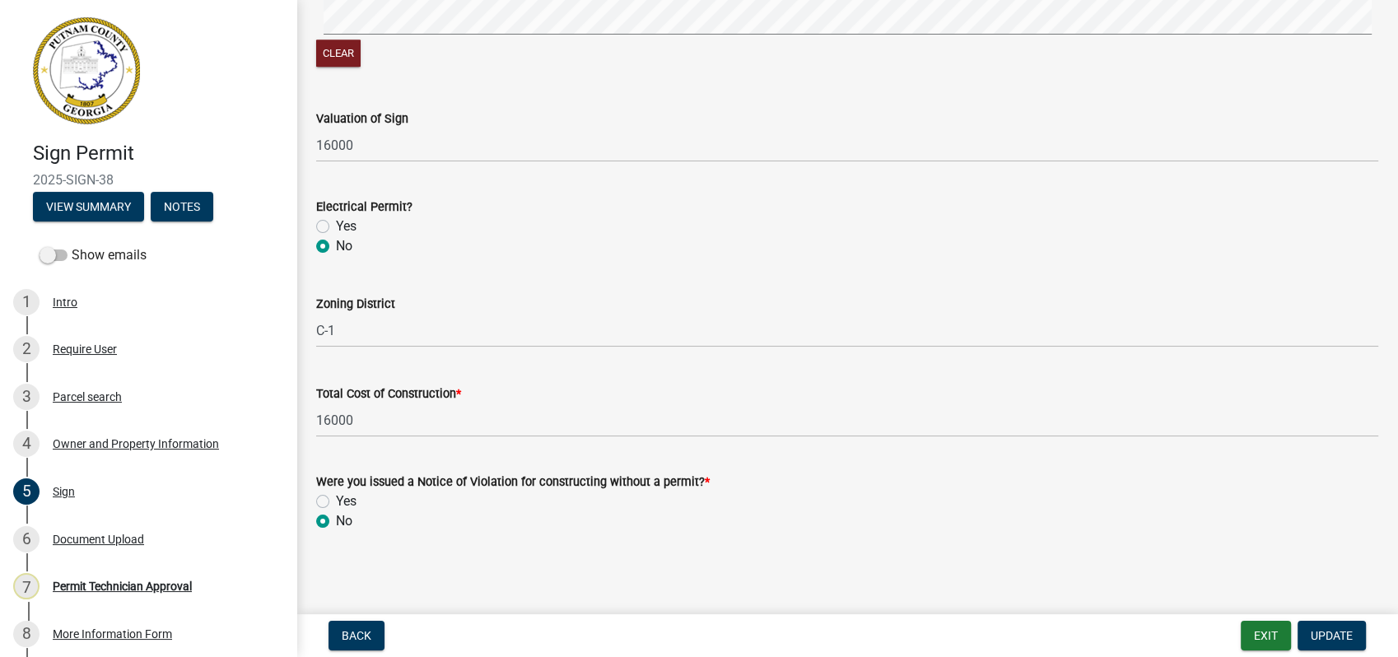
scroll to position [1778, 0]
click at [103, 535] on div "Document Upload" at bounding box center [98, 539] width 91 height 12
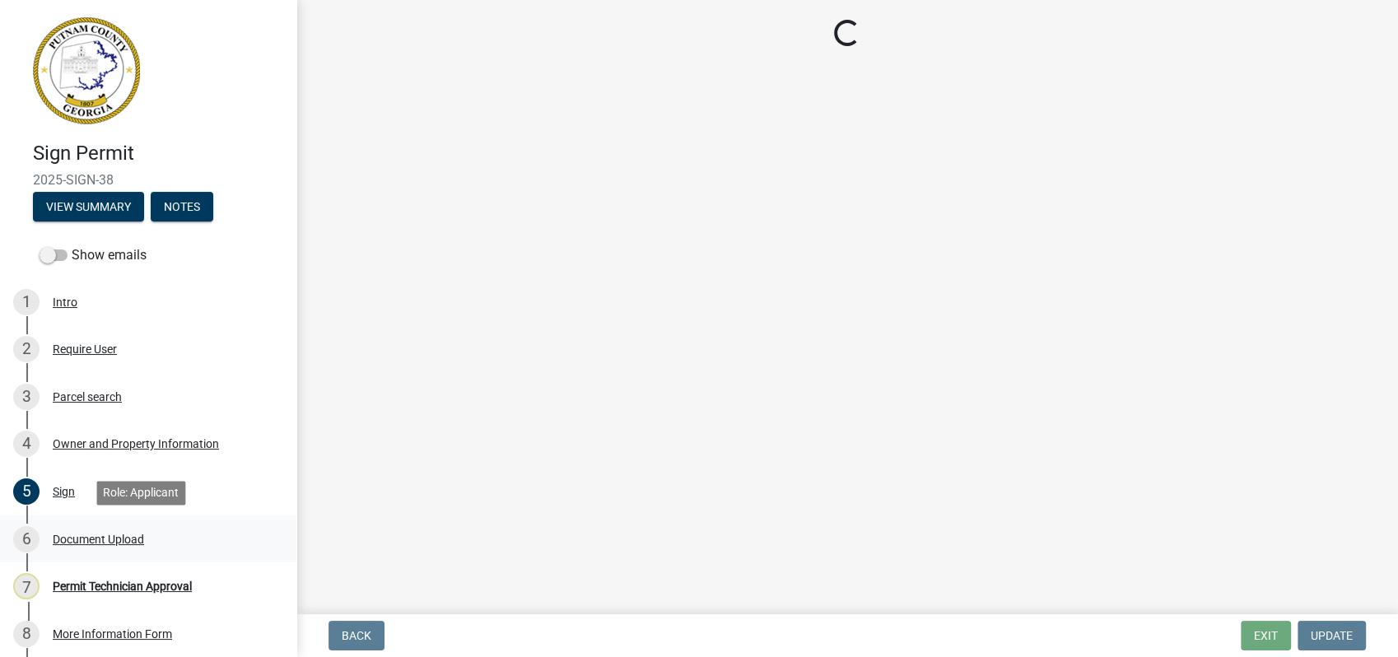
scroll to position [0, 0]
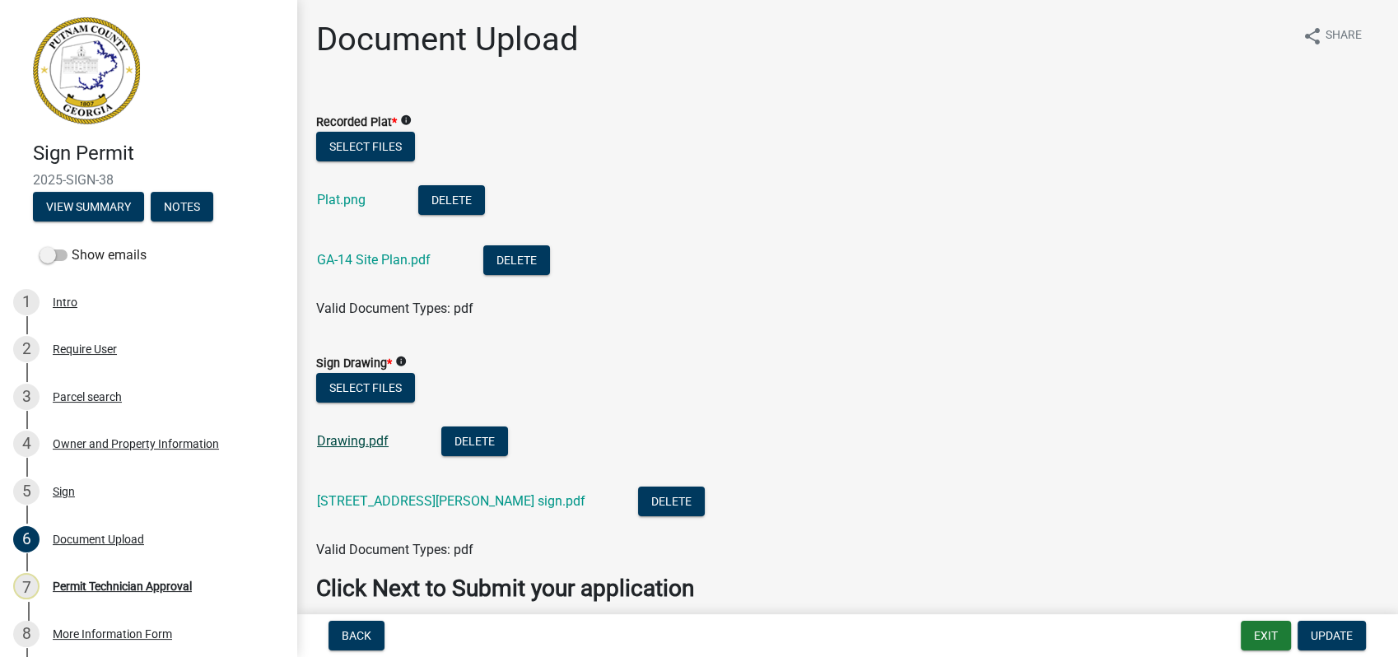
click at [341, 441] on link "Drawing.pdf" at bounding box center [353, 441] width 72 height 16
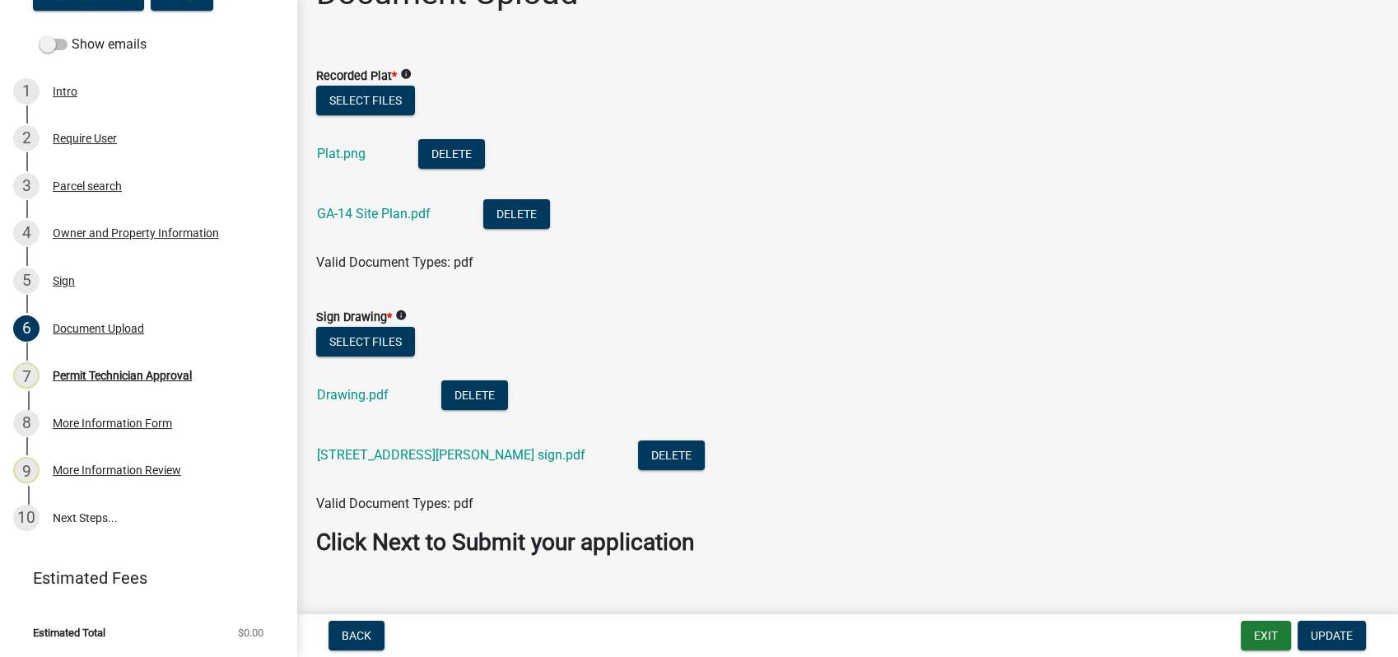
scroll to position [72, 0]
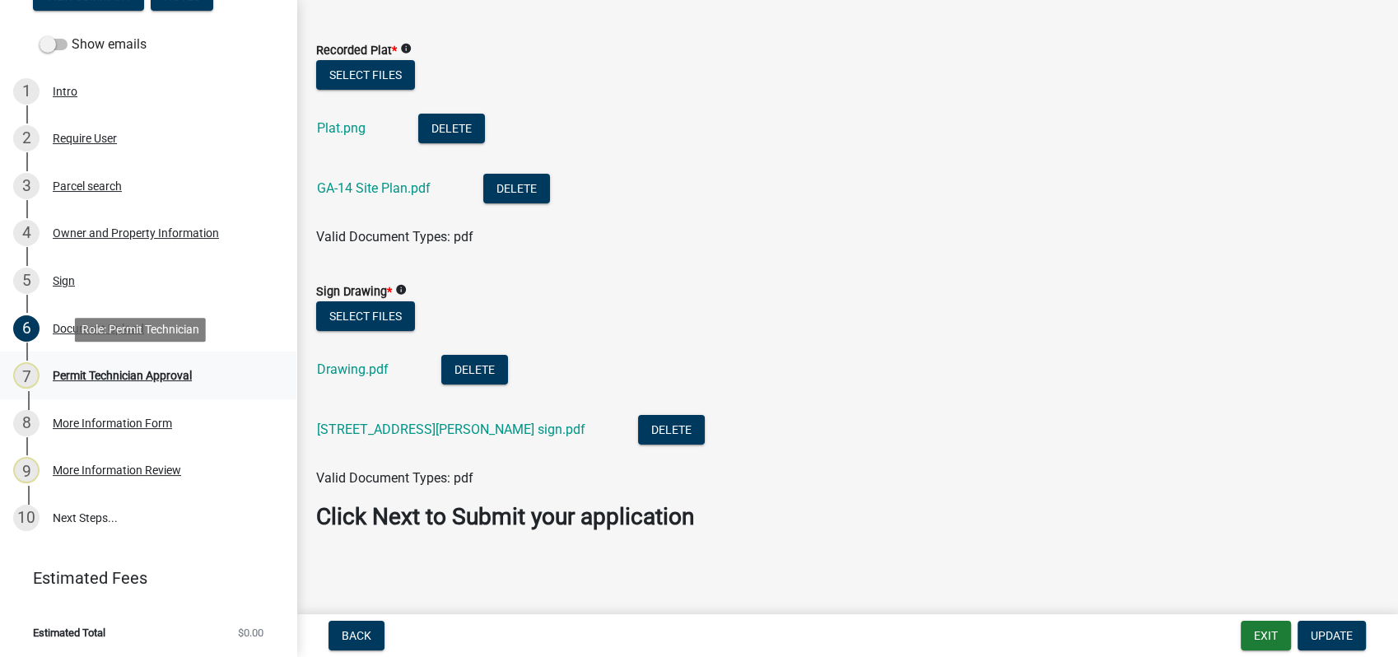
click at [109, 377] on div "Permit Technician Approval" at bounding box center [122, 376] width 139 height 12
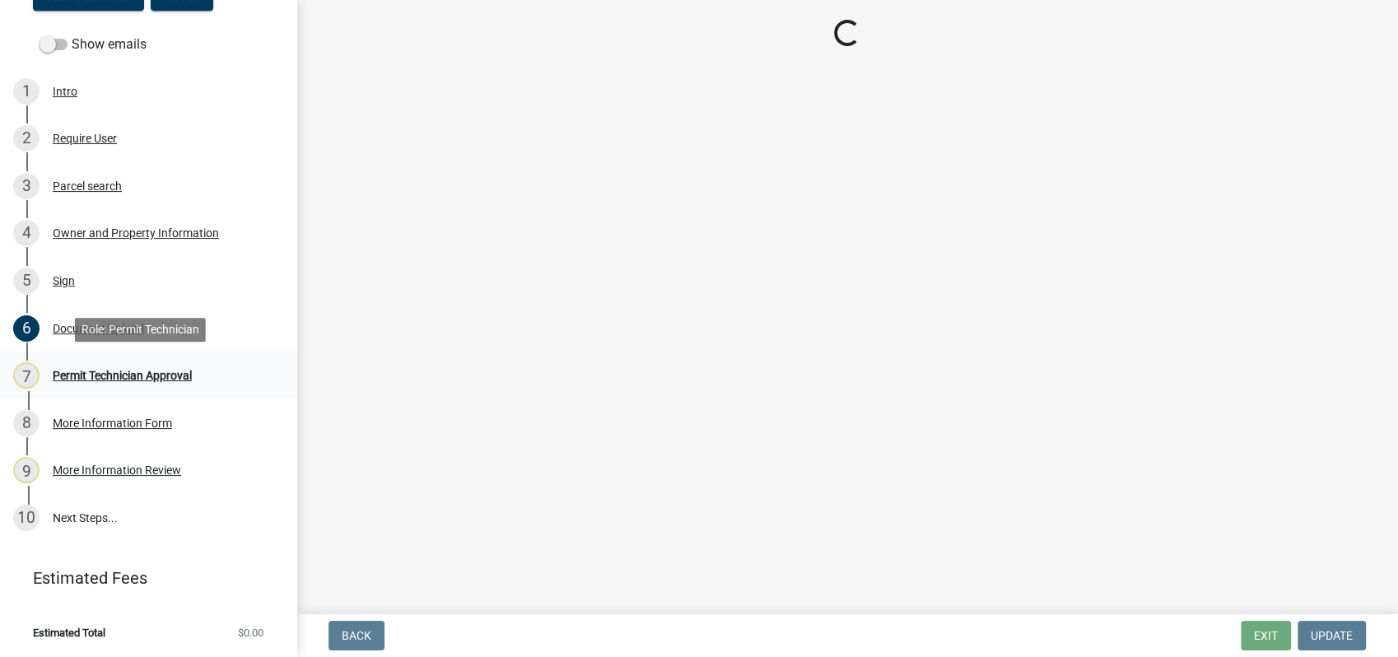
scroll to position [0, 0]
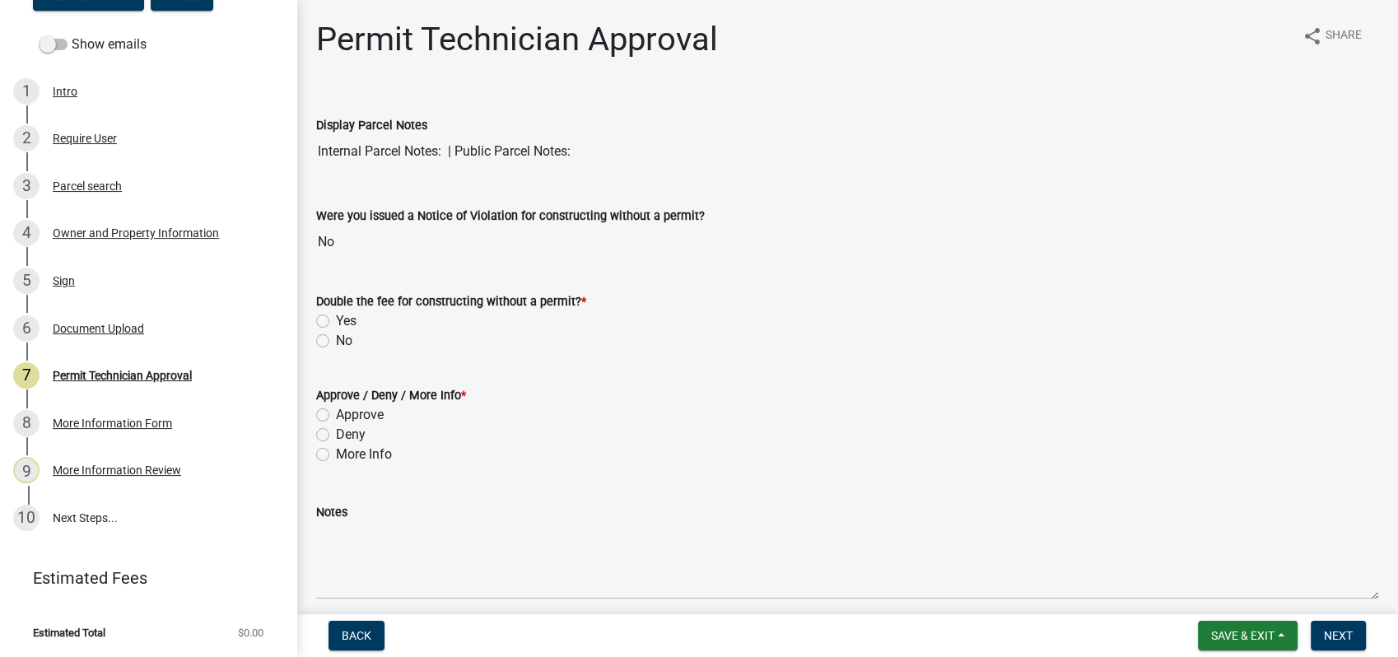
click at [336, 338] on label "No" at bounding box center [344, 341] width 16 height 20
click at [336, 338] on input "No" at bounding box center [341, 336] width 11 height 11
radio input "true"
click at [336, 454] on label "More Info" at bounding box center [364, 454] width 56 height 20
click at [336, 454] on input "More Info" at bounding box center [341, 449] width 11 height 11
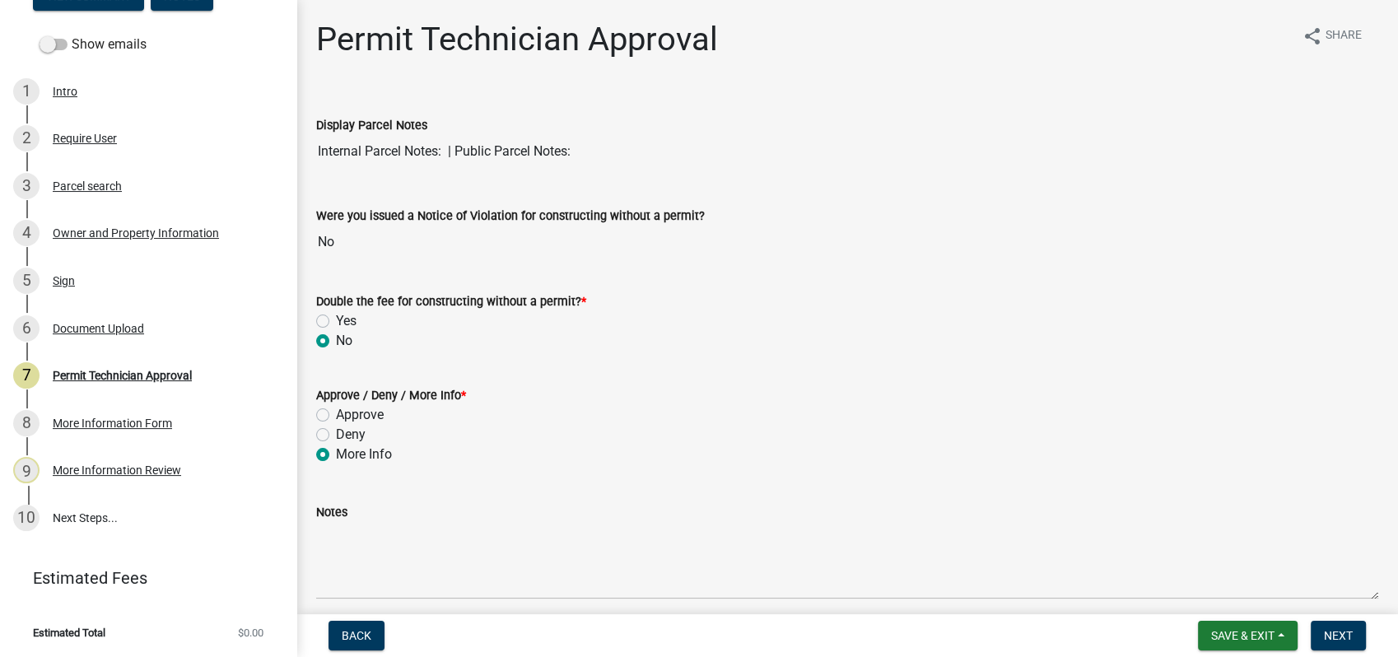
radio input "true"
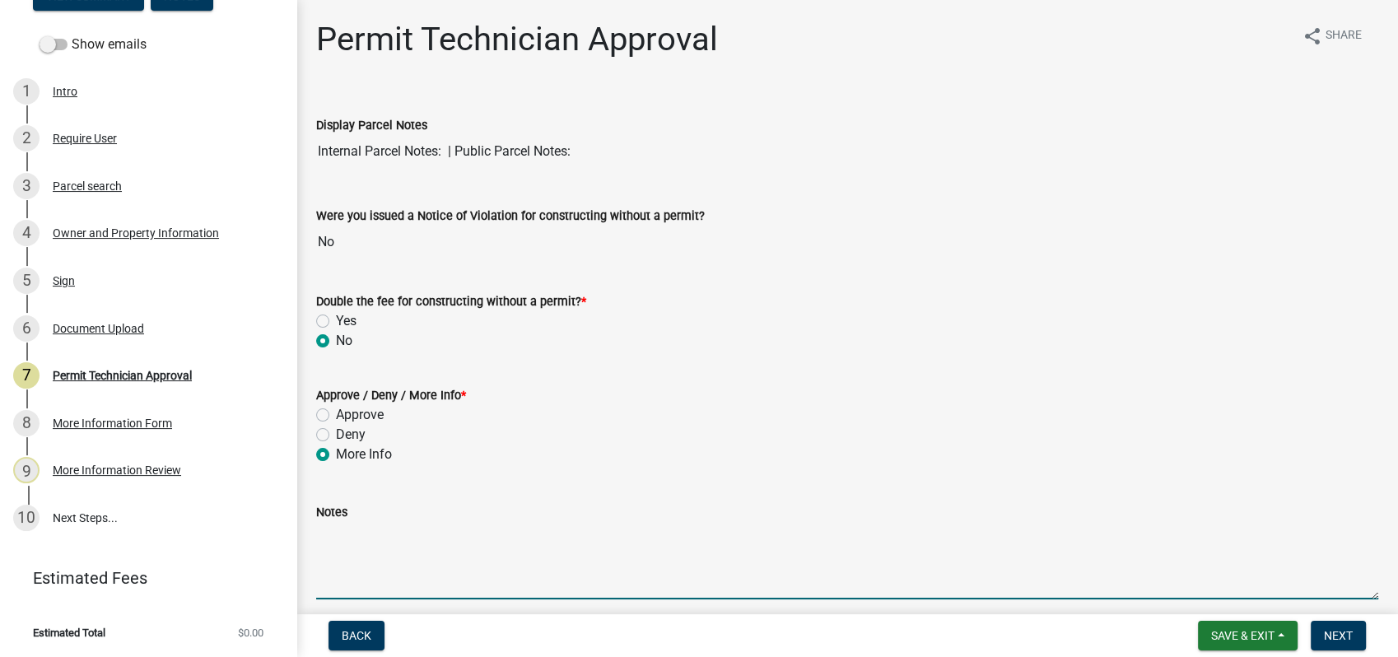
click at [389, 531] on textarea "Notes" at bounding box center [847, 560] width 1062 height 77
type textarea "The plat is showing"
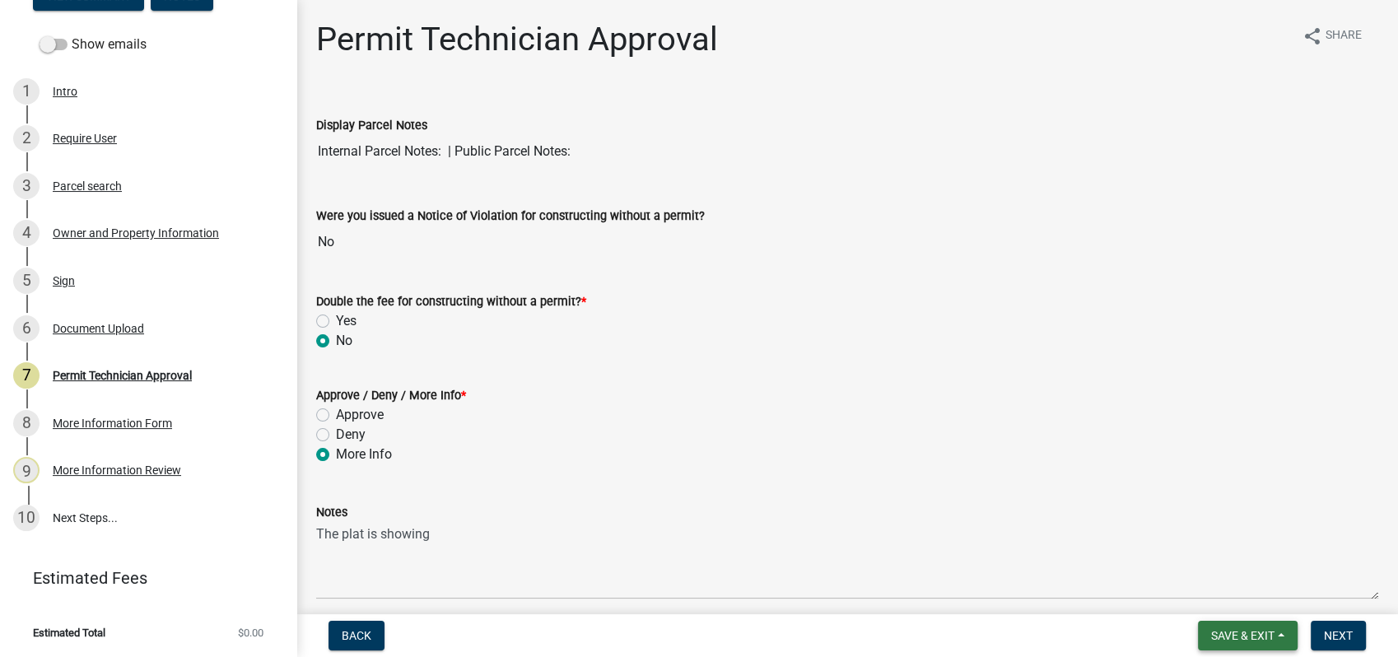
click at [1231, 645] on button "Save & Exit" at bounding box center [1248, 636] width 100 height 30
click at [1207, 552] on button "Save" at bounding box center [1231, 553] width 132 height 40
click at [171, 474] on div "More Information Review" at bounding box center [117, 470] width 128 height 12
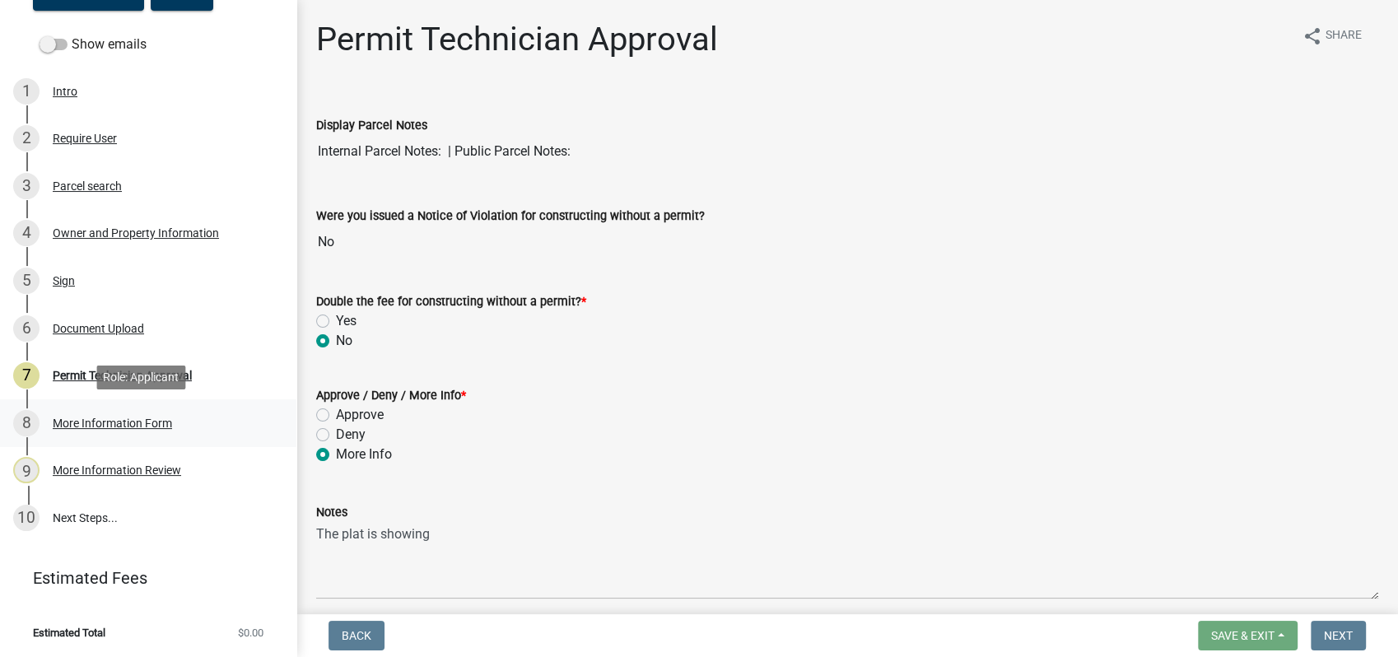
click at [156, 421] on div "More Information Form" at bounding box center [112, 423] width 119 height 12
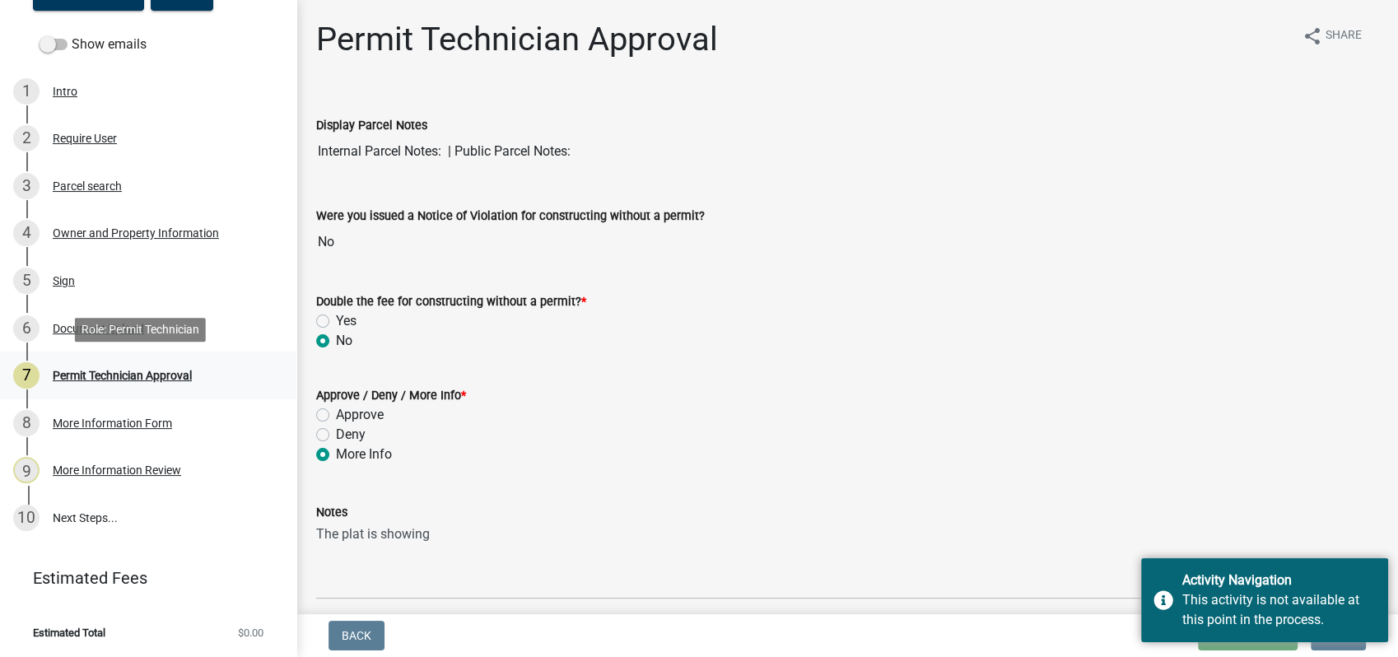
click at [161, 370] on div "Permit Technician Approval" at bounding box center [122, 376] width 139 height 12
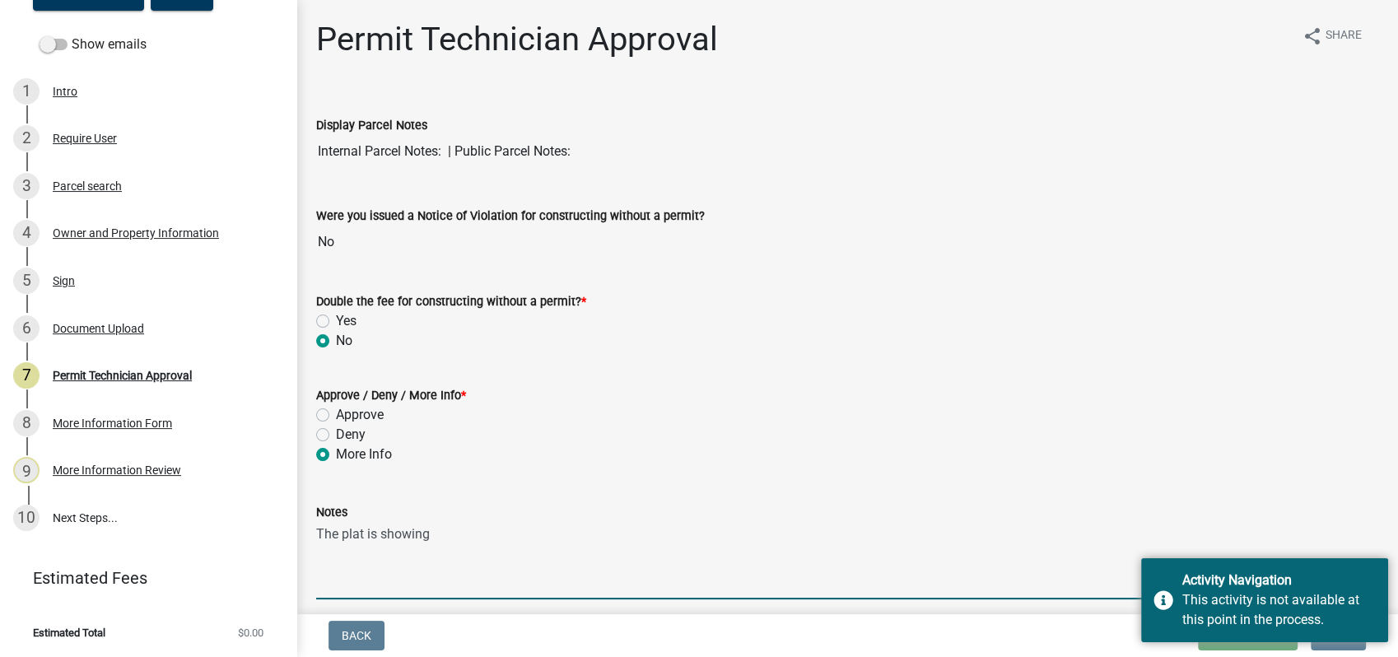
click at [444, 533] on textarea "The plat is showing" at bounding box center [847, 560] width 1062 height 77
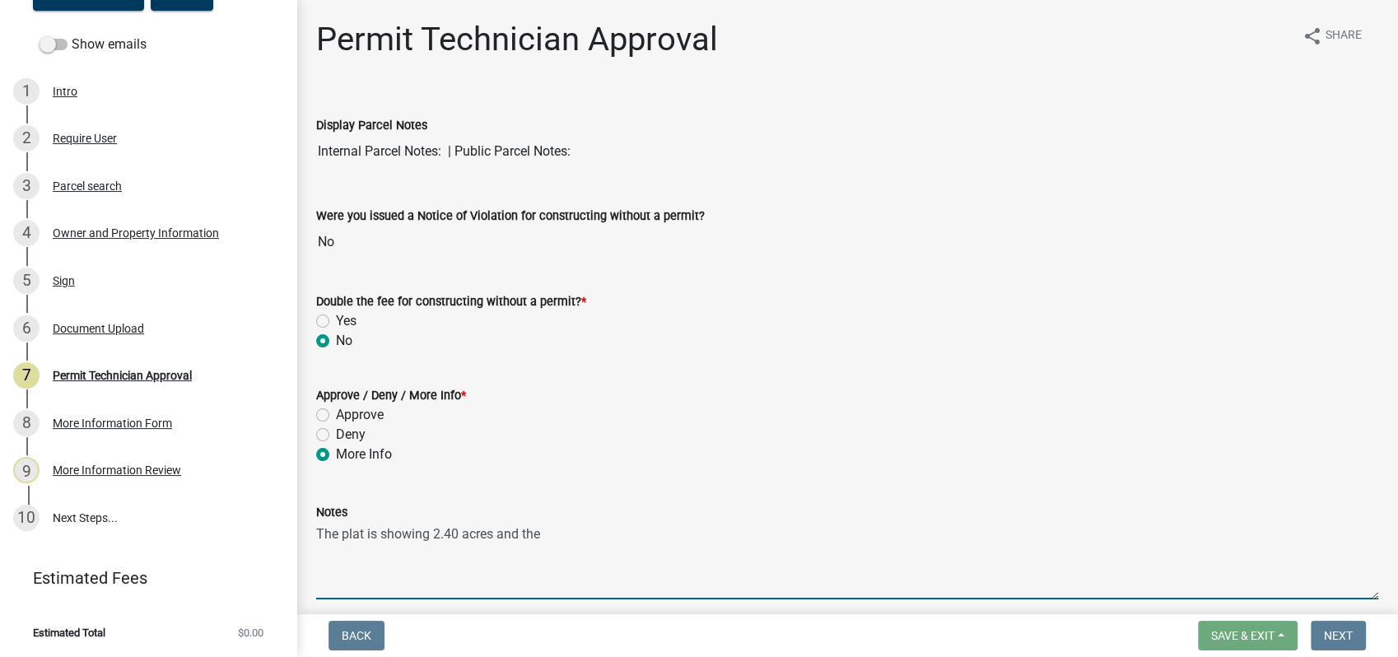
click at [632, 524] on textarea "The plat is showing 2.40 acres and the" at bounding box center [847, 560] width 1062 height 77
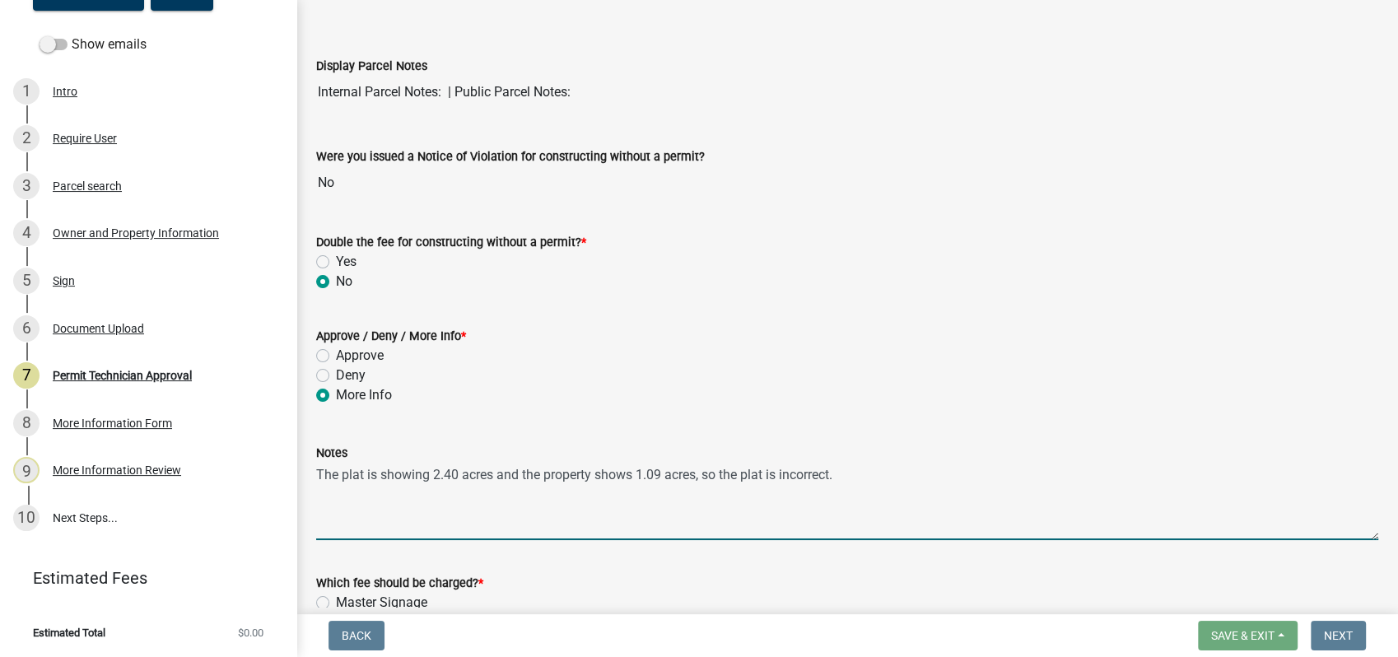
scroll to position [91, 0]
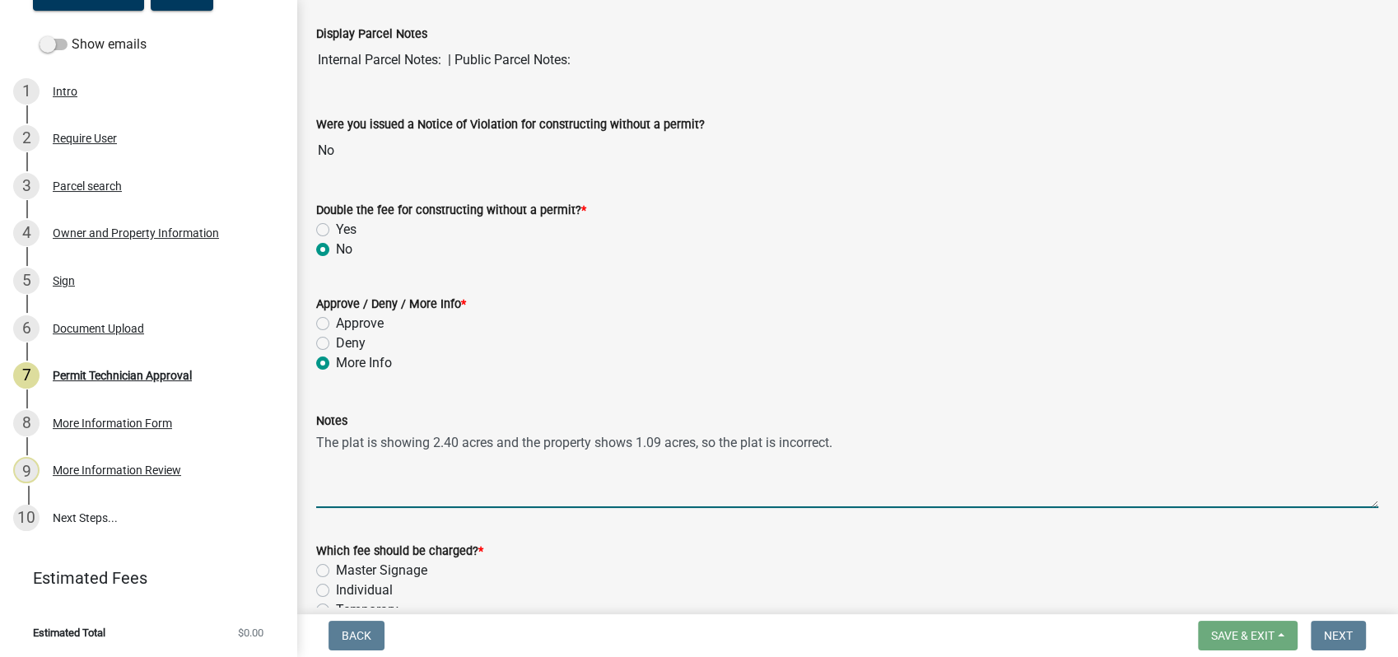
click at [858, 454] on textarea "The plat is showing 2.40 acres and the property shows 1.09 acres, so the plat i…" at bounding box center [847, 468] width 1062 height 77
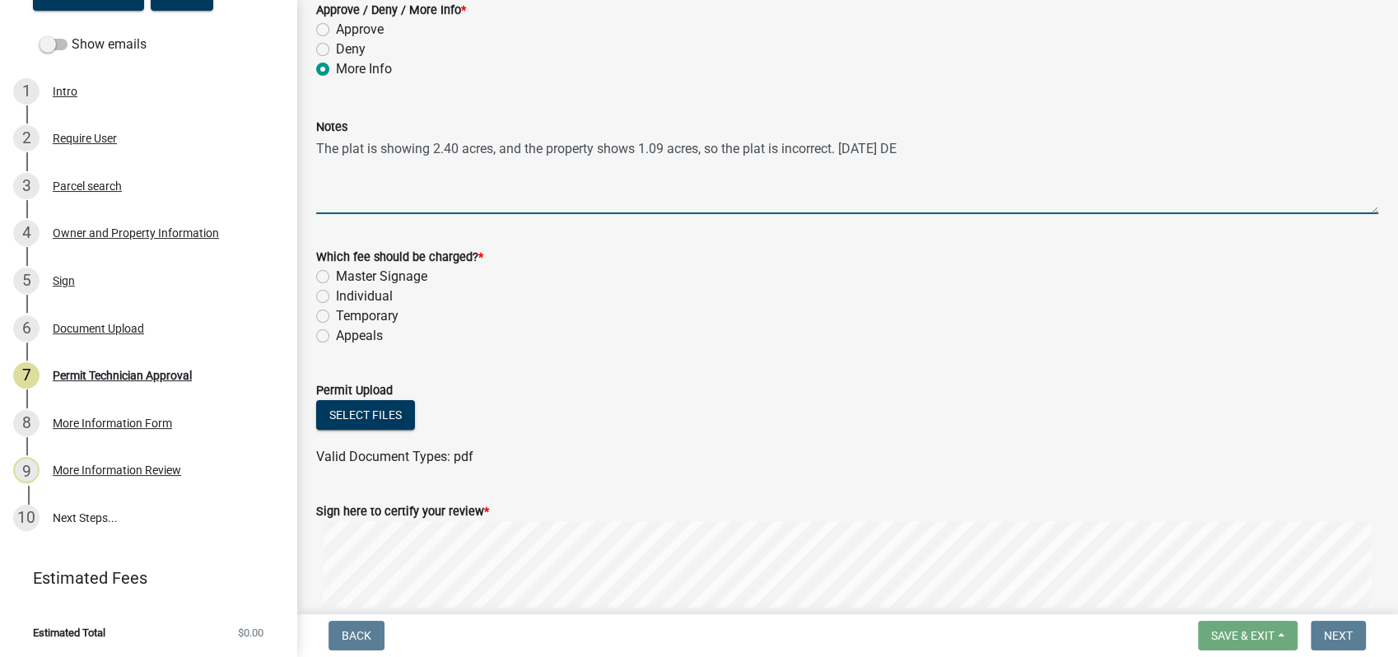
scroll to position [457, 0]
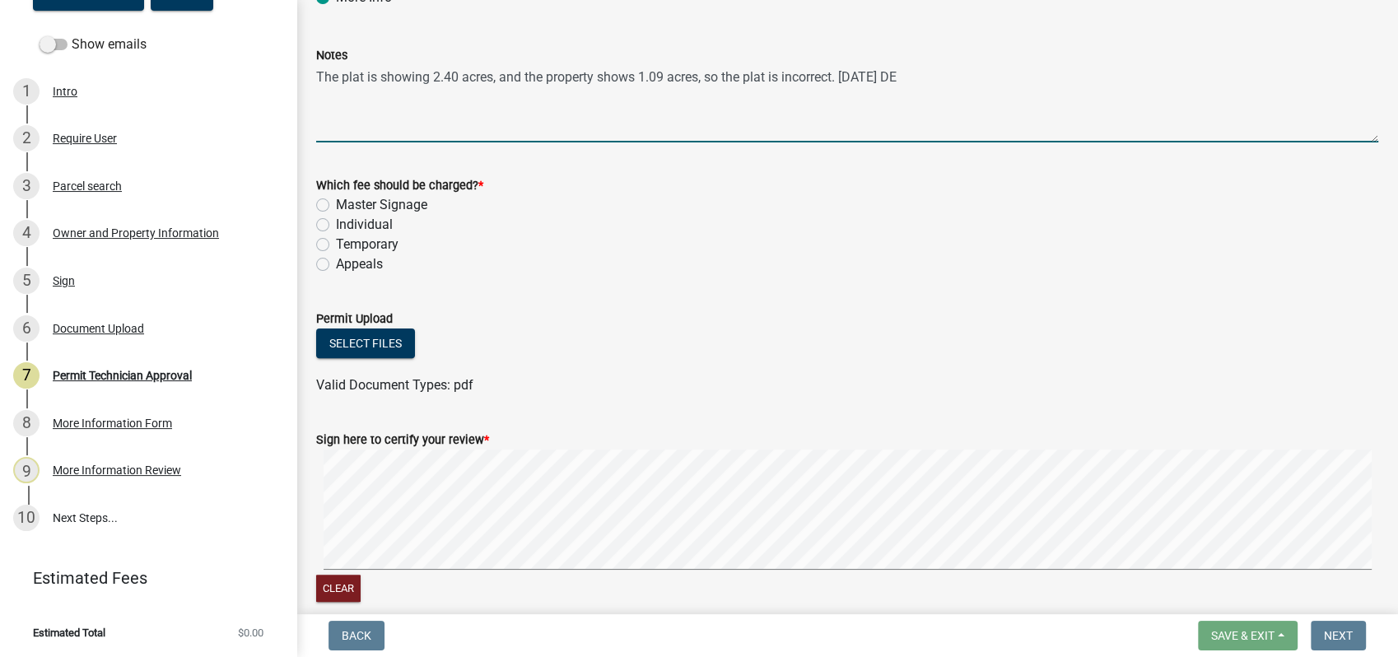
type textarea "The plat is showing 2.40 acres, and the property shows 1.09 acres, so the plat …"
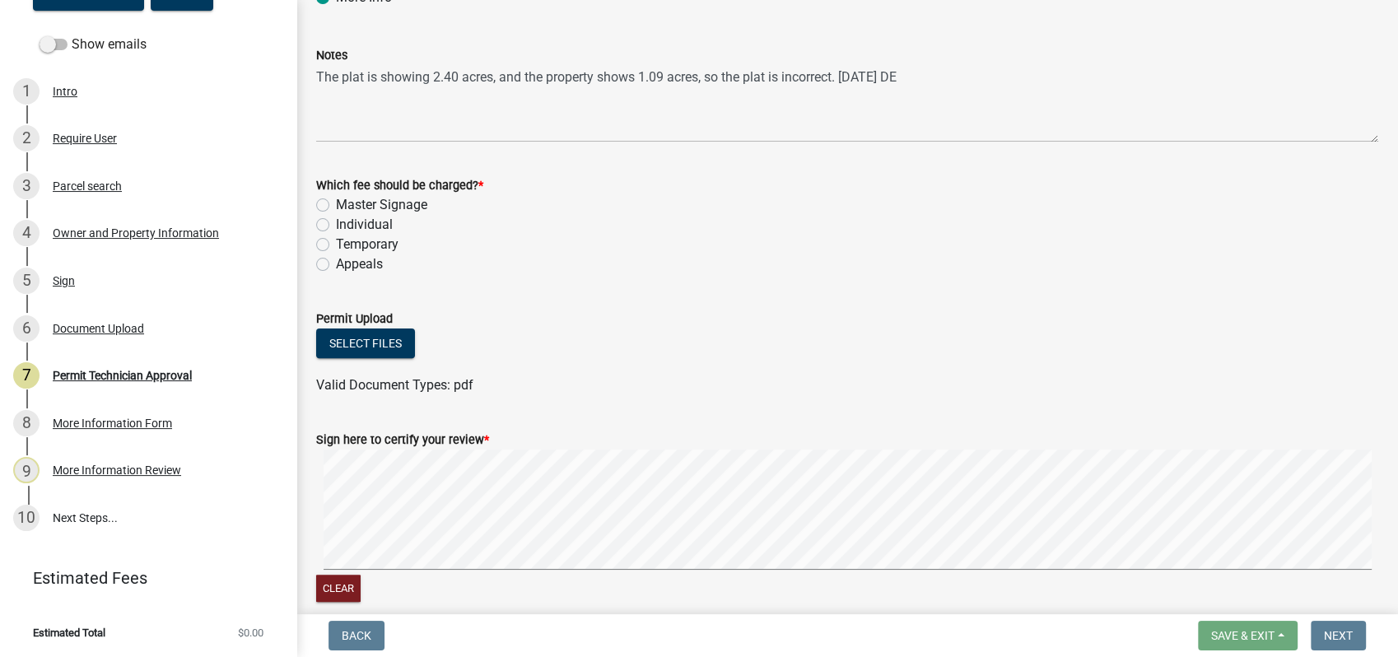
click at [336, 218] on label "Individual" at bounding box center [364, 225] width 57 height 20
click at [336, 218] on input "Individual" at bounding box center [341, 220] width 11 height 11
radio input "true"
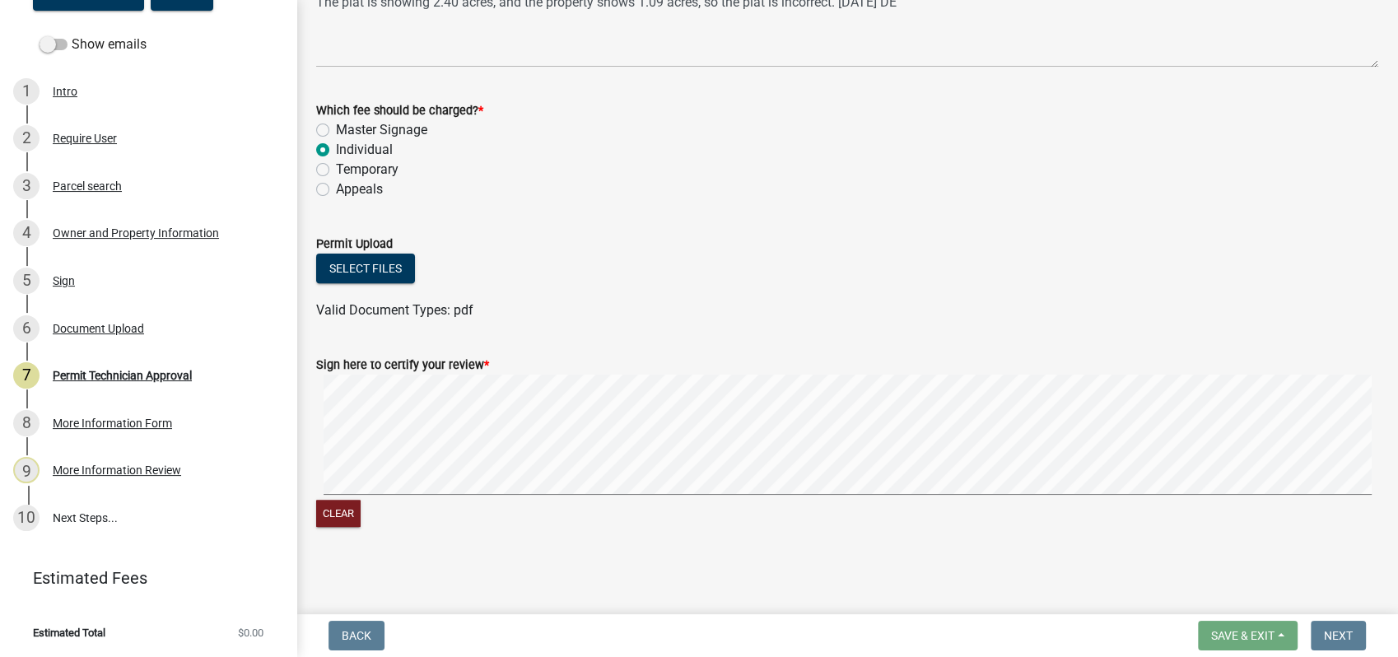
scroll to position [533, 0]
click at [711, 260] on div "Select files" at bounding box center [847, 270] width 1062 height 34
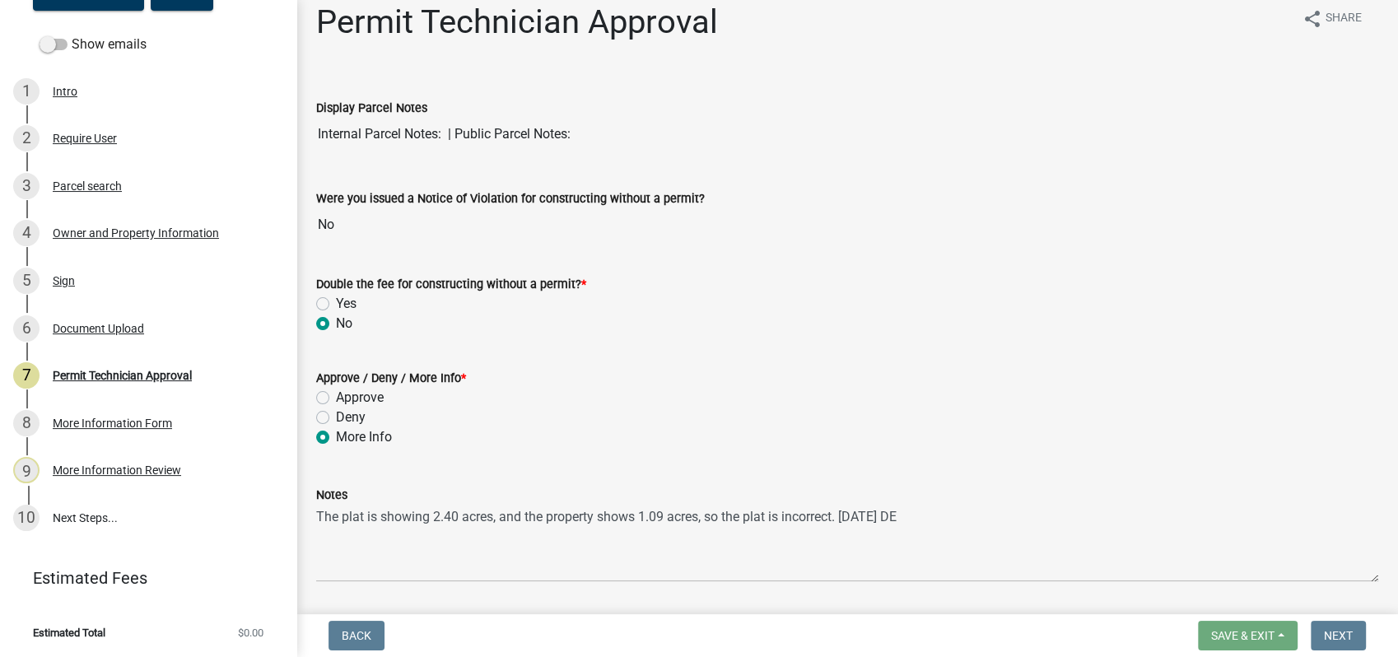
scroll to position [0, 0]
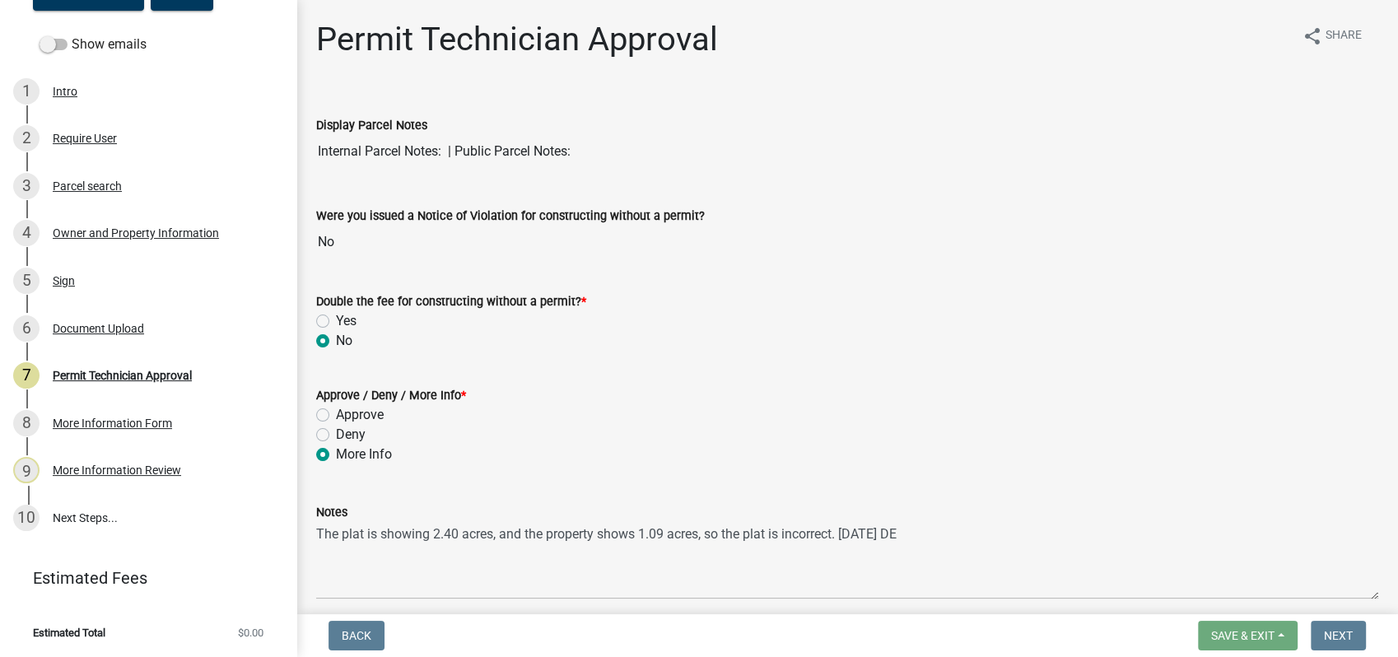
click at [763, 288] on form "Double the fee for constructing without a permit? * Yes No" at bounding box center [847, 311] width 1062 height 79
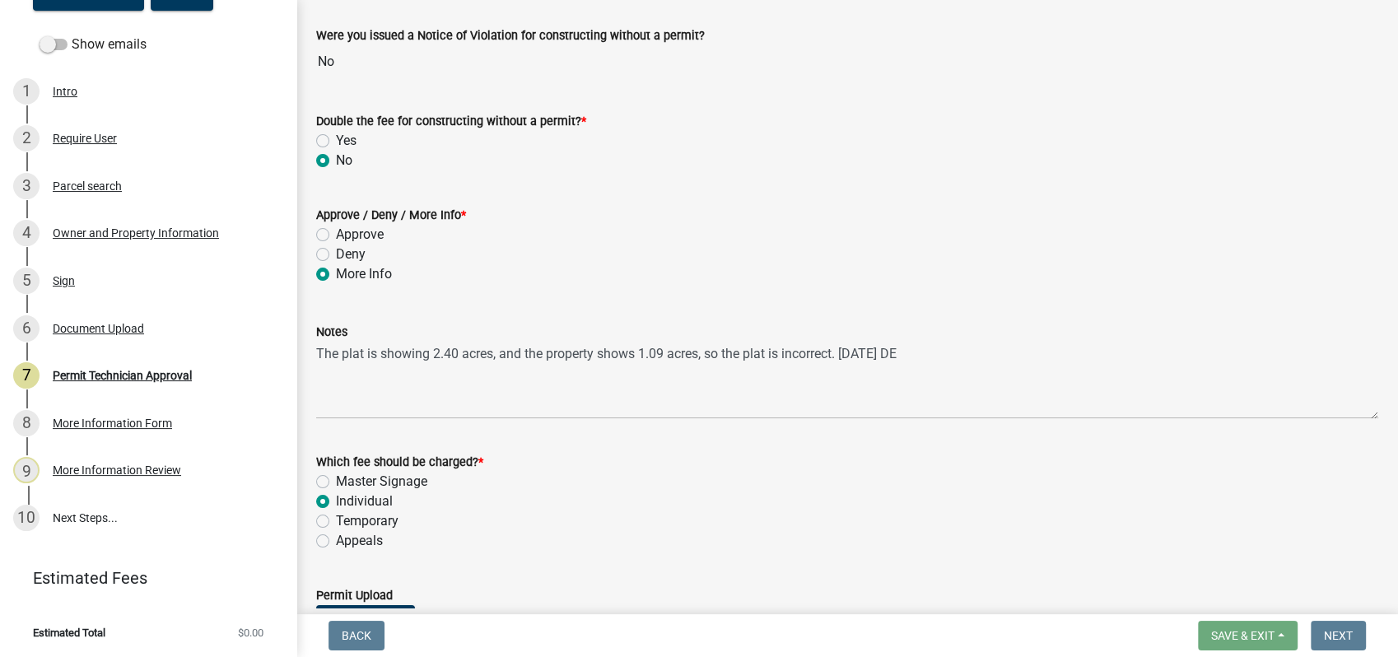
scroll to position [183, 0]
click at [918, 452] on div "Which fee should be charged? *" at bounding box center [847, 459] width 1062 height 20
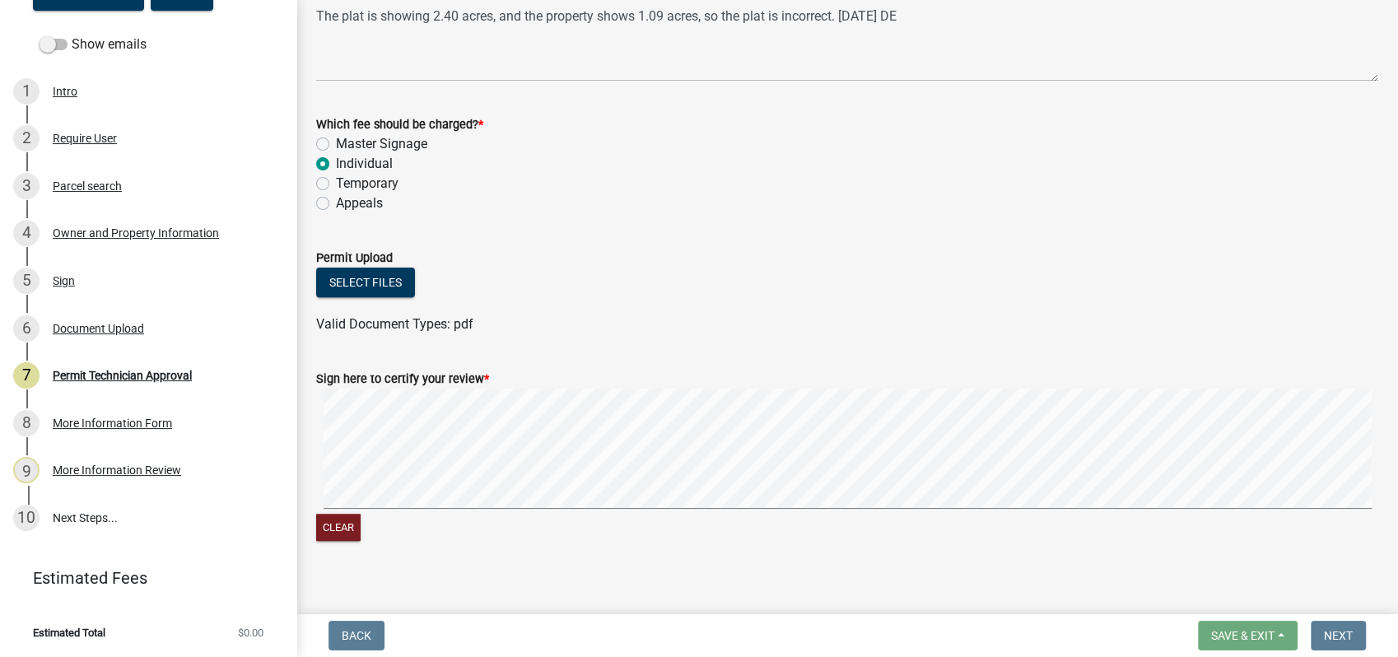
scroll to position [533, 0]
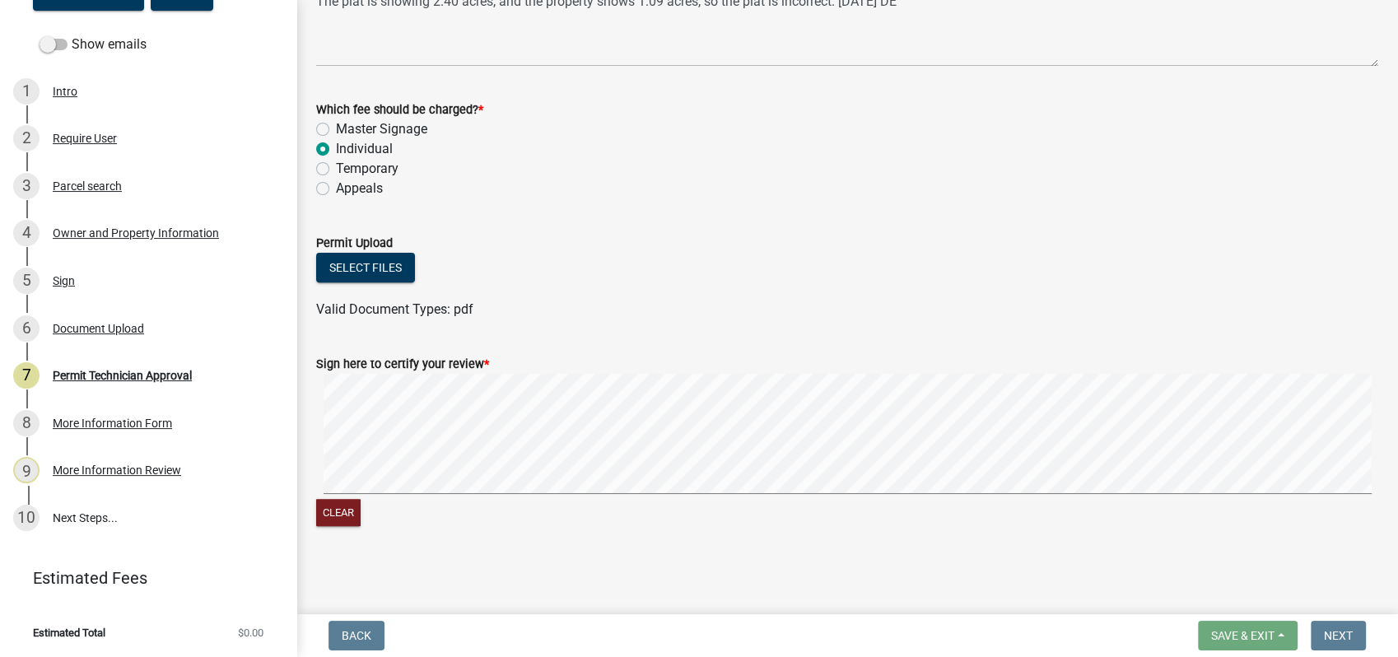
click at [1142, 599] on wm-app "Sign Permit 2025-SIGN-38 View Summary Notes Show emails 1 Intro 2 Require User …" at bounding box center [699, 328] width 1398 height 657
click at [113, 371] on div "Permit Technician Approval" at bounding box center [122, 376] width 139 height 12
click at [133, 421] on div "More Information Form" at bounding box center [112, 423] width 119 height 12
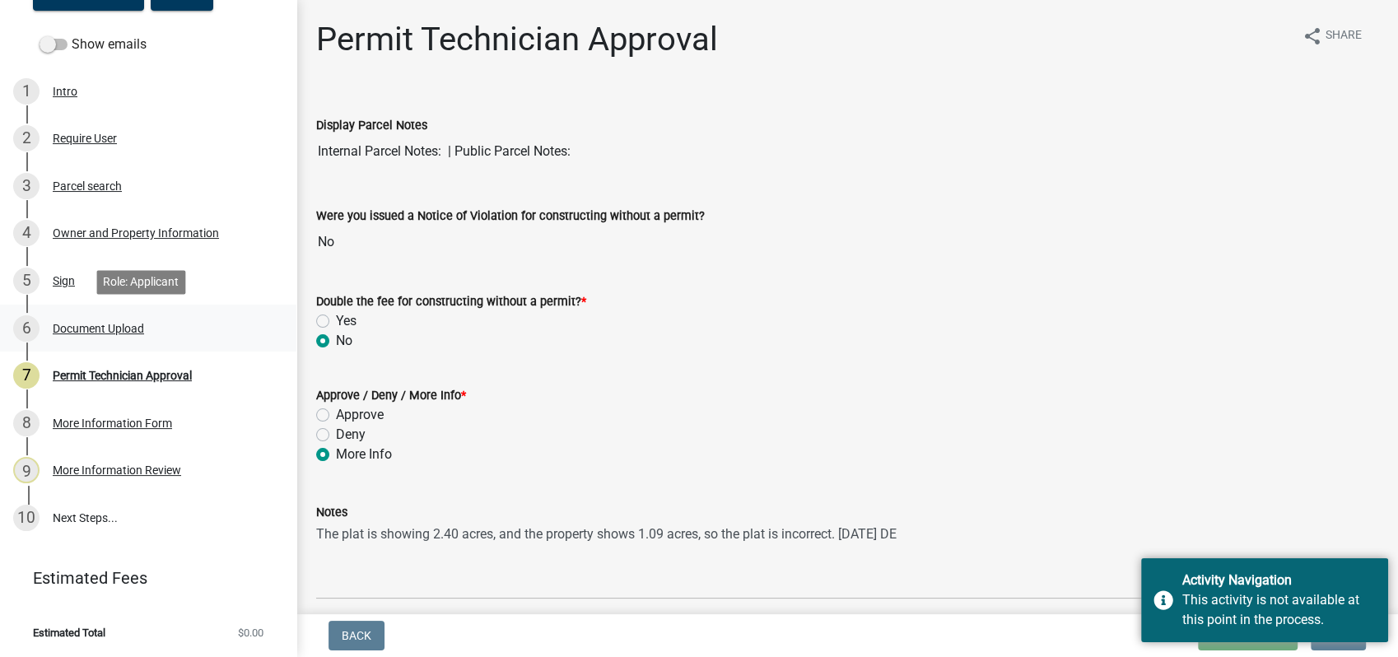
click at [65, 323] on div "Document Upload" at bounding box center [98, 329] width 91 height 12
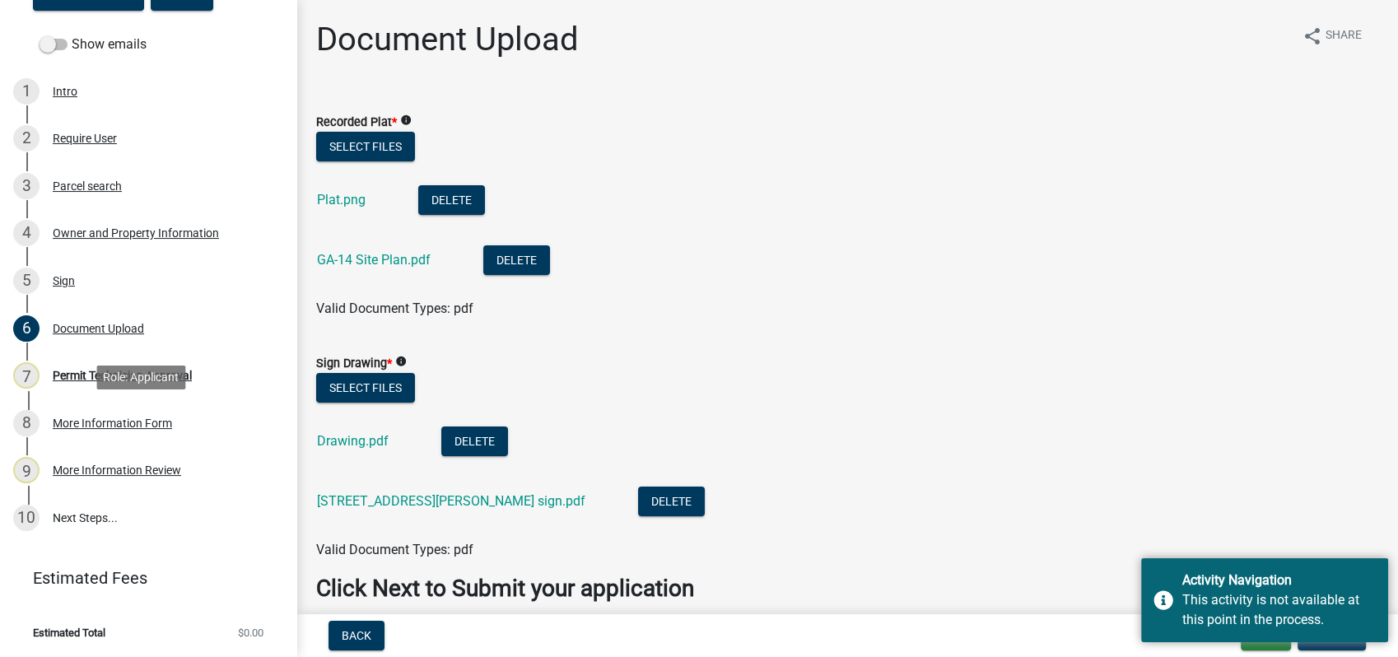
click at [119, 415] on div "8 More Information Form" at bounding box center [141, 423] width 257 height 26
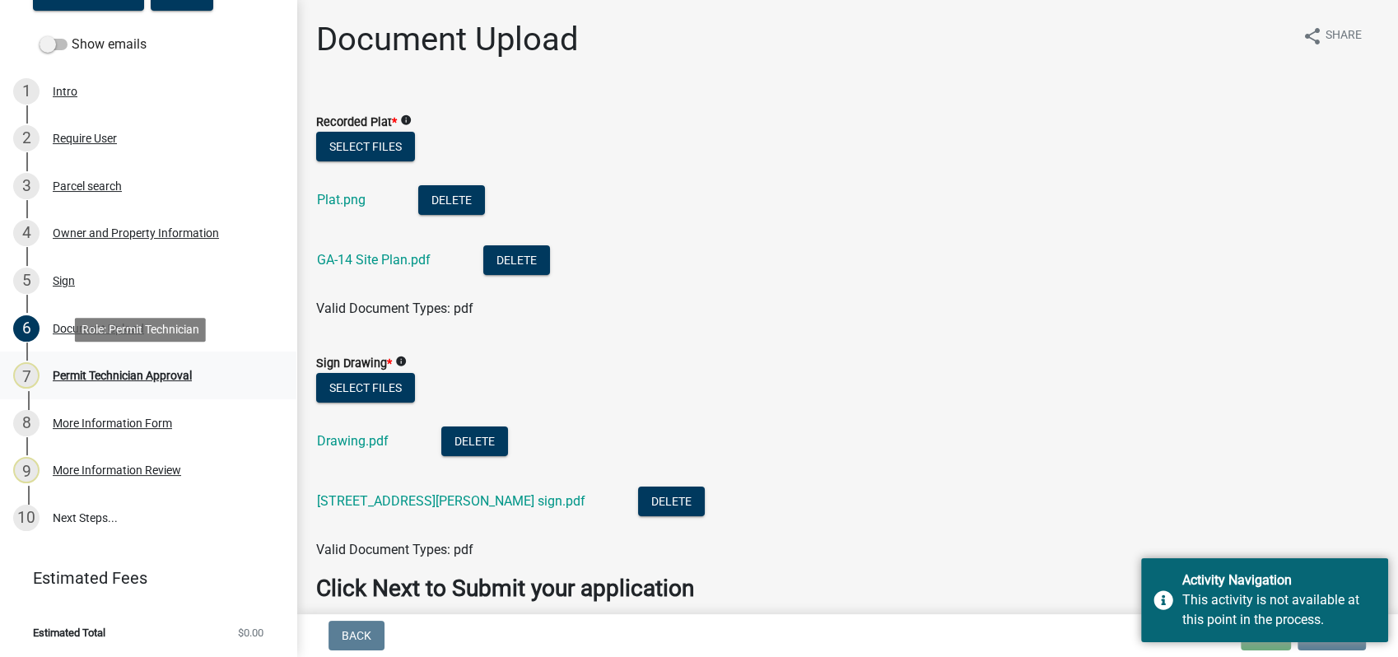
click at [131, 370] on div "Permit Technician Approval" at bounding box center [122, 376] width 139 height 12
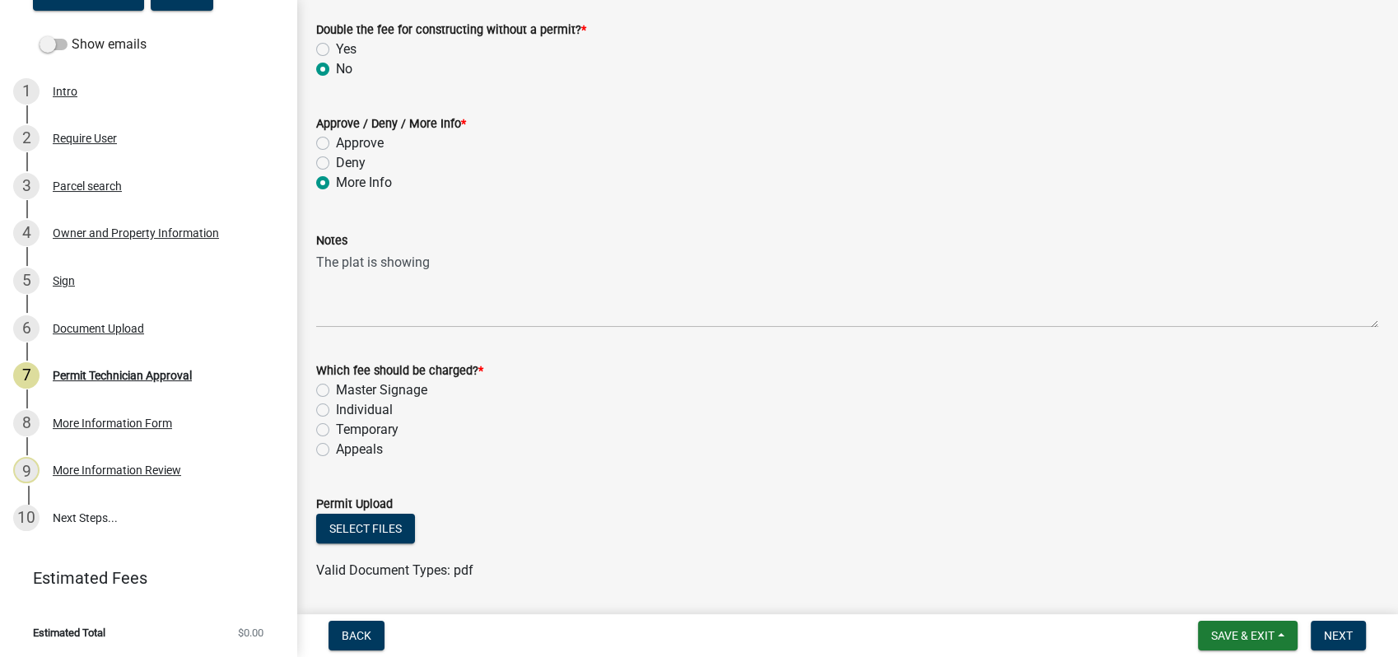
scroll to position [274, 0]
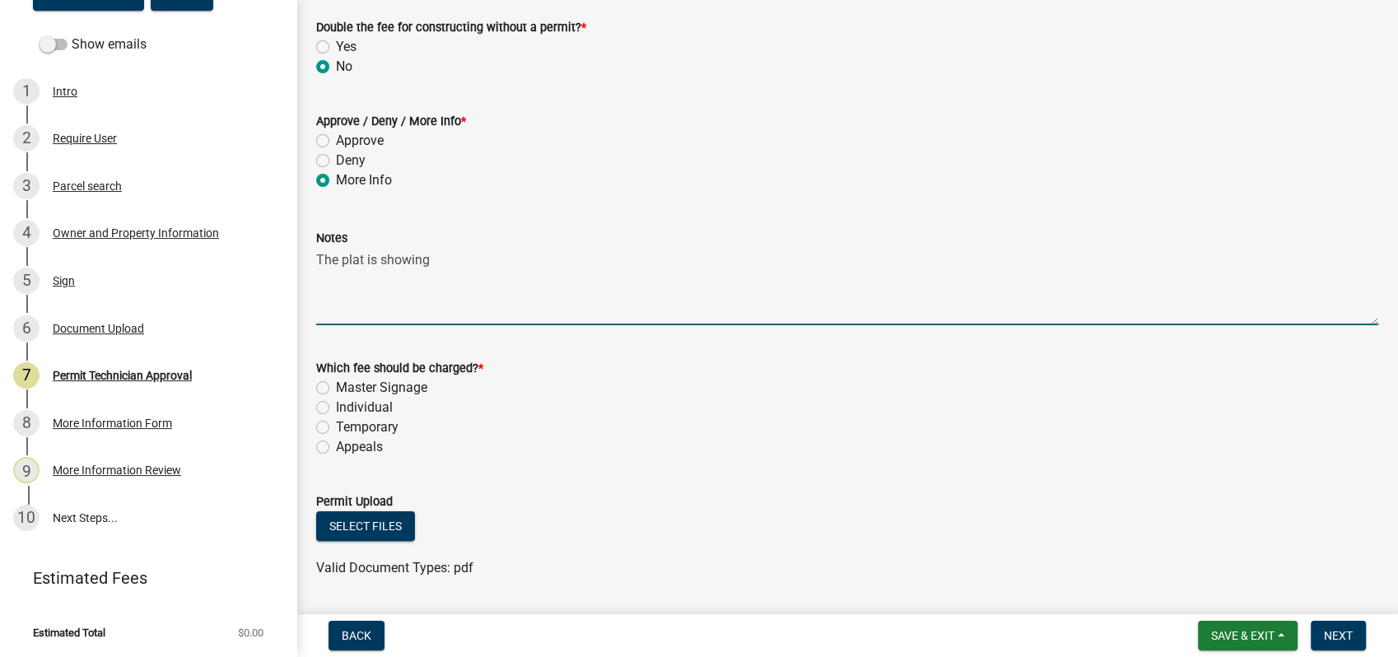
click at [454, 270] on textarea "The plat is showing" at bounding box center [847, 286] width 1062 height 77
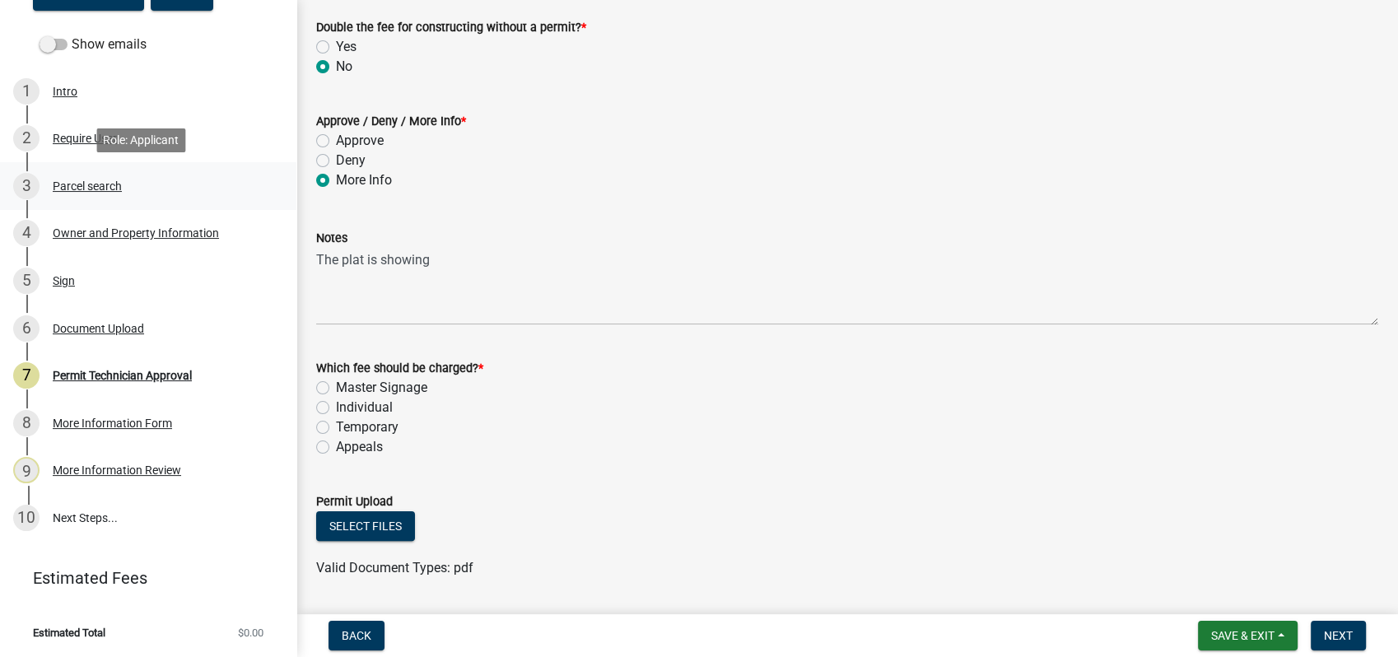
click at [91, 186] on div "Parcel search" at bounding box center [87, 186] width 69 height 12
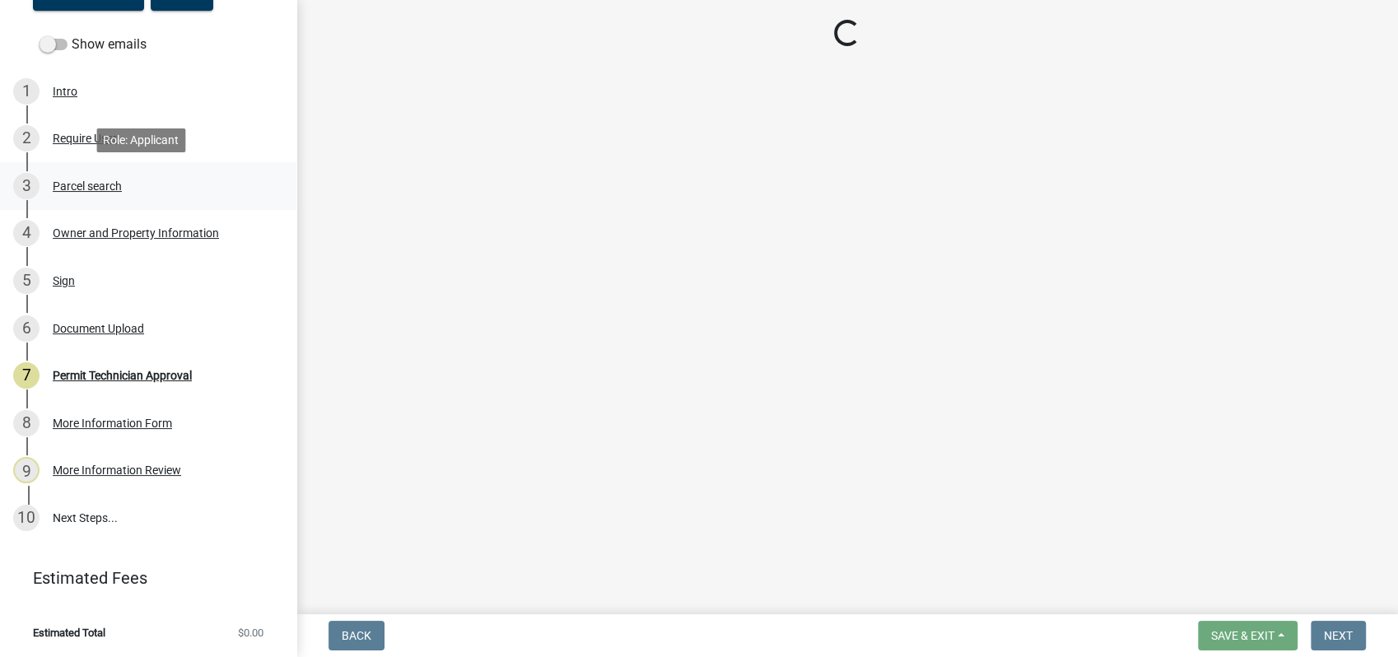
scroll to position [0, 0]
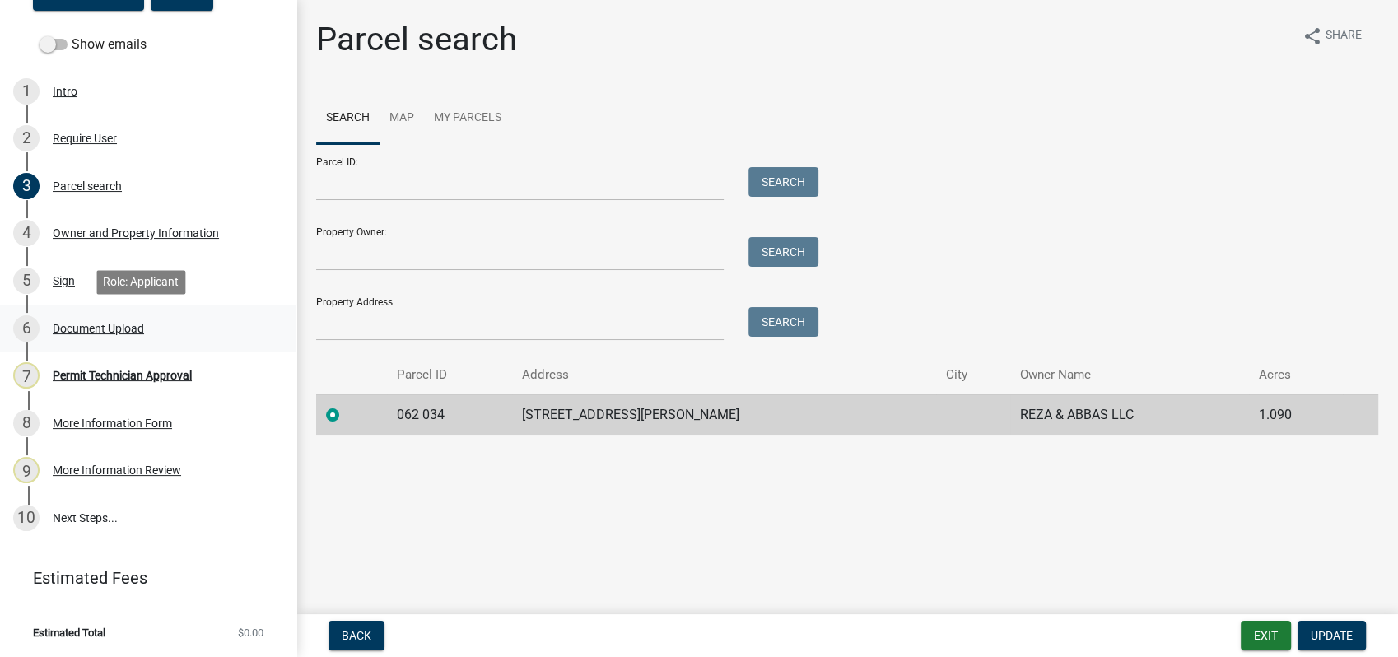
click at [79, 323] on div "Document Upload" at bounding box center [98, 329] width 91 height 12
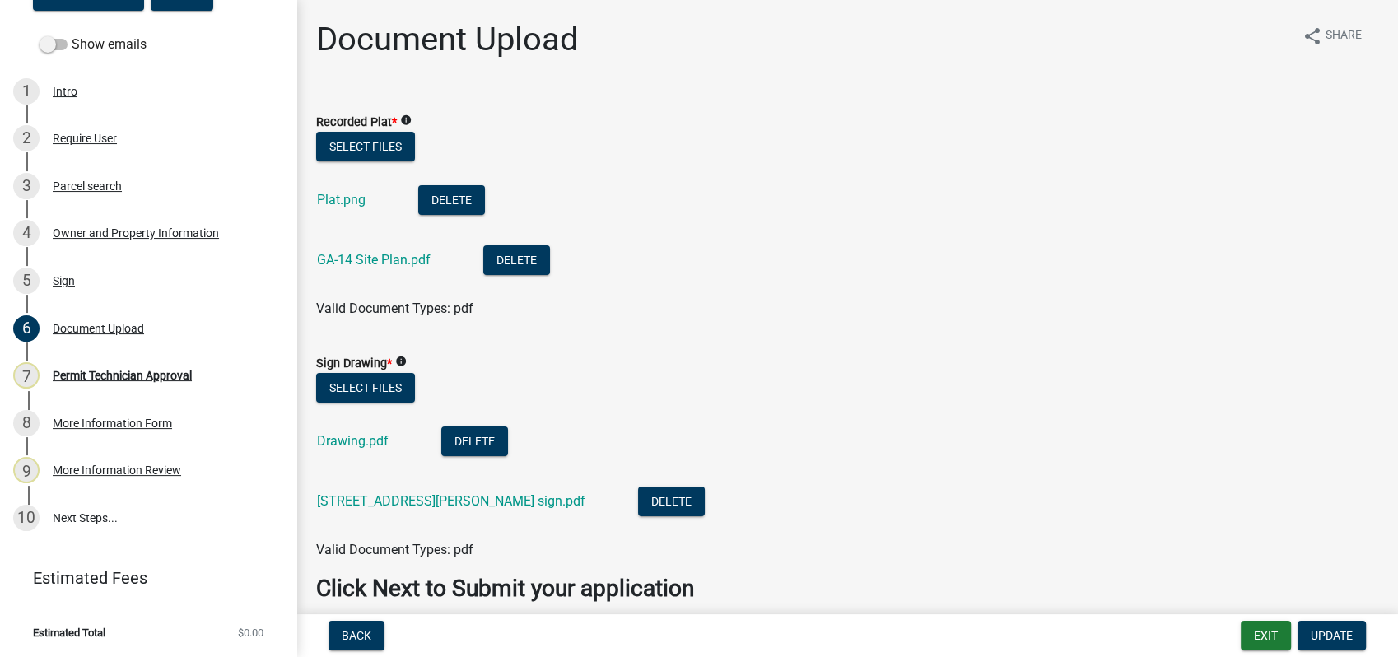
click at [349, 184] on li "Plat.png Delete" at bounding box center [847, 202] width 1062 height 60
click at [337, 202] on link "Plat.png" at bounding box center [341, 200] width 49 height 16
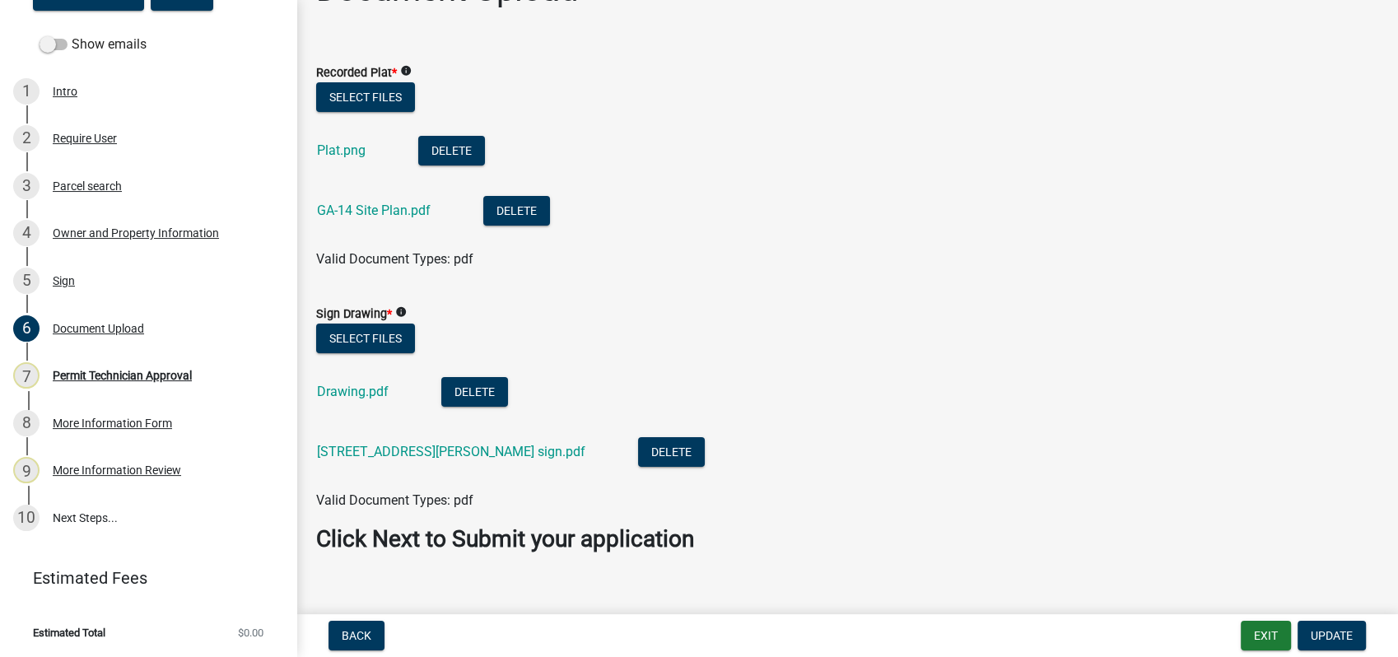
scroll to position [72, 0]
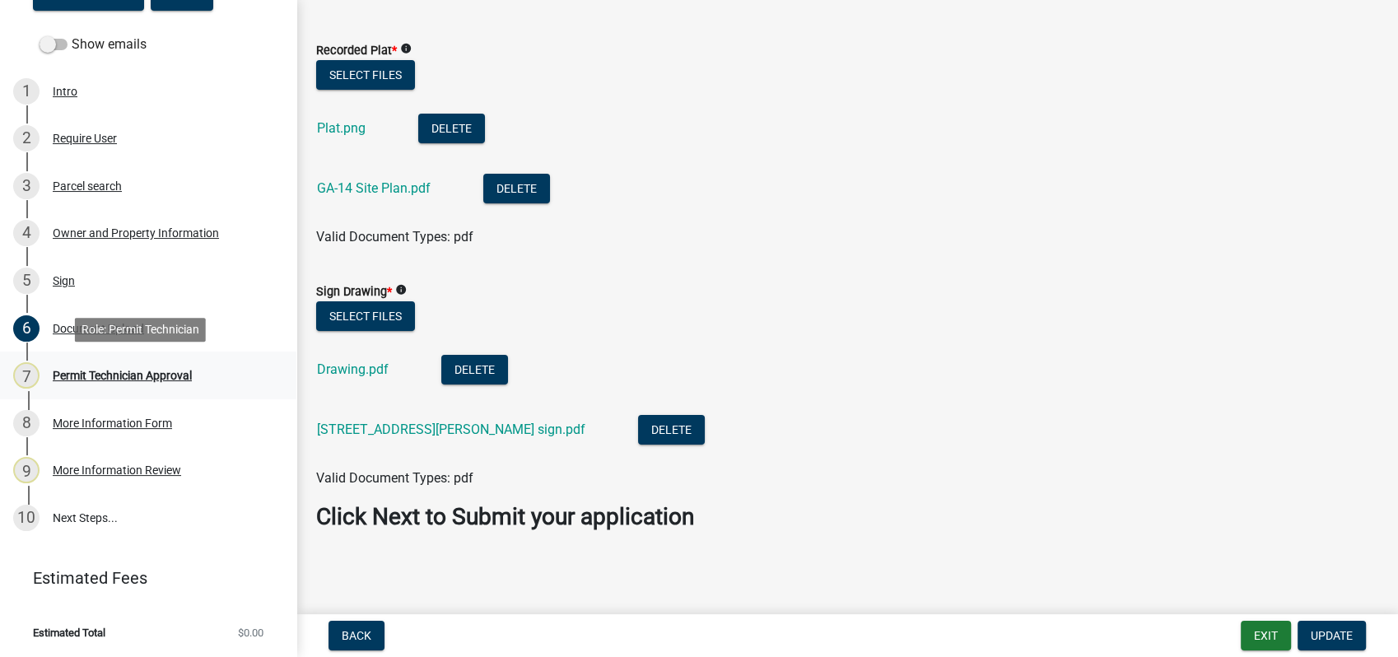
click at [139, 356] on link "7 Permit Technician Approval" at bounding box center [148, 375] width 296 height 48
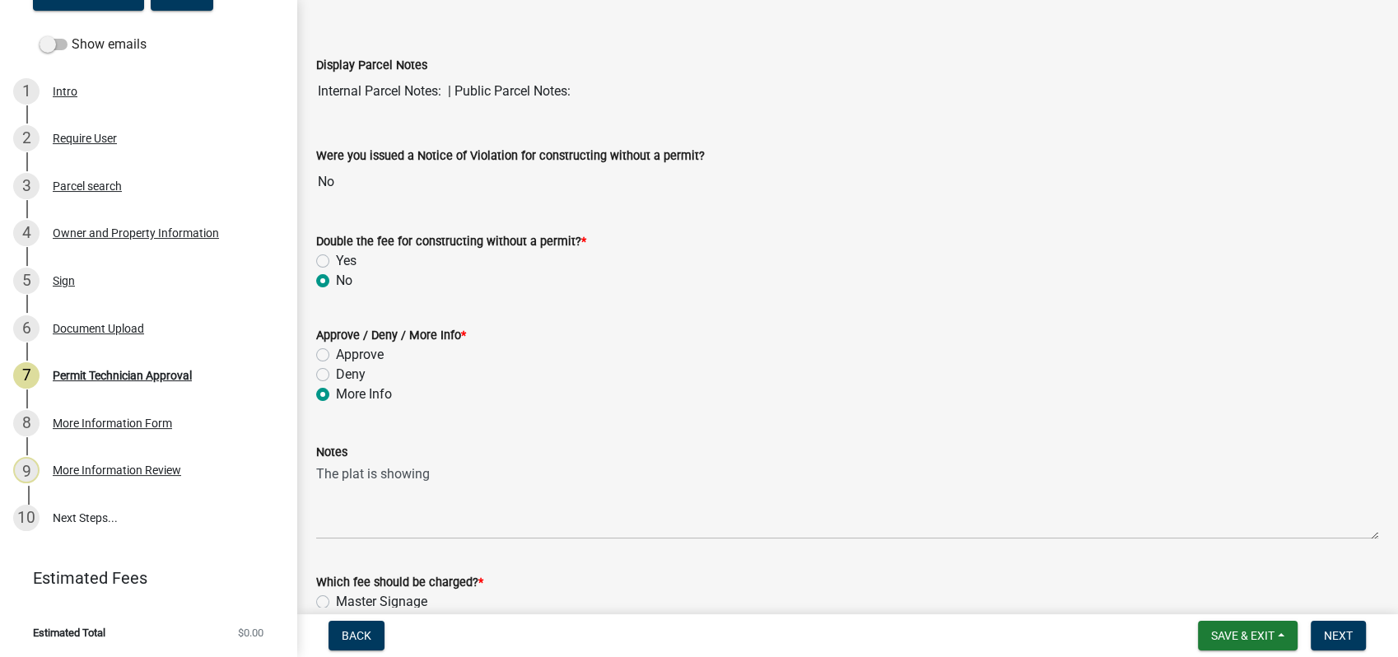
scroll to position [91, 0]
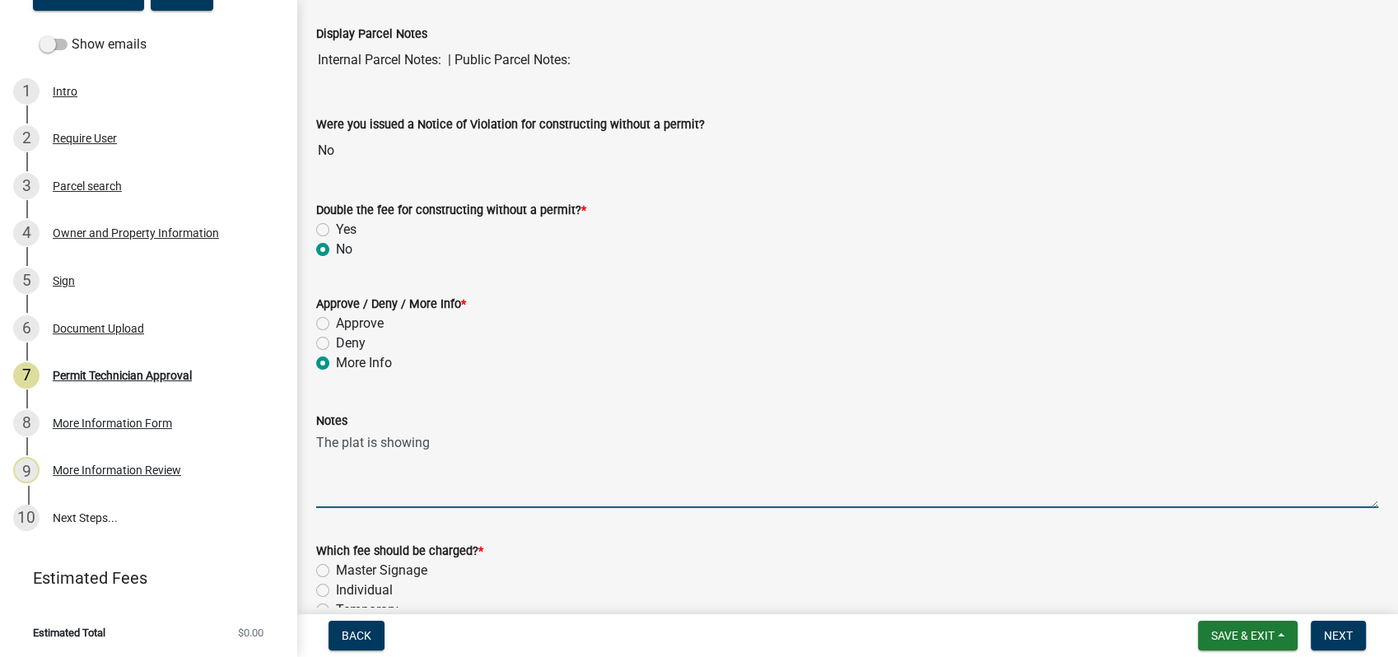
click at [457, 441] on textarea "The plat is showing" at bounding box center [847, 468] width 1062 height 77
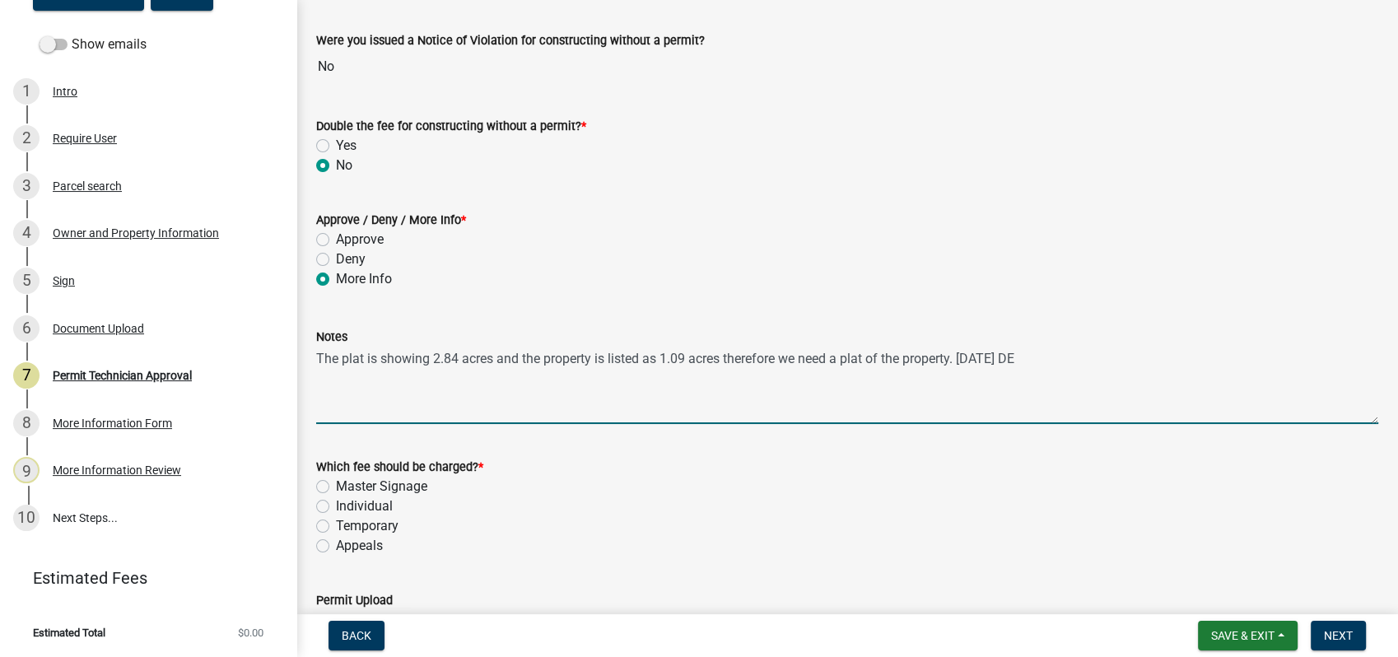
scroll to position [274, 0]
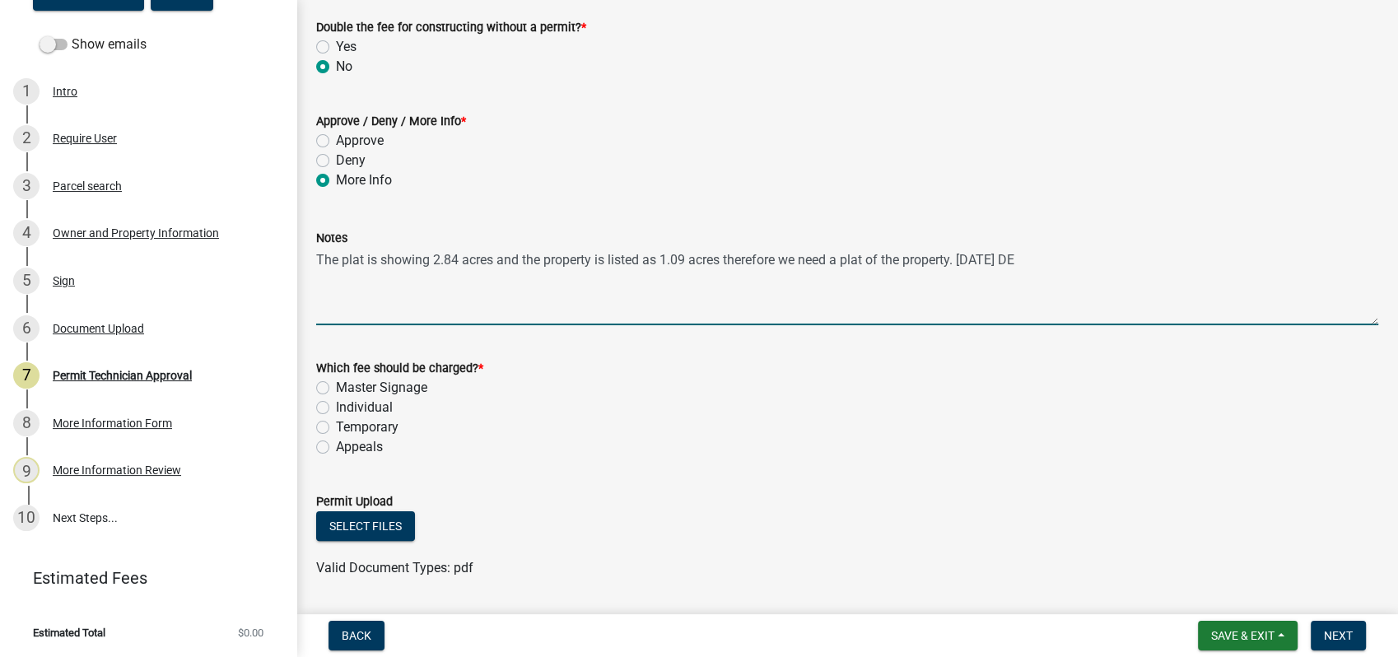
type textarea "The plat is showing 2.84 acres and the property is listed as 1.09 acres therefo…"
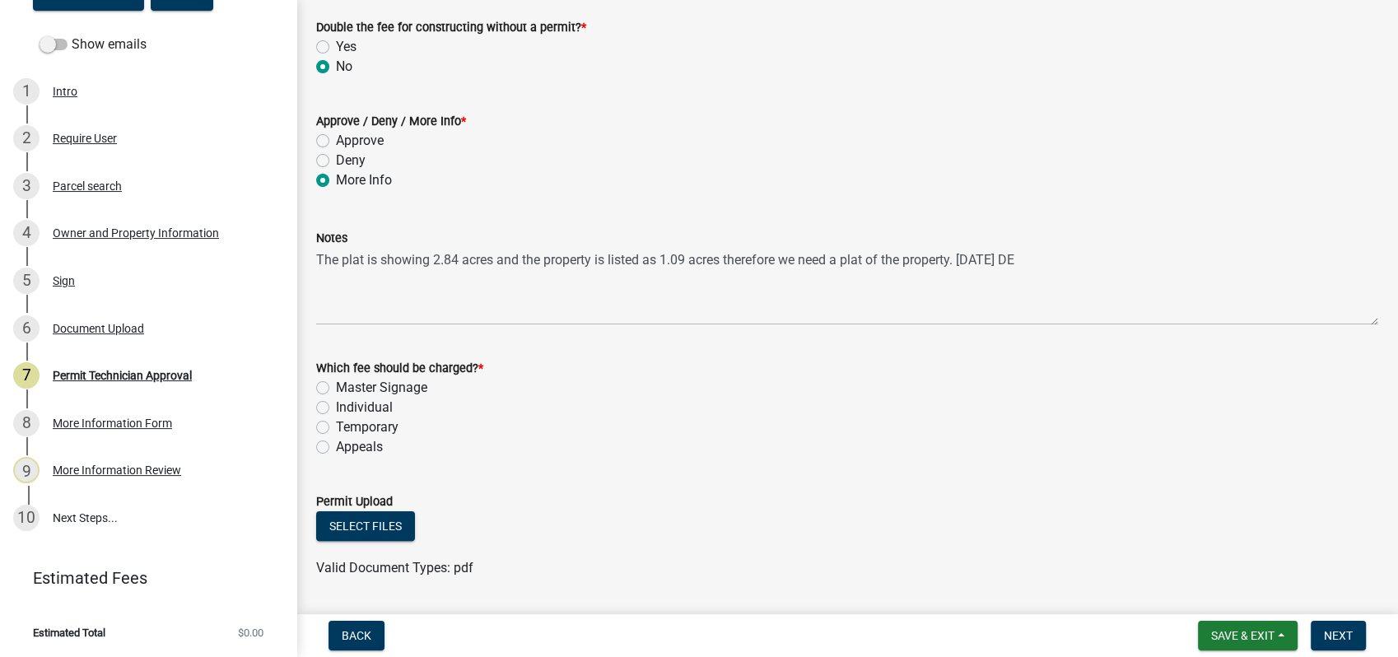
click at [336, 406] on label "Individual" at bounding box center [364, 408] width 57 height 20
click at [336, 406] on input "Individual" at bounding box center [341, 403] width 11 height 11
radio input "true"
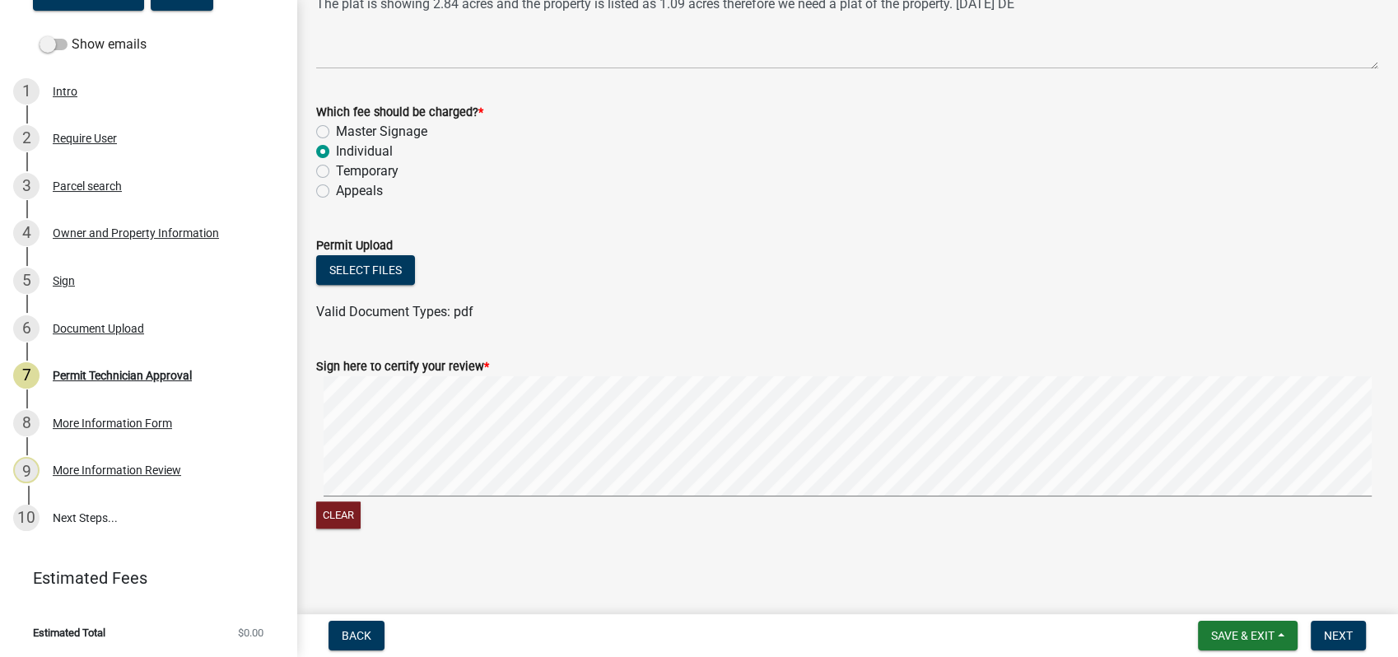
scroll to position [533, 0]
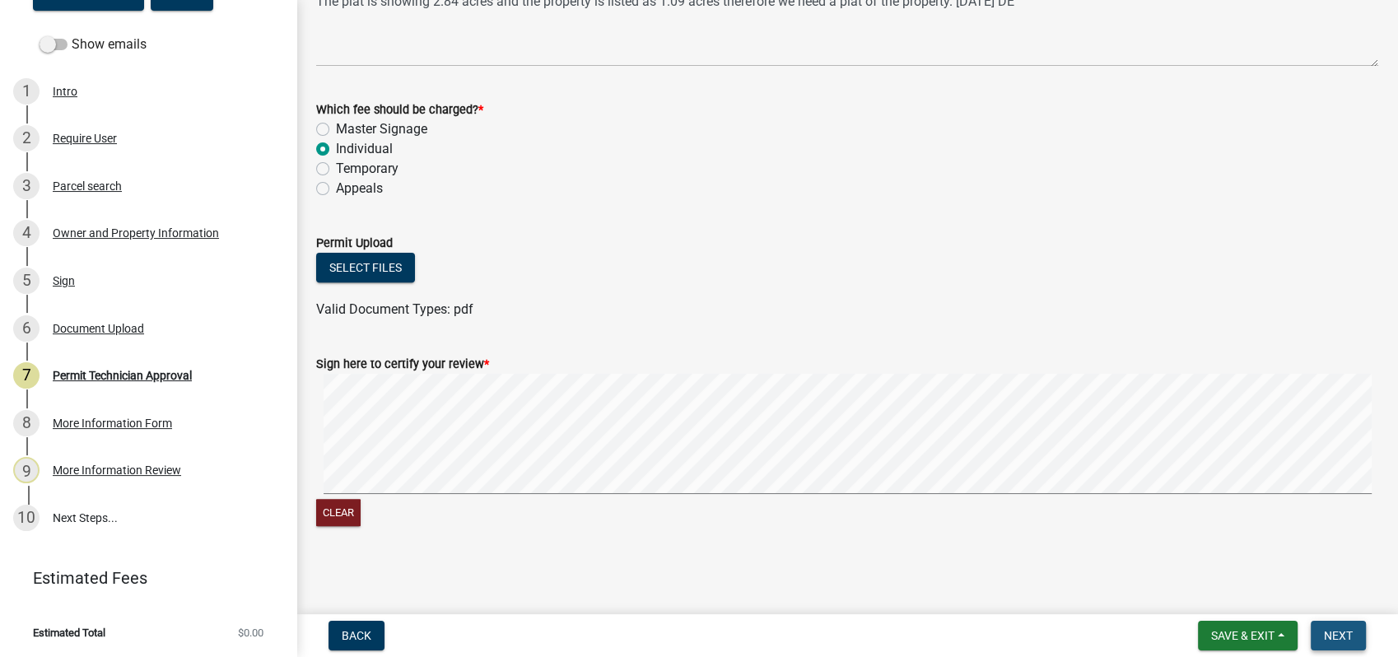
click at [1341, 629] on span "Next" at bounding box center [1338, 635] width 29 height 13
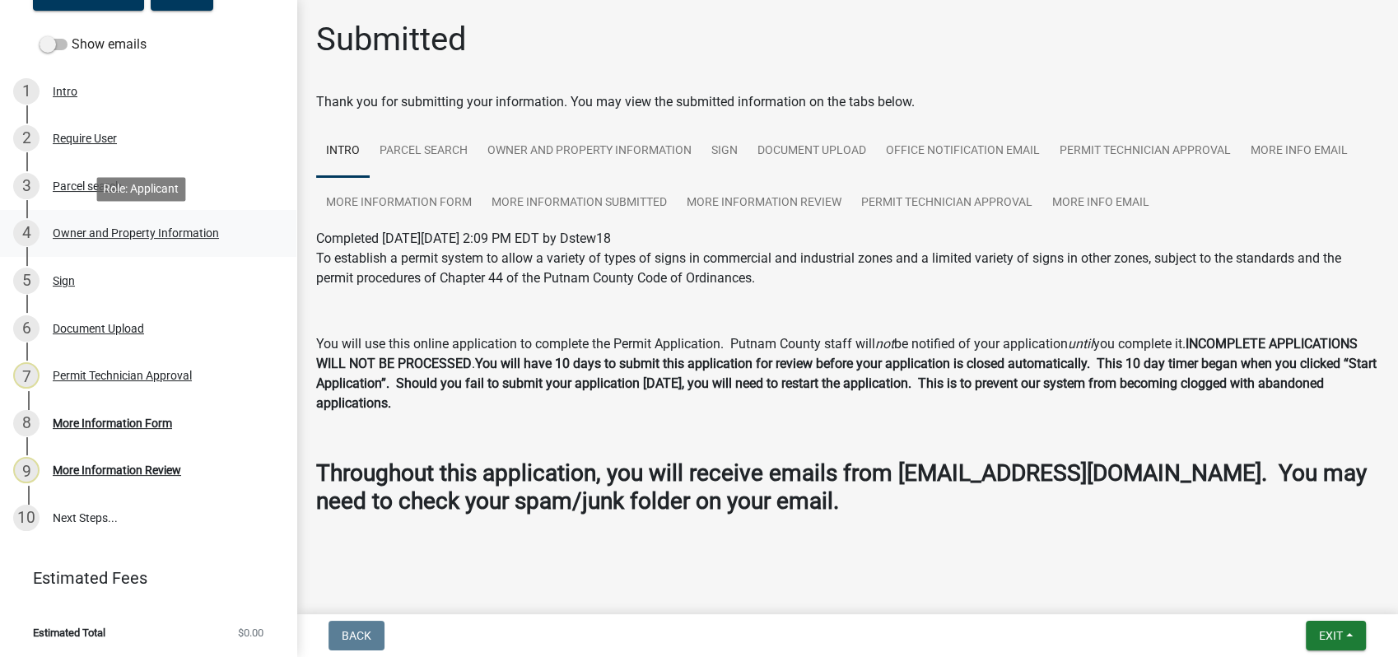
scroll to position [0, 0]
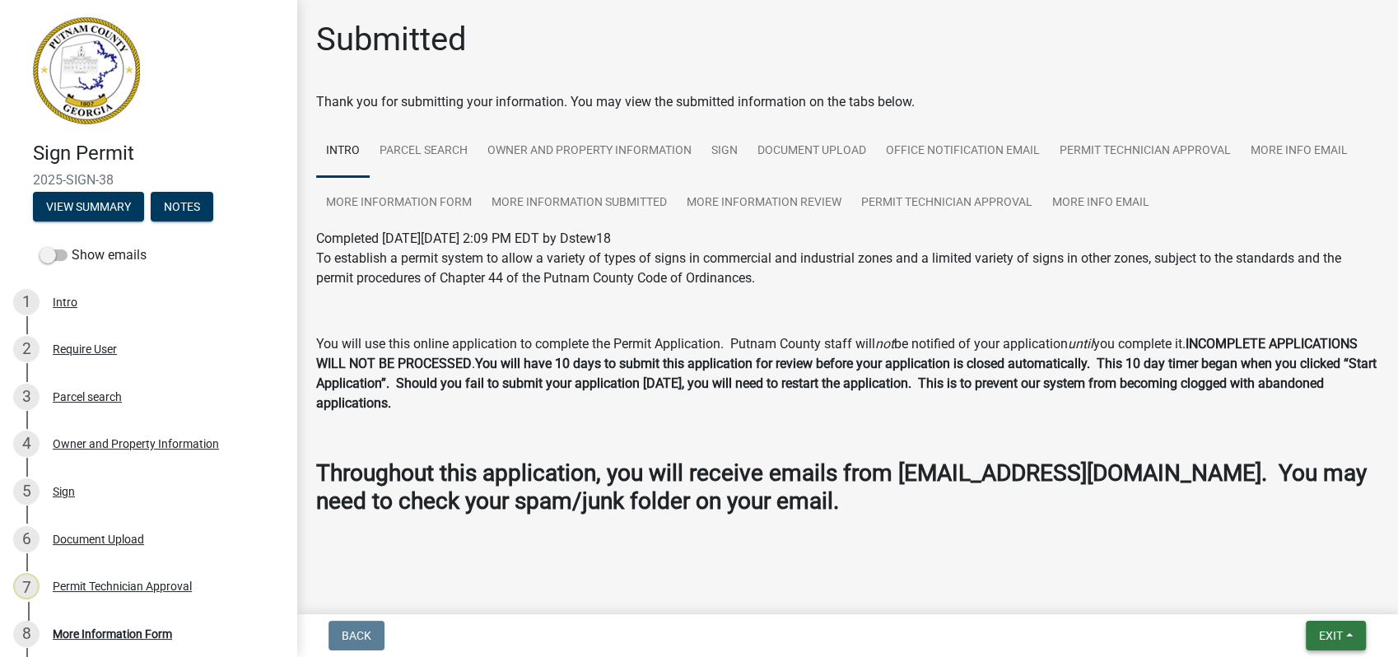
click at [1315, 632] on button "Exit" at bounding box center [1335, 636] width 60 height 30
click at [1283, 590] on button "Save & Exit" at bounding box center [1300, 593] width 132 height 40
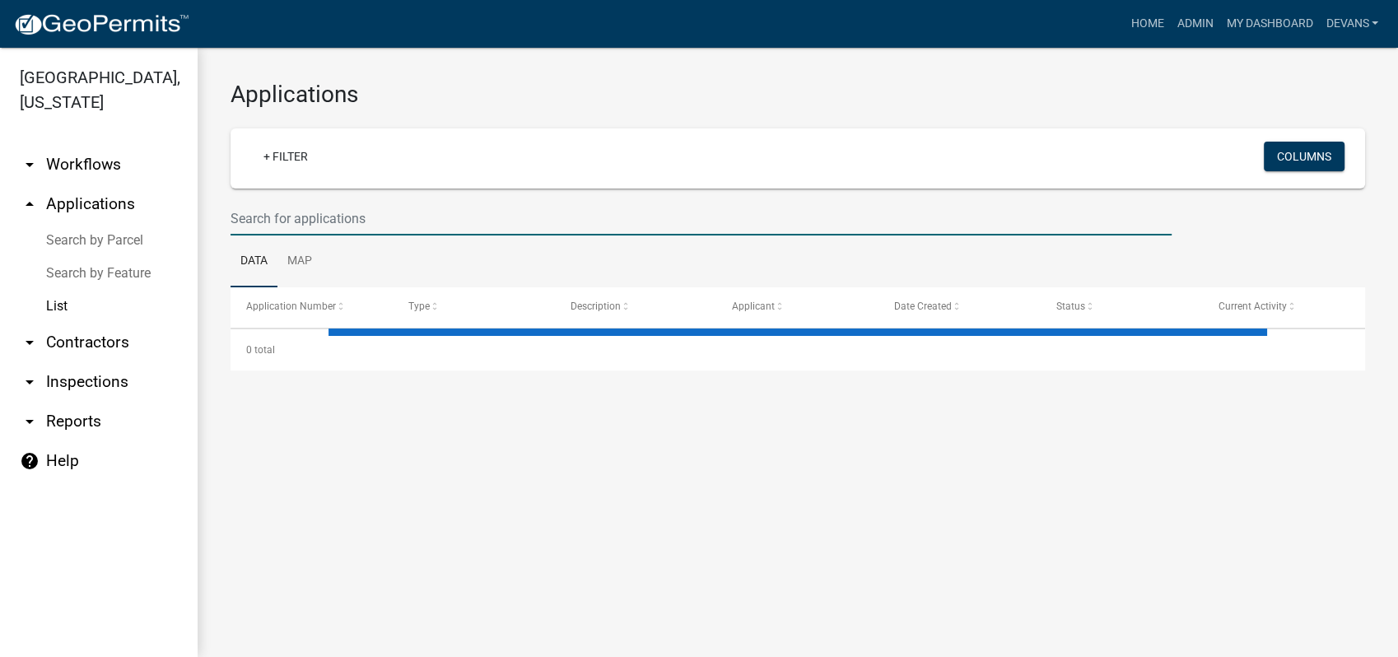
select select "1: 25"
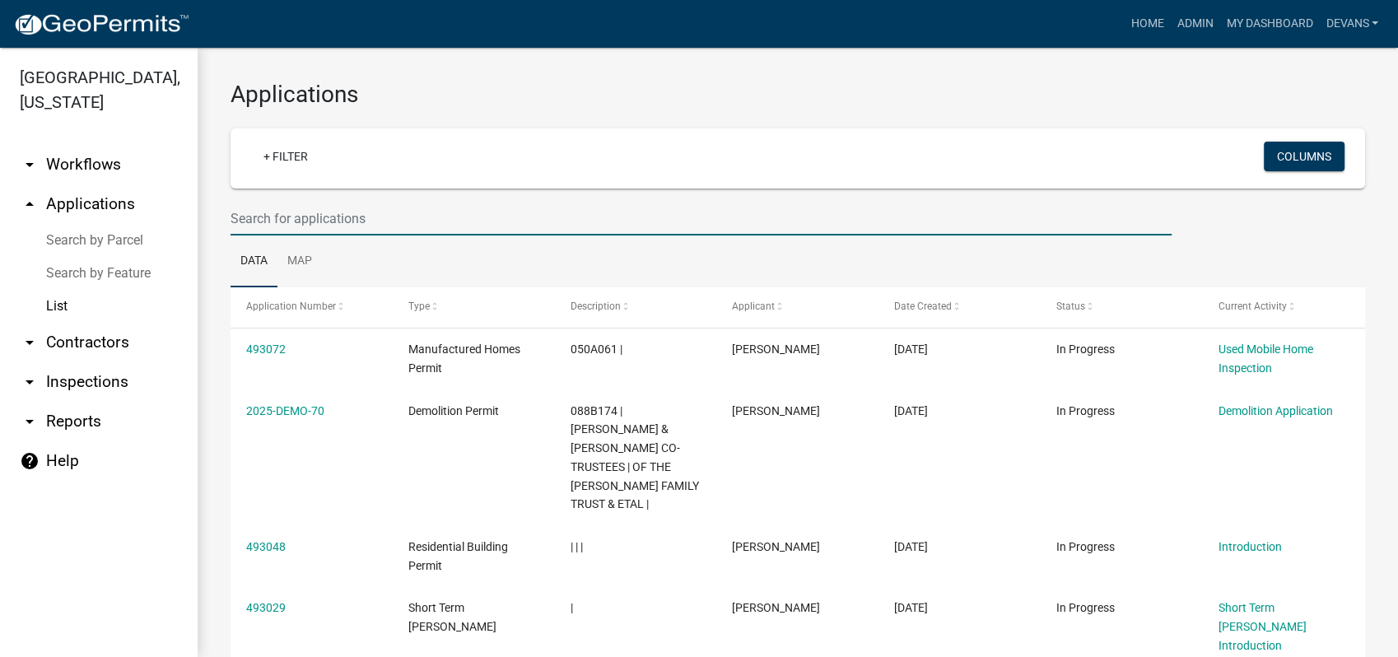
click at [291, 217] on input "text" at bounding box center [700, 219] width 941 height 34
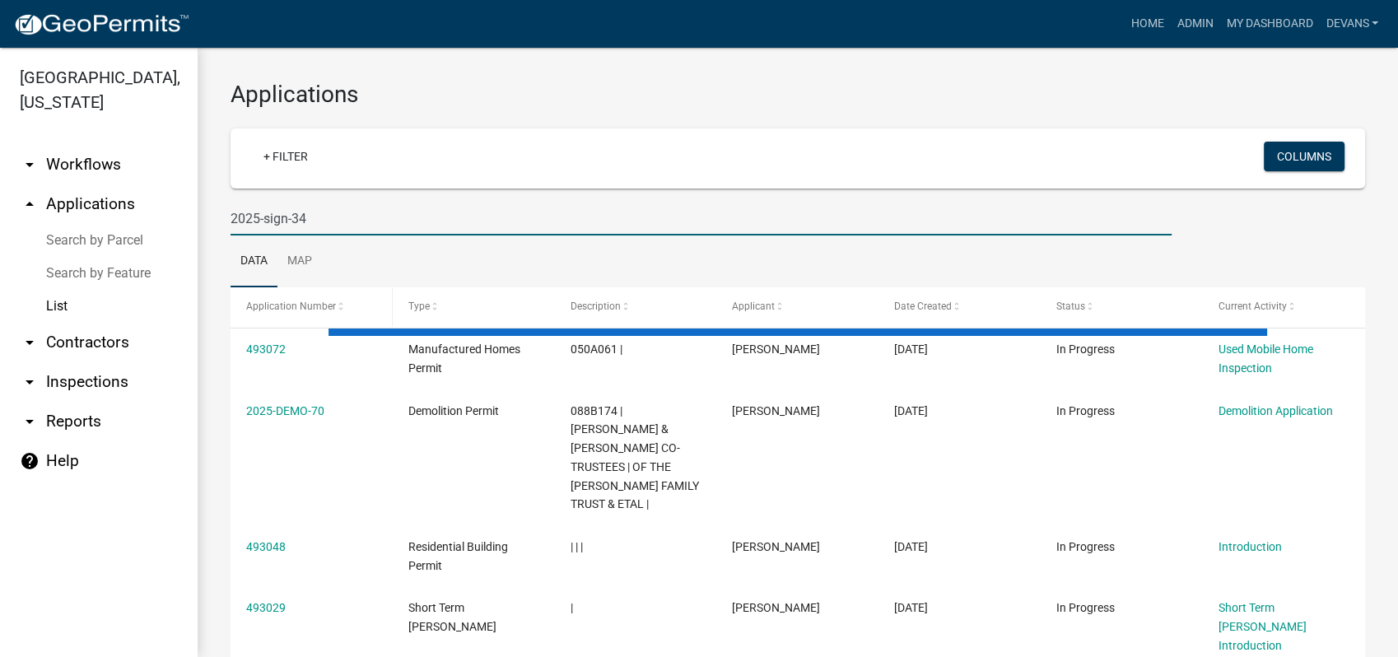
type input "2025-sign-34"
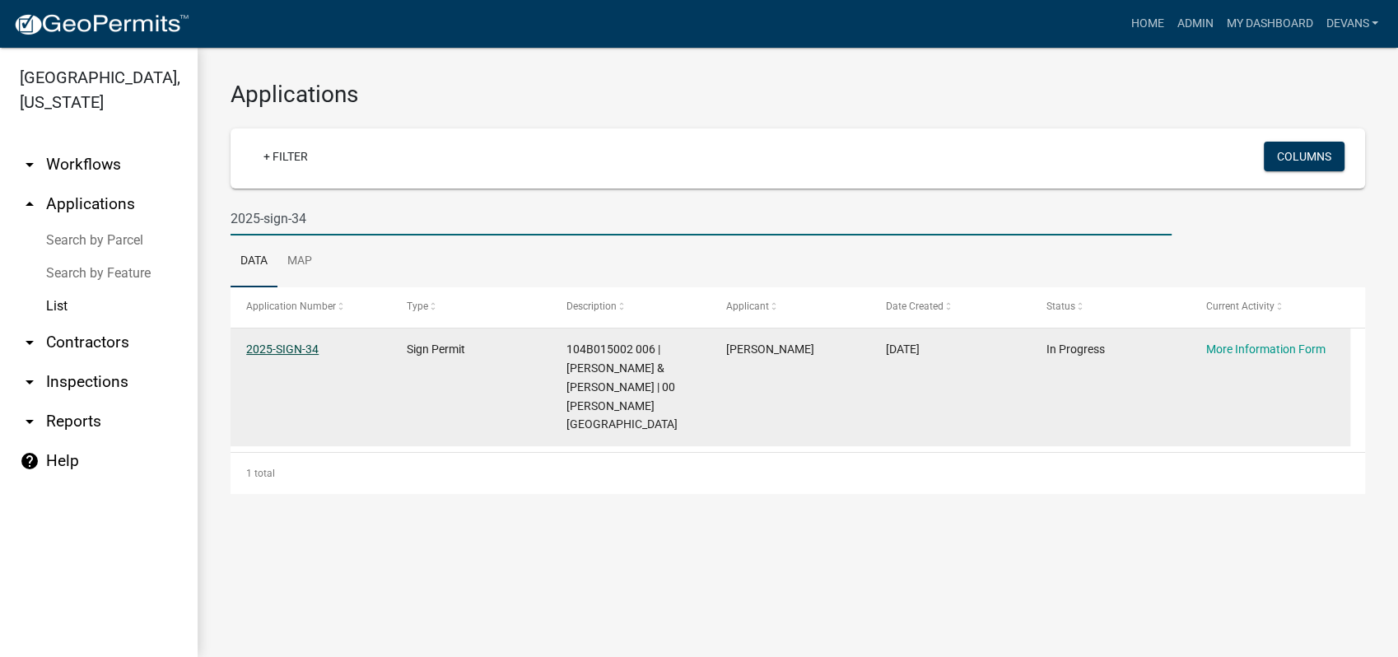
click at [287, 349] on link "2025-SIGN-34" at bounding box center [282, 348] width 72 height 13
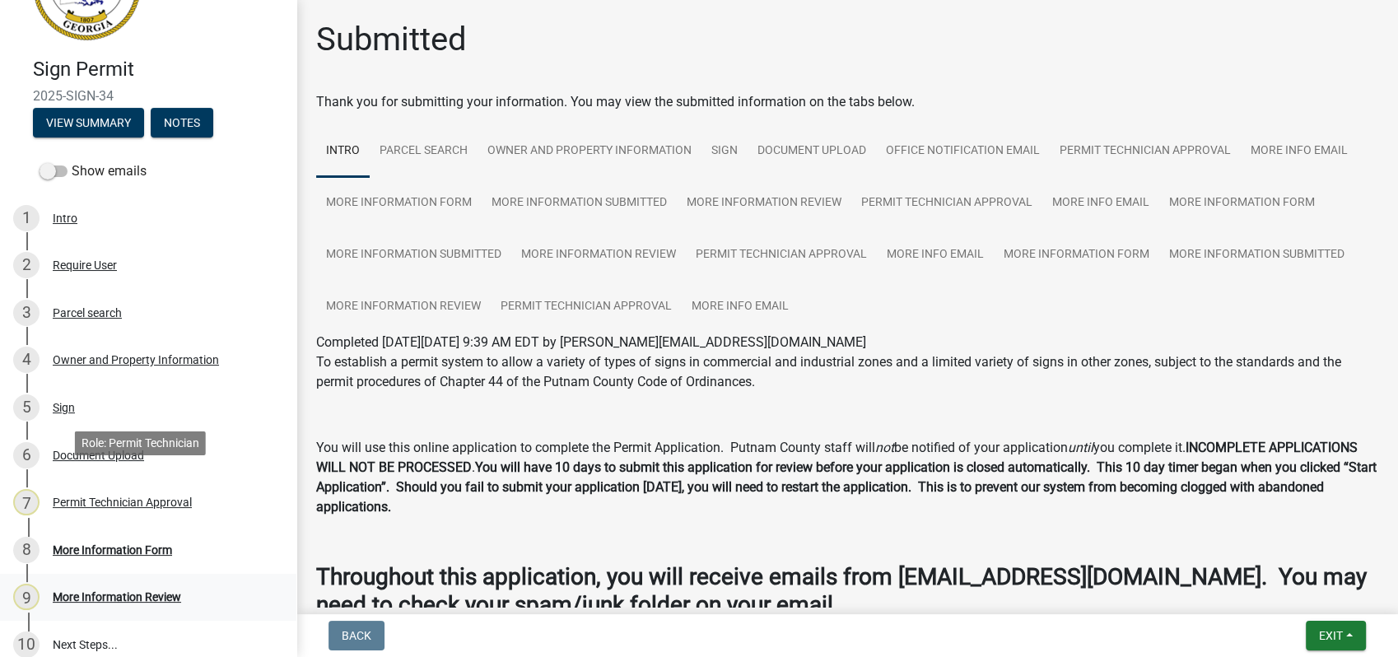
scroll to position [211, 0]
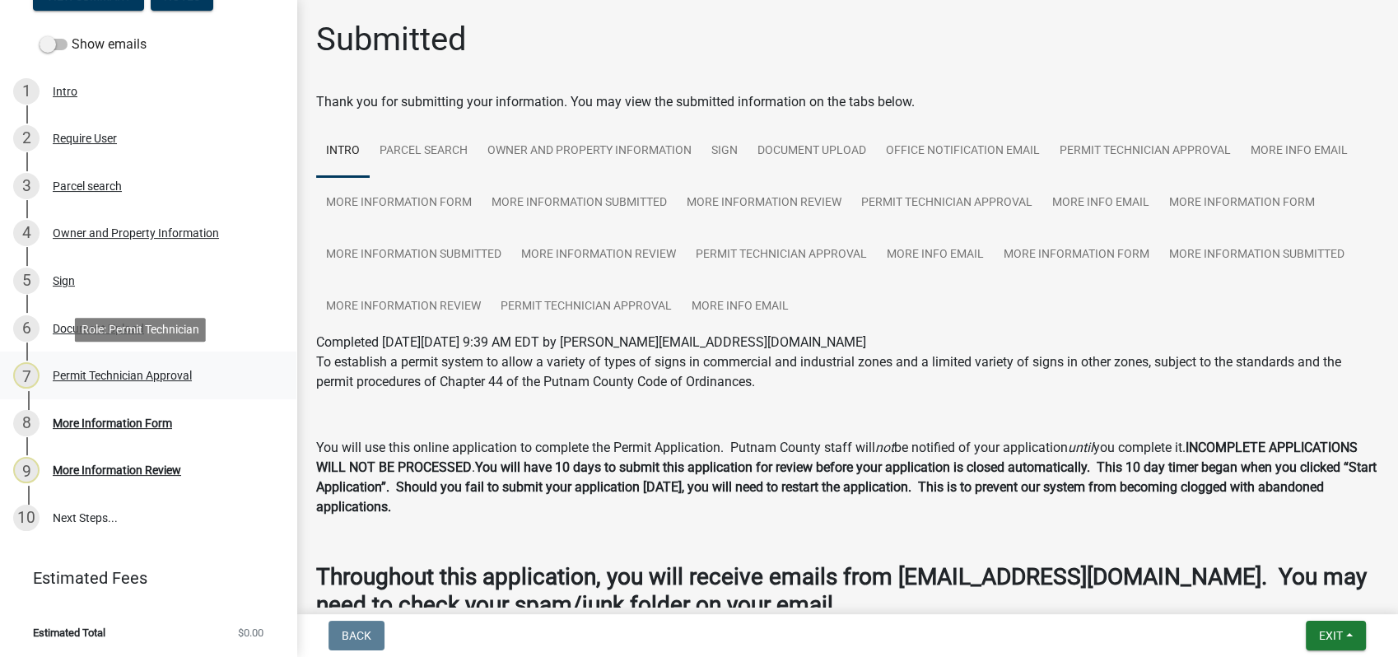
click at [124, 379] on div "Permit Technician Approval" at bounding box center [122, 376] width 139 height 12
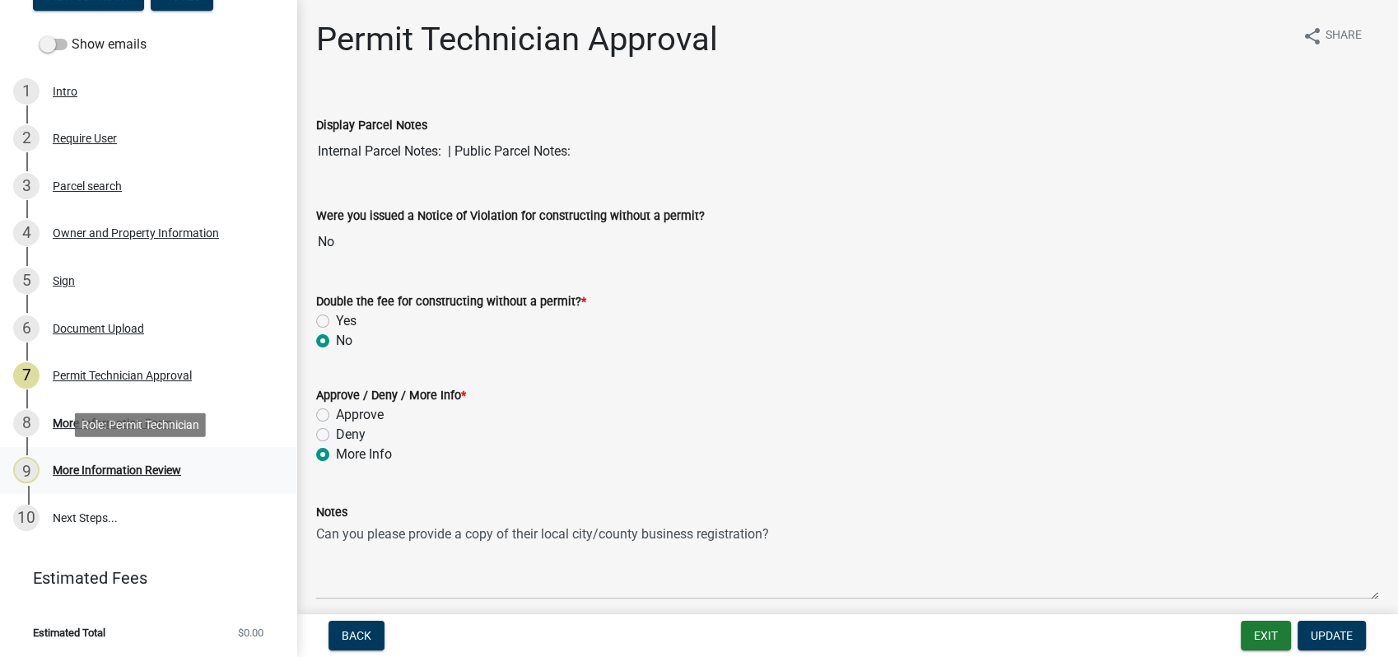
click at [128, 471] on div "More Information Review" at bounding box center [117, 470] width 128 height 12
click at [135, 464] on div "More Information Review" at bounding box center [117, 470] width 128 height 12
click at [99, 413] on div "8 More Information Form" at bounding box center [141, 423] width 257 height 26
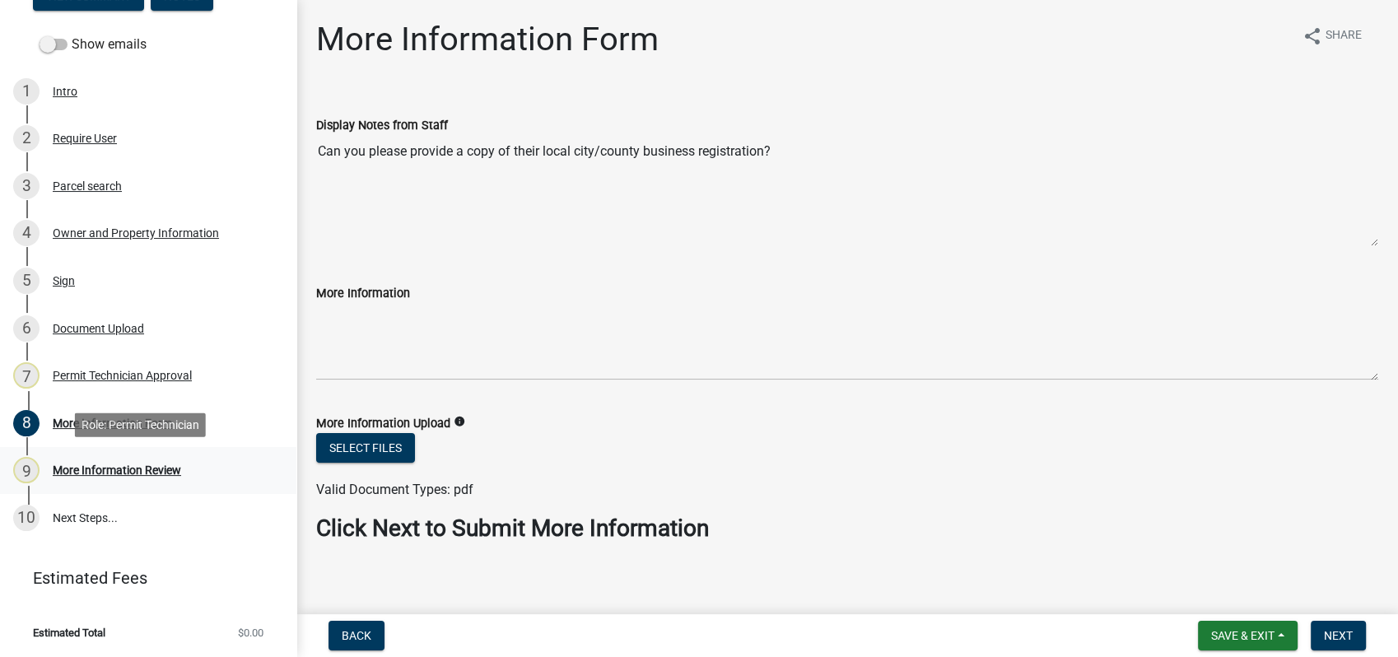
click at [120, 468] on div "More Information Review" at bounding box center [117, 470] width 128 height 12
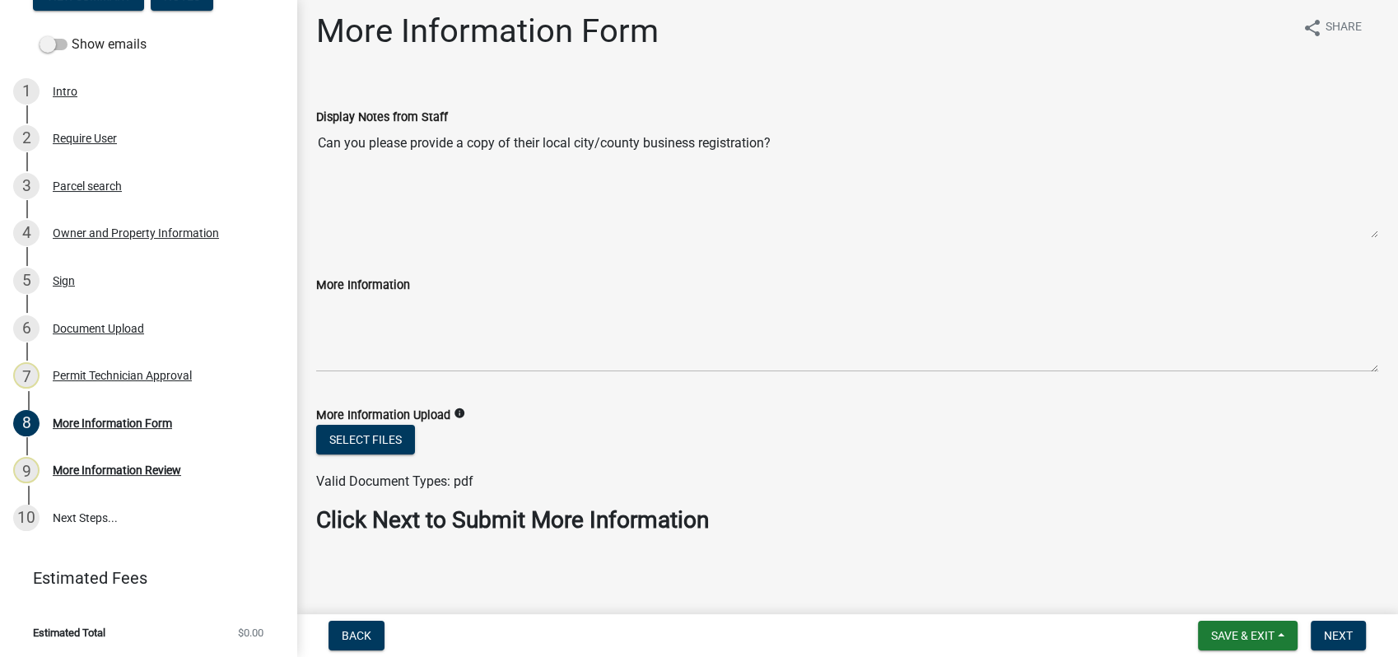
scroll to position [11, 0]
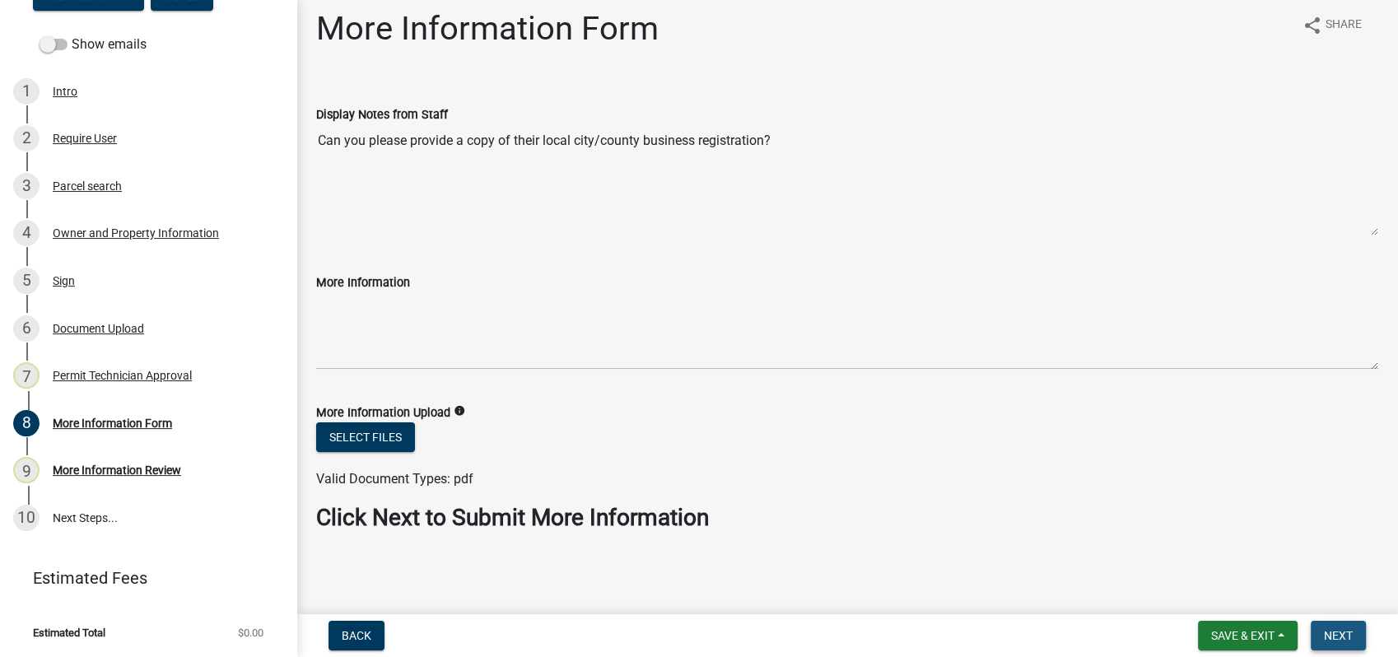
click at [1339, 630] on span "Next" at bounding box center [1338, 635] width 29 height 13
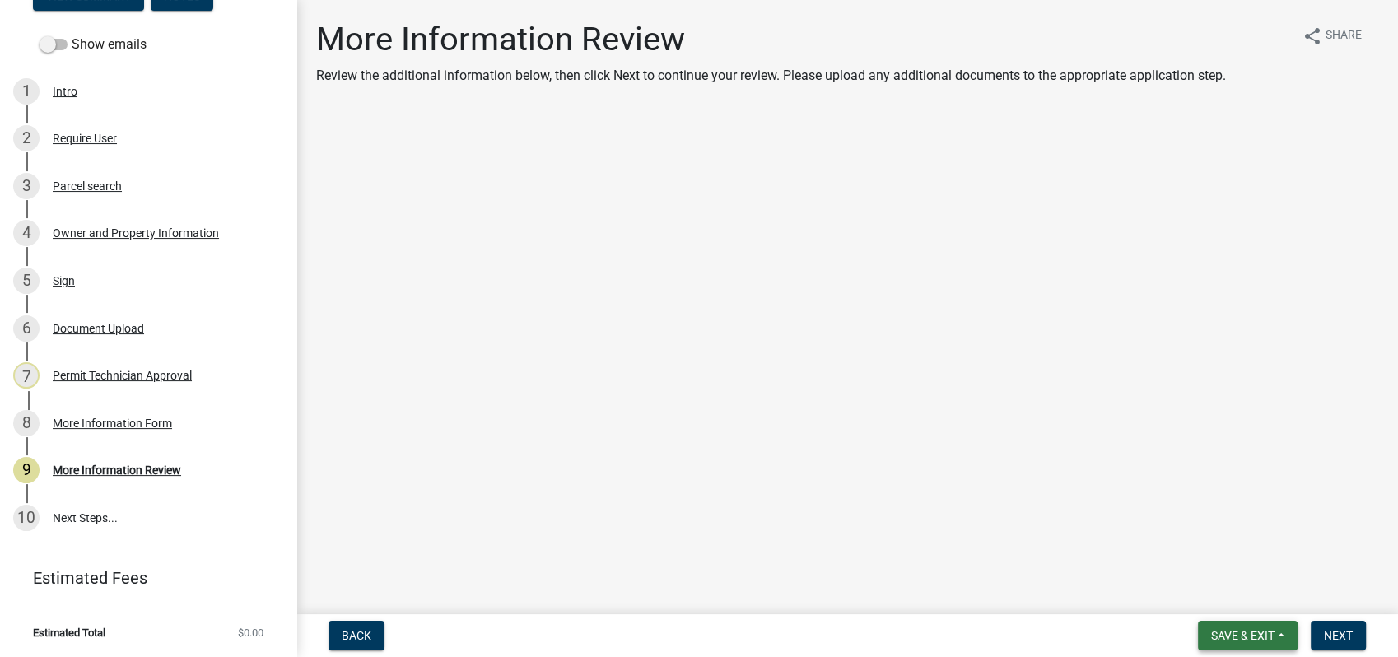
click at [1272, 647] on button "Save & Exit" at bounding box center [1248, 636] width 100 height 30
click at [1232, 592] on button "Save & Exit" at bounding box center [1231, 593] width 132 height 40
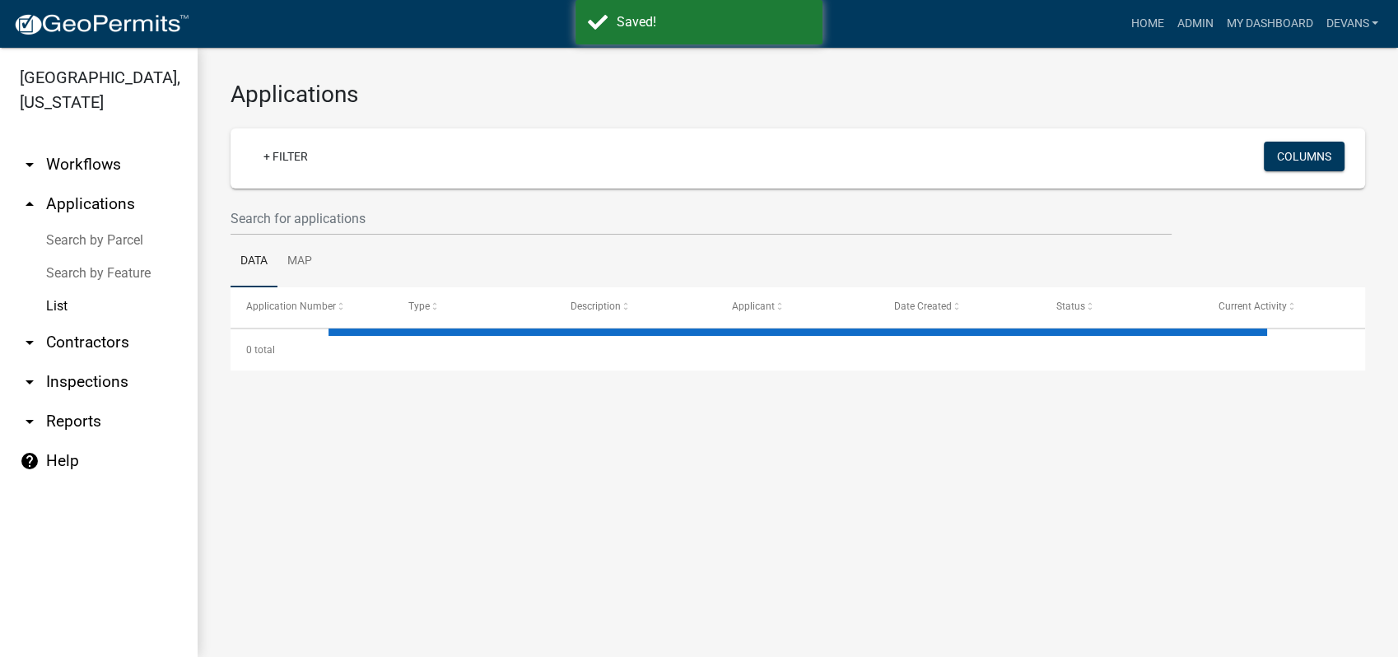
select select "1: 25"
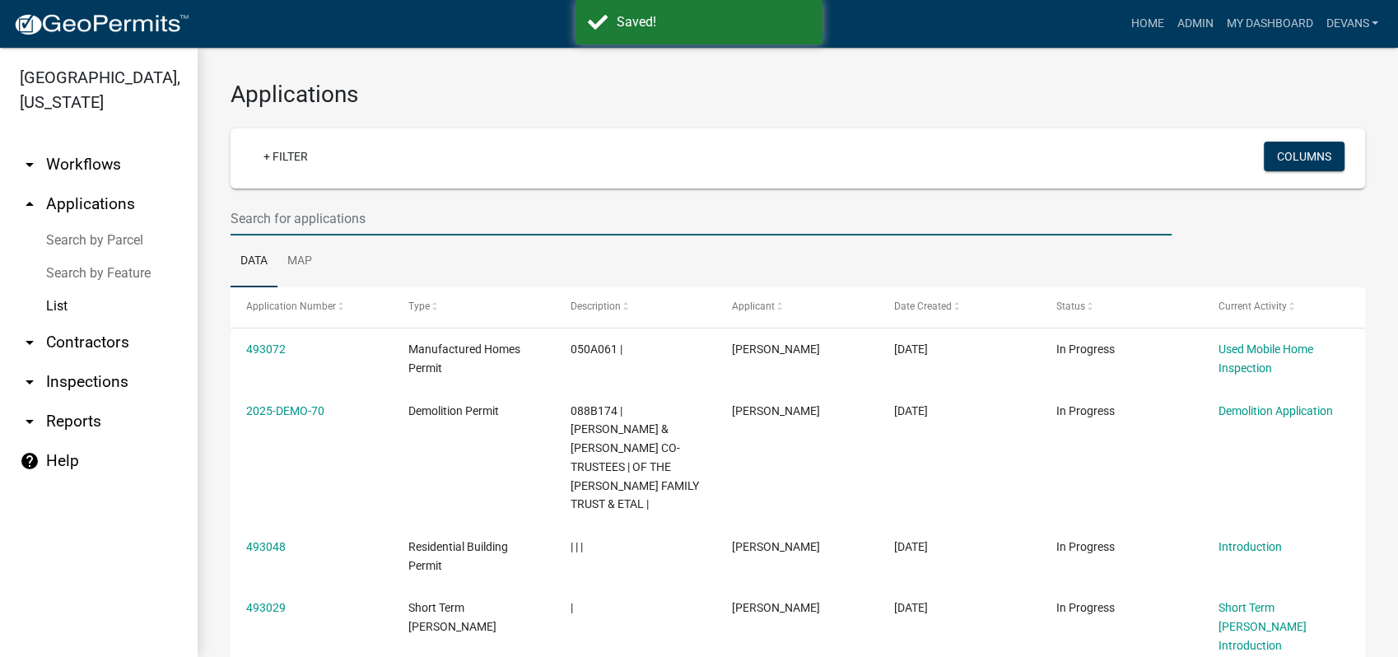
click at [254, 220] on input "text" at bounding box center [700, 219] width 941 height 34
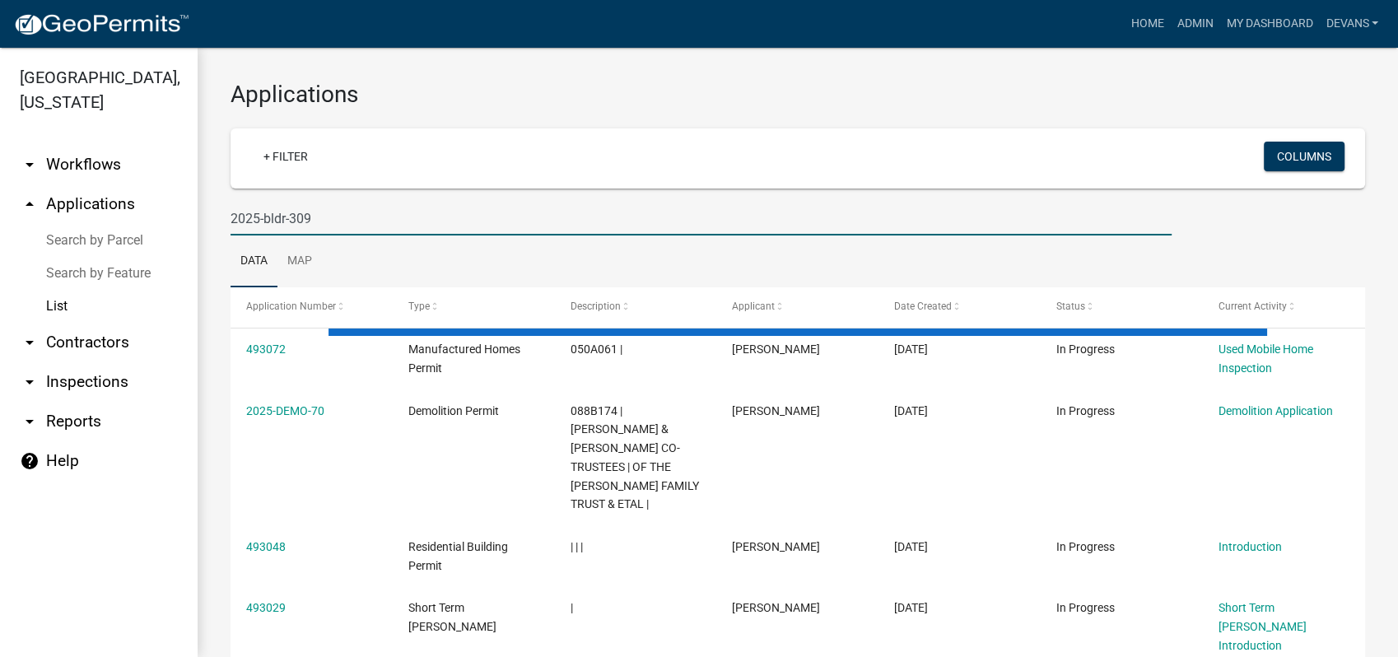
type input "2025-bldr-309"
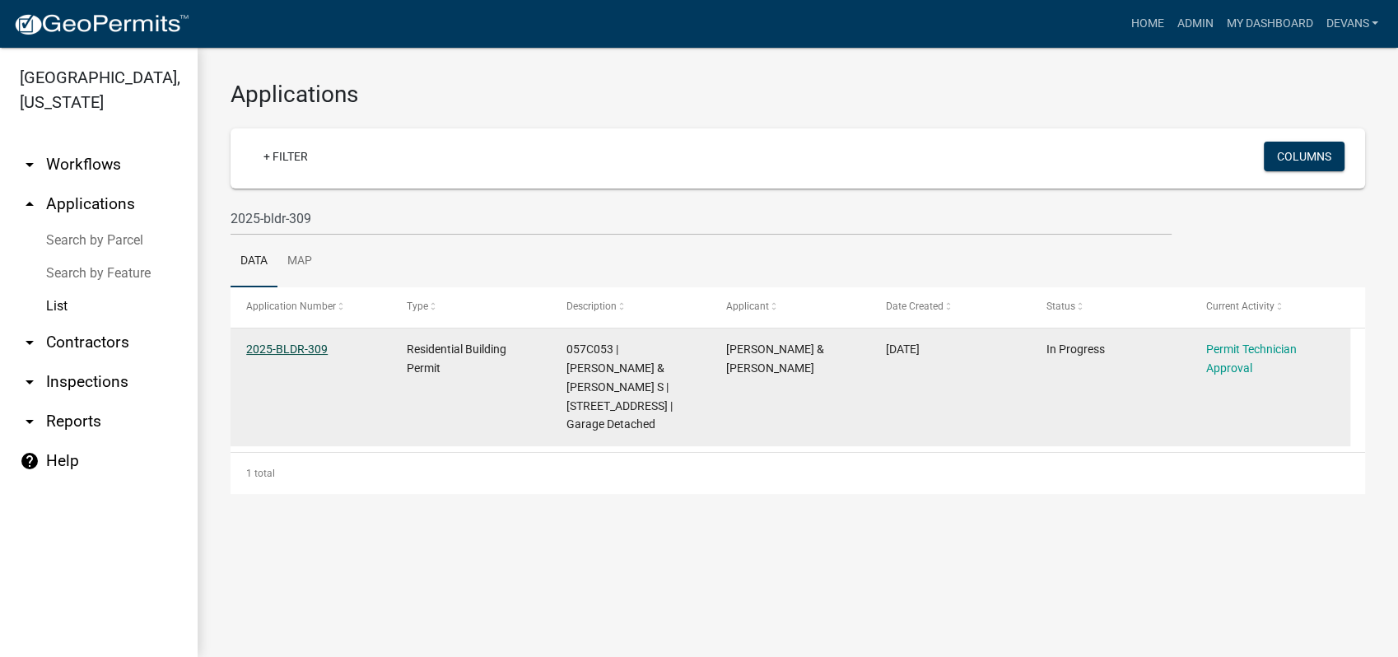
click at [281, 345] on link "2025-BLDR-309" at bounding box center [286, 348] width 81 height 13
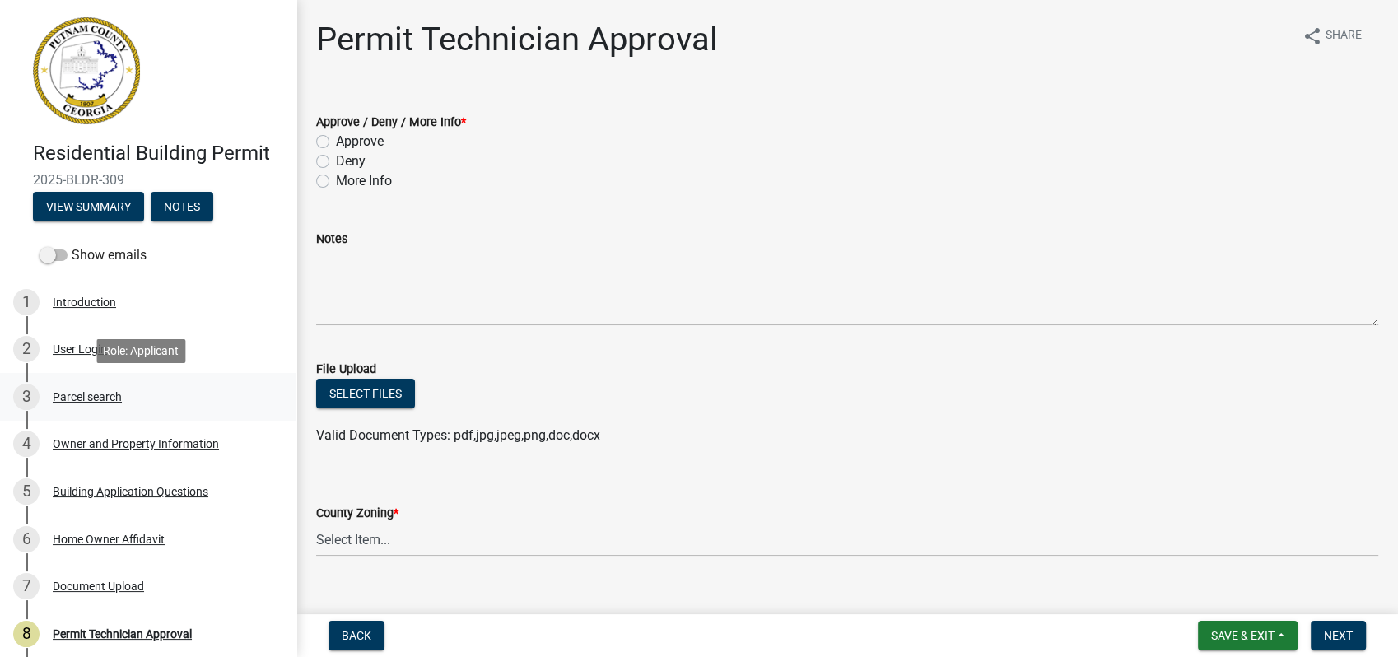
click at [89, 395] on div "Parcel search" at bounding box center [87, 397] width 69 height 12
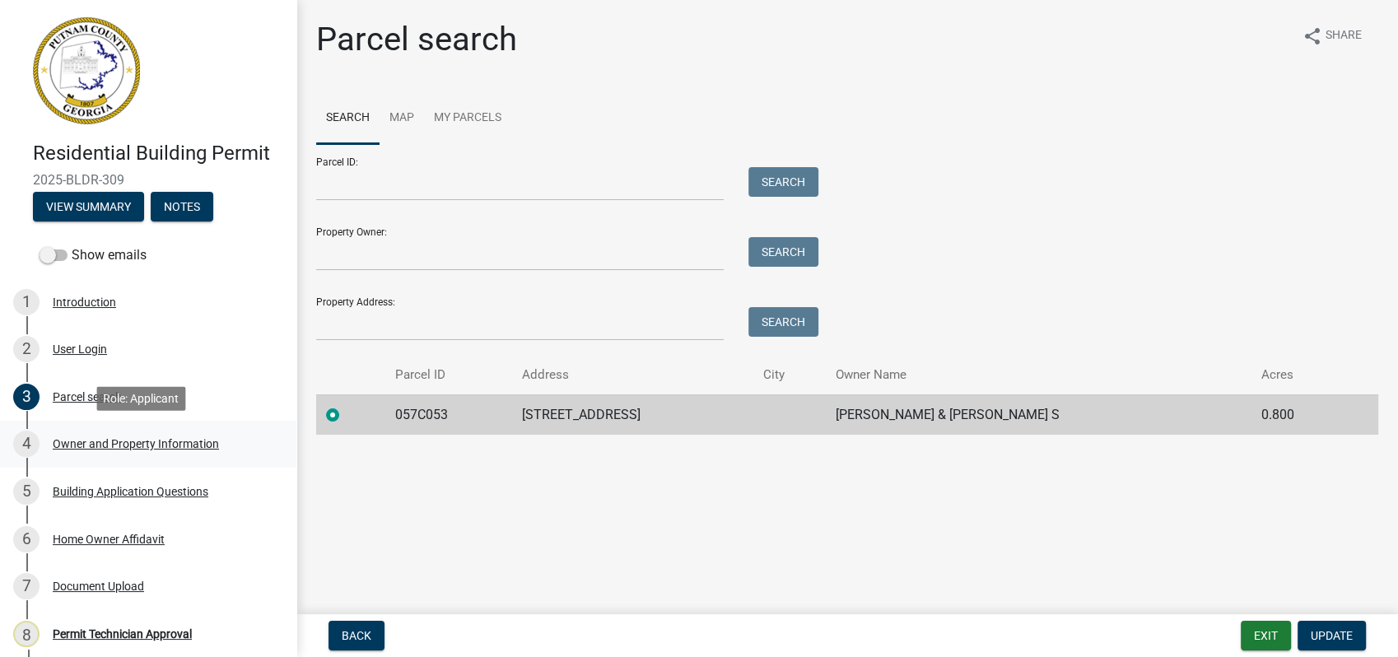
click at [126, 433] on div "4 Owner and Property Information" at bounding box center [141, 443] width 257 height 26
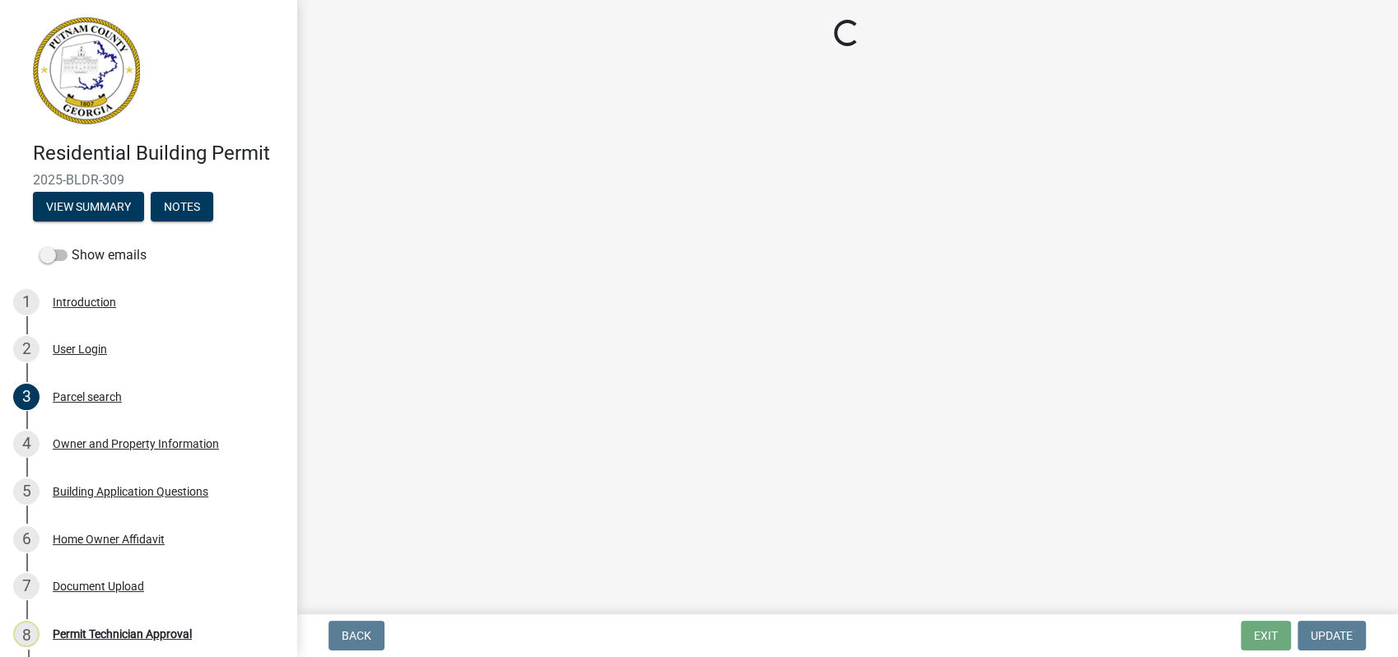
select select "78bfdc44-73ff-456e-a557-d4c99b9c08be"
select select "7eb8553c-806a-4bdf-b4b6-2711153129c5"
select select "295c155f-de53-4b68-9fdd-08c8883e9b6f"
select select "7e5ee852-7dad-4002-9c8c-99bf8b4202a5"
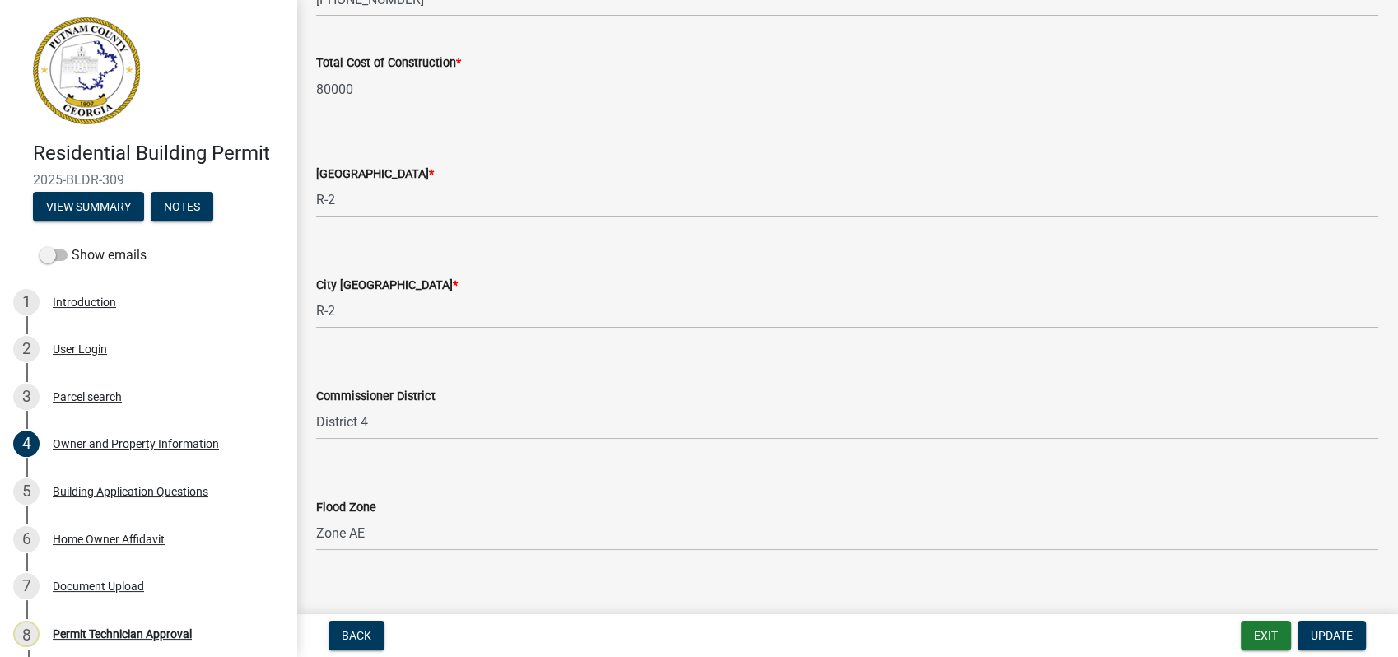
scroll to position [2788, 0]
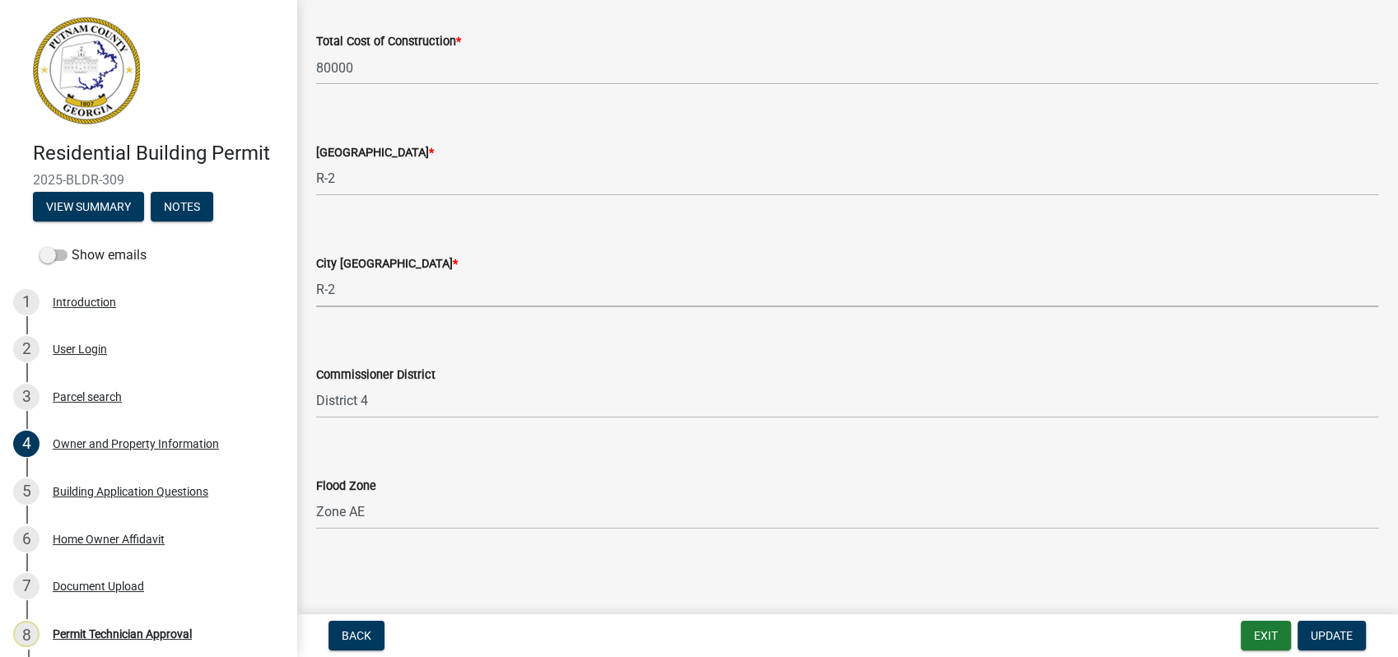
click at [337, 296] on select "Select Item... A-1 A-2 R-1 R-2 R-3 R-4 MHP C-1 C-2 I-1 I-2 DB FH H-P N/A" at bounding box center [847, 290] width 1062 height 34
click at [316, 273] on select "Select Item... A-1 A-2 R-1 R-2 R-3 R-4 MHP C-1 C-2 I-1 I-2 DB FH H-P N/A" at bounding box center [847, 290] width 1062 height 34
drag, startPoint x: 356, startPoint y: 228, endPoint x: 365, endPoint y: 244, distance: 18.1
click at [365, 244] on div "City Zoning District * Select Item... A-1 A-2 R-1 R-2 R-3 R-4 MHP C-1 C-2 I-1 I…" at bounding box center [847, 259] width 1062 height 96
click at [348, 290] on select "Select Item... A-1 A-2 R-1 R-2 R-3 R-4 MHP C-1 C-2 I-1 I-2 DB FH H-P N/A" at bounding box center [847, 290] width 1062 height 34
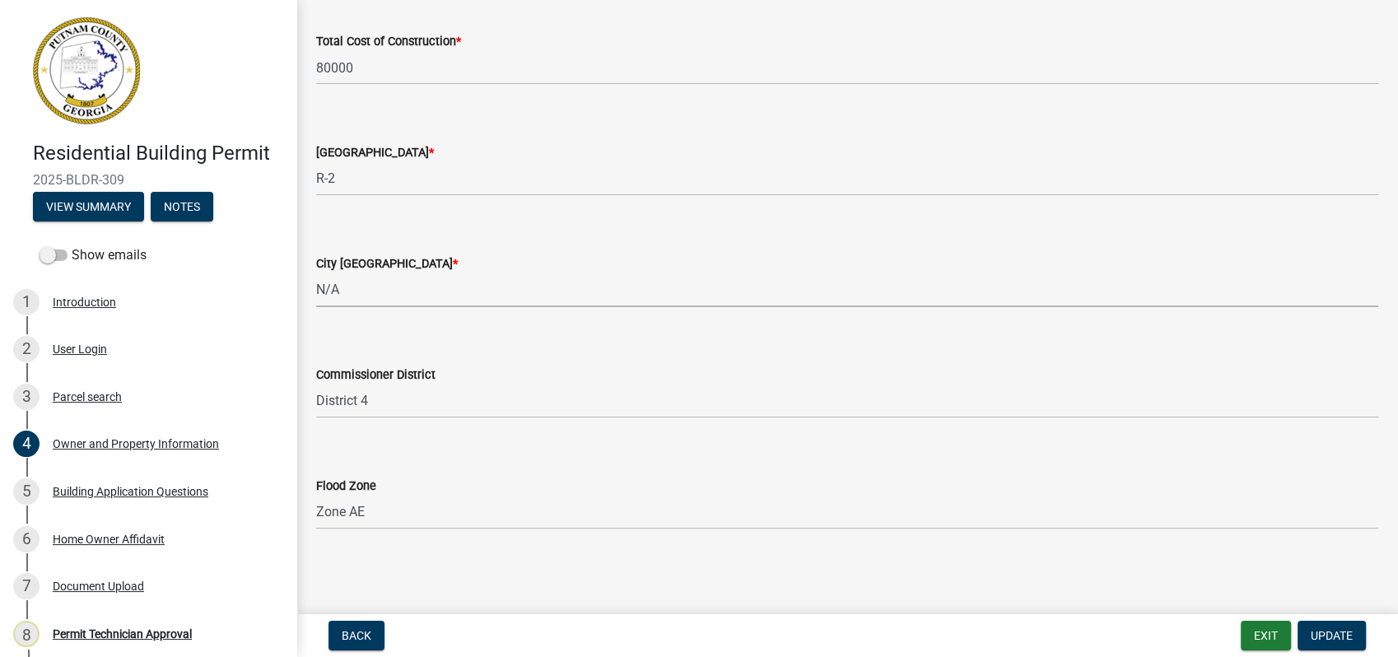
click at [316, 273] on select "Select Item... A-1 A-2 R-1 R-2 R-3 R-4 MHP C-1 C-2 I-1 I-2 DB FH H-P N/A" at bounding box center [847, 290] width 1062 height 34
select select "83394b22-4a11-496c-8e5c-75ade2e72faf"
drag, startPoint x: 94, startPoint y: 495, endPoint x: 106, endPoint y: 482, distance: 18.1
click at [94, 495] on div "Building Application Questions" at bounding box center [131, 492] width 156 height 12
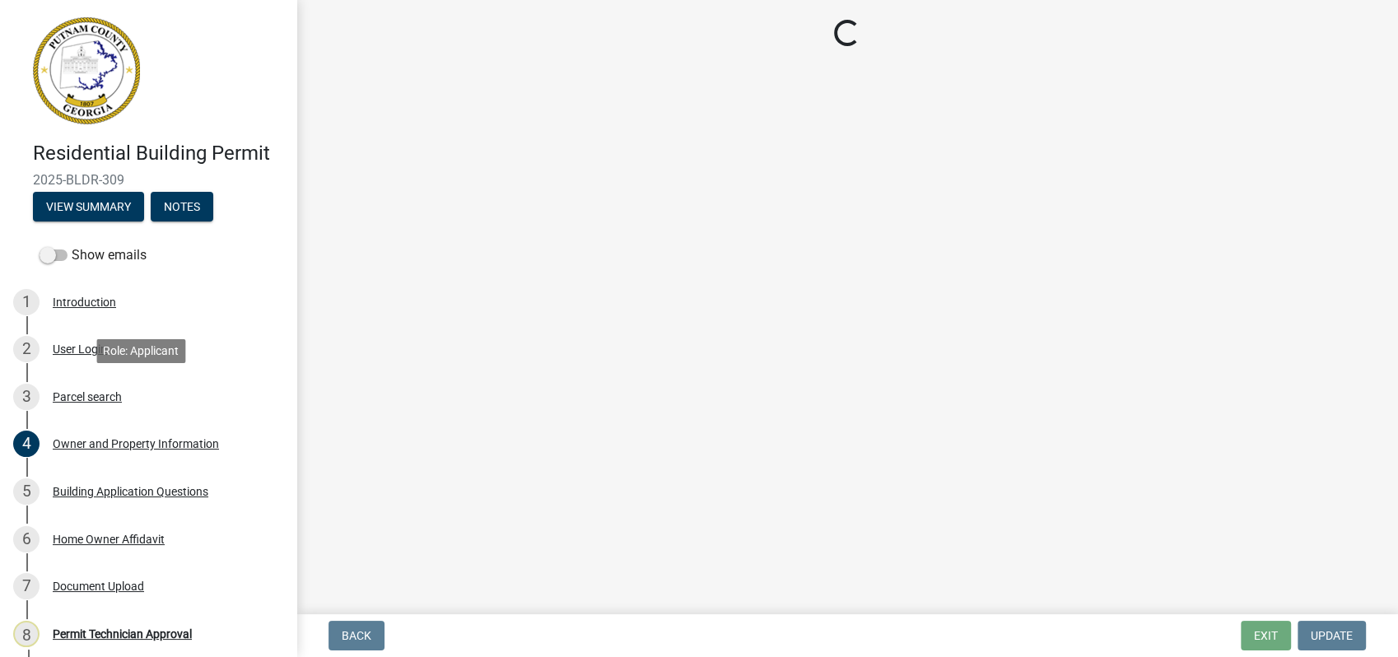
scroll to position [0, 0]
select select "2d2003fc-d9eb-499a-8898-1fc62eef35cf"
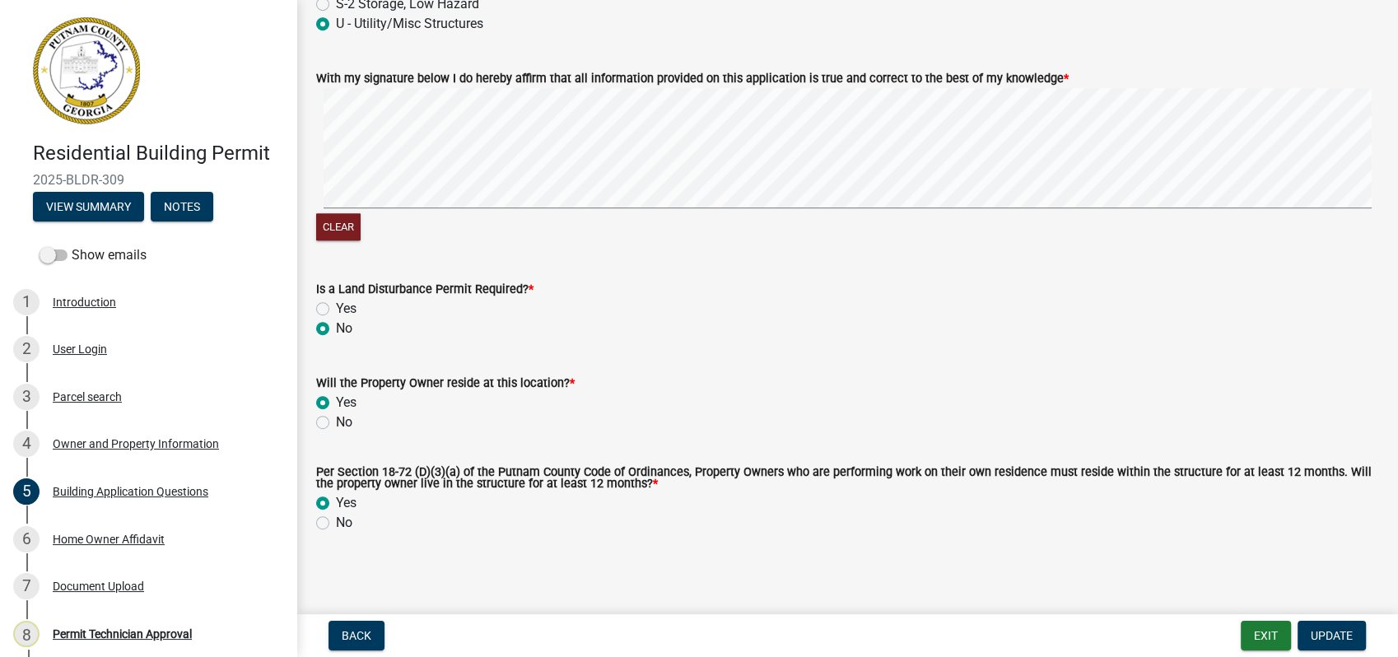
scroll to position [7129, 0]
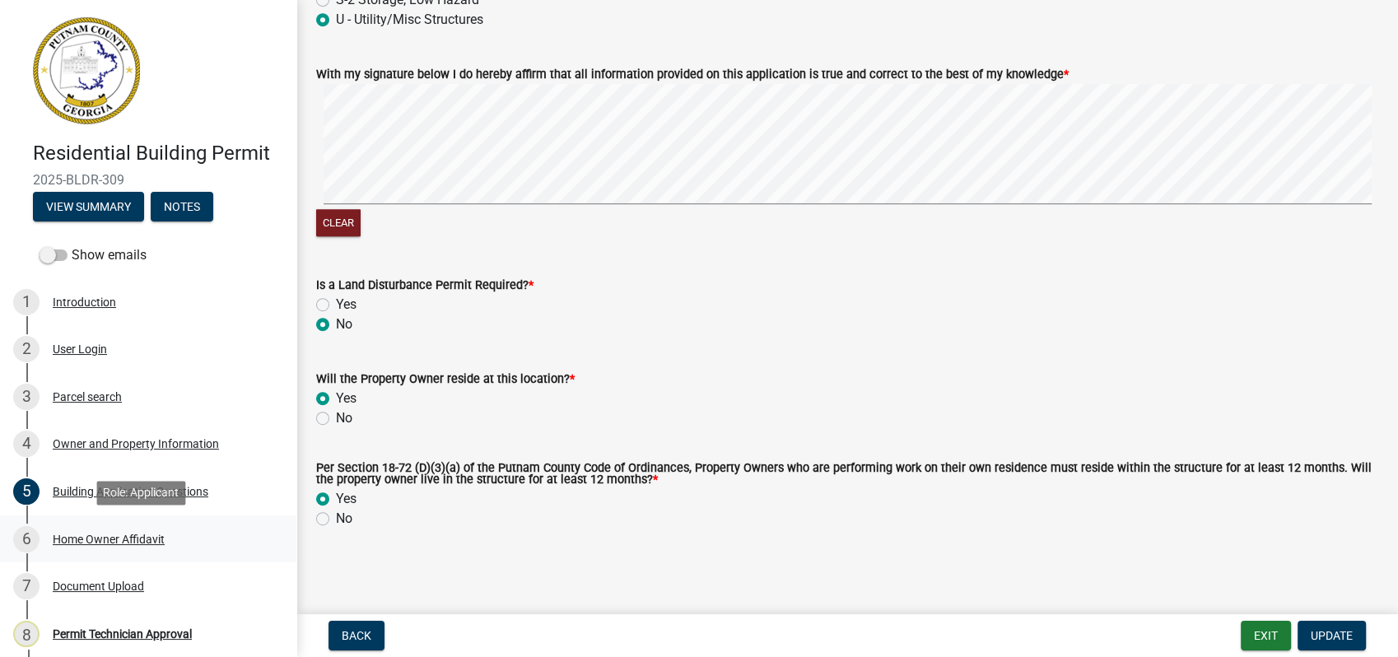
click at [125, 535] on div "Home Owner Affidavit" at bounding box center [109, 539] width 112 height 12
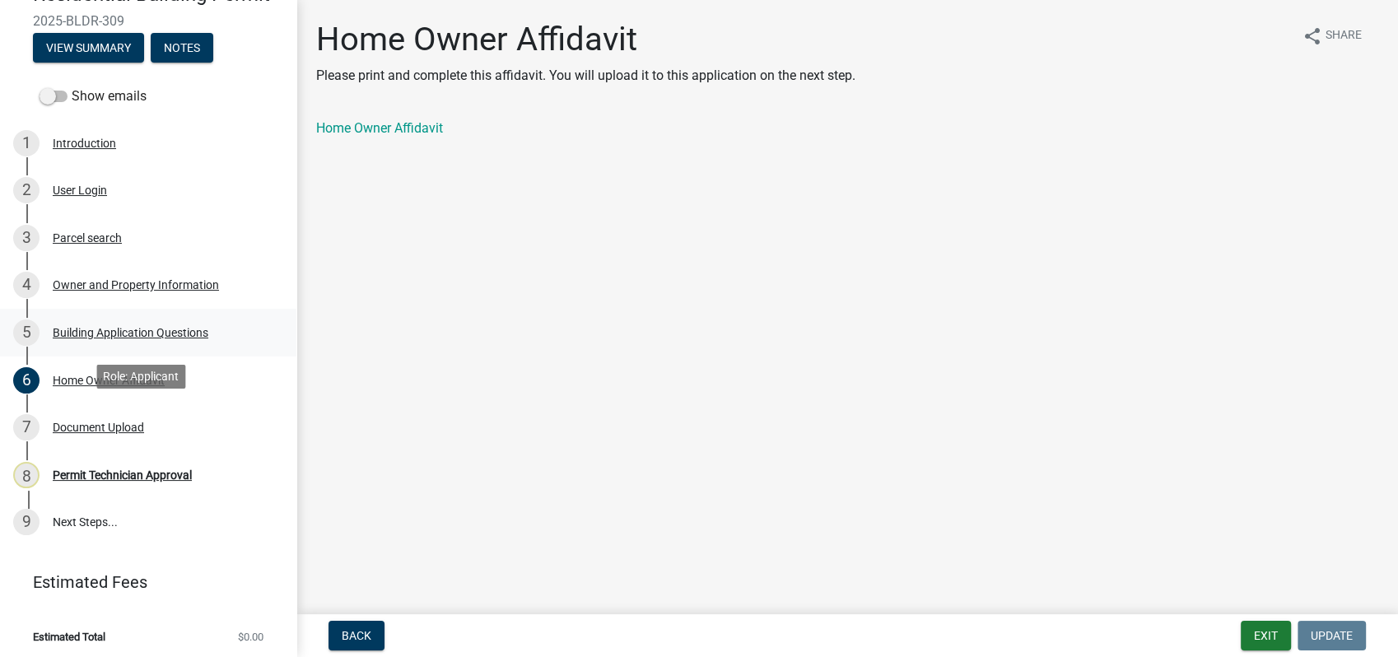
scroll to position [164, 0]
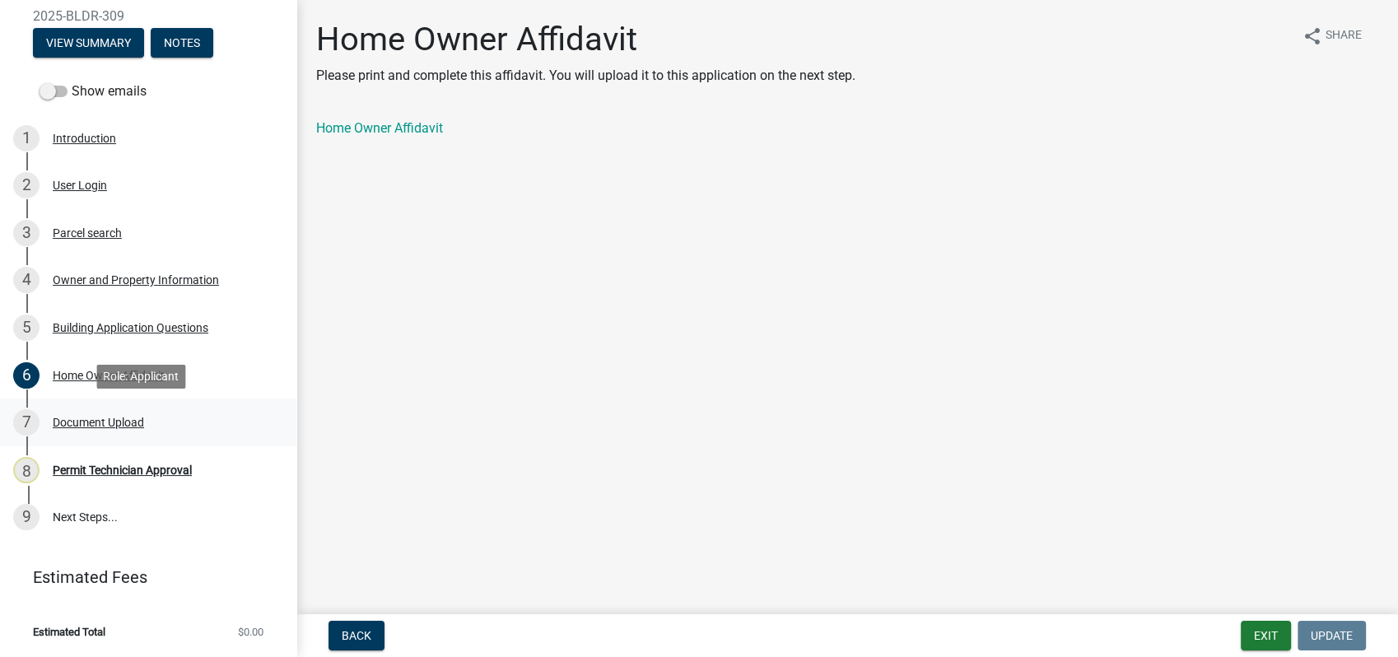
click at [128, 421] on div "Document Upload" at bounding box center [98, 422] width 91 height 12
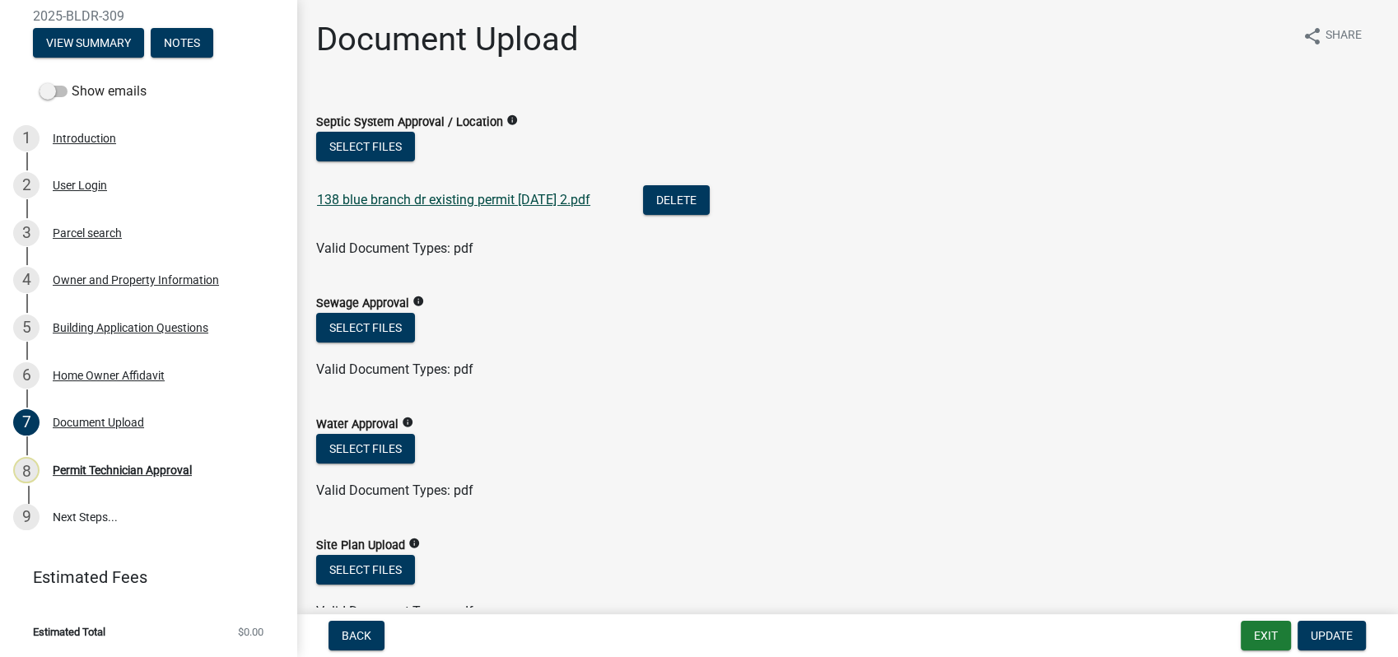
click at [395, 201] on link "138 blue branch dr existing permit 9-12-2023 2.pdf" at bounding box center [453, 200] width 273 height 16
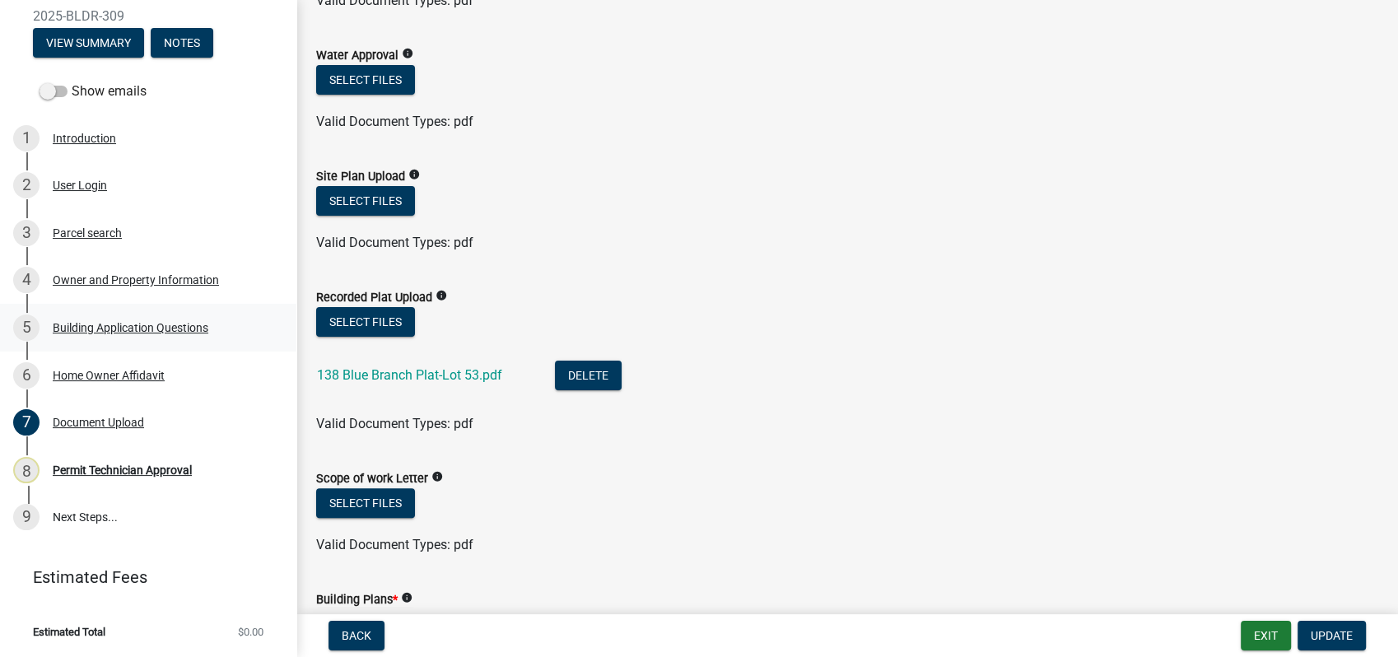
scroll to position [457, 0]
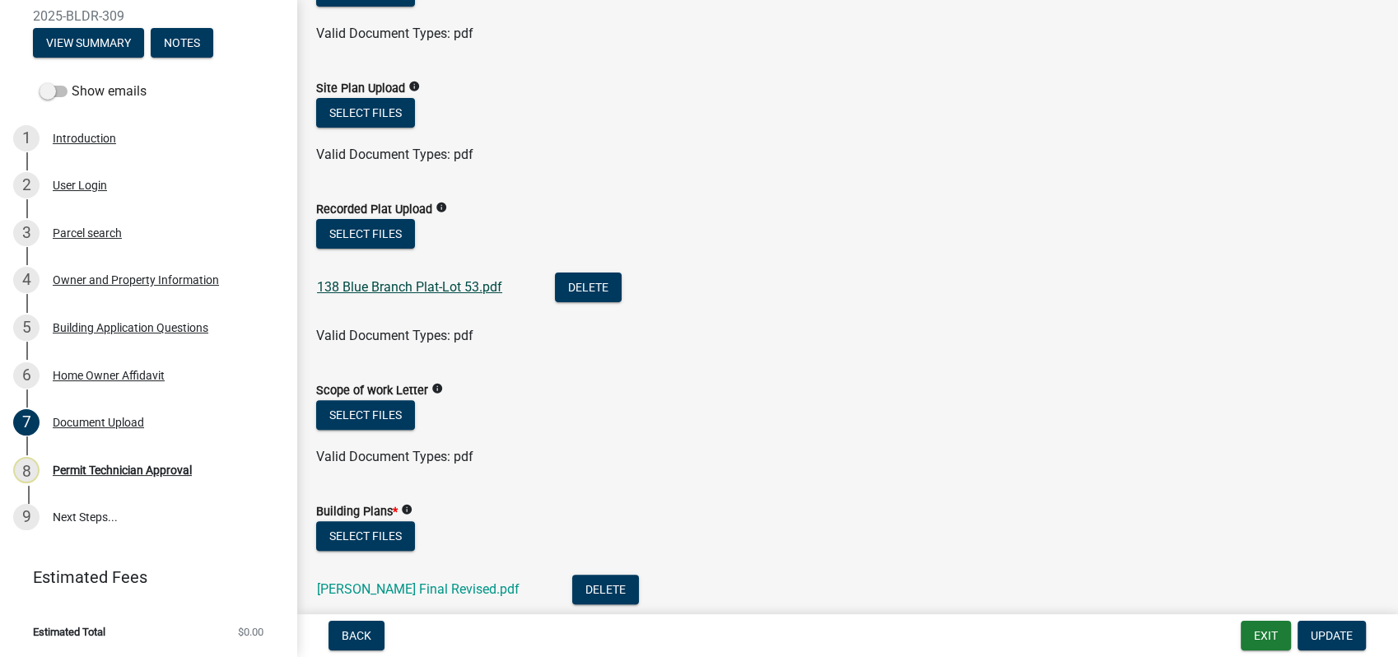
click at [401, 291] on link "138 Blue Branch Plat-Lot 53.pdf" at bounding box center [409, 287] width 185 height 16
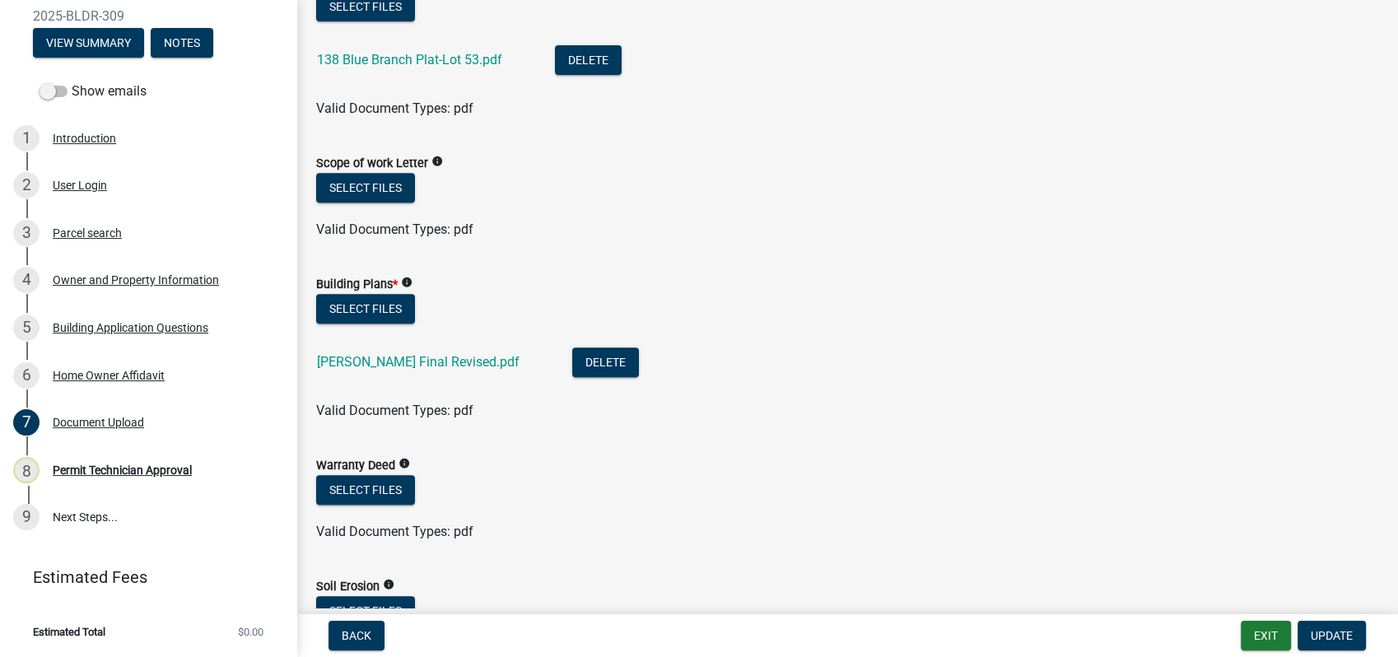
scroll to position [731, 0]
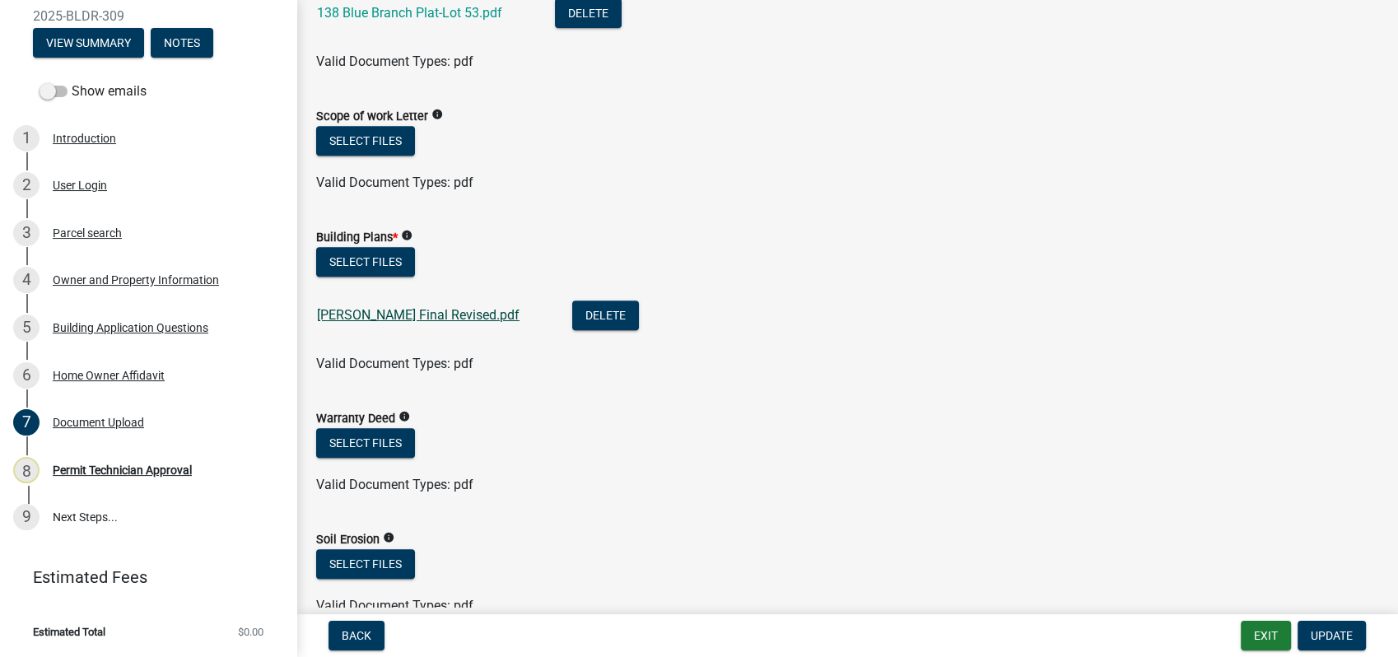
click at [365, 309] on link "Singleton Final Revised.pdf" at bounding box center [418, 315] width 202 height 16
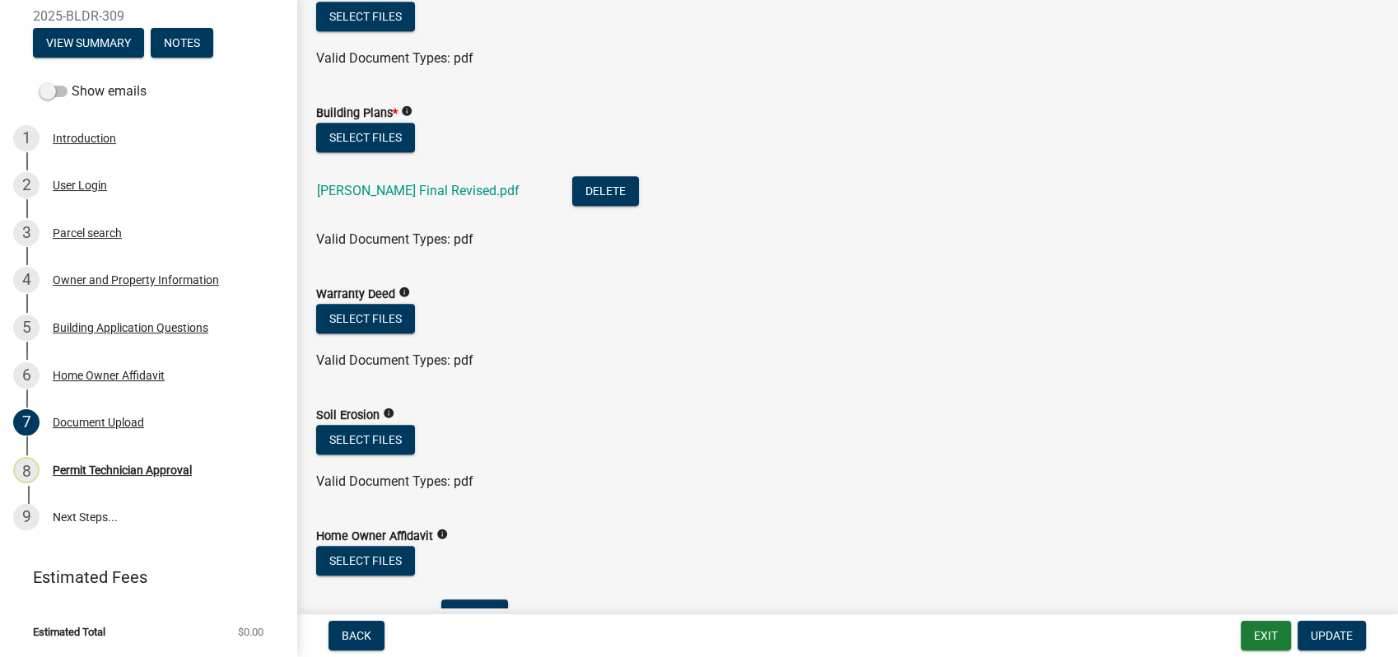
scroll to position [1006, 0]
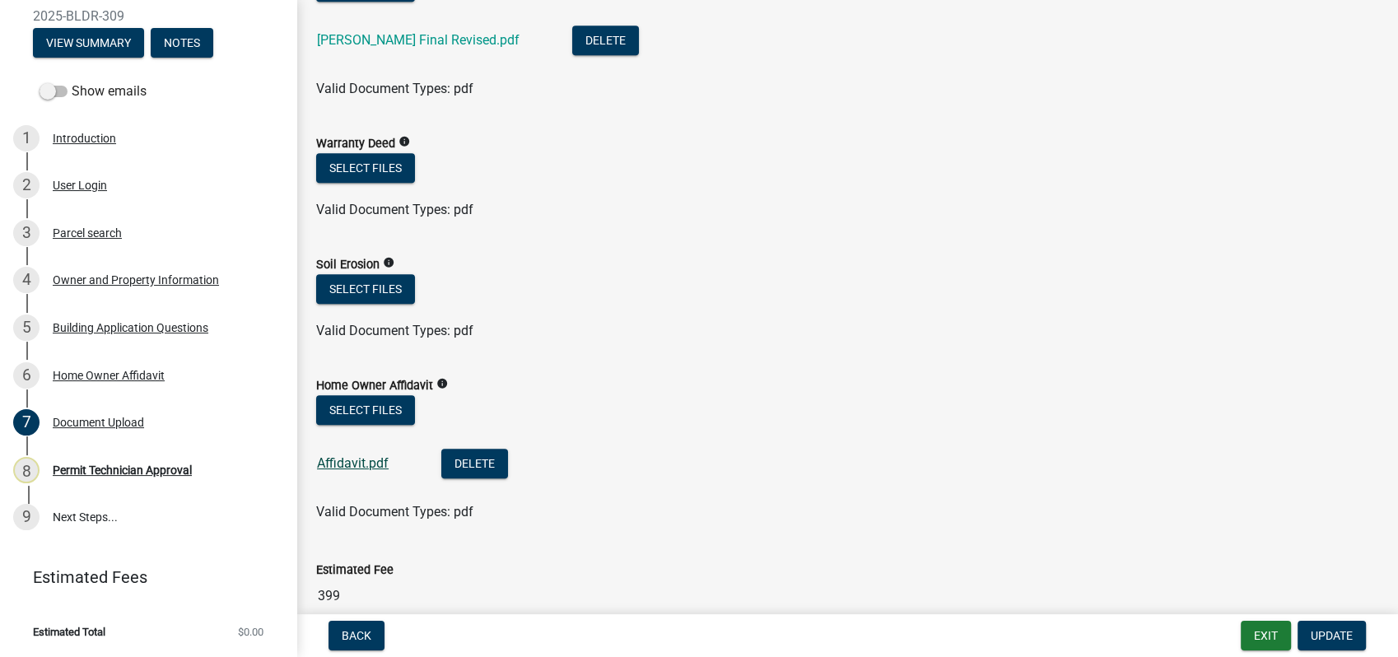
click at [375, 463] on link "Affidavit.pdf" at bounding box center [353, 463] width 72 height 16
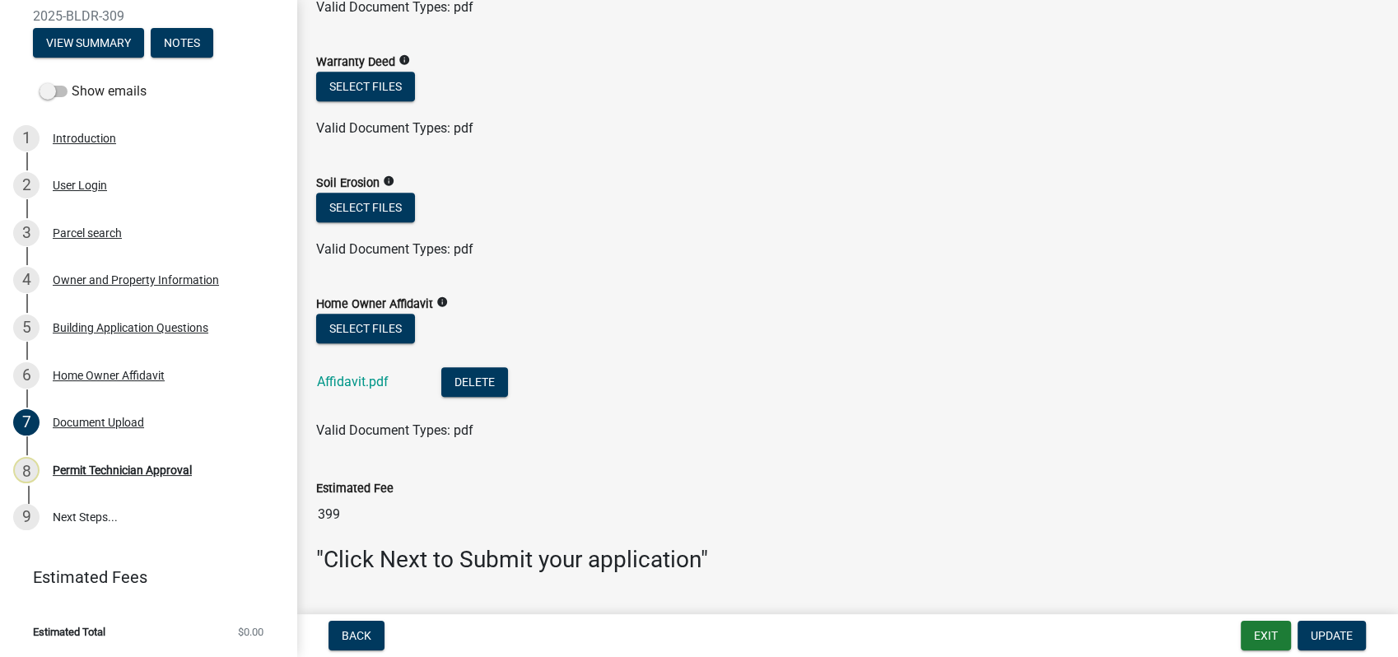
scroll to position [1129, 0]
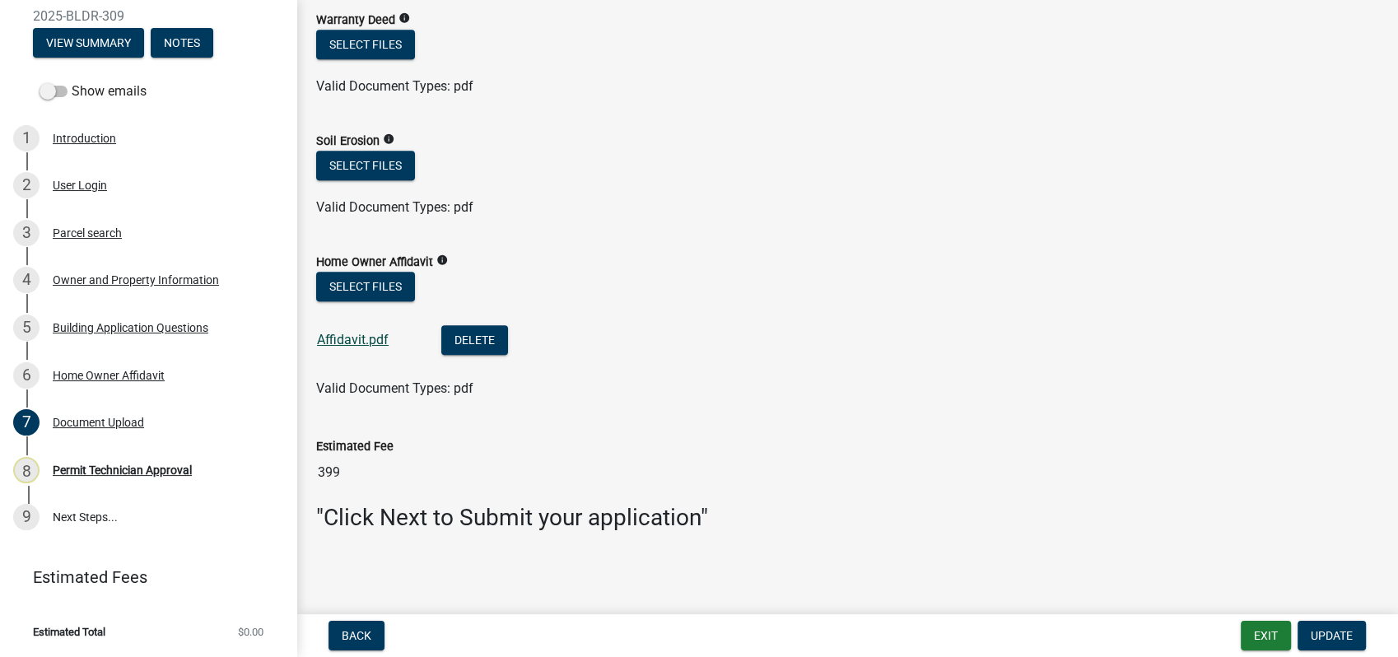
click at [334, 341] on link "Affidavit.pdf" at bounding box center [353, 340] width 72 height 16
click at [371, 282] on button "Select files" at bounding box center [365, 287] width 99 height 30
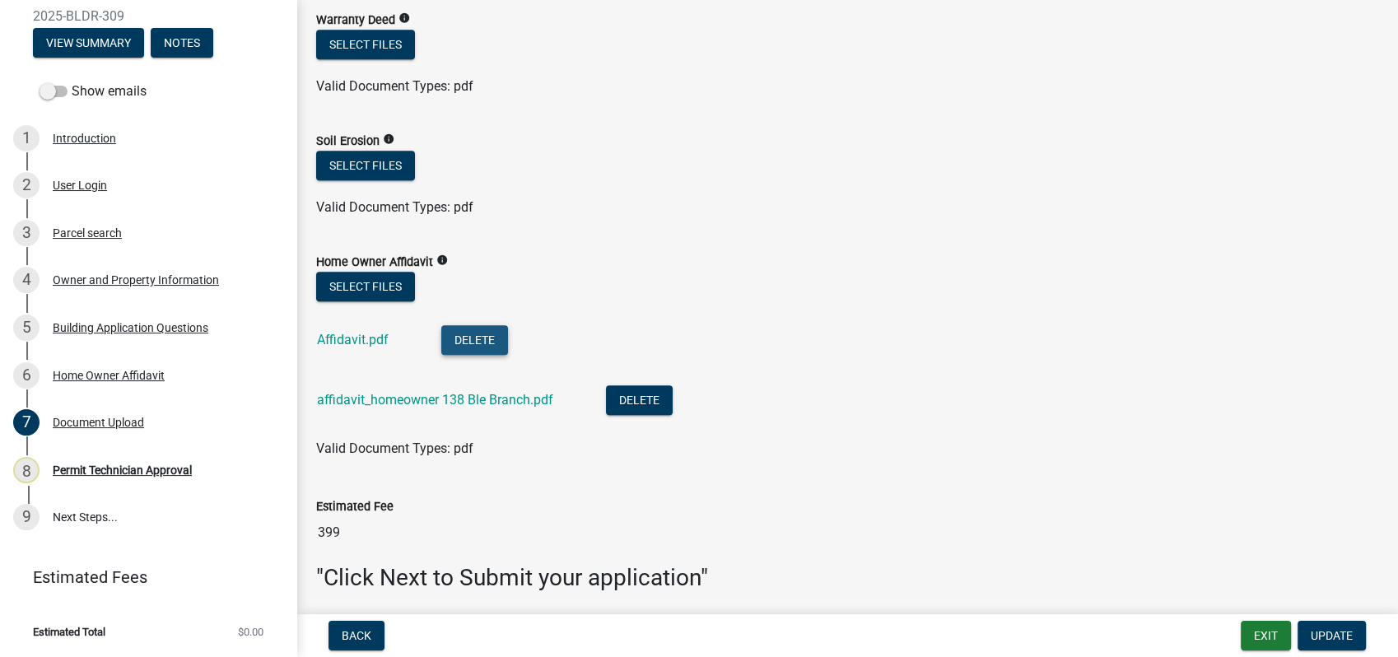
click at [471, 338] on button "Delete" at bounding box center [474, 340] width 67 height 30
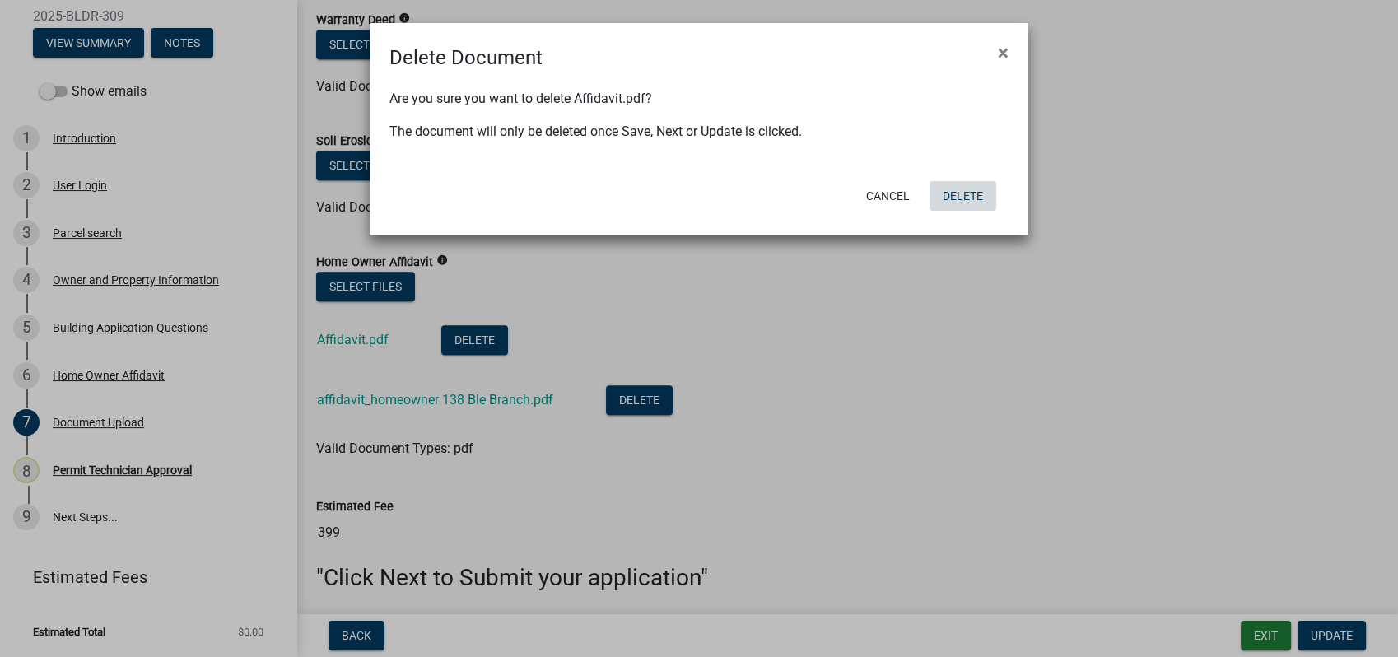
click at [948, 188] on button "Delete" at bounding box center [962, 196] width 67 height 30
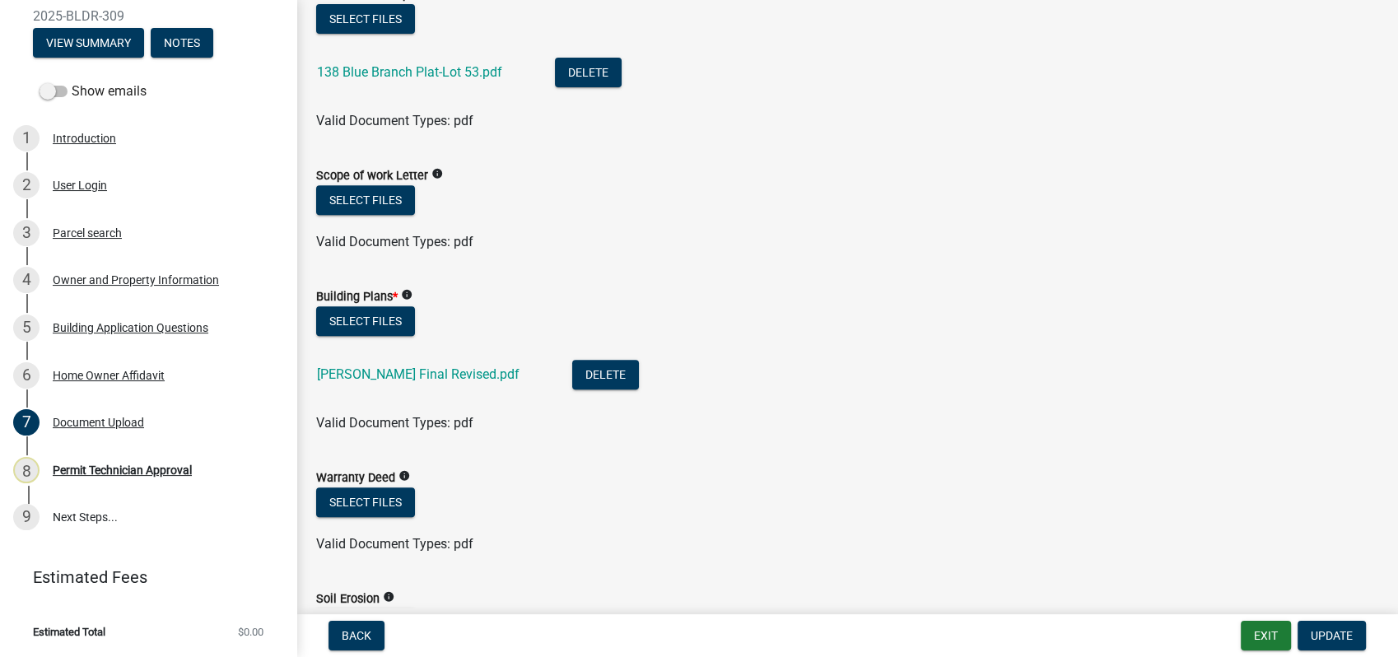
scroll to position [580, 0]
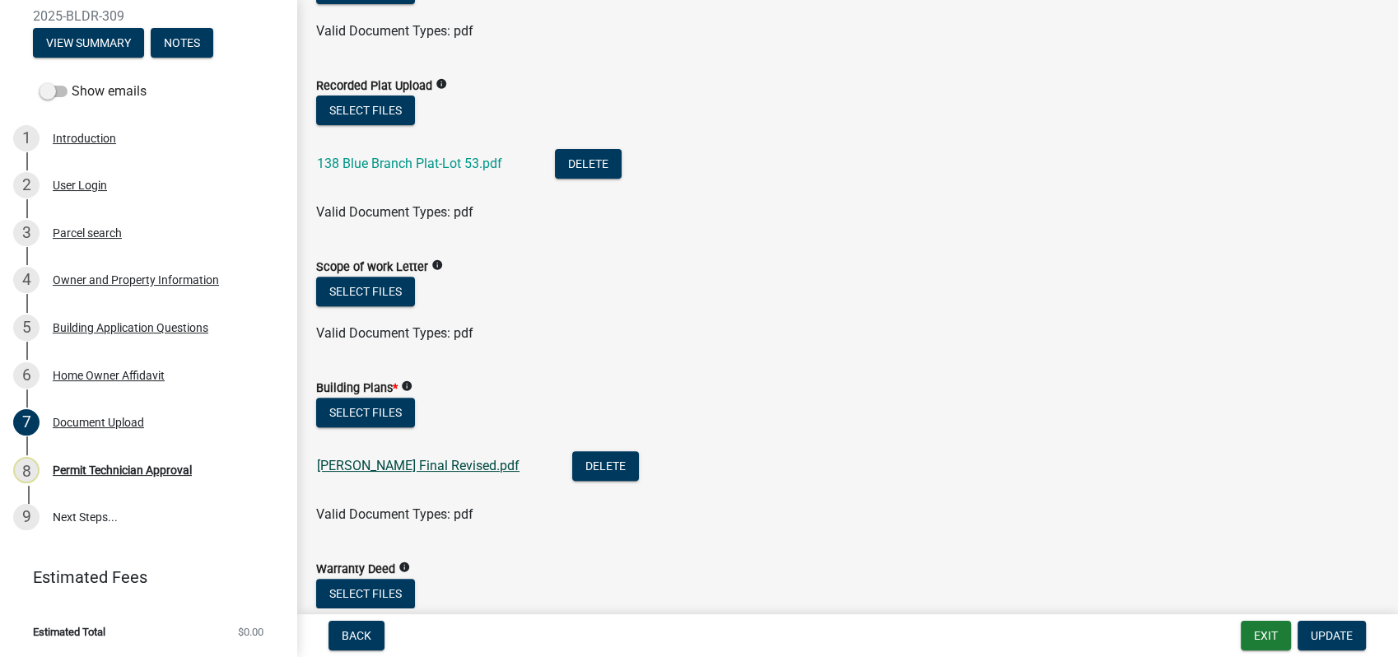
click at [399, 461] on link "Singleton Final Revised.pdf" at bounding box center [418, 466] width 202 height 16
click at [430, 165] on link "138 Blue Branch Plat-Lot 53.pdf" at bounding box center [409, 164] width 185 height 16
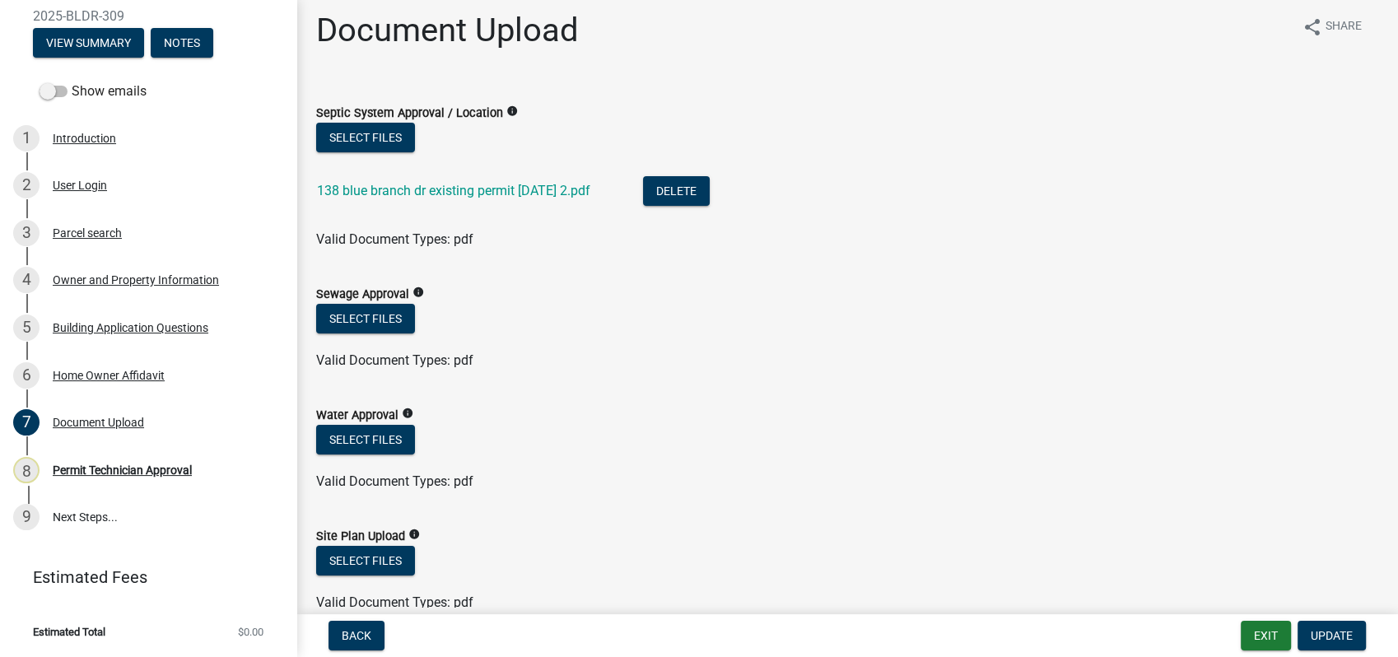
scroll to position [0, 0]
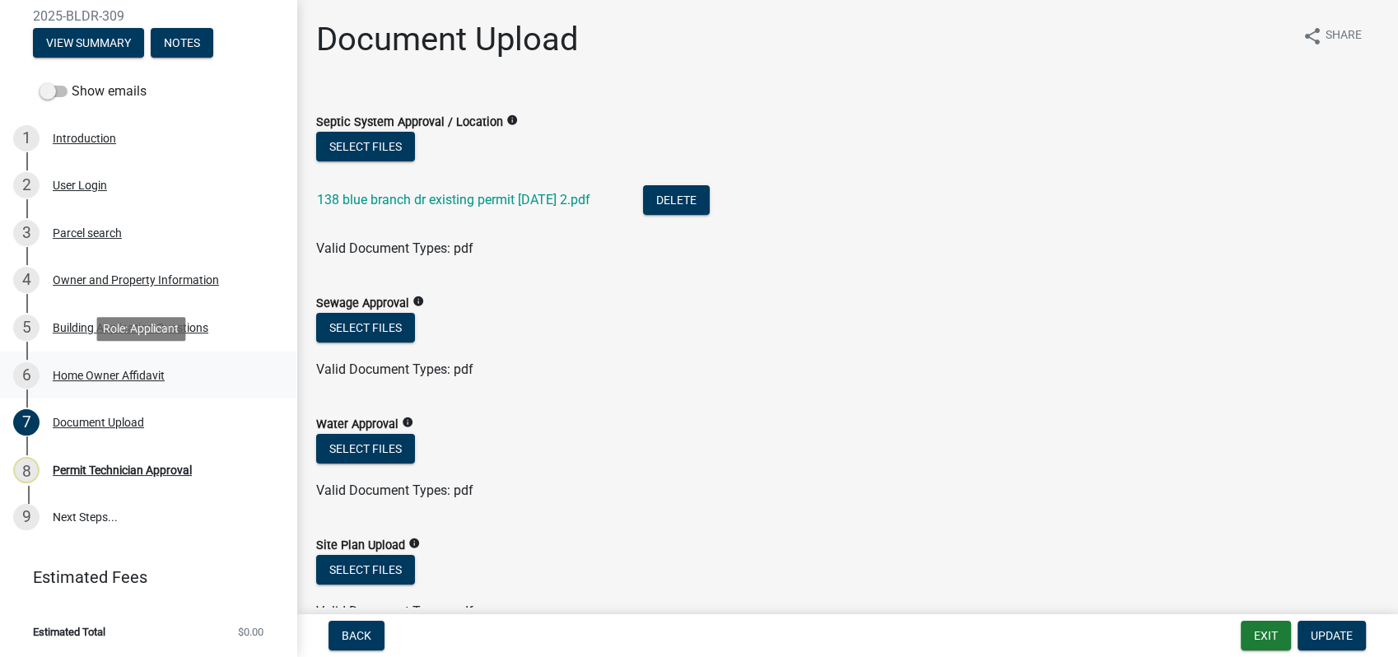
click at [109, 370] on div "Home Owner Affidavit" at bounding box center [109, 376] width 112 height 12
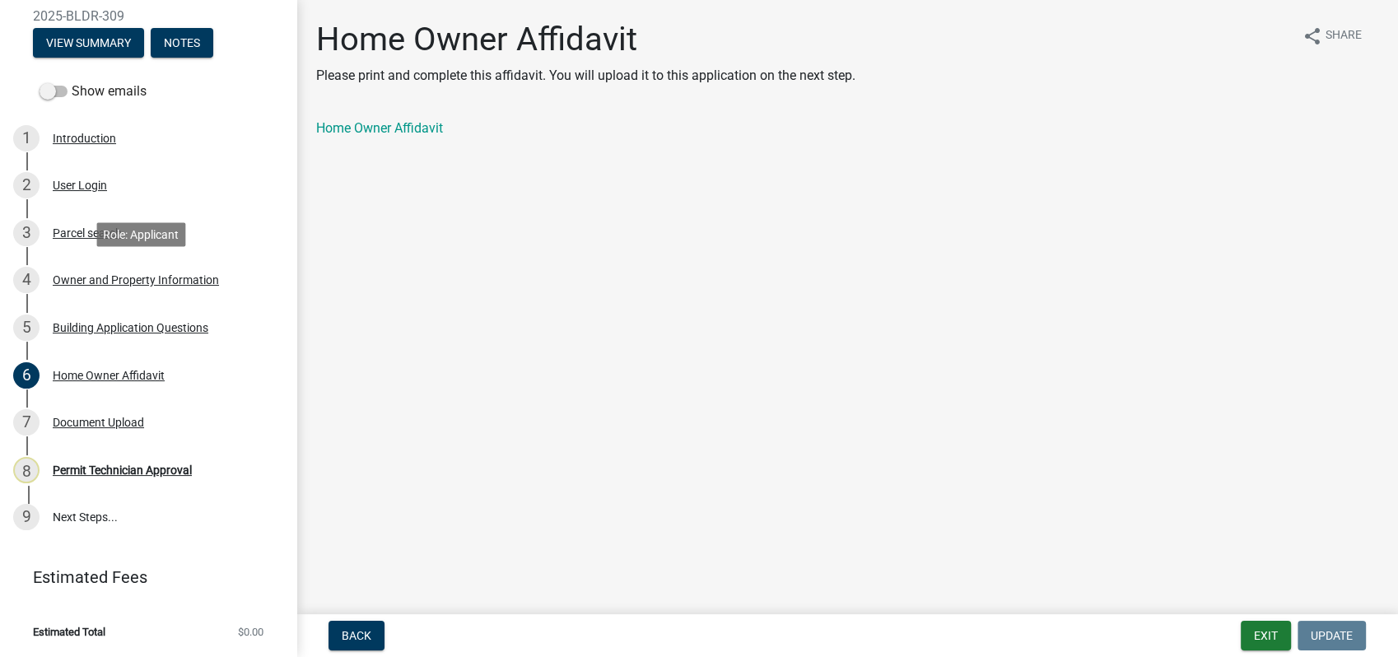
click at [151, 276] on div "Owner and Property Information" at bounding box center [136, 280] width 166 height 12
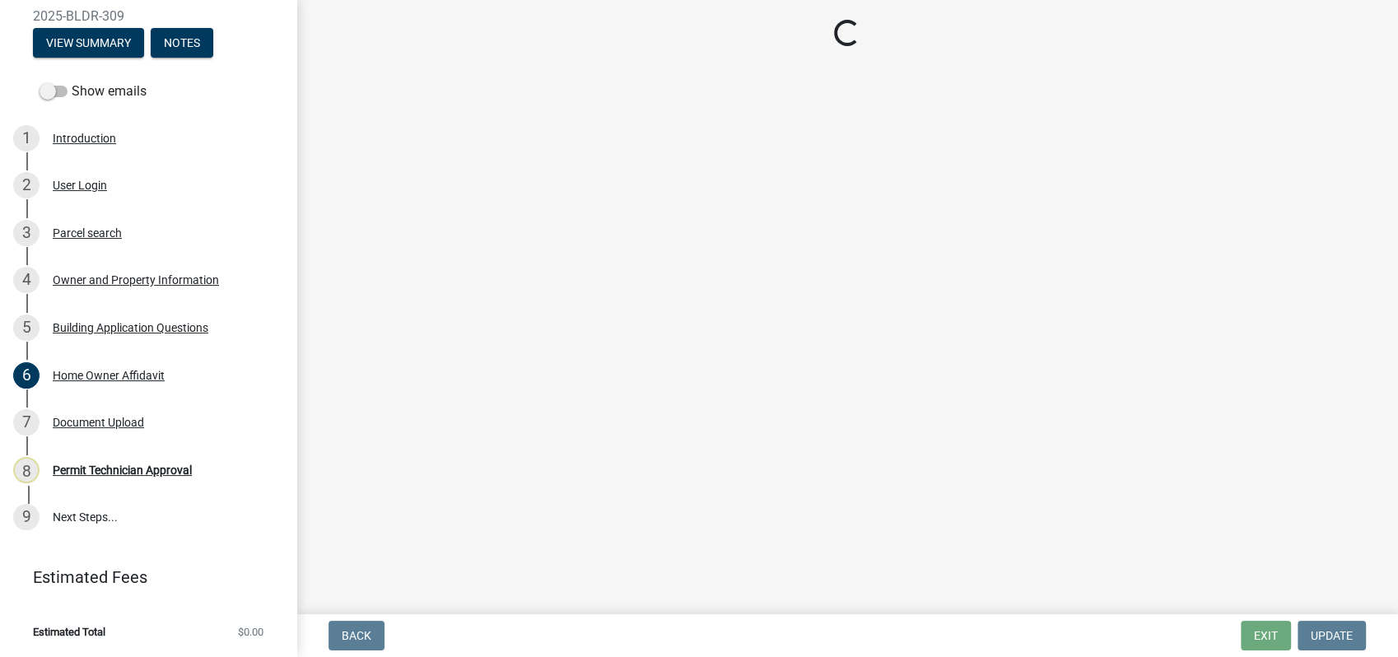
select select "78bfdc44-73ff-456e-a557-d4c99b9c08be"
select select "7eb8553c-806a-4bdf-b4b6-2711153129c5"
select select "295c155f-de53-4b68-9fdd-08c8883e9b6f"
select select "7e5ee852-7dad-4002-9c8c-99bf8b4202a5"
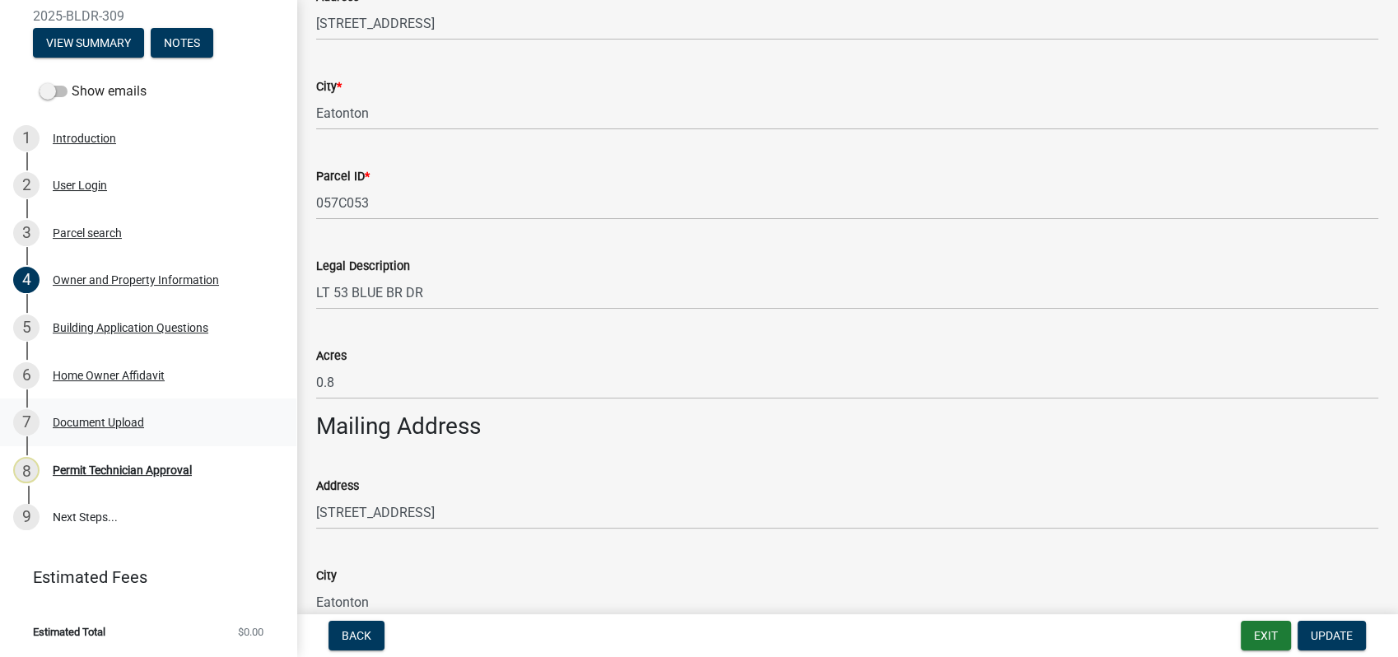
scroll to position [501, 0]
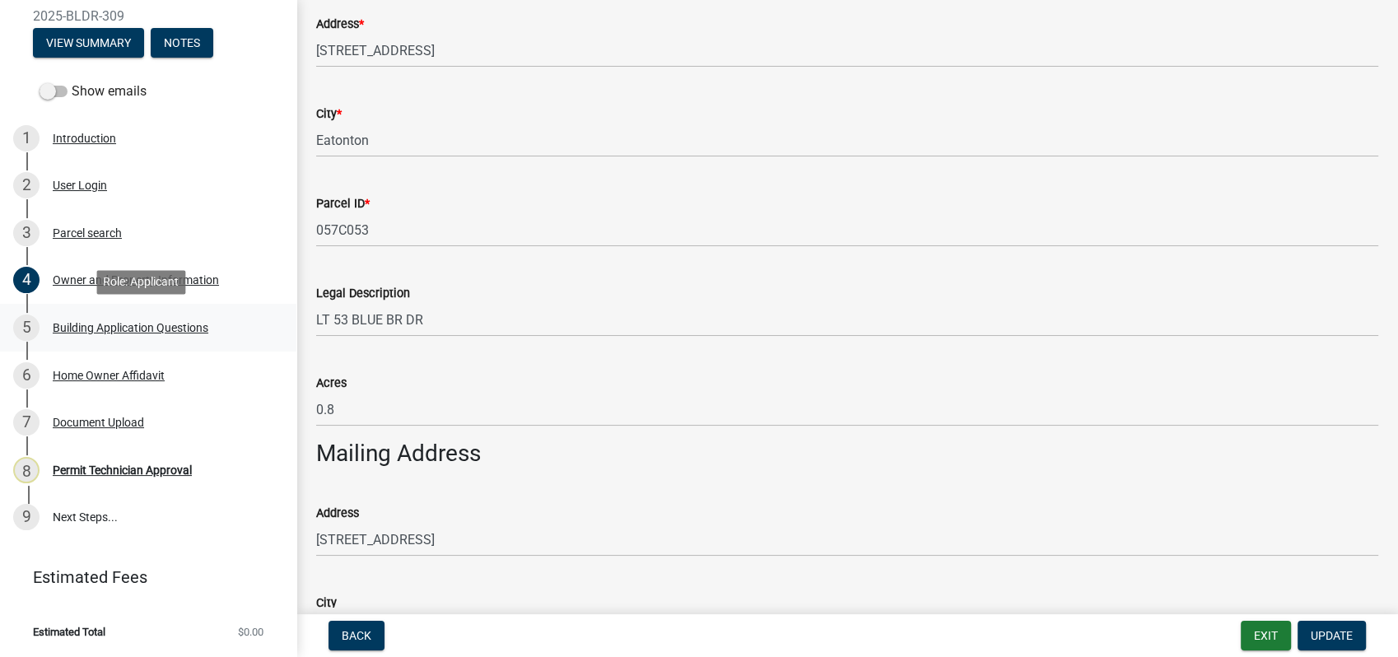
click at [104, 319] on div "5 Building Application Questions" at bounding box center [141, 327] width 257 height 26
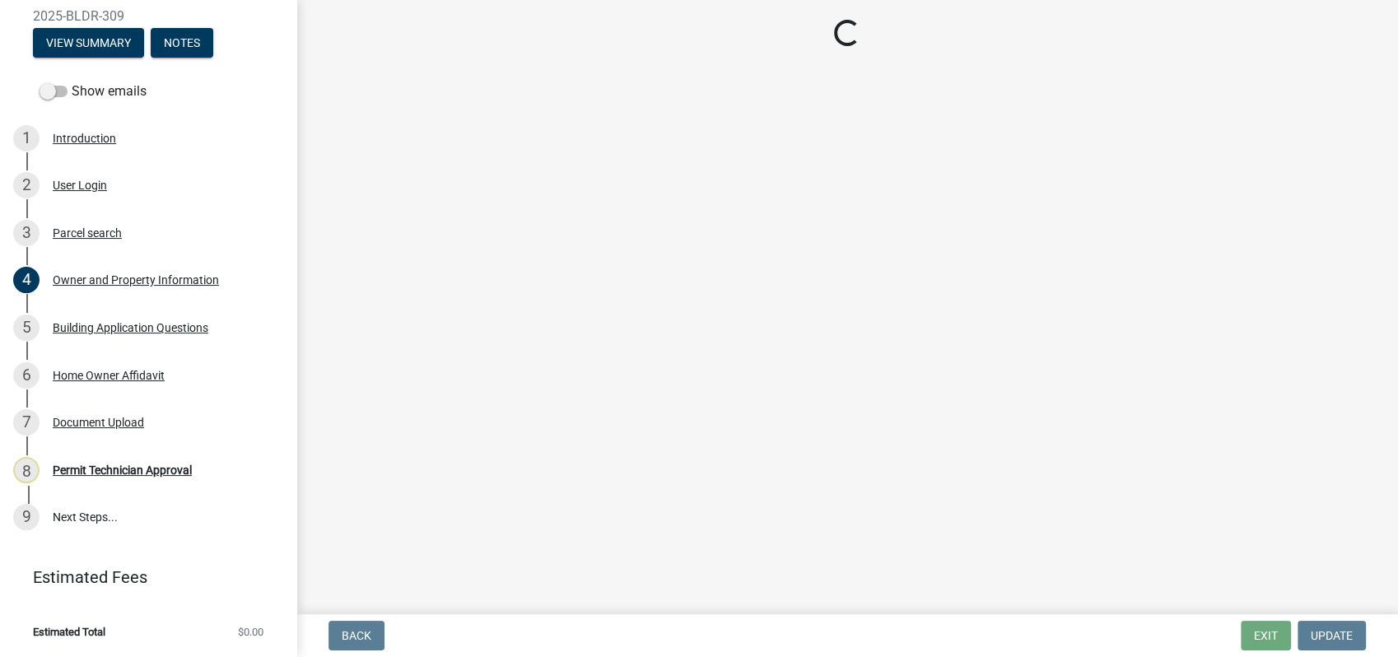
select select "2d2003fc-d9eb-499a-8898-1fc62eef35cf"
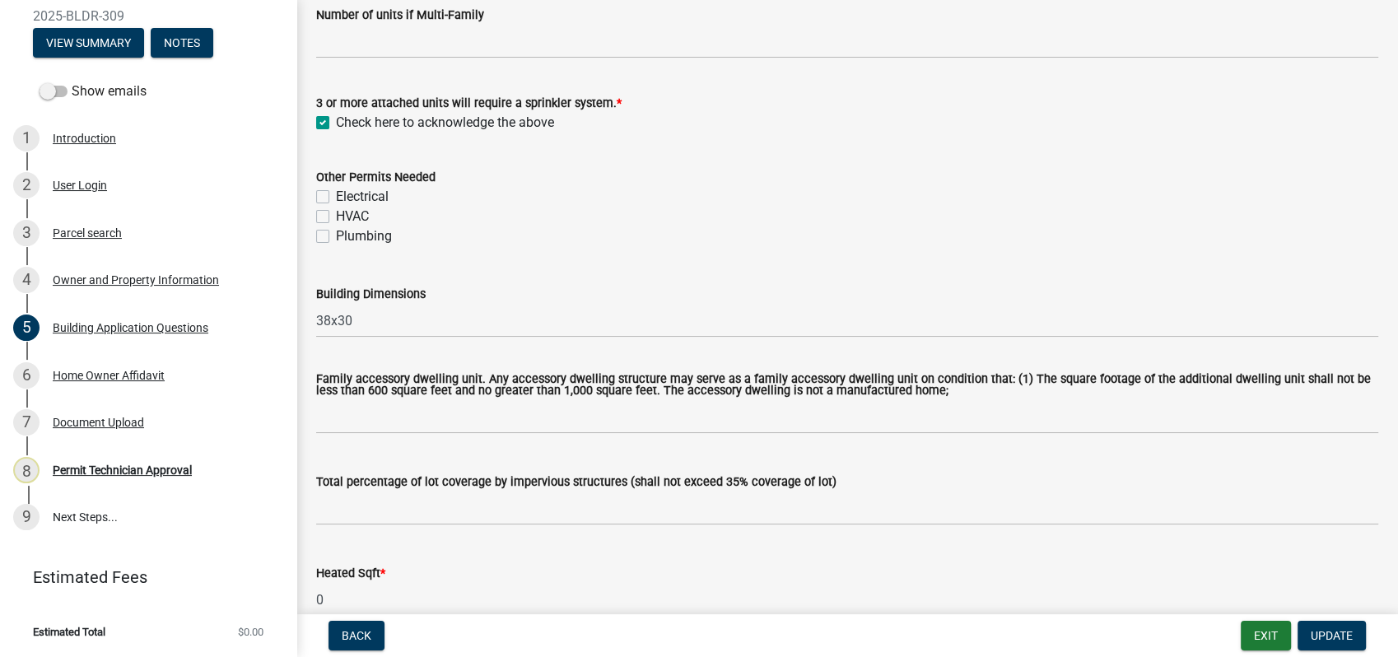
scroll to position [640, 0]
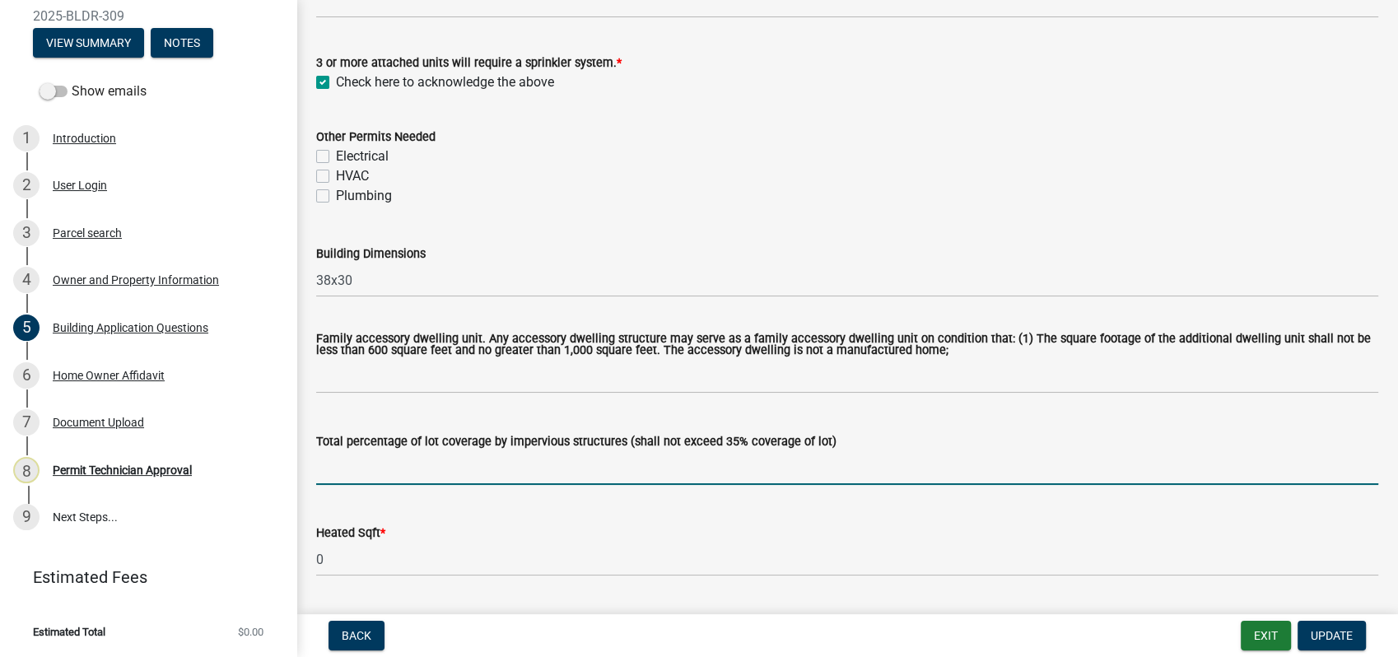
click at [436, 468] on input "text" at bounding box center [847, 468] width 1062 height 34
click at [941, 211] on wm-data-entity-input "Other Permits Needed Electrical HVAC Plumbing" at bounding box center [847, 164] width 1062 height 114
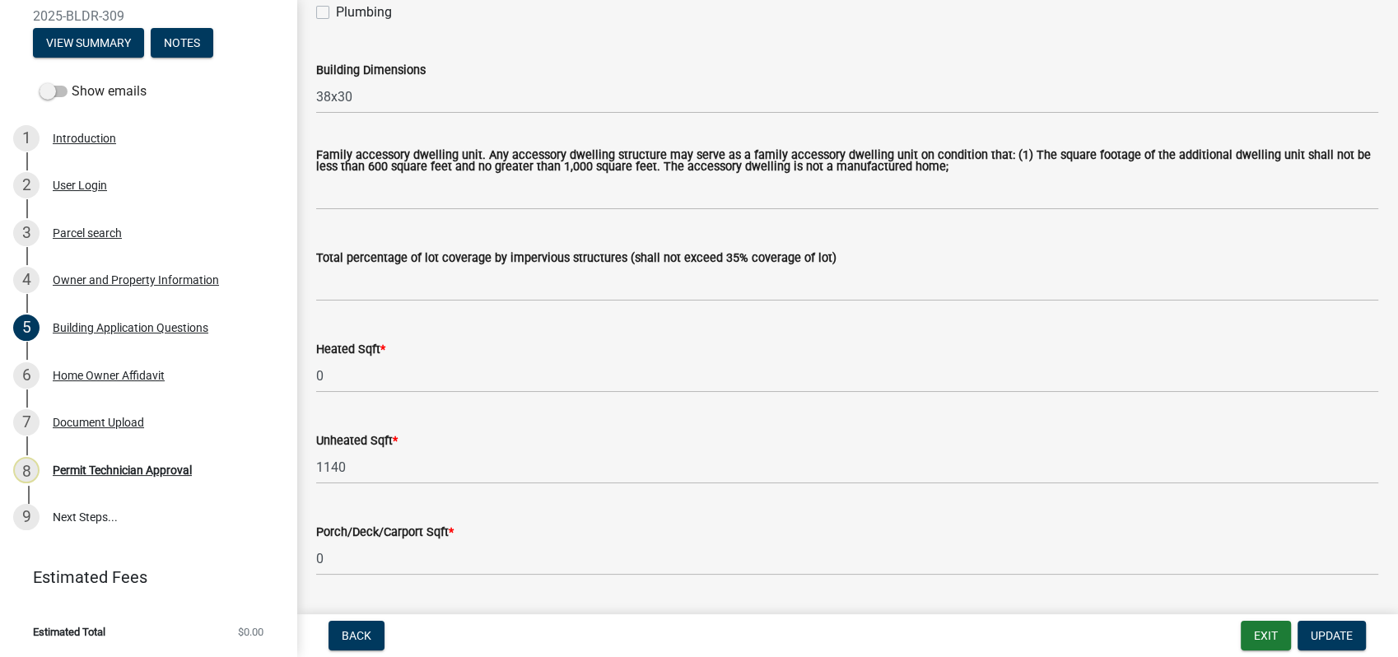
scroll to position [1006, 0]
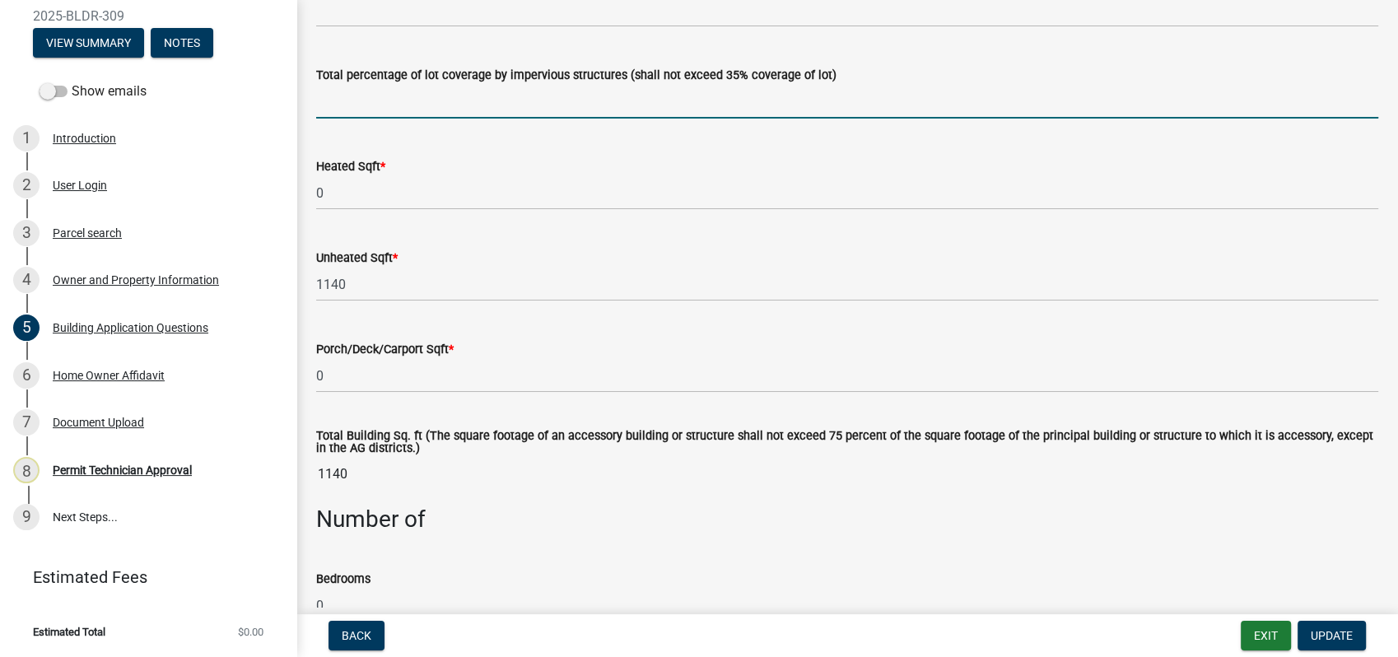
click at [333, 111] on input "text" at bounding box center [847, 102] width 1062 height 34
type input "0"
type input "0.07"
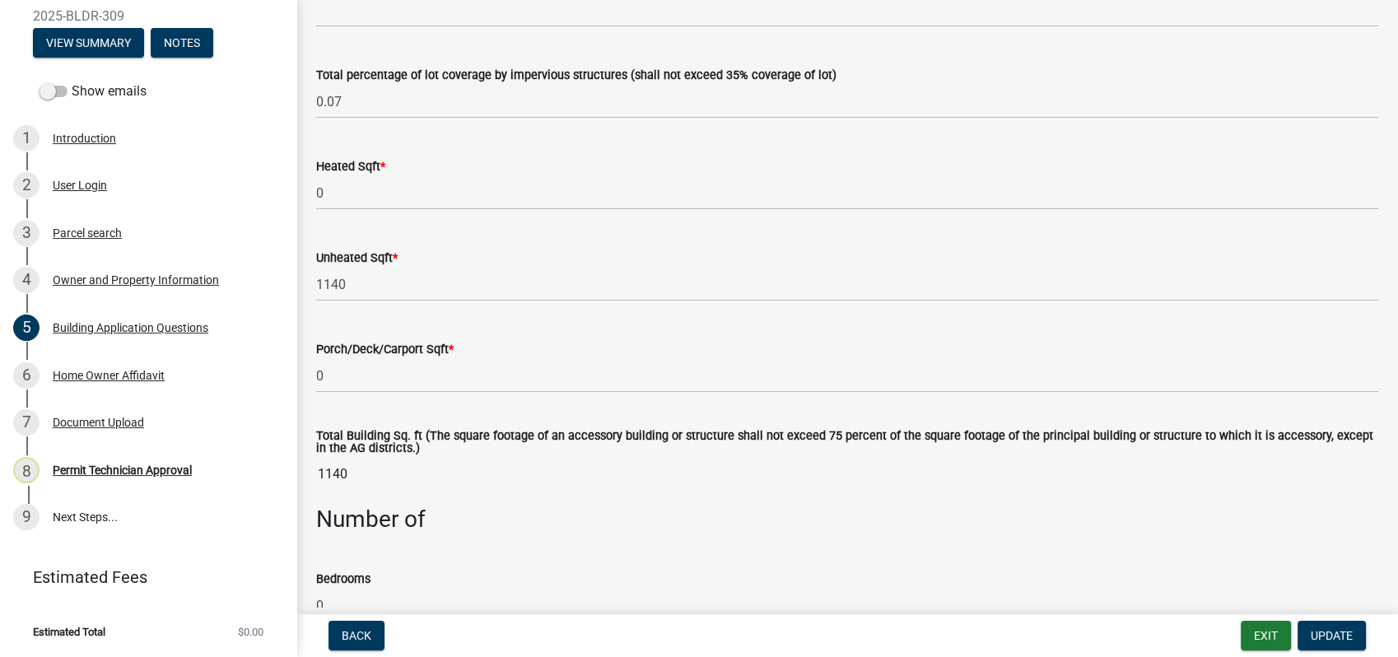
drag, startPoint x: 514, startPoint y: 169, endPoint x: 514, endPoint y: 179, distance: 10.7
click at [514, 174] on div "Heated Sqft *" at bounding box center [847, 166] width 1062 height 20
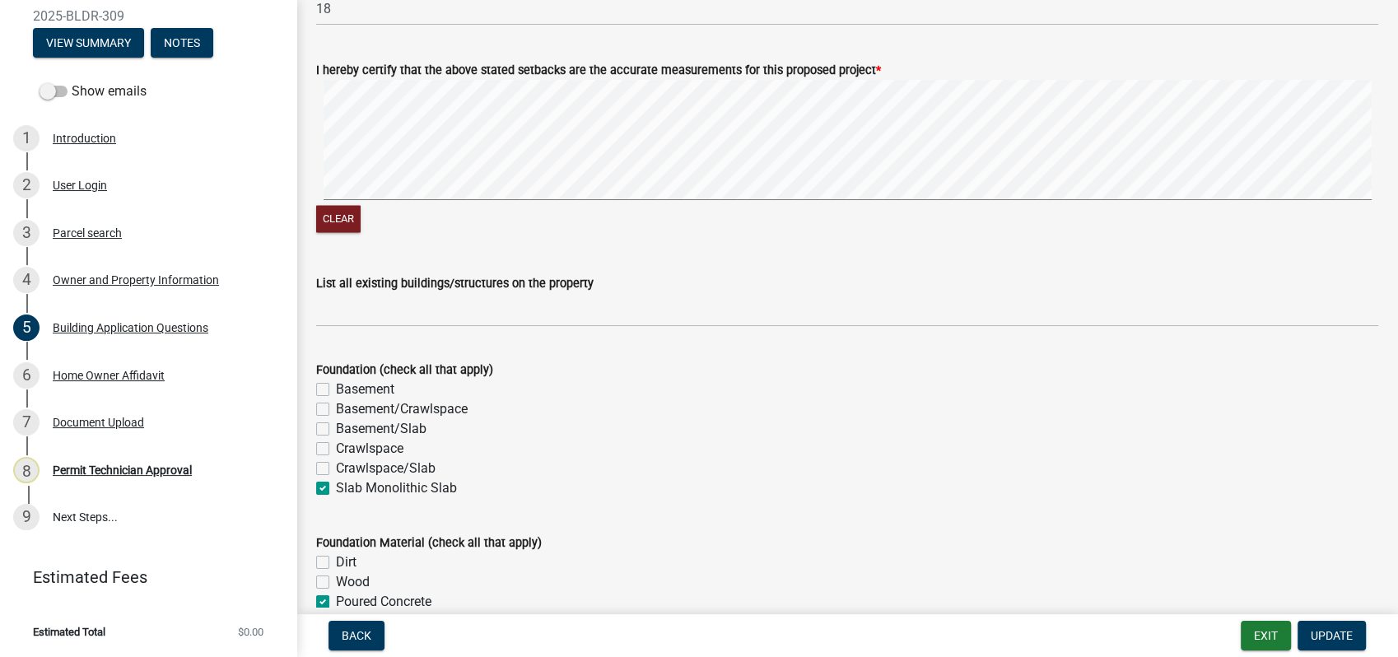
scroll to position [2835, 0]
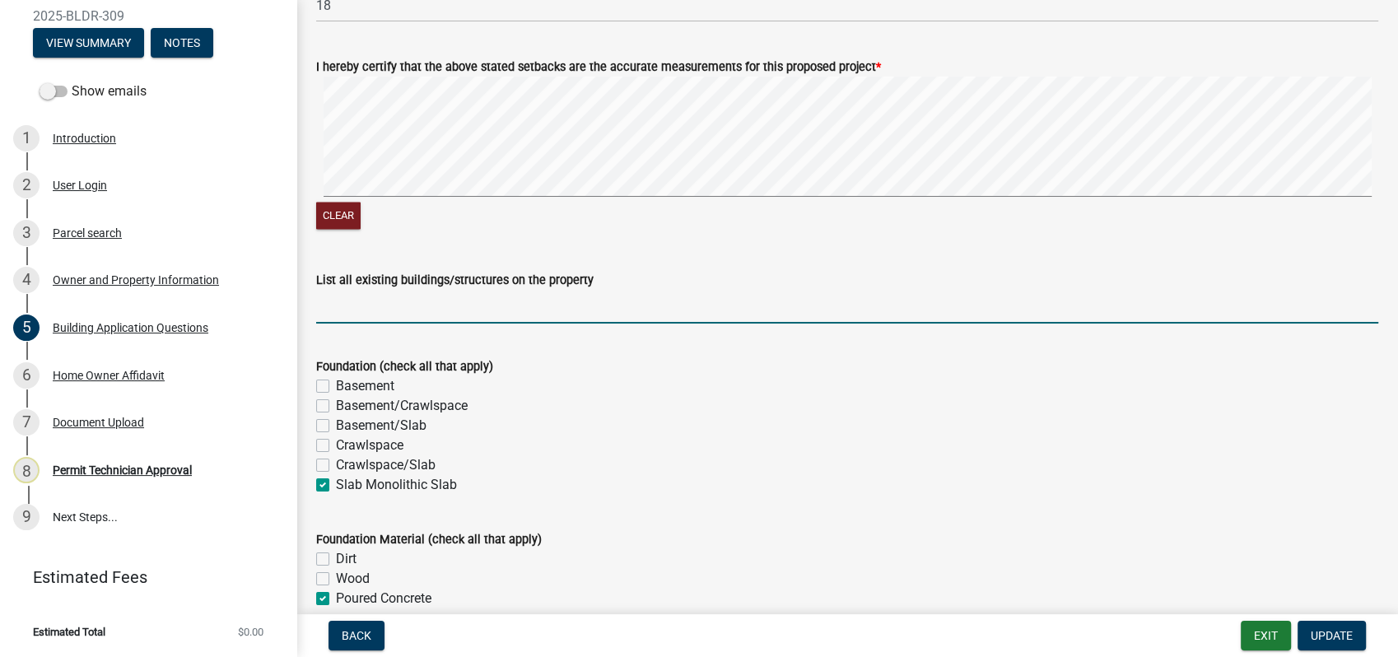
click at [428, 306] on input "List all existing buildings/structures on the property" at bounding box center [847, 307] width 1062 height 34
type input "House"
click at [835, 375] on div "Foundation (check all that apply)" at bounding box center [847, 366] width 1062 height 20
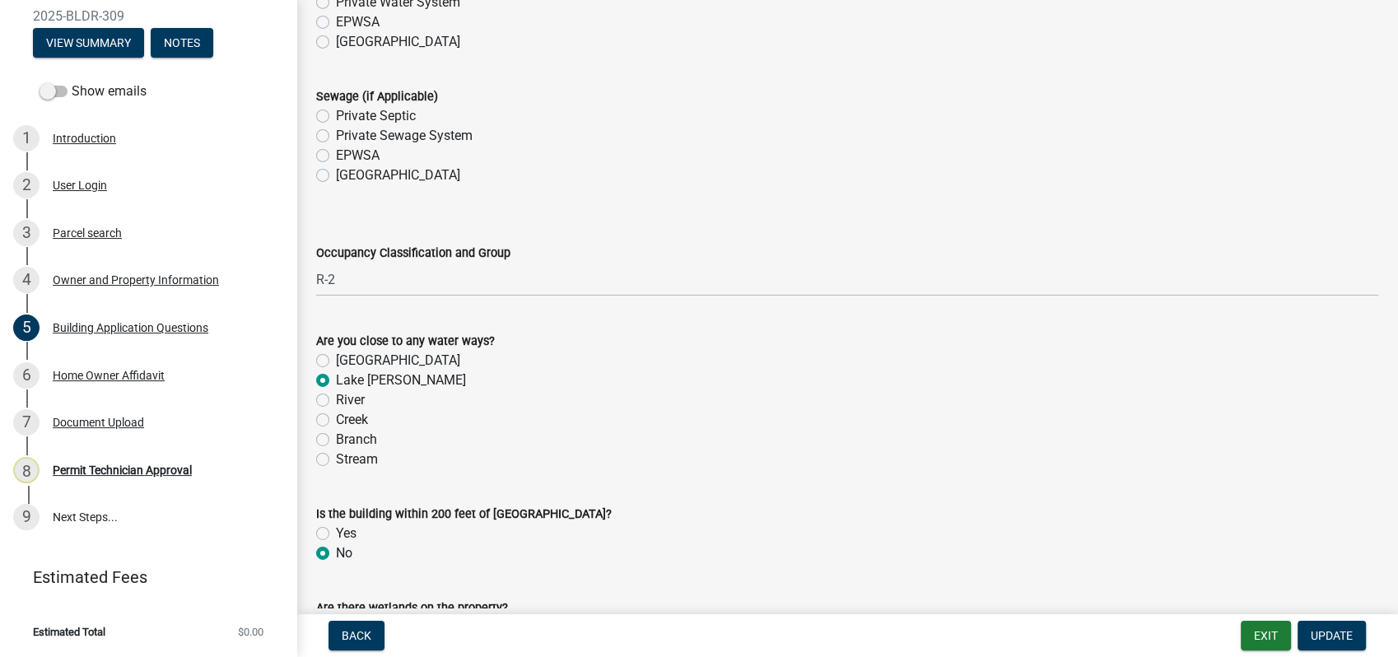
scroll to position [5304, 0]
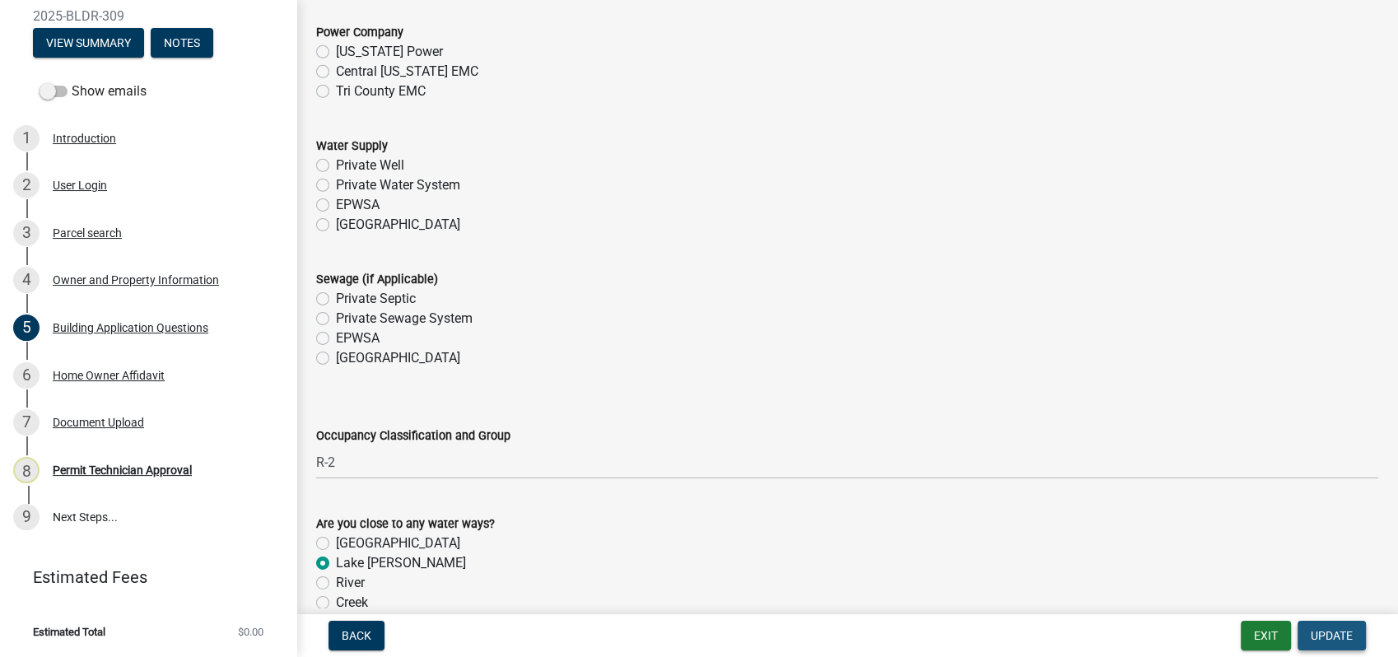
click at [1324, 624] on button "Update" at bounding box center [1331, 636] width 68 height 30
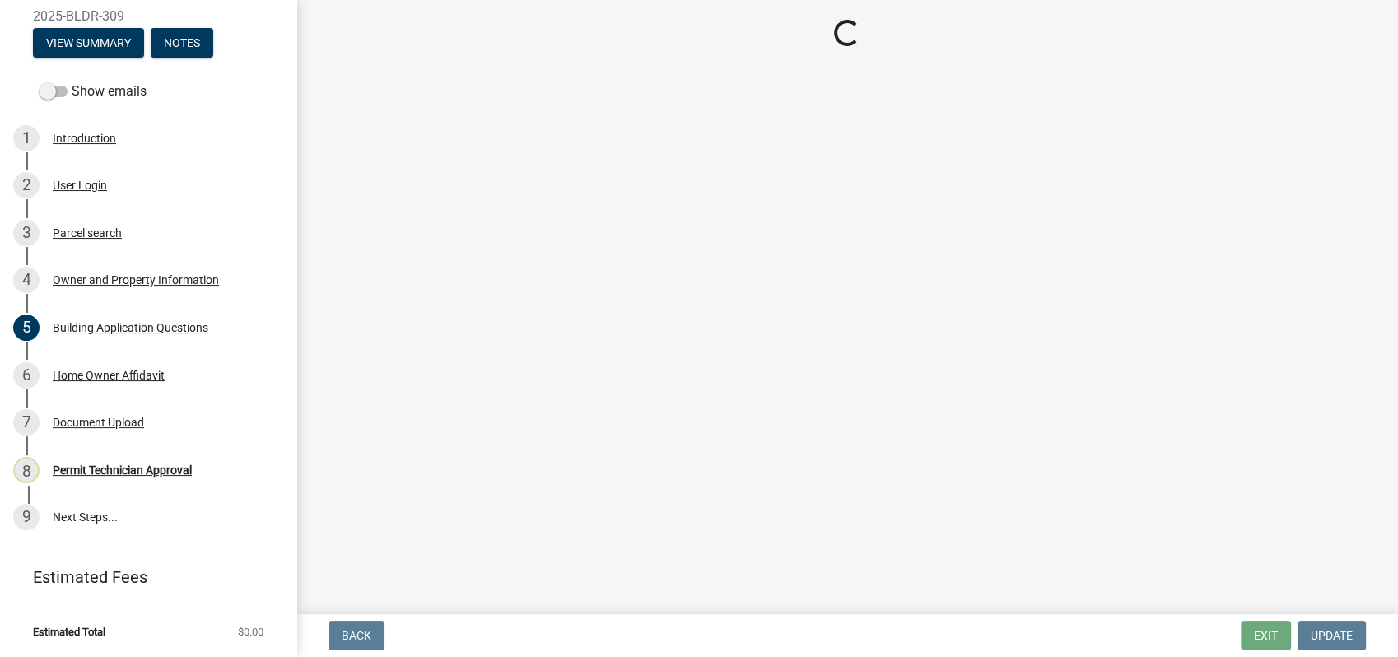
scroll to position [0, 0]
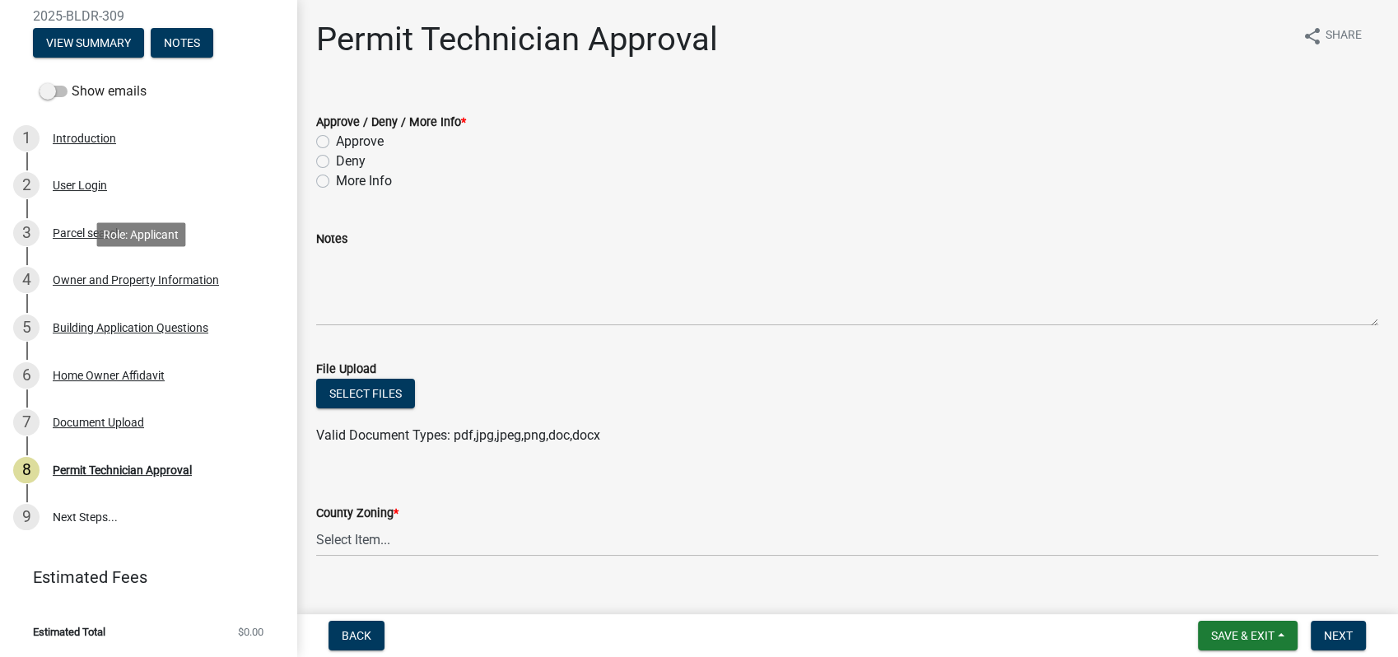
click at [137, 283] on div "Owner and Property Information" at bounding box center [136, 280] width 166 height 12
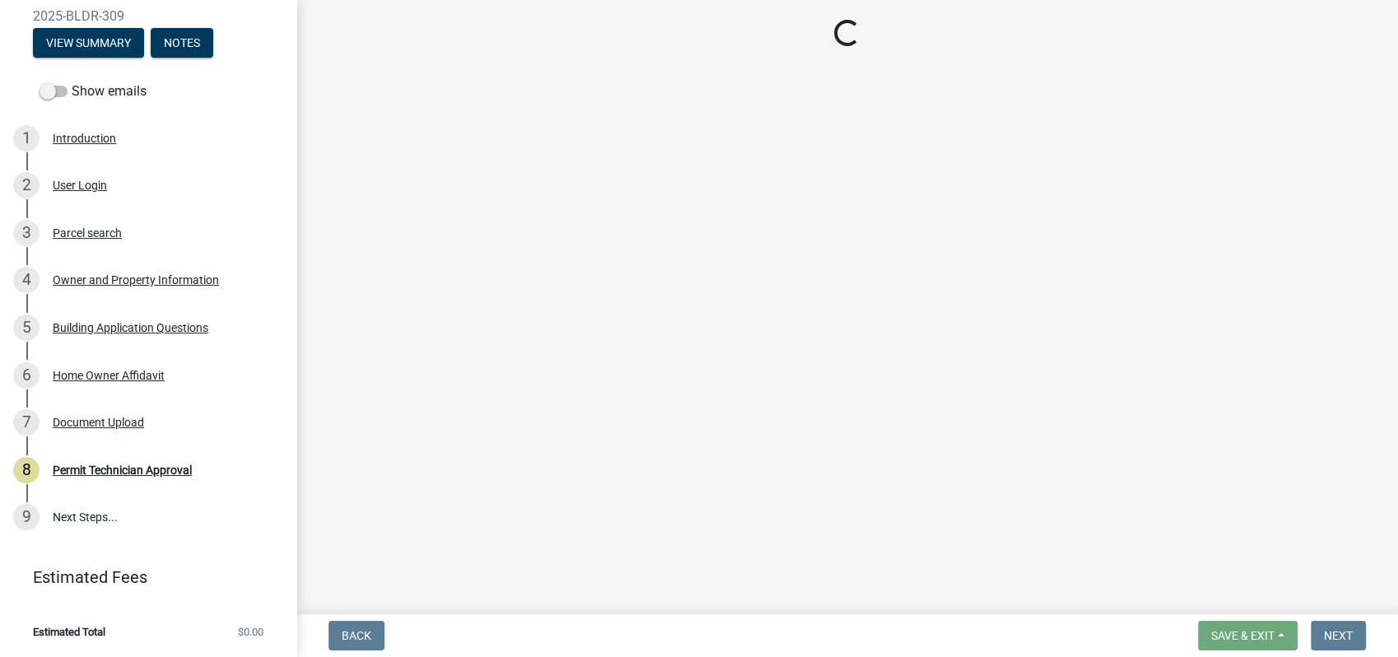
select select "78bfdc44-73ff-456e-a557-d4c99b9c08be"
select select "7eb8553c-806a-4bdf-b4b6-2711153129c5"
select select "295c155f-de53-4b68-9fdd-08c8883e9b6f"
select select "7e5ee852-7dad-4002-9c8c-99bf8b4202a5"
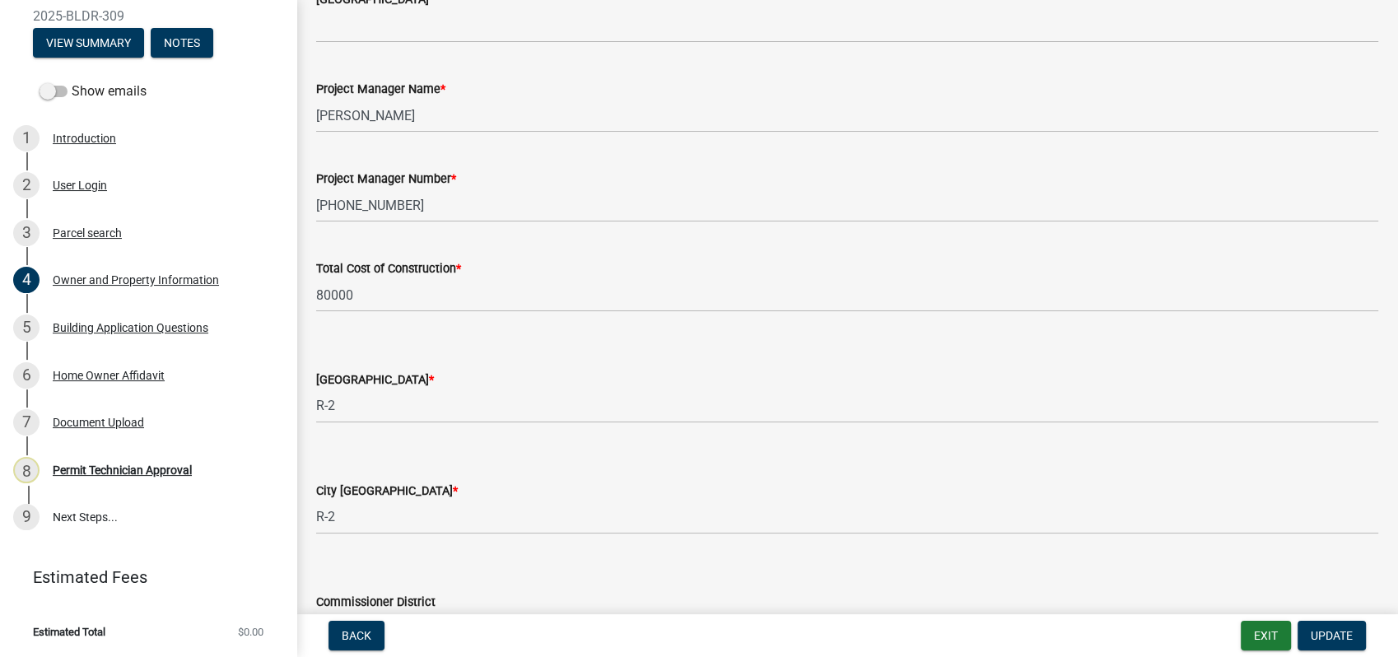
scroll to position [2788, 0]
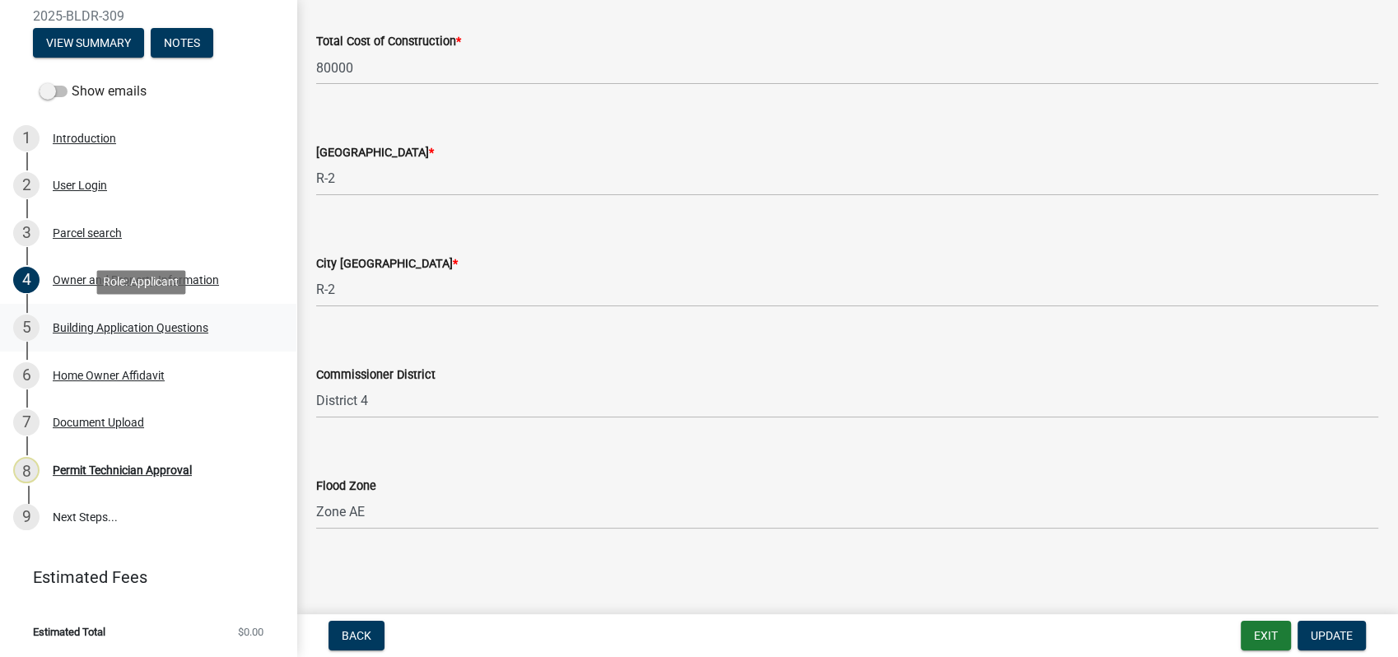
click at [119, 322] on div "Building Application Questions" at bounding box center [131, 328] width 156 height 12
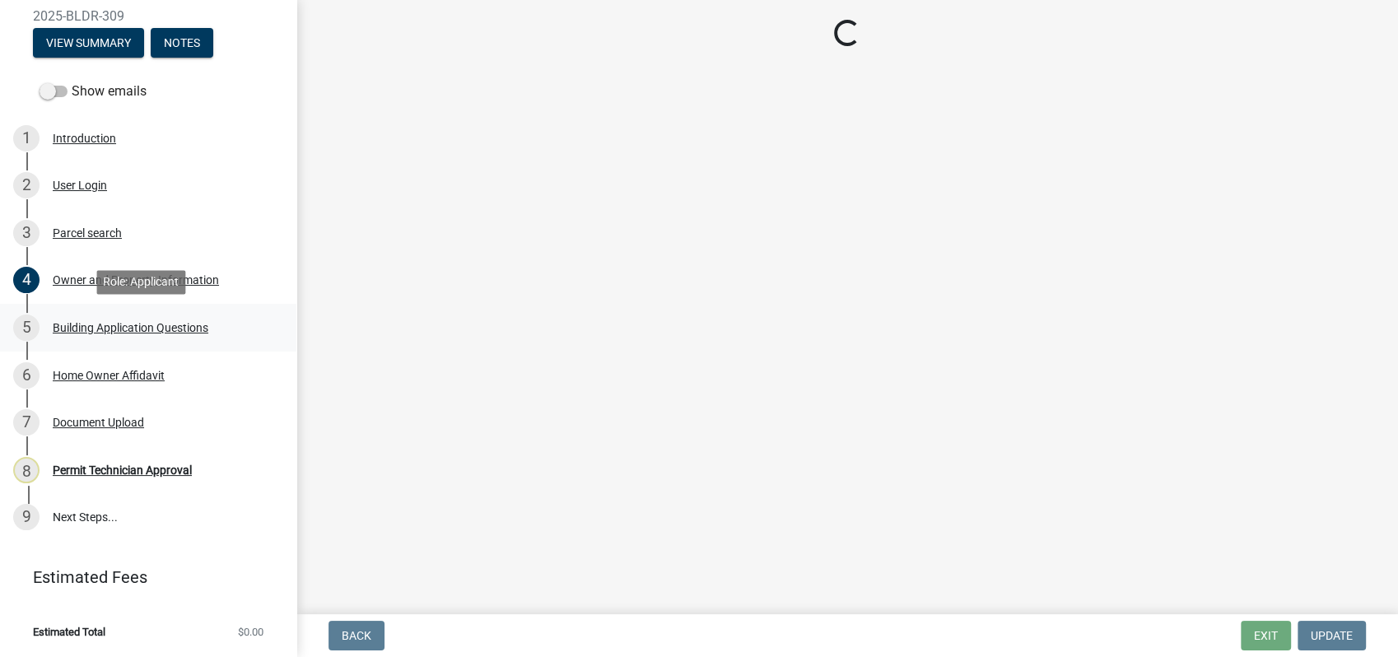
scroll to position [0, 0]
select select "2d2003fc-d9eb-499a-8898-1fc62eef35cf"
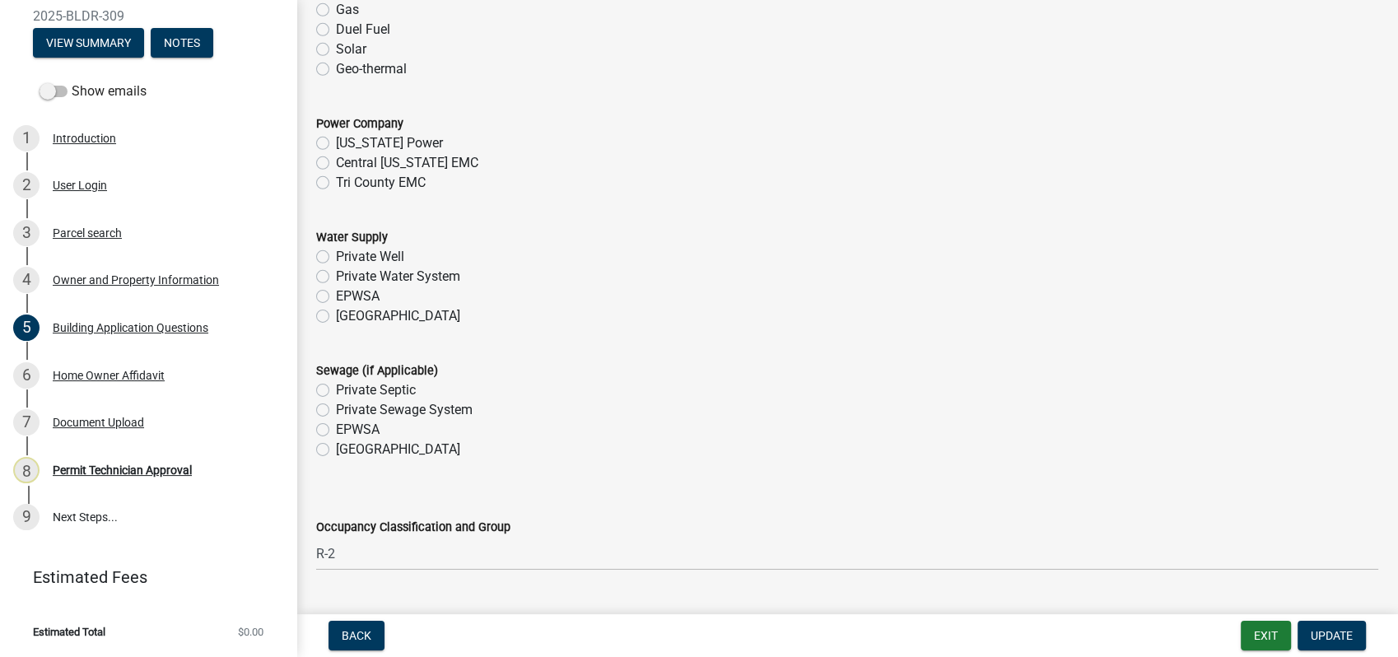
scroll to position [5121, 0]
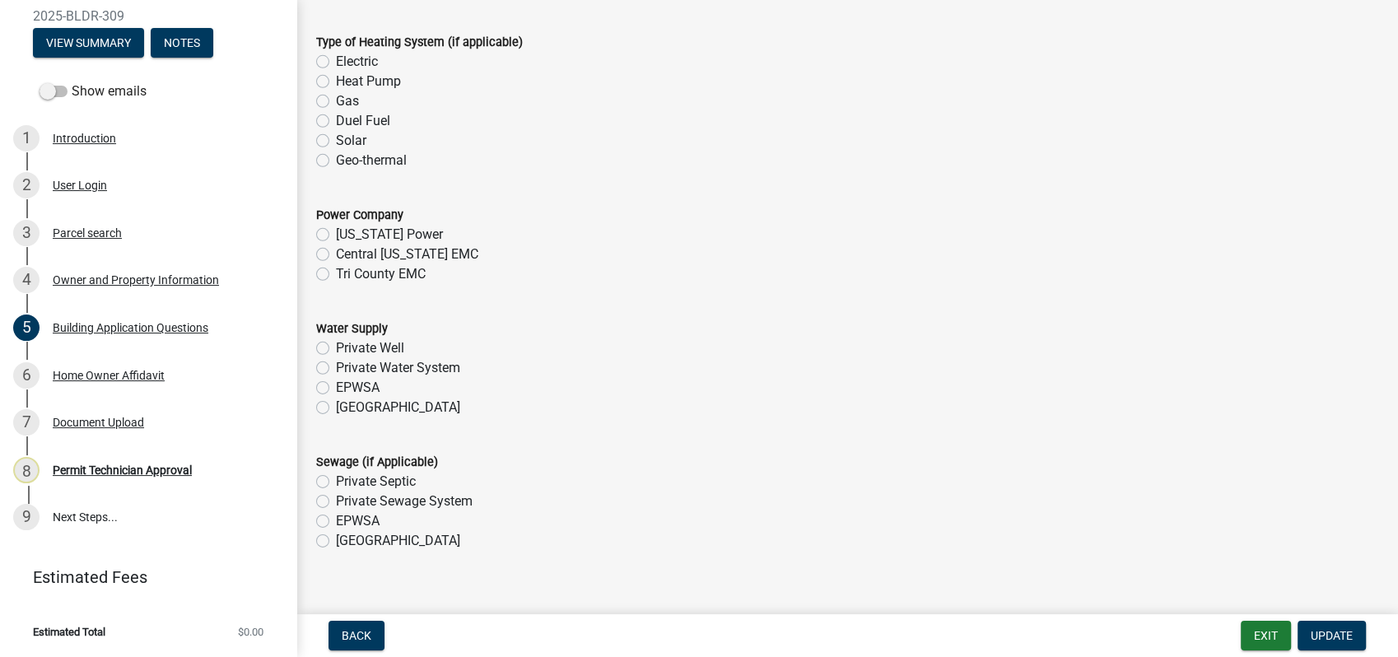
click at [336, 275] on label "Tri County EMC" at bounding box center [381, 274] width 90 height 20
click at [336, 275] on input "Tri County EMC" at bounding box center [341, 269] width 11 height 11
radio input "true"
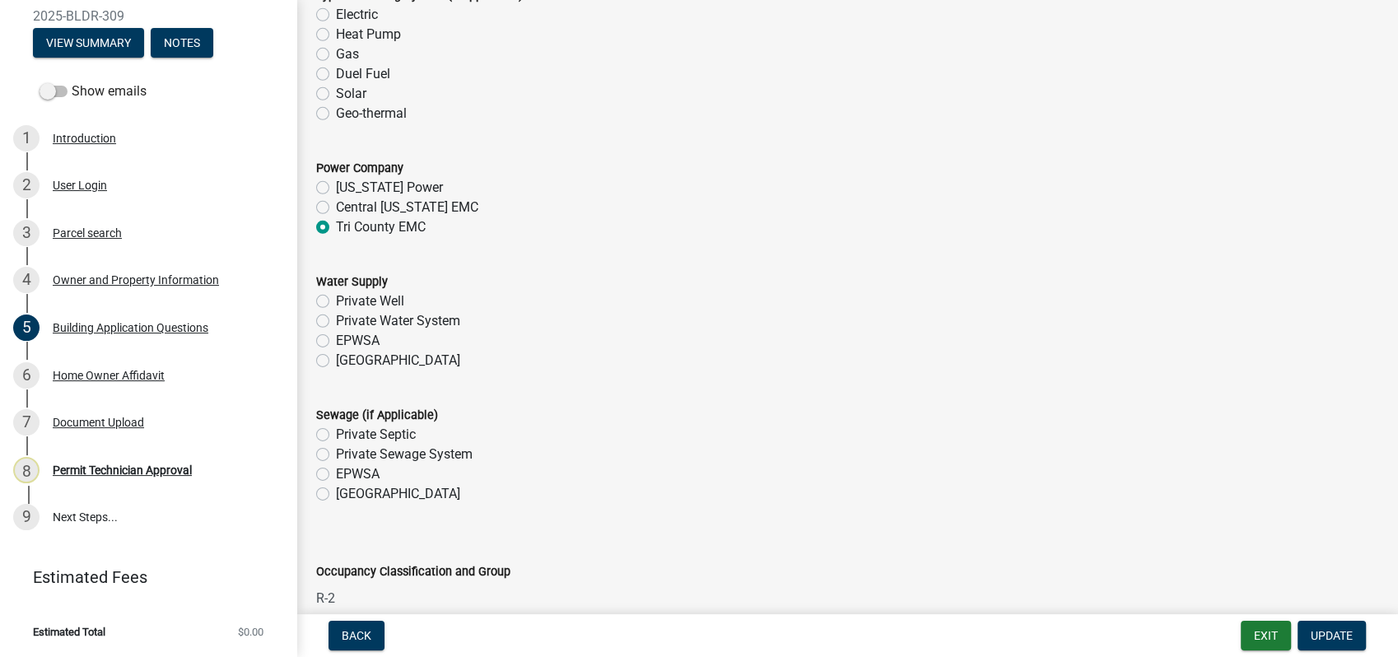
scroll to position [5213, 0]
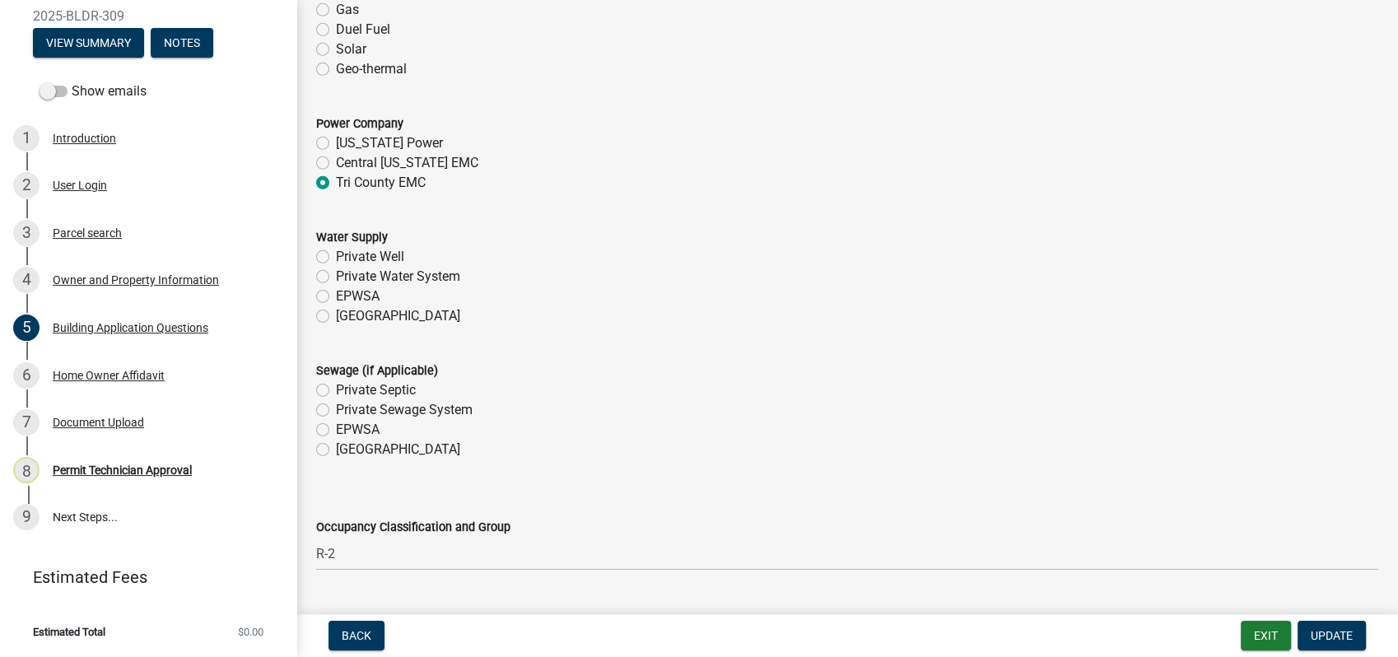
click at [336, 295] on label "EPWSA" at bounding box center [358, 296] width 44 height 20
click at [336, 295] on input "EPWSA" at bounding box center [341, 291] width 11 height 11
radio input "true"
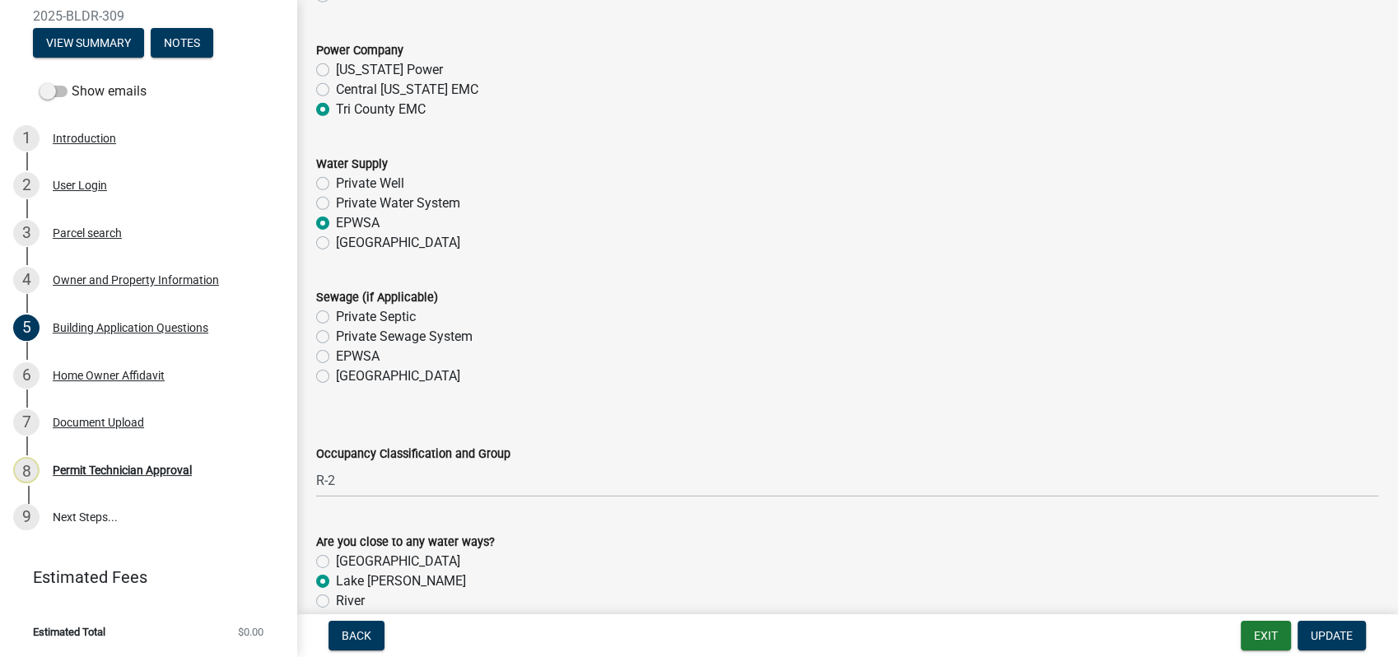
scroll to position [5487, 0]
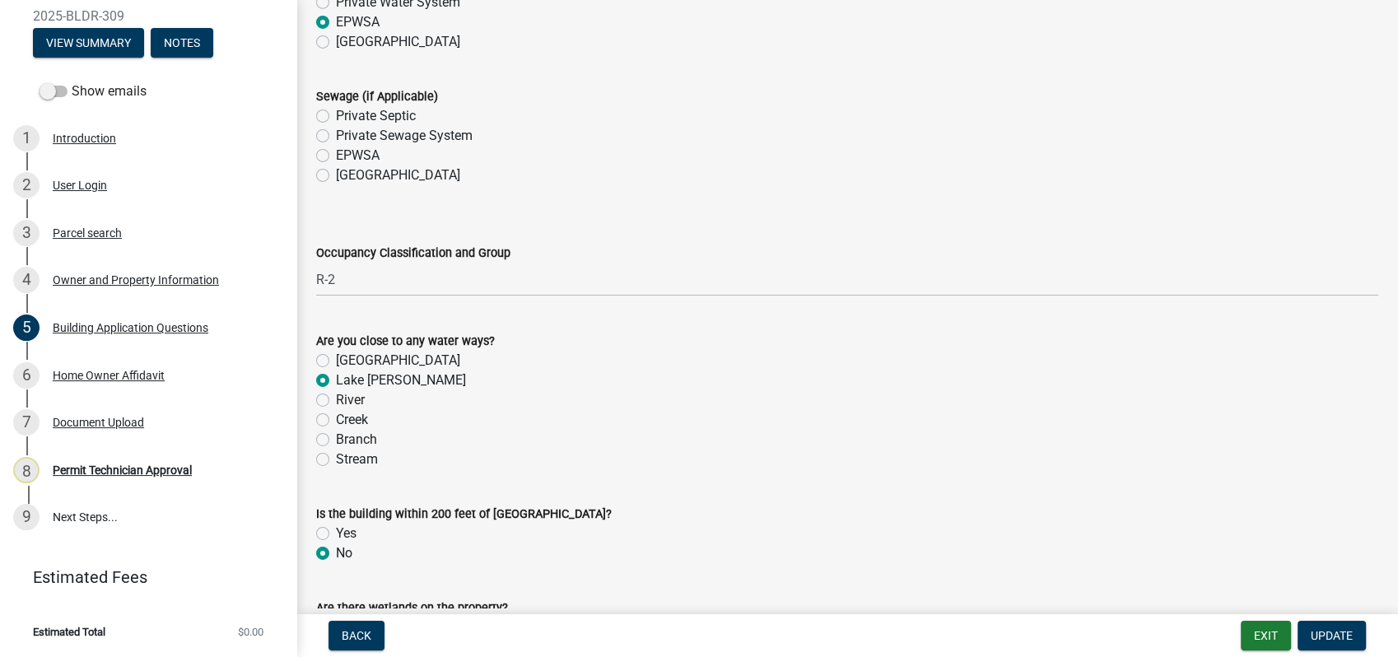
click at [336, 123] on label "Private Septic" at bounding box center [376, 116] width 80 height 20
click at [336, 117] on input "Private Septic" at bounding box center [341, 111] width 11 height 11
radio input "true"
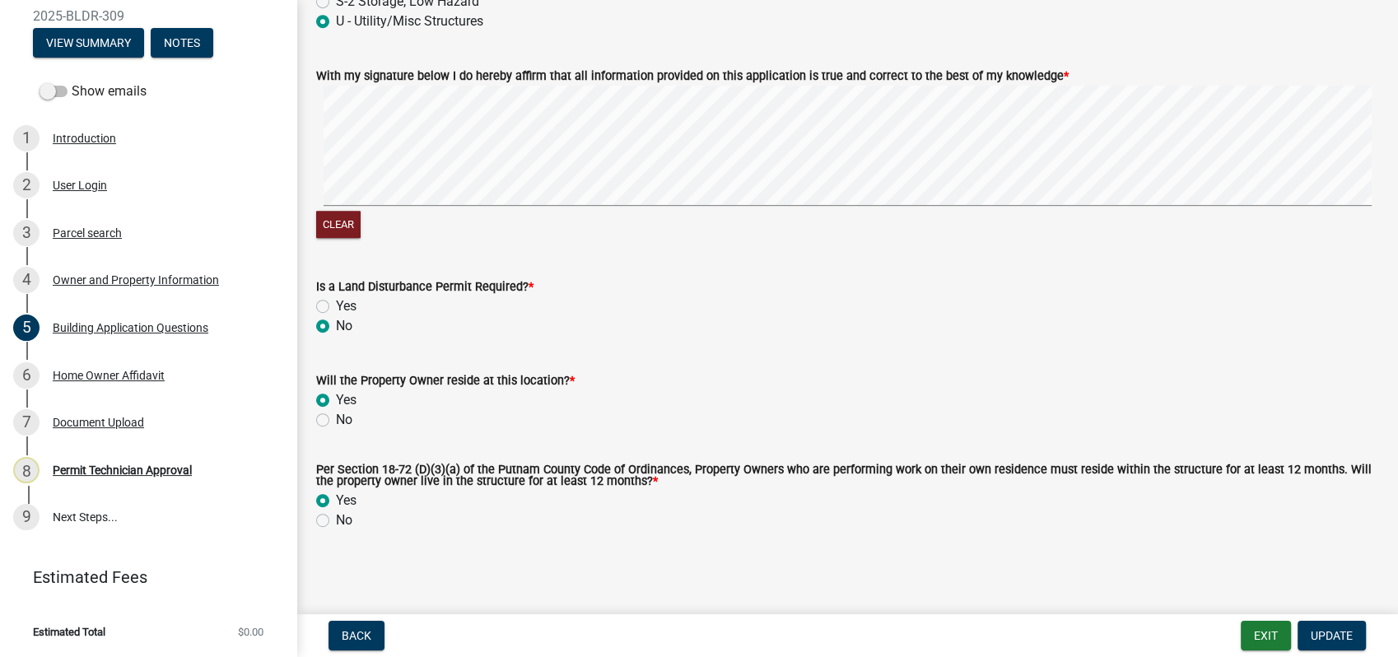
scroll to position [7129, 0]
click at [1303, 631] on button "Update" at bounding box center [1331, 636] width 68 height 30
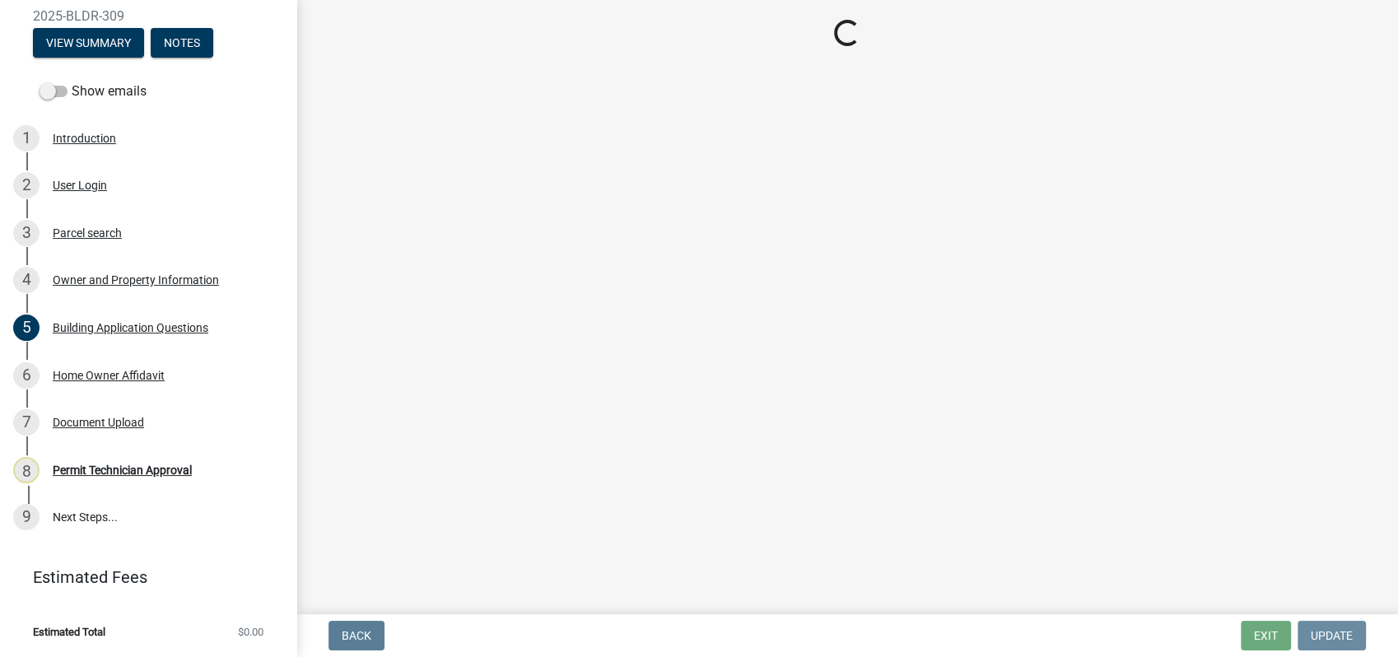
scroll to position [0, 0]
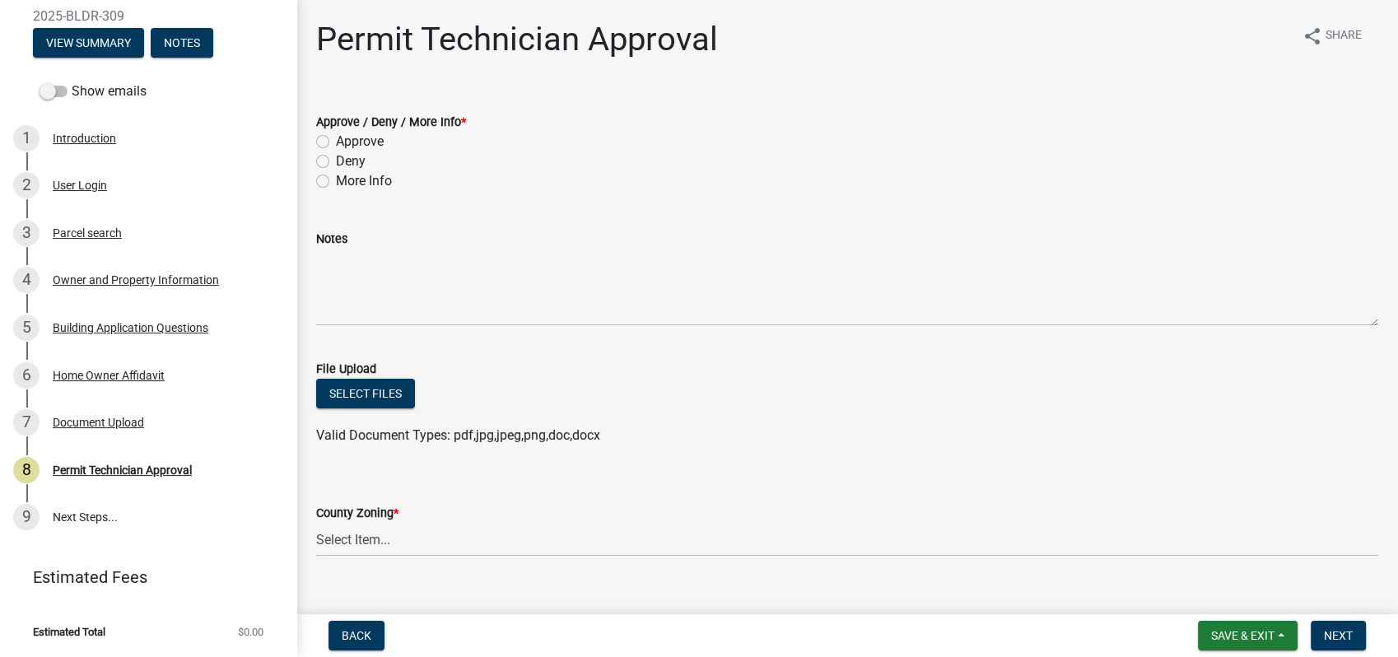
click at [336, 142] on label "Approve" at bounding box center [360, 142] width 48 height 20
click at [336, 142] on input "Approve" at bounding box center [341, 137] width 11 height 11
radio input "true"
click at [366, 541] on select "Select Item... AG-1 R-1R R-1 R-2 MHP RM-1 RM-3 C-1 C-2 I-M PUD N/A" at bounding box center [847, 540] width 1062 height 34
click at [316, 523] on select "Select Item... AG-1 R-1R R-1 R-2 MHP RM-1 RM-3 C-1 C-2 I-M PUD N/A" at bounding box center [847, 540] width 1062 height 34
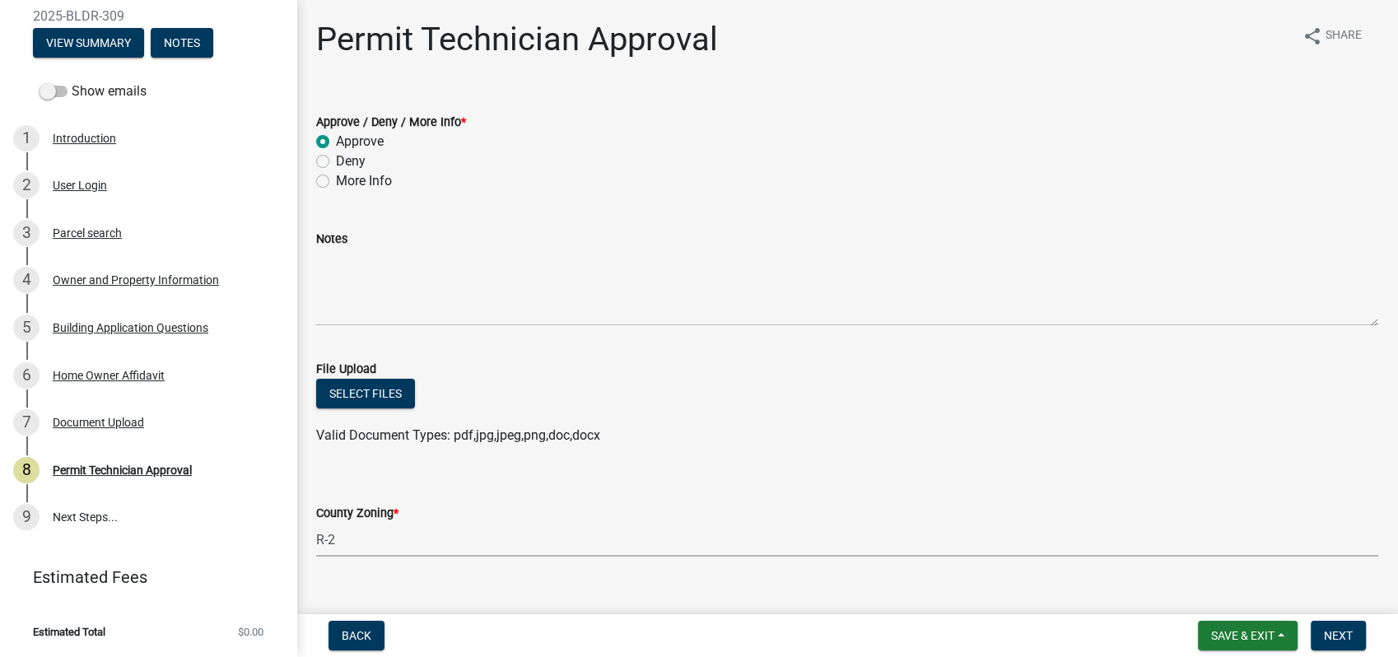
select select "78bfdc44-73ff-456e-a557-d4c99b9c08be"
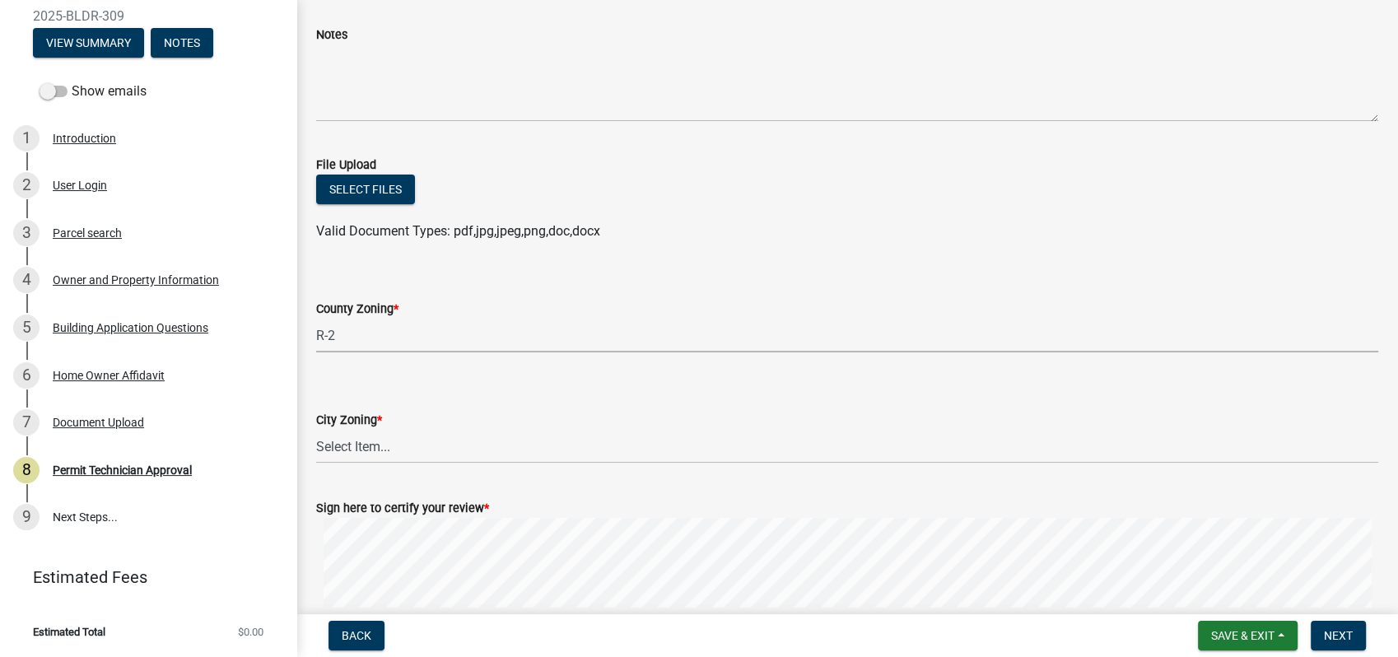
scroll to position [349, 0]
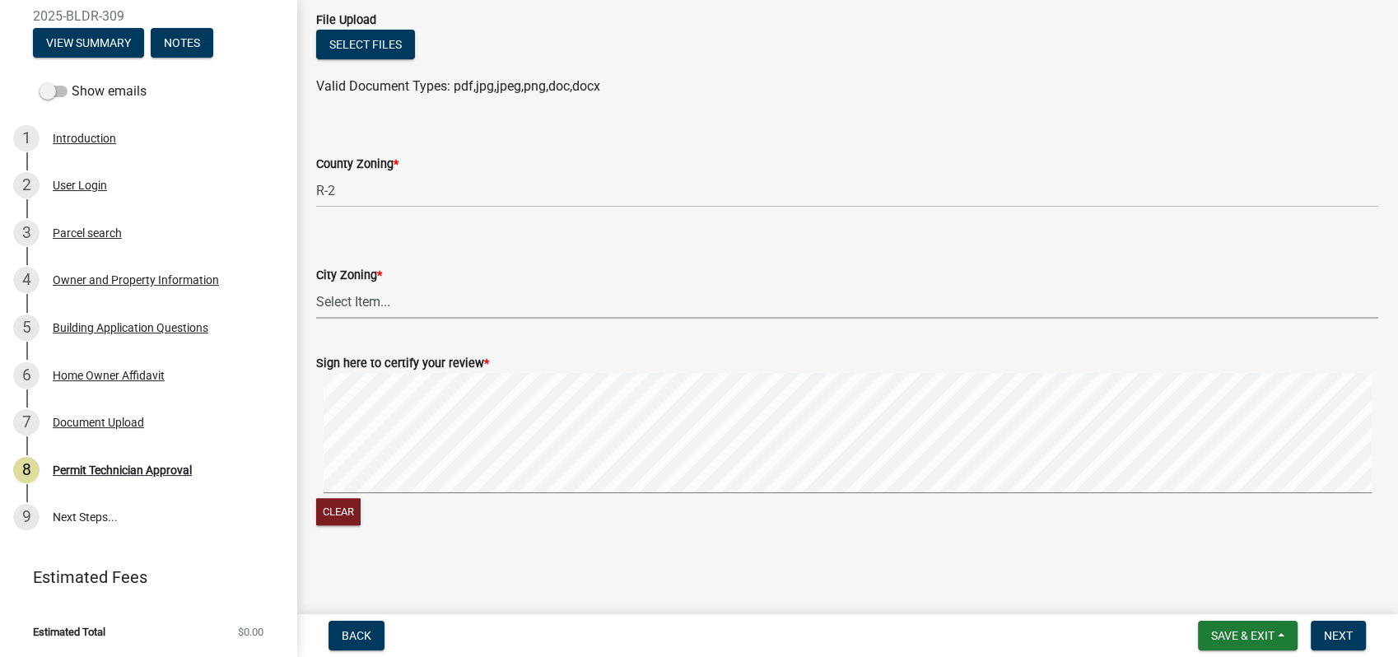
click at [334, 309] on select "Select Item... A-1 A-2 R-1 R-2 R-3 R-4 MHP C-1 C-2 I-1 I-2 DB FH H-P N/A" at bounding box center [847, 302] width 1062 height 34
click at [316, 285] on select "Select Item... A-1 A-2 R-1 R-2 R-3 R-4 MHP C-1 C-2 I-1 I-2 DB FH H-P N/A" at bounding box center [847, 302] width 1062 height 34
select select "83394b22-4a11-496c-8e5c-75ade2e72faf"
click at [671, 495] on signature-pad at bounding box center [847, 435] width 1062 height 125
click at [1341, 645] on button "Next" at bounding box center [1337, 636] width 55 height 30
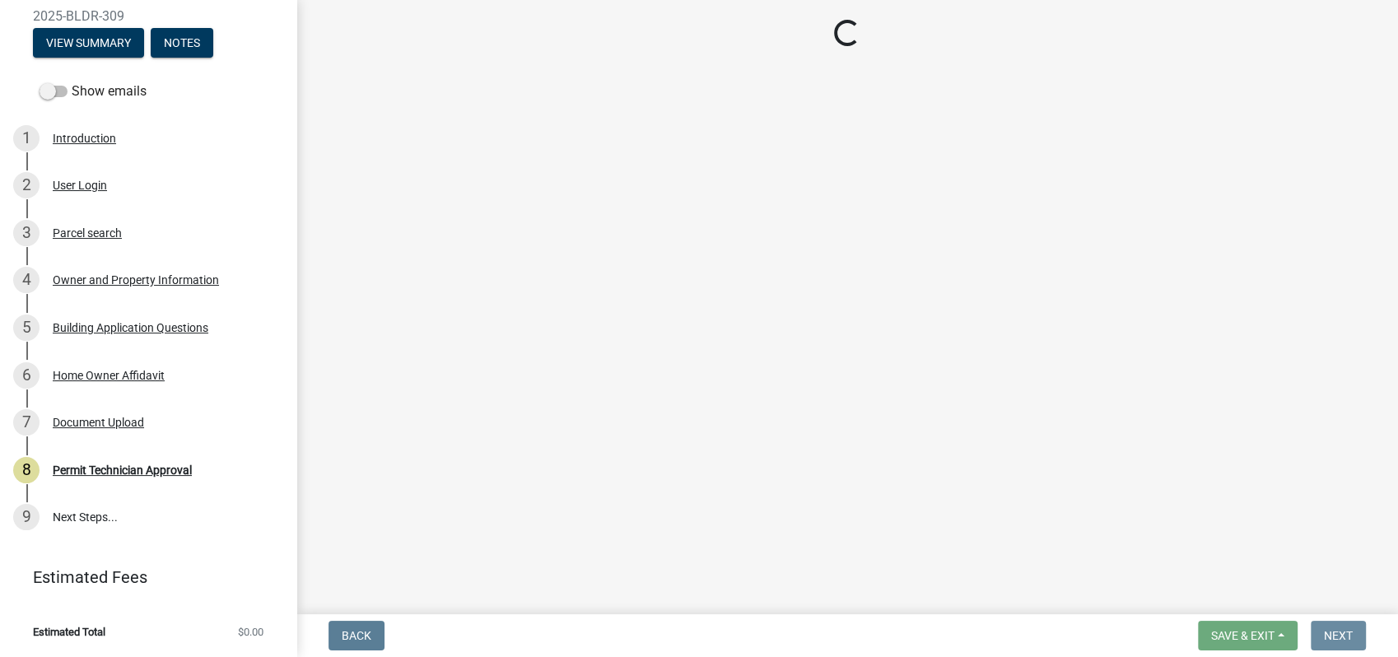
scroll to position [0, 0]
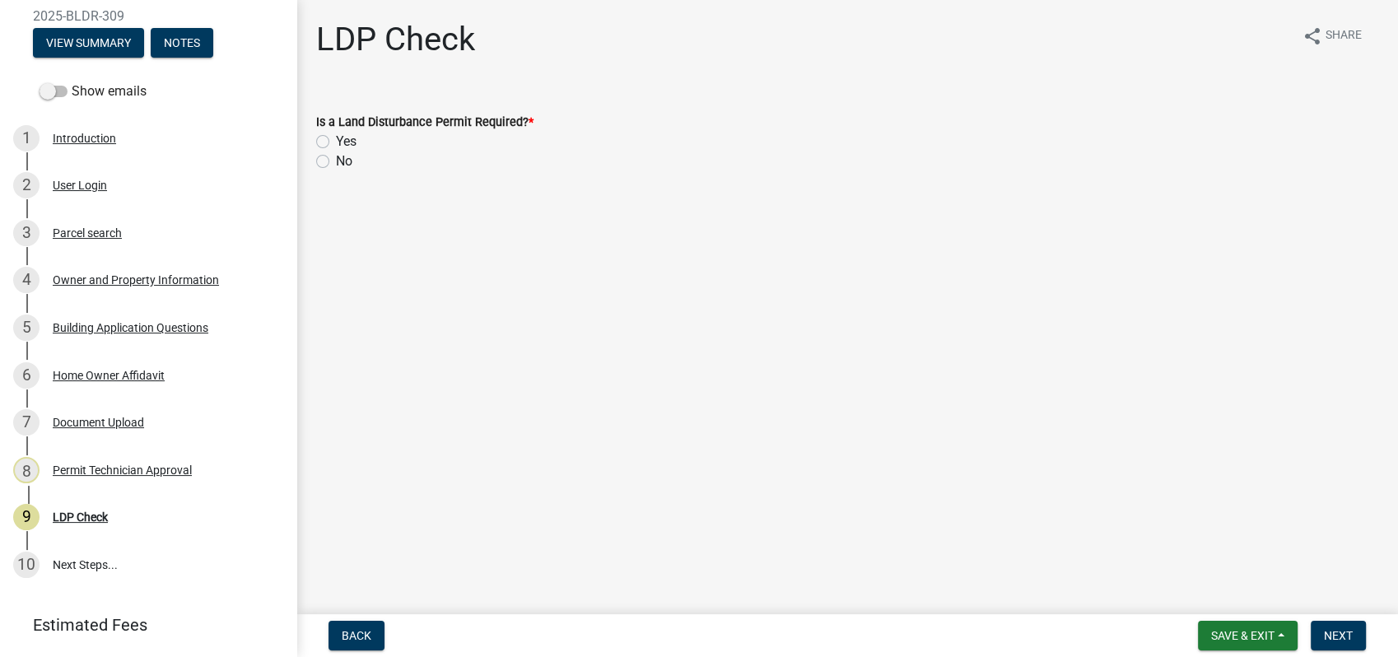
click at [336, 158] on label "No" at bounding box center [344, 161] width 16 height 20
click at [336, 158] on input "No" at bounding box center [341, 156] width 11 height 11
radio input "true"
click at [1330, 639] on span "Next" at bounding box center [1338, 635] width 29 height 13
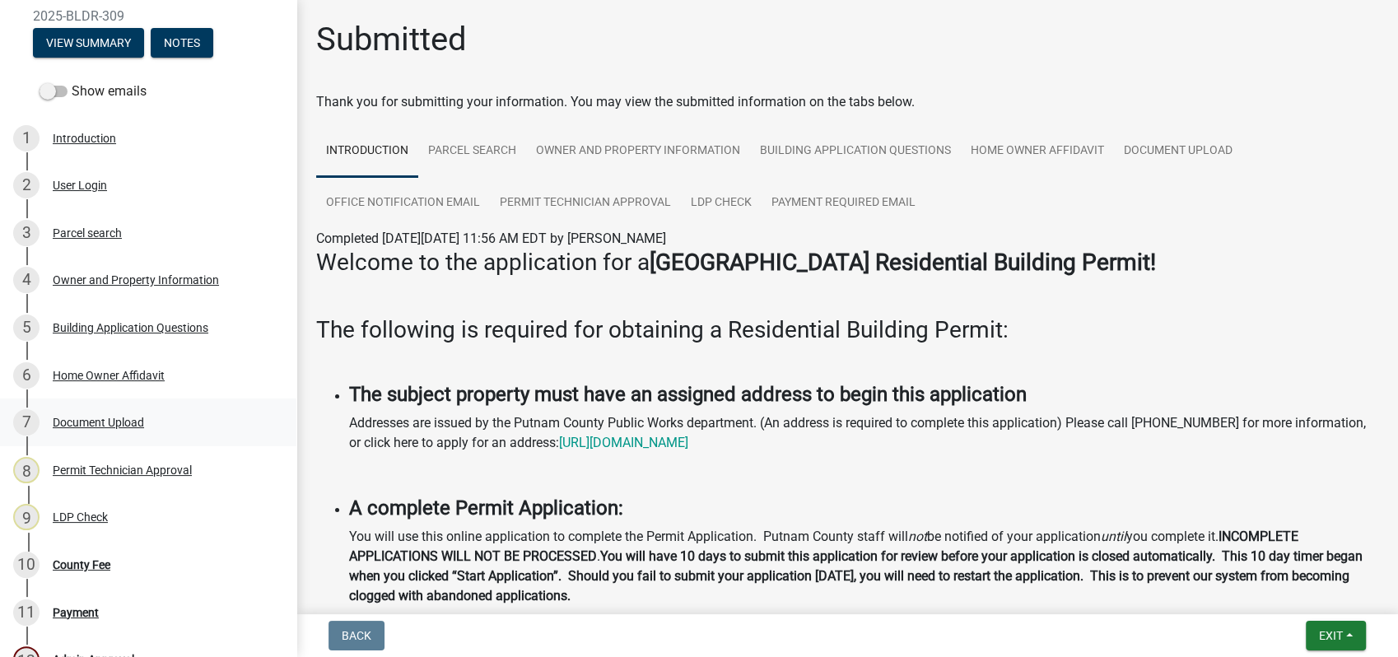
click at [132, 421] on div "Document Upload" at bounding box center [98, 422] width 91 height 12
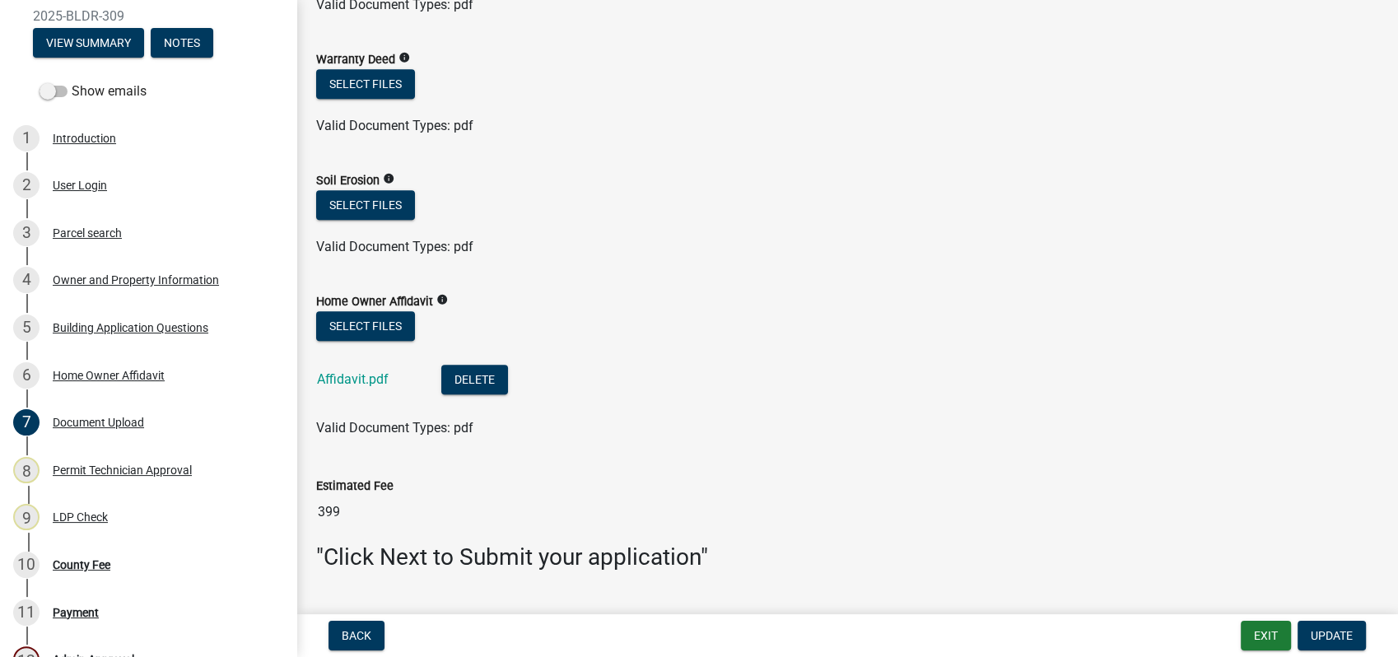
scroll to position [1097, 0]
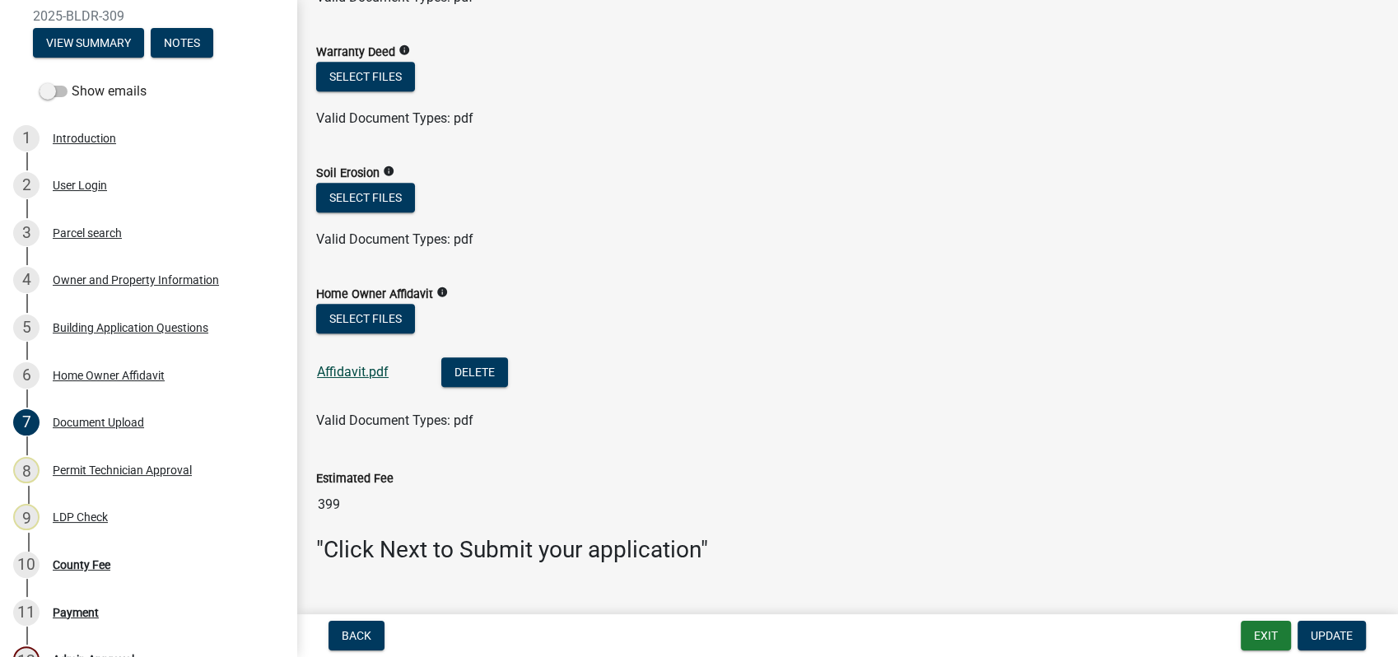
click at [356, 376] on link "Affidavit.pdf" at bounding box center [353, 372] width 72 height 16
click at [346, 311] on button "Select files" at bounding box center [365, 319] width 99 height 30
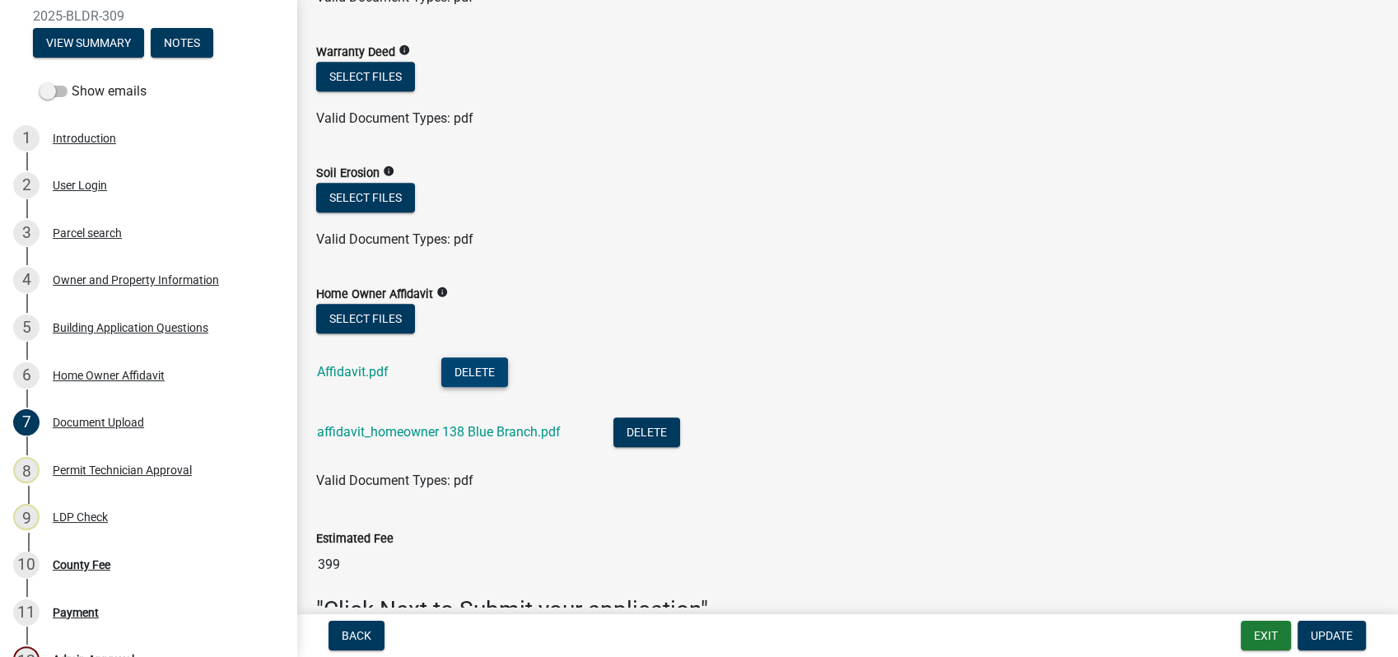
click at [465, 367] on button "Delete" at bounding box center [474, 372] width 67 height 30
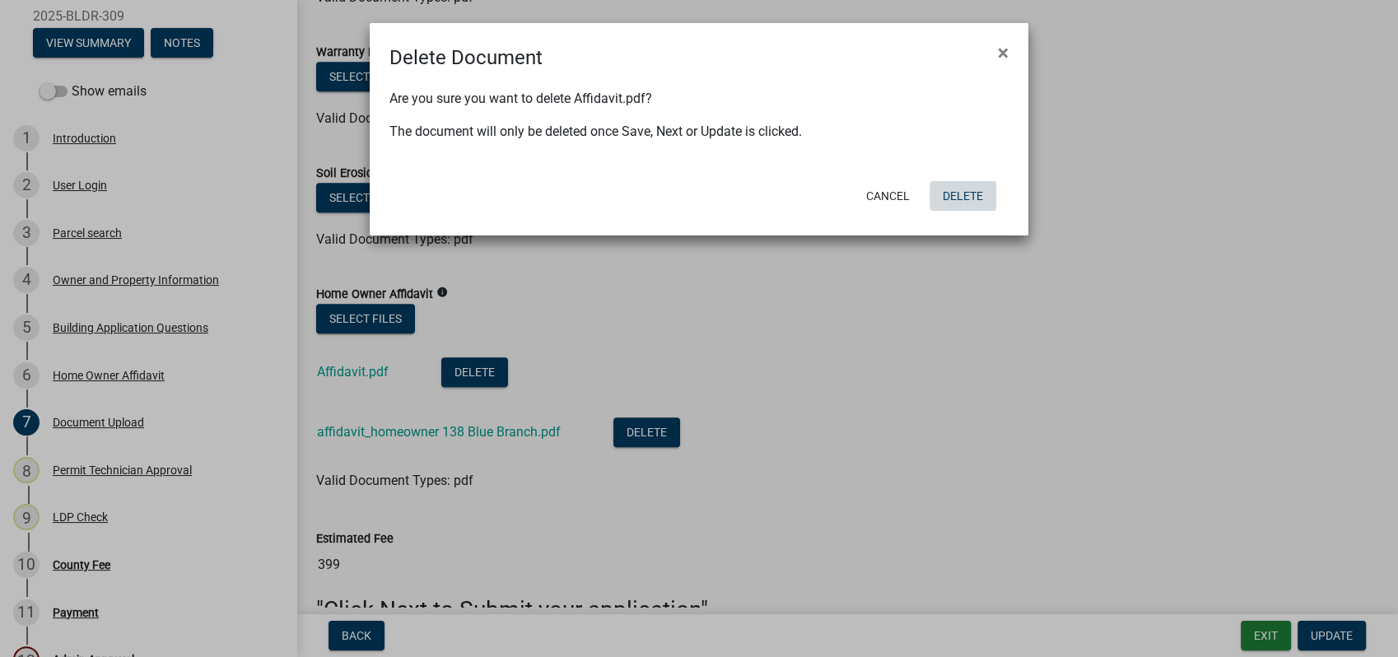
click at [962, 202] on button "Delete" at bounding box center [962, 196] width 67 height 30
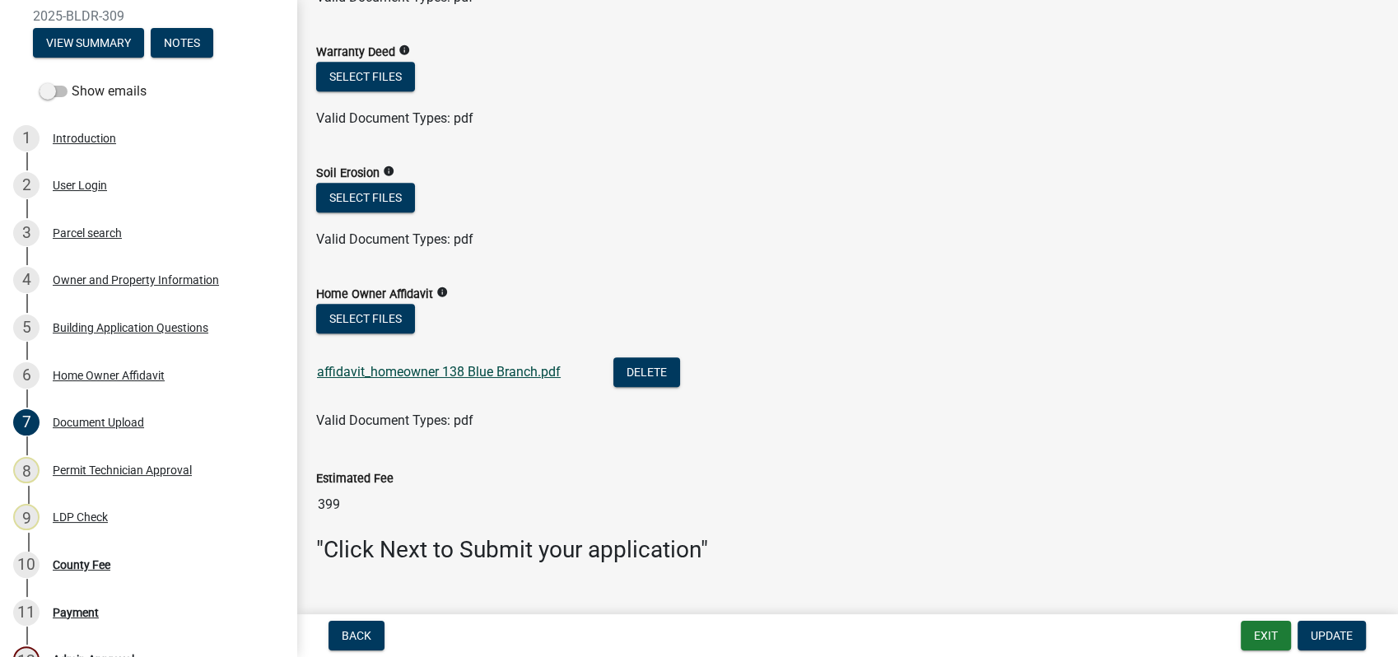
click at [398, 364] on link "affidavit_homeowner 138 Blue Branch.pdf" at bounding box center [439, 372] width 244 height 16
click at [1324, 640] on span "Update" at bounding box center [1331, 635] width 42 height 13
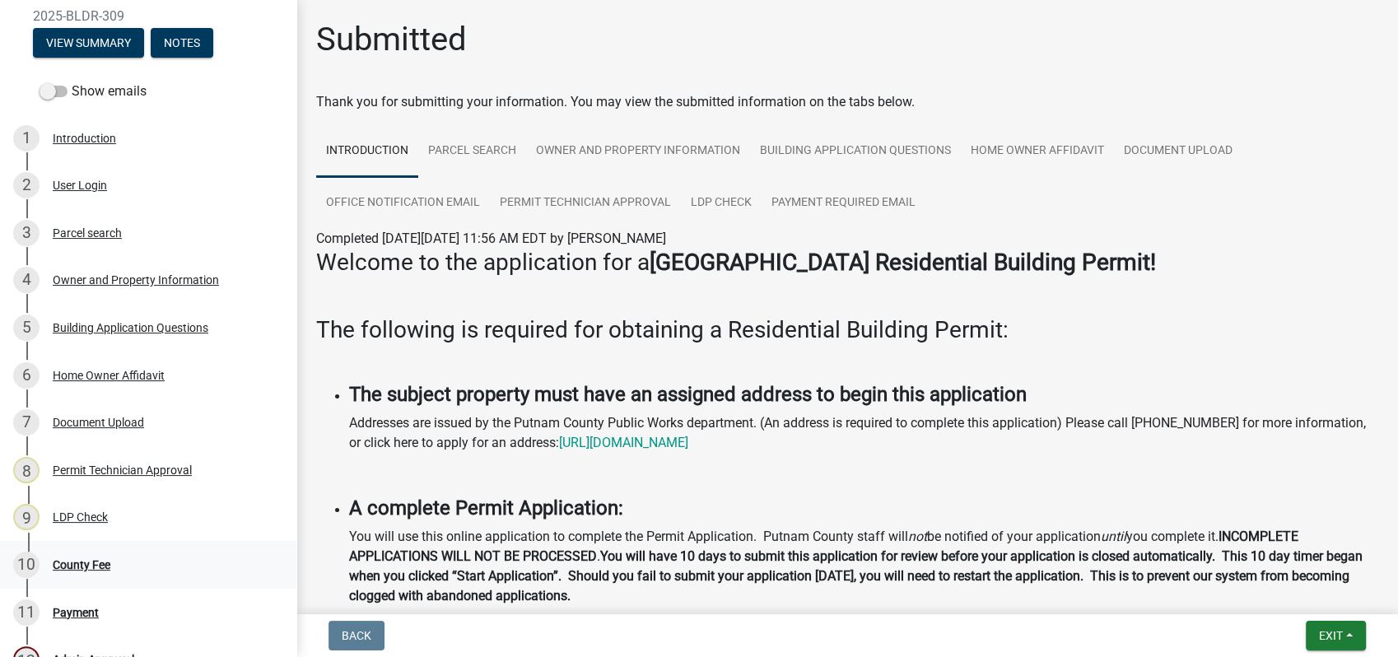
click at [67, 561] on div "County Fee" at bounding box center [82, 565] width 58 height 12
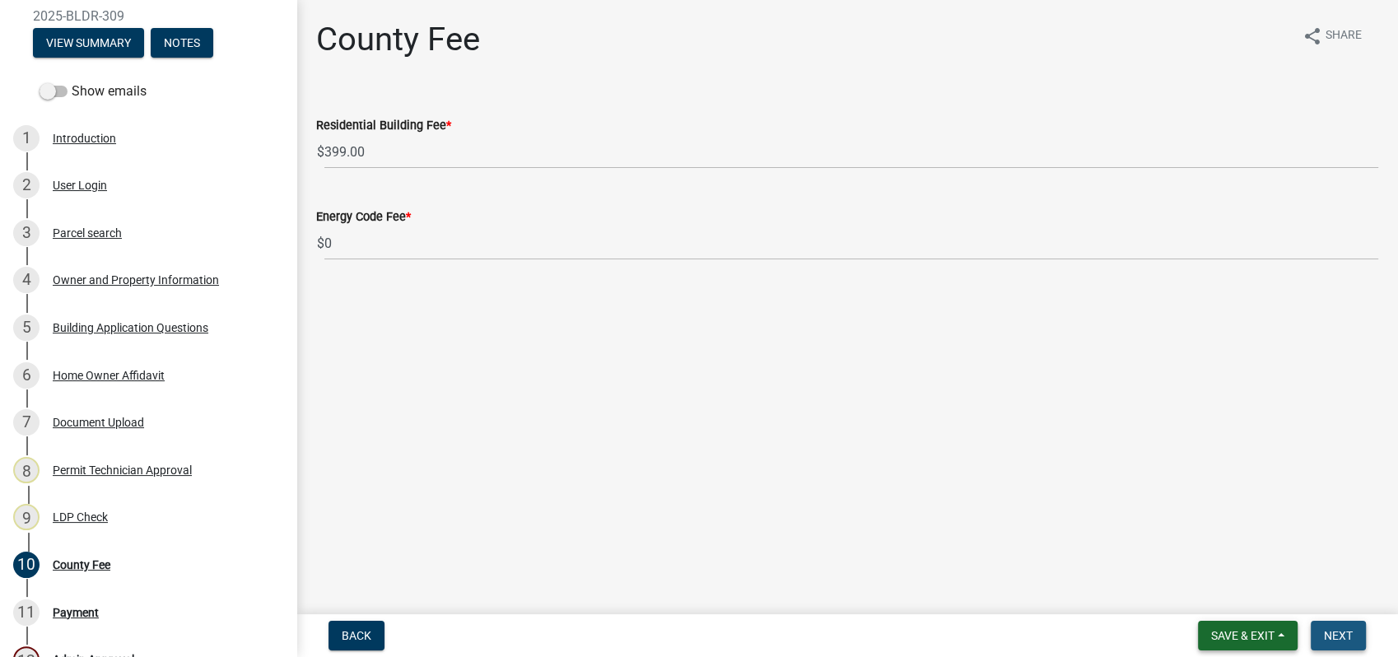
click at [1323, 634] on button "Next" at bounding box center [1337, 636] width 55 height 30
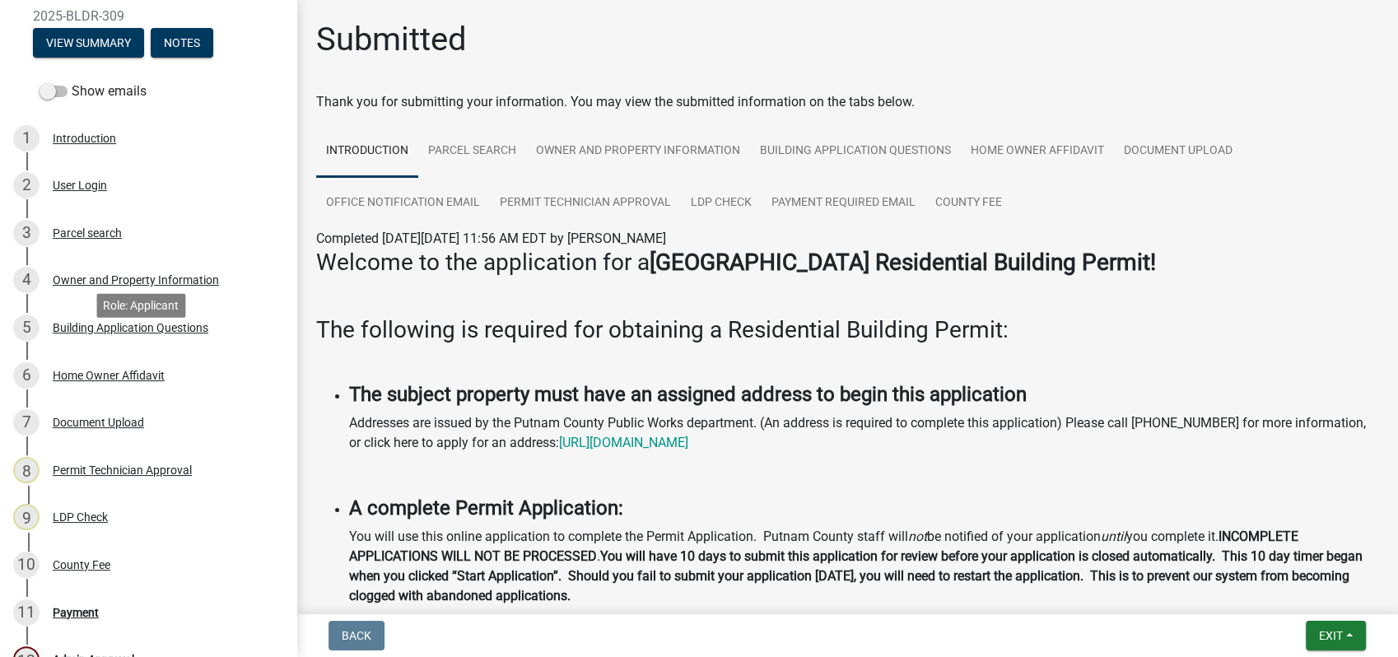
scroll to position [389, 0]
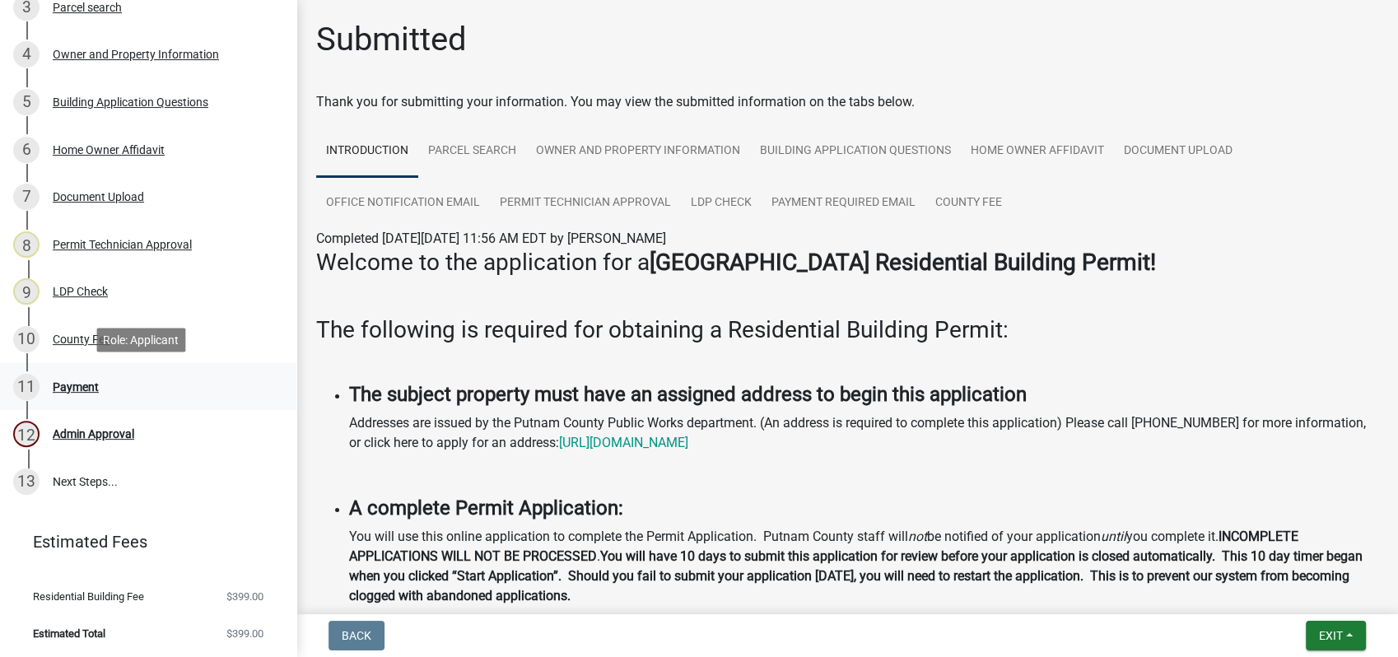
click at [79, 381] on div "Payment" at bounding box center [76, 387] width 46 height 12
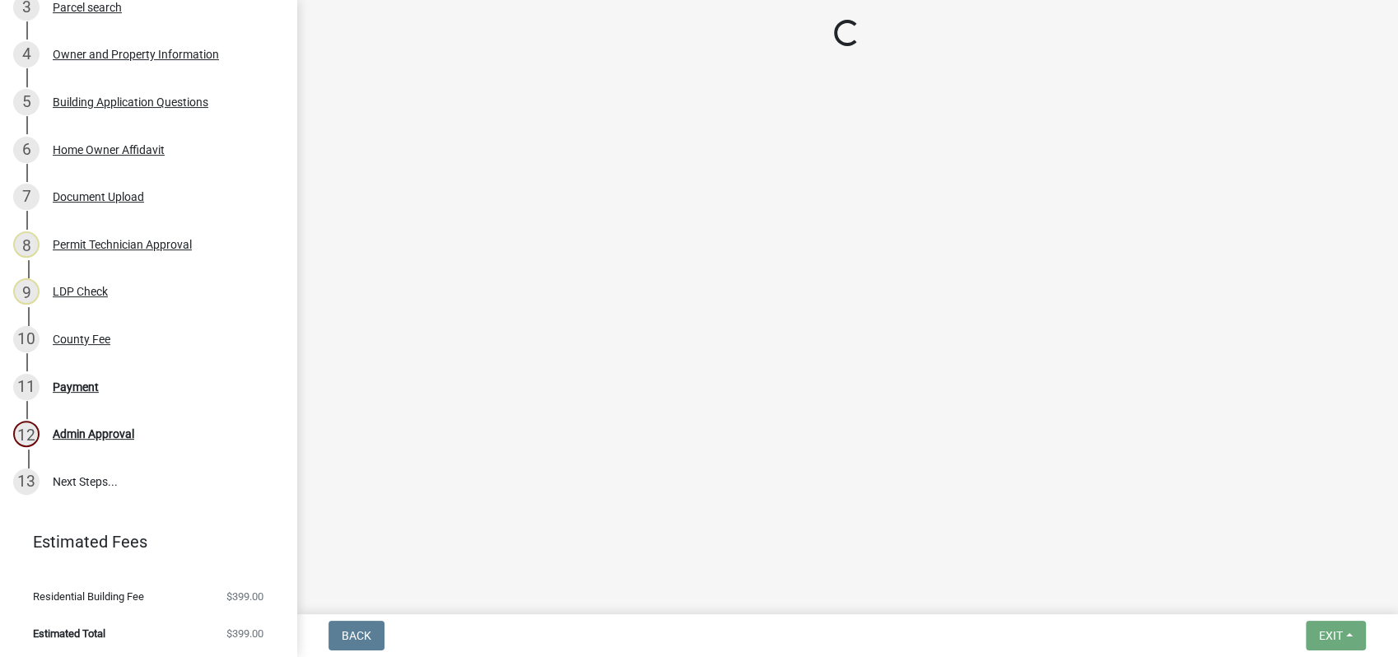
select select "3: 3"
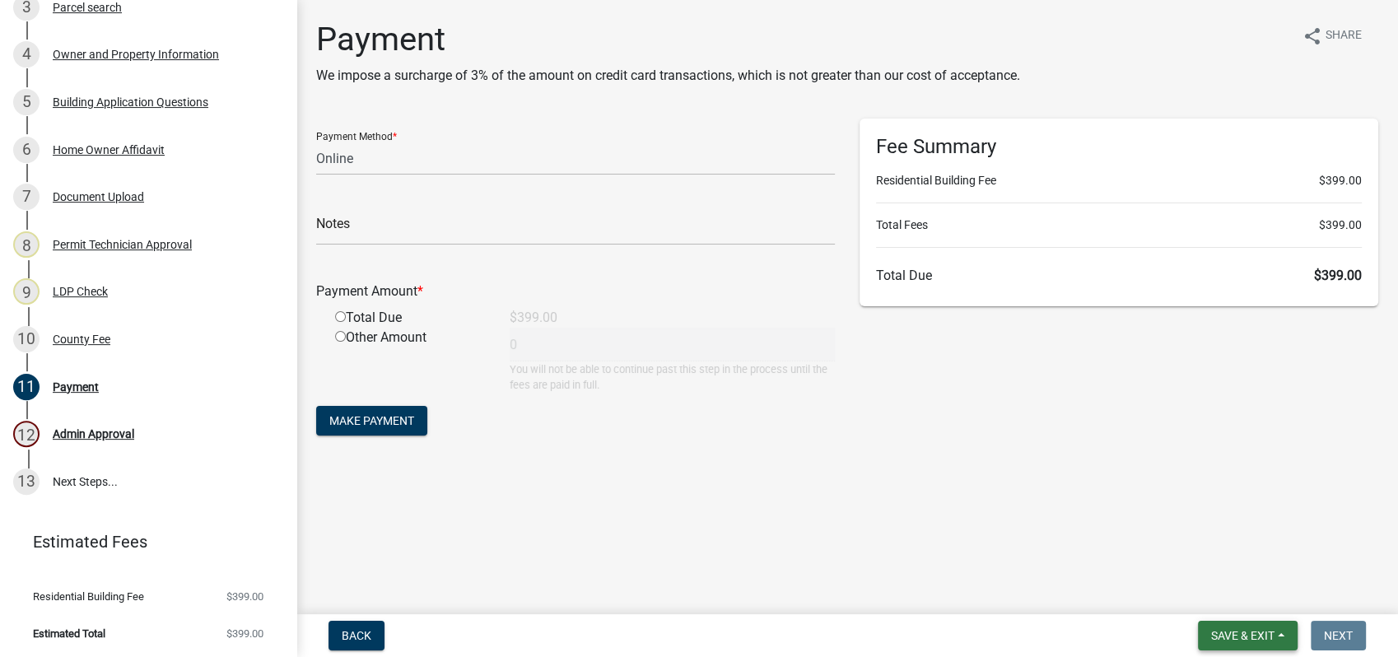
click at [1240, 636] on span "Save & Exit" at bounding box center [1242, 635] width 63 height 13
click at [1237, 591] on button "Save & Exit" at bounding box center [1231, 593] width 132 height 40
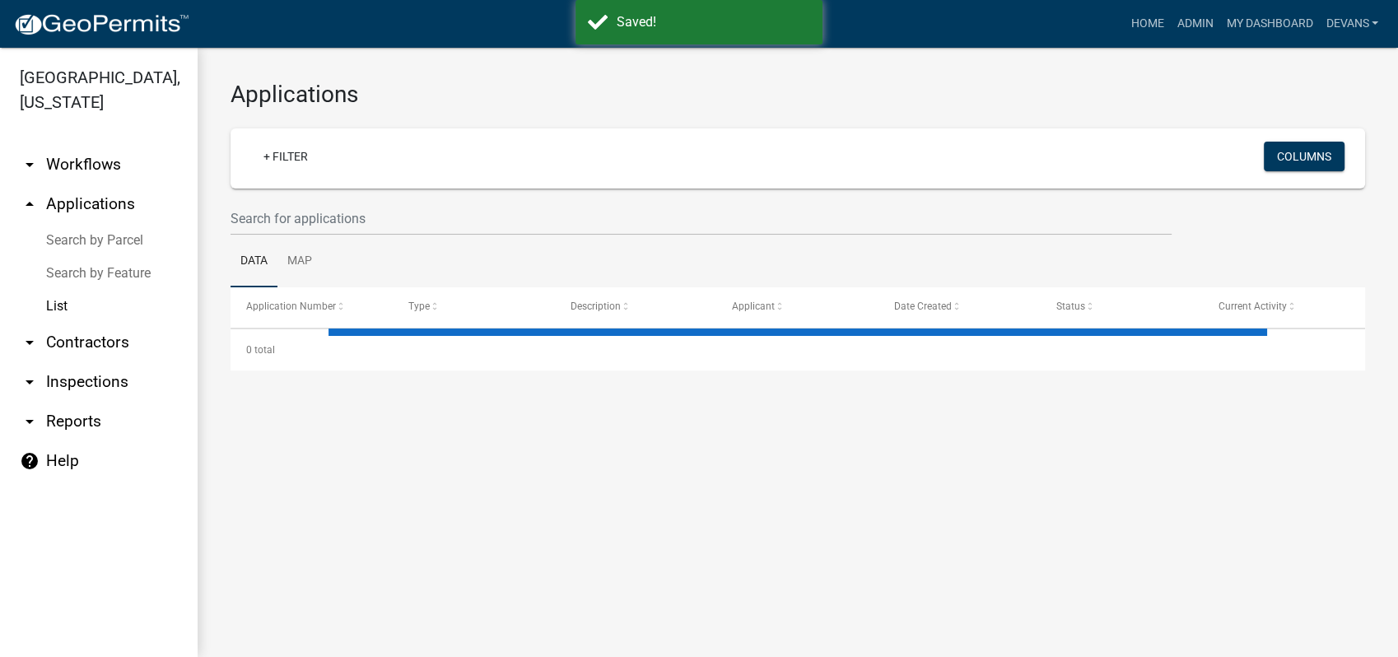
select select "1: 25"
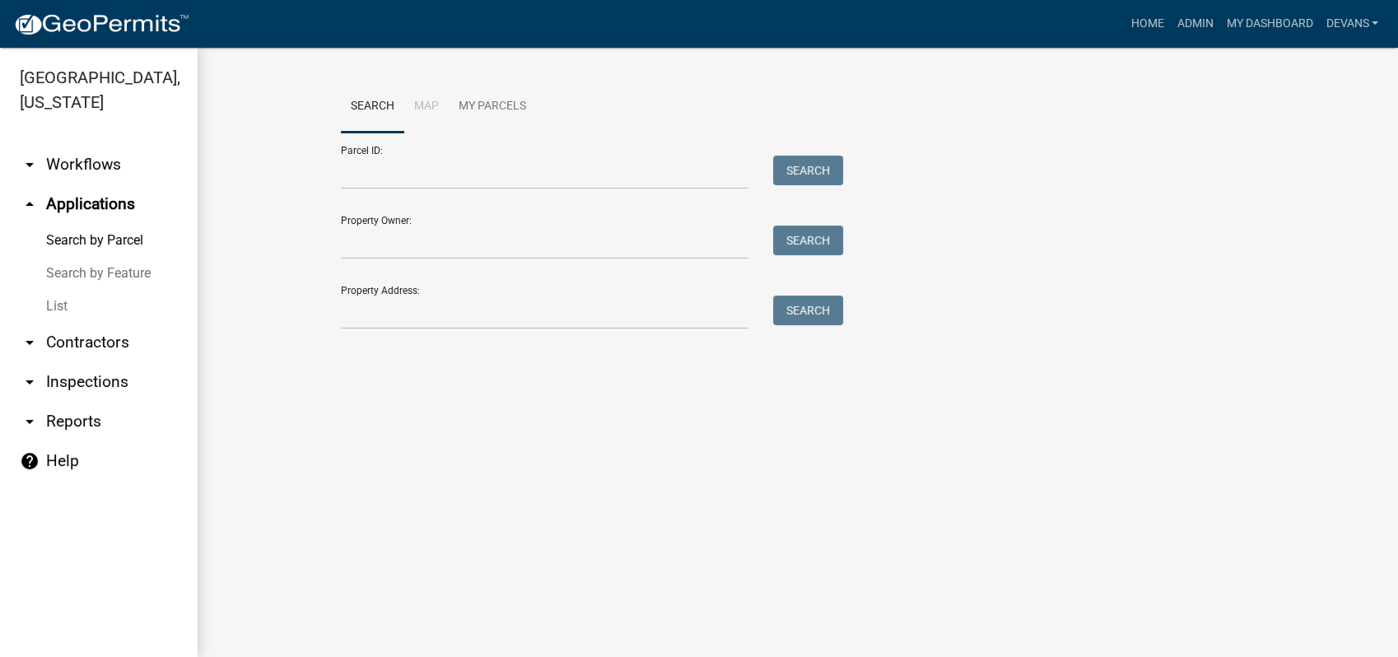
click at [47, 305] on link "List" at bounding box center [99, 306] width 198 height 33
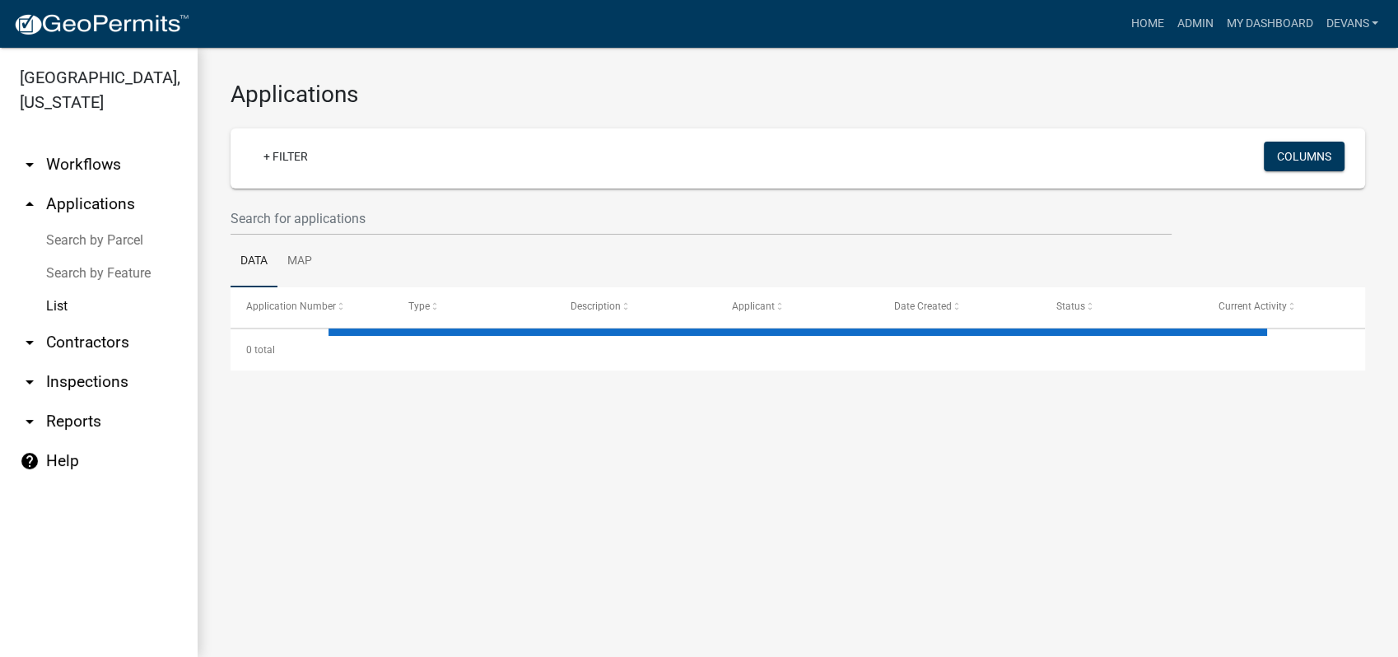
select select "1: 25"
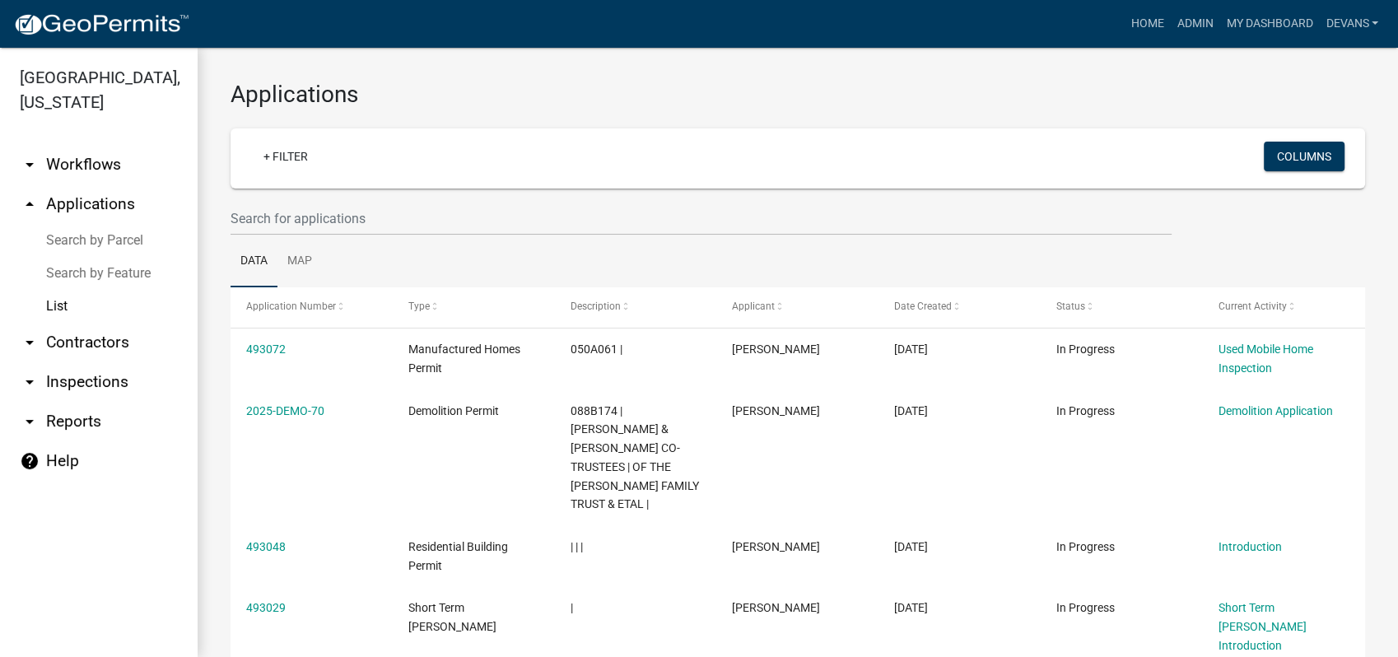
click at [55, 312] on link "List" at bounding box center [99, 306] width 198 height 33
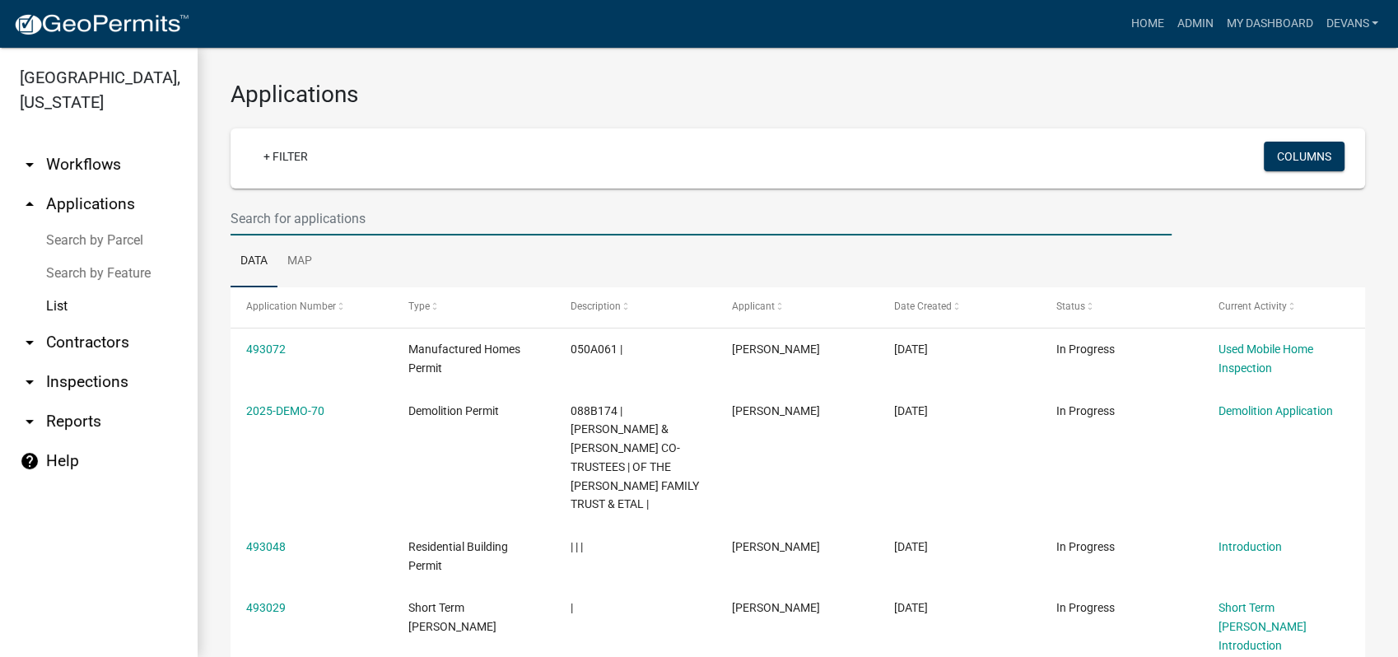
click at [482, 221] on input "text" at bounding box center [700, 219] width 941 height 34
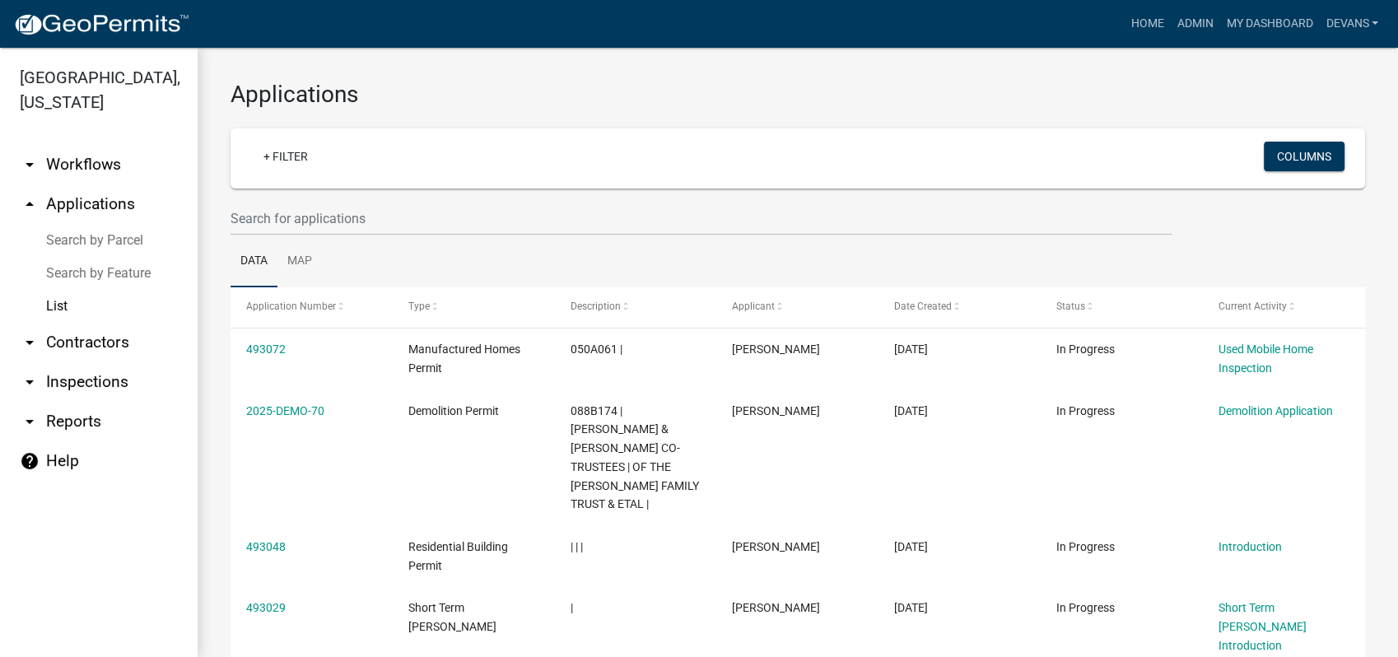
click at [691, 142] on div "+ Filter" at bounding box center [611, 159] width 747 height 34
click at [691, 103] on h3 "Applications" at bounding box center [797, 95] width 1134 height 28
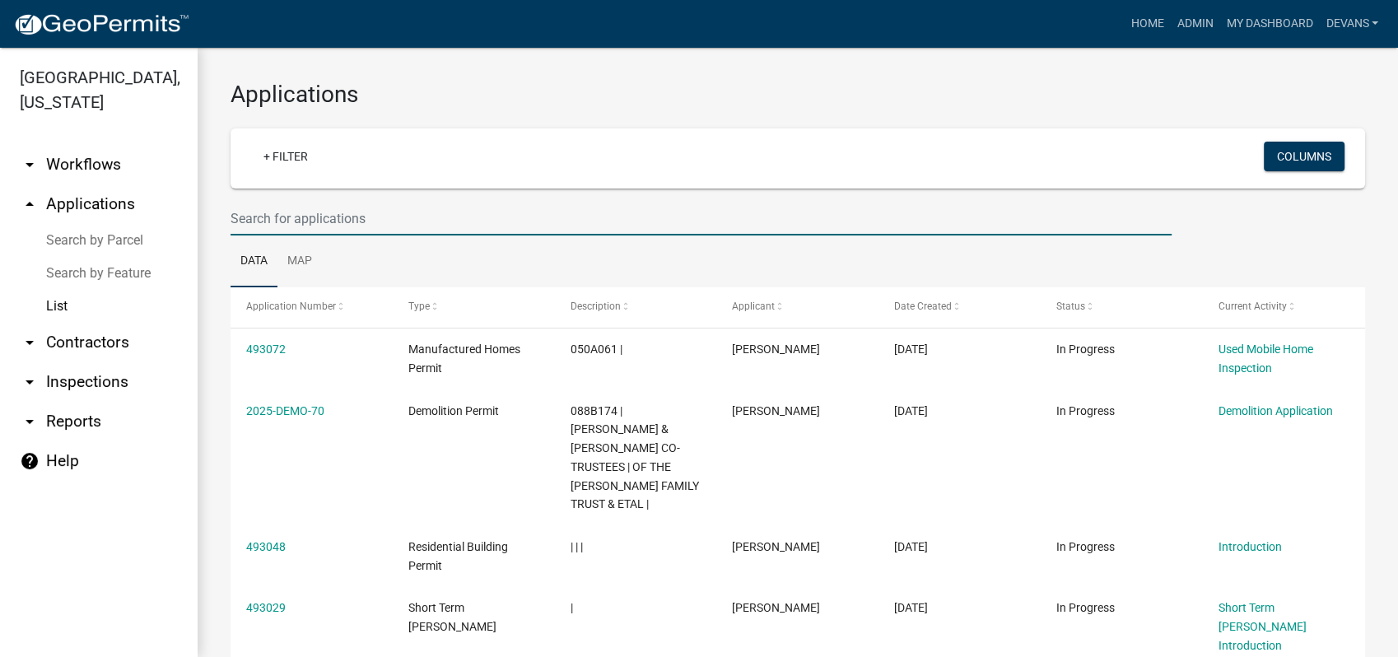
click at [377, 228] on input "text" at bounding box center [700, 219] width 941 height 34
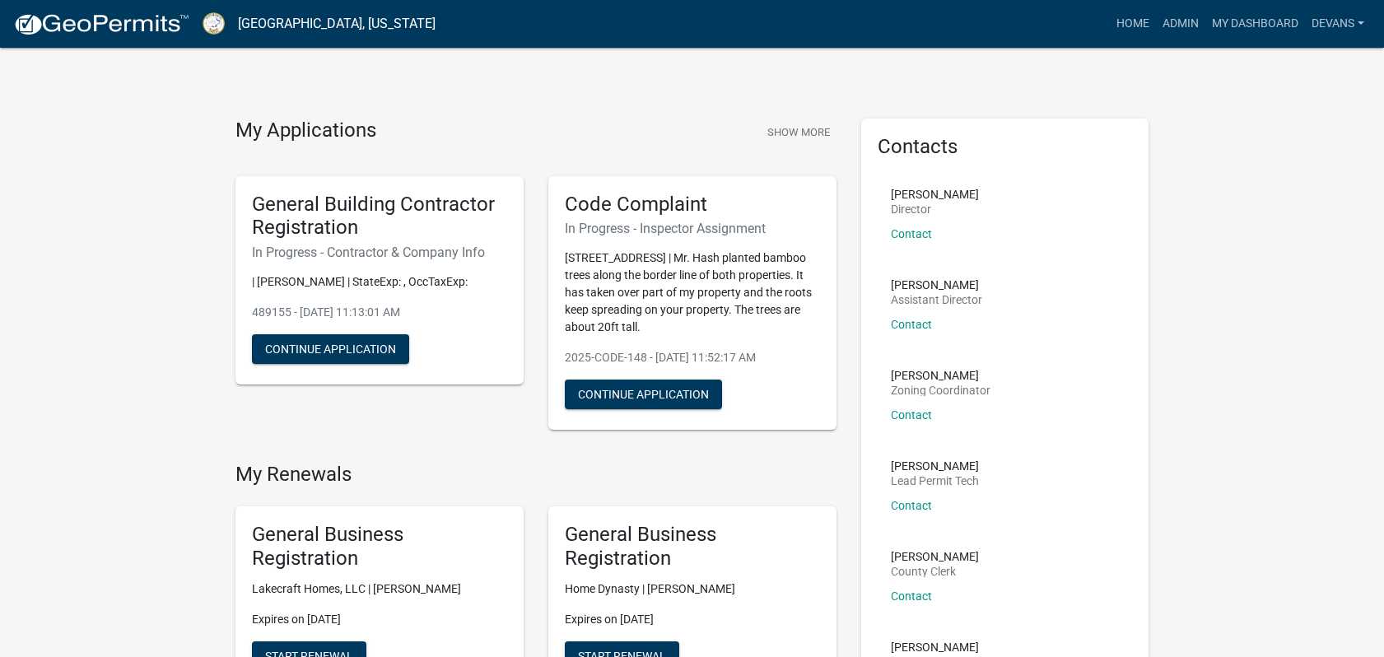
scroll to position [1189, 0]
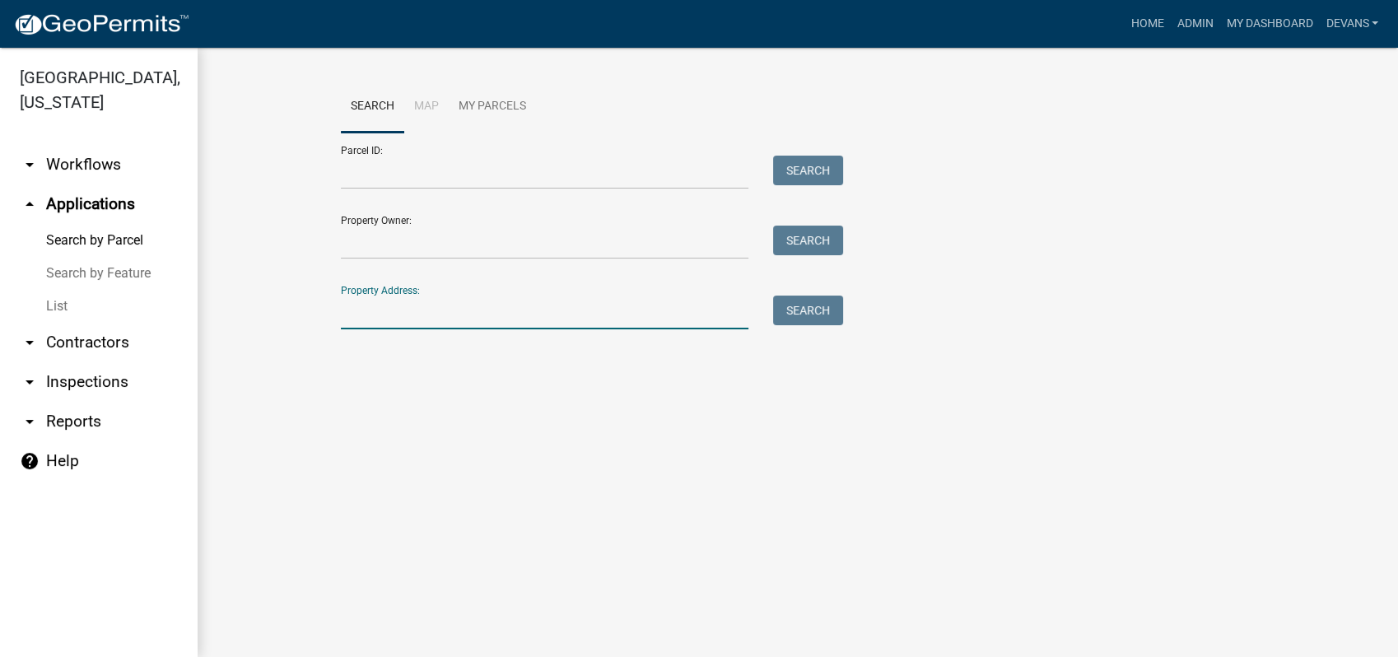
click at [405, 319] on input "Property Address:" at bounding box center [544, 312] width 407 height 34
click at [52, 198] on link "arrow_drop_up Applications" at bounding box center [99, 204] width 198 height 40
click at [63, 303] on link "List" at bounding box center [99, 306] width 198 height 33
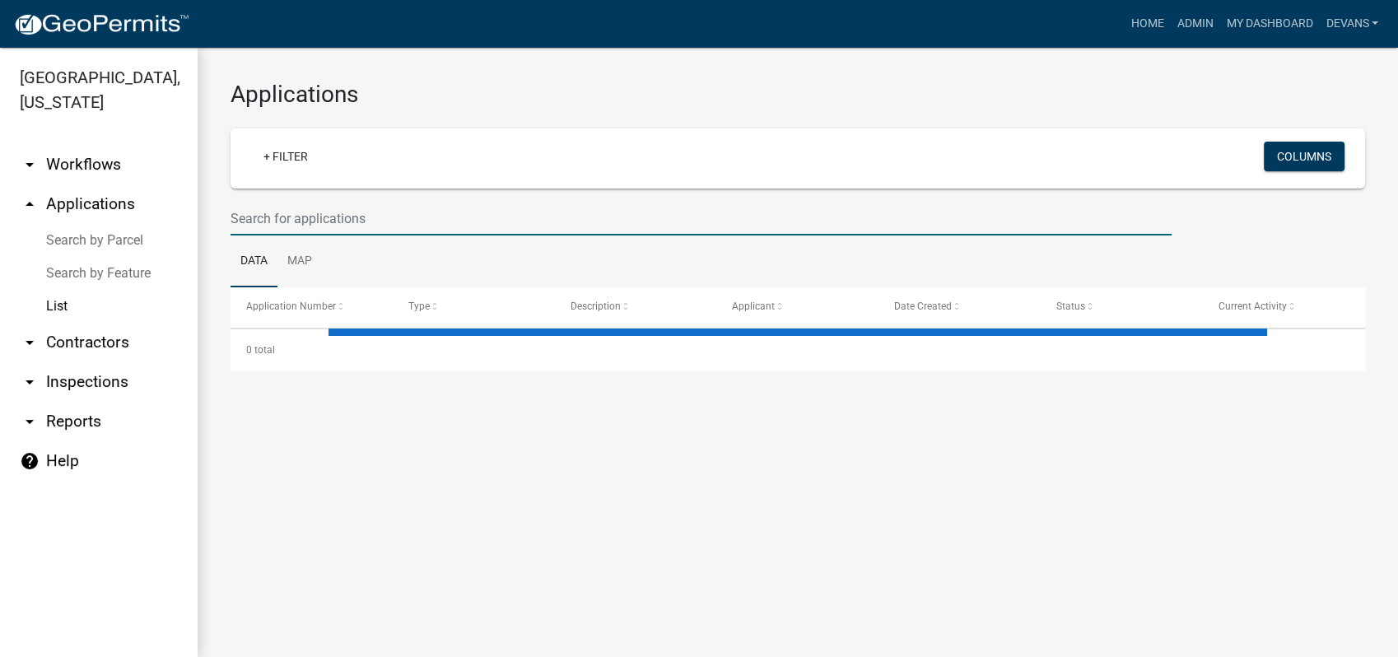
click at [401, 219] on input "text" at bounding box center [700, 219] width 941 height 34
select select "1: 25"
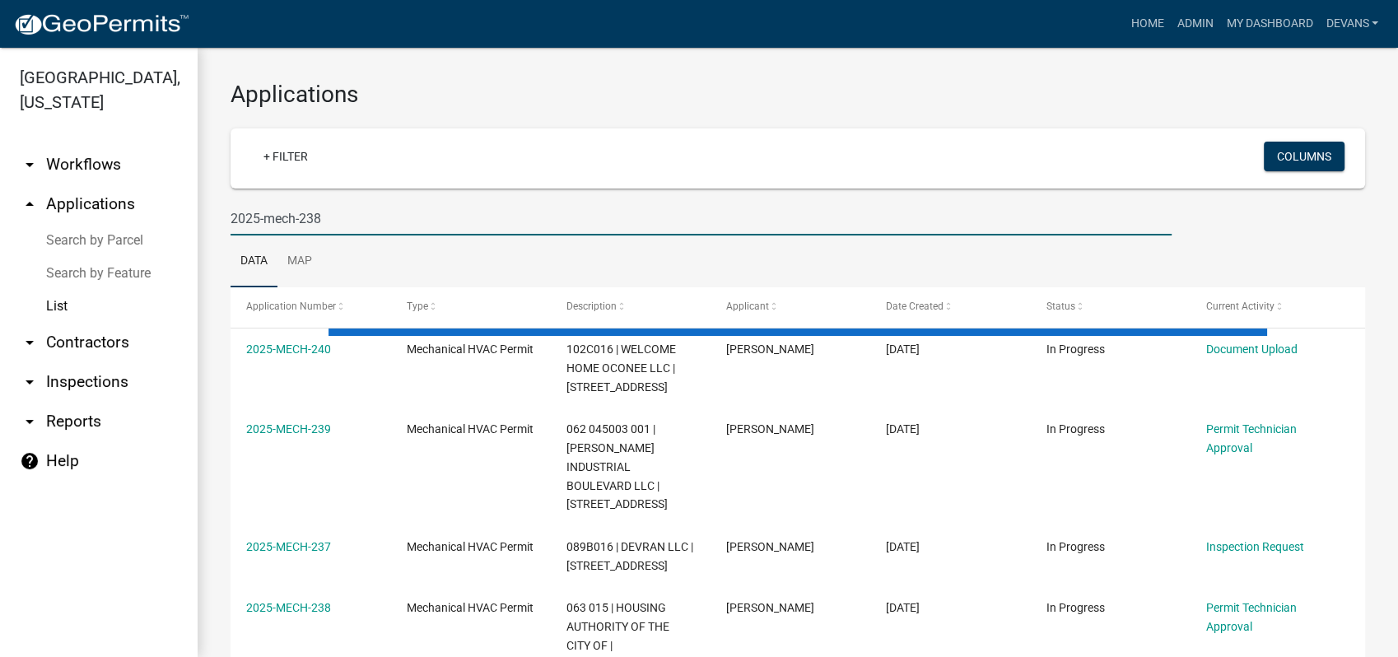
type input "2025-mech-238"
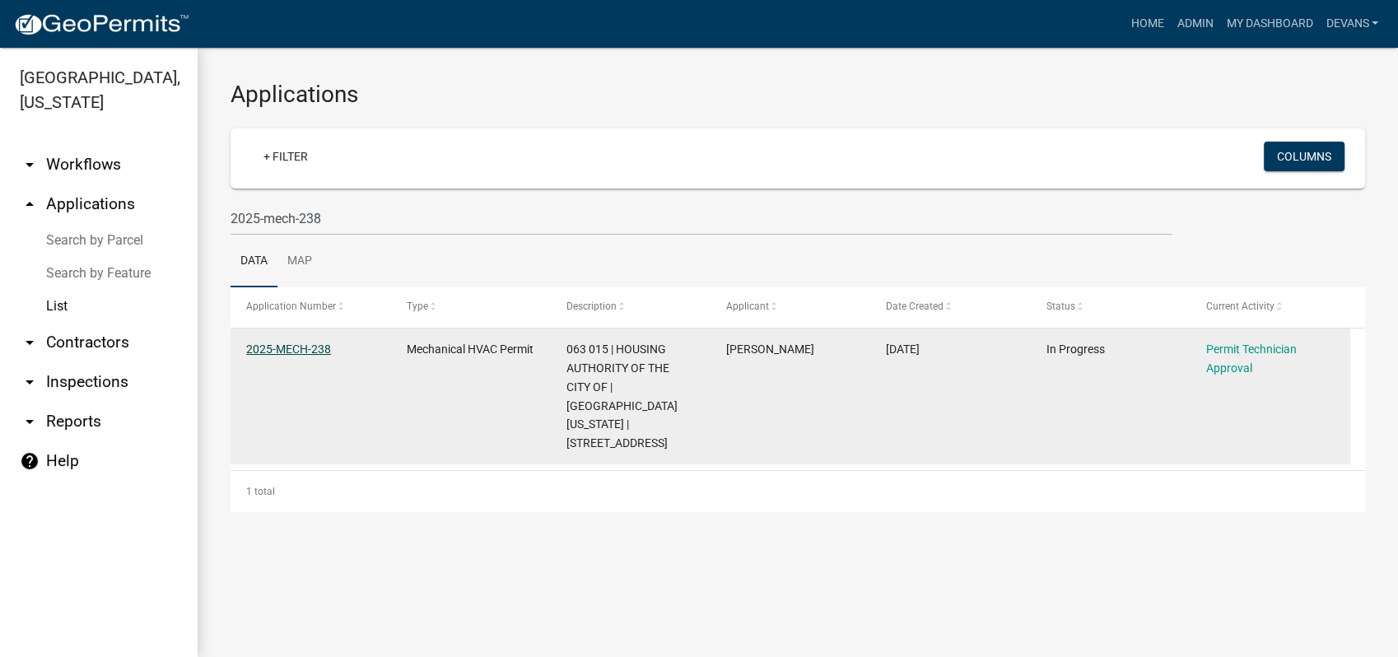
click at [278, 342] on link "2025-MECH-238" at bounding box center [288, 348] width 85 height 13
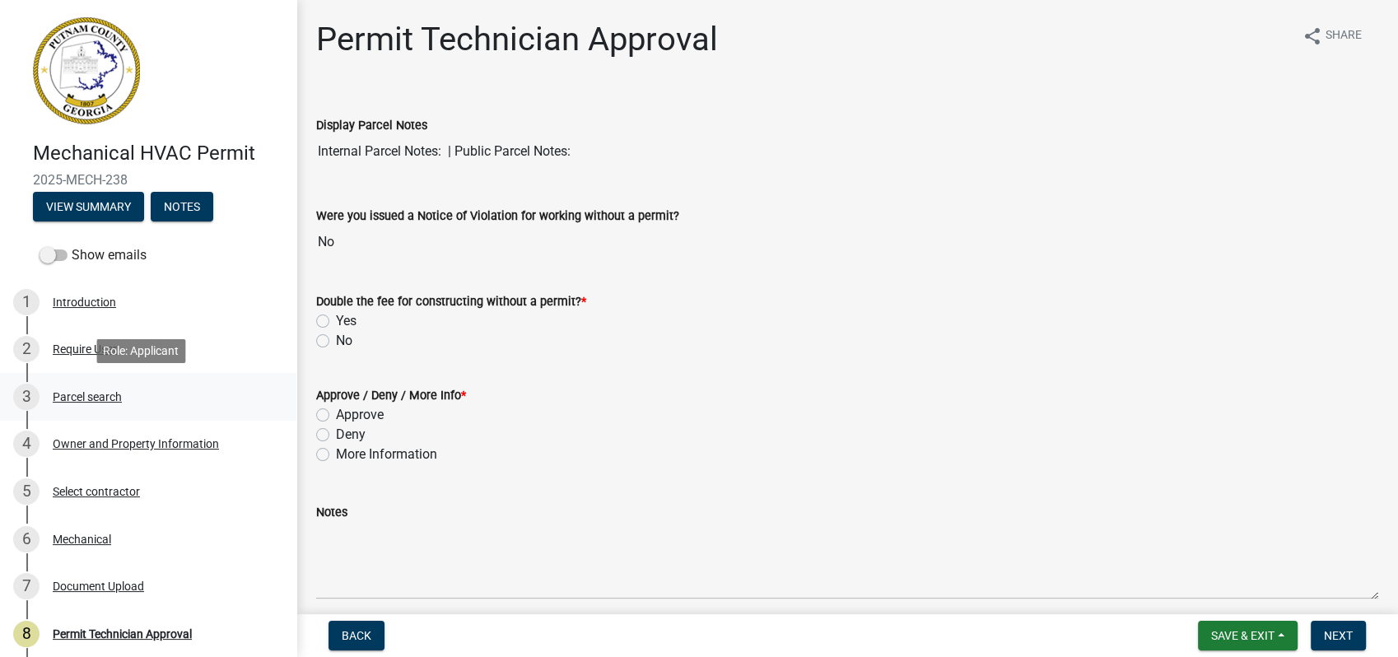
click at [83, 392] on div "Parcel search" at bounding box center [87, 397] width 69 height 12
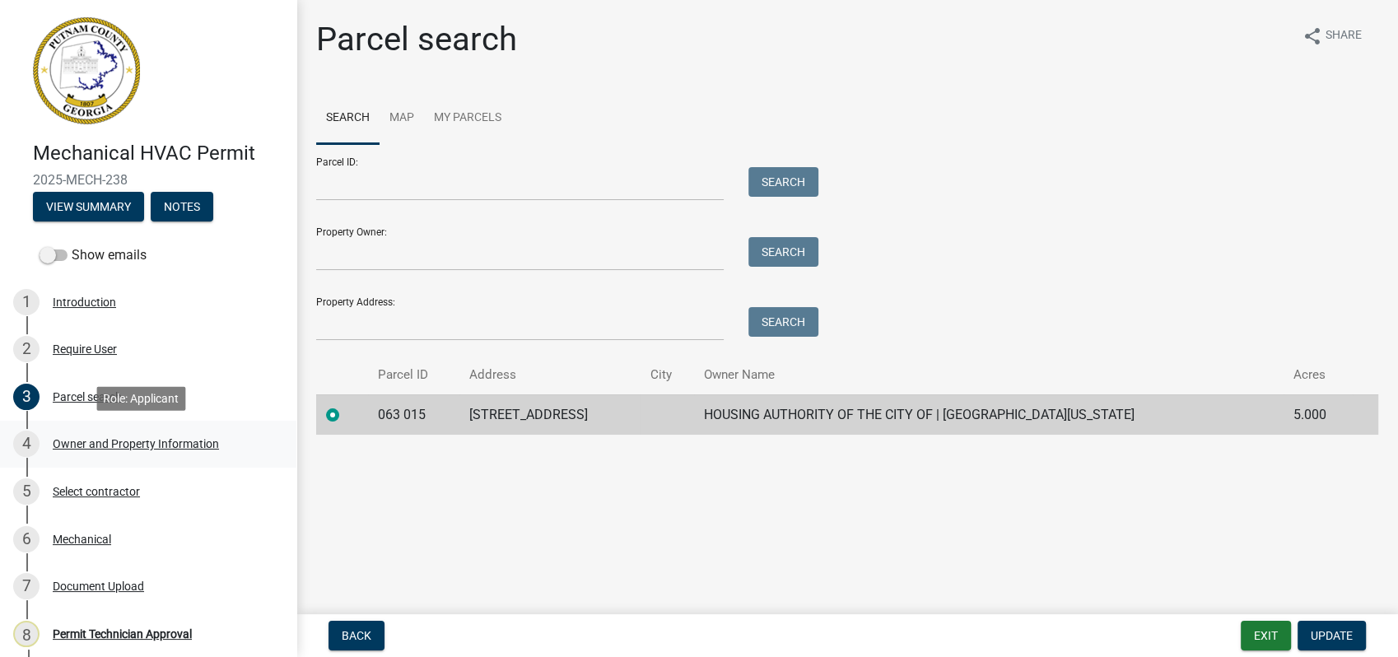
click at [128, 444] on div "Owner and Property Information" at bounding box center [136, 444] width 166 height 12
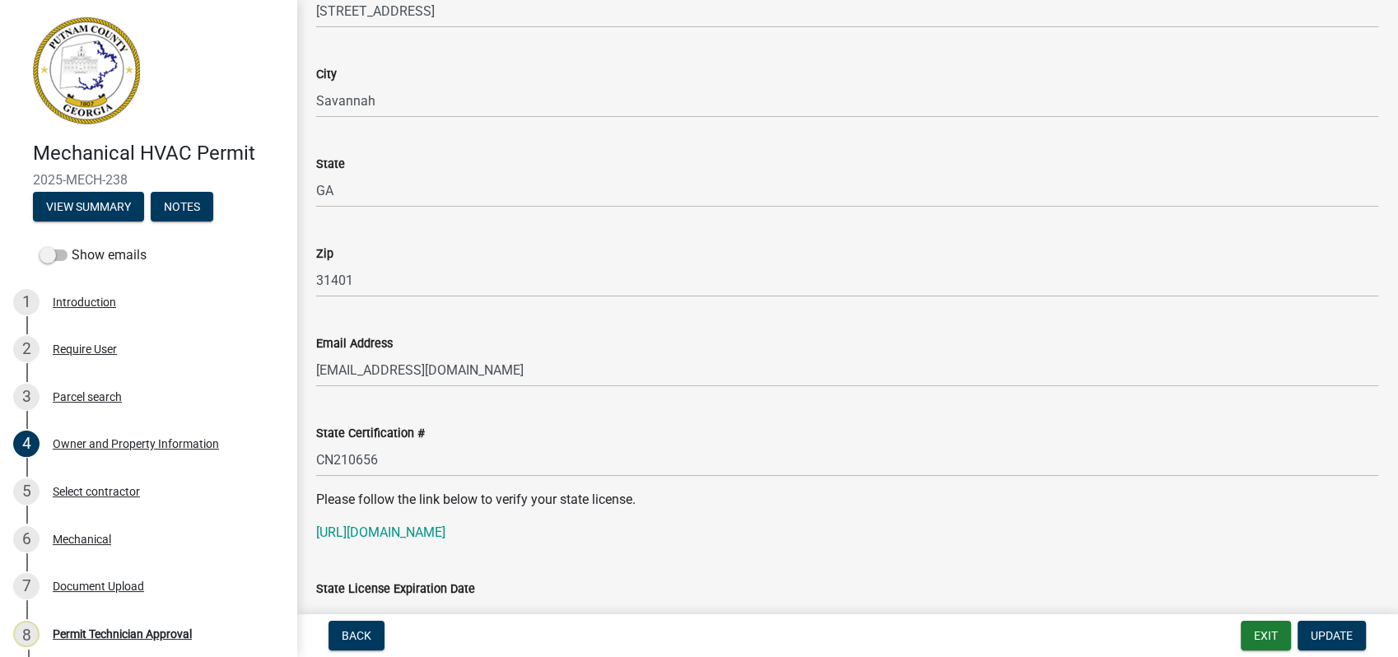
scroll to position [1920, 0]
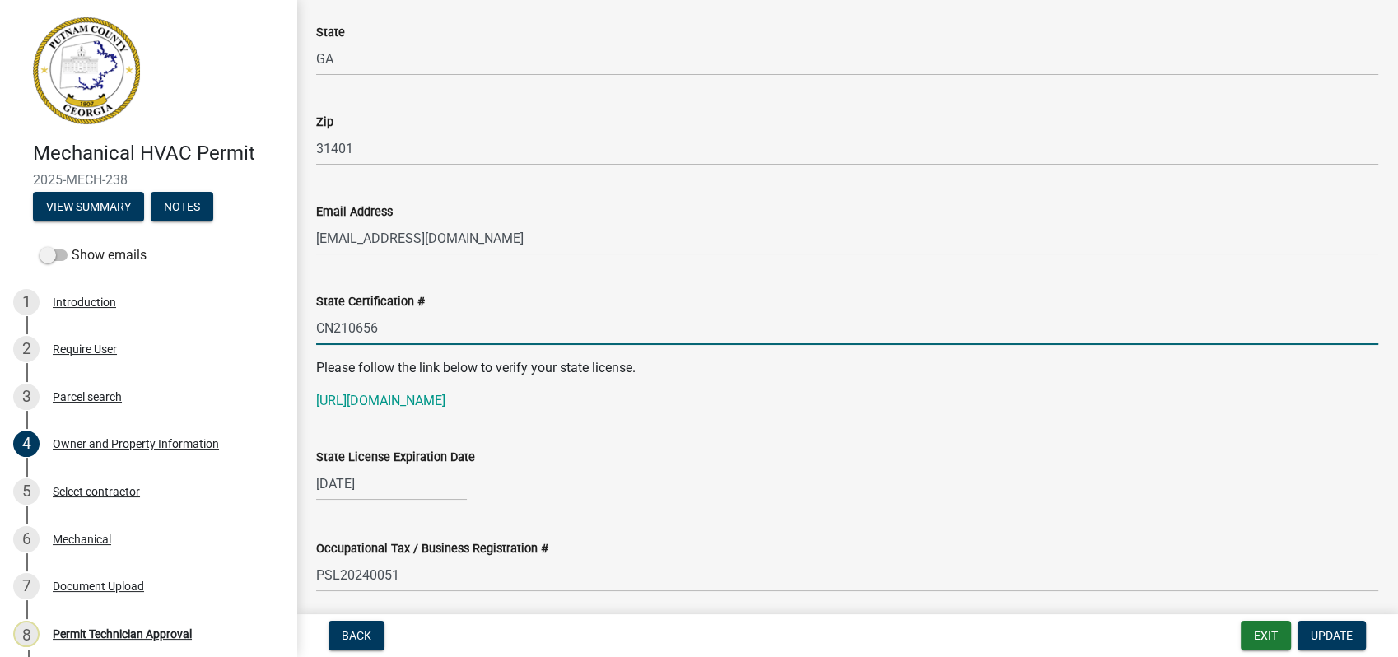
drag, startPoint x: 382, startPoint y: 328, endPoint x: 298, endPoint y: 326, distance: 84.0
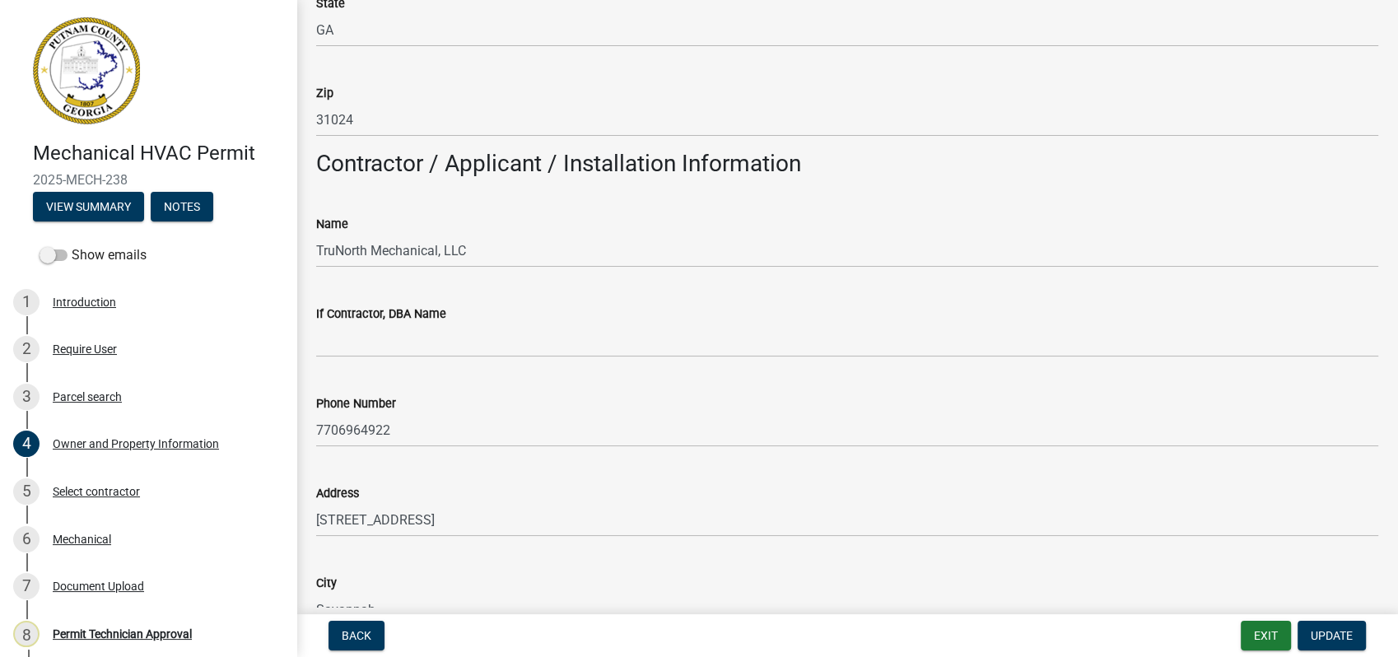
scroll to position [1371, 0]
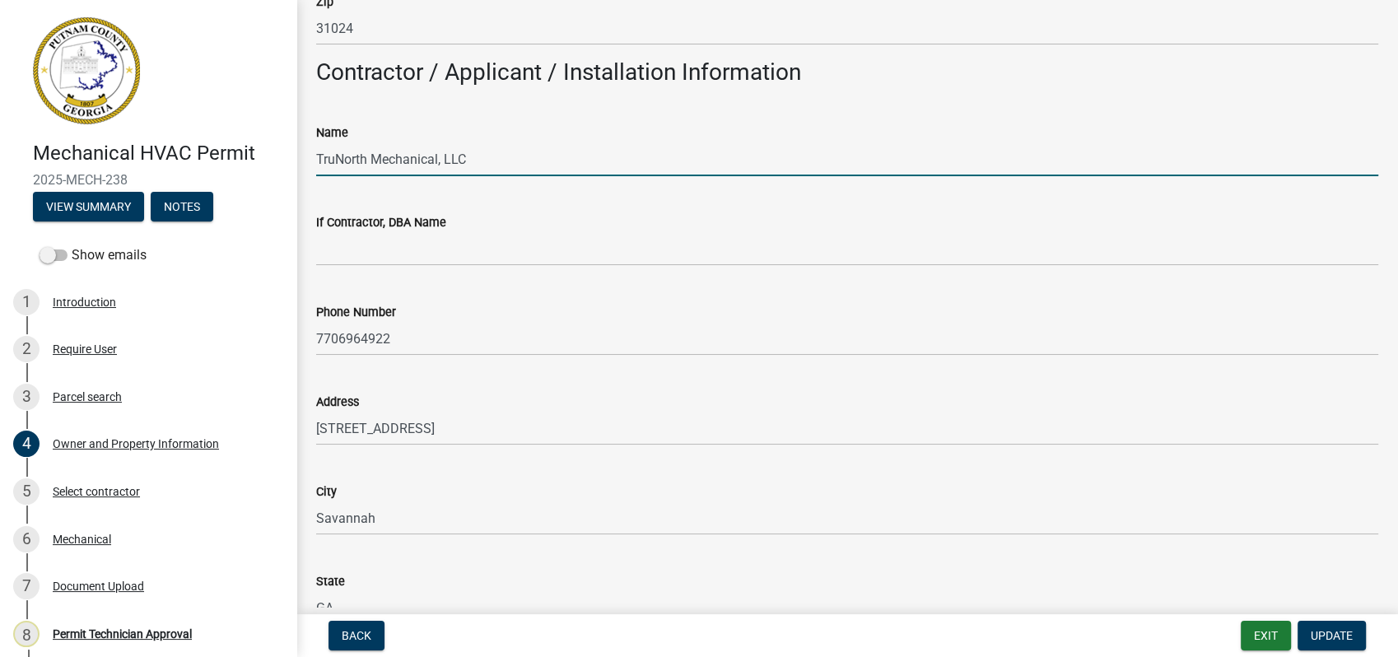
drag, startPoint x: 483, startPoint y: 158, endPoint x: 297, endPoint y: 157, distance: 186.0
click at [297, 157] on div "Owner and Property Information share Share Property Information Applicant Name …" at bounding box center [846, 358] width 1101 height 3419
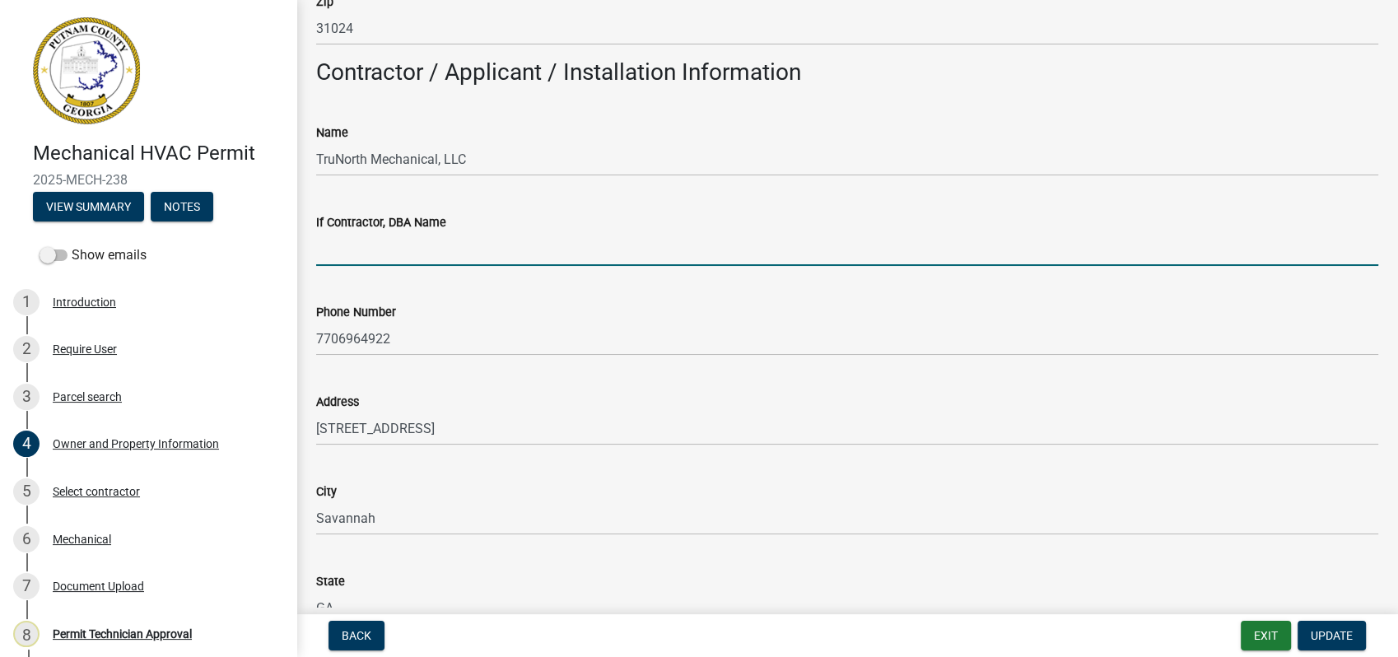
paste input "TruNorth Mechanical, LLC"
type input "TruNorth Mechanical, LLC"
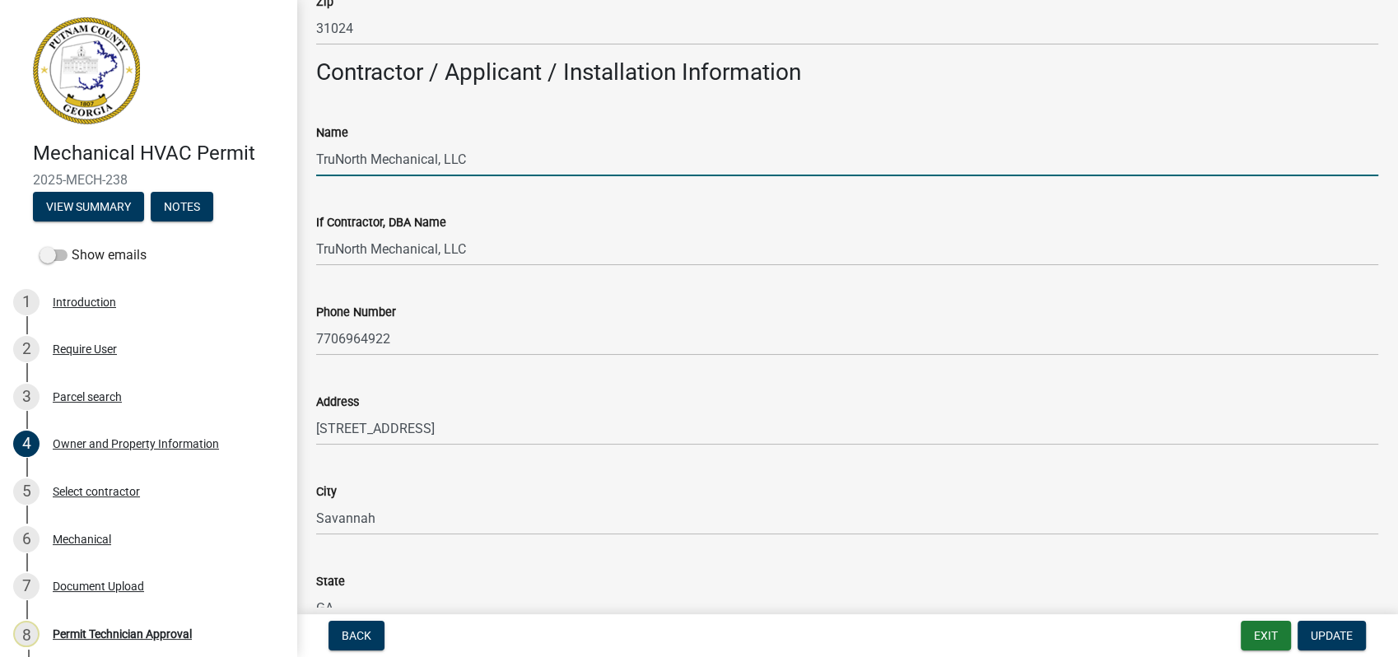
drag, startPoint x: 505, startPoint y: 158, endPoint x: 309, endPoint y: 155, distance: 195.9
click at [309, 155] on div "Name TruNorth Mechanical, LLC" at bounding box center [847, 138] width 1086 height 77
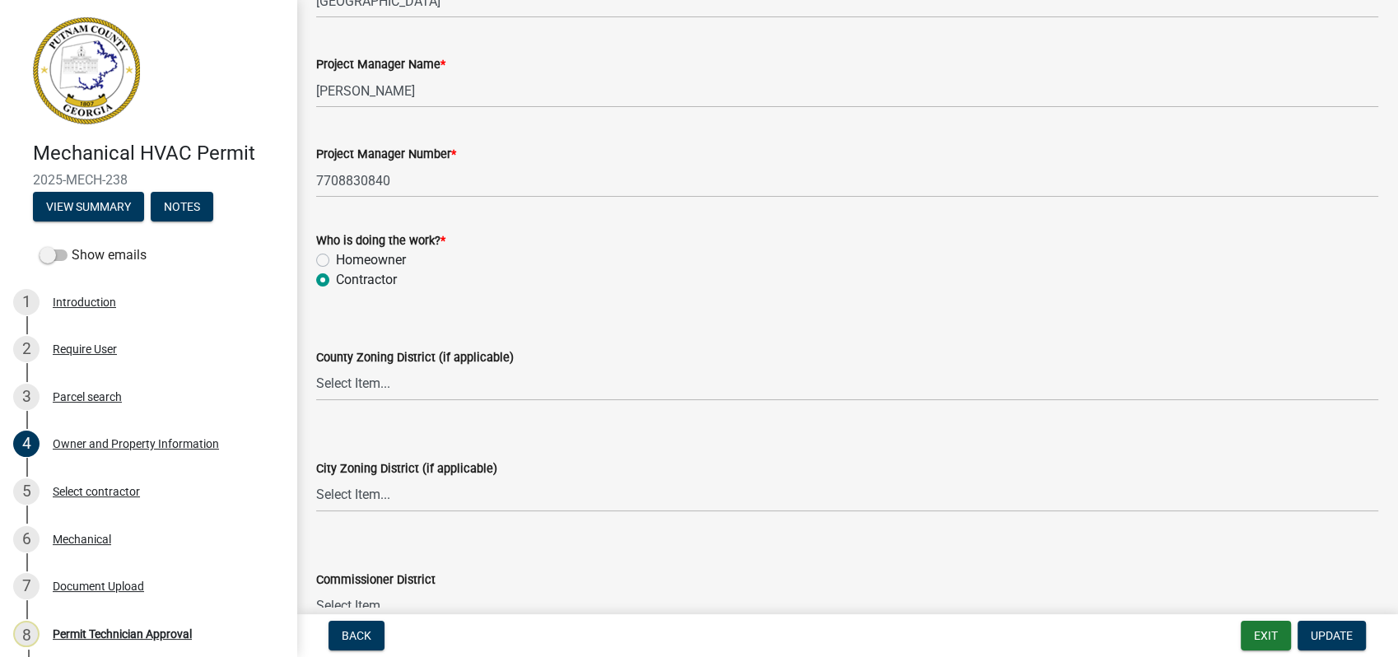
scroll to position [2743, 0]
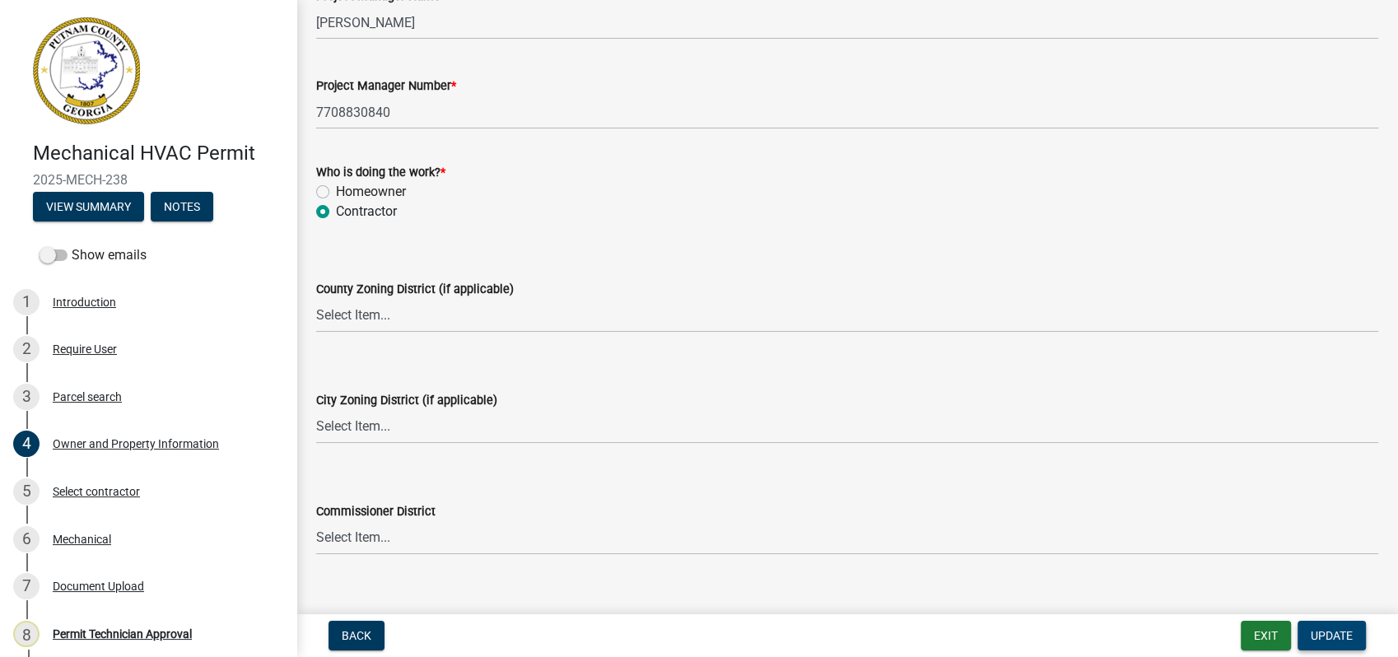
type input "William W Stricklans"
click at [1328, 638] on span "Update" at bounding box center [1331, 635] width 42 height 13
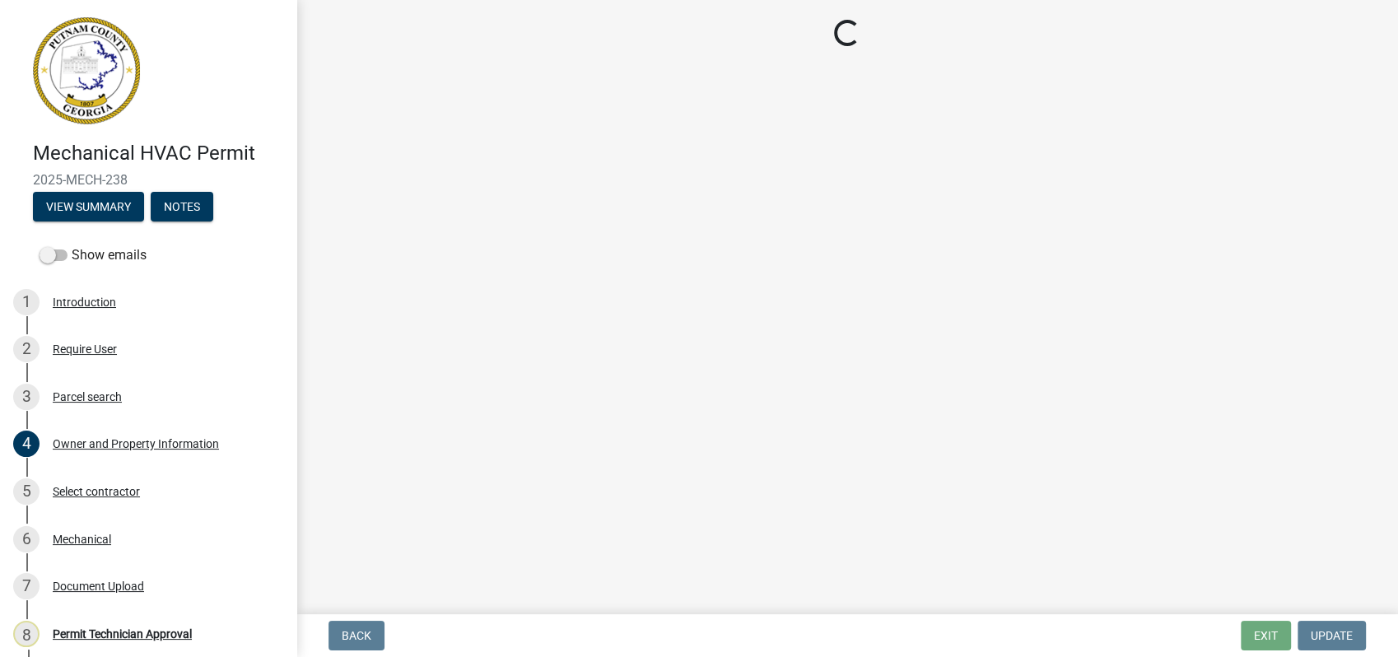
scroll to position [0, 0]
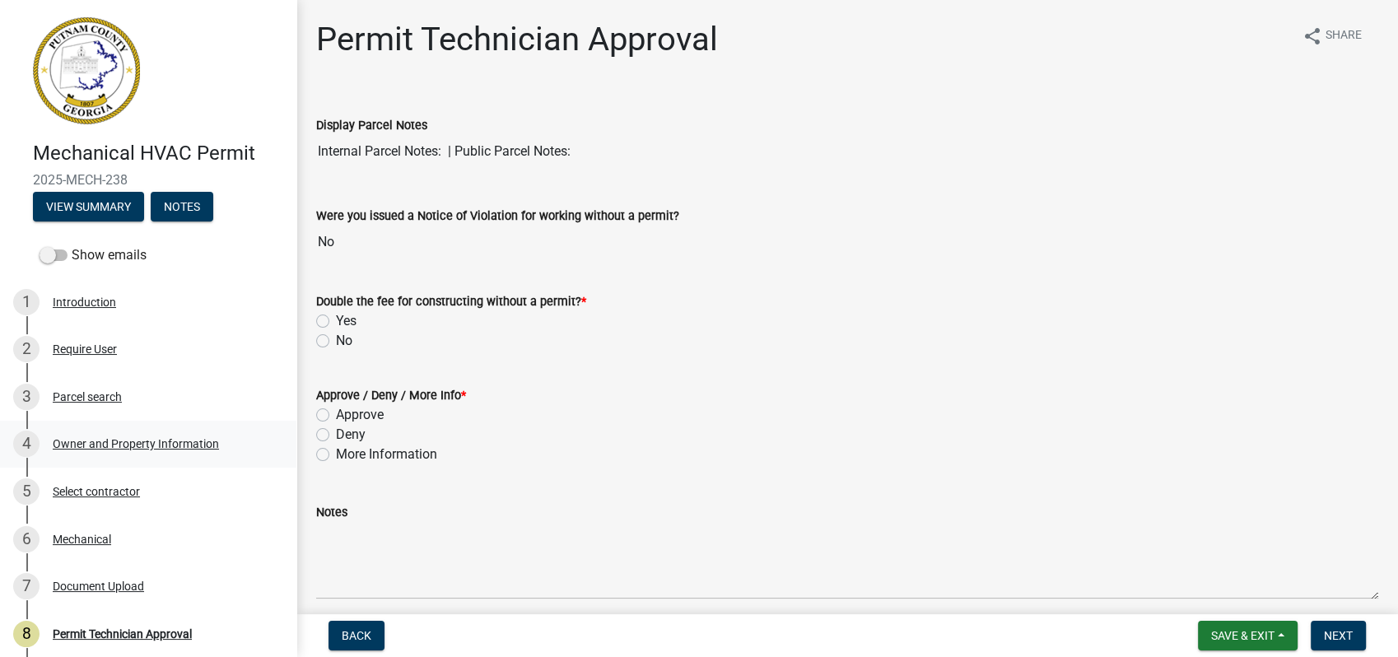
click at [112, 442] on div "Owner and Property Information" at bounding box center [136, 444] width 166 height 12
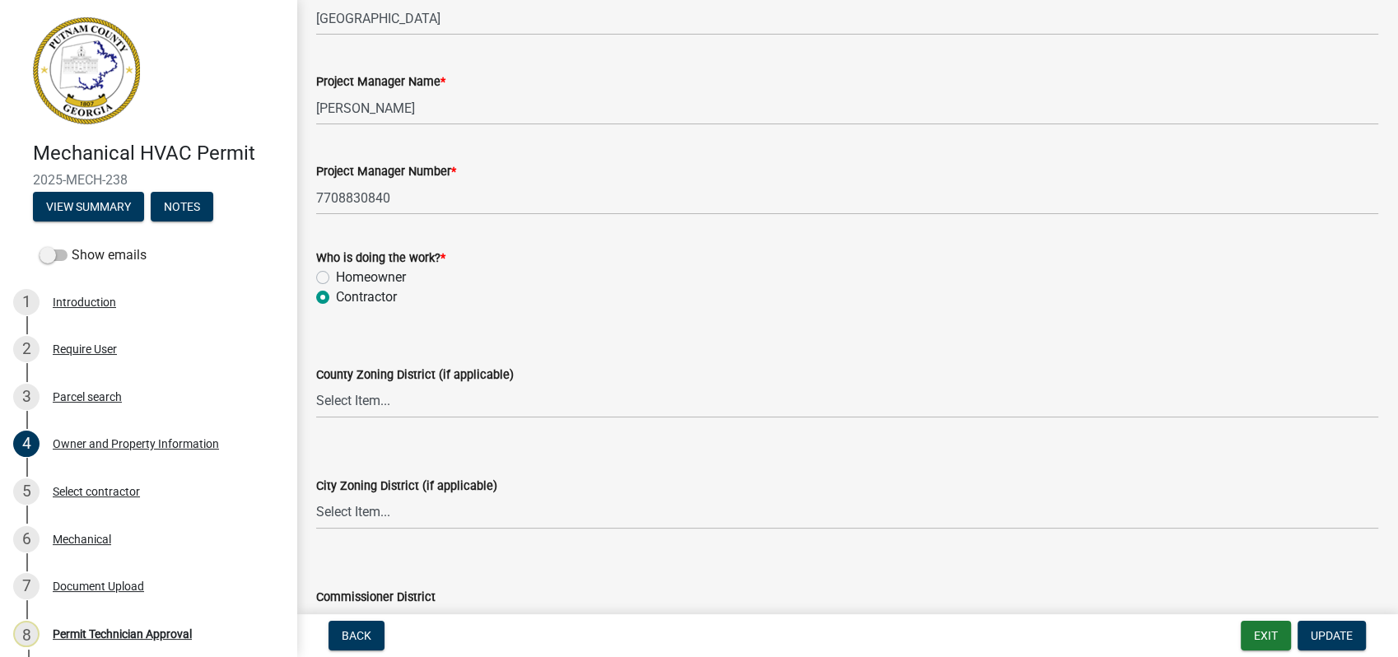
scroll to position [2880, 0]
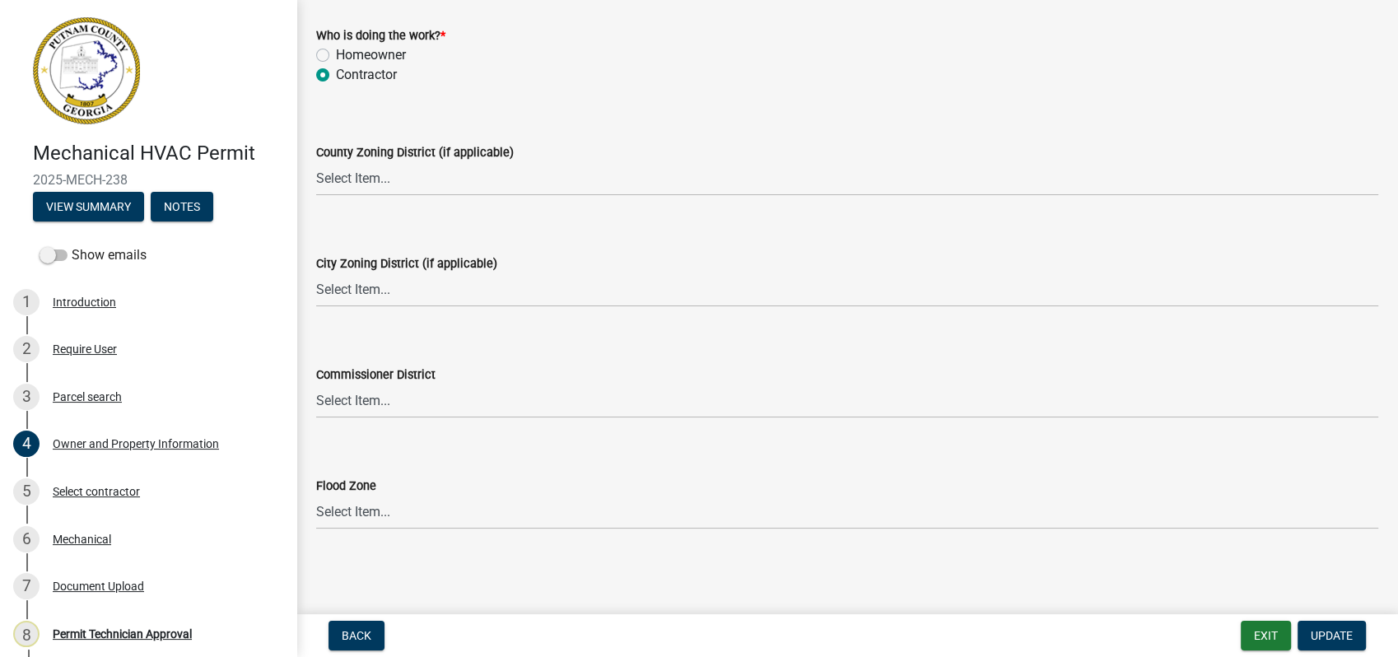
type input "William W Strickland"
click at [361, 180] on select "Select Item... AG-1 R-1R R-1 R-2 MHP RM-1 RM-3 C-1 C-2 I-M PUD N/A" at bounding box center [847, 179] width 1062 height 34
click at [316, 162] on select "Select Item... AG-1 R-1R R-1 R-2 MHP RM-1 RM-3 C-1 C-2 I-M PUD N/A" at bounding box center [847, 179] width 1062 height 34
select select "ef7a1fc2-7a7a-426d-b1f0-c9b9b6ca7ff4"
click at [346, 288] on select "Select Item... A-1 A-2 R-1 R-2 R-3 R-4 MHP C-1 C-2 I-1 I-2 DB FH H-P N/A" at bounding box center [847, 290] width 1062 height 34
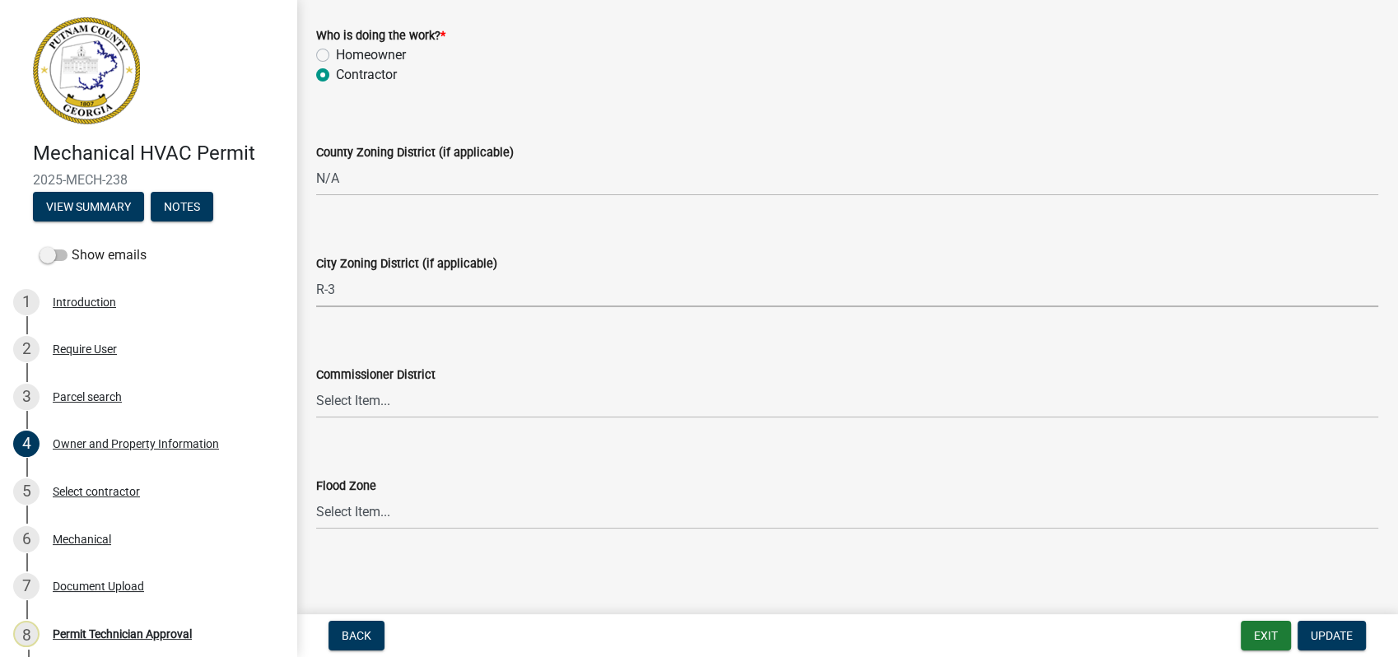
click at [316, 273] on select "Select Item... A-1 A-2 R-1 R-2 R-3 R-4 MHP C-1 C-2 I-1 I-2 DB FH H-P N/A" at bounding box center [847, 290] width 1062 height 34
select select "baca39b5-529a-4592-b8f9-0b9bae35b1c2"
click at [338, 405] on select "Select Item... District 1 District 2 District 3 District 4" at bounding box center [847, 401] width 1062 height 34
click at [316, 384] on select "Select Item... District 1 District 2 District 3 District 4" at bounding box center [847, 401] width 1062 height 34
select select "95c2f08d-bd21-40ac-acc0-bf0ad2ba7c20"
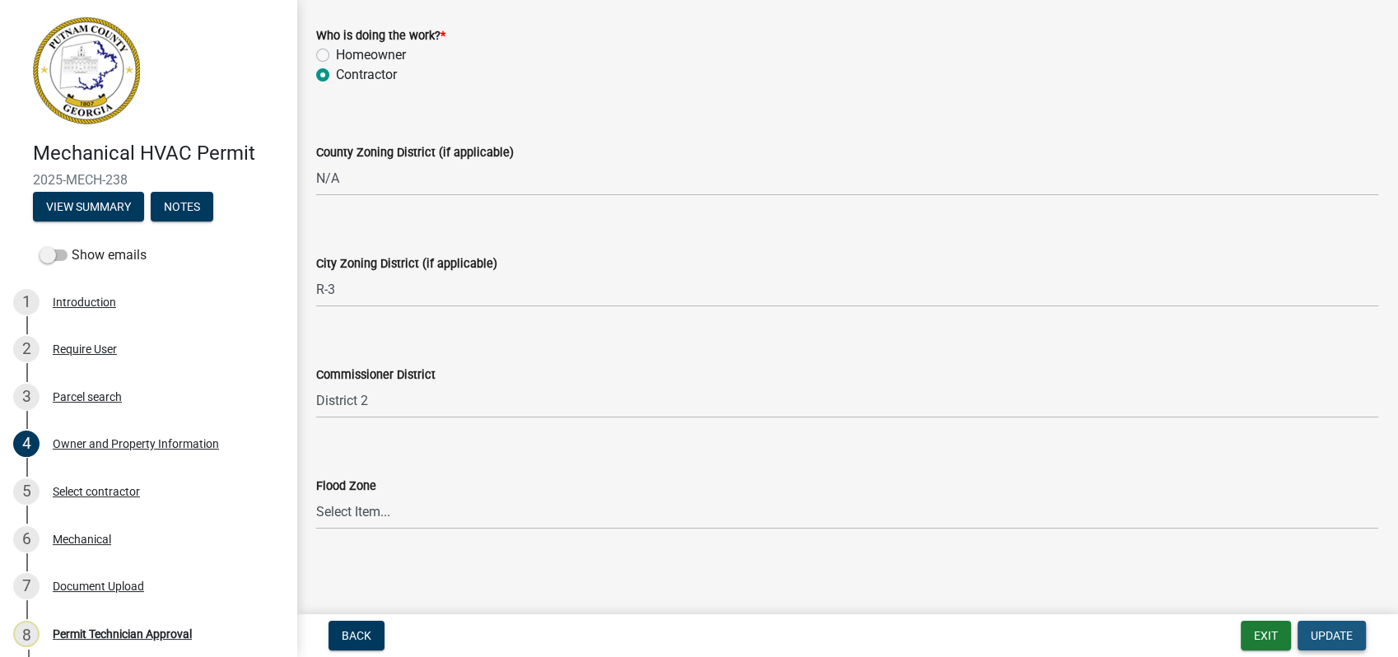
click at [1309, 630] on button "Update" at bounding box center [1331, 636] width 68 height 30
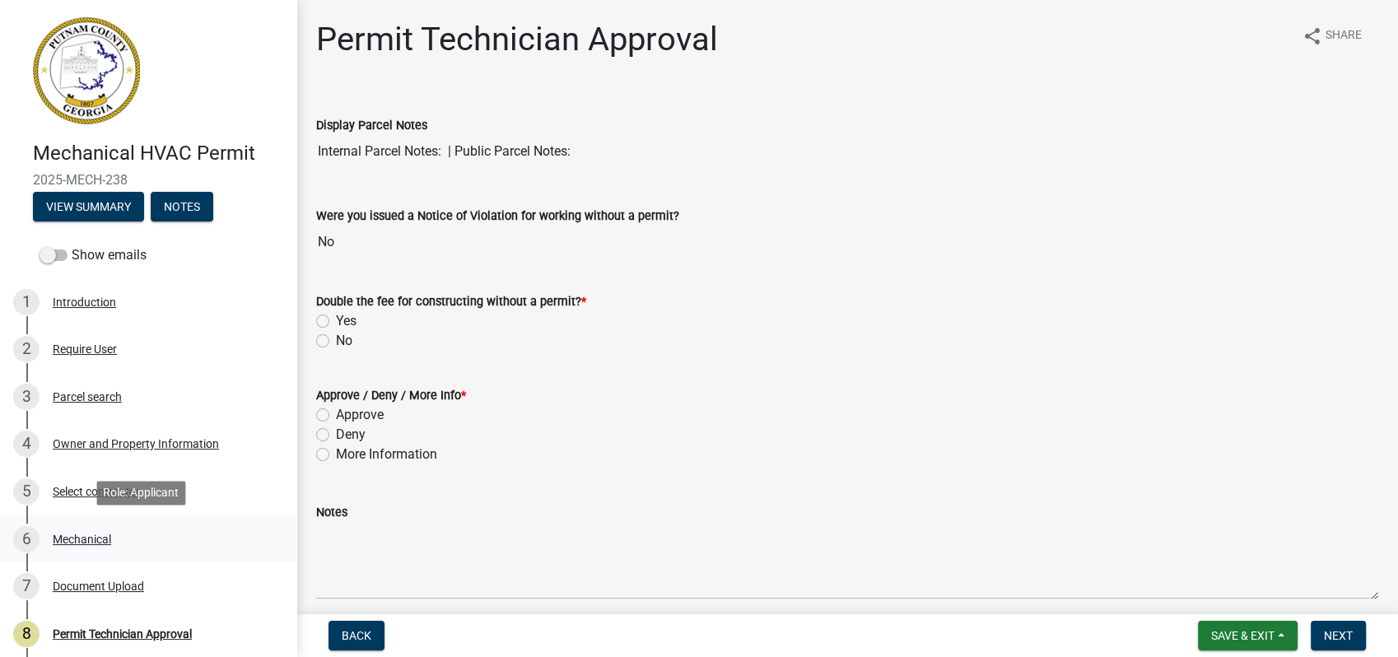
click at [50, 545] on div "6 Mechanical" at bounding box center [141, 539] width 257 height 26
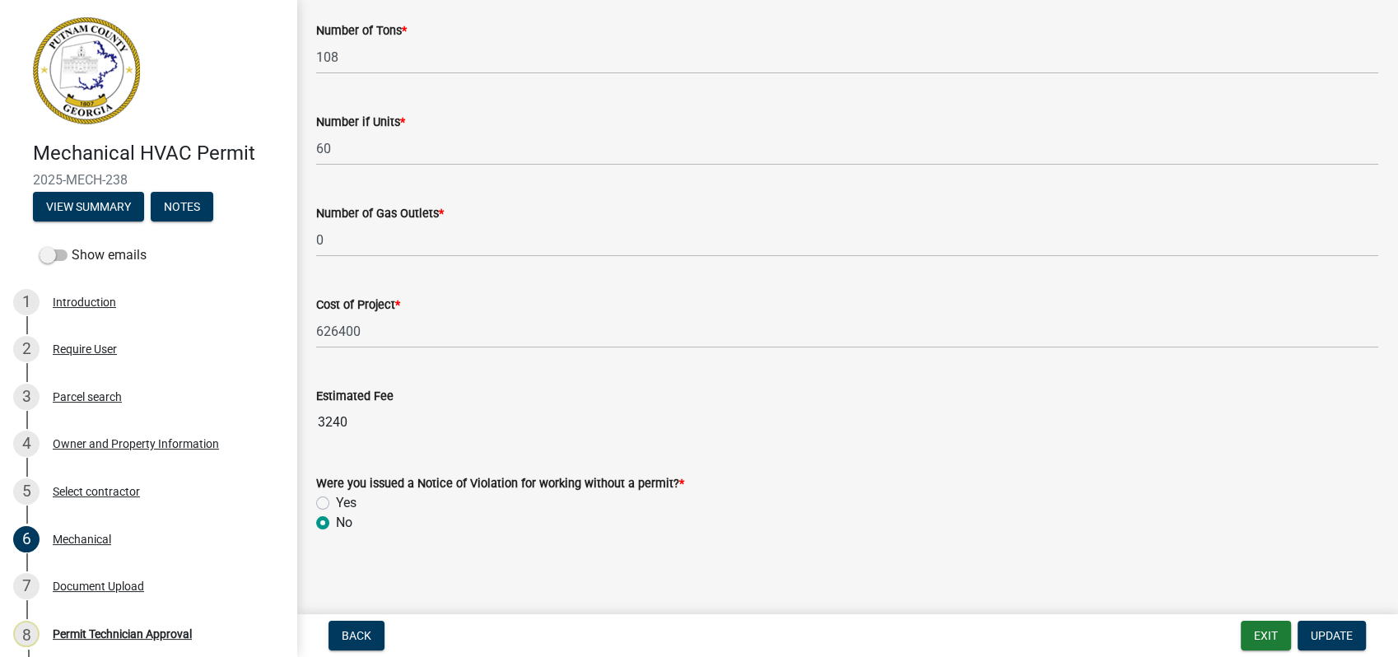
scroll to position [1113, 0]
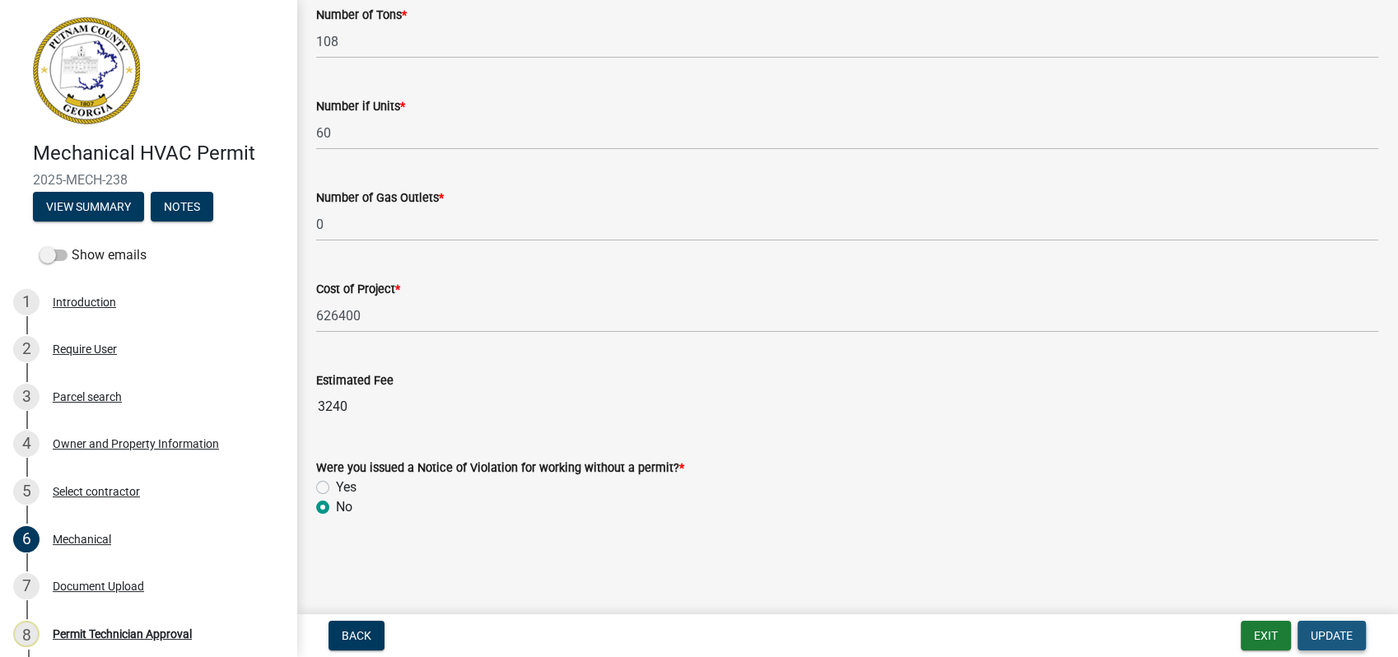
click at [1319, 630] on span "Update" at bounding box center [1331, 635] width 42 height 13
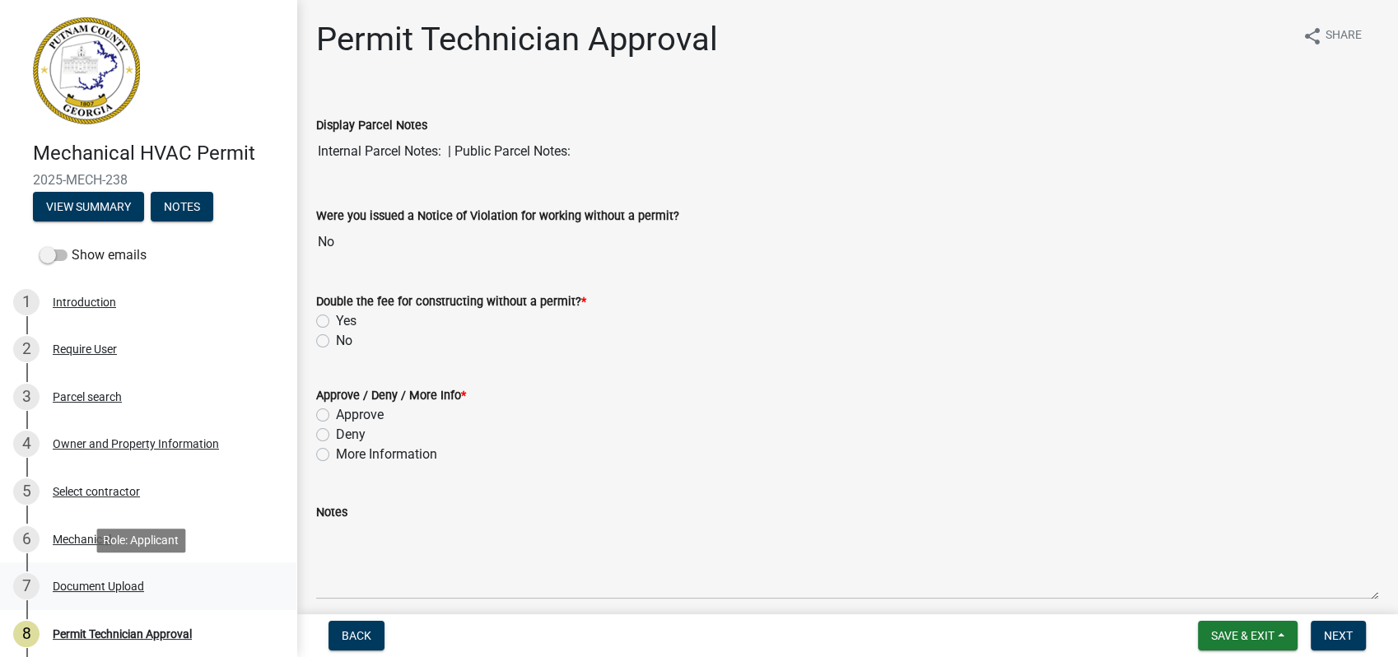
click at [95, 587] on div "Document Upload" at bounding box center [98, 586] width 91 height 12
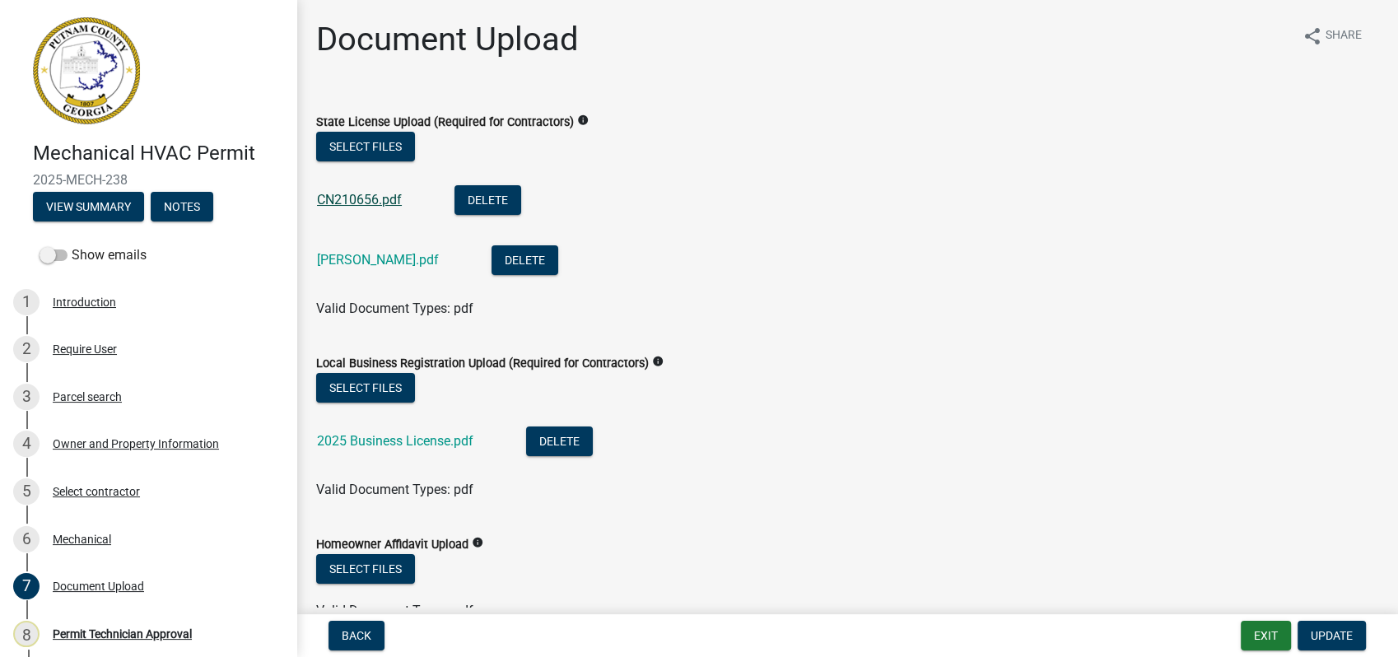
click at [334, 197] on link "CN210656.pdf" at bounding box center [359, 200] width 85 height 16
click at [337, 264] on link "William Strickland.pdf" at bounding box center [378, 260] width 122 height 16
click at [386, 440] on link "2025 Business License.pdf" at bounding box center [395, 441] width 156 height 16
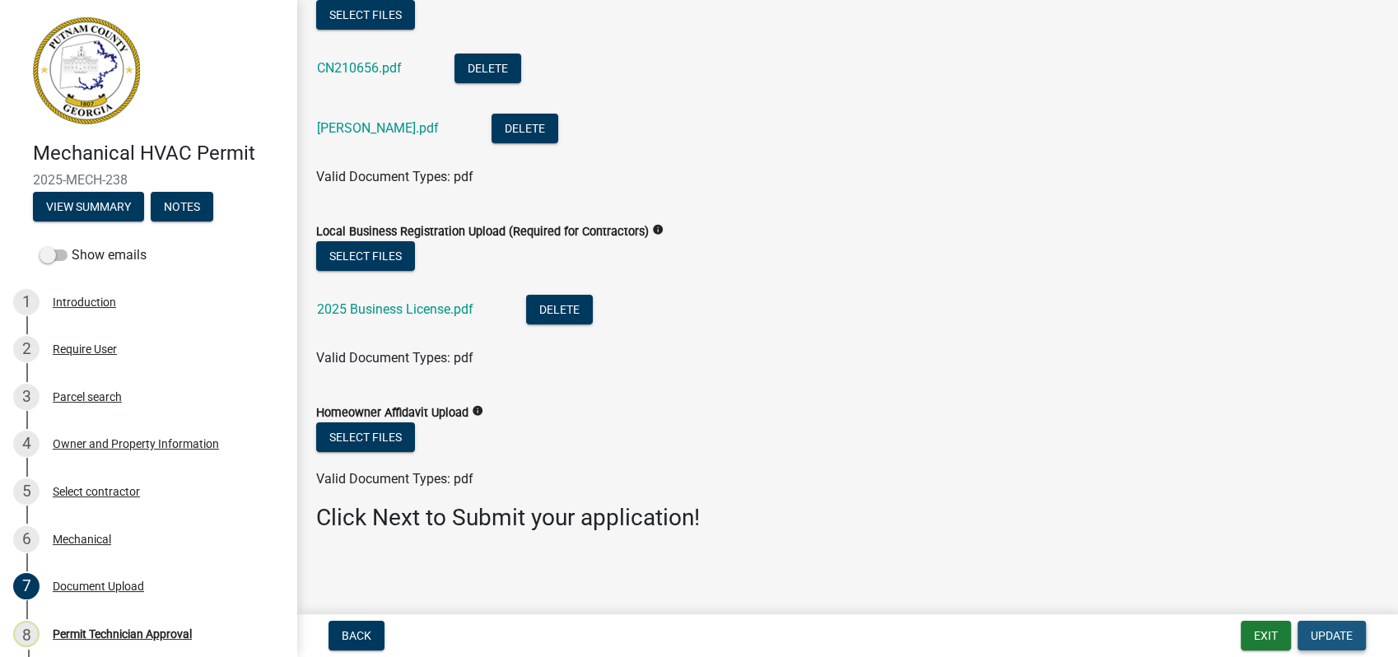
click at [1334, 638] on span "Update" at bounding box center [1331, 635] width 42 height 13
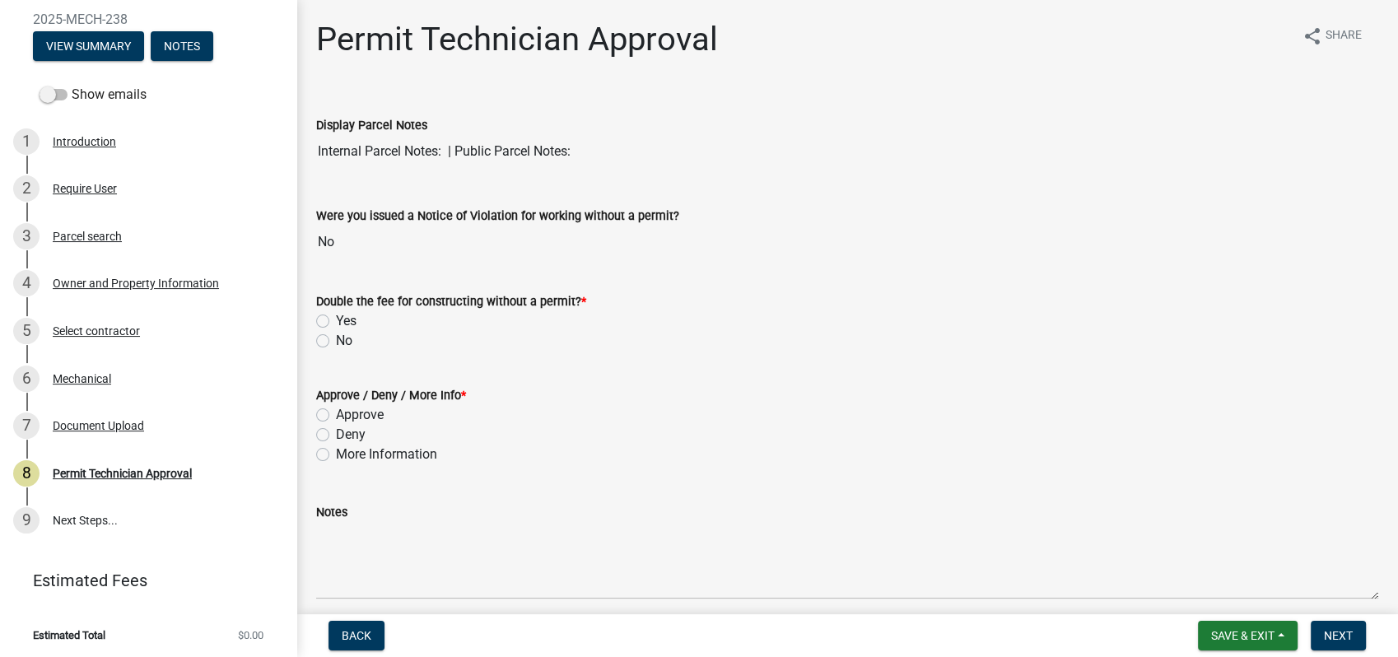
scroll to position [164, 0]
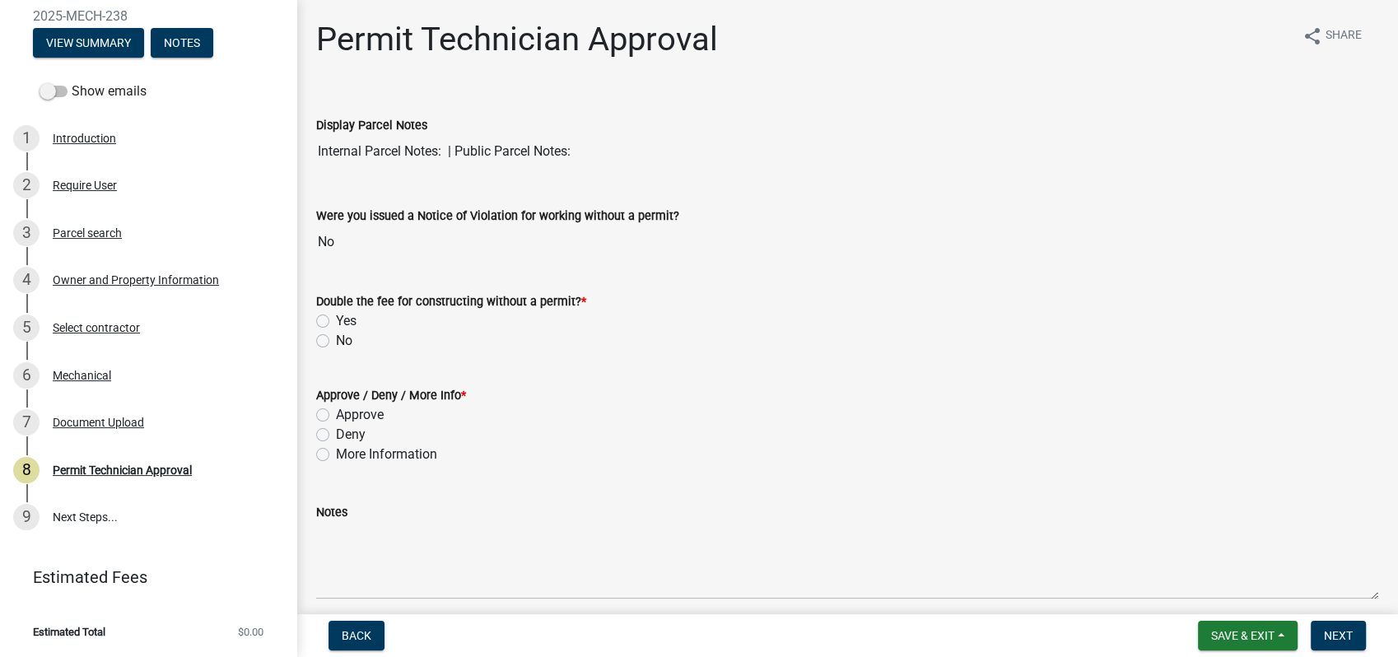
click at [336, 338] on label "No" at bounding box center [344, 341] width 16 height 20
click at [336, 338] on input "No" at bounding box center [341, 336] width 11 height 11
radio input "true"
click at [336, 415] on label "Approve" at bounding box center [360, 415] width 48 height 20
click at [336, 415] on input "Approve" at bounding box center [341, 410] width 11 height 11
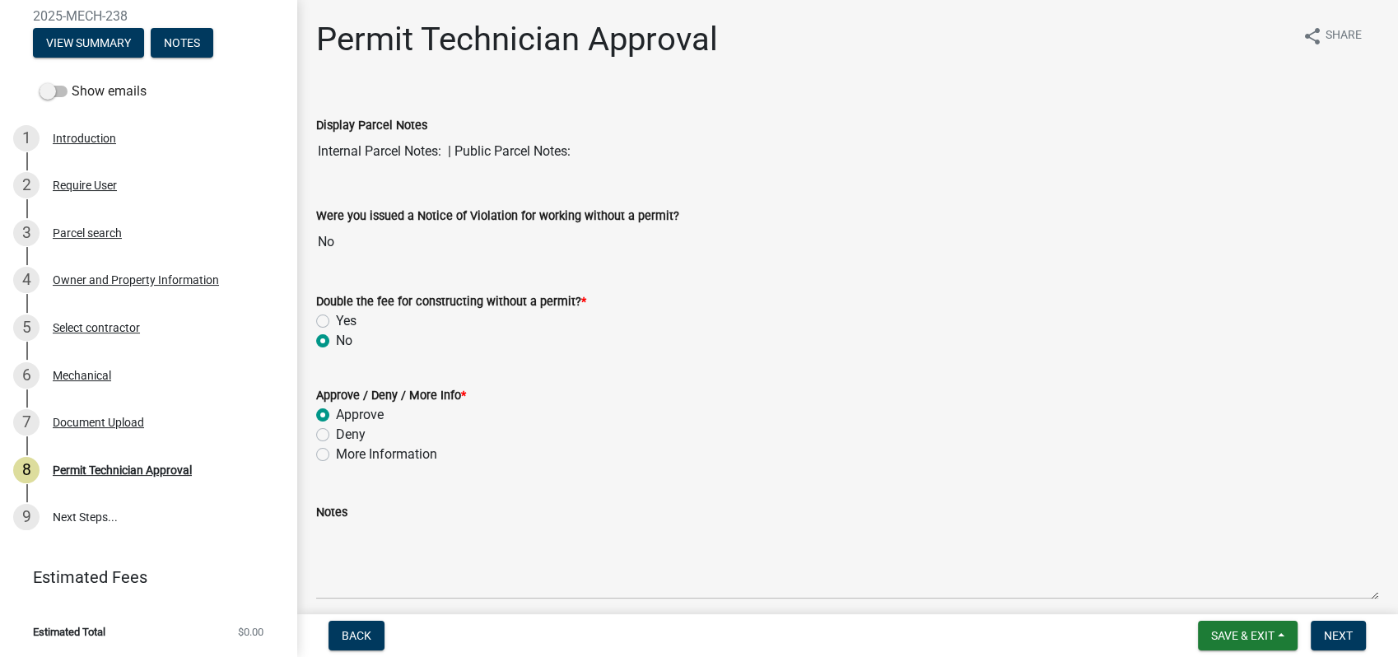
radio input "true"
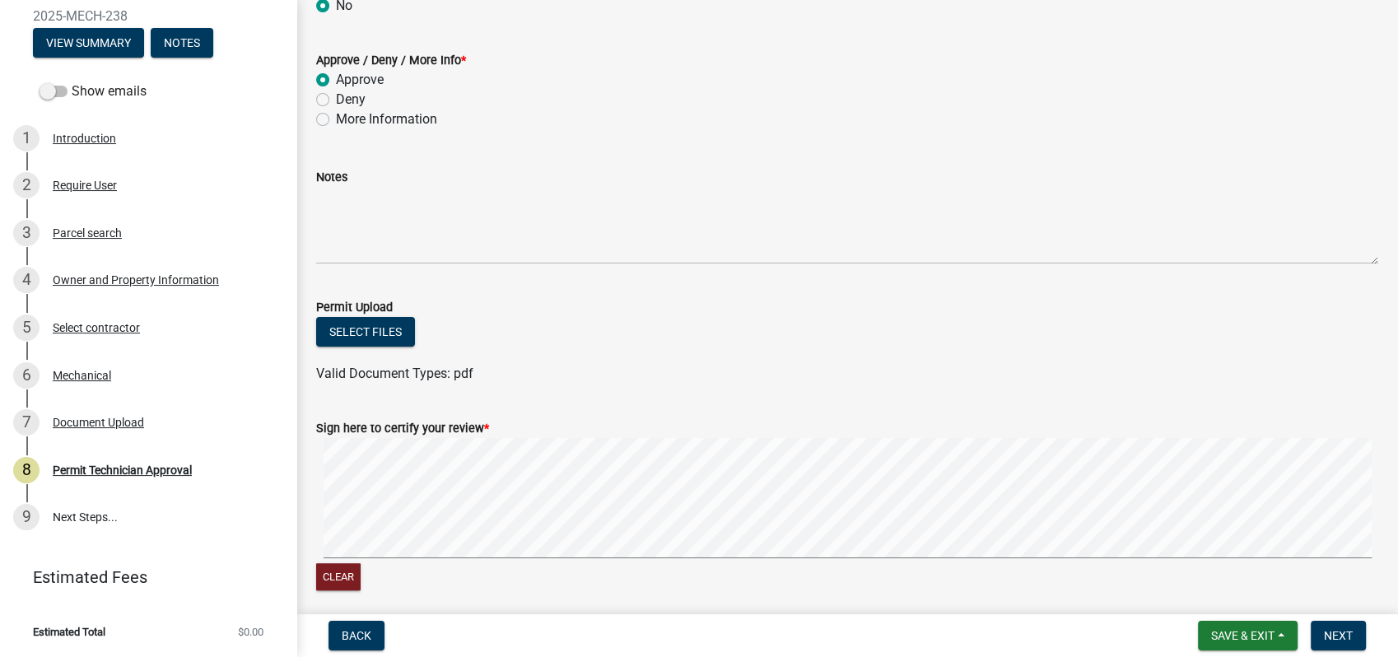
scroll to position [399, 0]
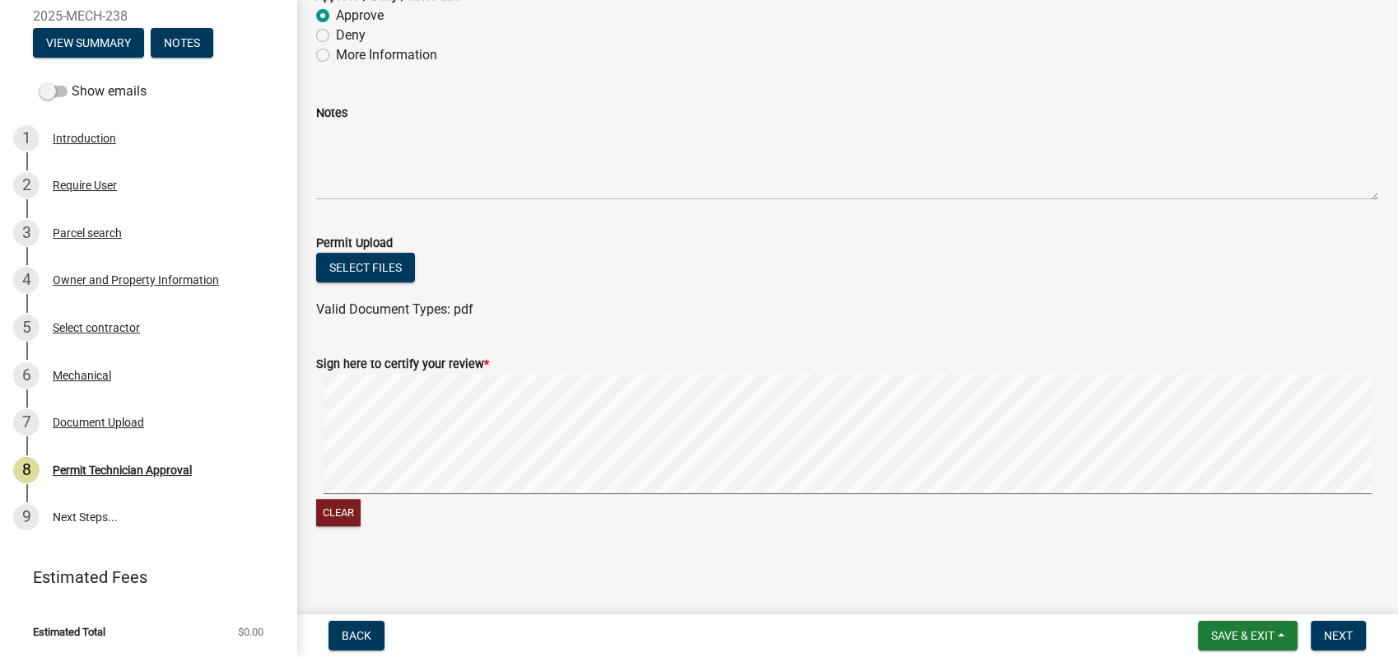
click at [1034, 498] on div "Clear" at bounding box center [847, 452] width 1062 height 156
click at [1332, 624] on button "Next" at bounding box center [1337, 636] width 55 height 30
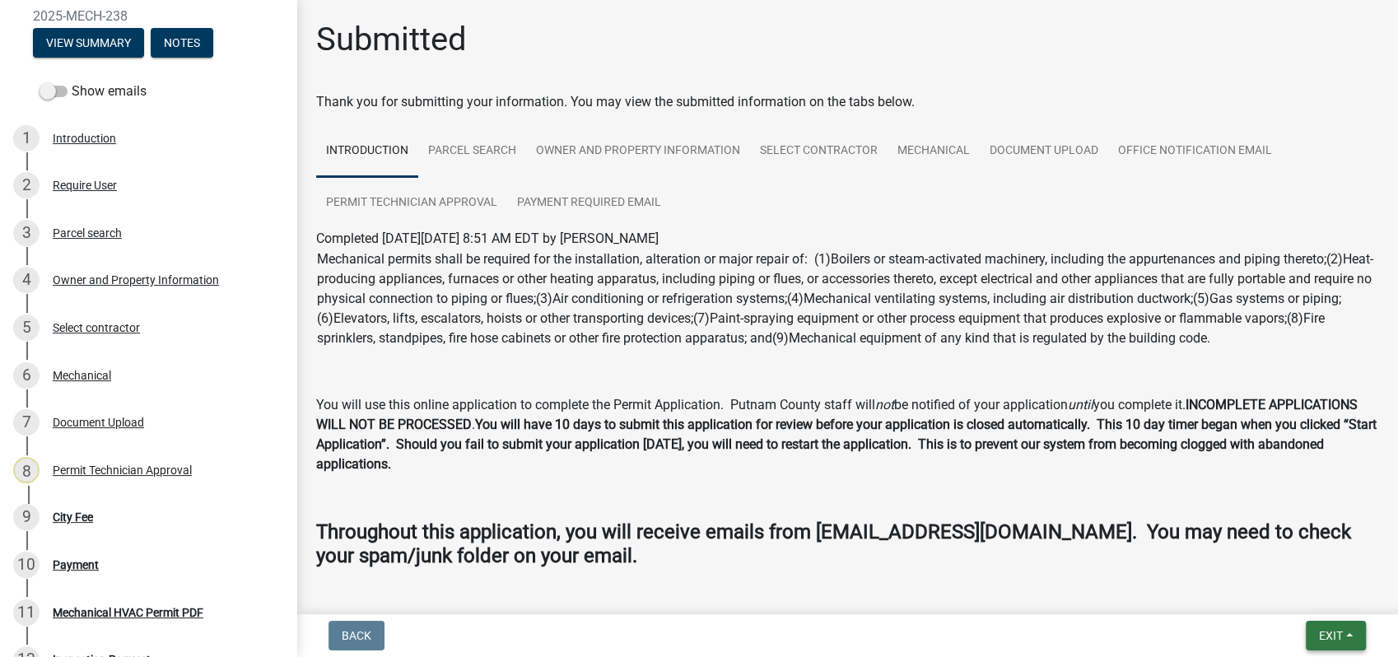
click at [1319, 641] on span "Exit" at bounding box center [1331, 635] width 24 height 13
click at [1314, 610] on button "Save & Exit" at bounding box center [1300, 593] width 132 height 40
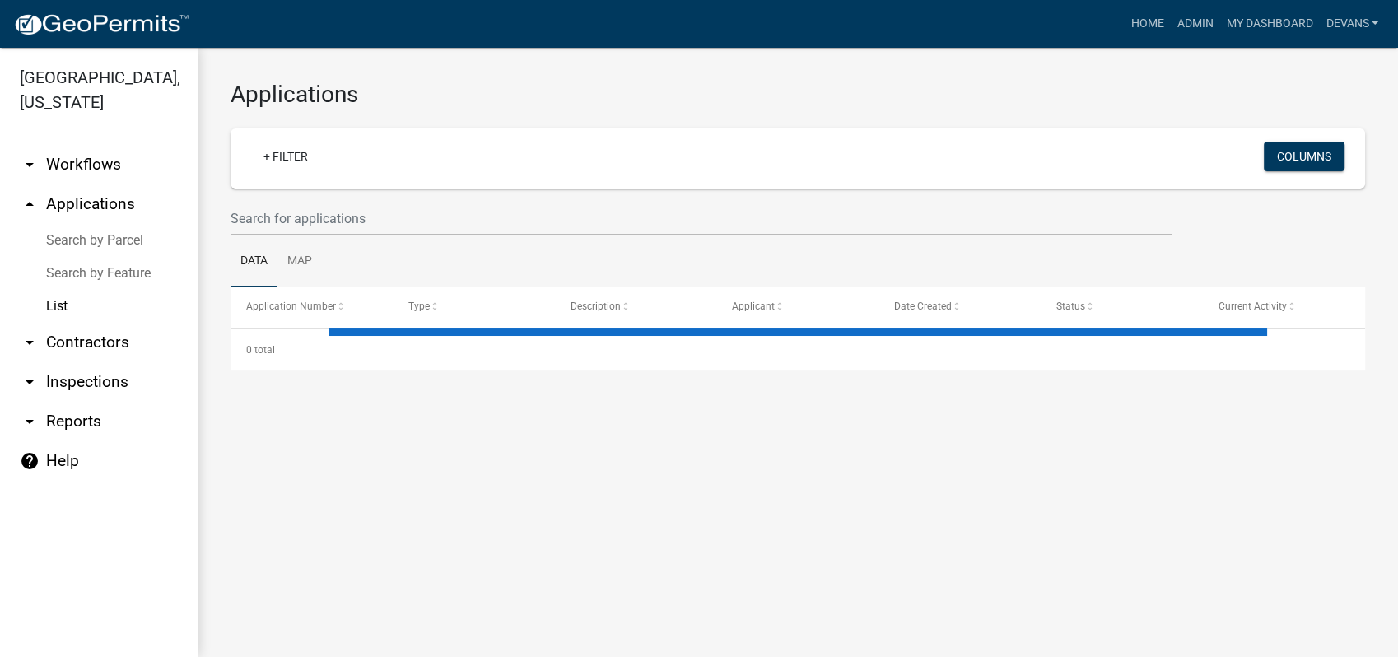
select select "1: 25"
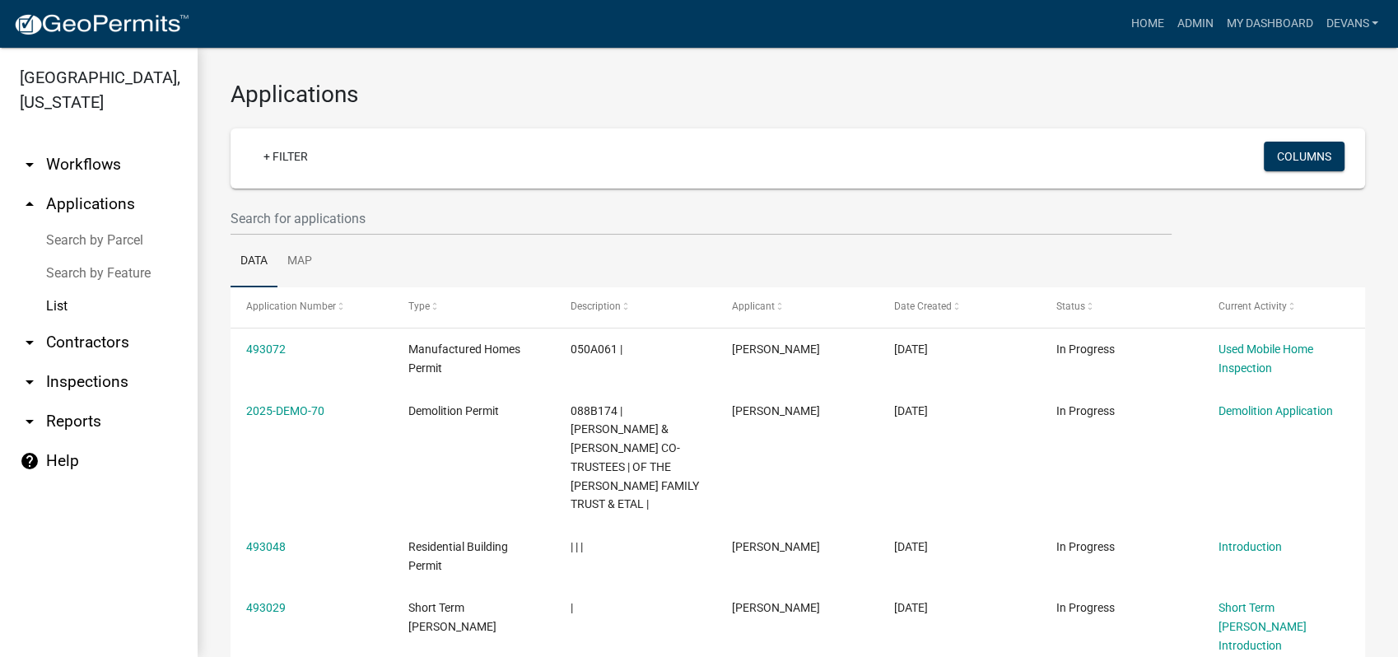
click at [59, 416] on link "arrow_drop_down Reports" at bounding box center [99, 422] width 198 height 40
select select "0: null"
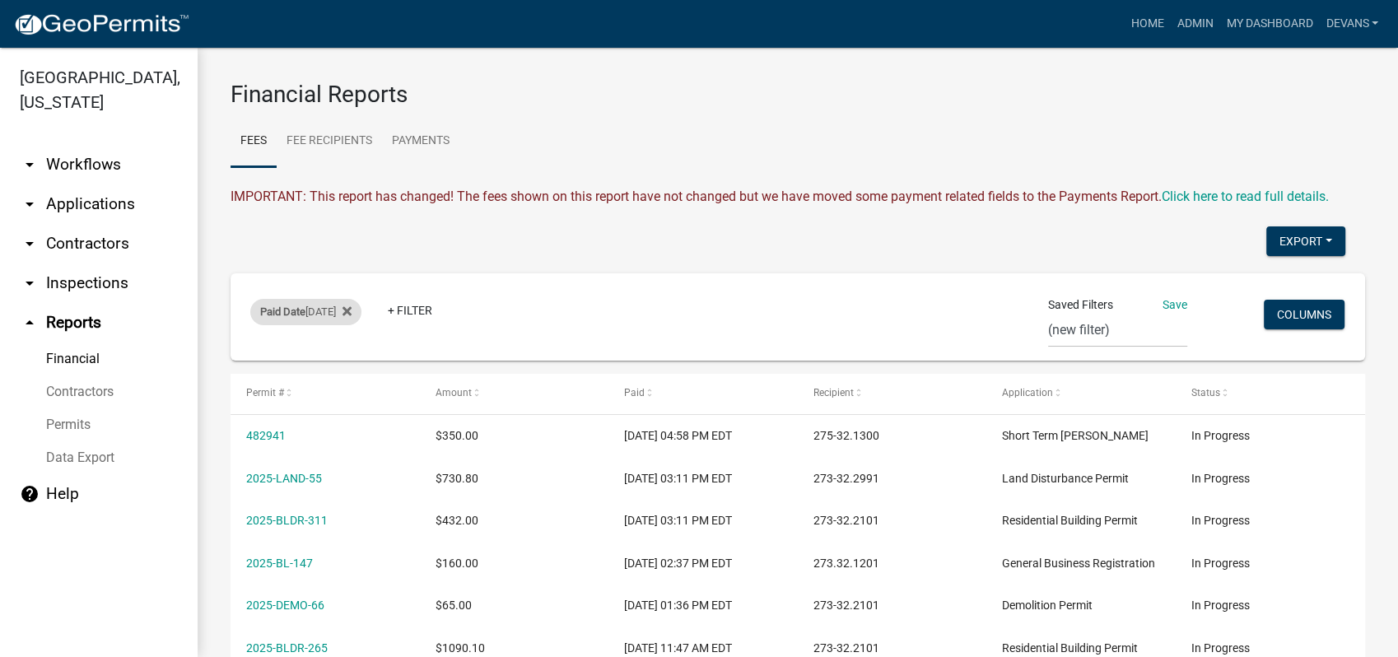
click at [283, 314] on span "Paid Date" at bounding box center [282, 311] width 45 height 12
click at [270, 372] on select "Today Yesterday Current Week Previous Week Current Month Last Month Current Cal…" at bounding box center [307, 373] width 165 height 34
click at [225, 356] on select "Today Yesterday Current Week Previous Week Current Month Last Month Current Cal…" at bounding box center [307, 373] width 165 height 34
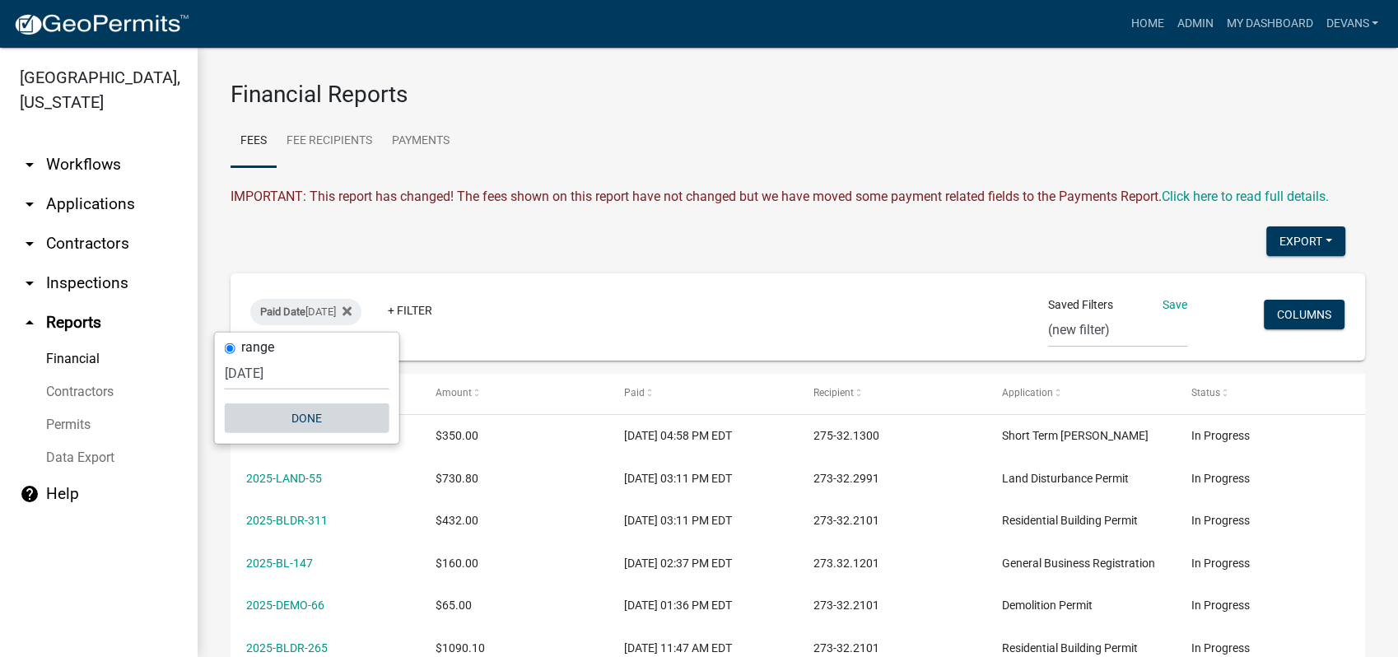
click at [307, 415] on button "Done" at bounding box center [307, 418] width 165 height 30
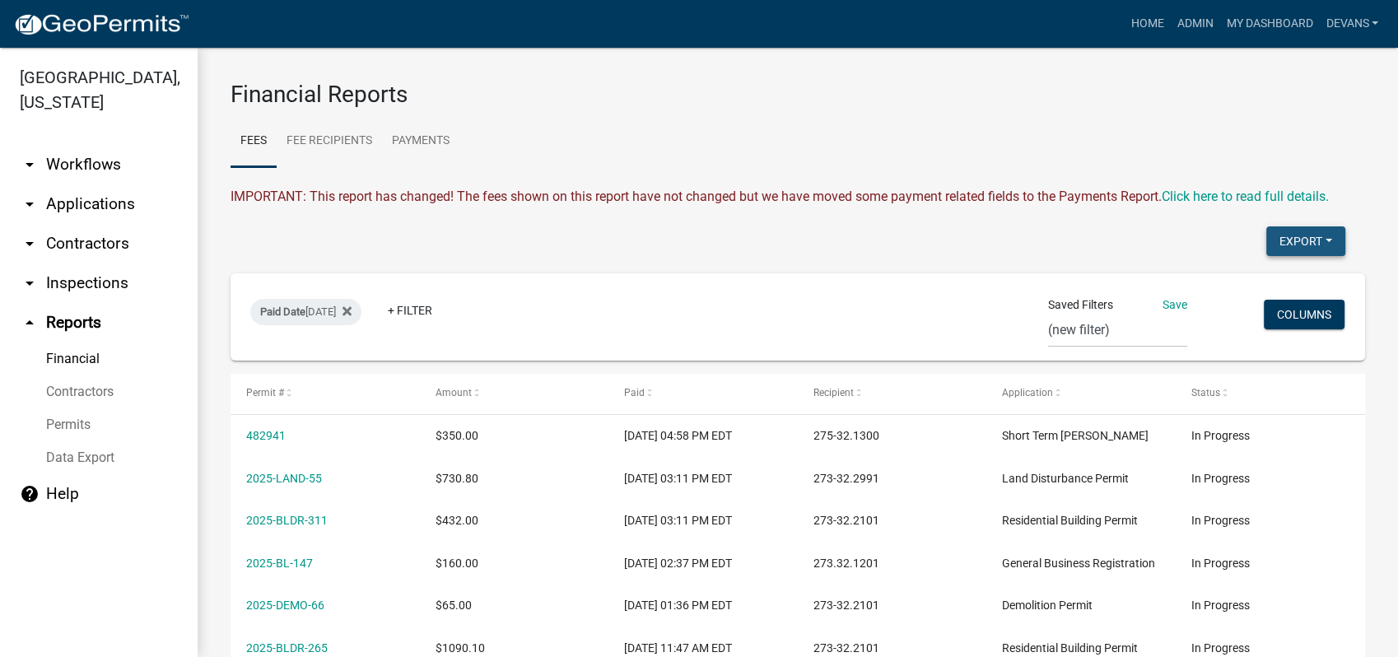
click at [1283, 237] on button "Export" at bounding box center [1305, 241] width 79 height 30
click at [1272, 274] on button "Excel Format (.xlsx)" at bounding box center [1267, 284] width 154 height 40
drag, startPoint x: 636, startPoint y: 128, endPoint x: 691, endPoint y: 72, distance: 78.0
click at [636, 128] on ul "Fees Fee Recipients Payments" at bounding box center [797, 141] width 1134 height 52
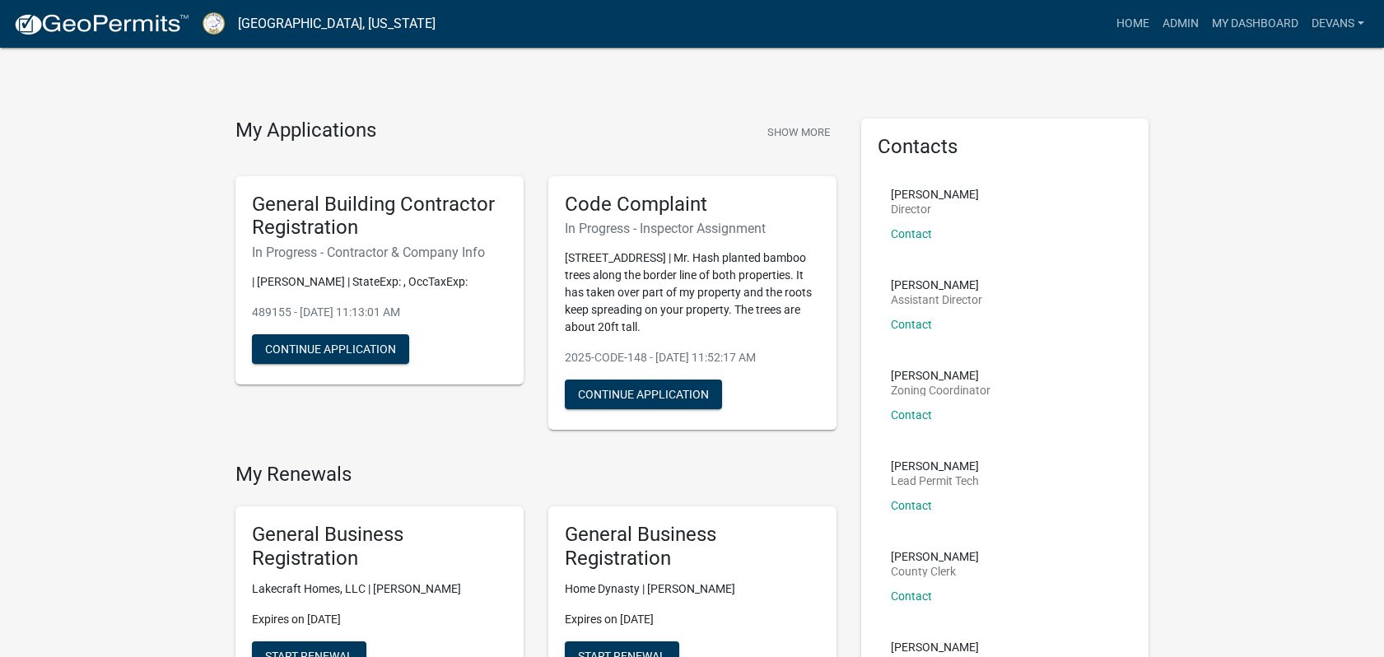
scroll to position [1189, 0]
click at [1188, 8] on link "Admin" at bounding box center [1180, 23] width 49 height 31
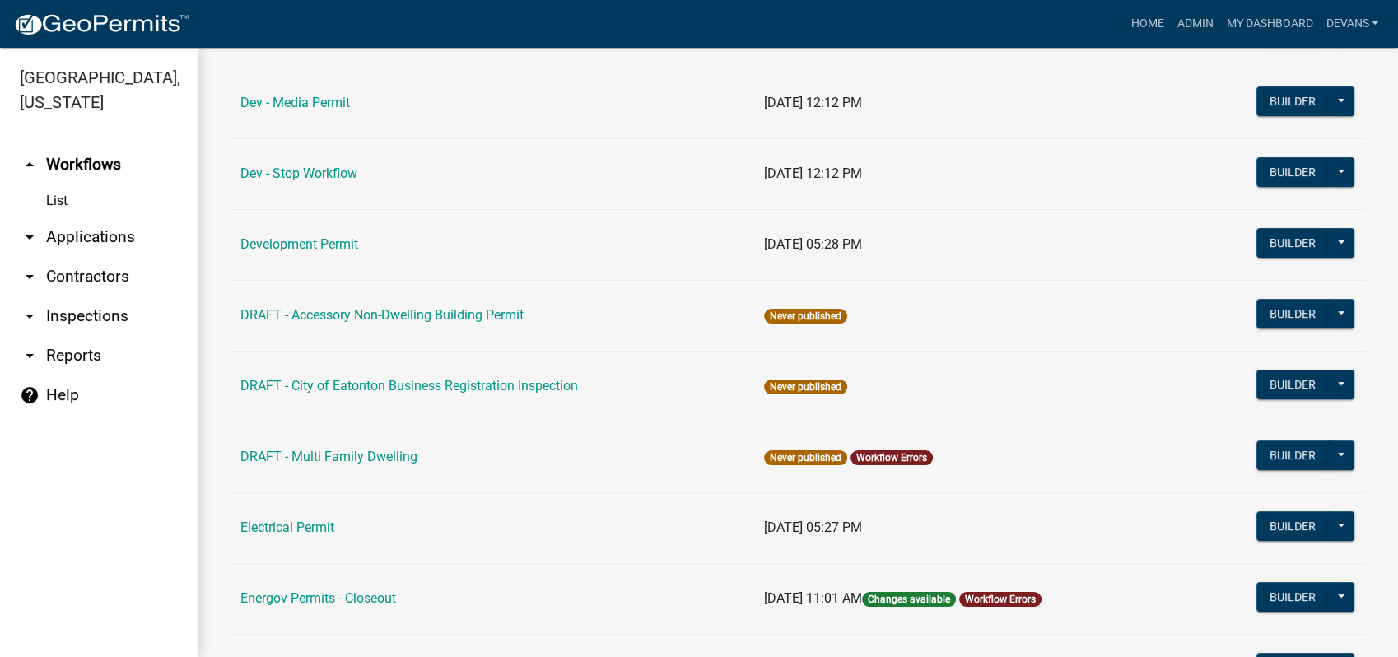
scroll to position [823, 0]
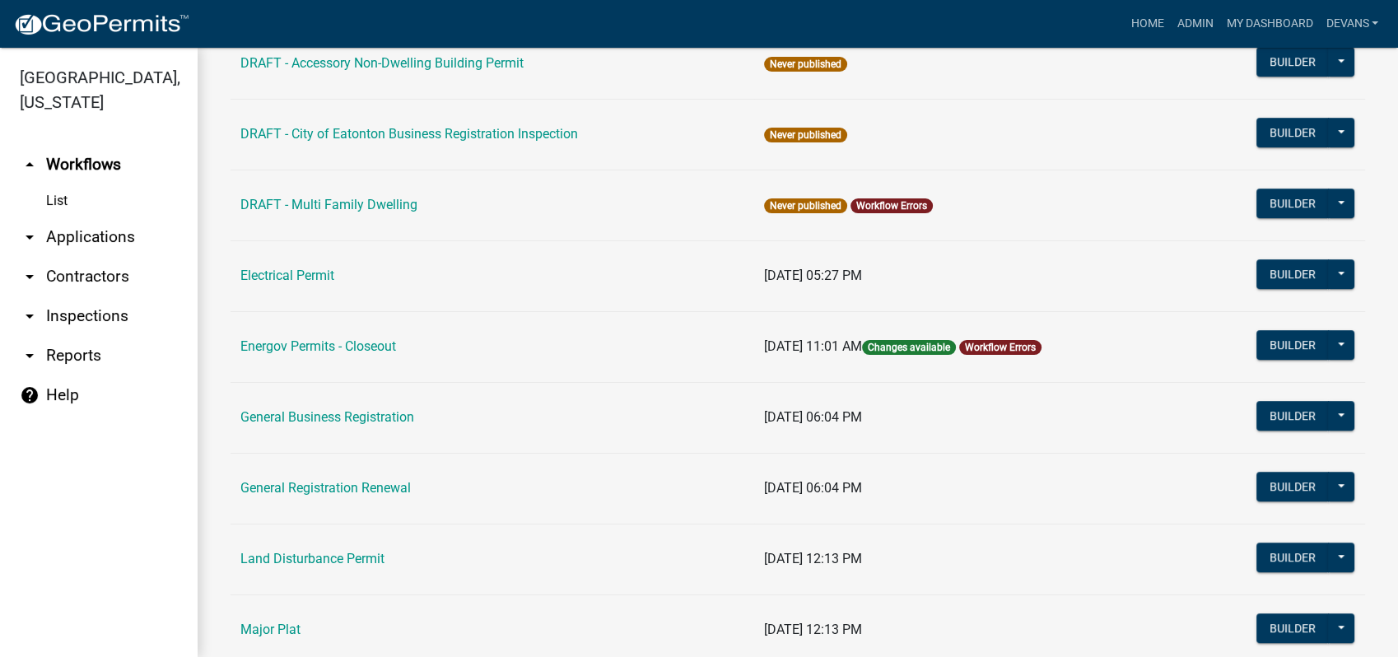
click at [285, 282] on td "Electrical Permit" at bounding box center [491, 275] width 523 height 71
click at [290, 275] on link "Electrical Permit" at bounding box center [287, 276] width 94 height 16
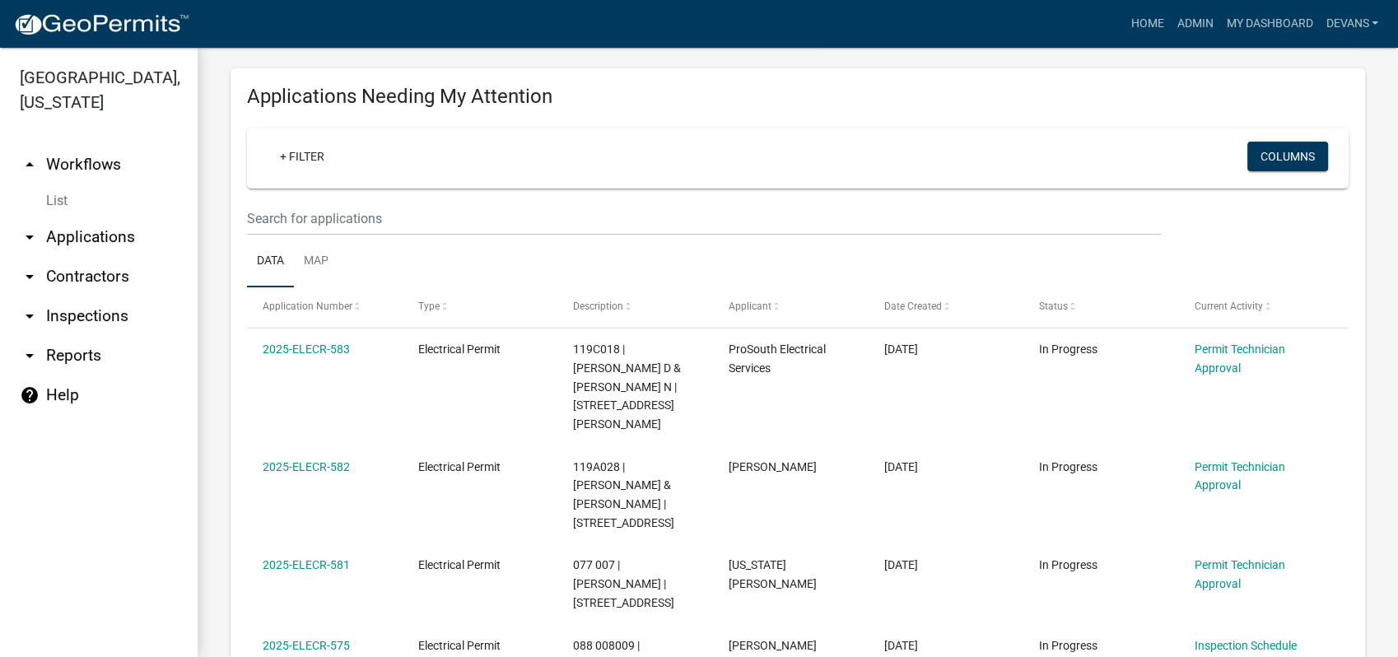
scroll to position [457, 0]
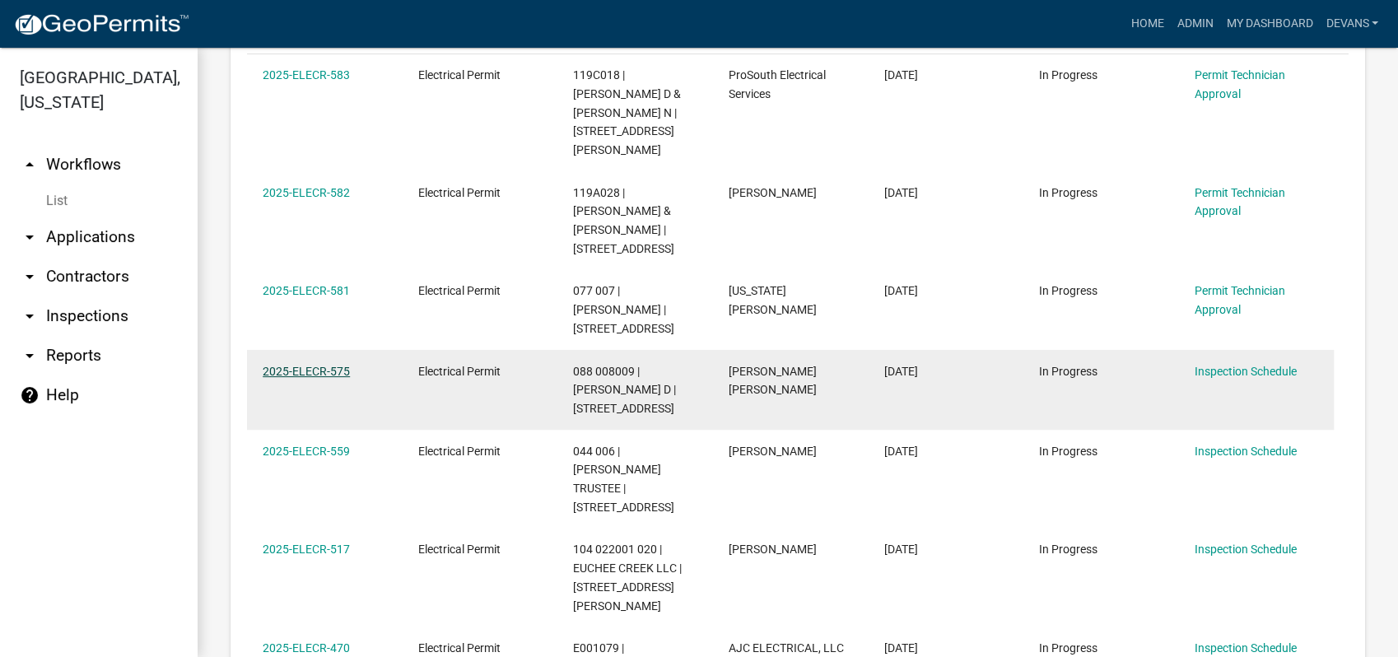
click at [319, 365] on link "2025-ELECR-575" at bounding box center [306, 371] width 87 height 13
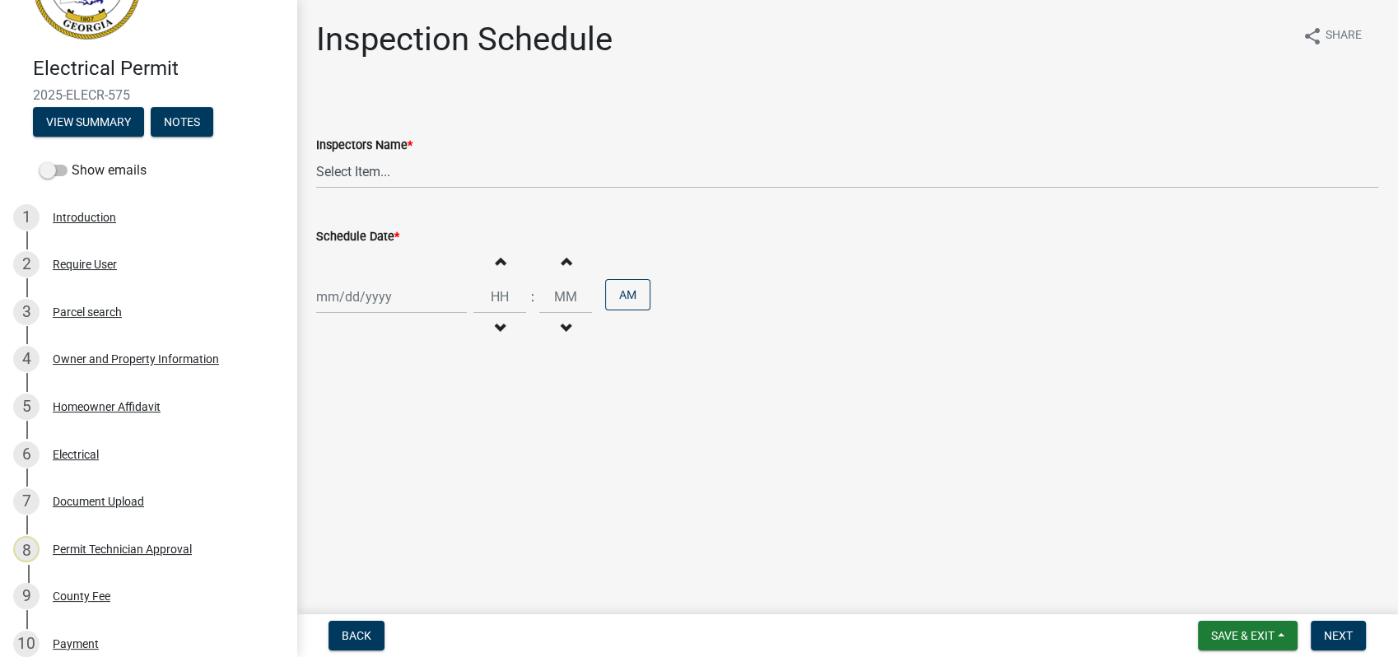
scroll to position [183, 0]
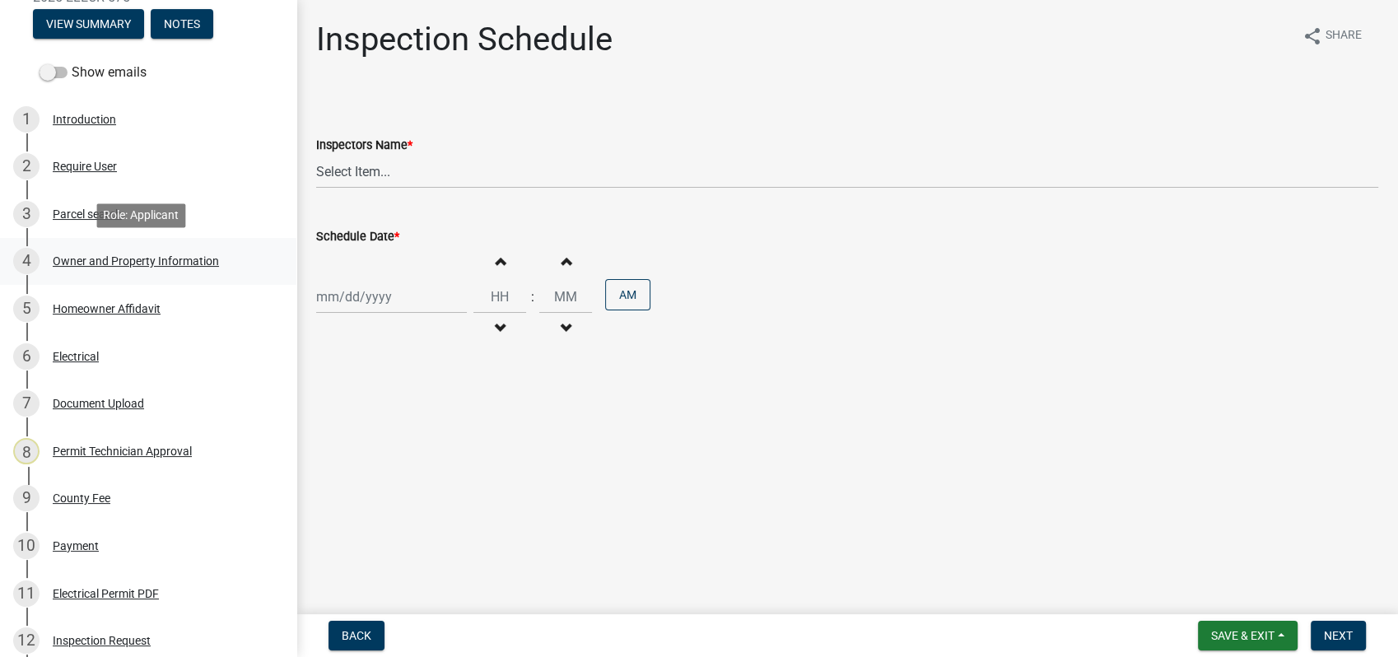
click at [112, 268] on div "4 Owner and Property Information" at bounding box center [141, 261] width 257 height 26
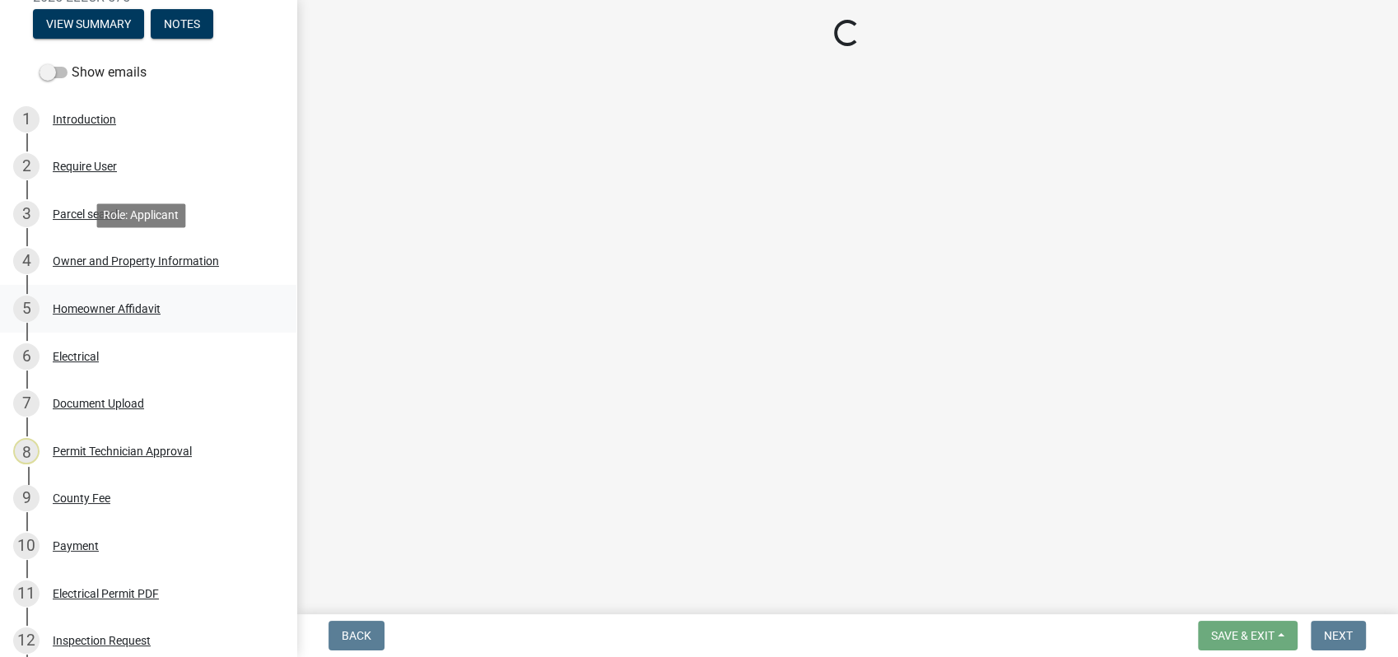
select select "a4366e26-0f82-401b-a682-956e4112ff86"
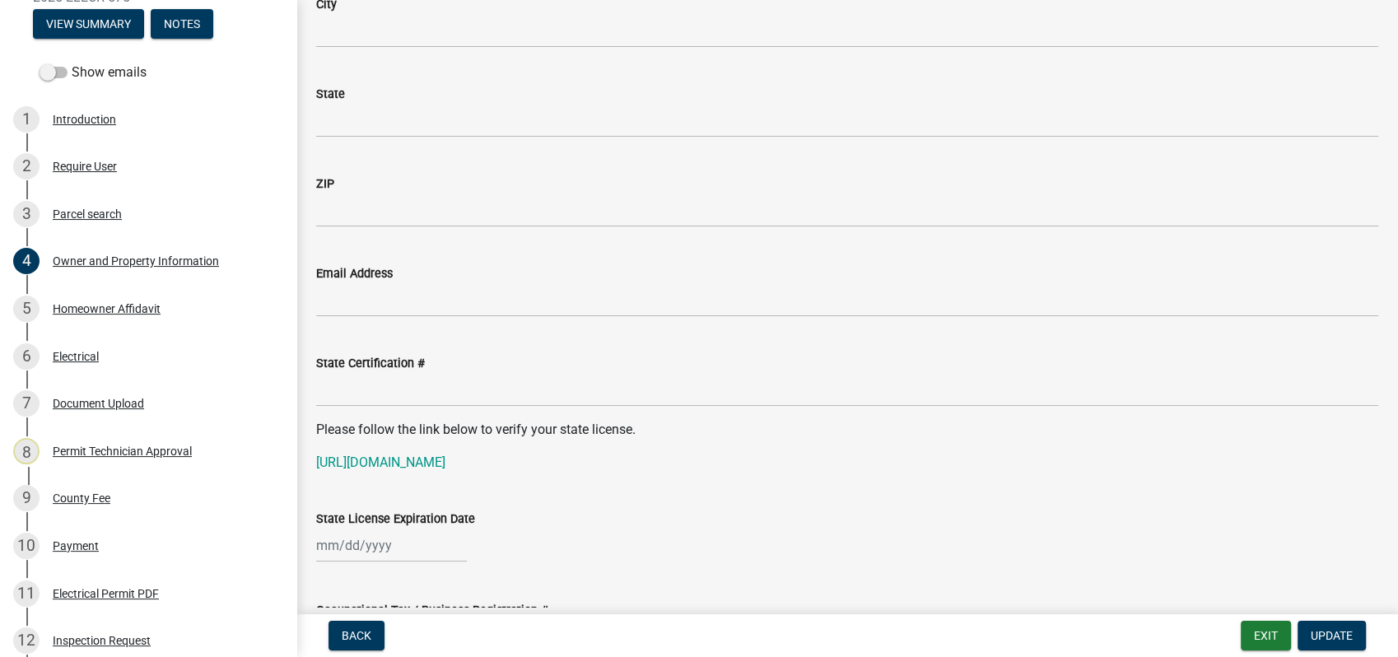
scroll to position [2012, 0]
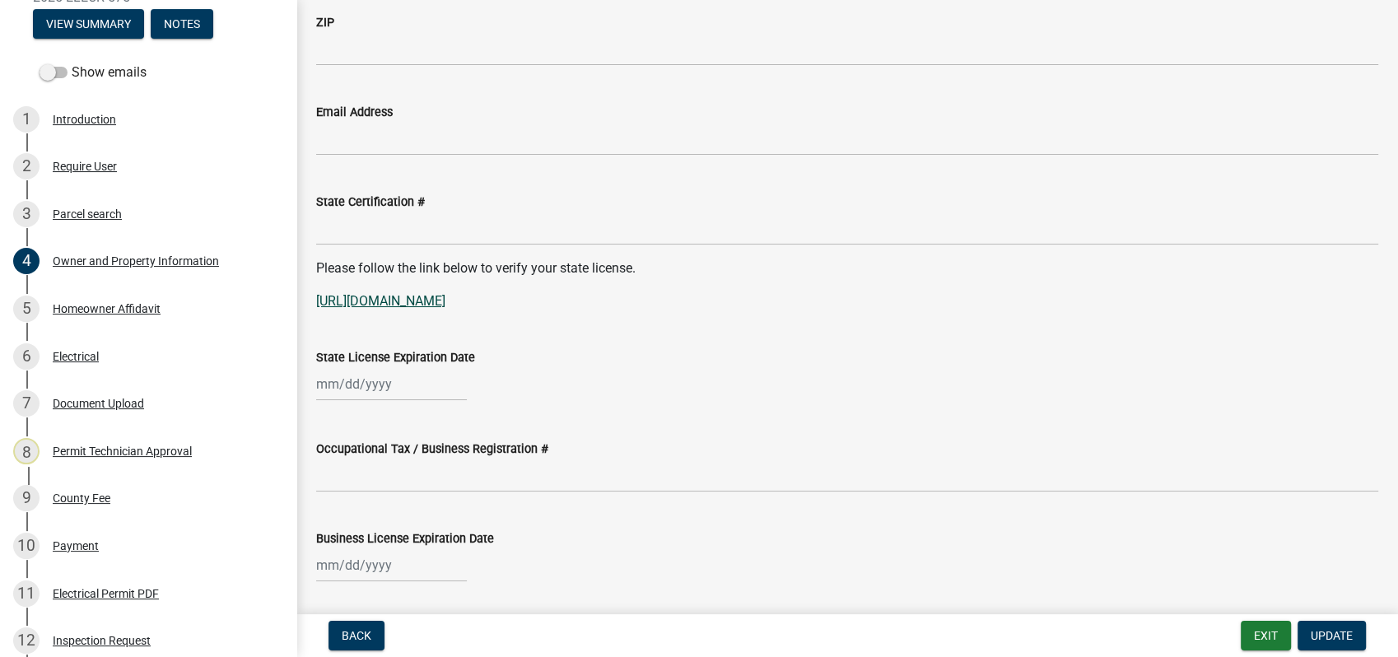
click at [445, 302] on link "[URL][DOMAIN_NAME]" at bounding box center [380, 301] width 129 height 16
